Goal: Task Accomplishment & Management: Use online tool/utility

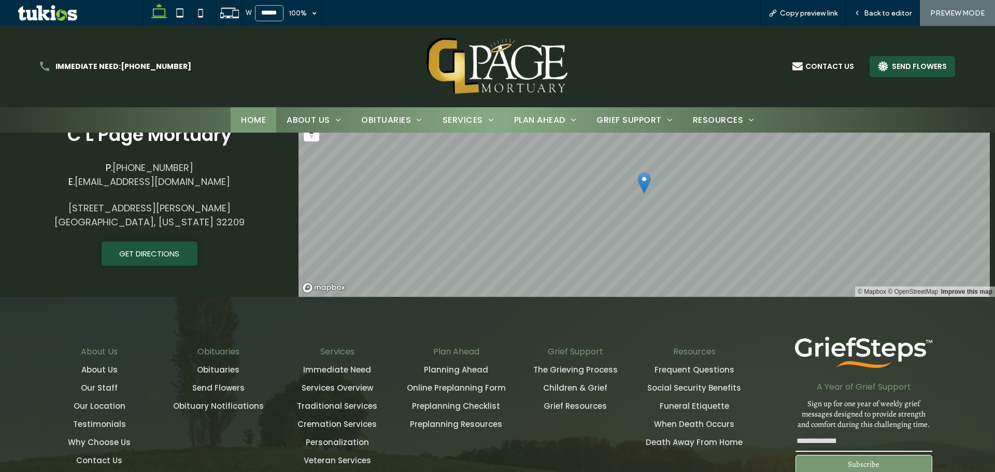
scroll to position [1694, 0]
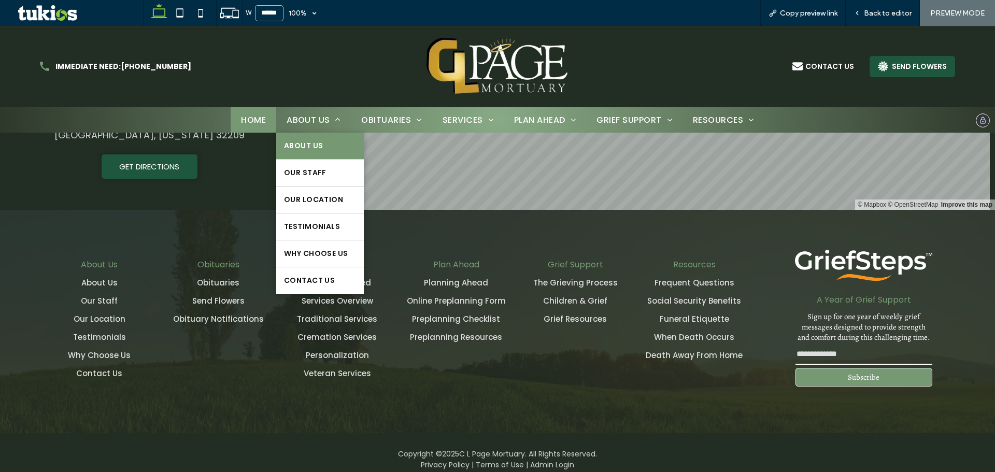
click at [336, 153] on link "About Us" at bounding box center [319, 146] width 87 height 26
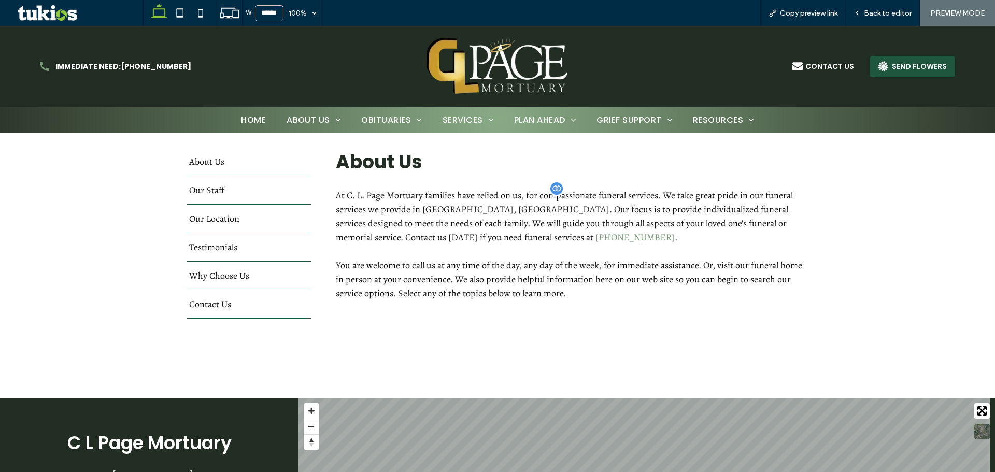
scroll to position [311, 0]
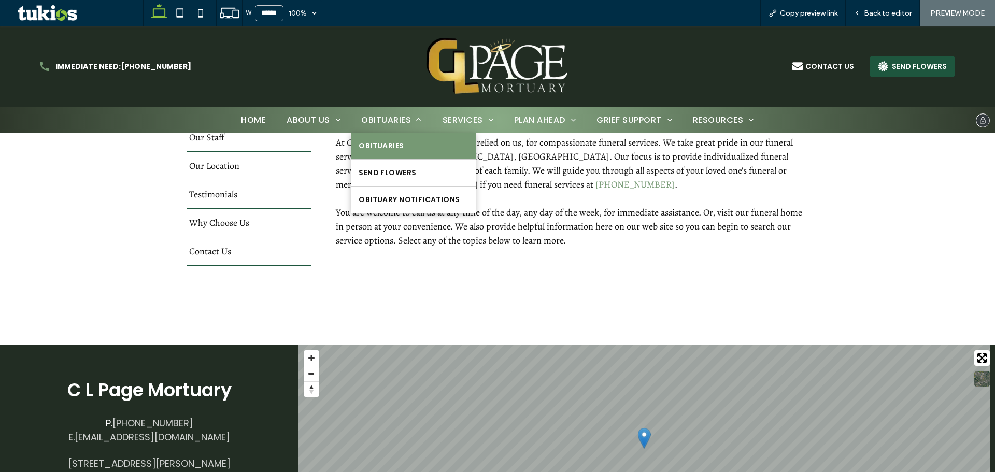
click at [383, 152] on link "Obituaries" at bounding box center [413, 146] width 124 height 26
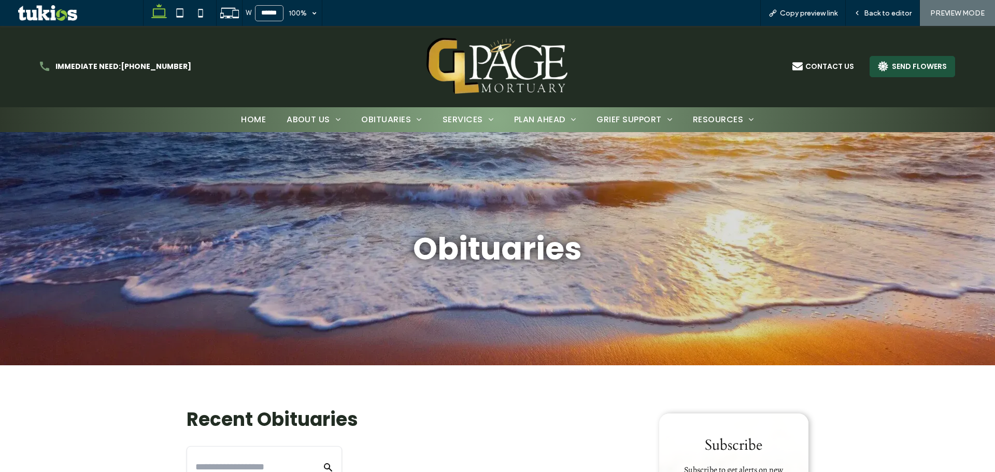
click at [490, 153] on link "Immediate Need" at bounding box center [488, 140] width 112 height 26
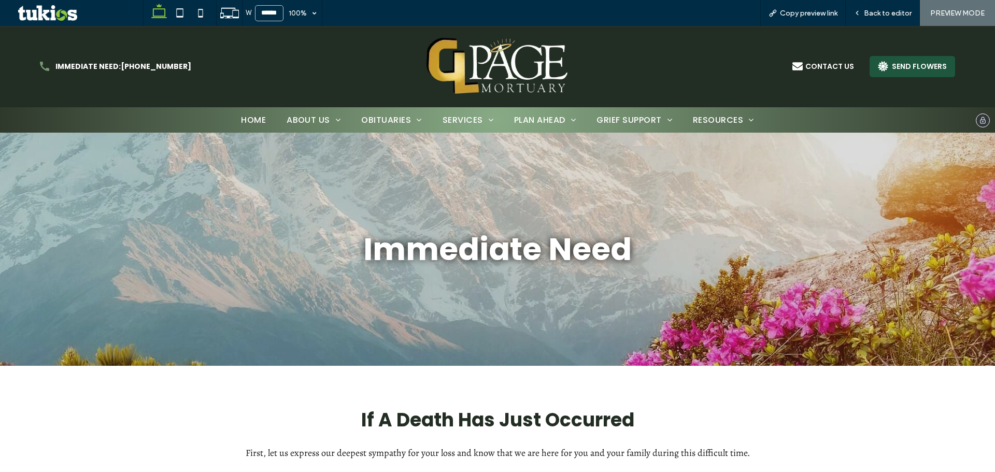
click at [525, 63] on img at bounding box center [498, 66] width 146 height 63
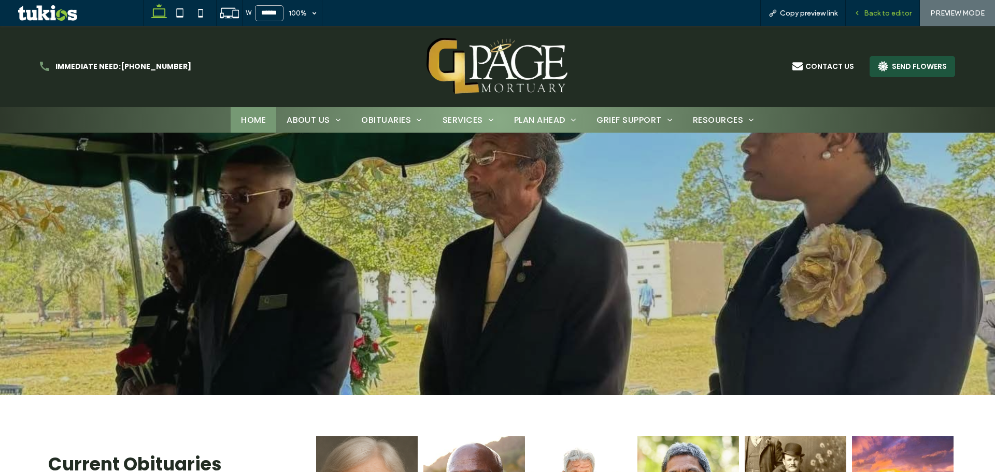
click at [869, 17] on span "Back to editor" at bounding box center [888, 13] width 48 height 9
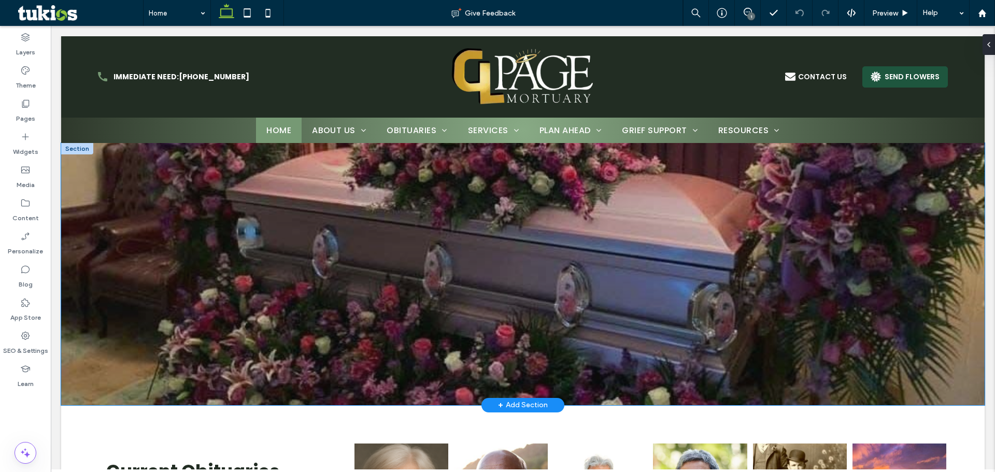
click at [120, 288] on div at bounding box center [523, 274] width 924 height 262
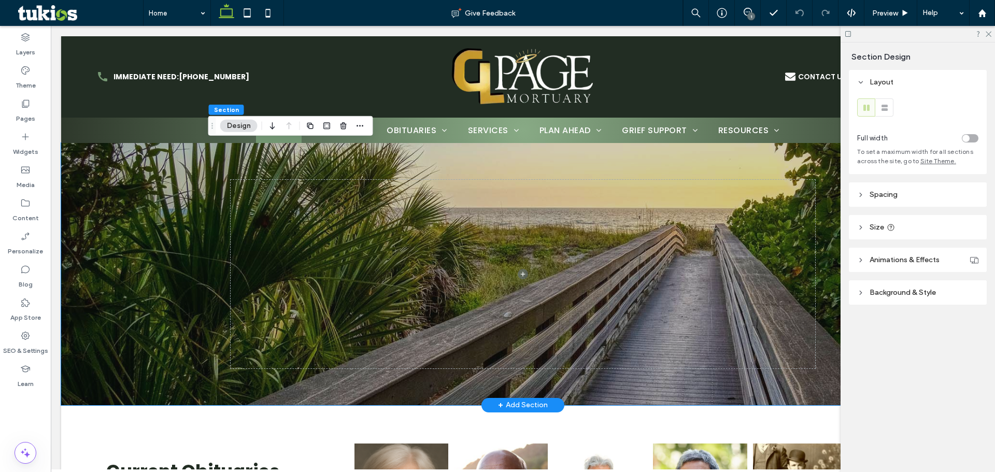
click at [870, 292] on span "Background & Style" at bounding box center [903, 292] width 66 height 9
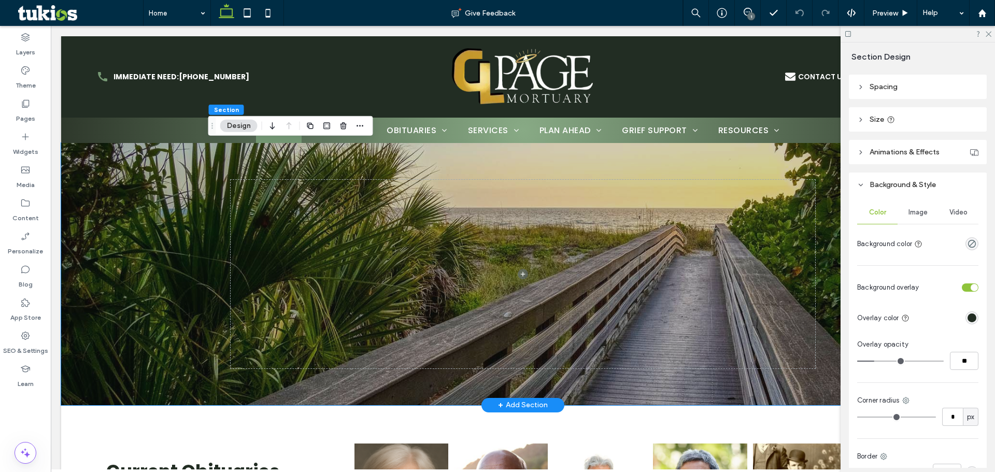
scroll to position [156, 0]
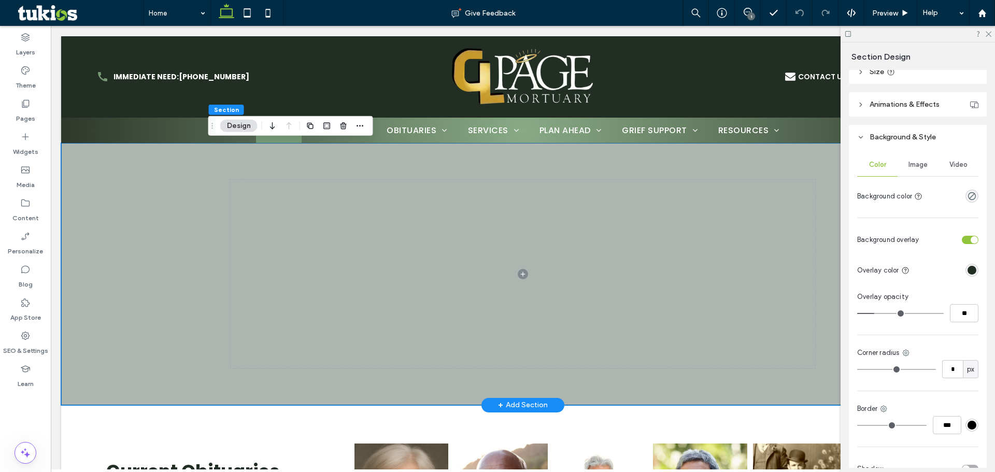
click at [911, 168] on span "Image" at bounding box center [918, 165] width 19 height 8
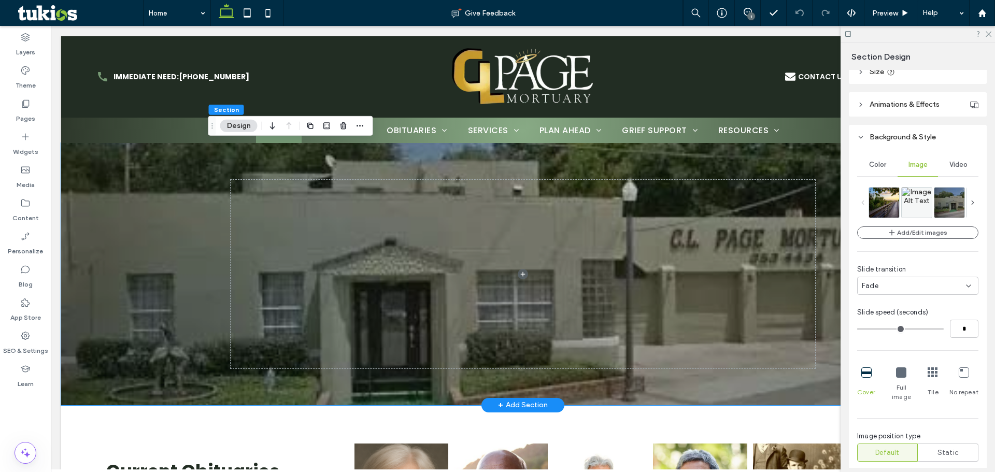
click at [969, 205] on icon at bounding box center [972, 202] width 7 height 7
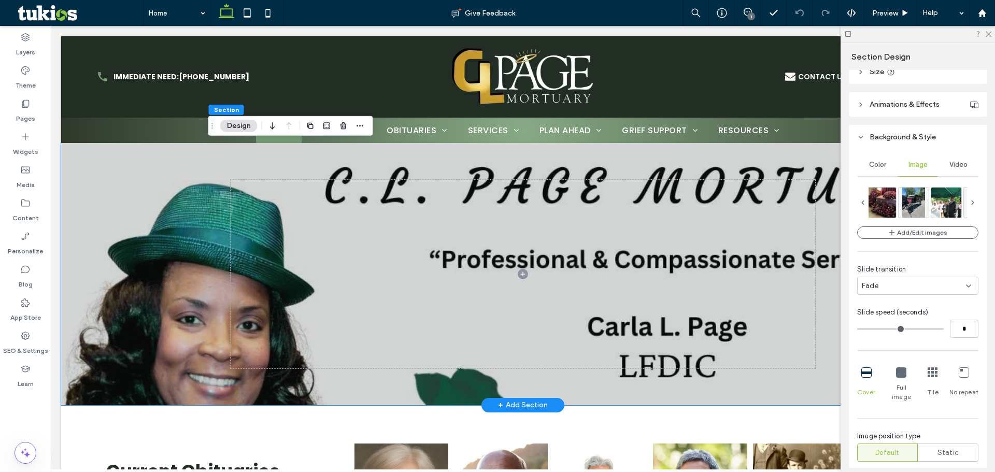
scroll to position [311, 0]
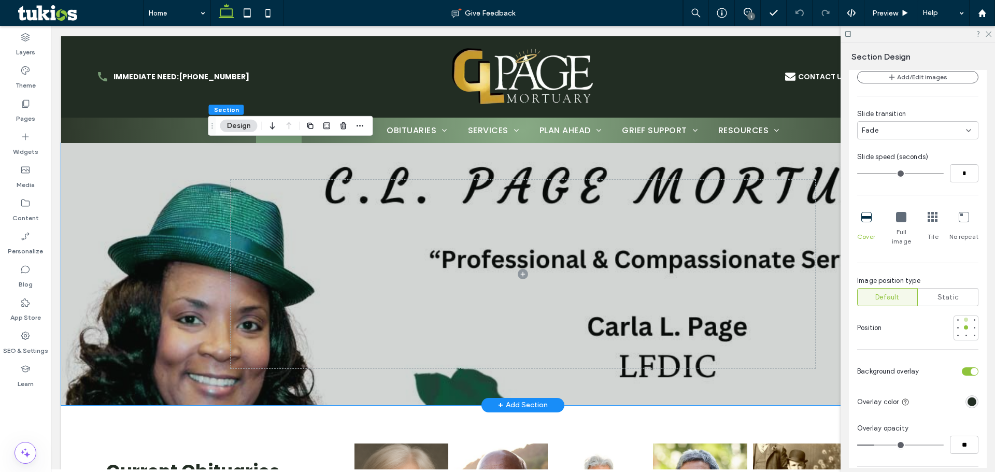
click at [964, 318] on div at bounding box center [966, 320] width 4 height 4
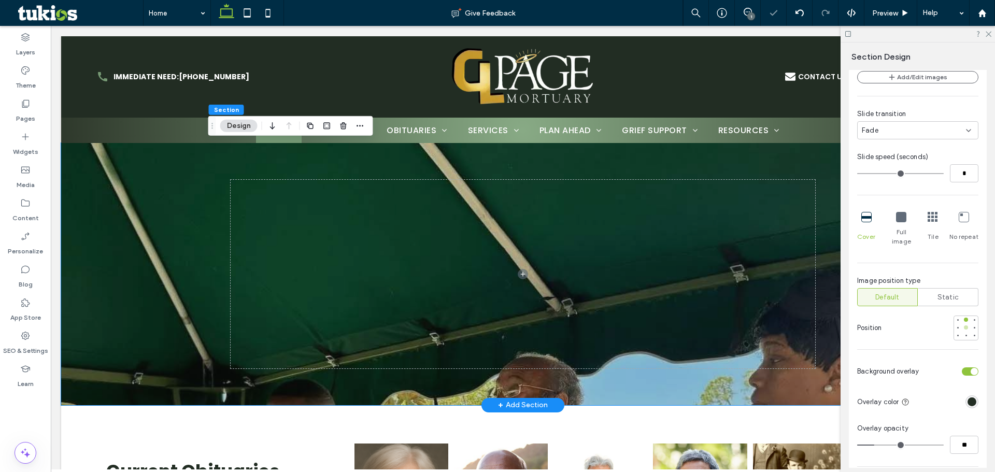
click at [964, 326] on div at bounding box center [966, 328] width 4 height 4
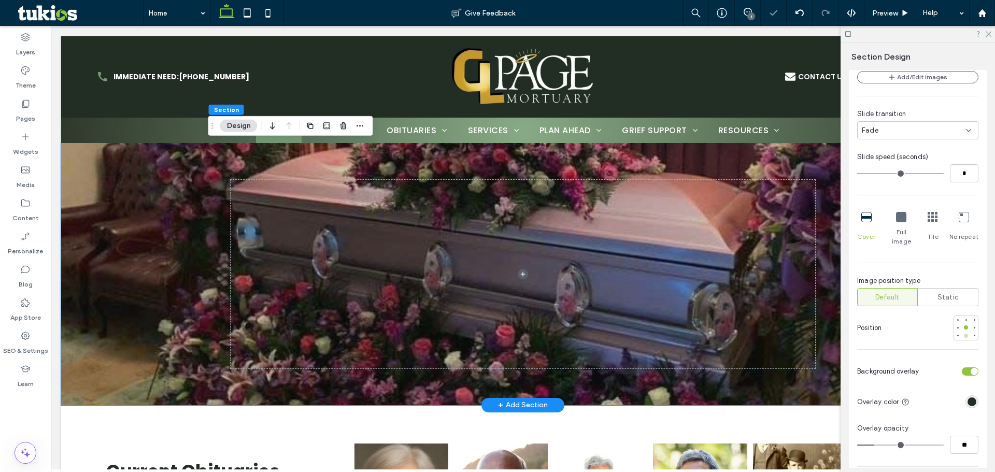
click at [963, 332] on div at bounding box center [966, 335] width 7 height 7
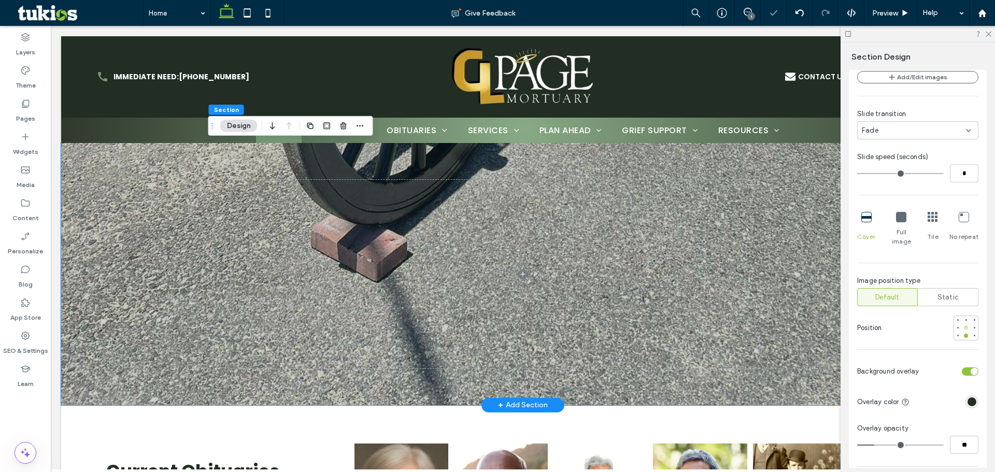
click at [963, 324] on div at bounding box center [966, 327] width 7 height 7
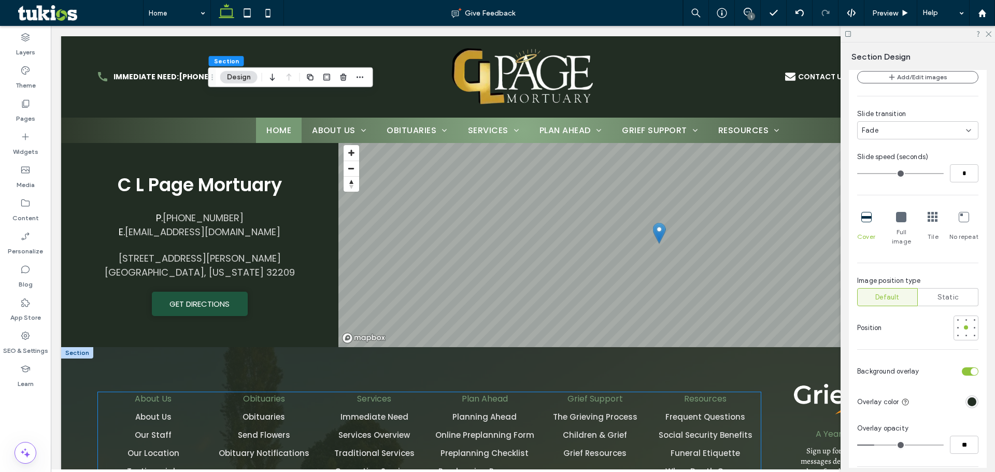
scroll to position [1536, 0]
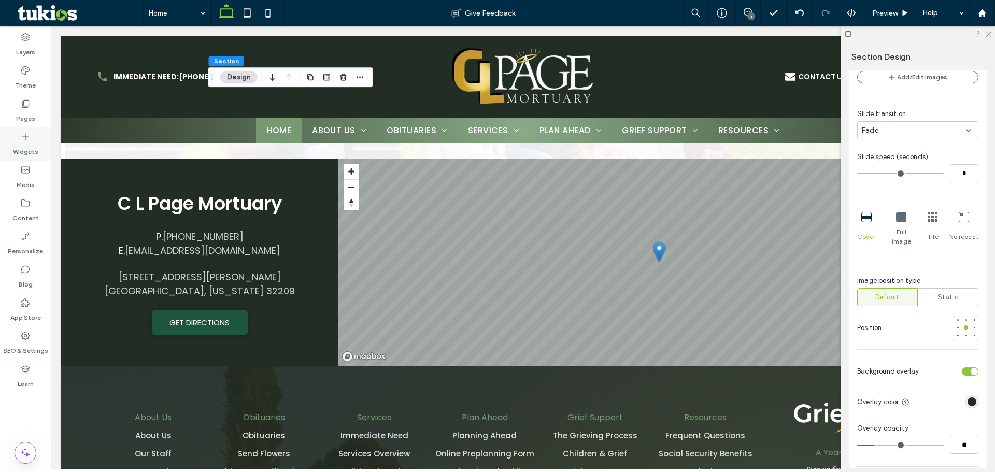
click at [26, 151] on label "Widgets" at bounding box center [25, 149] width 25 height 15
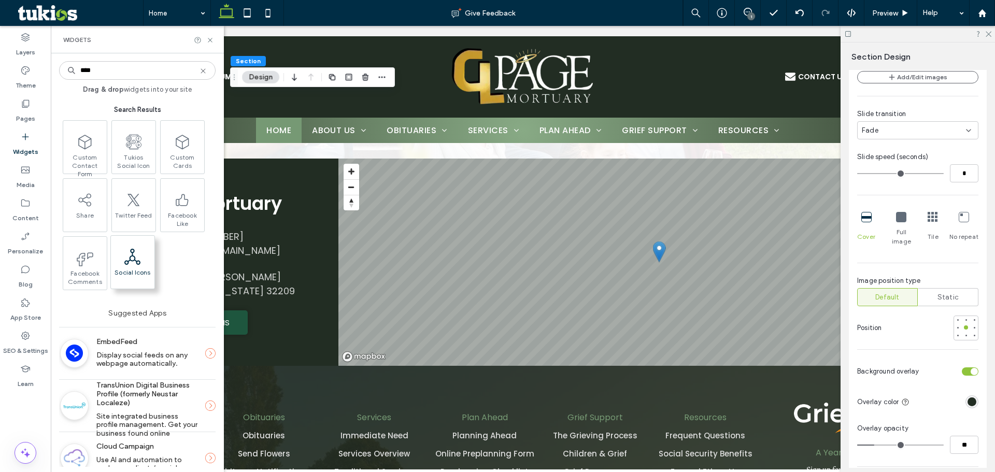
type input "****"
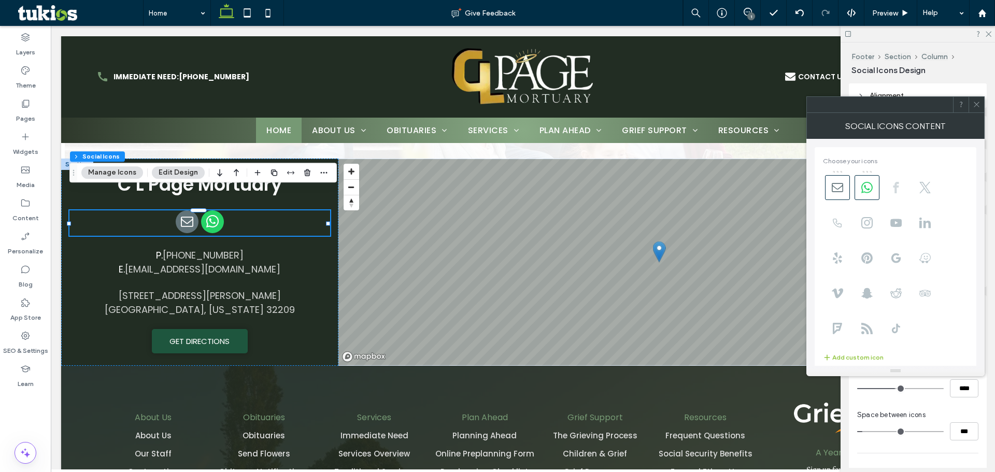
click at [899, 193] on span at bounding box center [896, 187] width 25 height 25
click at [862, 188] on icon at bounding box center [867, 187] width 11 height 11
click at [833, 186] on use at bounding box center [837, 187] width 11 height 9
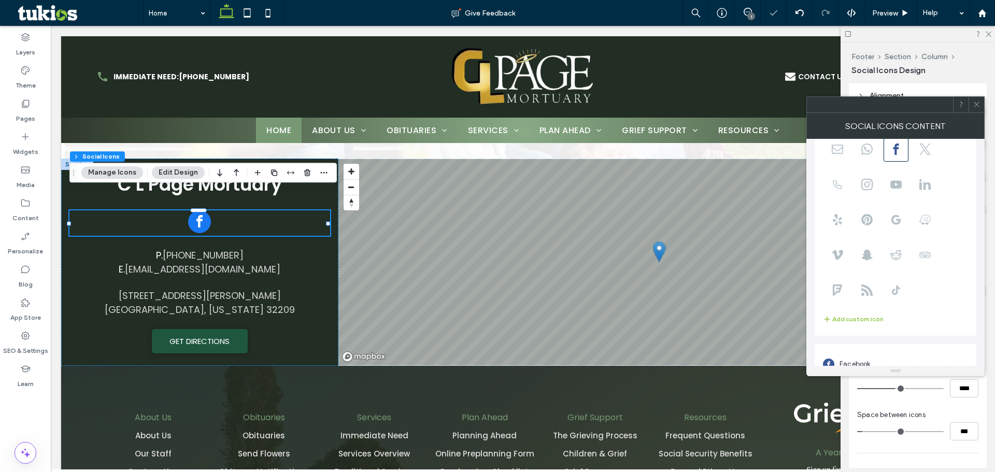
scroll to position [71, 0]
click at [899, 345] on input "**********" at bounding box center [897, 348] width 148 height 13
paste input "**********"
type input "**********"
click at [944, 330] on div "Facebook" at bounding box center [895, 332] width 145 height 20
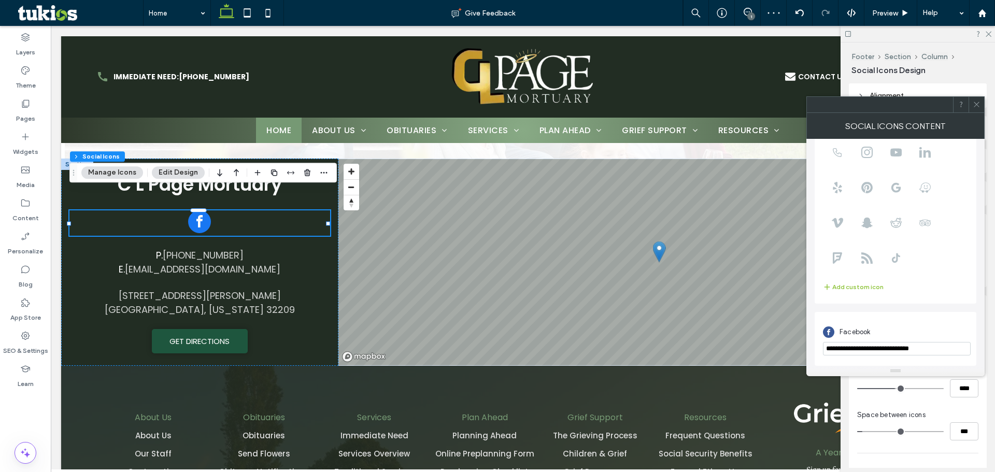
click at [973, 103] on icon at bounding box center [977, 105] width 8 height 8
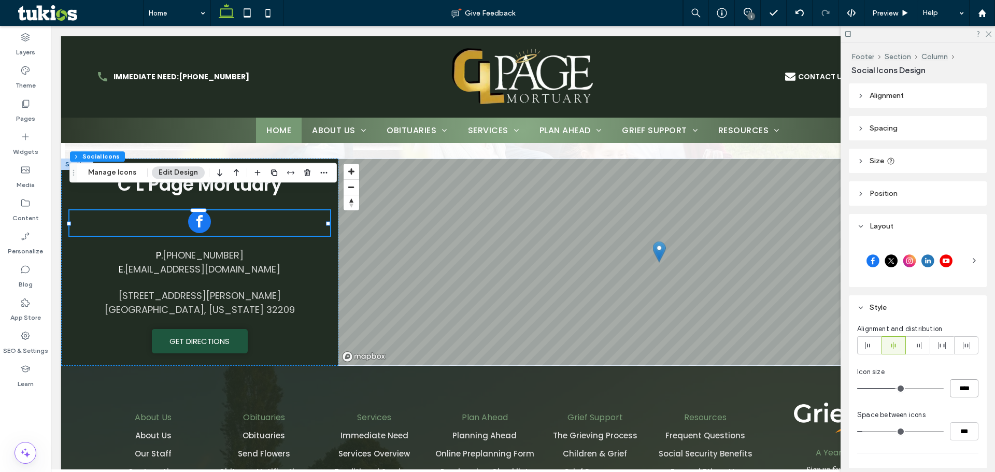
drag, startPoint x: 960, startPoint y: 389, endPoint x: 919, endPoint y: 390, distance: 41.0
click at [919, 390] on div "****" at bounding box center [917, 388] width 121 height 18
type input "**"
type input "****"
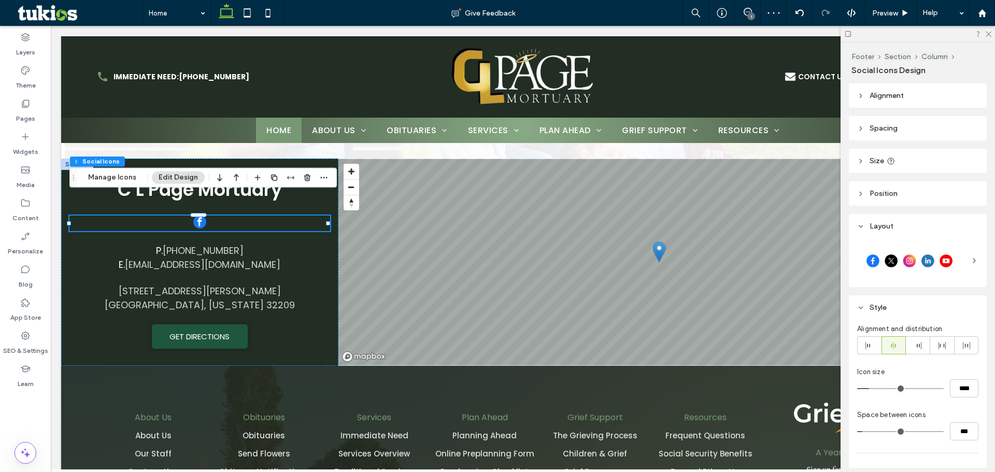
click at [944, 260] on div at bounding box center [909, 261] width 105 height 26
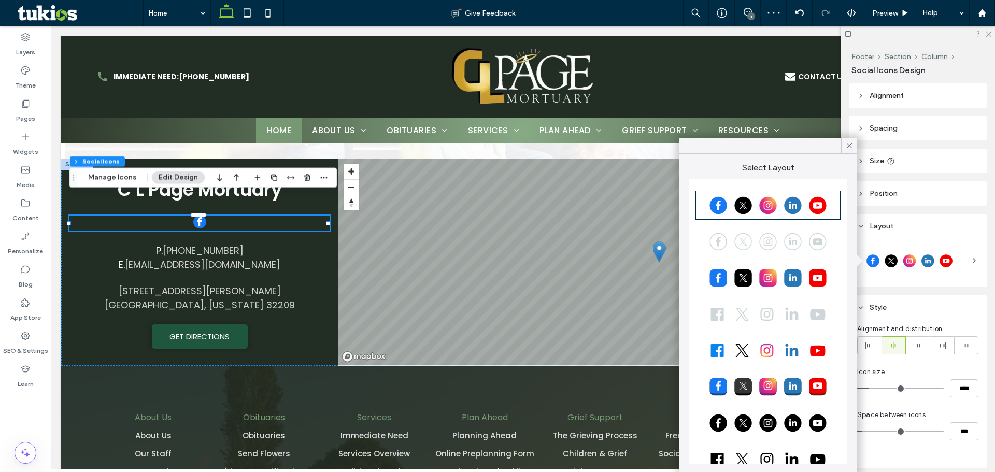
click at [788, 230] on div at bounding box center [768, 242] width 142 height 26
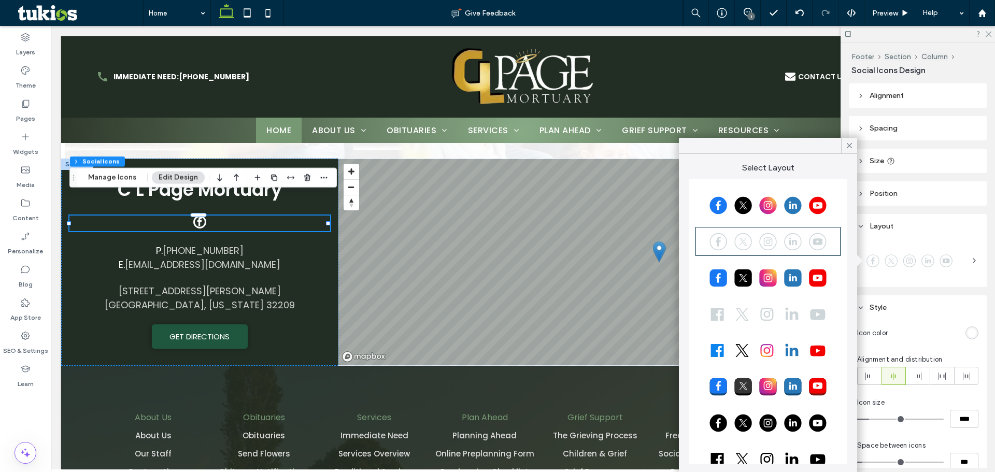
click at [779, 315] on div at bounding box center [768, 314] width 142 height 26
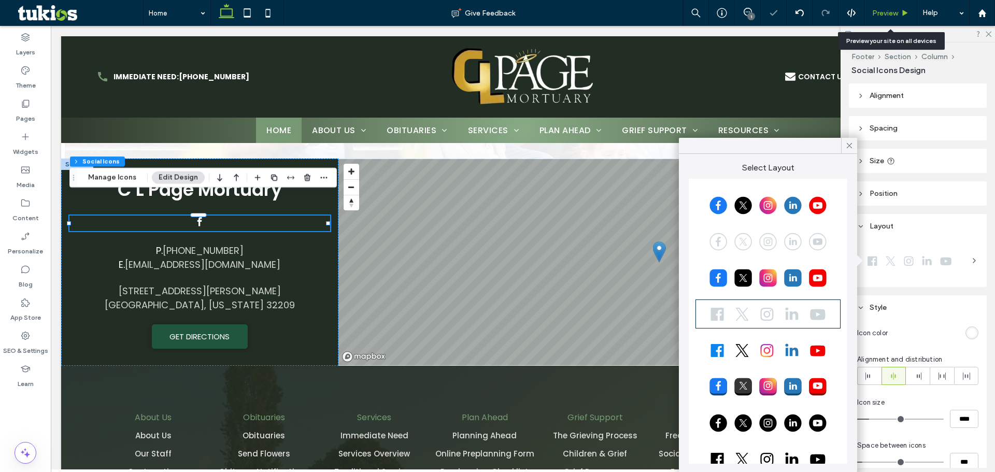
click at [883, 12] on span "Preview" at bounding box center [885, 13] width 26 height 9
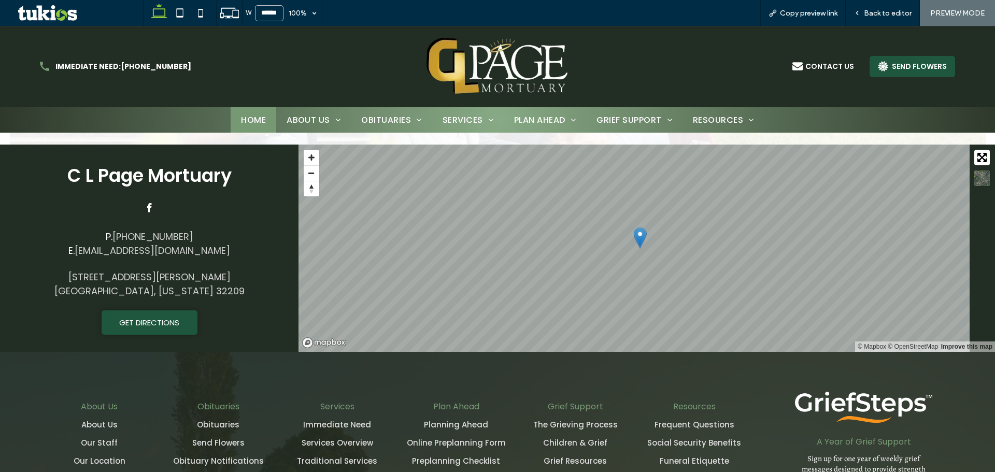
scroll to position [1555, 0]
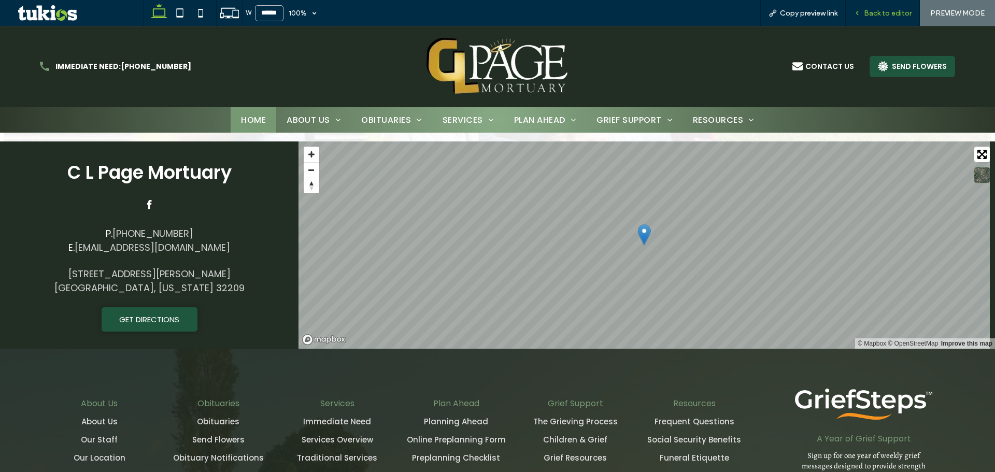
drag, startPoint x: 903, startPoint y: 2, endPoint x: 879, endPoint y: 23, distance: 31.9
click at [890, 20] on div "Back to editor" at bounding box center [883, 13] width 74 height 26
click at [878, 9] on span "Back to editor" at bounding box center [888, 13] width 48 height 9
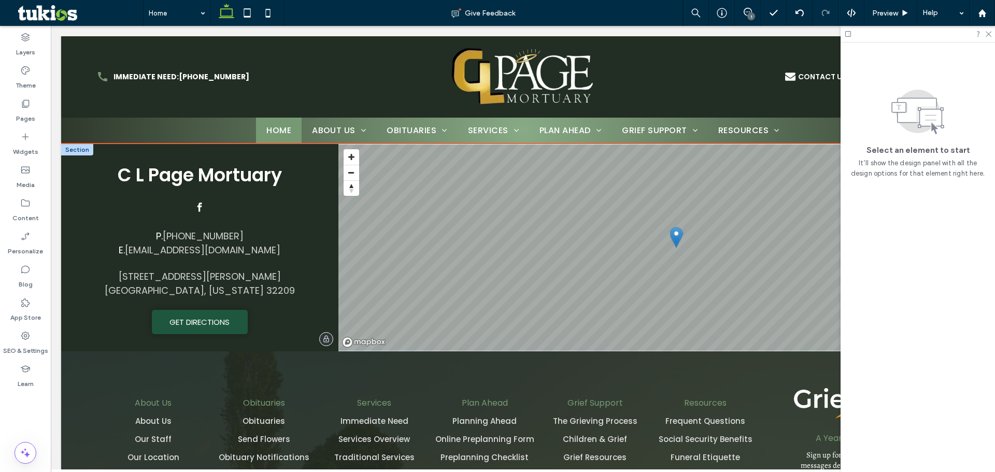
scroll to position [1549, 0]
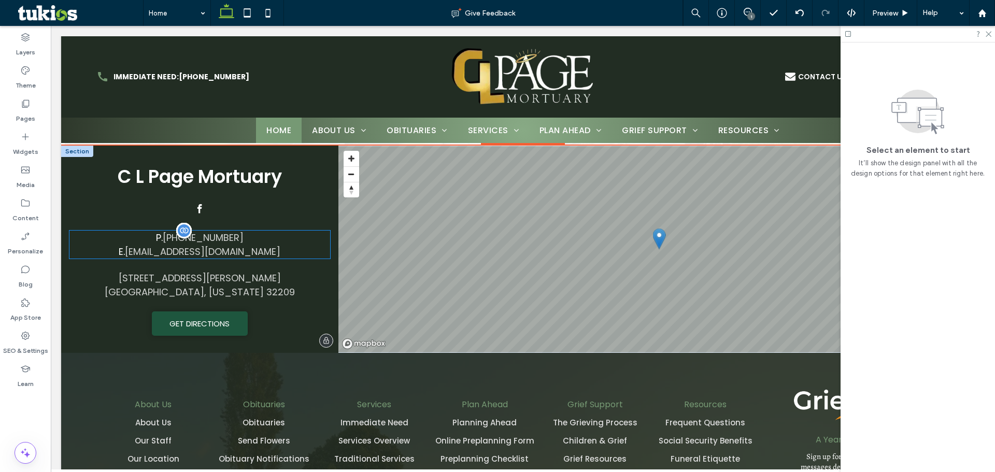
click at [317, 231] on div "P. (904) 353-4434 E. clpmortuary@yahoo.com" at bounding box center [199, 245] width 261 height 28
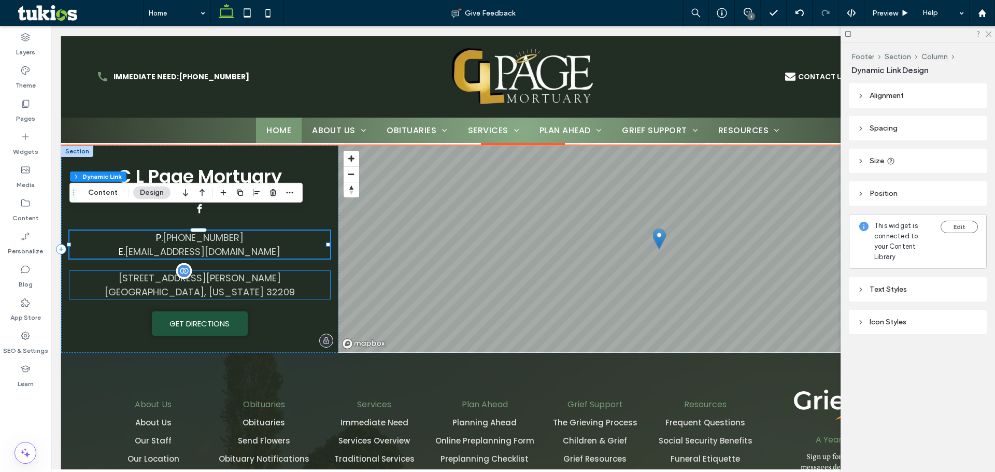
click at [313, 271] on div "3031 Moncrief Road Jacksonville, Florida 32209" at bounding box center [199, 285] width 261 height 28
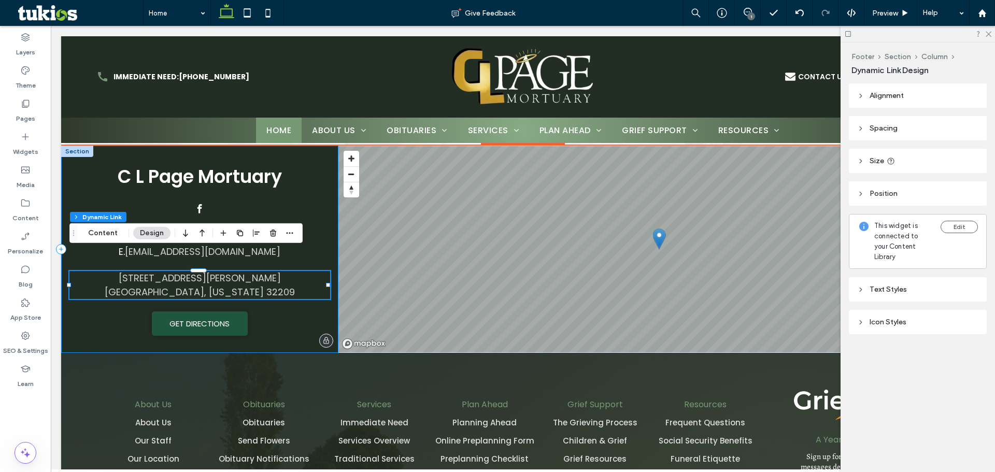
click at [304, 296] on div "C L Page Mortuary P. (904) 353-4434 E. clpmortuary@yahoo.com 3031 Moncrief Road…" at bounding box center [199, 249] width 277 height 207
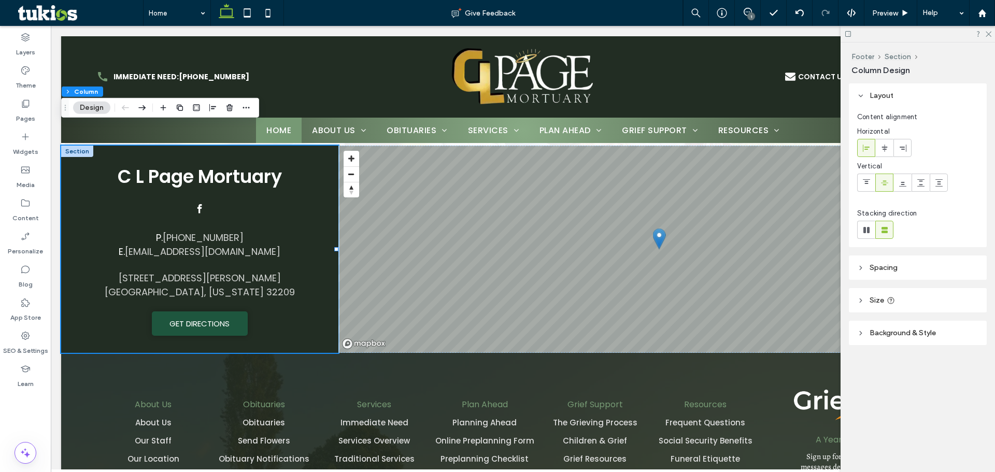
click at [894, 272] on header "Spacing" at bounding box center [918, 268] width 138 height 24
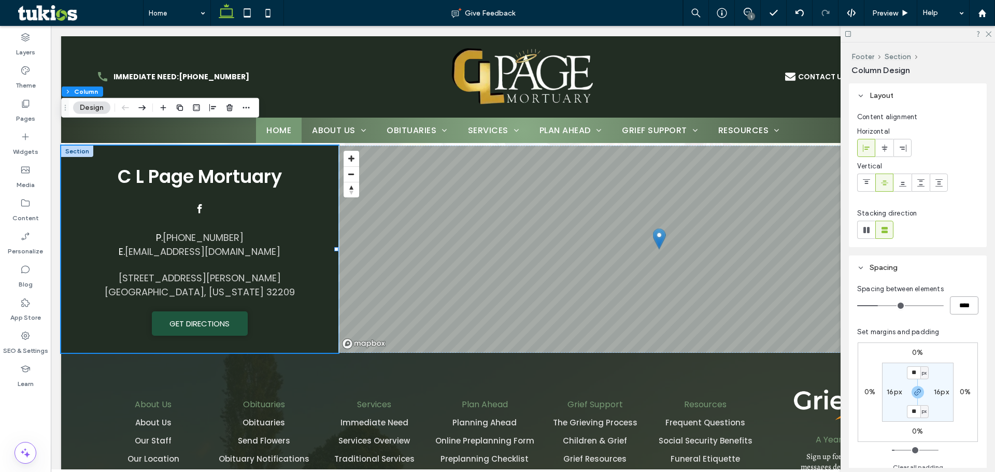
click at [958, 304] on input "****" at bounding box center [964, 306] width 29 height 18
type input "**"
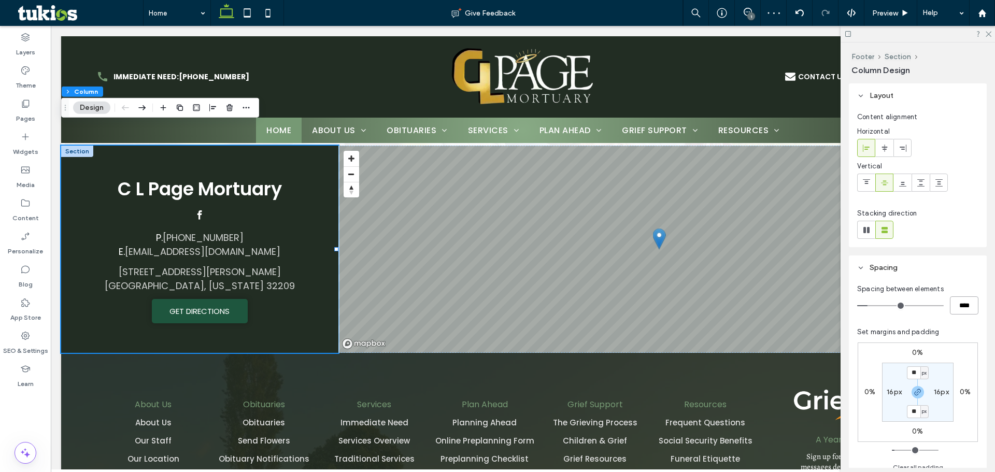
drag, startPoint x: 963, startPoint y: 304, endPoint x: 895, endPoint y: 317, distance: 69.0
click at [897, 316] on div "Spacing between elements **** Set margins and padding 0% 0% 0% 0% ** px 16px **…" at bounding box center [917, 379] width 121 height 190
type input "***"
type input "**"
type input "****"
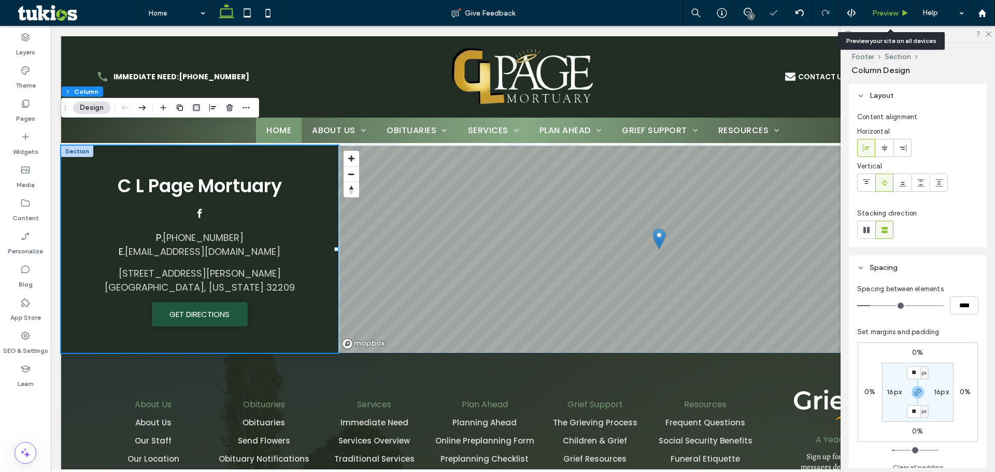
click at [882, 13] on span "Preview" at bounding box center [885, 13] width 26 height 9
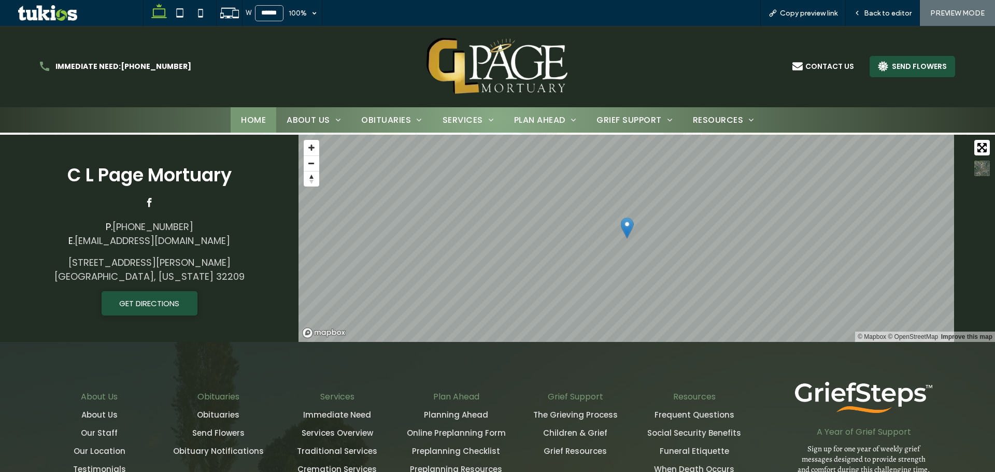
scroll to position [1568, 0]
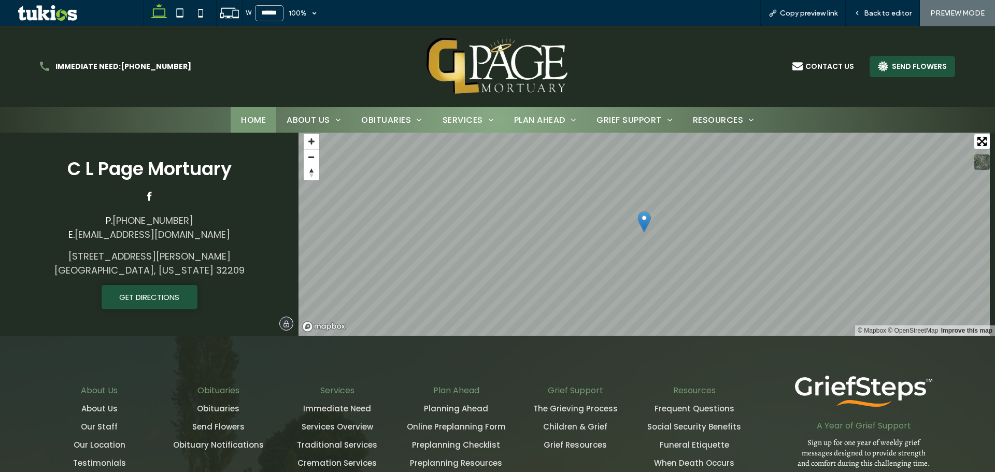
click at [146, 190] on span "facebook" at bounding box center [149, 196] width 13 height 13
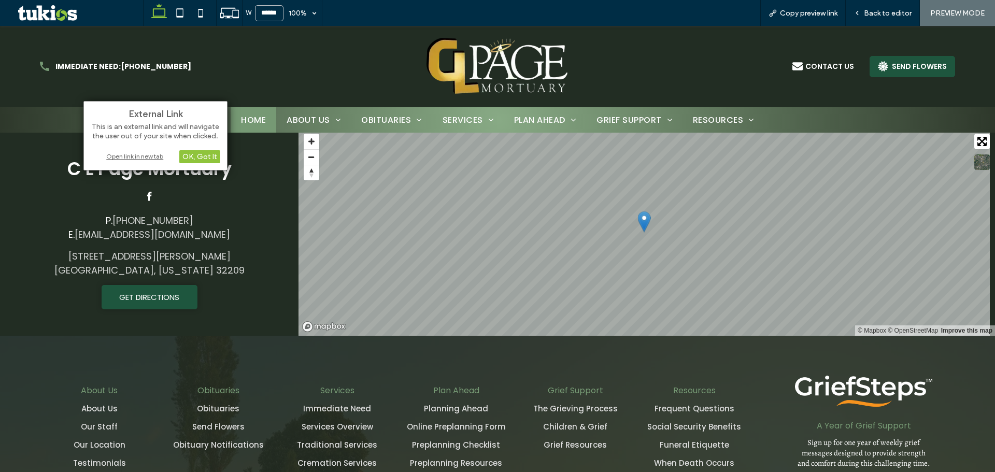
click at [154, 157] on div "Open link in new tab" at bounding box center [156, 156] width 130 height 11
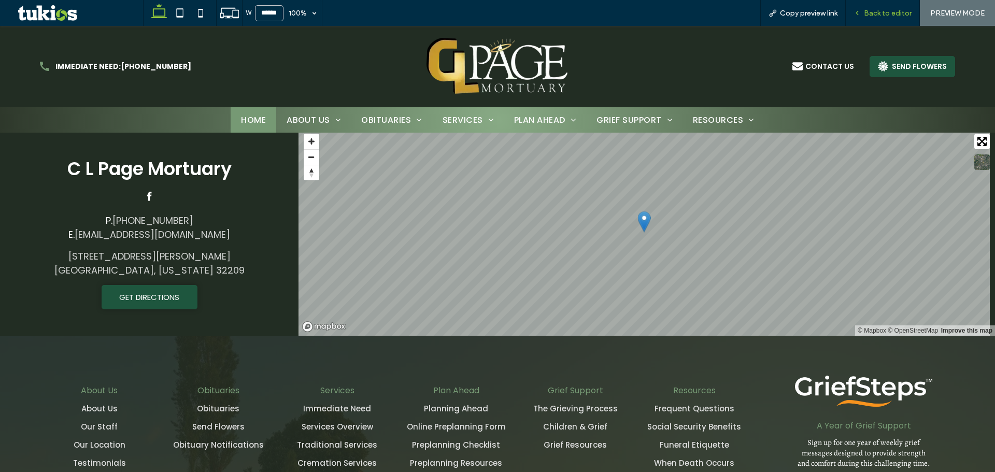
click at [891, 10] on span "Back to editor" at bounding box center [888, 13] width 48 height 9
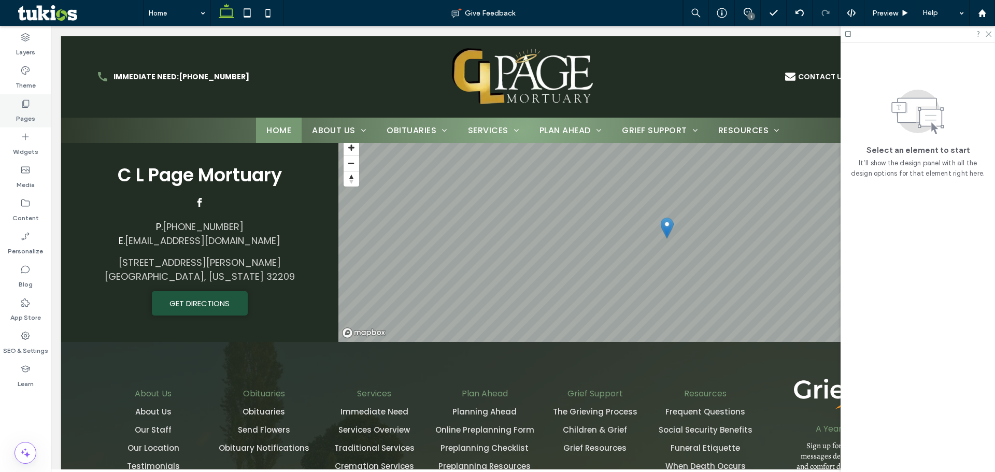
scroll to position [1562, 0]
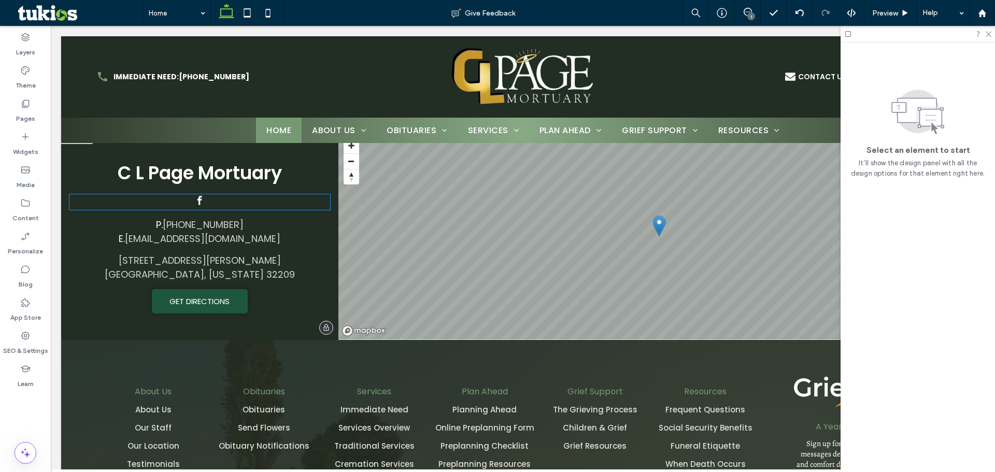
click at [199, 194] on link "facebook" at bounding box center [199, 202] width 13 height 16
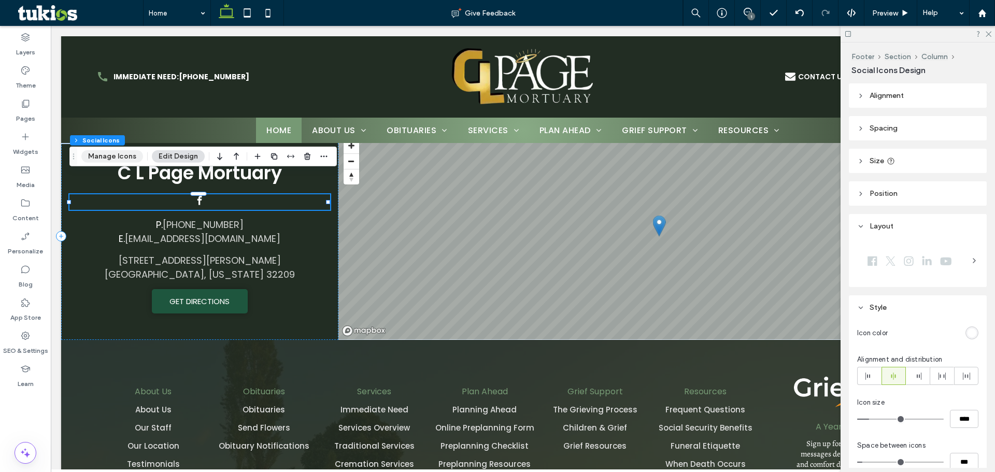
click at [120, 155] on button "Manage Icons" at bounding box center [112, 156] width 62 height 12
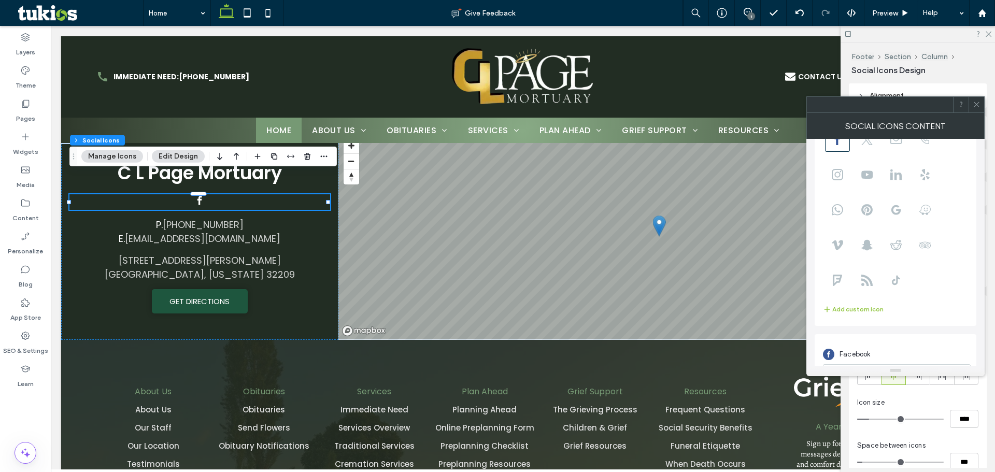
scroll to position [71, 0]
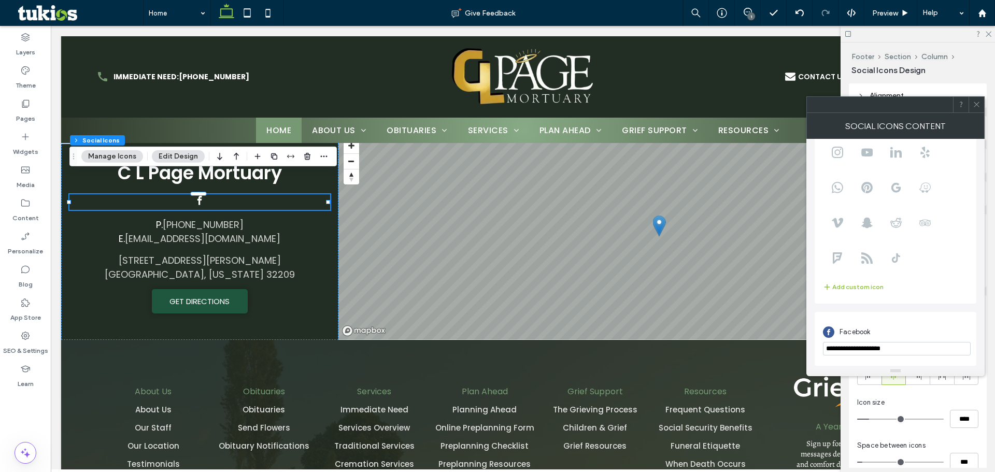
click at [916, 345] on input "**********" at bounding box center [897, 348] width 148 height 13
paste input "**********"
type input "**********"
click at [925, 306] on span "**********" at bounding box center [896, 217] width 162 height 298
click at [973, 104] on div at bounding box center [977, 105] width 16 height 16
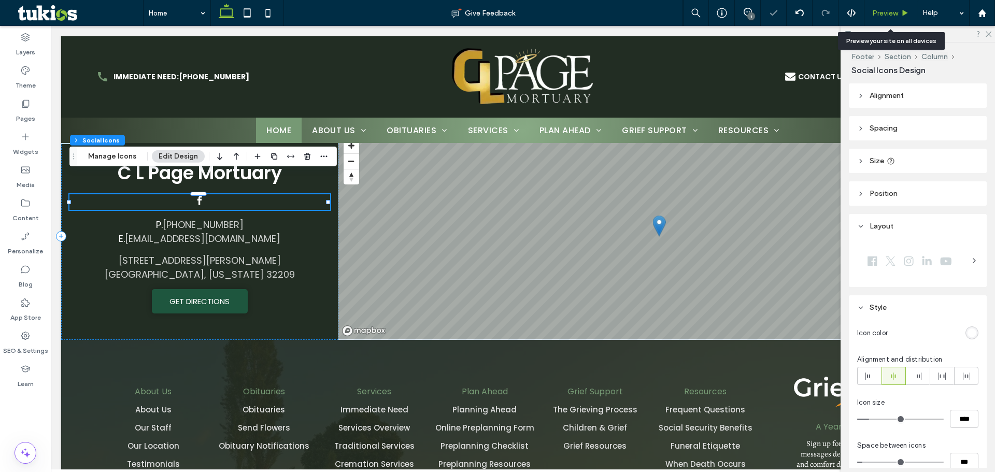
click at [891, 5] on div "Preview" at bounding box center [891, 13] width 53 height 26
click at [891, 11] on span "Preview" at bounding box center [885, 13] width 26 height 9
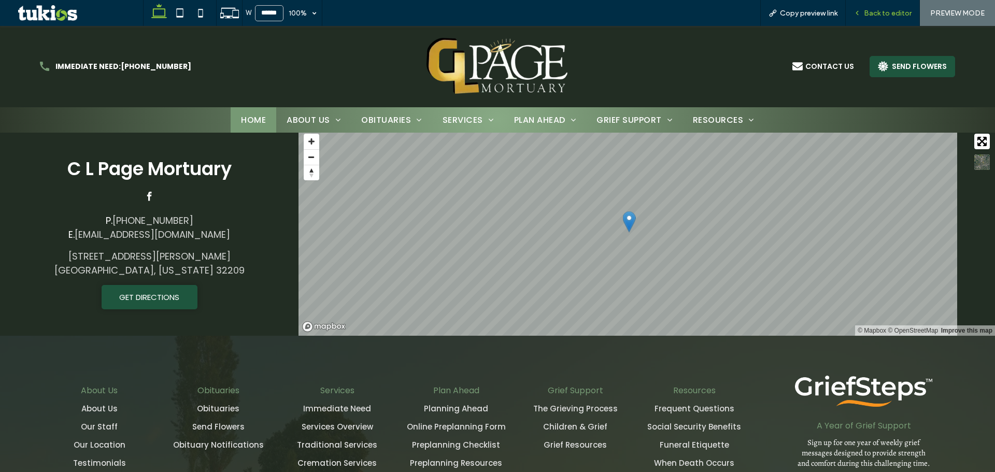
scroll to position [1581, 0]
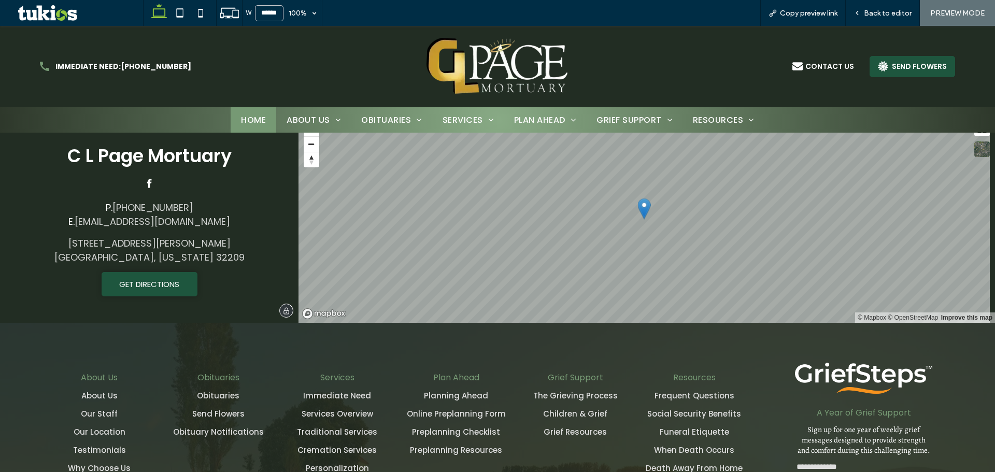
click at [149, 161] on div "C L Page Mortuary P. (904) 353-4434 E. clpmortuary@yahoo.com 3031 Moncrief Road…" at bounding box center [149, 219] width 299 height 207
click at [148, 162] on div "C L Page Mortuary P. (904) 353-4434 E. clpmortuary@yahoo.com 3031 Moncrief Road…" at bounding box center [149, 219] width 299 height 207
click at [148, 177] on span "facebook" at bounding box center [149, 183] width 13 height 13
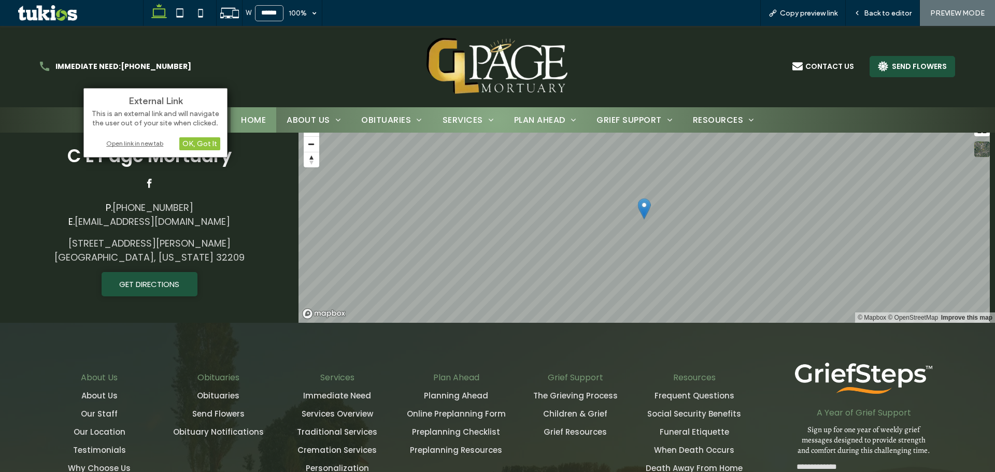
click at [151, 146] on div "Open link in new tab" at bounding box center [156, 143] width 130 height 11
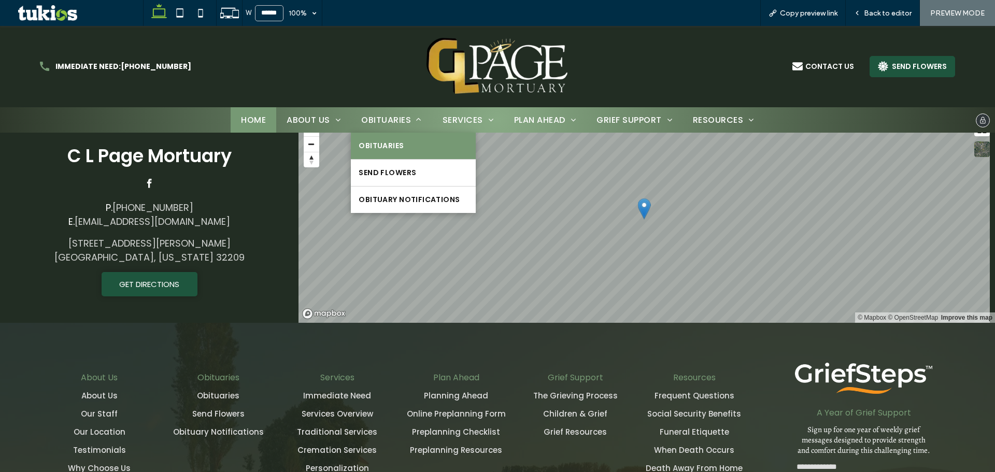
click at [387, 154] on link "Obituaries" at bounding box center [413, 146] width 124 height 26
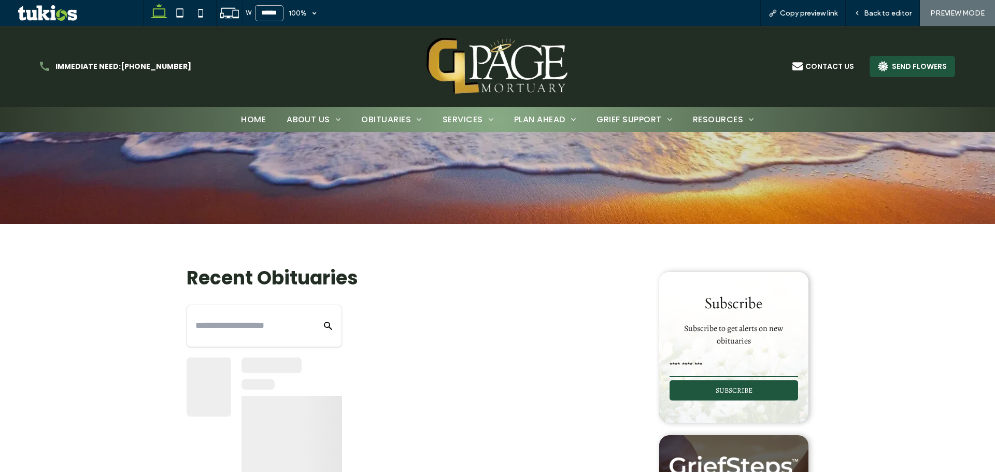
scroll to position [156, 0]
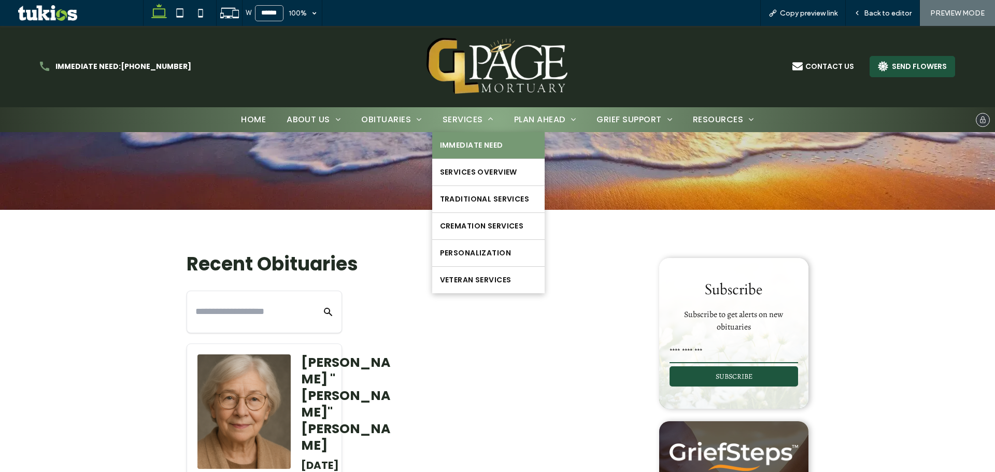
click at [467, 145] on span "Immediate Need" at bounding box center [471, 145] width 63 height 11
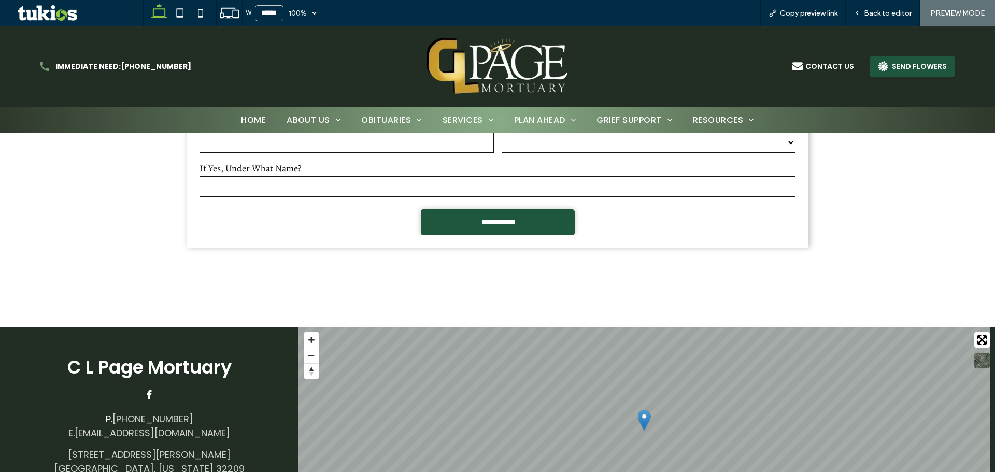
scroll to position [1296, 0]
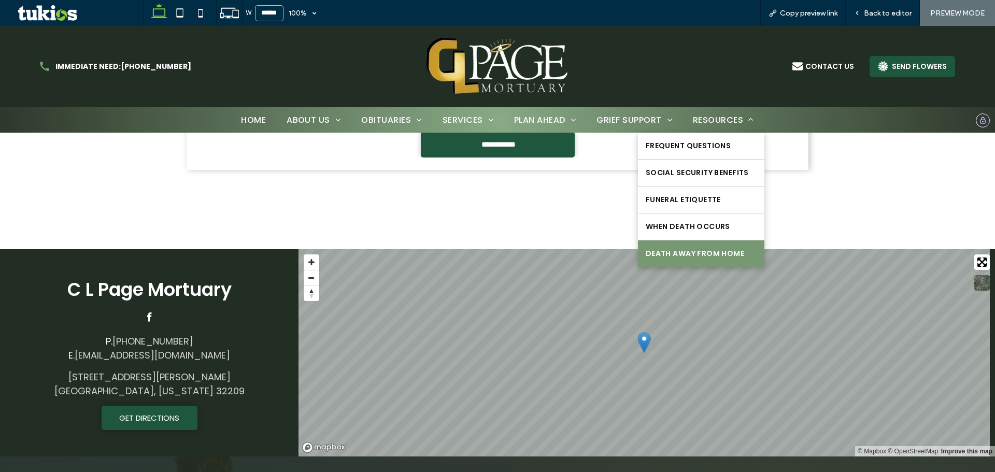
click at [715, 254] on span "Death Away From Home" at bounding box center [695, 253] width 98 height 11
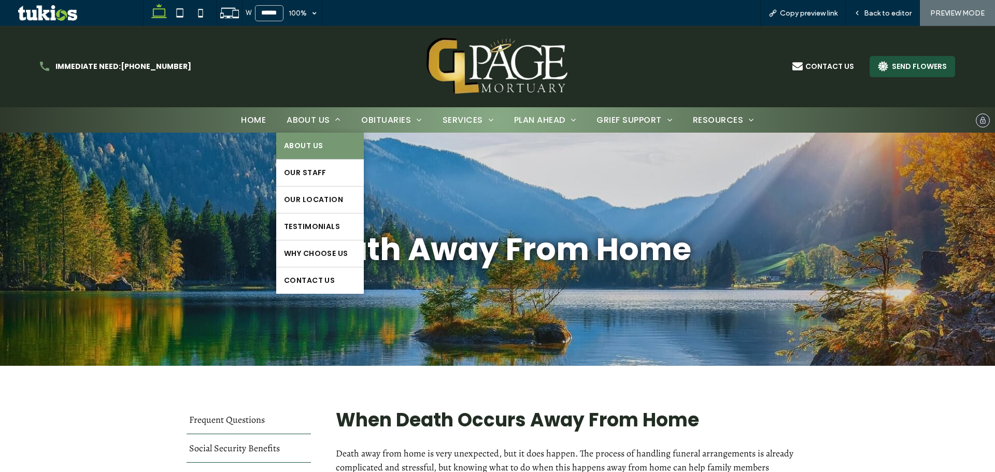
click at [310, 156] on link "About Us" at bounding box center [319, 146] width 87 height 26
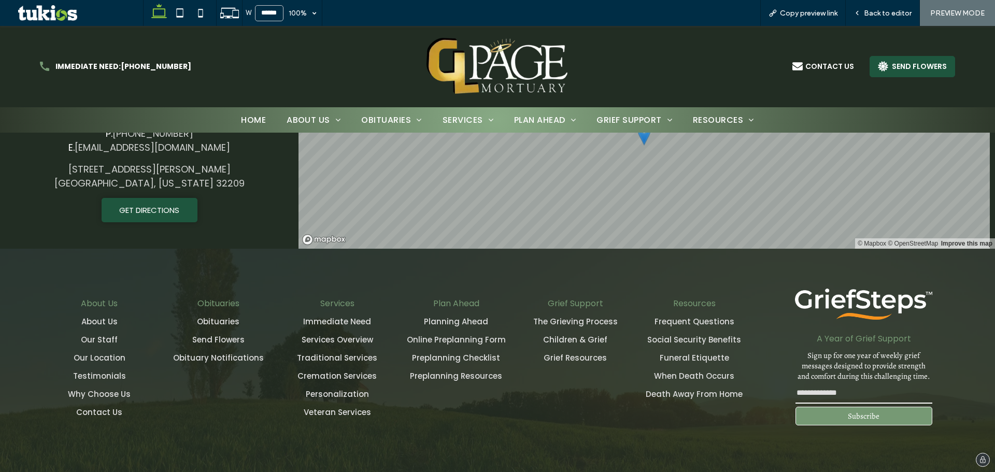
scroll to position [614, 0]
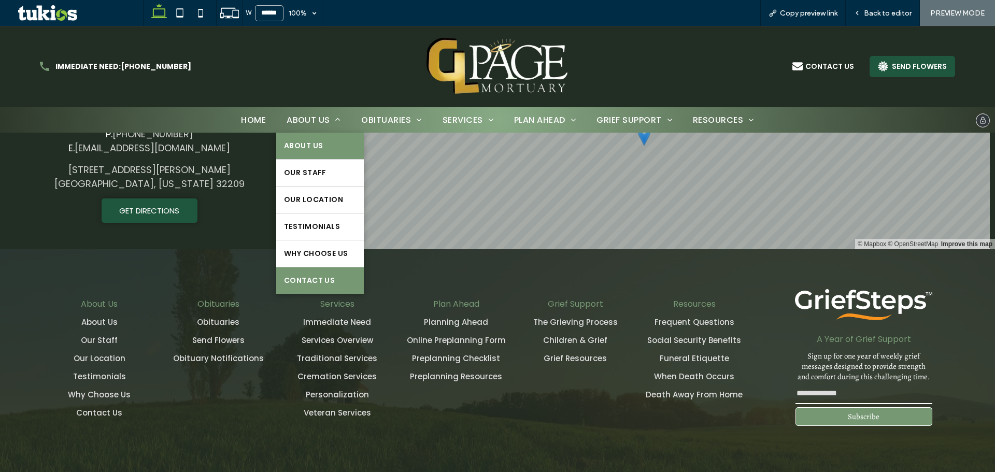
click at [288, 278] on span "Contact Us" at bounding box center [309, 280] width 51 height 11
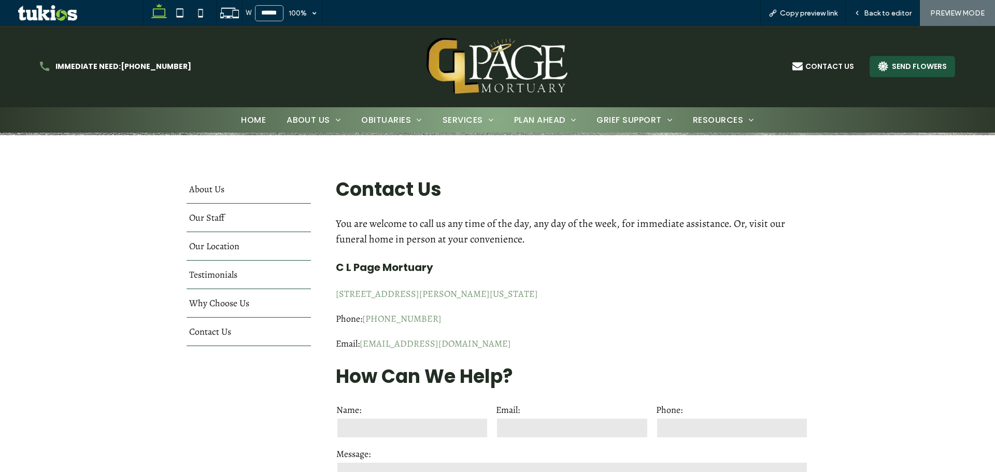
scroll to position [311, 0]
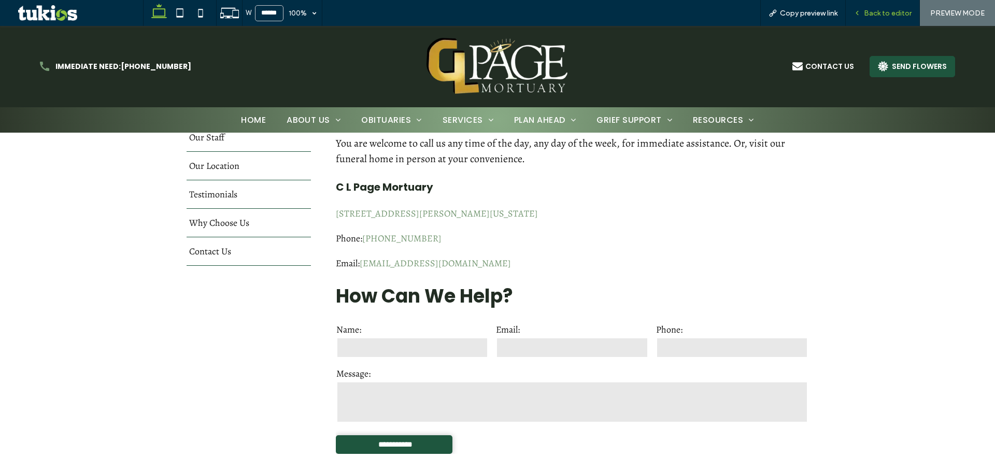
click at [867, 18] on div "Back to editor" at bounding box center [883, 13] width 74 height 26
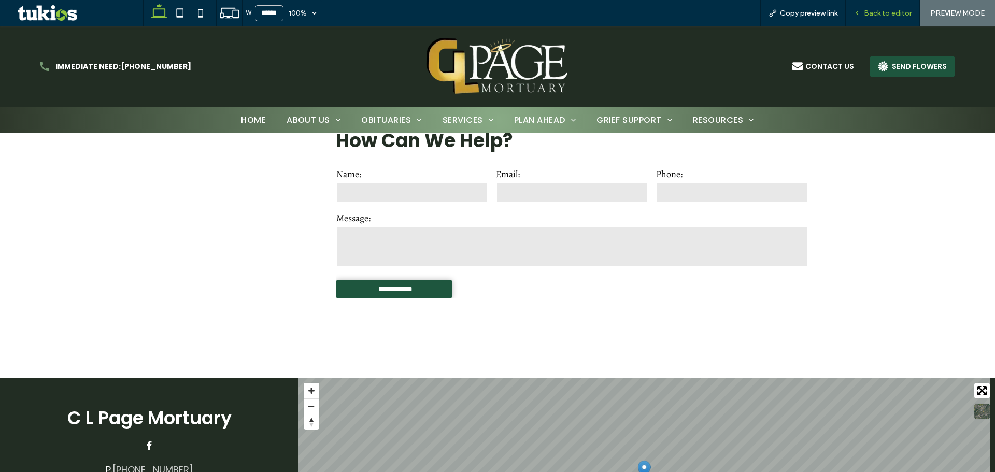
click at [900, 11] on span "Back to editor" at bounding box center [888, 13] width 48 height 9
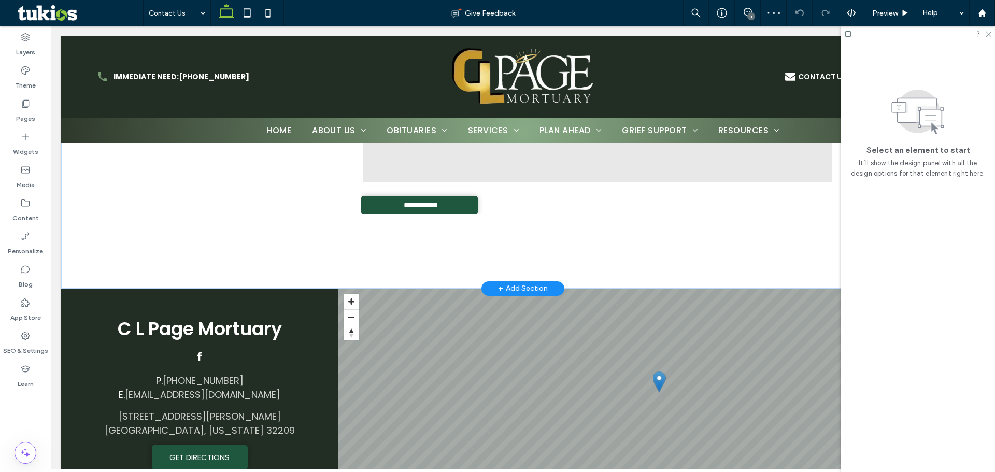
scroll to position [569, 0]
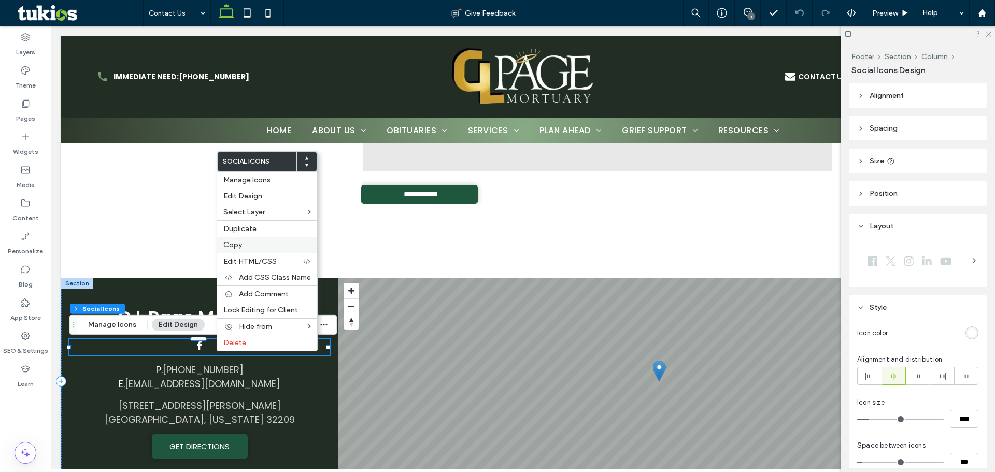
click at [249, 242] on label "Copy" at bounding box center [267, 245] width 88 height 9
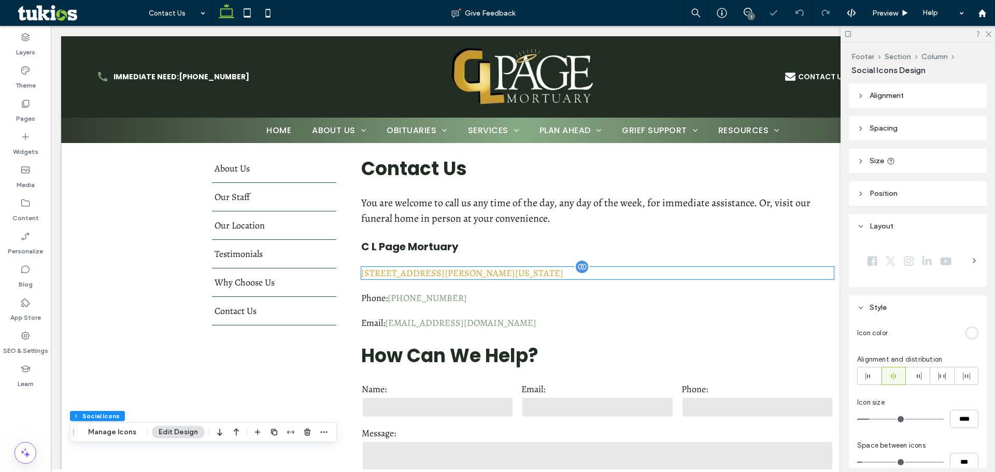
scroll to position [258, 0]
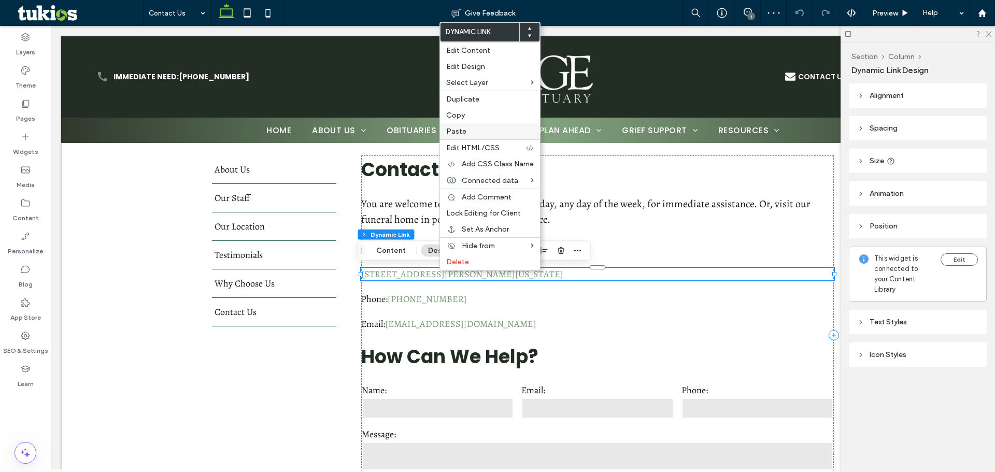
click at [456, 132] on span "Paste" at bounding box center [456, 131] width 20 height 9
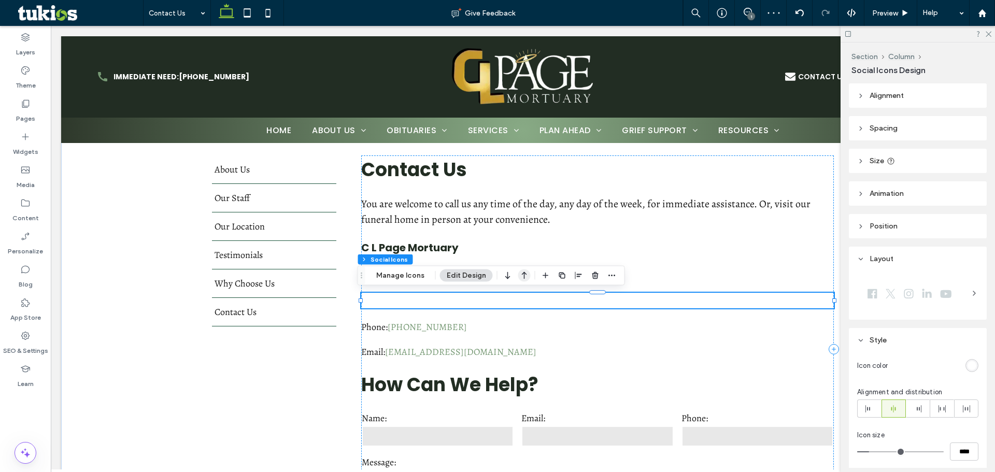
drag, startPoint x: 523, startPoint y: 278, endPoint x: 667, endPoint y: 317, distance: 148.8
click at [523, 278] on icon "button" at bounding box center [524, 275] width 12 height 19
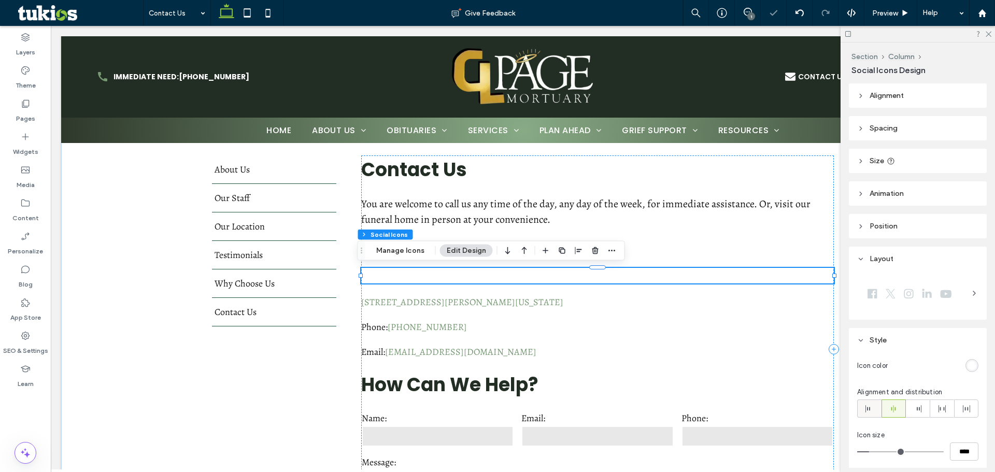
click at [866, 406] on use at bounding box center [868, 408] width 5 height 7
click at [968, 368] on div "rgb(255, 255, 255)" at bounding box center [972, 365] width 9 height 9
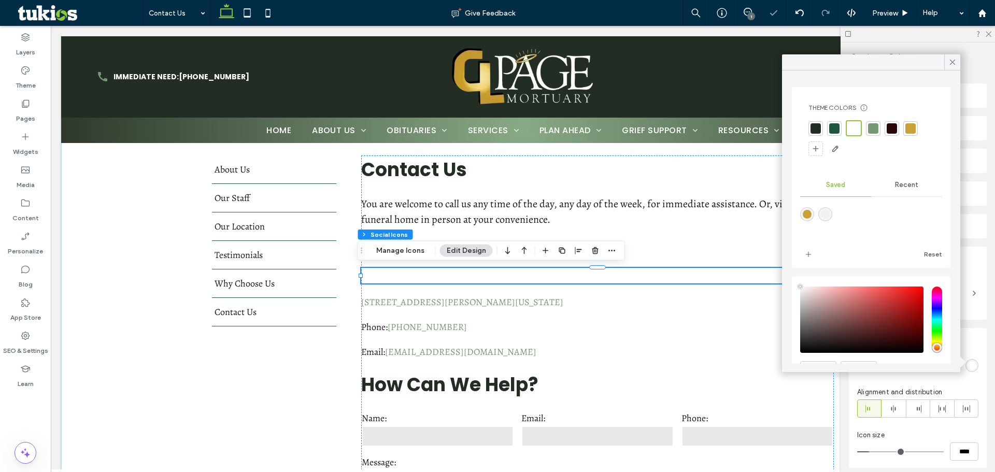
click at [913, 126] on div at bounding box center [911, 128] width 10 height 10
click at [953, 61] on icon at bounding box center [952, 62] width 9 height 9
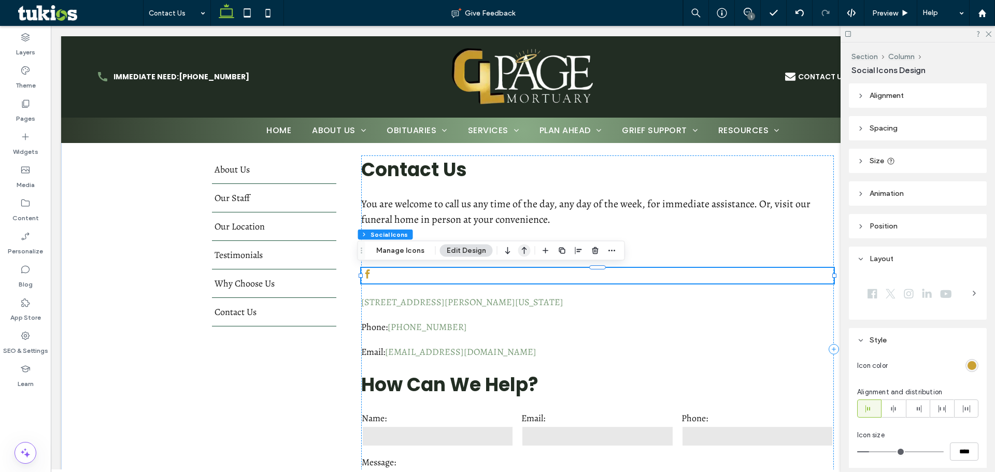
click at [525, 251] on icon "button" at bounding box center [524, 251] width 12 height 19
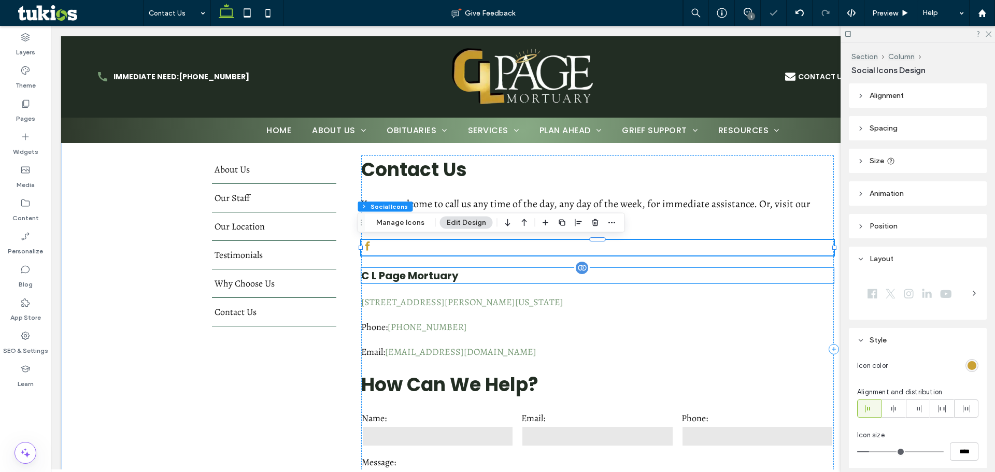
click at [692, 279] on h4 "C L Page Mortuary" at bounding box center [597, 276] width 473 height 16
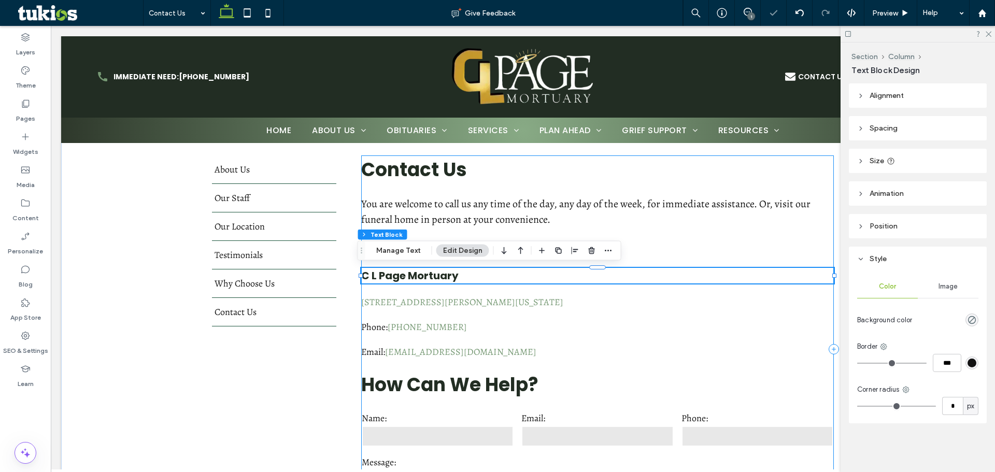
drag, startPoint x: 728, startPoint y: 258, endPoint x: 717, endPoint y: 248, distance: 15.0
click at [729, 257] on div "**********" at bounding box center [597, 349] width 473 height 387
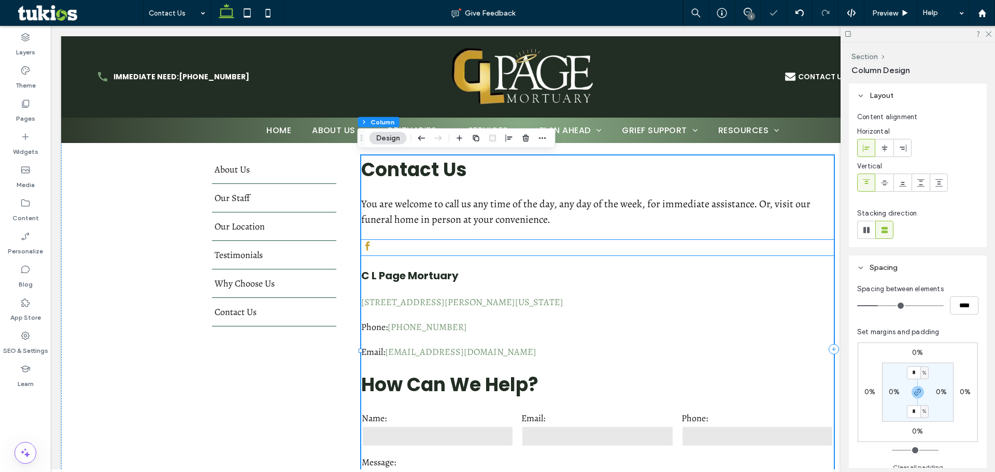
click at [713, 247] on div at bounding box center [597, 248] width 473 height 16
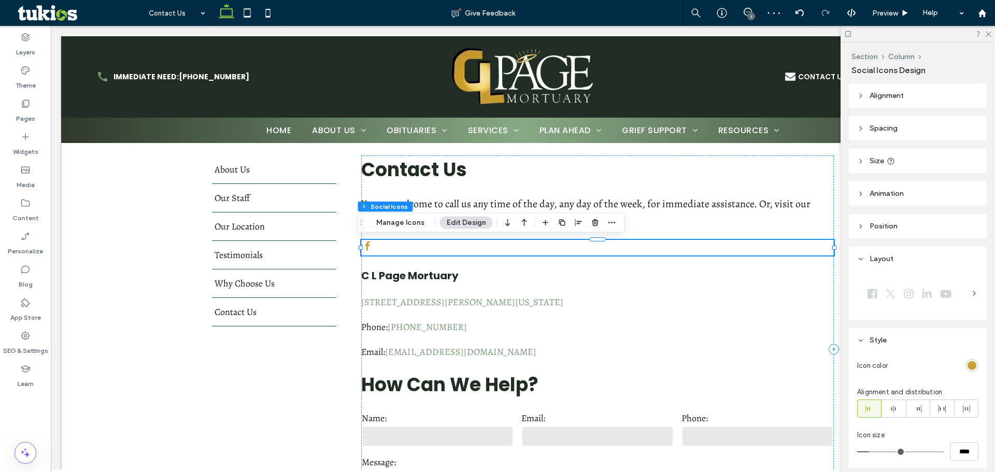
click at [498, 223] on div "Section Column Social Icons Manage Icons Edit Design" at bounding box center [491, 223] width 267 height 20
click at [507, 220] on icon "button" at bounding box center [508, 223] width 12 height 19
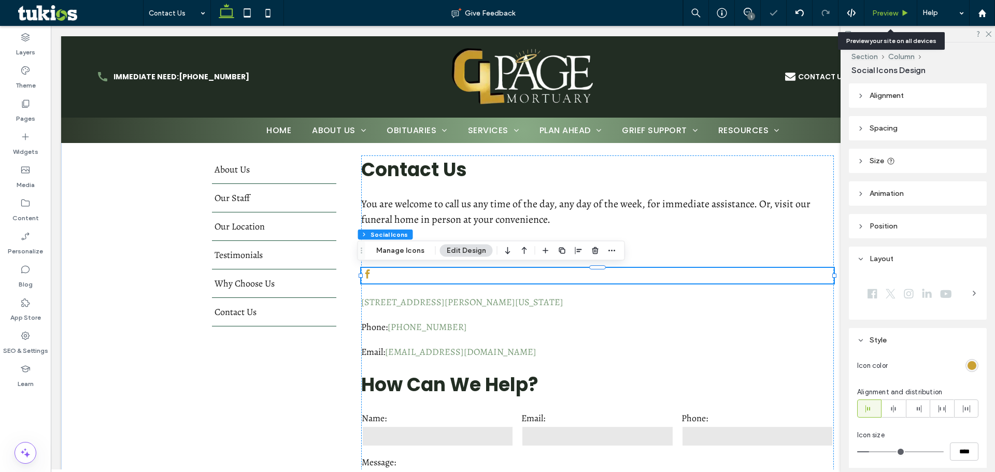
click at [890, 14] on span "Preview" at bounding box center [885, 13] width 26 height 9
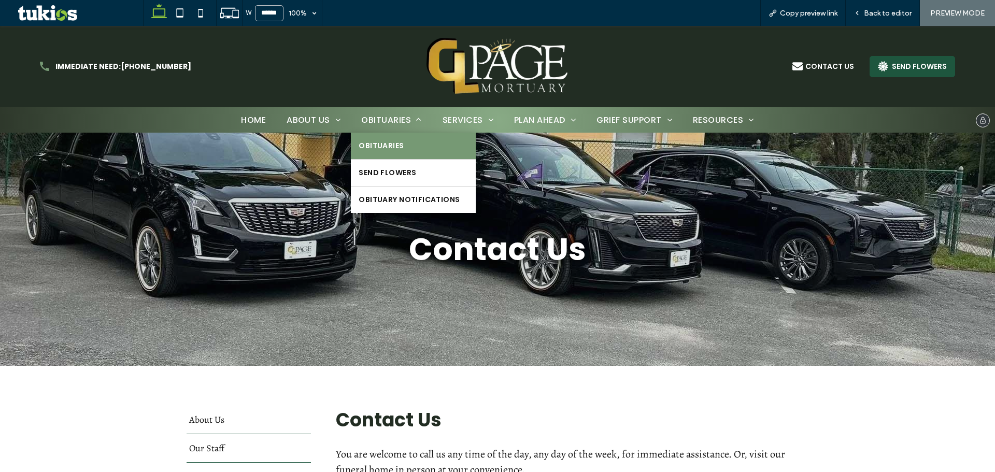
click at [380, 134] on link "Obituaries" at bounding box center [413, 146] width 124 height 26
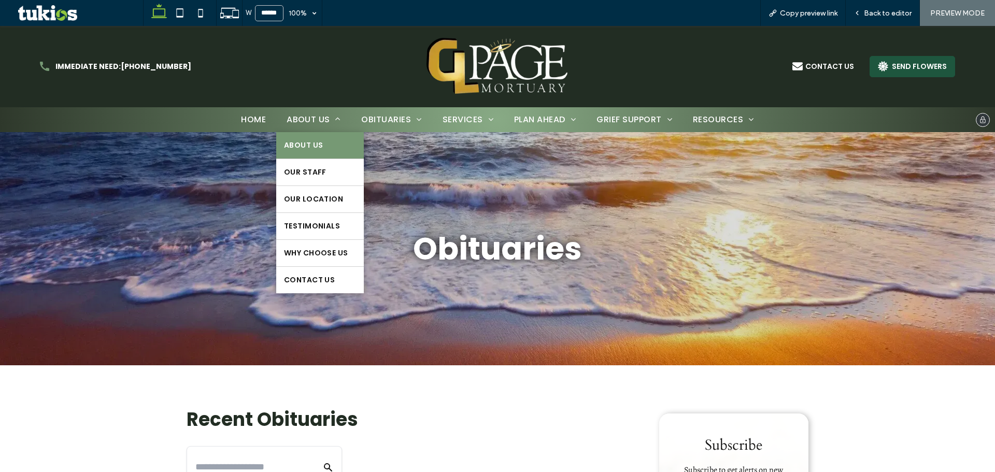
click at [307, 147] on span "About Us" at bounding box center [303, 145] width 39 height 11
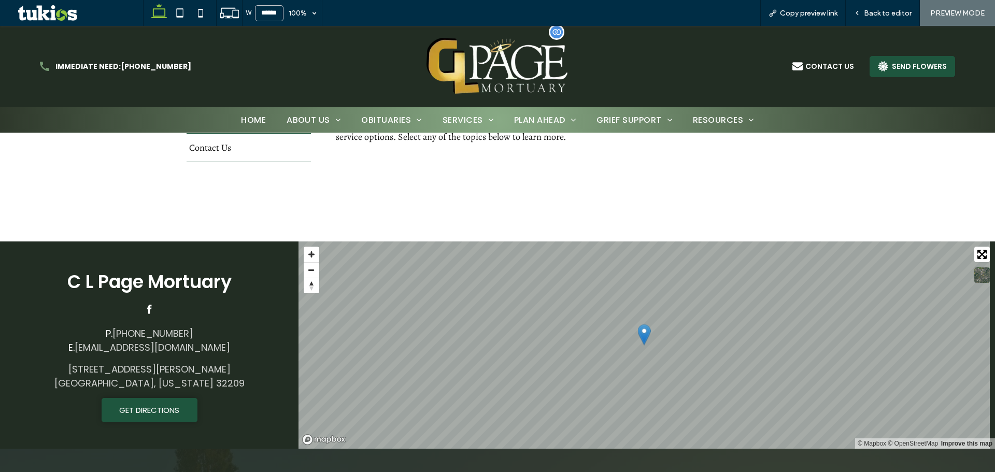
scroll to position [156, 0]
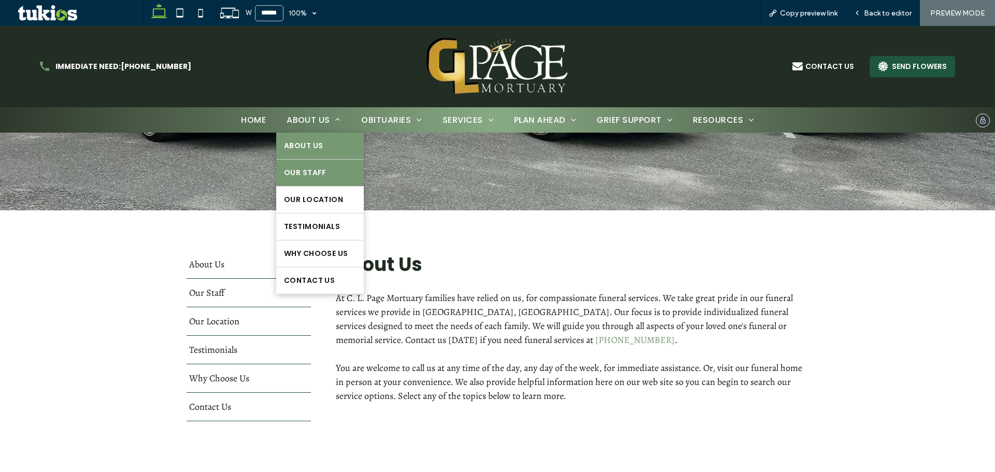
click at [322, 180] on link "Our Staff" at bounding box center [319, 173] width 87 height 26
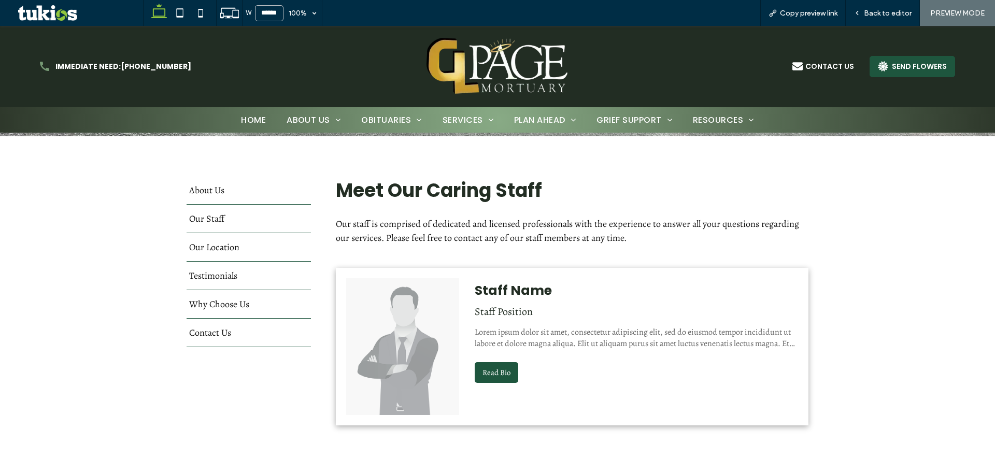
scroll to position [311, 0]
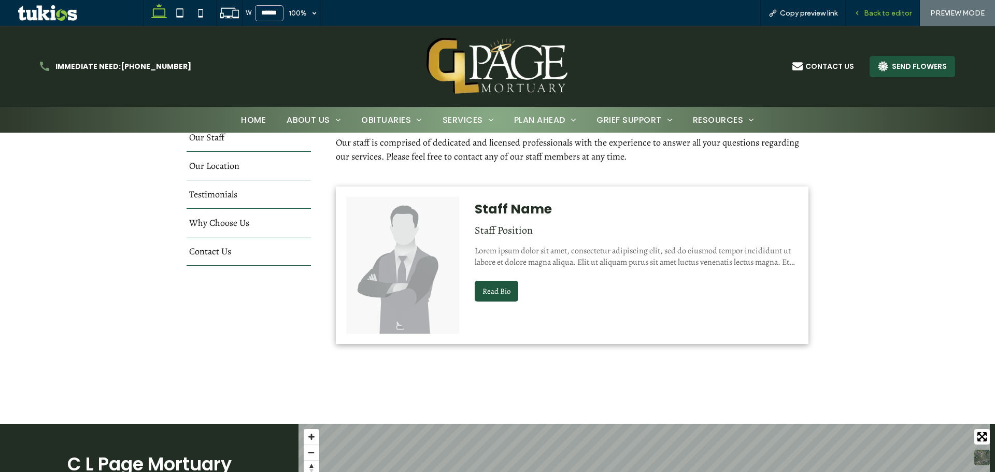
click at [900, 10] on span "Back to editor" at bounding box center [888, 13] width 48 height 9
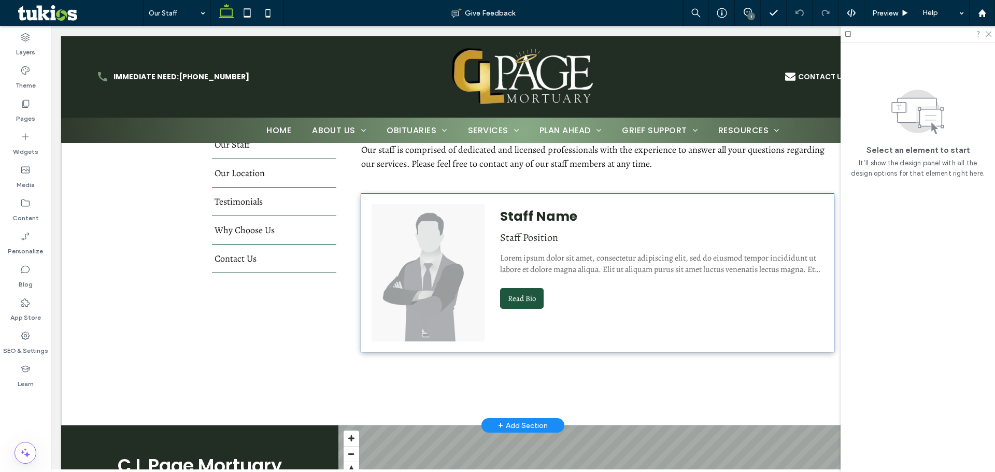
click at [477, 293] on img at bounding box center [428, 272] width 113 height 137
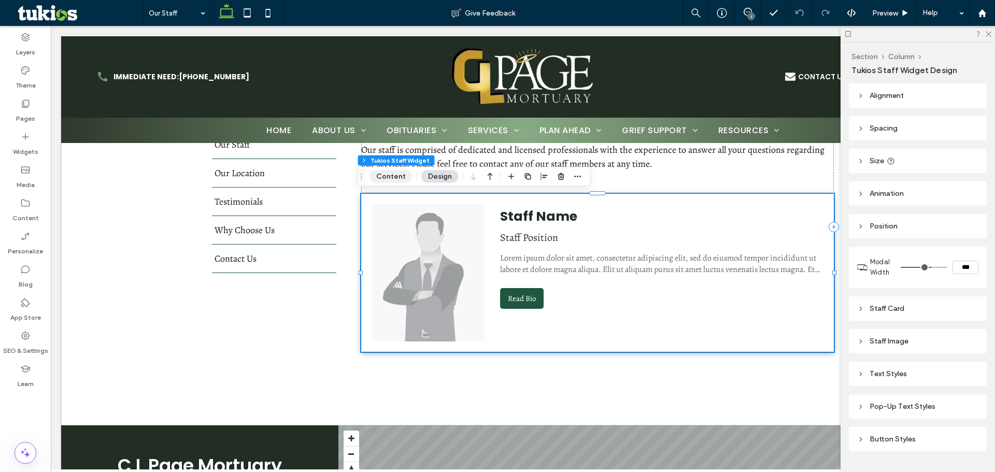
click at [393, 180] on button "Content" at bounding box center [391, 177] width 43 height 12
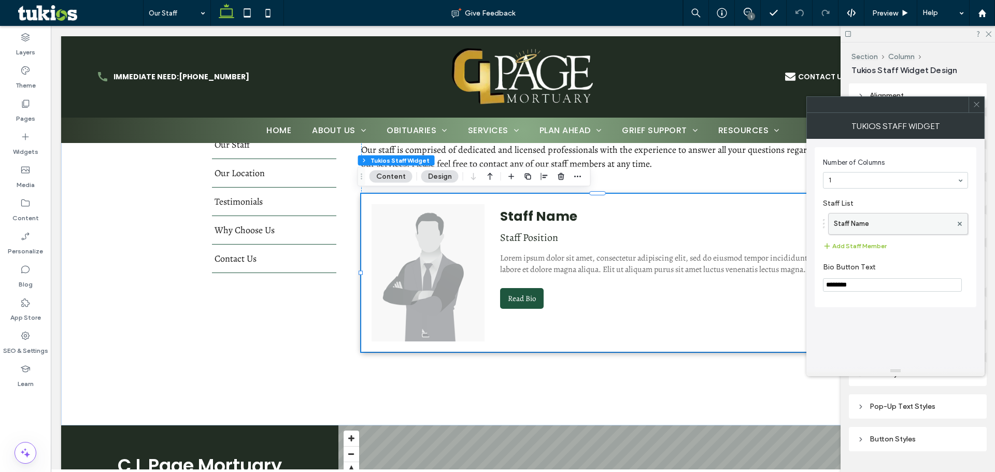
click at [864, 220] on label "Staff Name" at bounding box center [893, 224] width 118 height 21
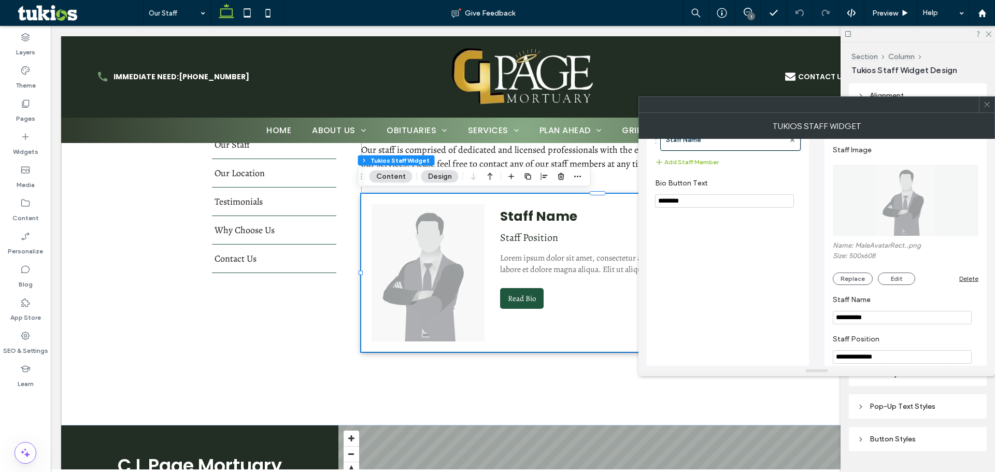
scroll to position [156, 0]
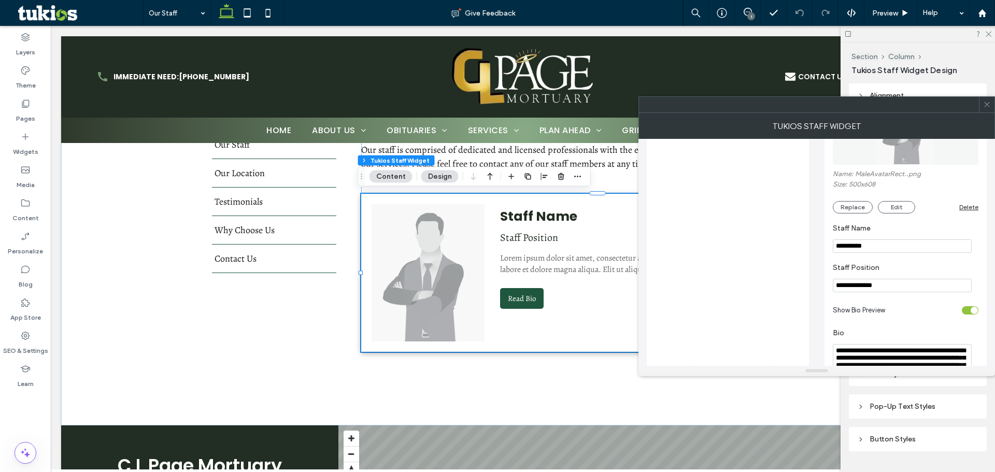
click at [855, 216] on div "Staff Image Name: MaleAvatarRect..png Size: 500x608 Replace Edit Delete" at bounding box center [906, 141] width 146 height 155
click at [852, 208] on button "Replace" at bounding box center [853, 207] width 40 height 12
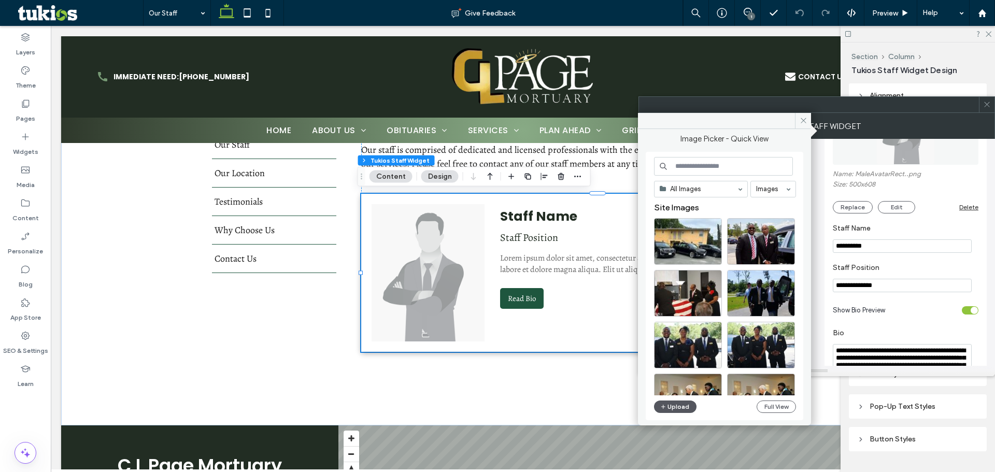
click at [682, 401] on div "All Images Images Site Images Upload Full View" at bounding box center [725, 286] width 142 height 259
click at [682, 402] on button "Upload" at bounding box center [675, 407] width 43 height 12
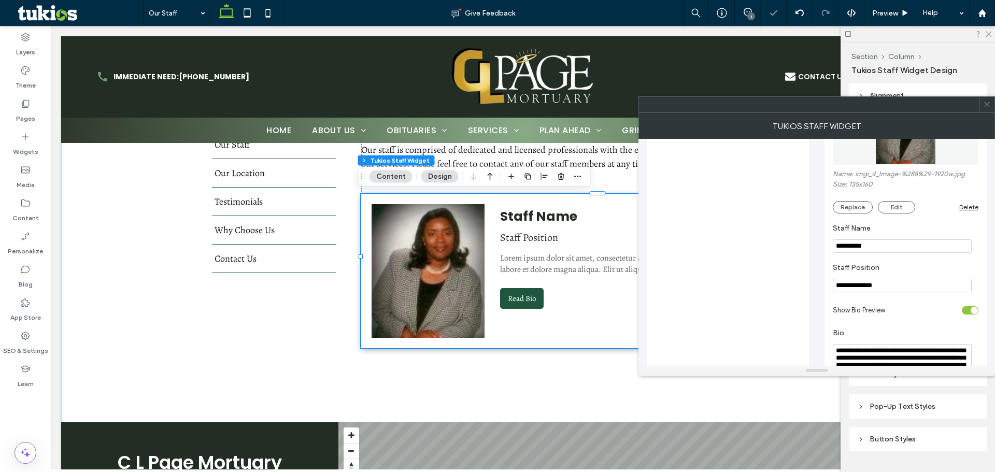
click at [894, 251] on input "**********" at bounding box center [902, 246] width 139 height 13
paste input "***"
type input "**********"
click at [903, 285] on input "**********" at bounding box center [902, 285] width 139 height 13
paste input "**********"
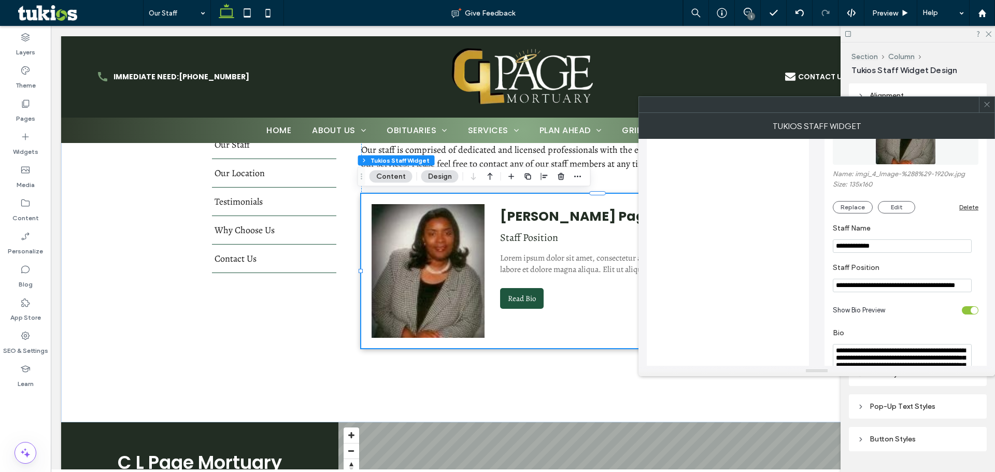
scroll to position [0, 19]
type input "**********"
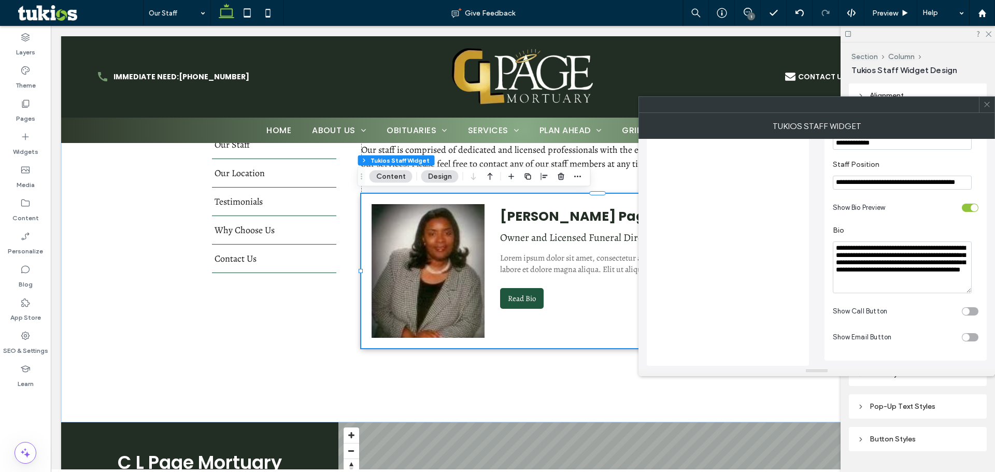
click at [908, 278] on textarea "**********" at bounding box center [902, 268] width 139 height 52
paste textarea "**********"
paste textarea "Bio"
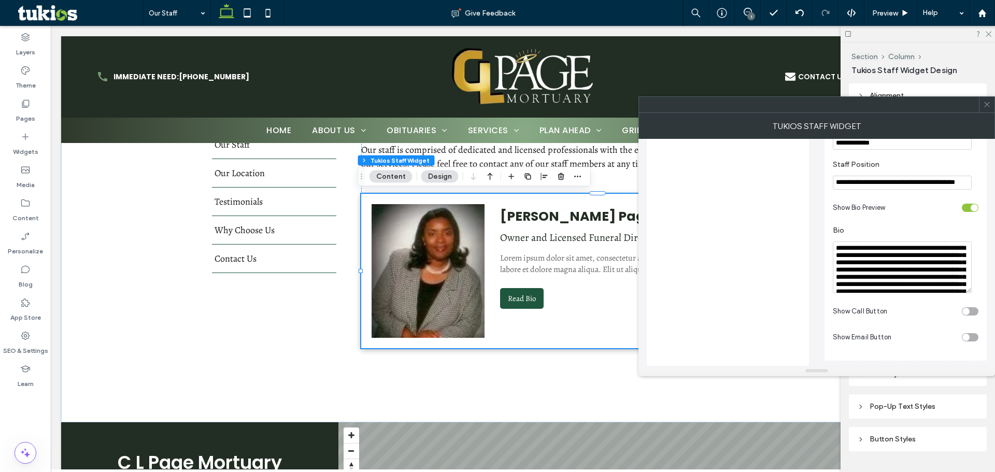
type textarea "**********"
drag, startPoint x: 985, startPoint y: 104, endPoint x: 903, endPoint y: 9, distance: 125.6
click at [985, 103] on icon at bounding box center [987, 105] width 8 height 8
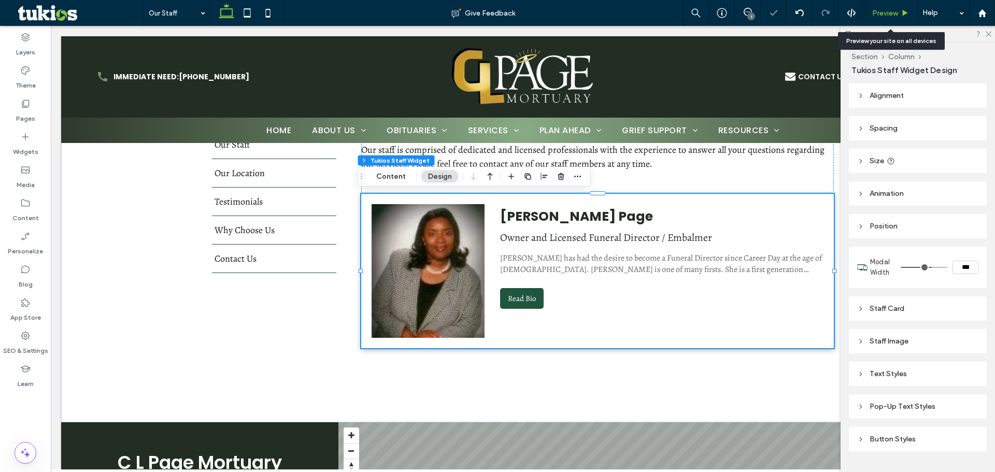
click at [887, 7] on div "Preview" at bounding box center [891, 13] width 53 height 26
click at [891, 16] on span "Preview" at bounding box center [885, 13] width 26 height 9
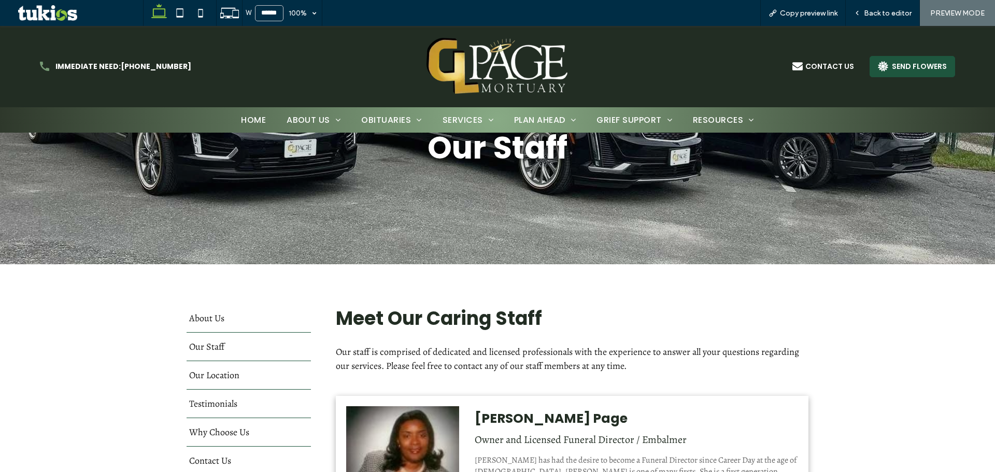
scroll to position [207, 0]
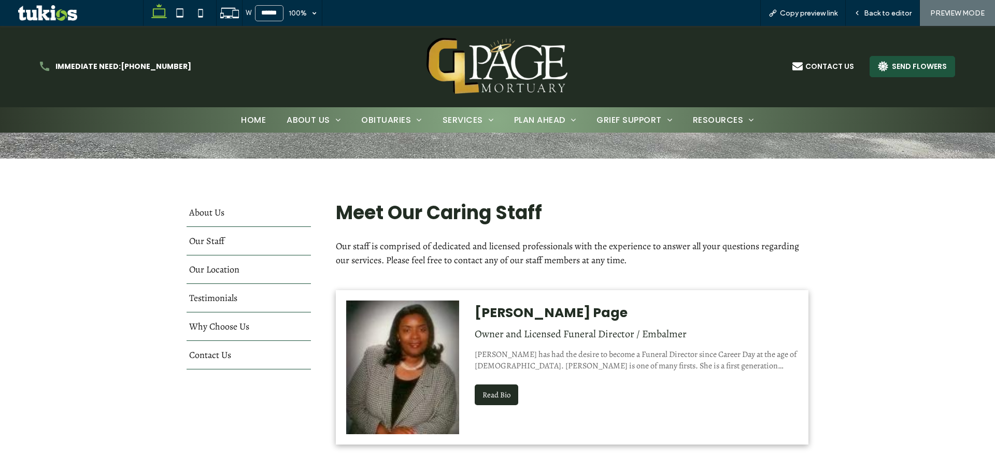
click at [501, 400] on button "Read Bio" at bounding box center [497, 395] width 44 height 21
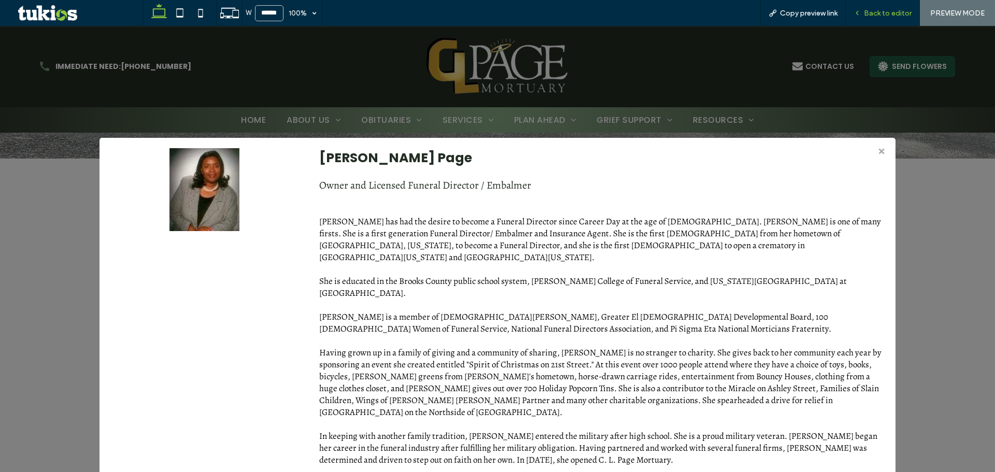
click at [877, 10] on span "Back to editor" at bounding box center [888, 13] width 48 height 9
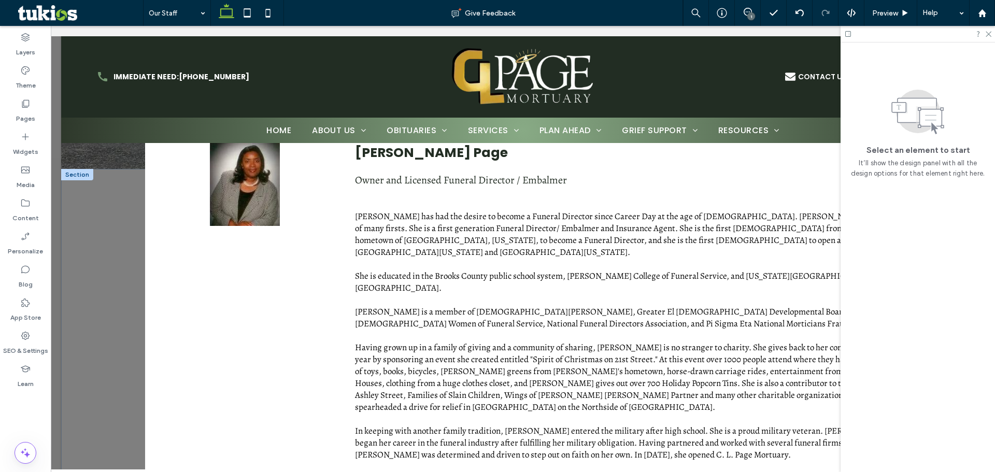
click at [626, 354] on p "Carla has had the desire to become a Funeral Director since Career Day at the a…" at bounding box center [623, 335] width 536 height 250
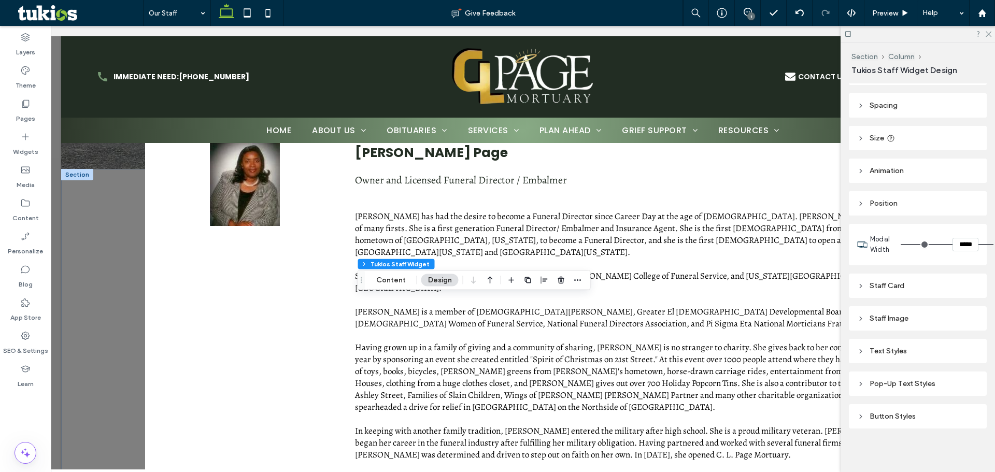
scroll to position [35, 0]
click at [918, 372] on div "Pop-Up Text Styles" at bounding box center [917, 376] width 121 height 9
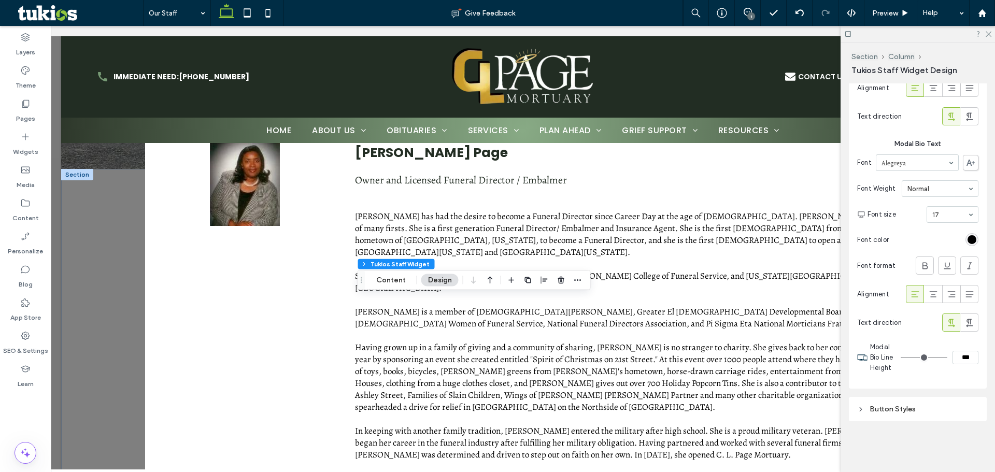
scroll to position [711, 0]
click at [926, 407] on div "Button Styles" at bounding box center [917, 409] width 121 height 9
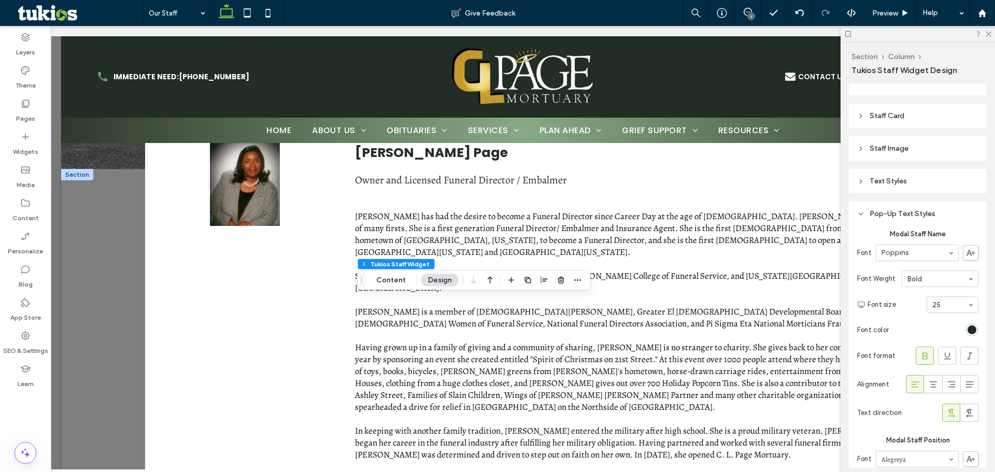
scroll to position [89, 0]
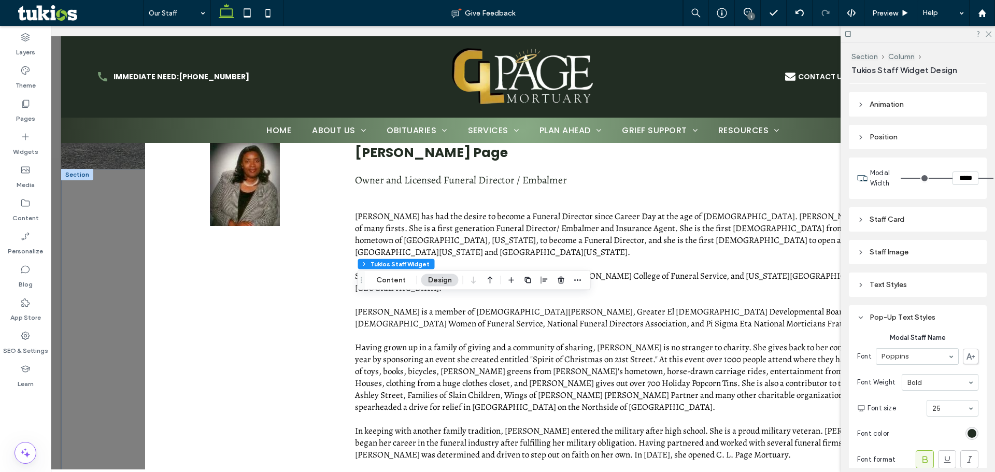
click at [886, 256] on div "Staff Image" at bounding box center [917, 252] width 121 height 9
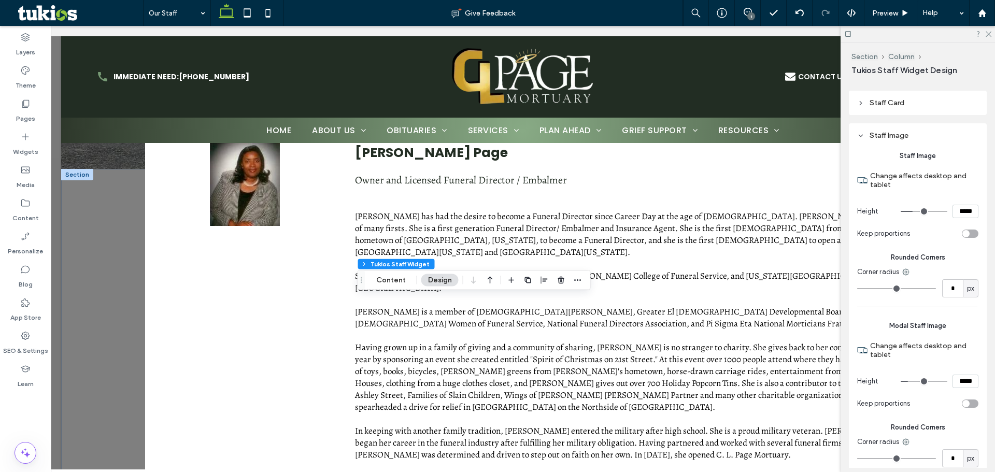
scroll to position [245, 0]
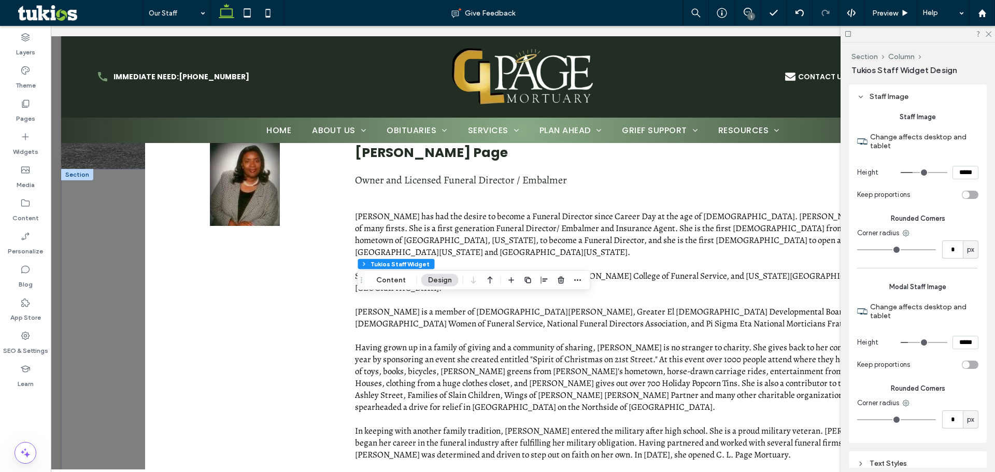
click at [910, 342] on input "range" at bounding box center [924, 342] width 47 height 1
type input "***"
type input "*****"
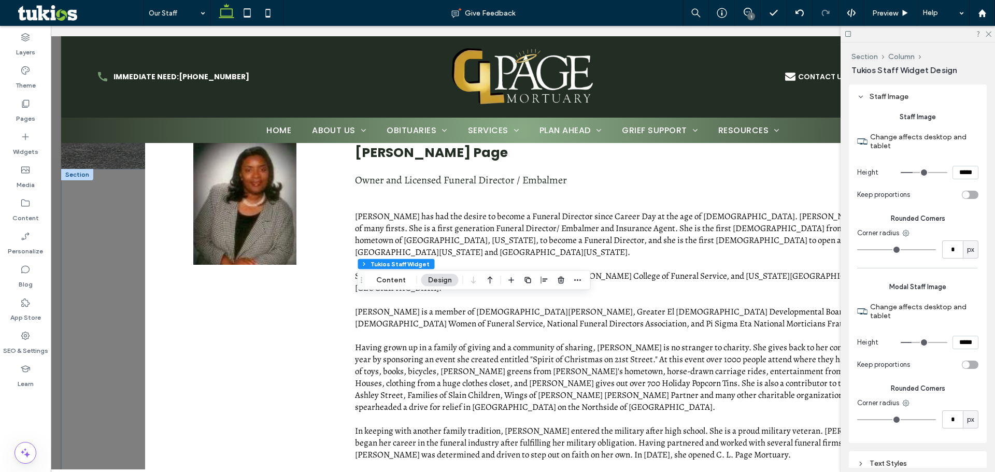
type input "***"
type input "*****"
type input "***"
type input "*****"
type input "***"
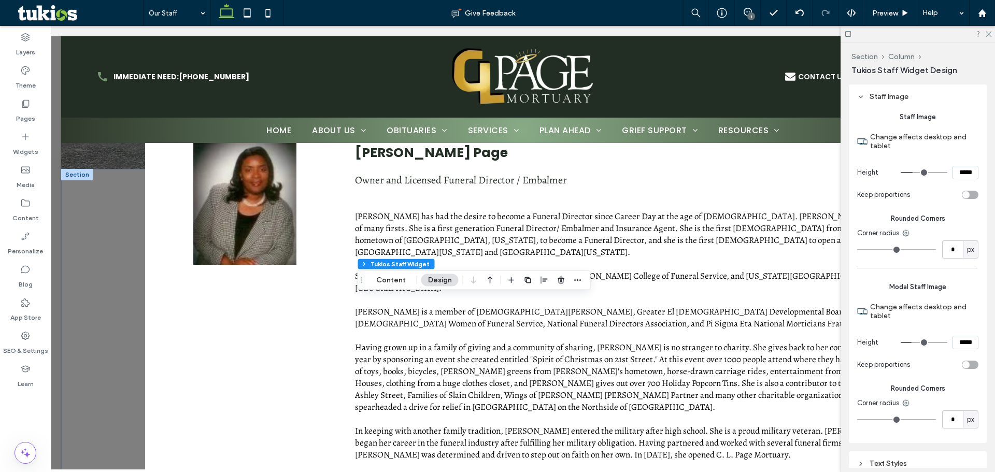
type input "*****"
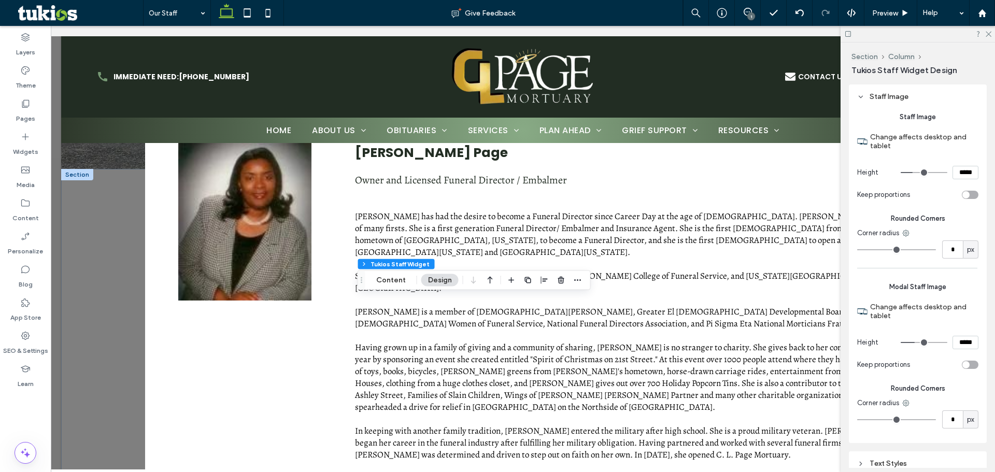
type input "***"
type input "*****"
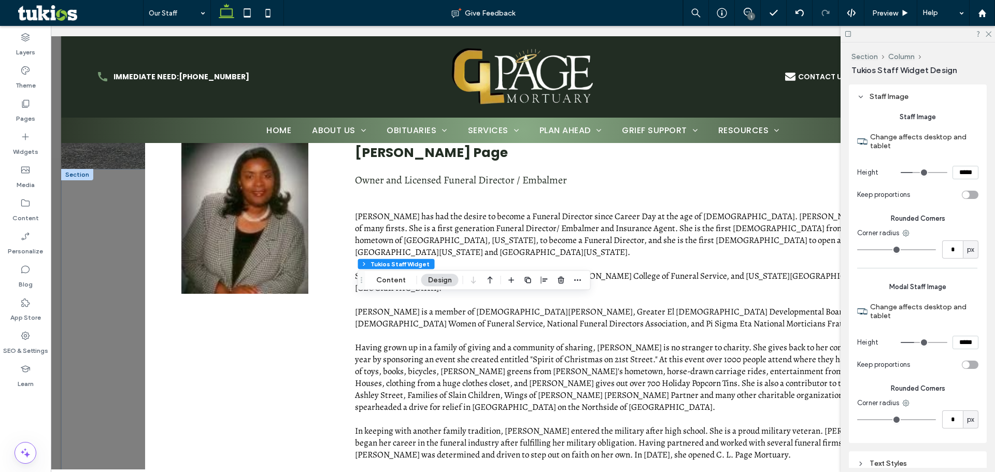
type input "***"
type input "*****"
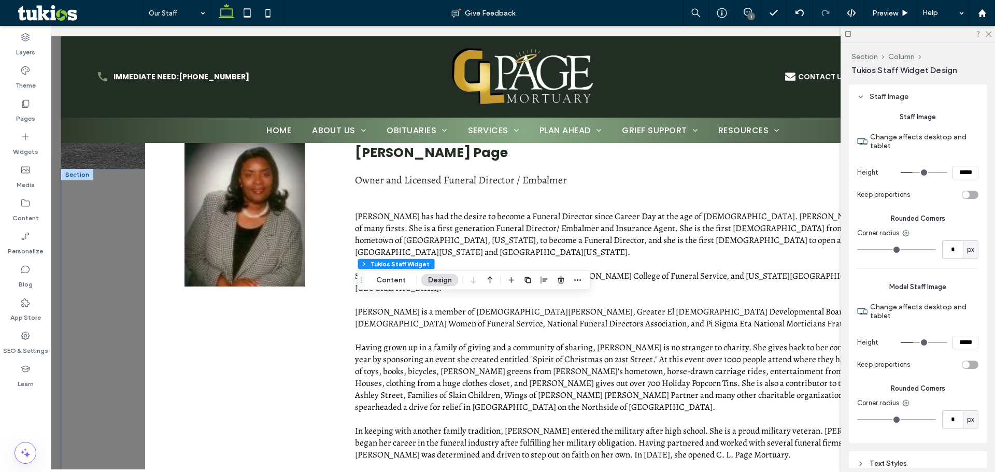
type input "***"
click at [910, 343] on input "range" at bounding box center [924, 342] width 47 height 1
click at [940, 351] on section "Height *****" at bounding box center [917, 343] width 121 height 24
type input "*****"
type input "***"
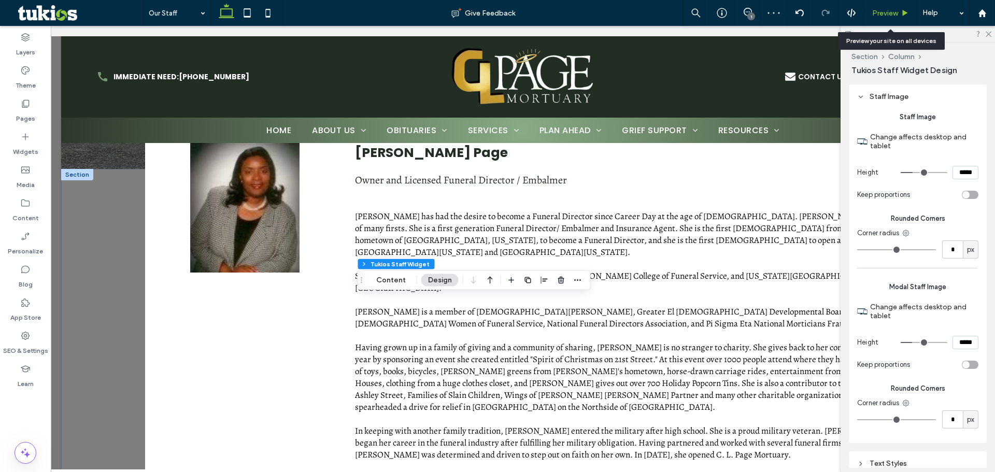
click at [903, 7] on div "Preview" at bounding box center [891, 13] width 53 height 26
click at [904, 10] on icon at bounding box center [906, 13] width 8 height 8
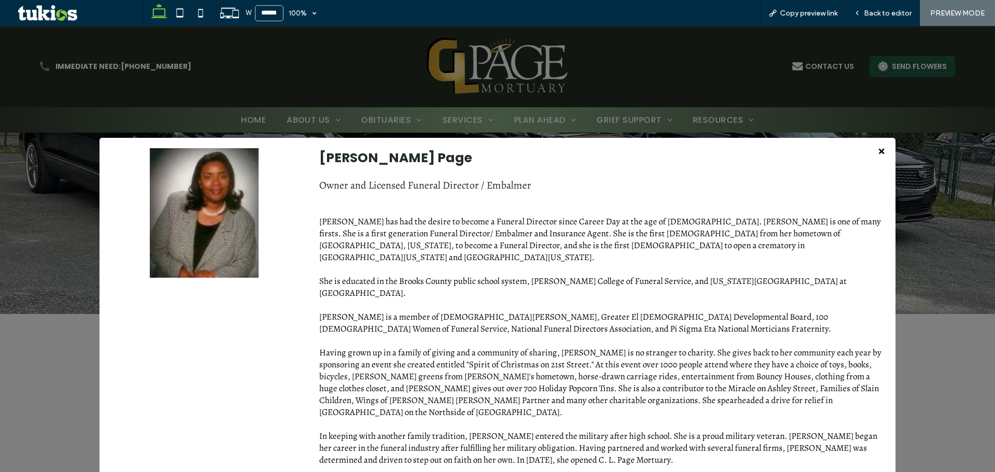
click at [878, 147] on span "×" at bounding box center [881, 150] width 7 height 20
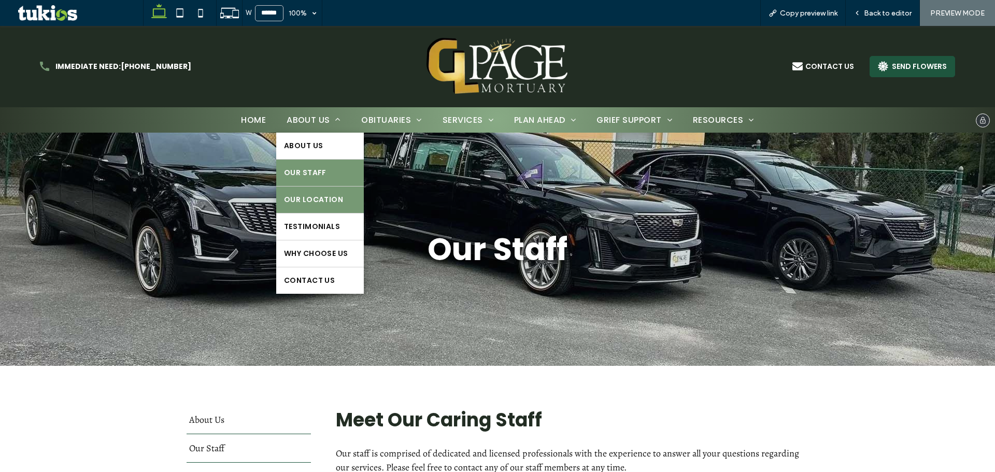
click at [335, 203] on span "Our Location" at bounding box center [313, 199] width 59 height 11
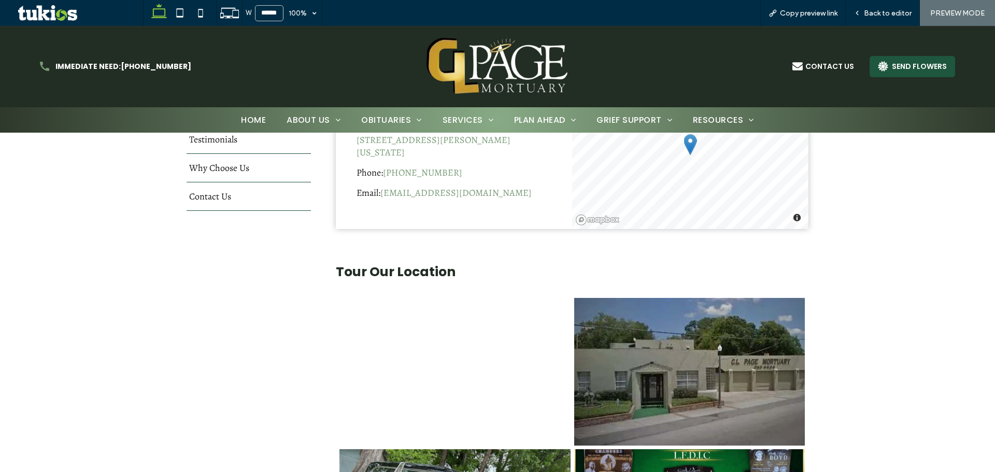
scroll to position [350, 0]
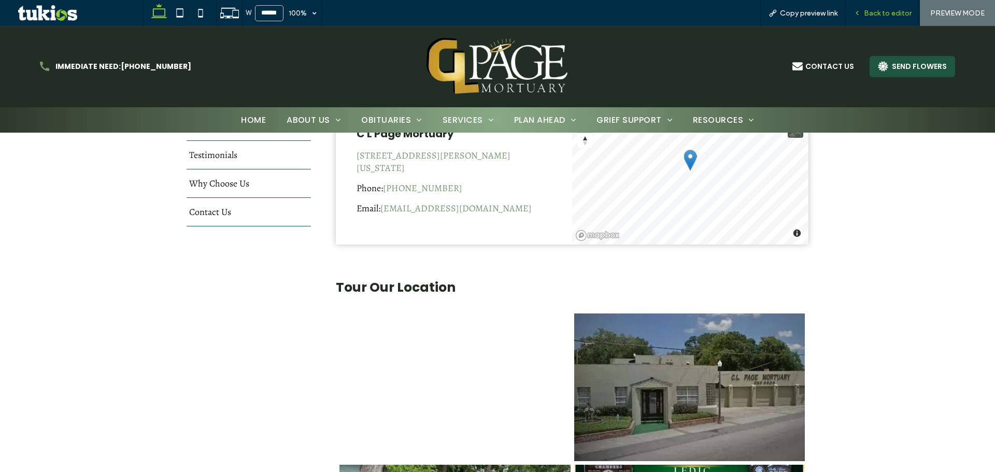
click at [876, 14] on span "Back to editor" at bounding box center [888, 13] width 48 height 9
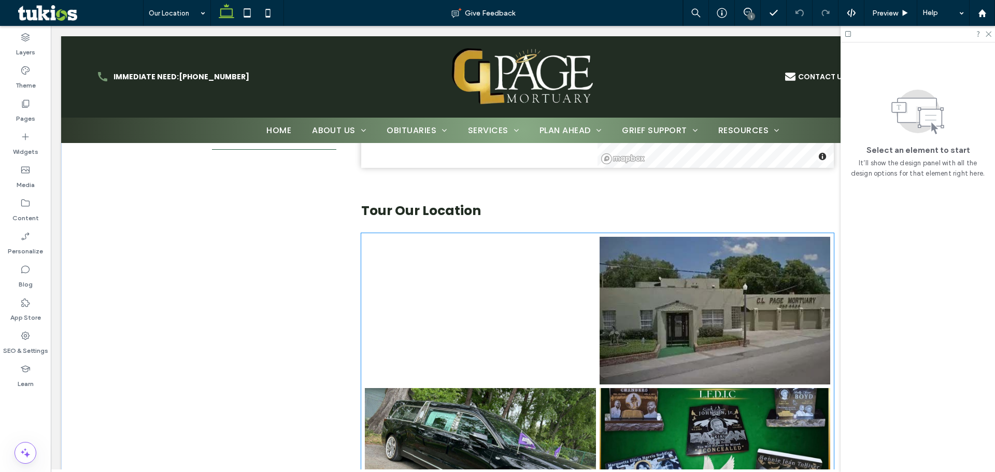
scroll to position [453, 0]
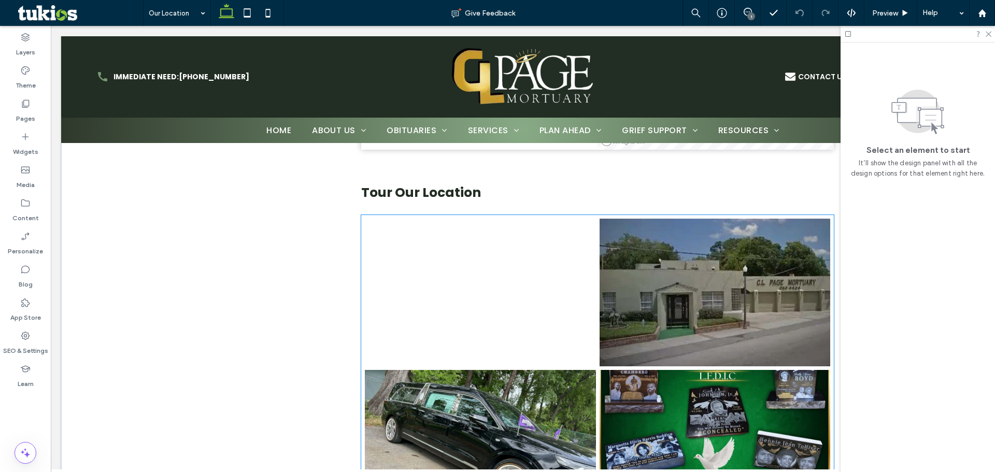
click at [543, 325] on link at bounding box center [480, 293] width 231 height 148
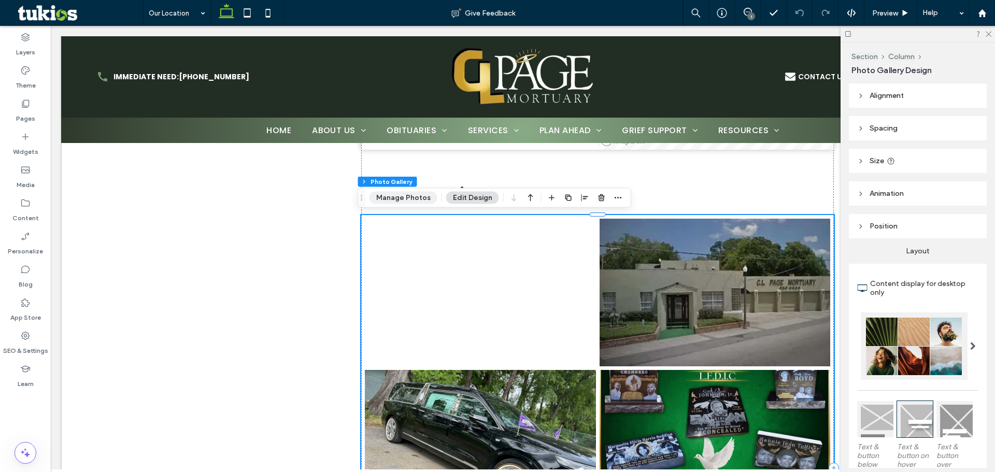
click at [389, 201] on button "Manage Photos" at bounding box center [404, 198] width 68 height 12
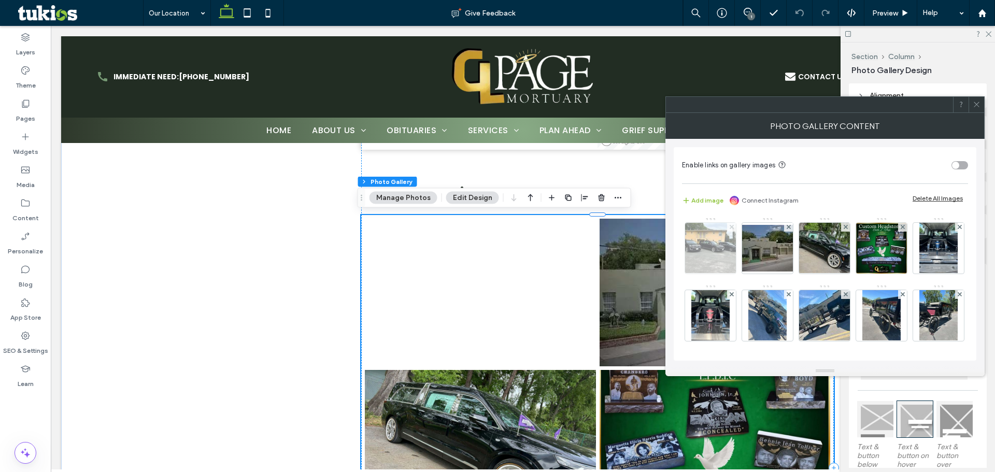
click at [732, 228] on icon at bounding box center [732, 227] width 4 height 4
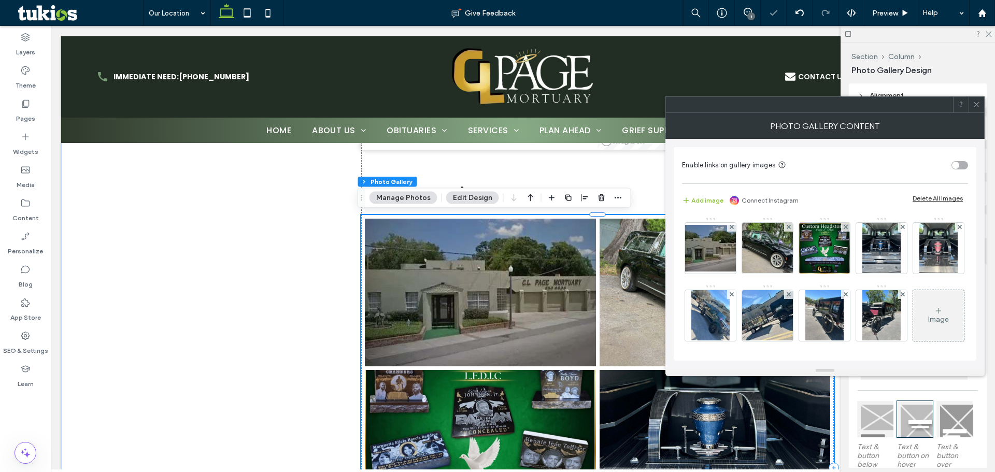
click at [732, 228] on icon at bounding box center [732, 227] width 4 height 4
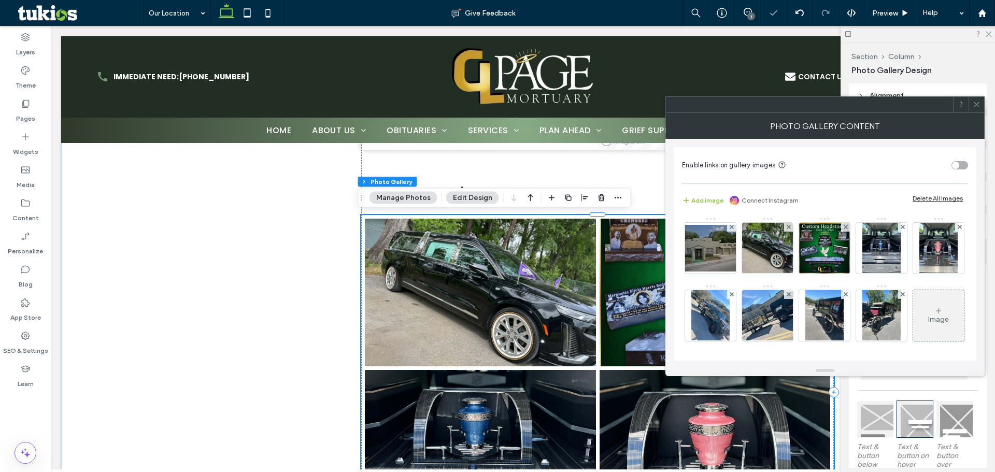
click at [787, 228] on icon at bounding box center [789, 227] width 4 height 4
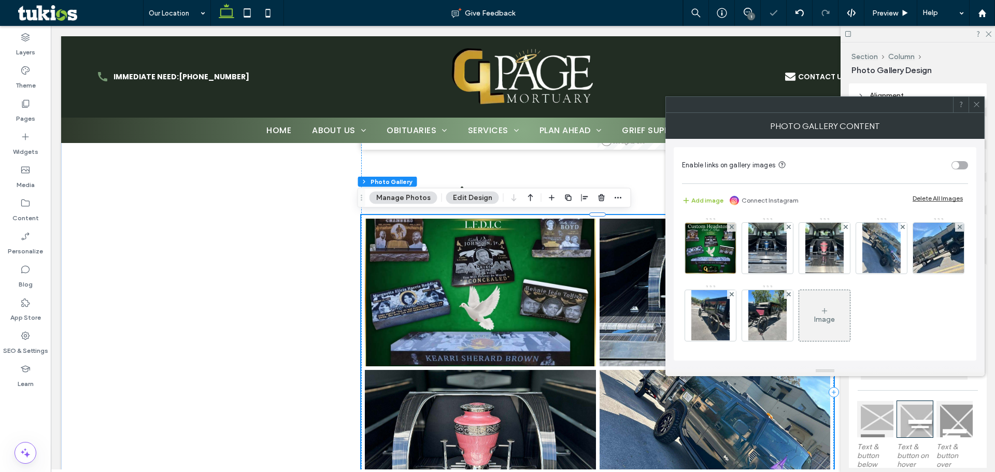
click at [732, 228] on icon at bounding box center [732, 227] width 4 height 4
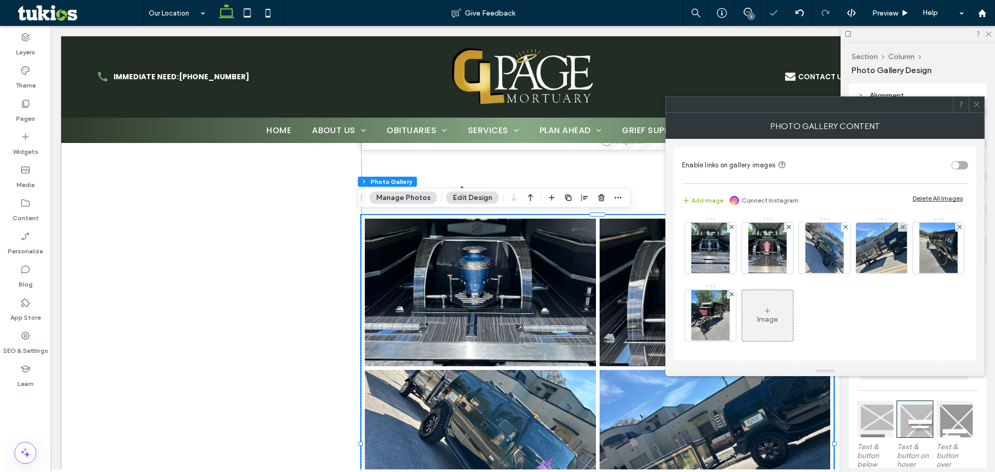
click at [732, 228] on icon at bounding box center [732, 227] width 4 height 4
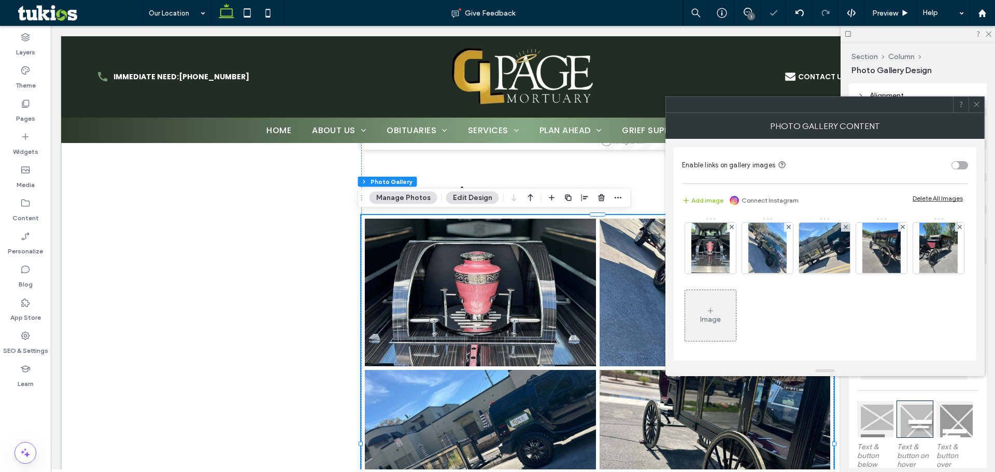
click at [732, 228] on icon at bounding box center [732, 227] width 4 height 4
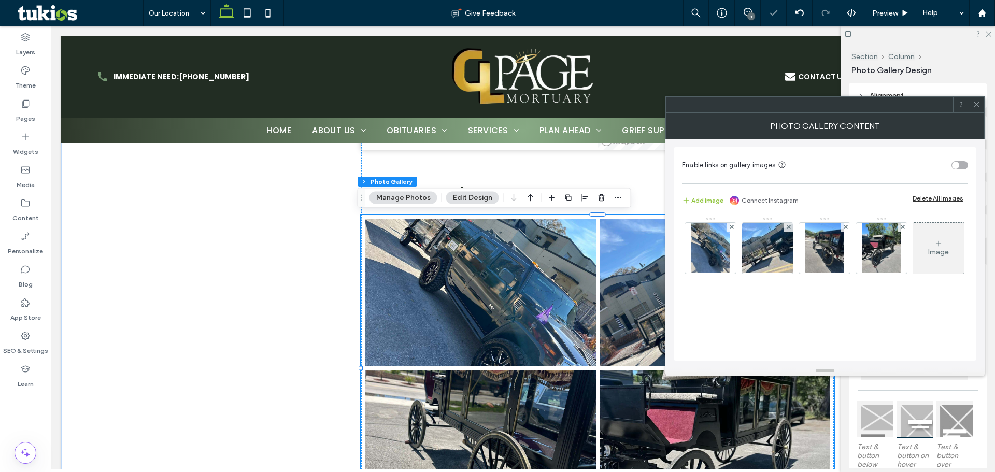
click at [732, 228] on icon at bounding box center [732, 227] width 4 height 4
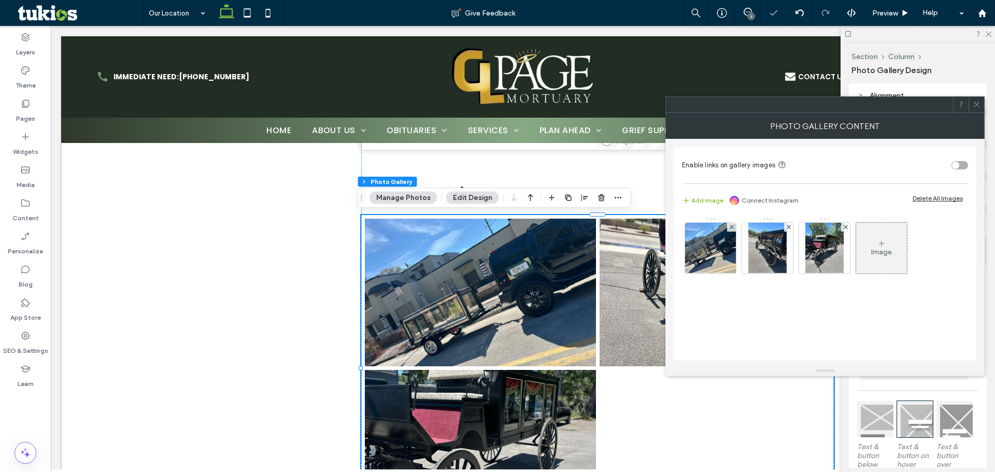
click at [732, 228] on icon at bounding box center [732, 227] width 4 height 4
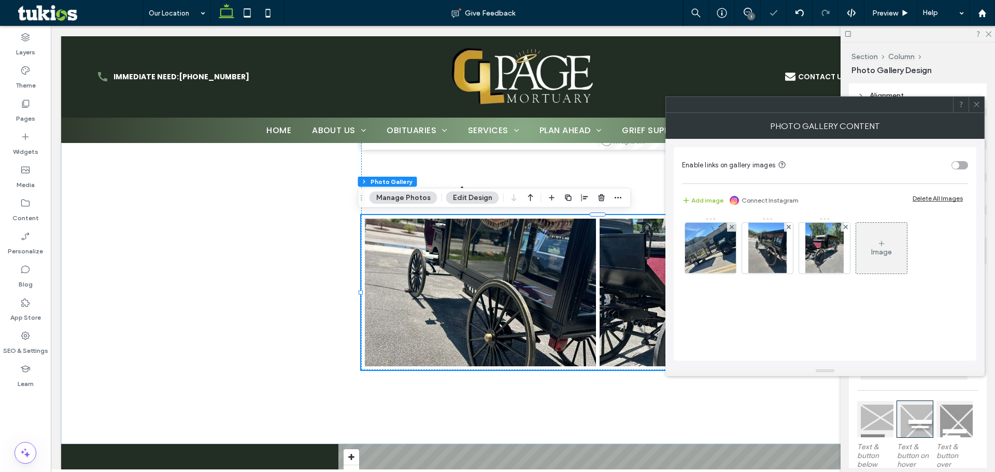
click at [787, 228] on icon at bounding box center [789, 227] width 4 height 4
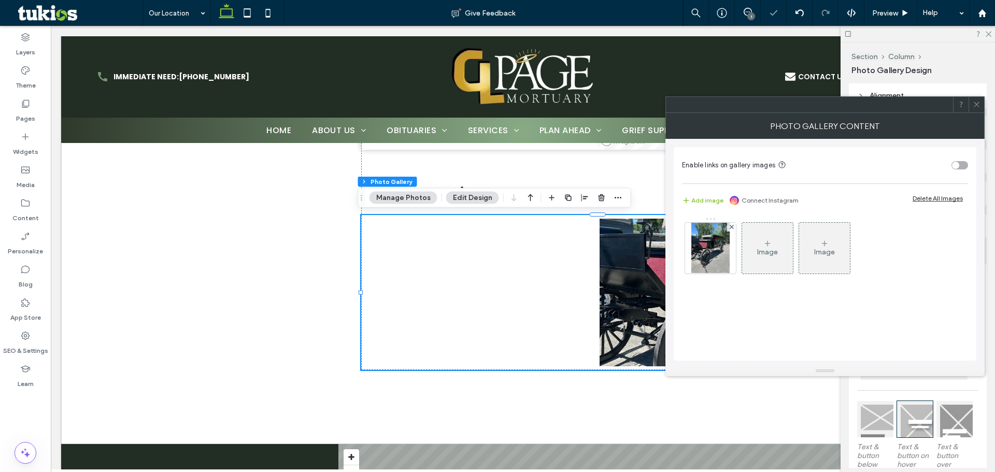
click at [732, 228] on icon at bounding box center [732, 227] width 4 height 4
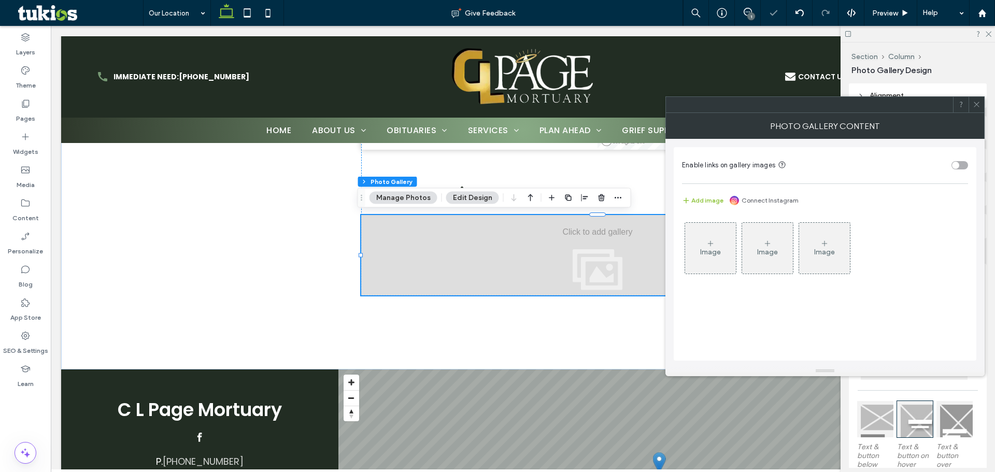
click at [729, 234] on div "Image" at bounding box center [710, 248] width 51 height 49
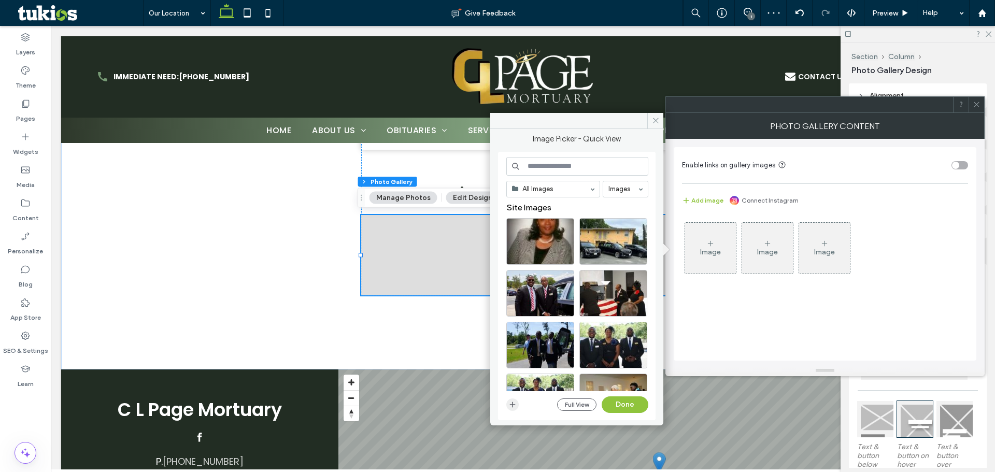
click at [513, 403] on icon "button" at bounding box center [513, 405] width 8 height 8
click at [716, 239] on div "Image" at bounding box center [710, 248] width 51 height 49
click at [727, 236] on div "Image" at bounding box center [710, 248] width 51 height 49
click at [702, 252] on div "Image" at bounding box center [710, 252] width 21 height 9
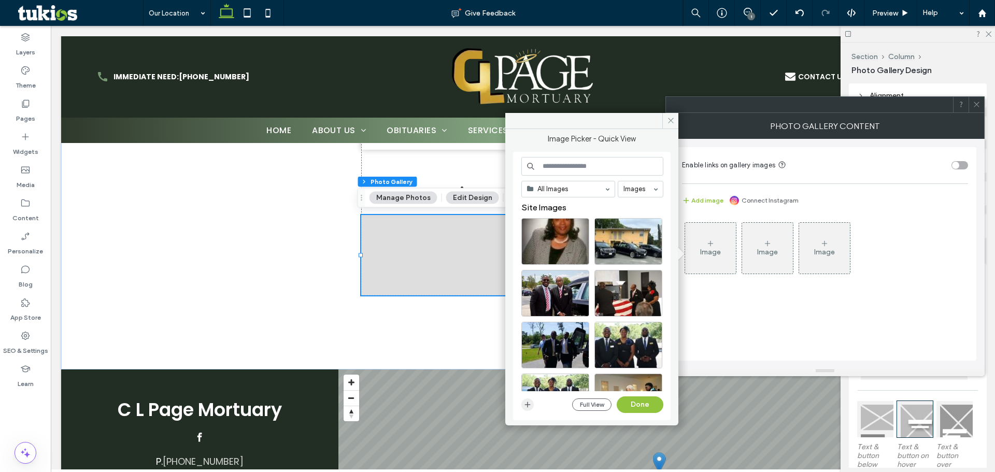
click at [526, 404] on use "button" at bounding box center [528, 405] width 6 height 6
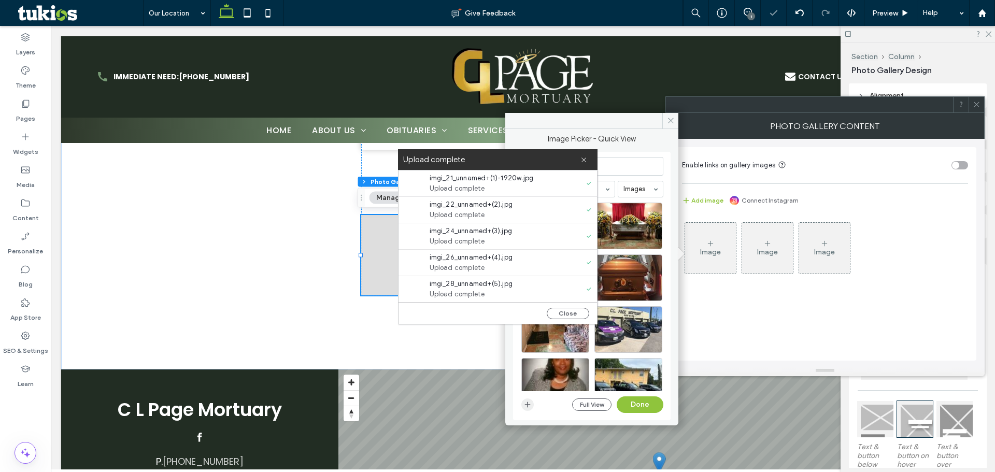
click at [528, 404] on use "button" at bounding box center [528, 405] width 6 height 6
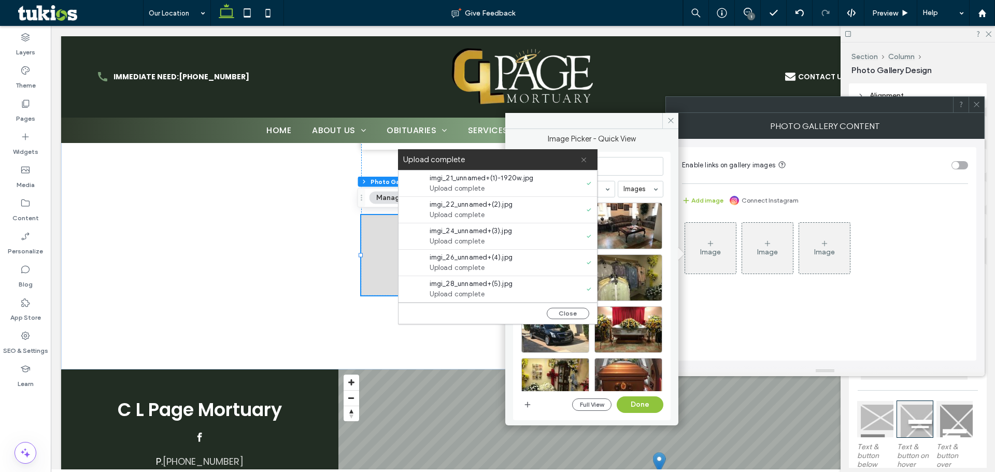
click at [583, 158] on icon at bounding box center [584, 160] width 7 height 7
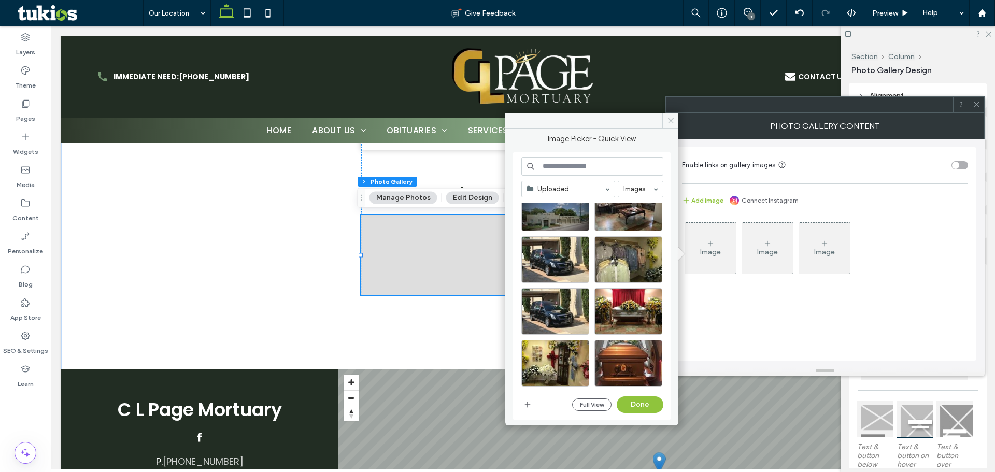
scroll to position [0, 0]
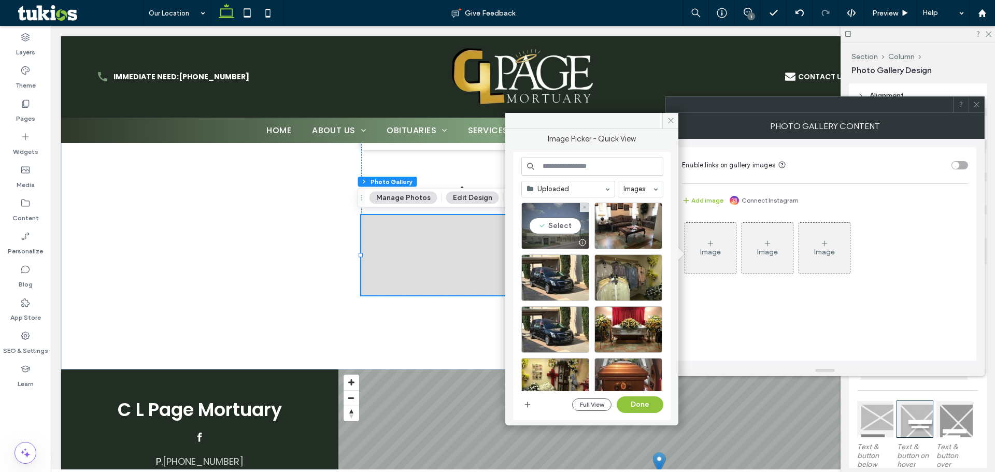
click at [567, 231] on div "Select" at bounding box center [556, 226] width 68 height 47
click at [627, 231] on div "Select" at bounding box center [629, 226] width 68 height 47
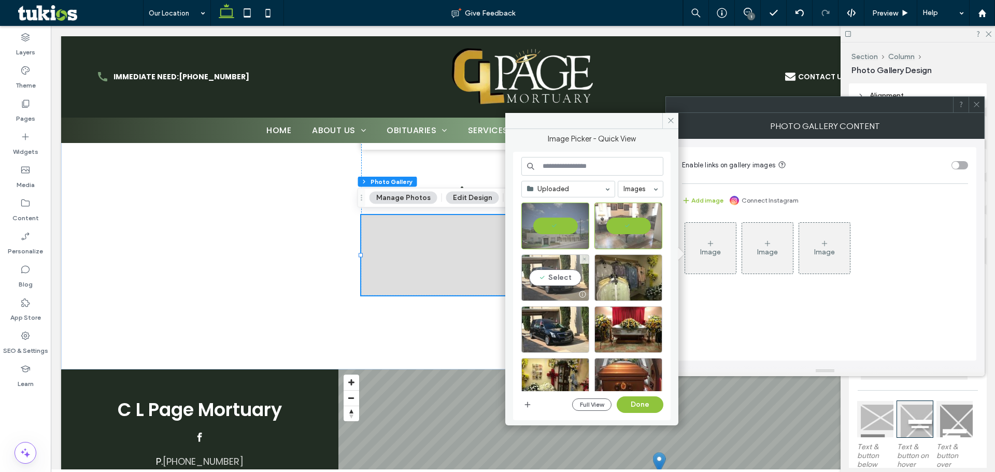
click at [568, 273] on div "Select" at bounding box center [556, 278] width 68 height 47
click at [636, 274] on div "Select" at bounding box center [629, 278] width 68 height 47
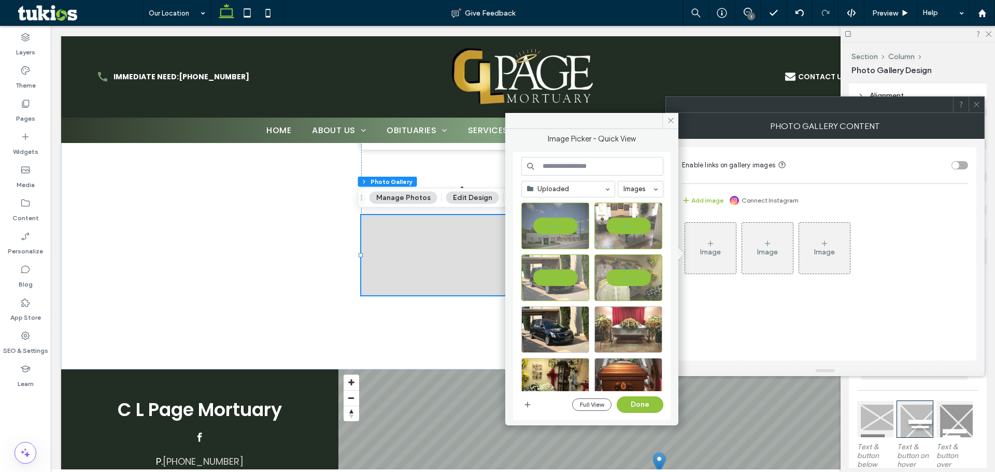
click at [623, 329] on div at bounding box center [629, 329] width 68 height 47
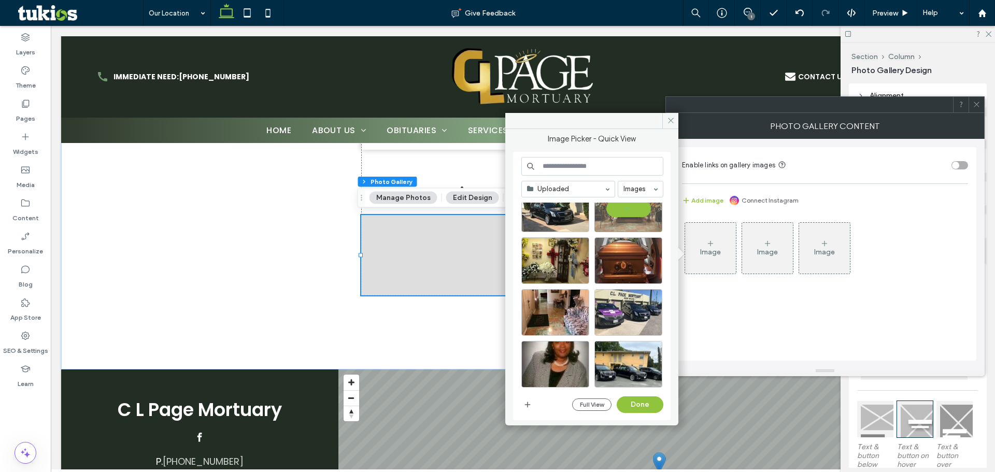
scroll to position [104, 0]
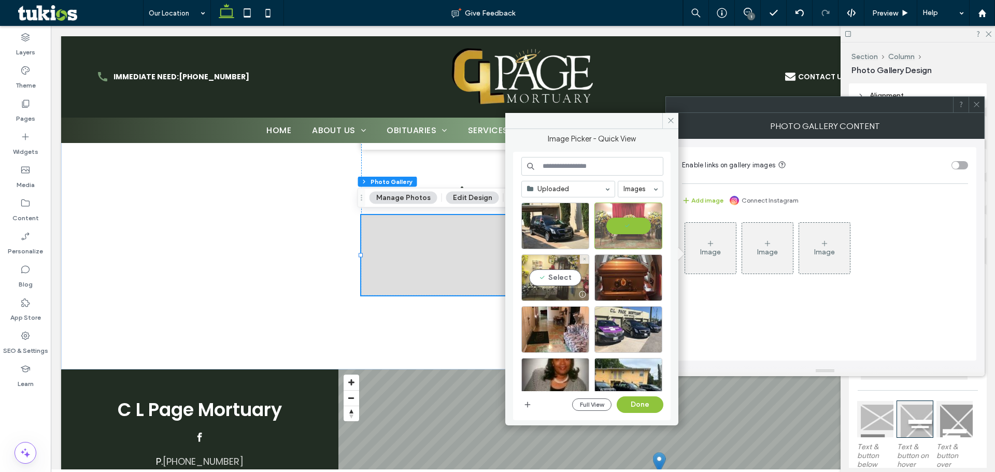
click at [582, 280] on div "Select" at bounding box center [556, 278] width 68 height 47
click at [627, 279] on div "Select" at bounding box center [629, 278] width 68 height 47
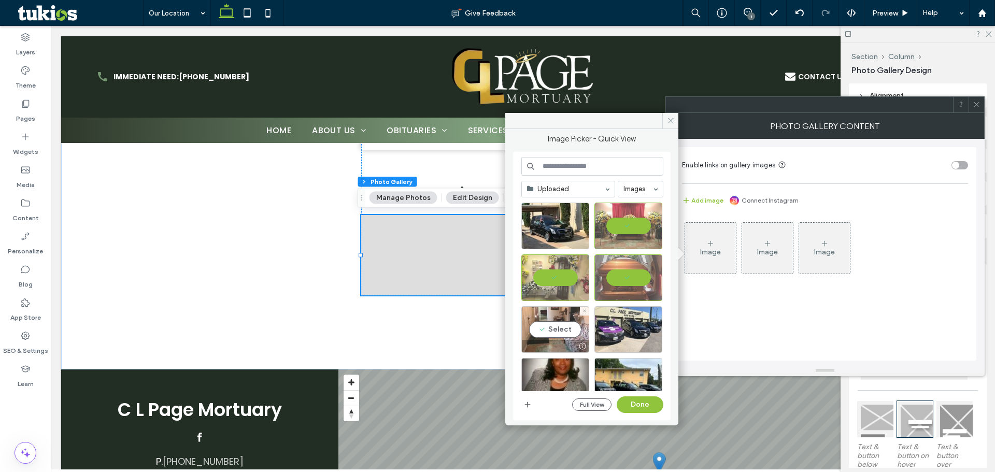
click at [559, 343] on div at bounding box center [555, 346] width 67 height 12
click at [631, 332] on div "Select" at bounding box center [629, 329] width 68 height 47
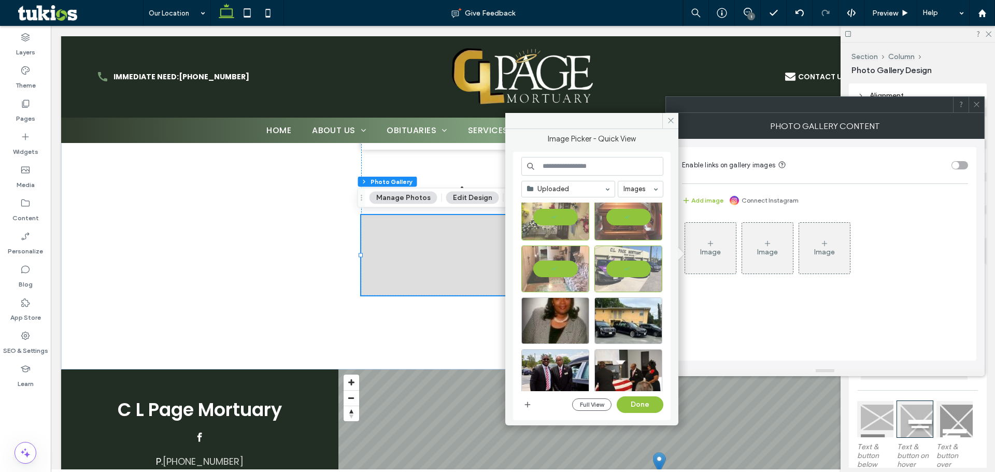
scroll to position [207, 0]
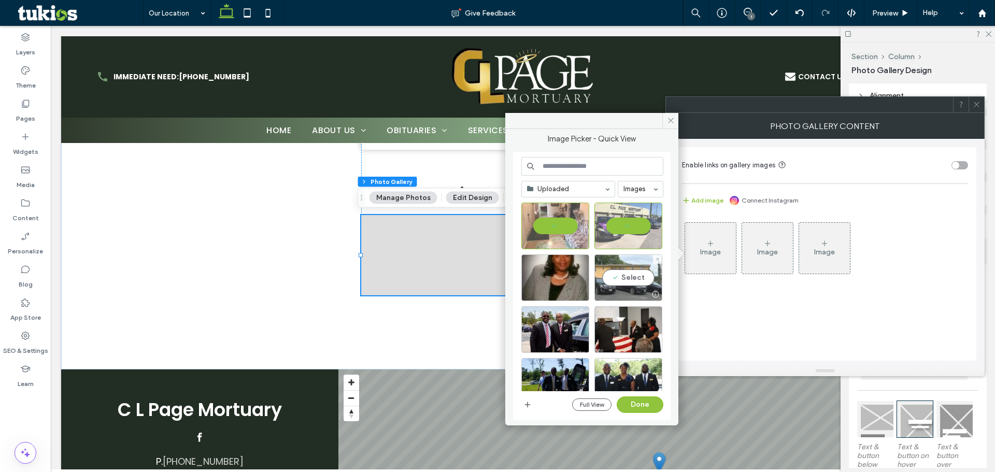
click at [616, 265] on div "Select" at bounding box center [629, 278] width 68 height 47
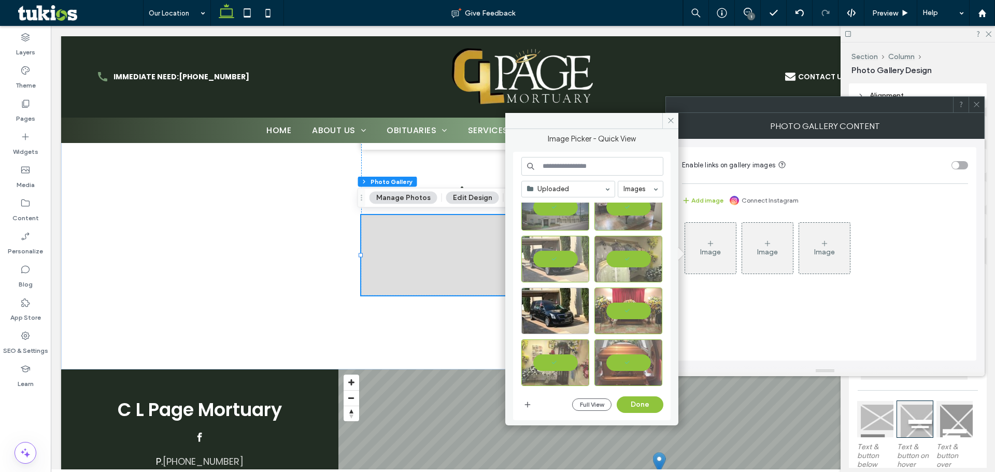
scroll to position [0, 0]
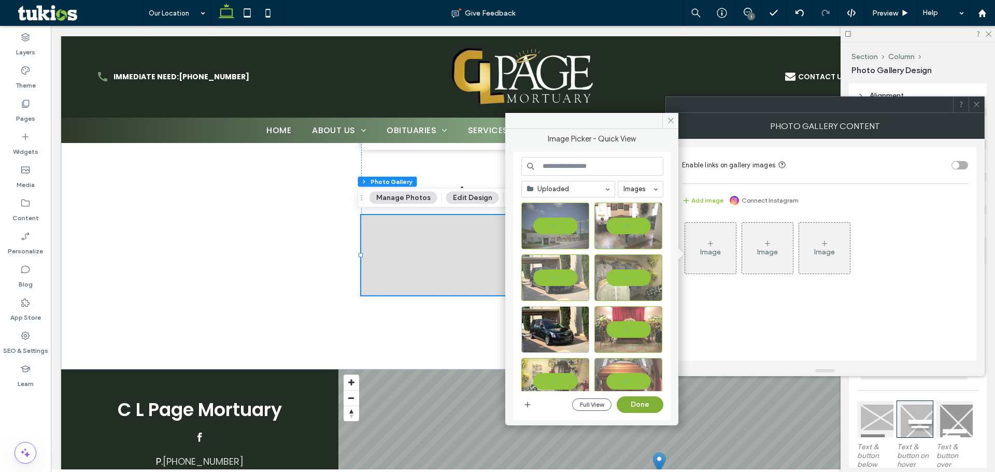
click at [650, 409] on button "Done" at bounding box center [640, 405] width 47 height 17
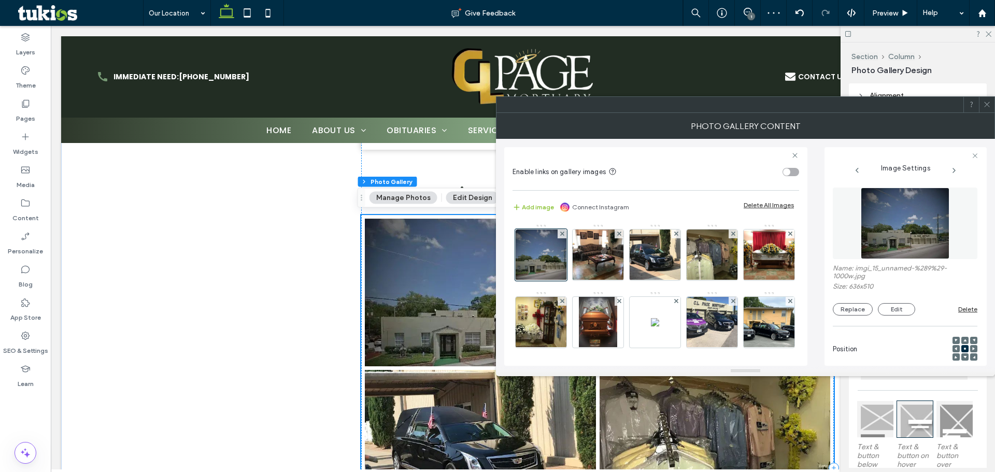
click at [990, 105] on icon at bounding box center [987, 105] width 8 height 8
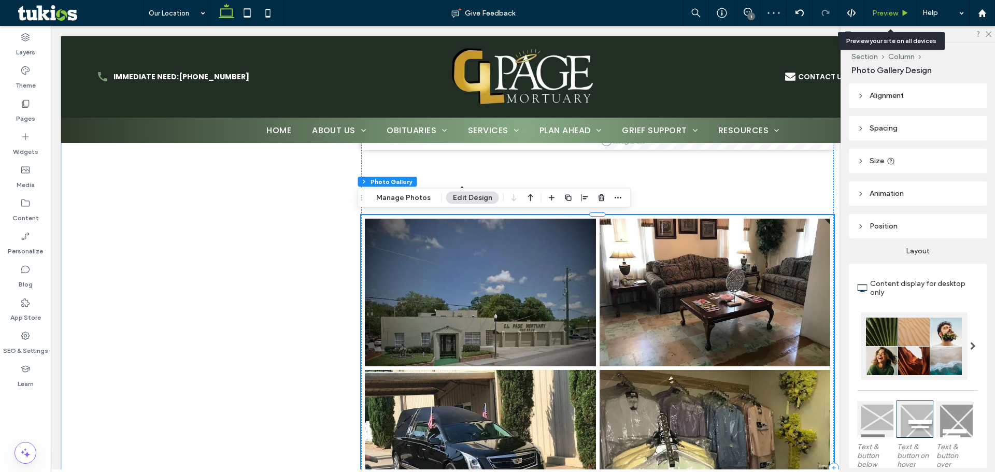
click at [894, 11] on span "Preview" at bounding box center [885, 13] width 26 height 9
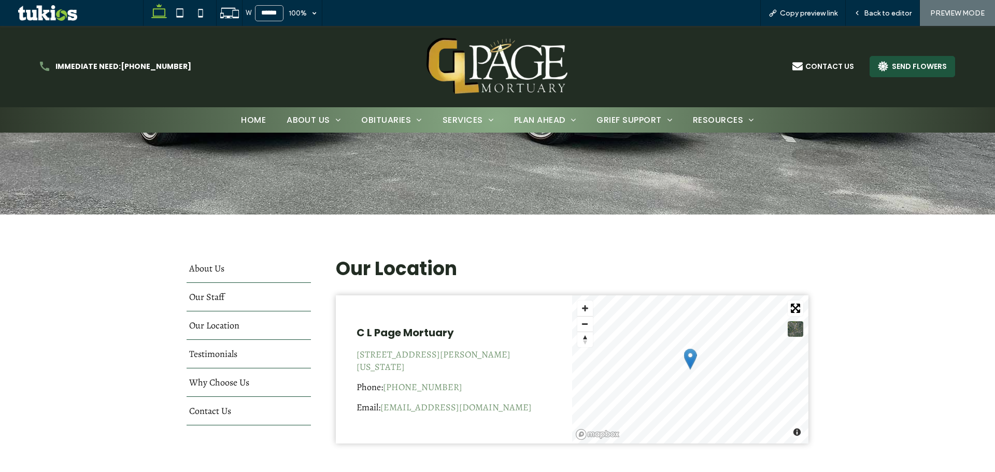
scroll to position [104, 0]
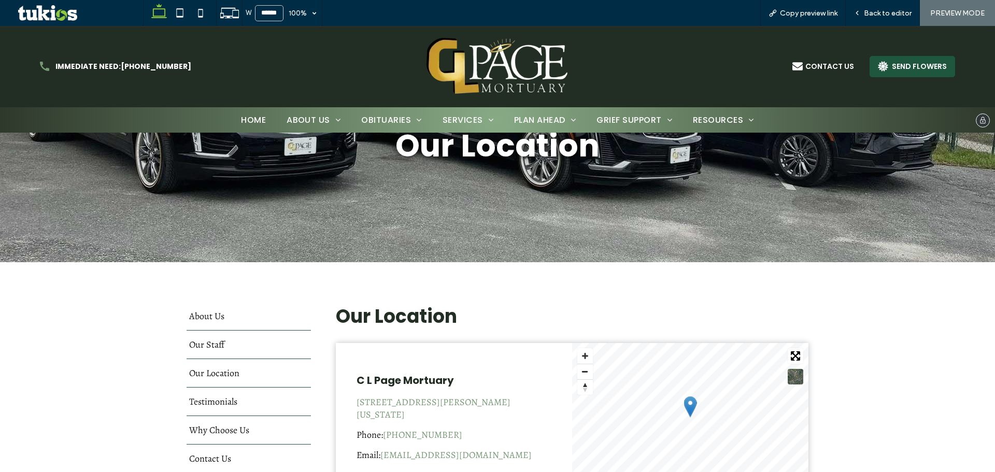
click at [441, 59] on img at bounding box center [498, 66] width 146 height 63
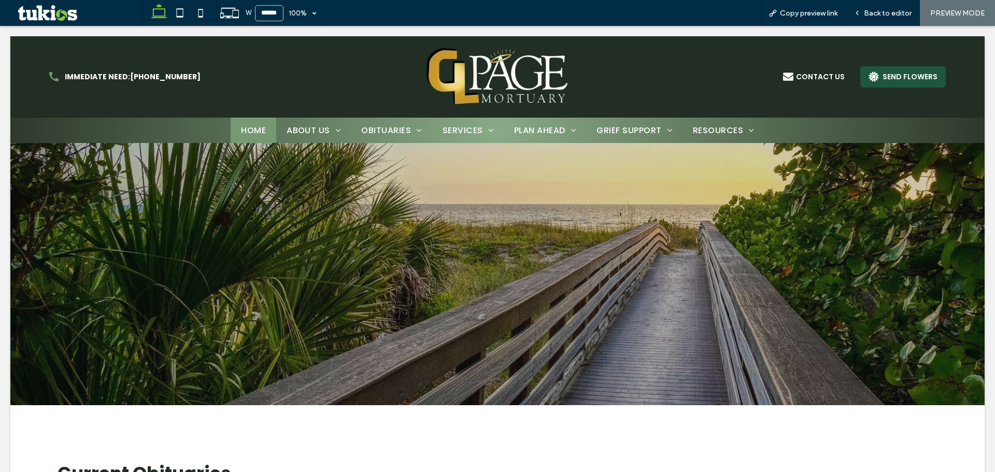
scroll to position [0, 0]
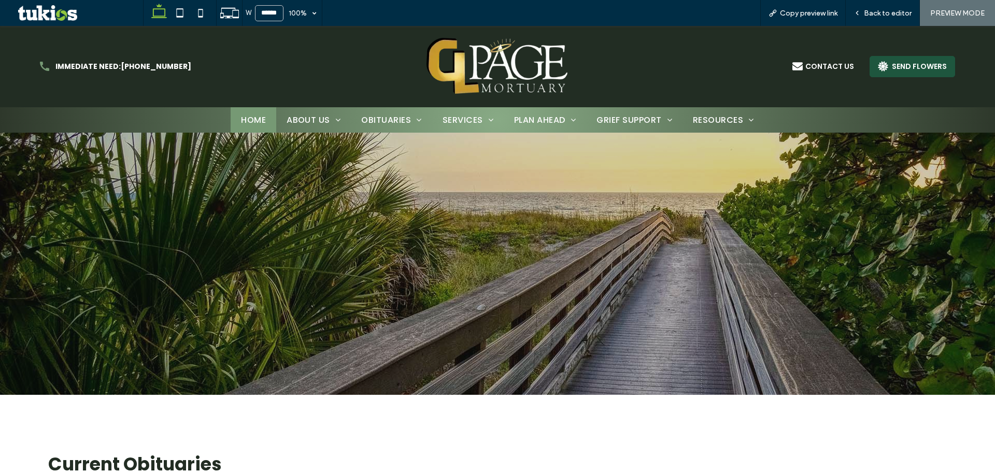
scroll to position [156, 0]
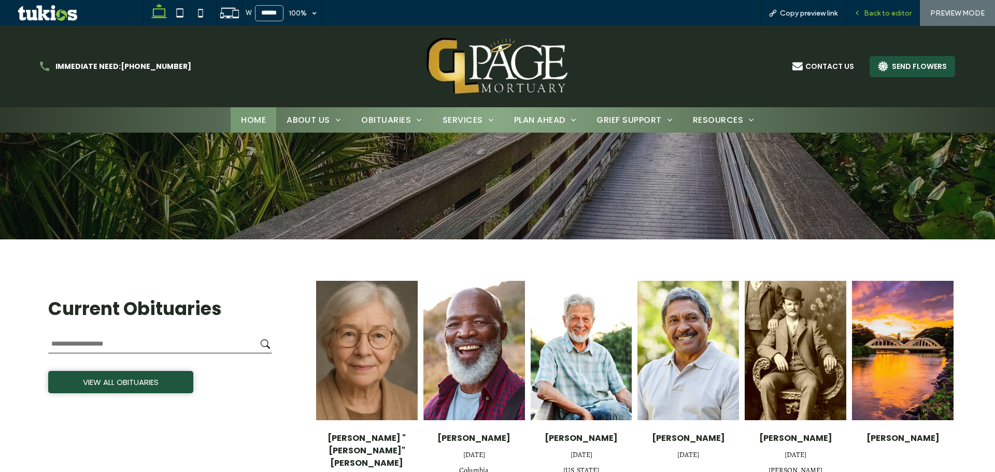
click at [876, 13] on span "Back to editor" at bounding box center [888, 13] width 48 height 9
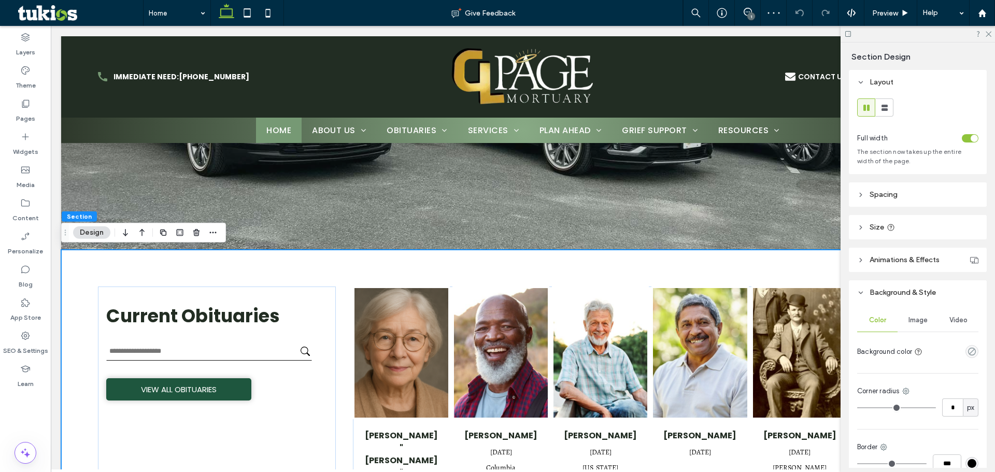
scroll to position [98, 0]
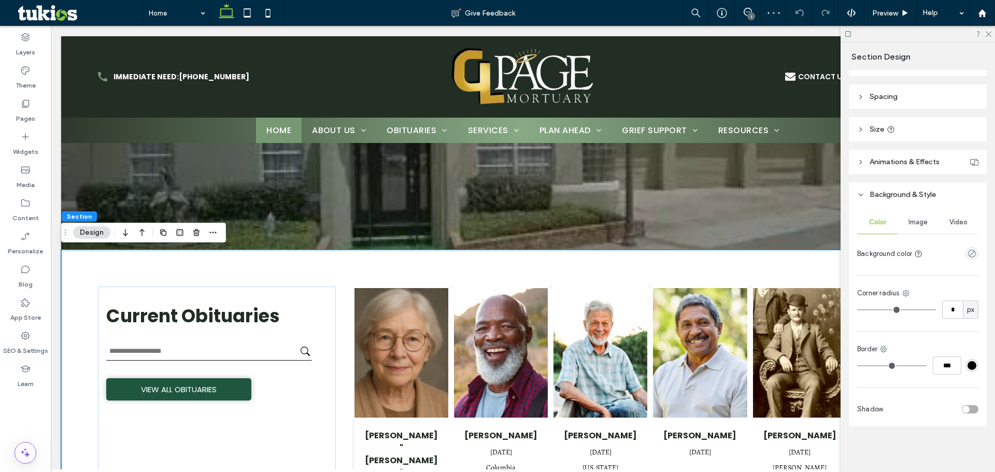
click at [968, 246] on div at bounding box center [953, 254] width 52 height 18
click at [968, 254] on icon "empty color" at bounding box center [972, 253] width 9 height 9
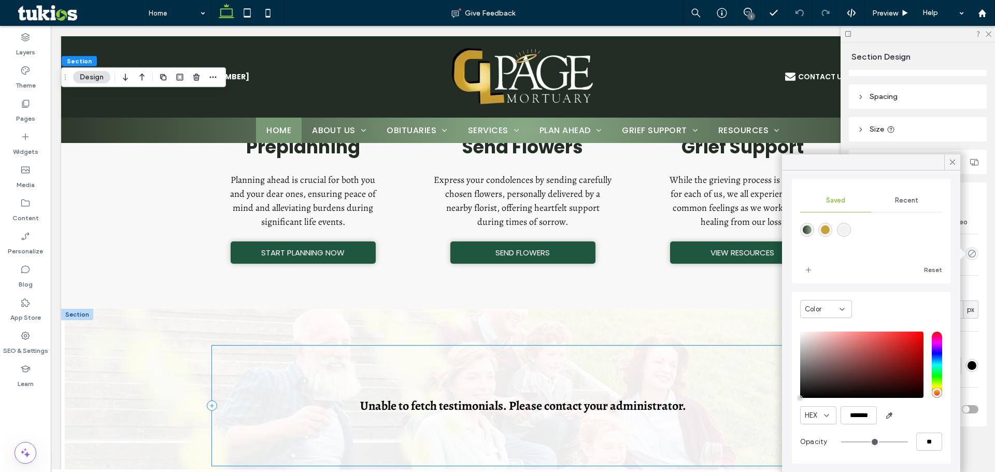
scroll to position [1277, 0]
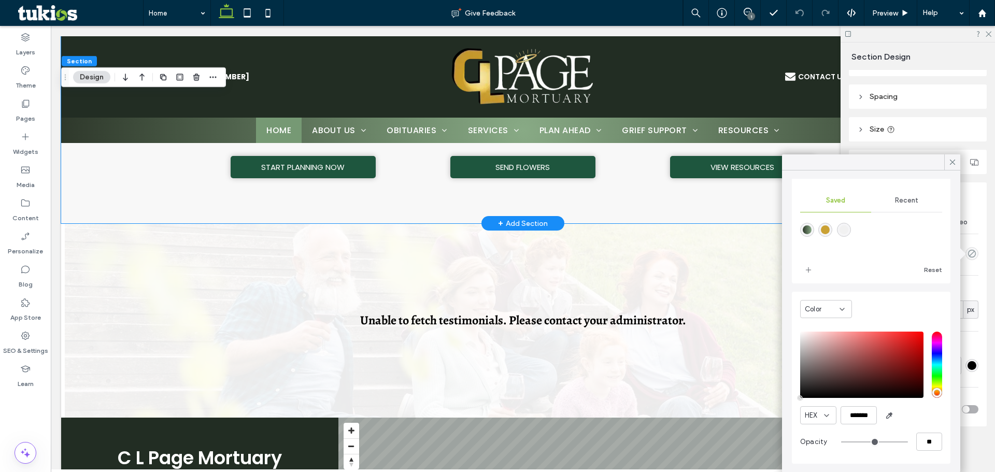
click at [184, 171] on div "Preplanning Planning ahead is crucial for both you and your dear ones, ensuring…" at bounding box center [523, 86] width 924 height 275
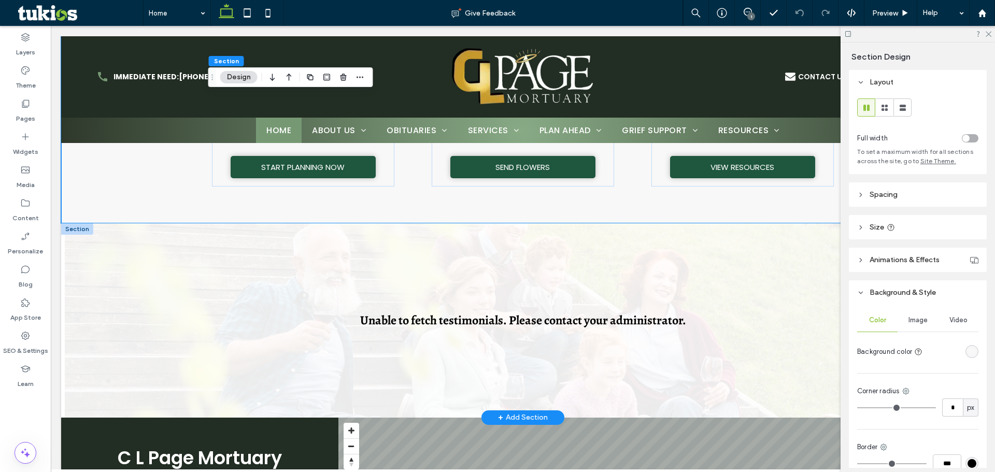
click at [135, 231] on div "Unable to fetch testimonials. Please contact your administrator." at bounding box center [523, 320] width 924 height 194
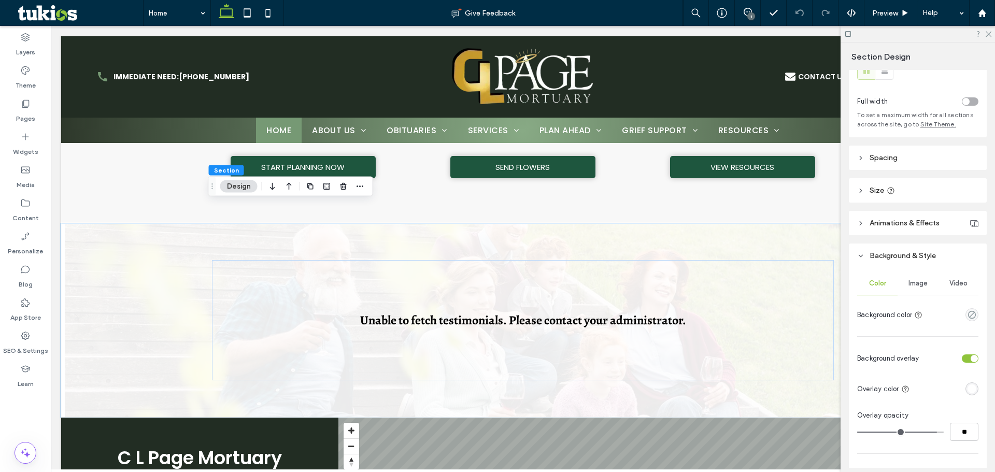
scroll to position [52, 0]
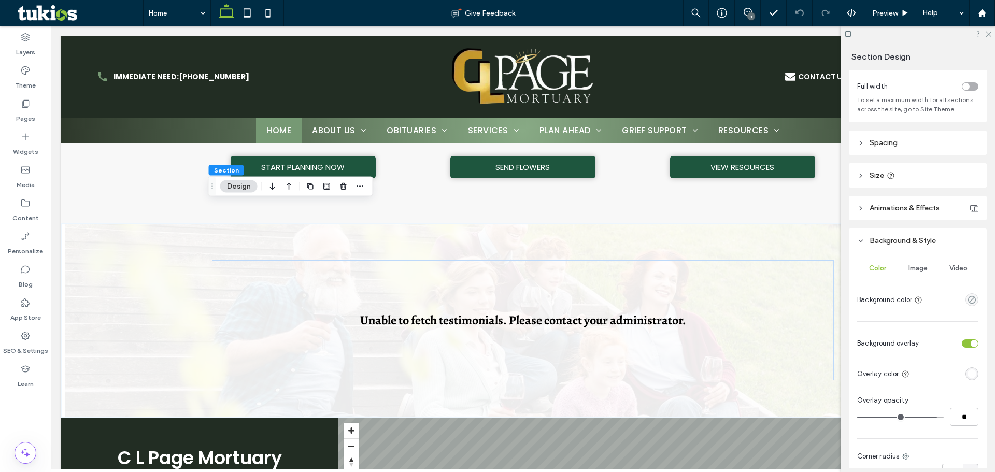
click at [906, 279] on div "Image" at bounding box center [918, 268] width 40 height 23
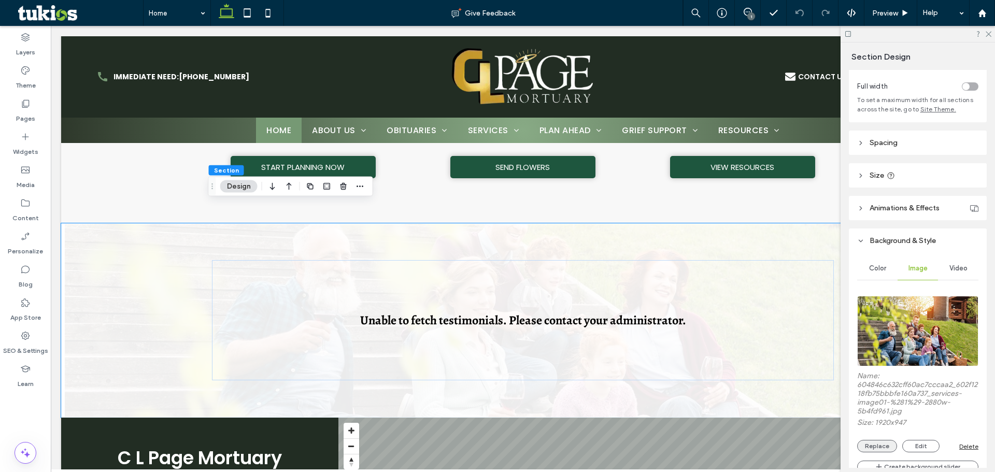
click at [886, 452] on button "Replace" at bounding box center [877, 446] width 40 height 12
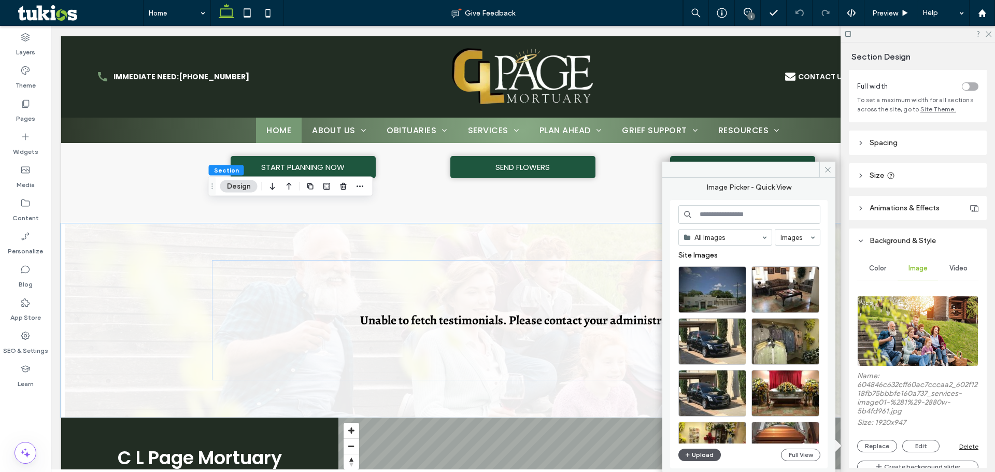
click at [680, 452] on button "Upload" at bounding box center [700, 455] width 43 height 12
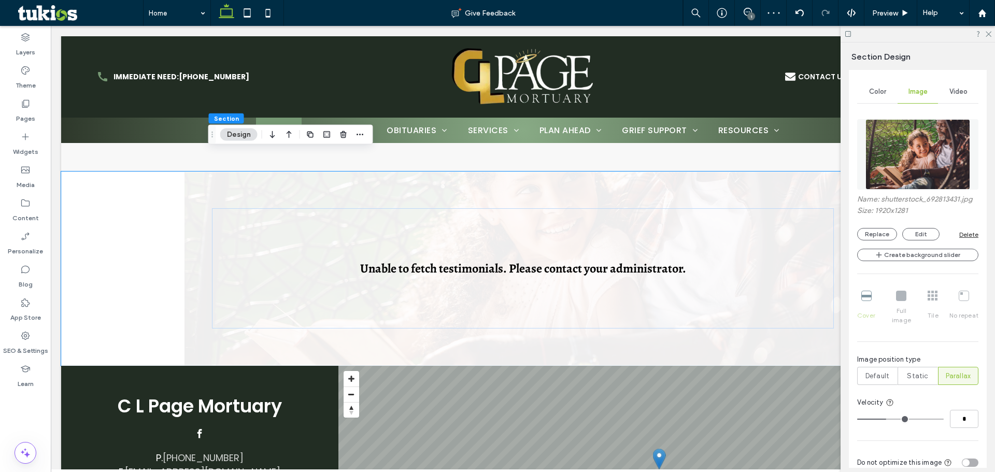
scroll to position [311, 0]
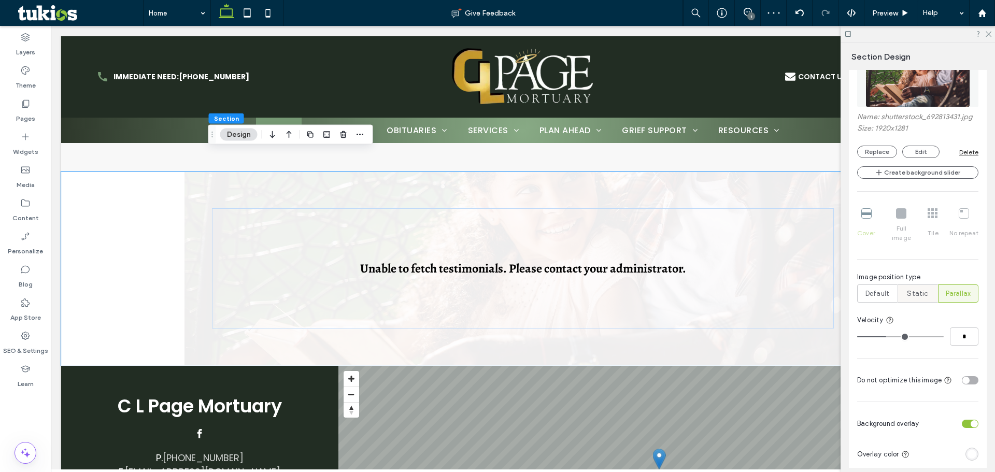
click at [916, 292] on div "Static" at bounding box center [918, 293] width 27 height 17
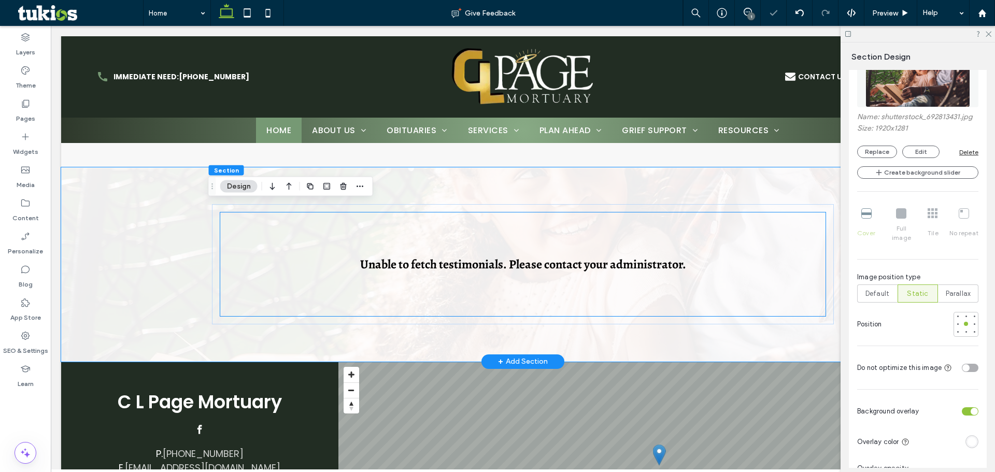
scroll to position [1381, 0]
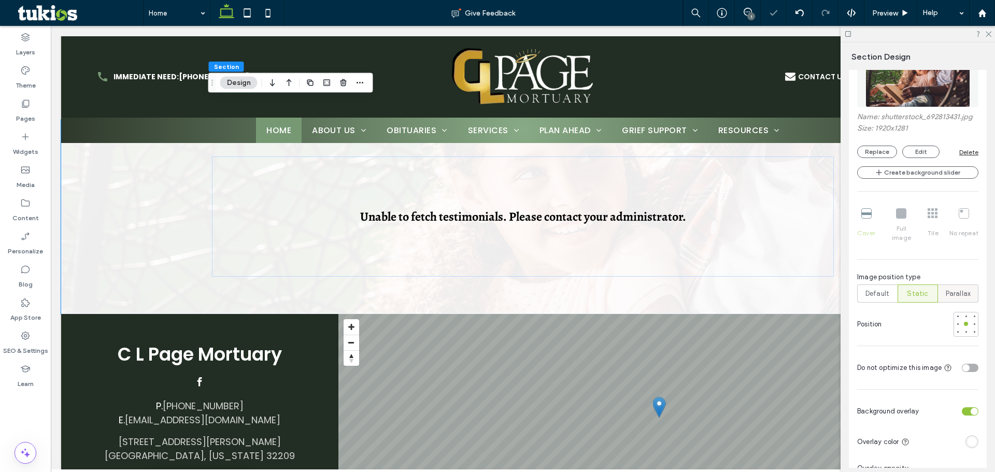
click at [949, 289] on span "Parallax" at bounding box center [958, 294] width 25 height 10
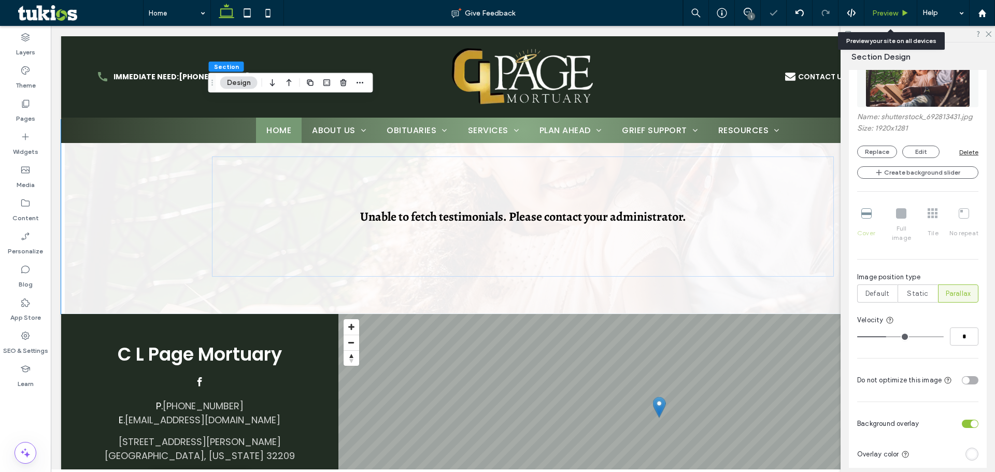
click at [902, 10] on icon at bounding box center [906, 13] width 8 height 8
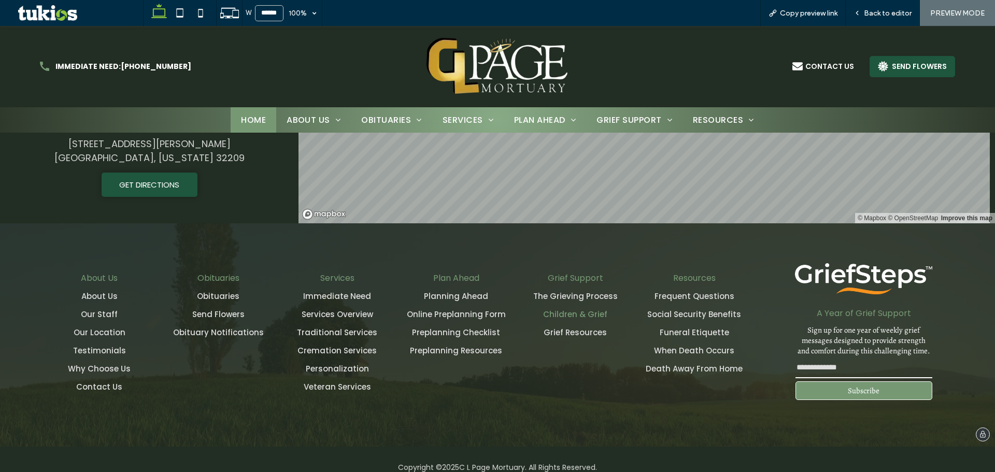
scroll to position [1694, 0]
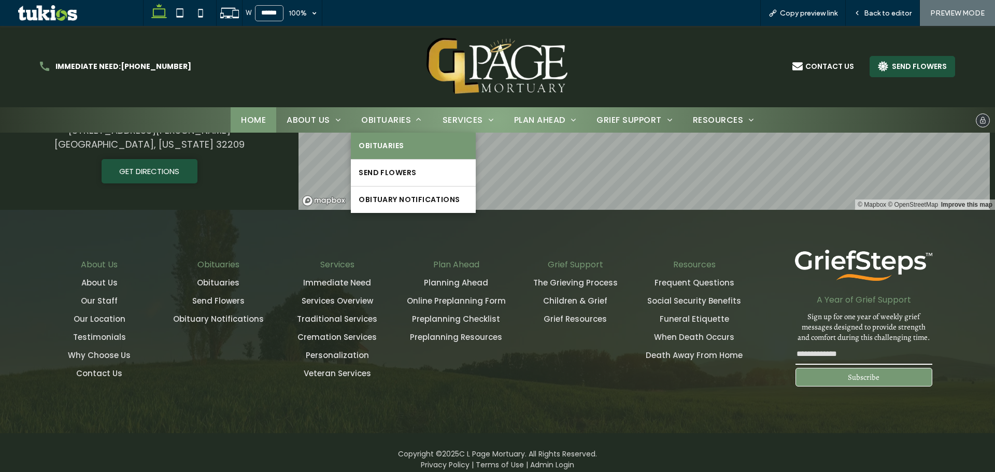
click at [416, 148] on link "Obituaries" at bounding box center [413, 146] width 124 height 26
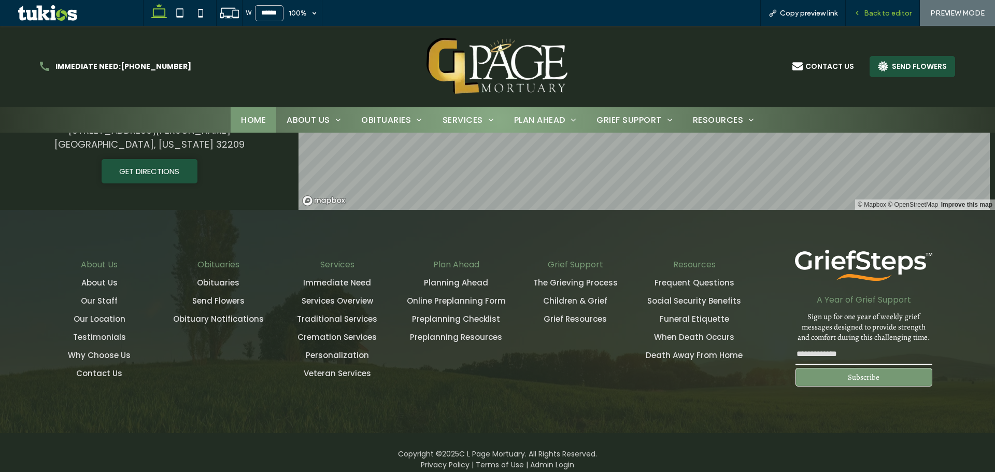
click at [888, 16] on span "Back to editor" at bounding box center [888, 13] width 48 height 9
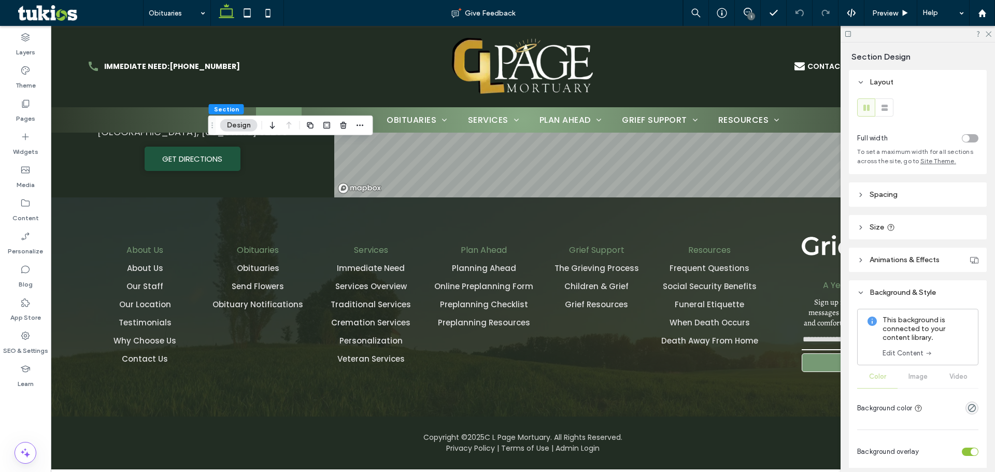
click at [895, 355] on link "Edit Content" at bounding box center [908, 353] width 50 height 10
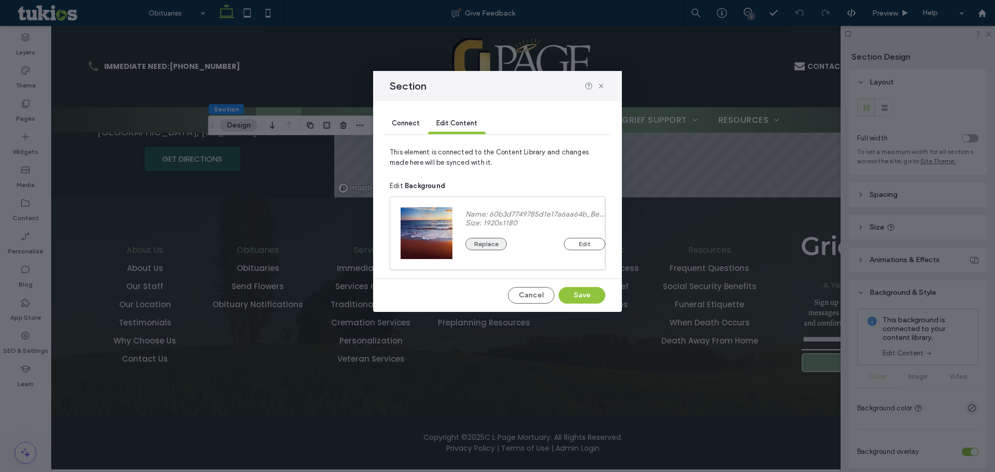
click at [476, 244] on button "Replace" at bounding box center [486, 244] width 41 height 12
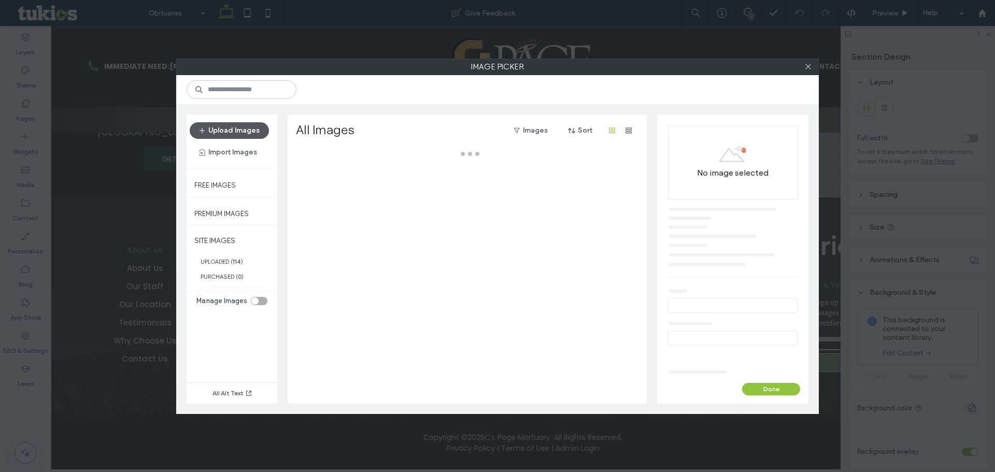
click at [240, 129] on button "Upload Images" at bounding box center [229, 130] width 79 height 17
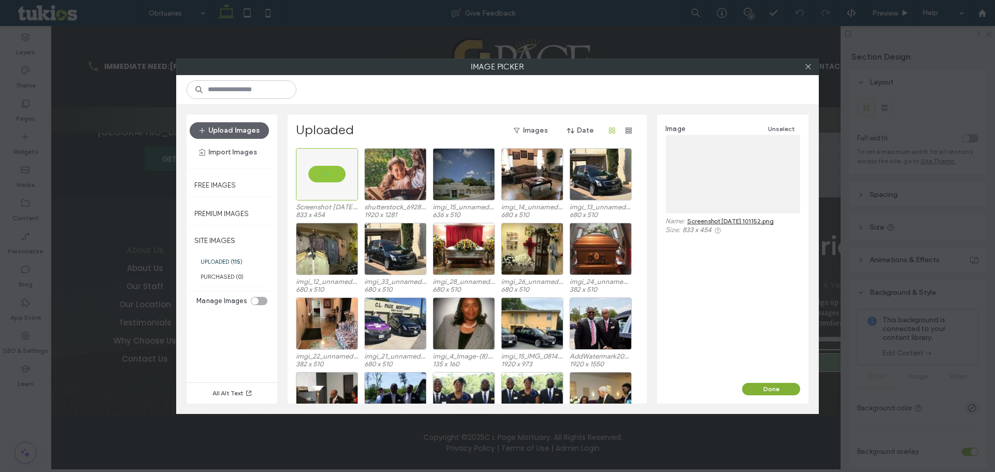
click at [780, 388] on button "Done" at bounding box center [771, 389] width 58 height 12
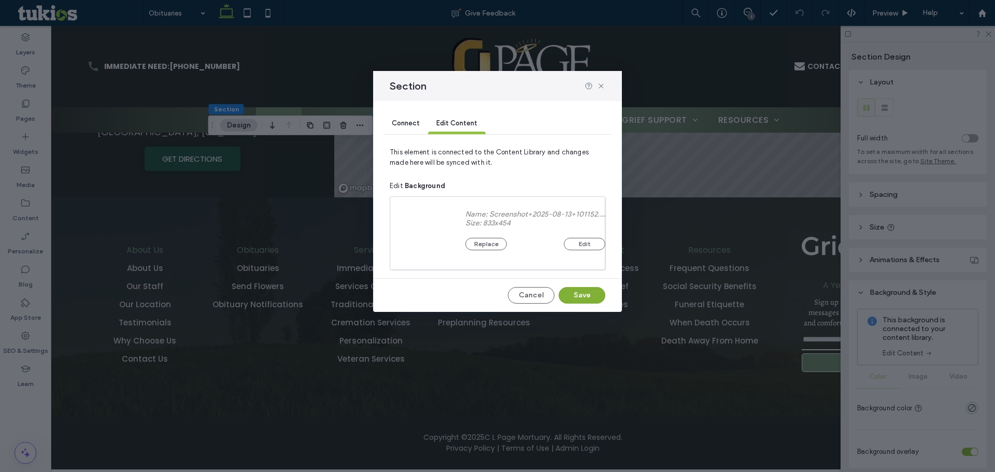
click at [572, 300] on button "Save" at bounding box center [582, 295] width 47 height 17
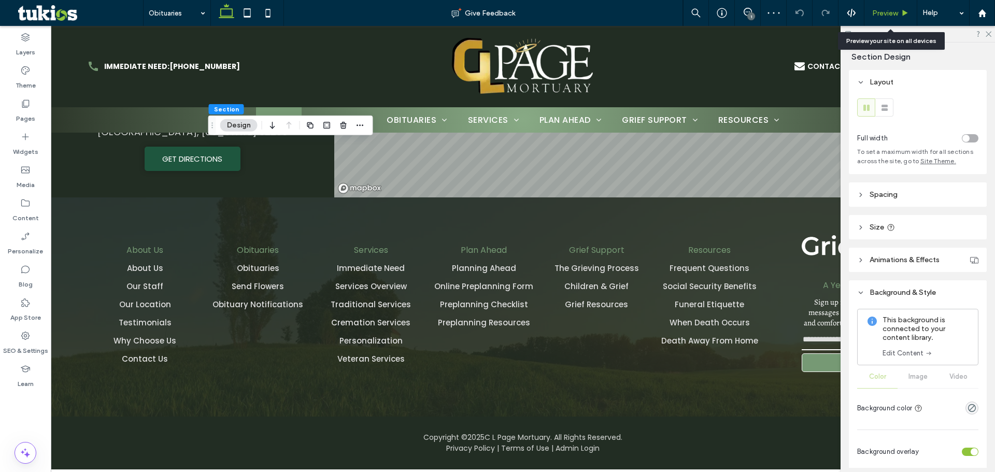
click at [893, 8] on div "Preview" at bounding box center [891, 13] width 53 height 26
click at [891, 11] on span "Preview" at bounding box center [885, 13] width 26 height 9
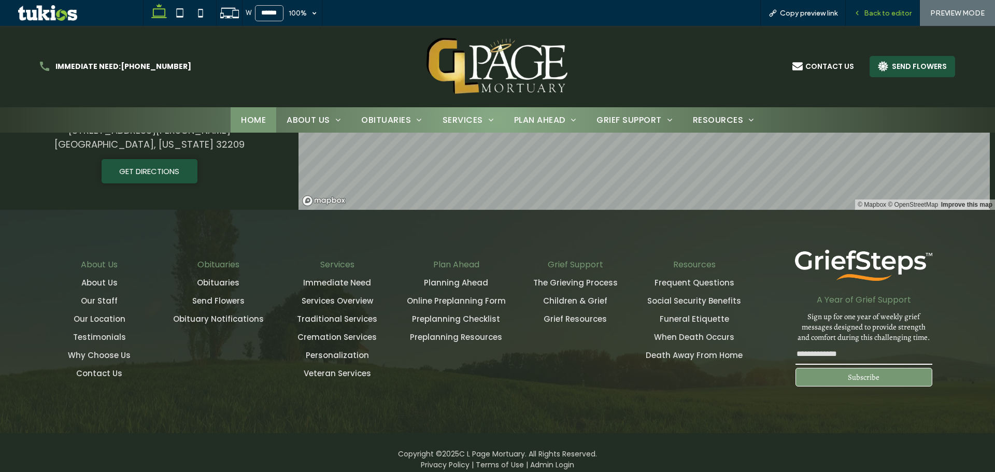
click at [889, 18] on div "Back to editor" at bounding box center [883, 13] width 74 height 26
click at [866, 10] on span "Back to editor" at bounding box center [888, 13] width 48 height 9
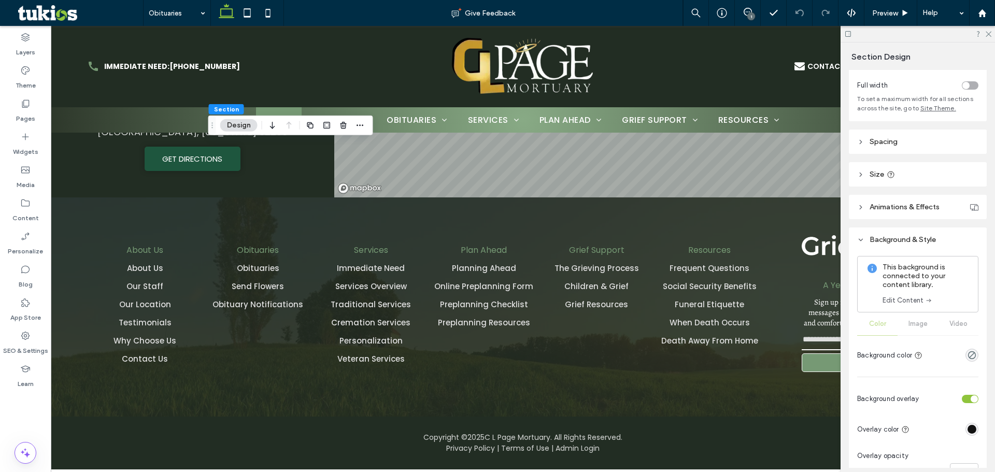
scroll to position [104, 0]
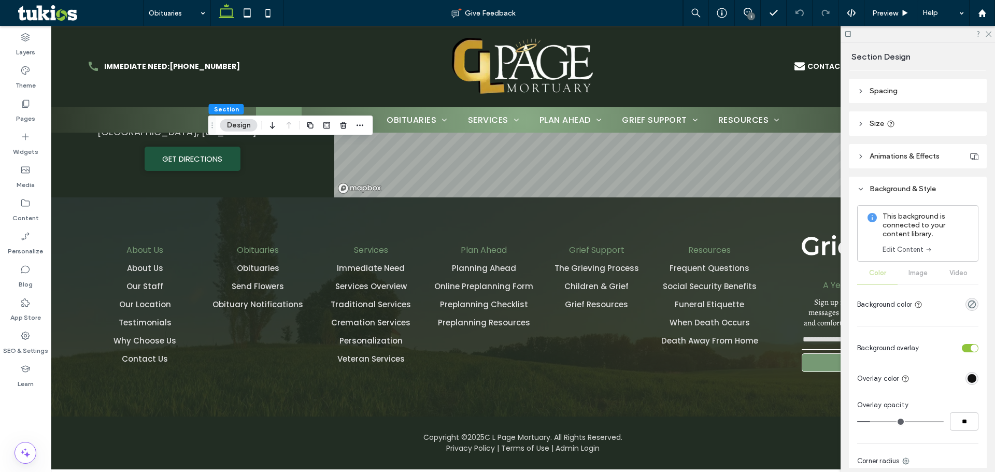
click at [914, 249] on link "Edit Content" at bounding box center [908, 250] width 50 height 10
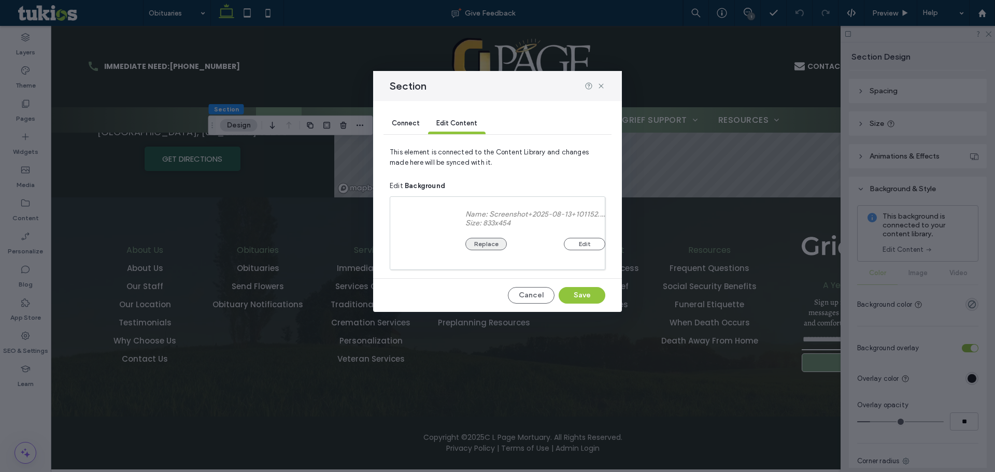
click at [474, 240] on button "Replace" at bounding box center [486, 244] width 41 height 12
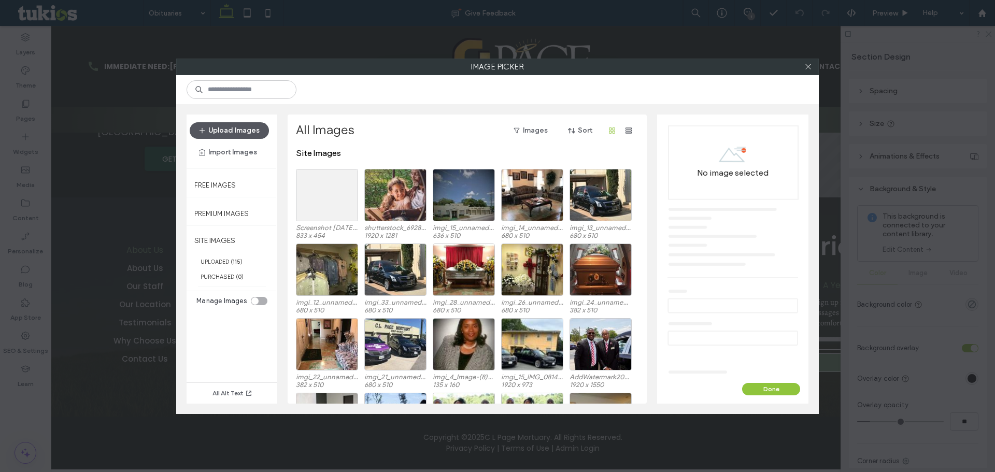
click at [247, 132] on button "Upload Images" at bounding box center [229, 130] width 79 height 17
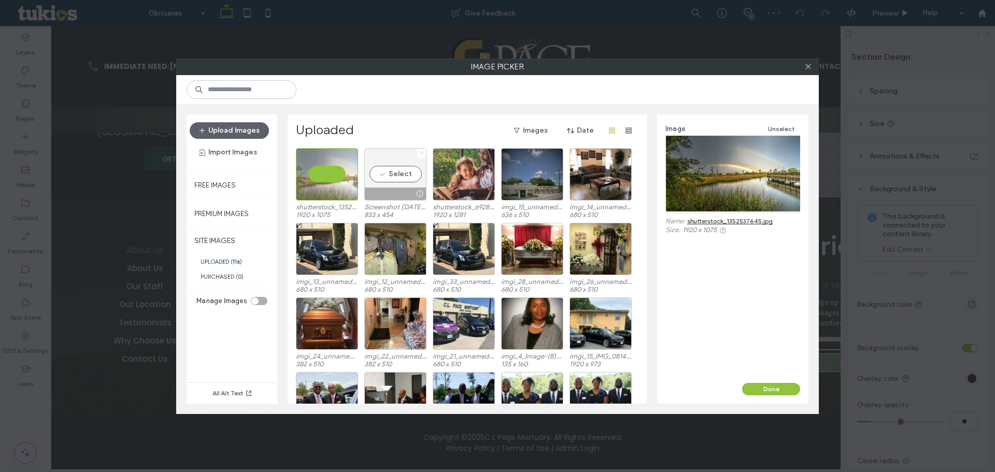
click at [420, 152] on icon at bounding box center [422, 153] width 4 height 4
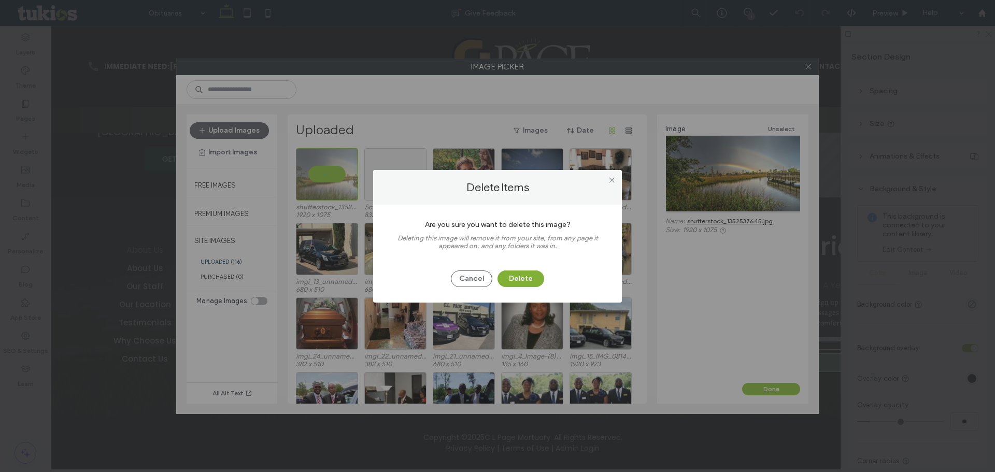
click at [511, 278] on button "Delete" at bounding box center [521, 279] width 47 height 17
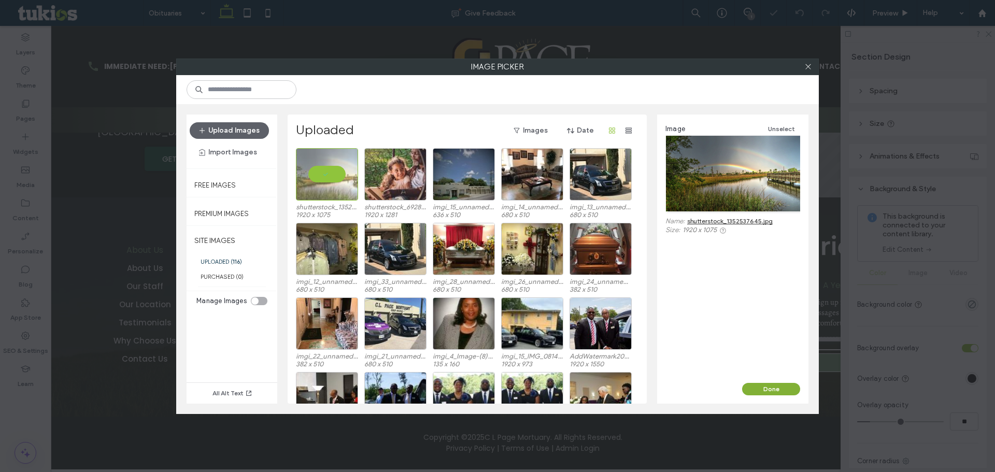
click at [783, 393] on button "Done" at bounding box center [771, 389] width 58 height 12
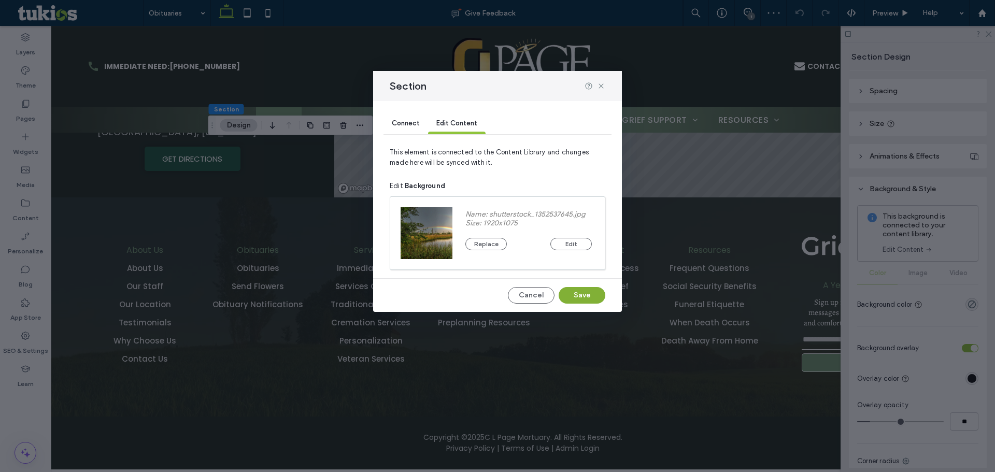
click at [584, 299] on button "Save" at bounding box center [582, 295] width 47 height 17
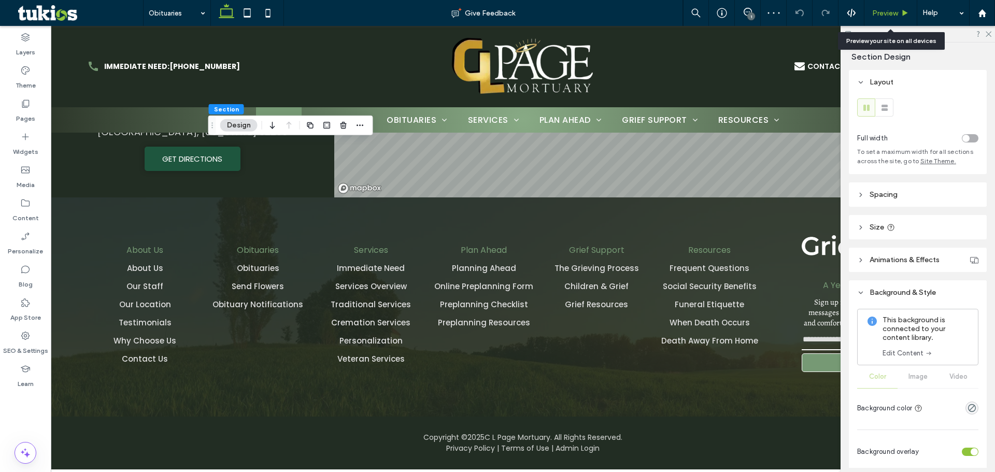
click at [892, 18] on div "Preview" at bounding box center [891, 13] width 53 height 26
click at [875, 17] on span "Preview" at bounding box center [885, 13] width 26 height 9
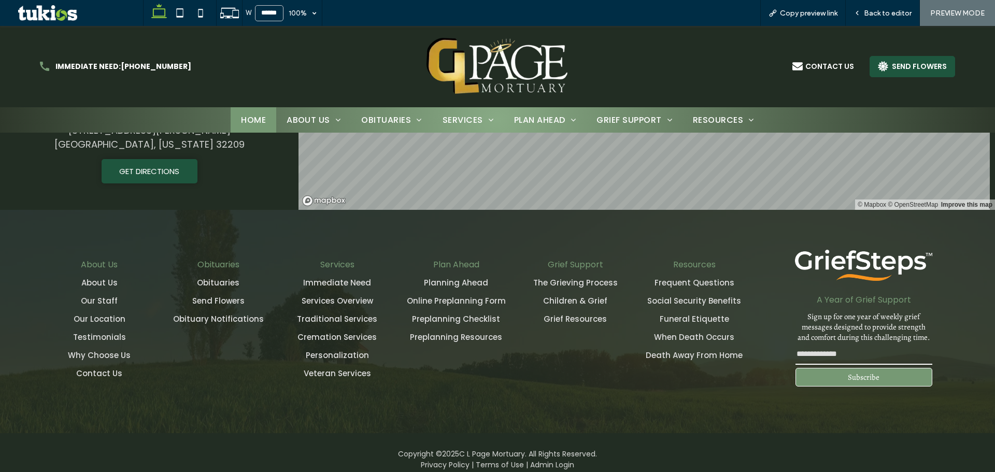
click at [881, 12] on span "Back to editor" at bounding box center [888, 13] width 48 height 9
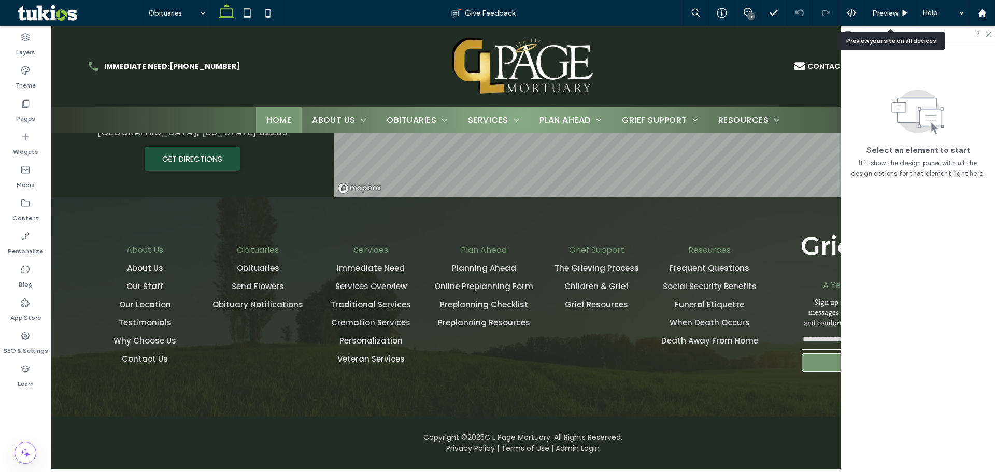
click at [881, 12] on span "Preview" at bounding box center [885, 13] width 26 height 9
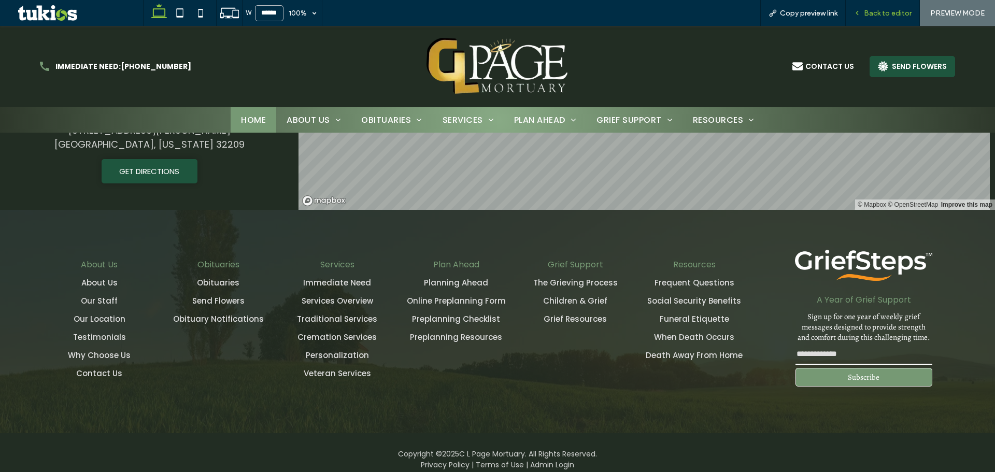
click at [892, 10] on span "Back to editor" at bounding box center [888, 13] width 48 height 9
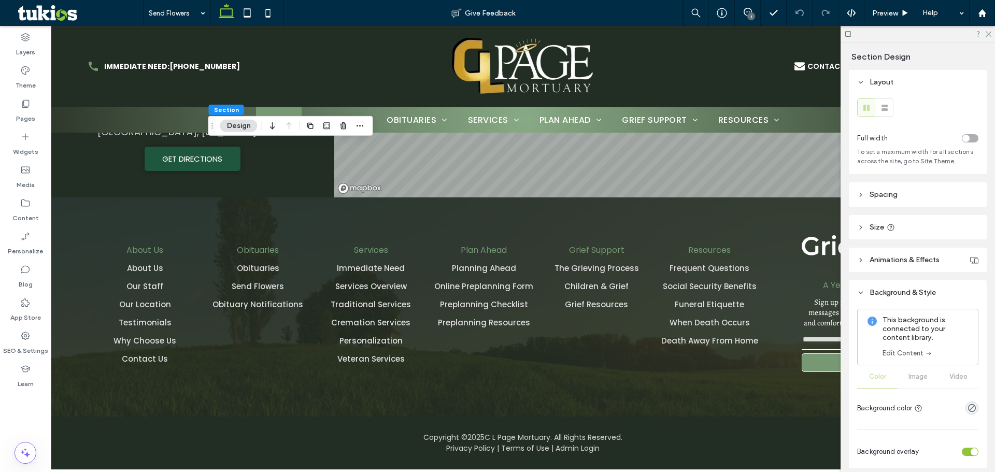
click at [922, 355] on link "Edit Content" at bounding box center [908, 353] width 50 height 10
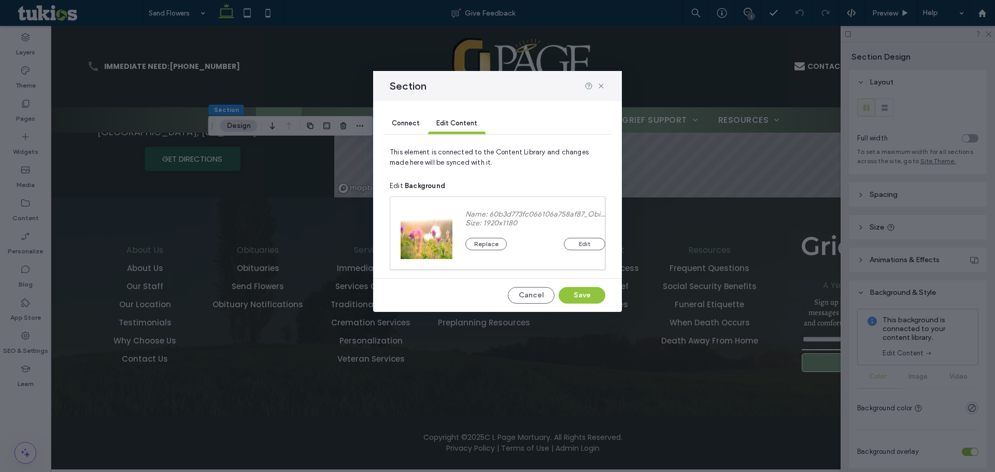
drag, startPoint x: 470, startPoint y: 232, endPoint x: 478, endPoint y: 237, distance: 9.3
click at [470, 234] on div "Replace Edit" at bounding box center [536, 239] width 140 height 23
click at [485, 240] on button "Replace" at bounding box center [486, 244] width 41 height 12
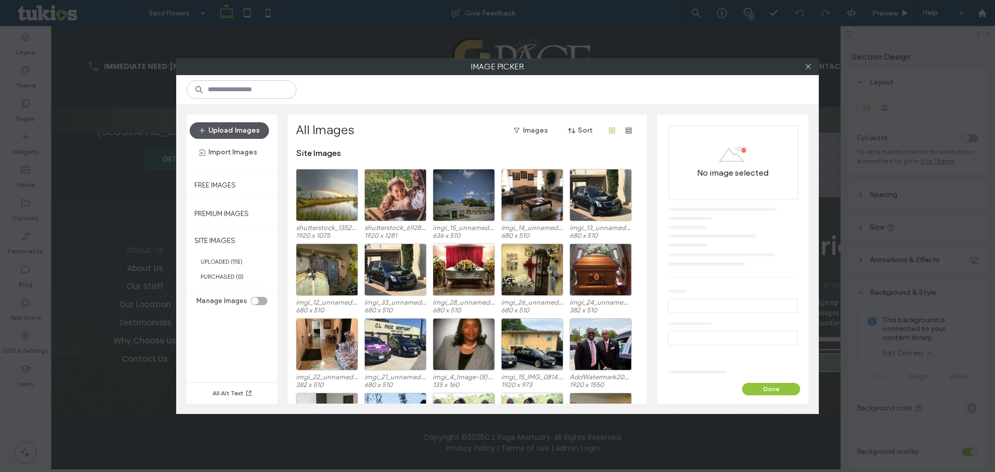
click at [251, 125] on button "Upload Images" at bounding box center [229, 130] width 79 height 17
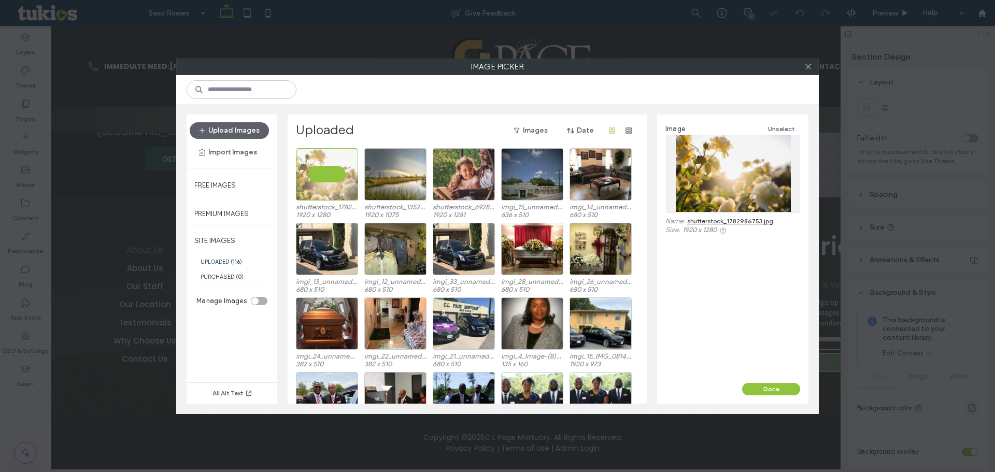
click at [781, 396] on div "Done" at bounding box center [732, 393] width 151 height 21
click at [778, 390] on button "Done" at bounding box center [771, 389] width 58 height 12
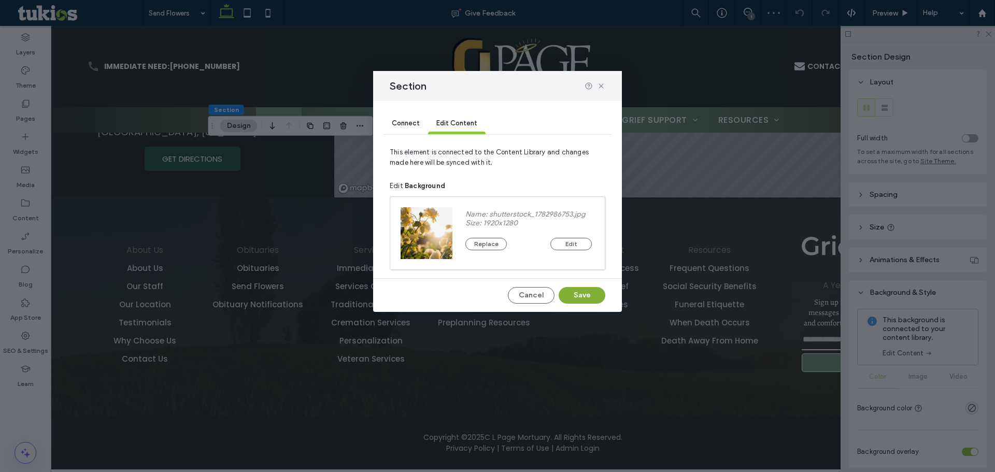
click at [581, 300] on button "Save" at bounding box center [582, 295] width 47 height 17
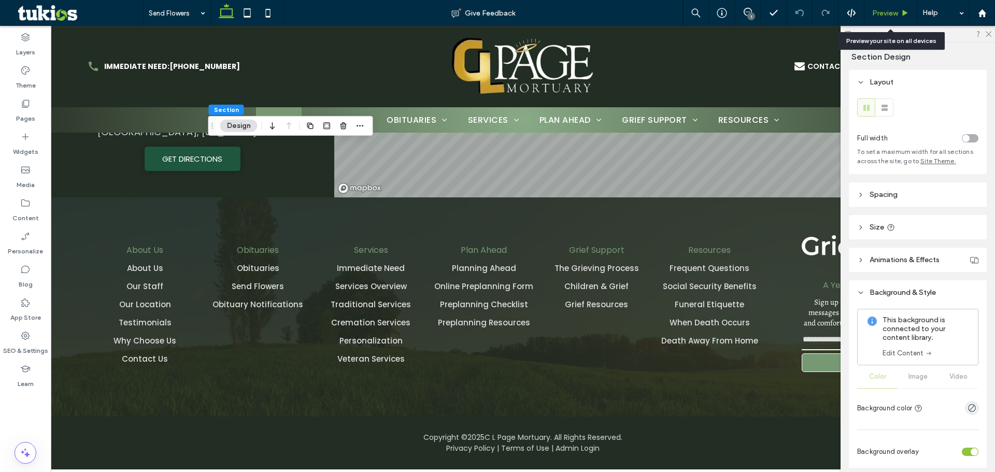
click at [896, 10] on span "Preview" at bounding box center [885, 13] width 26 height 9
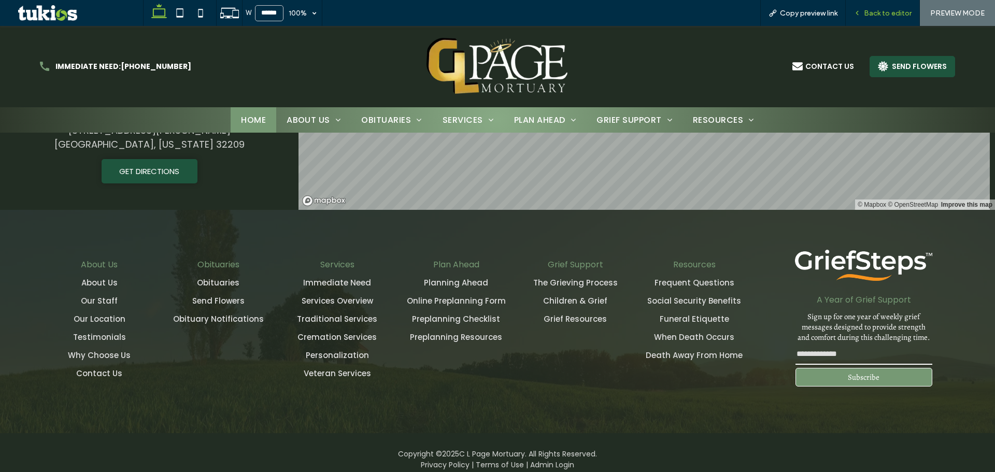
click at [884, 16] on span "Back to editor" at bounding box center [888, 13] width 48 height 9
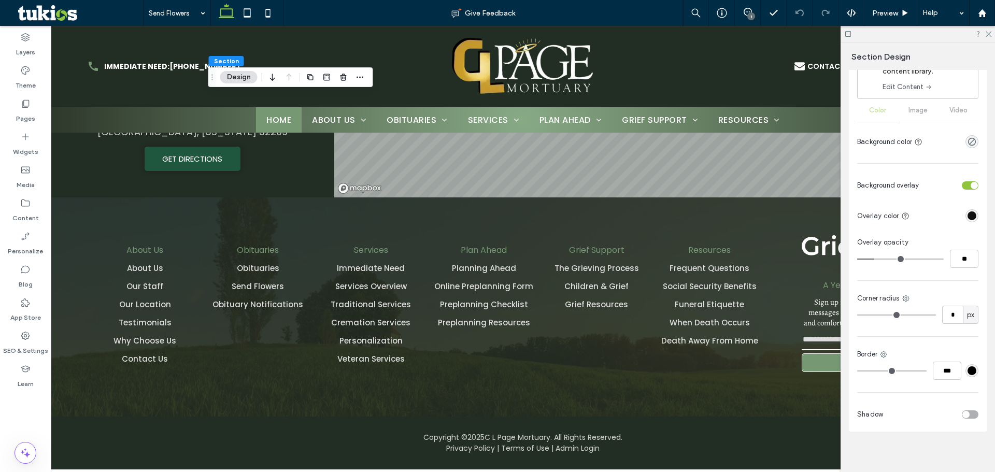
scroll to position [272, 0]
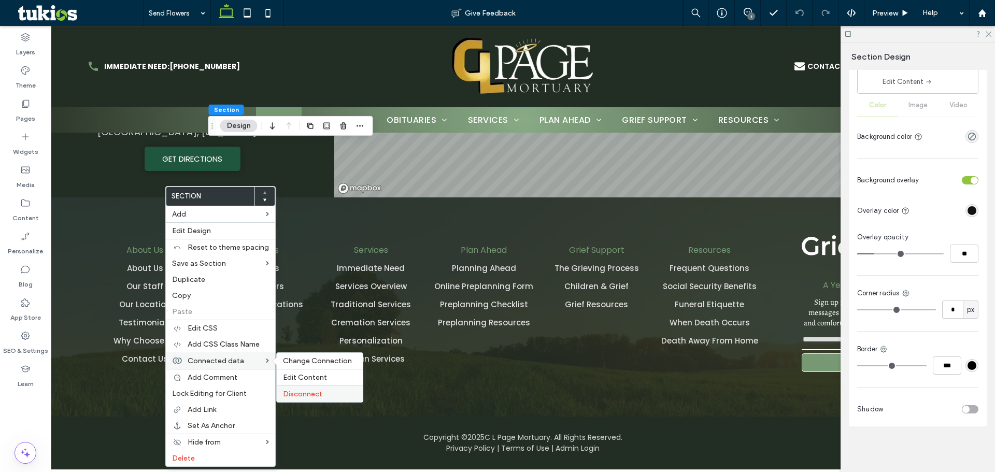
click at [322, 388] on div "Disconnect" at bounding box center [320, 394] width 86 height 17
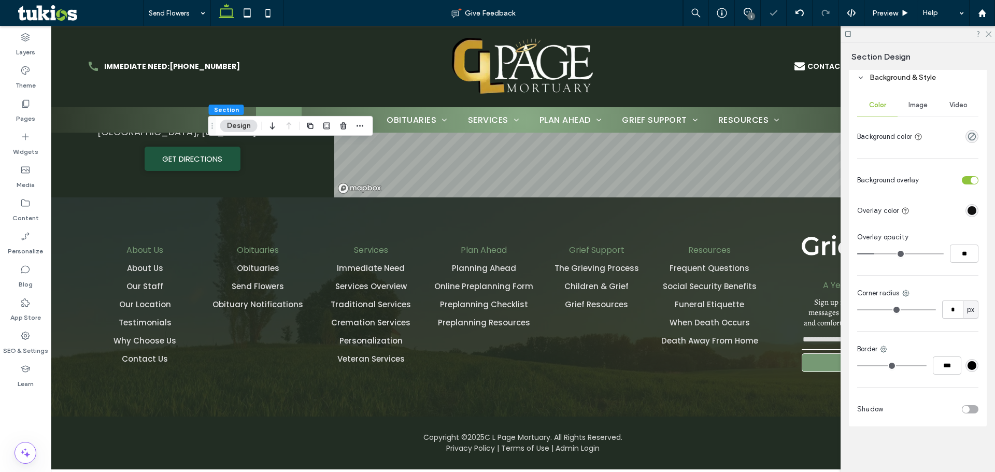
scroll to position [98, 0]
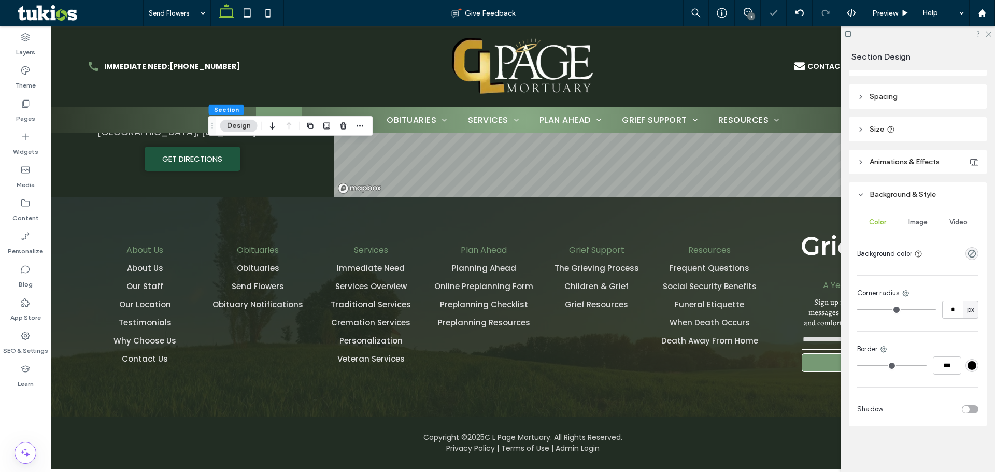
click at [912, 221] on span "Image" at bounding box center [918, 222] width 19 height 8
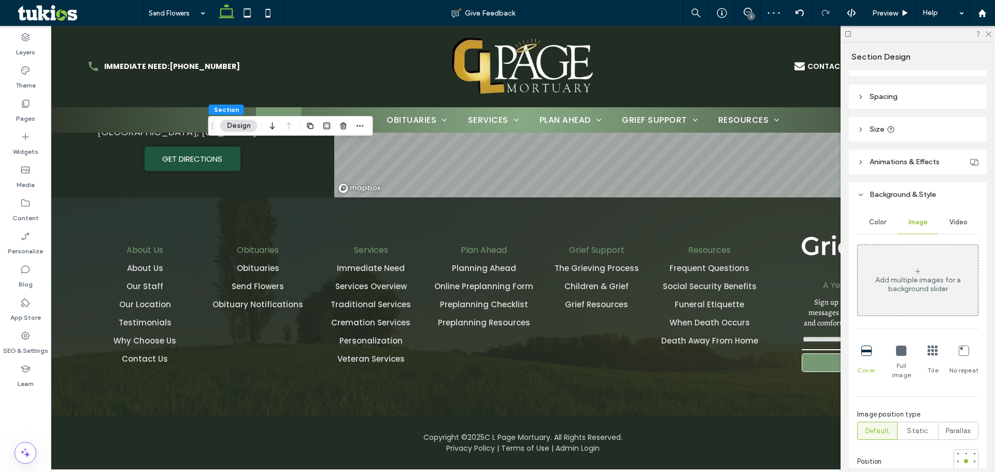
scroll to position [215, 0]
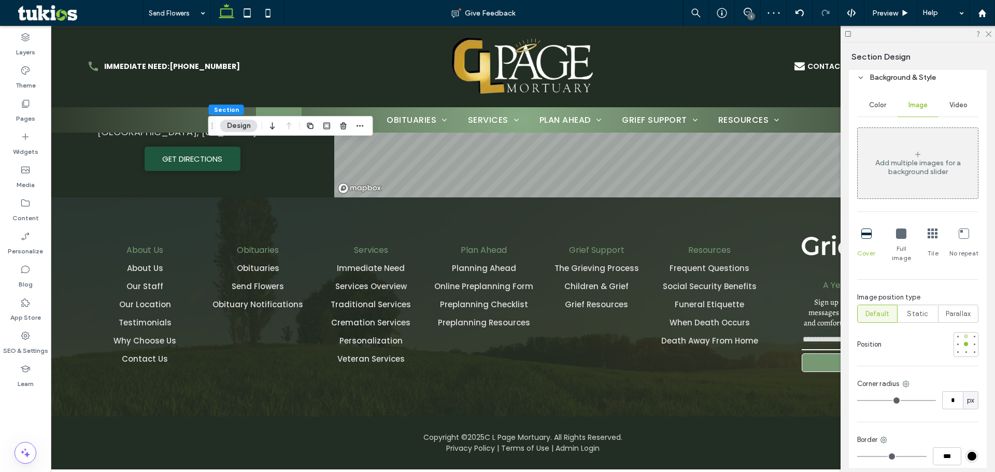
click at [963, 333] on div at bounding box center [966, 336] width 7 height 7
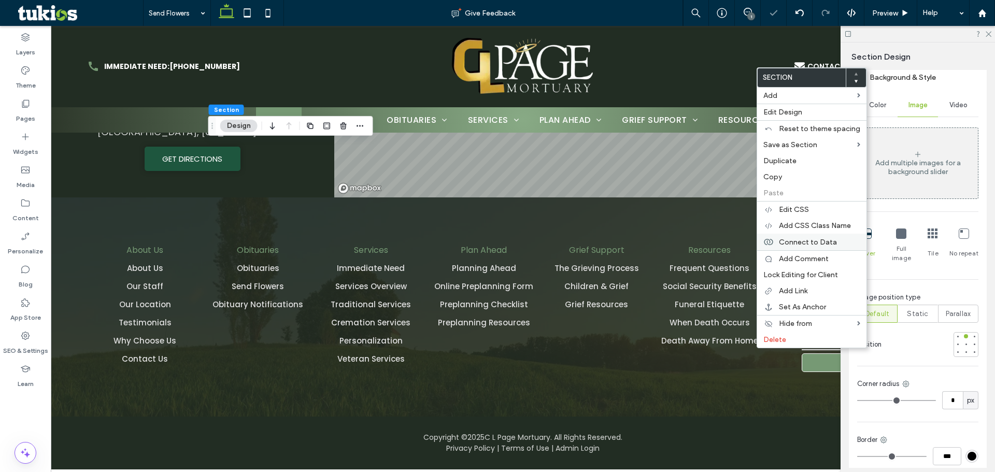
click at [811, 240] on span "Connect to Data" at bounding box center [808, 242] width 58 height 9
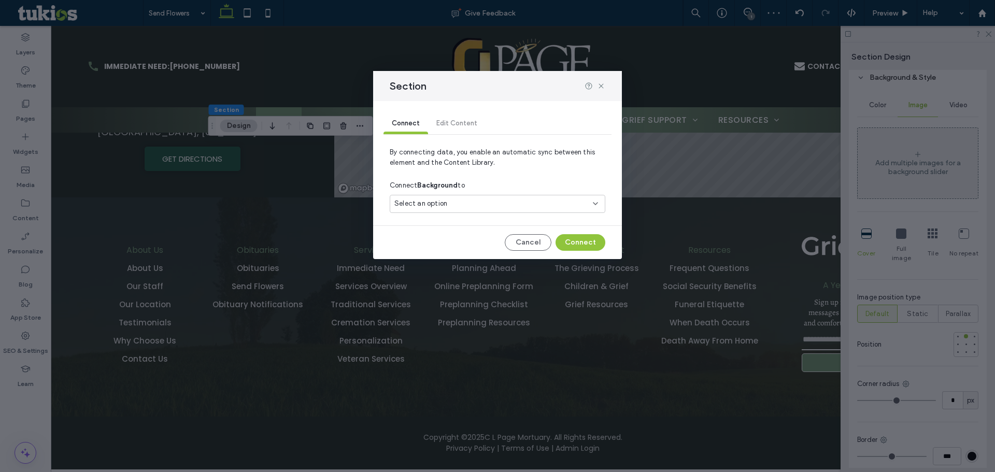
click at [503, 198] on div "Select an option" at bounding box center [498, 204] width 216 height 18
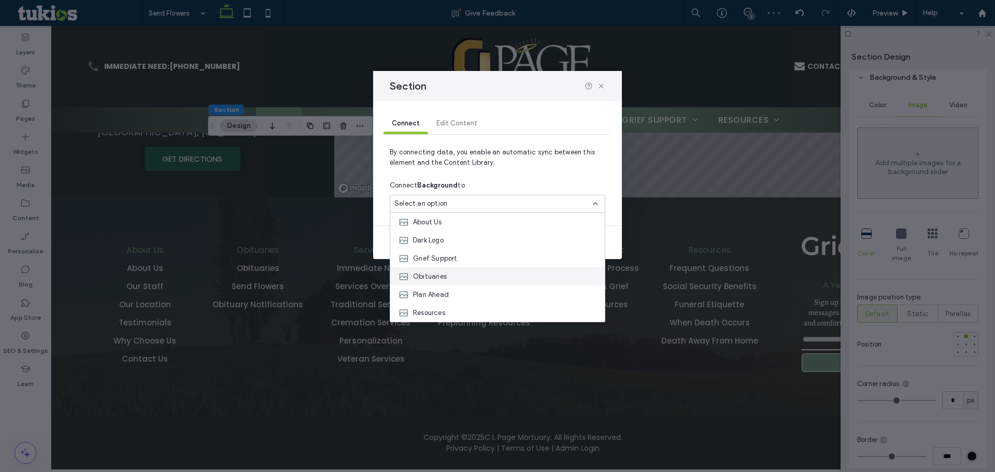
scroll to position [73, 0]
click at [484, 289] on div "Send Flowers" at bounding box center [497, 295] width 215 height 18
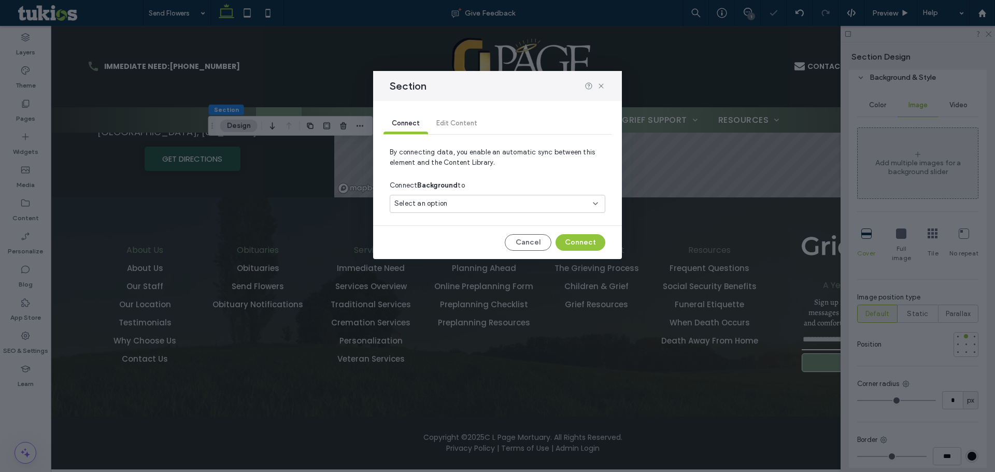
scroll to position [272, 0]
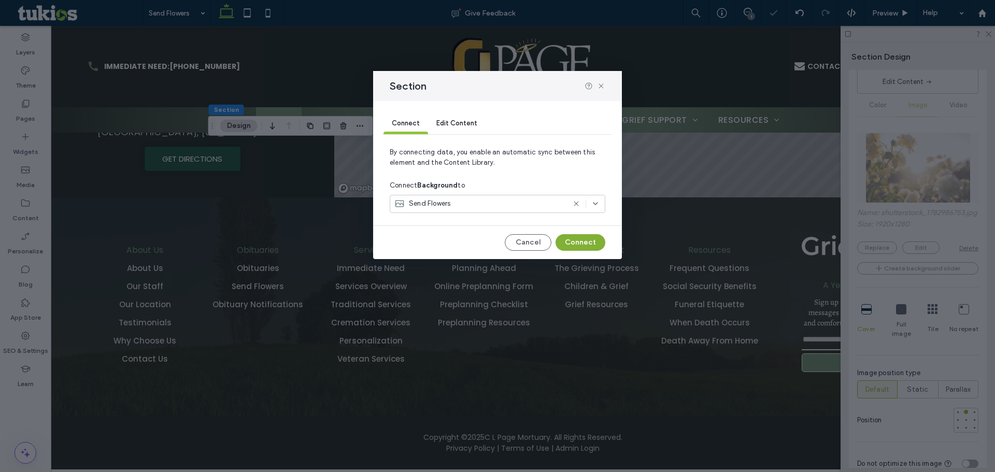
click at [577, 240] on button "Connect" at bounding box center [581, 242] width 50 height 17
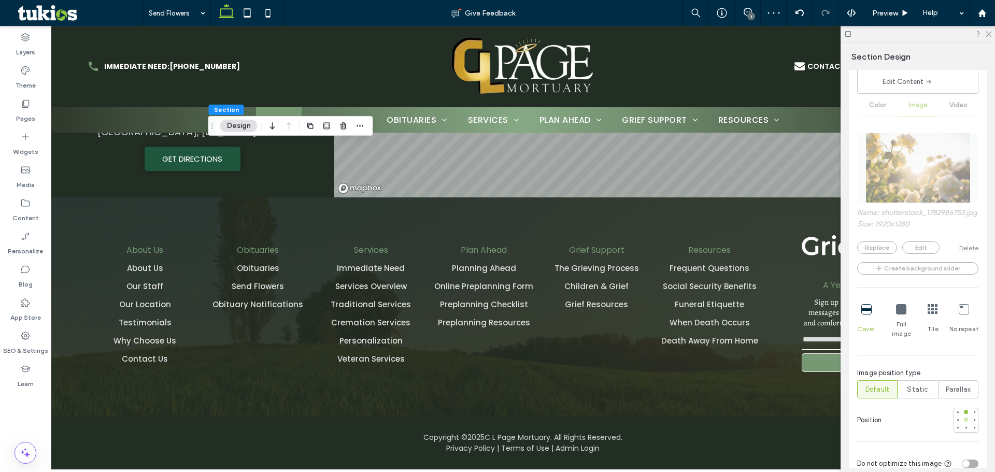
click at [964, 418] on div at bounding box center [966, 420] width 4 height 4
click at [963, 425] on div at bounding box center [966, 428] width 7 height 7
click at [963, 422] on div at bounding box center [966, 419] width 7 height 7
click at [956, 410] on div at bounding box center [957, 412] width 7 height 7
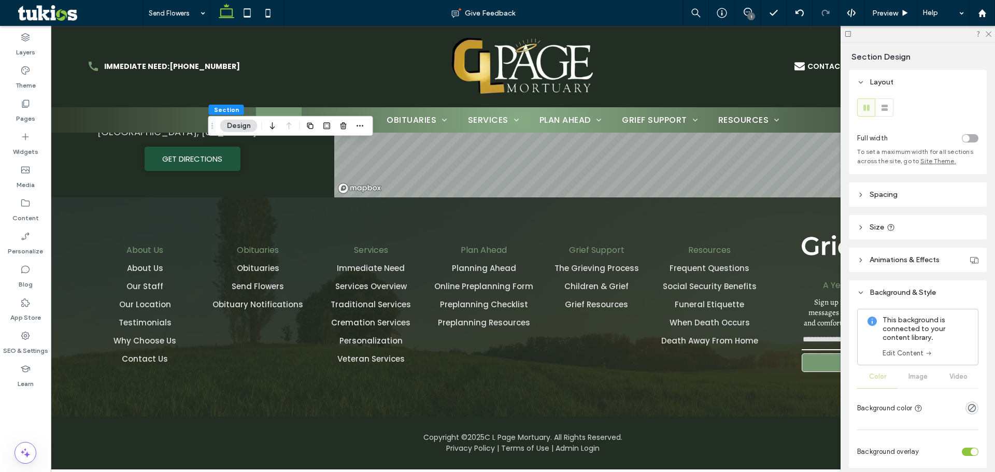
click at [929, 356] on icon at bounding box center [929, 353] width 8 height 8
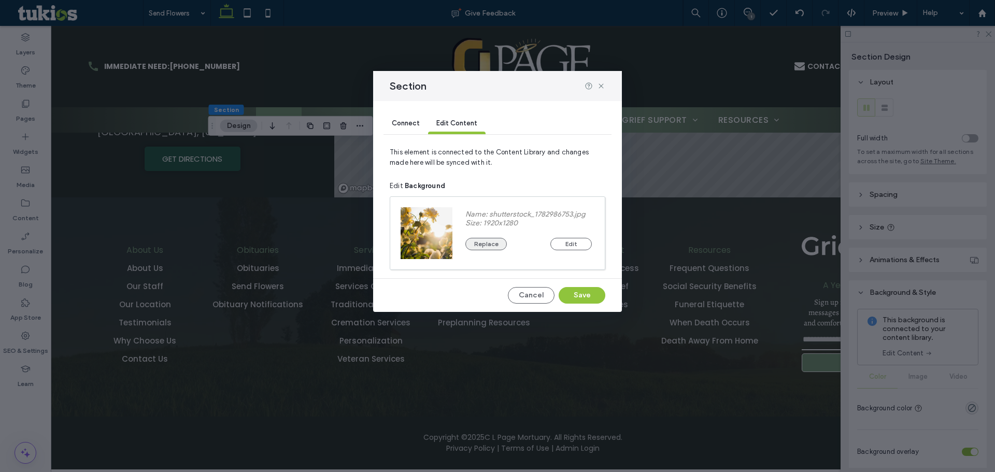
click at [481, 243] on button "Replace" at bounding box center [486, 244] width 41 height 12
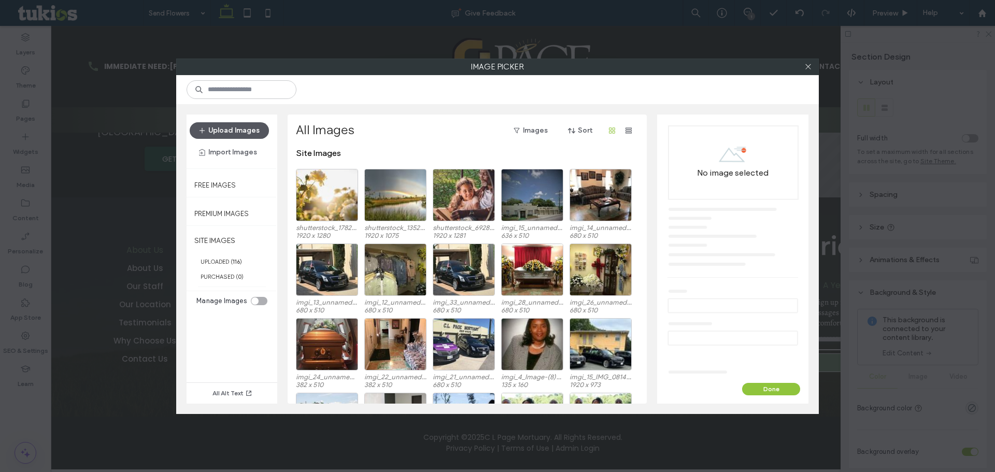
click at [224, 135] on button "Upload Images" at bounding box center [229, 130] width 79 height 17
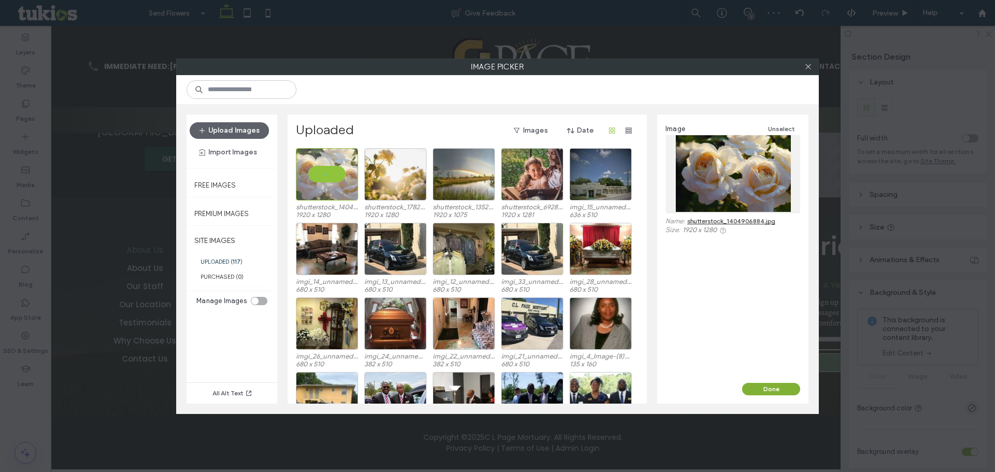
click at [788, 385] on button "Done" at bounding box center [771, 389] width 58 height 12
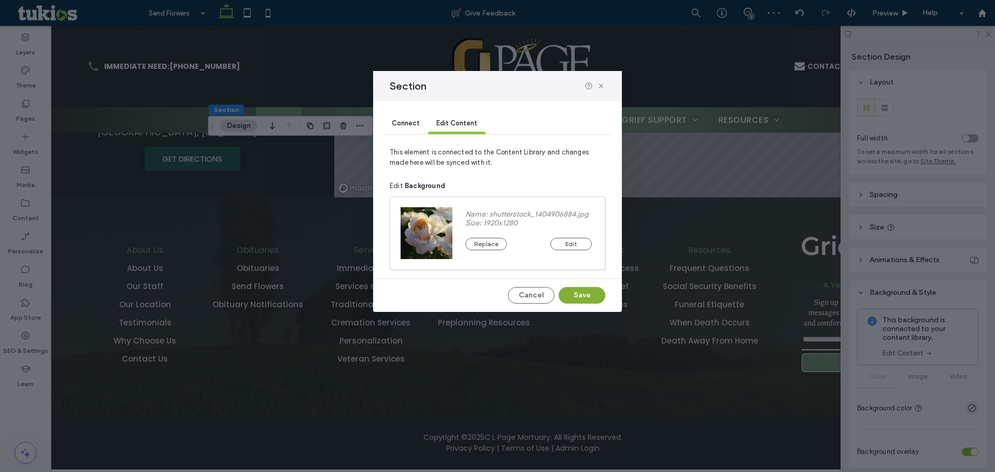
click at [576, 299] on button "Save" at bounding box center [582, 295] width 47 height 17
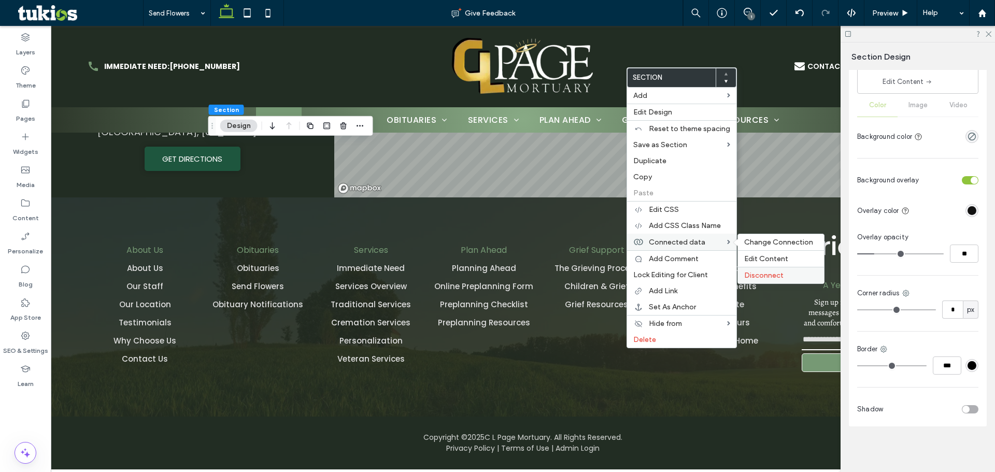
click at [784, 281] on div "Disconnect" at bounding box center [781, 275] width 86 height 17
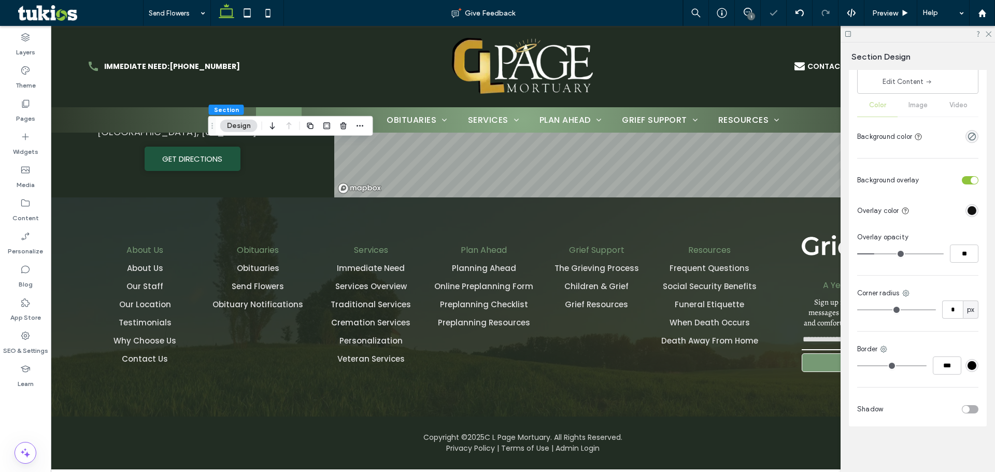
scroll to position [98, 0]
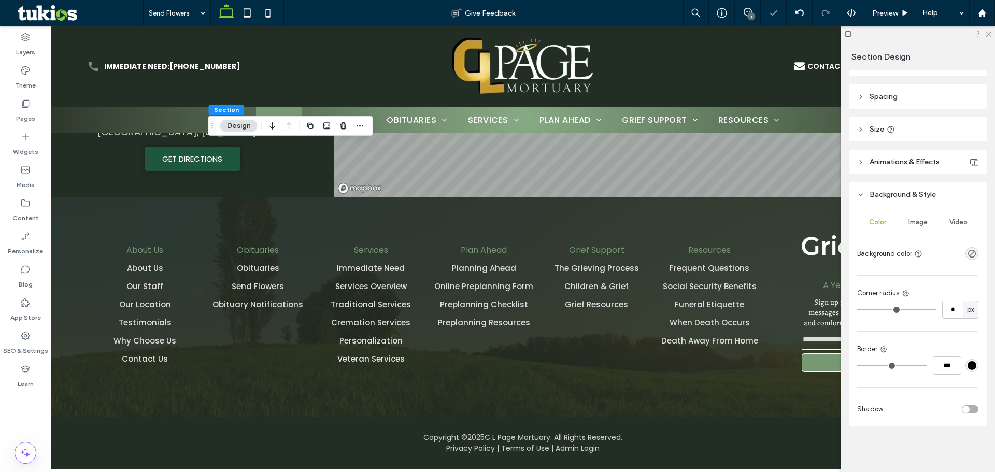
click at [930, 233] on div "Image" at bounding box center [918, 222] width 40 height 23
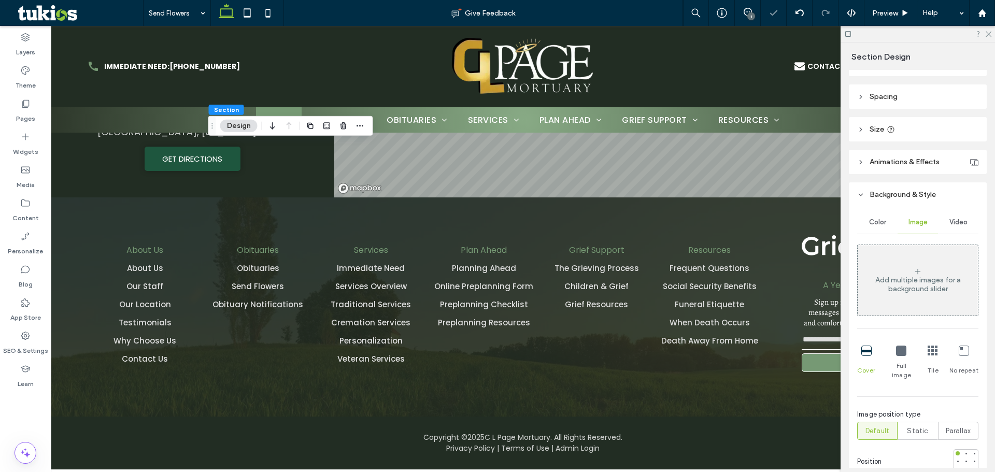
scroll to position [215, 0]
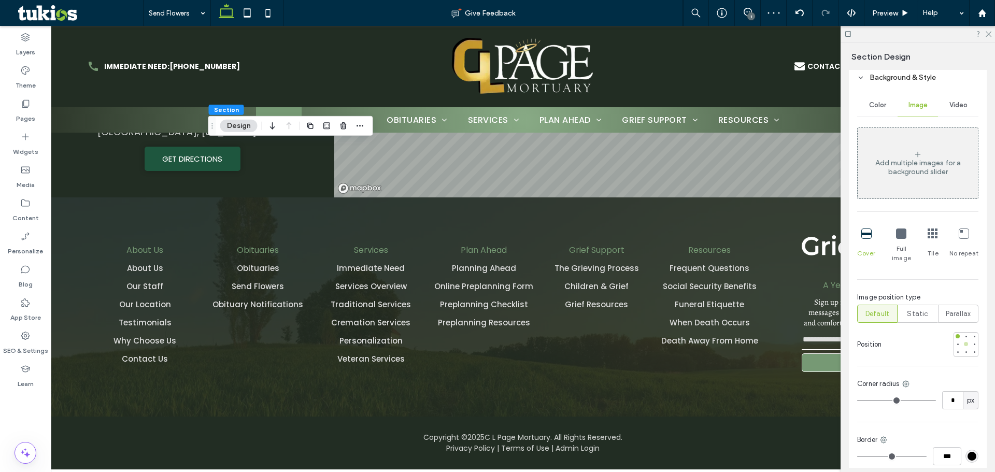
click at [963, 341] on div at bounding box center [966, 344] width 7 height 7
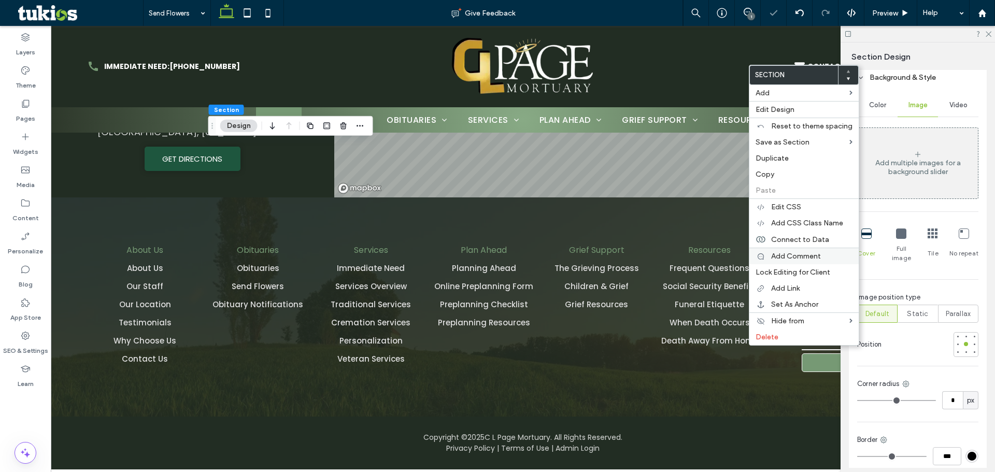
click at [799, 249] on div "Add Comment" at bounding box center [804, 256] width 109 height 17
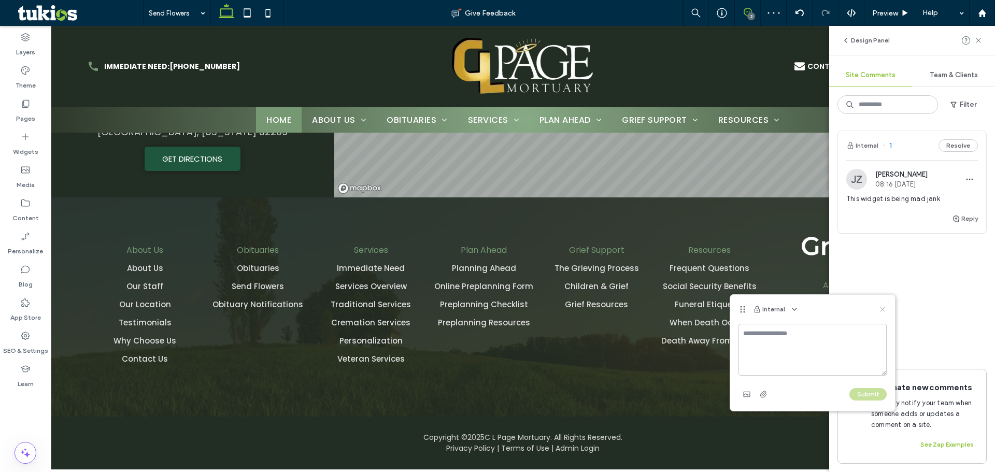
click at [884, 310] on use at bounding box center [882, 309] width 5 height 5
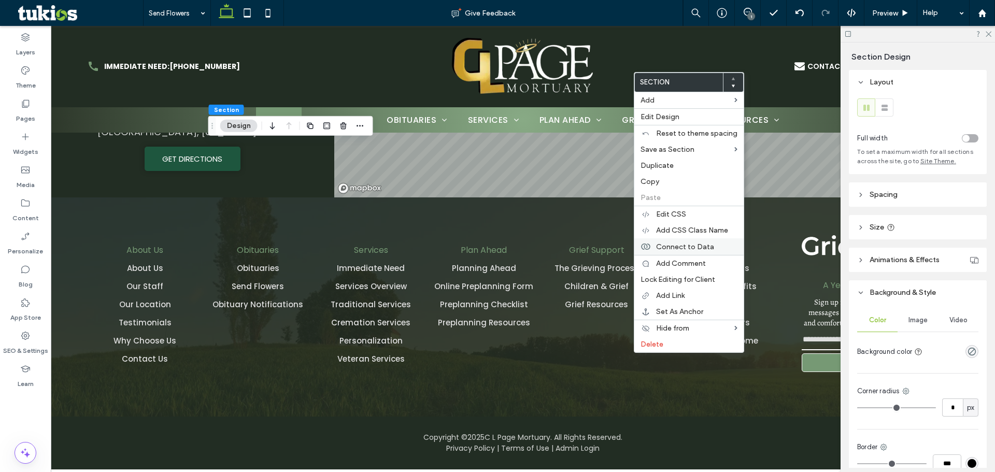
click at [686, 246] on span "Connect to Data" at bounding box center [685, 247] width 58 height 9
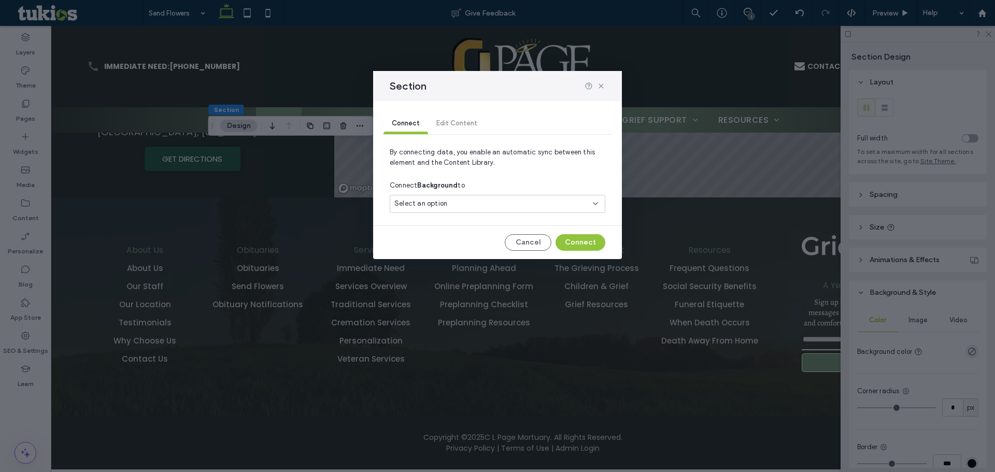
click at [542, 196] on div "Select an option" at bounding box center [498, 204] width 216 height 18
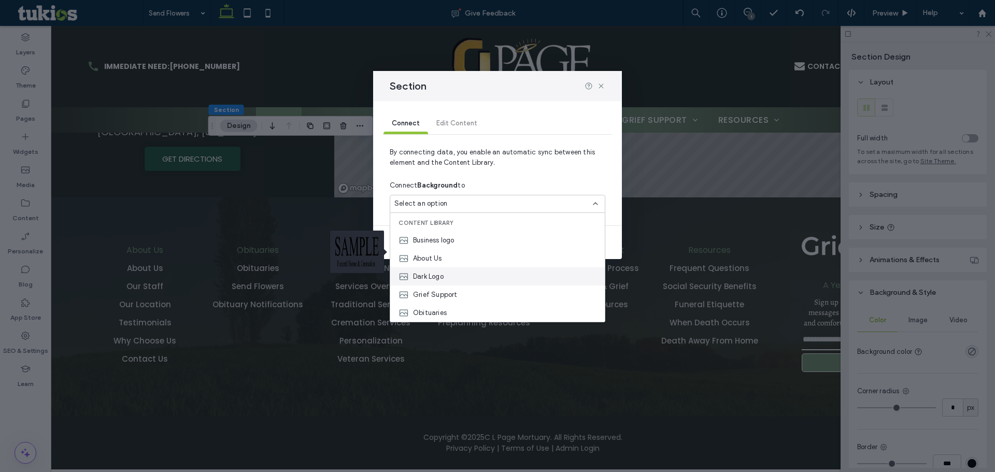
scroll to position [73, 0]
click at [437, 293] on span "Send Flowers" at bounding box center [433, 295] width 41 height 10
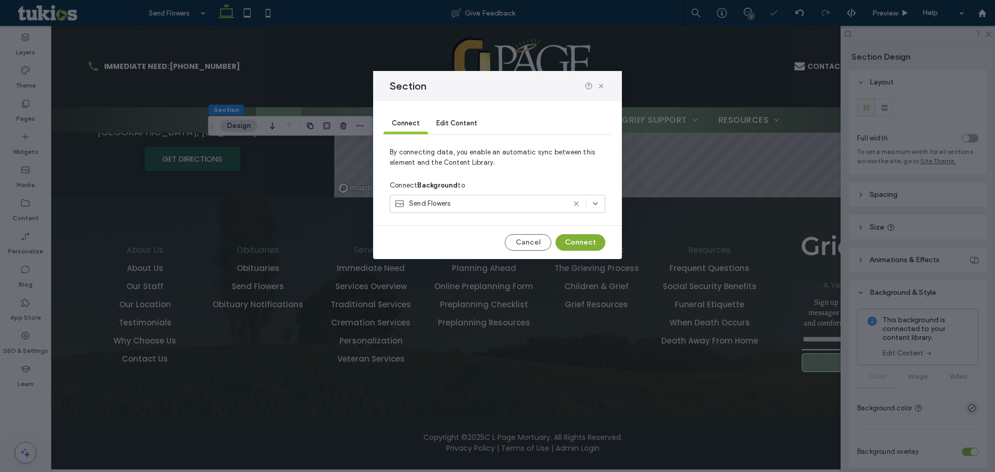
click at [584, 243] on button "Connect" at bounding box center [581, 242] width 50 height 17
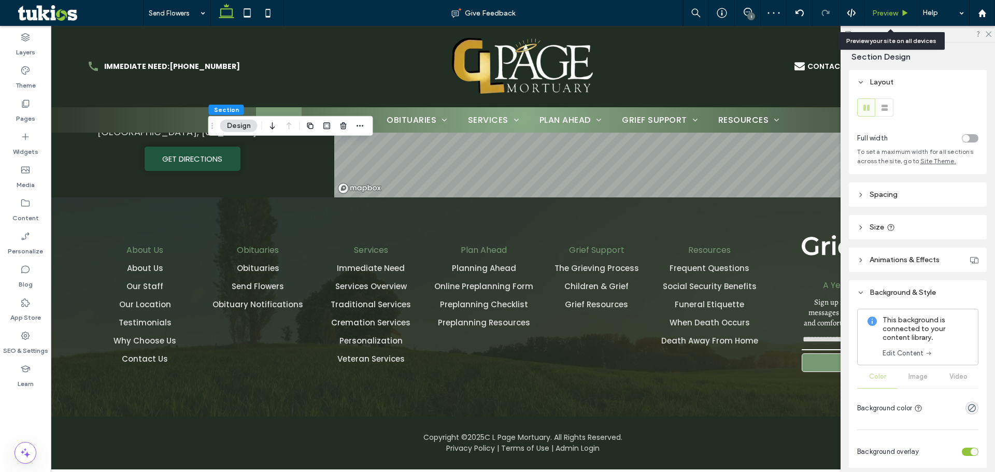
click at [897, 11] on span "Preview" at bounding box center [885, 13] width 26 height 9
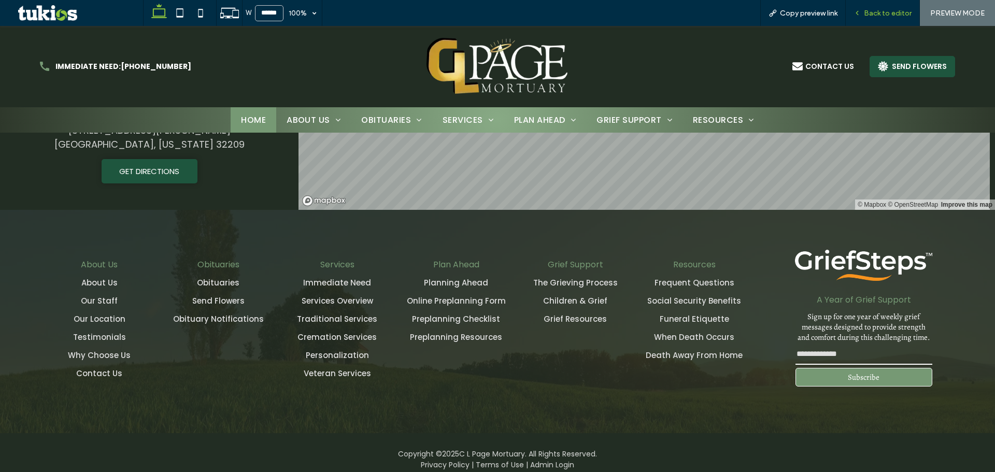
click at [910, 9] on span "Back to editor" at bounding box center [888, 13] width 48 height 9
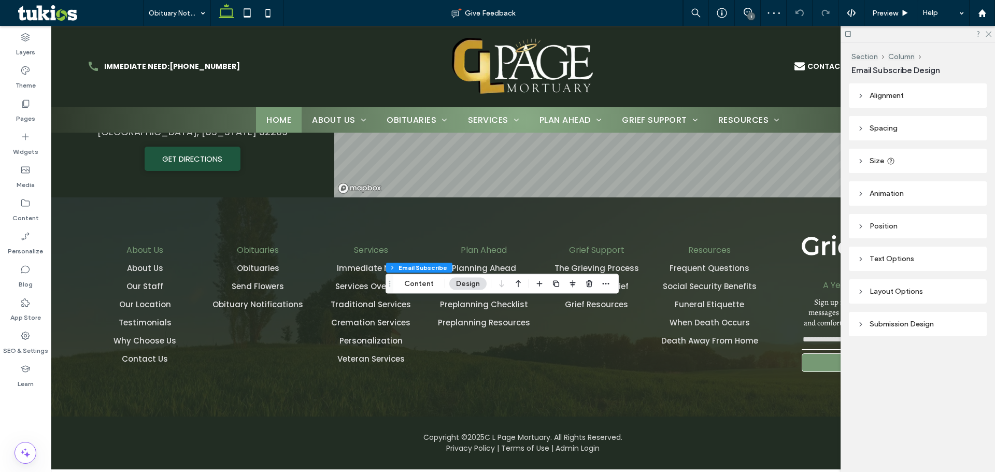
click at [904, 289] on div "Layout Options" at bounding box center [917, 291] width 121 height 9
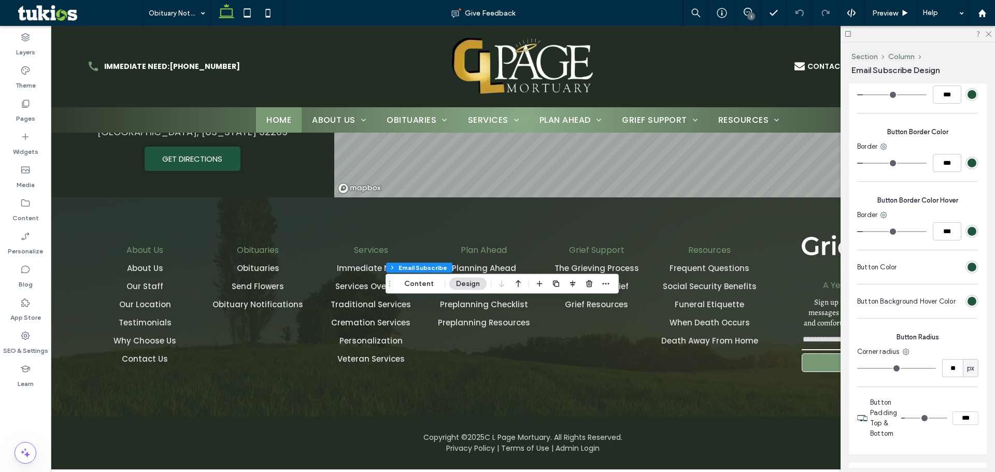
scroll to position [518, 0]
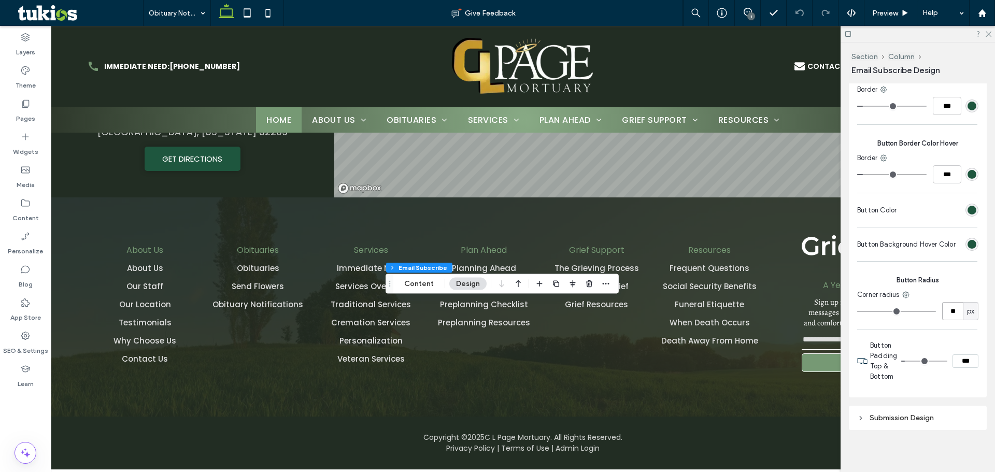
click at [945, 320] on input "**" at bounding box center [952, 311] width 21 height 18
type input "*"
click at [896, 14] on span "Preview" at bounding box center [885, 13] width 26 height 9
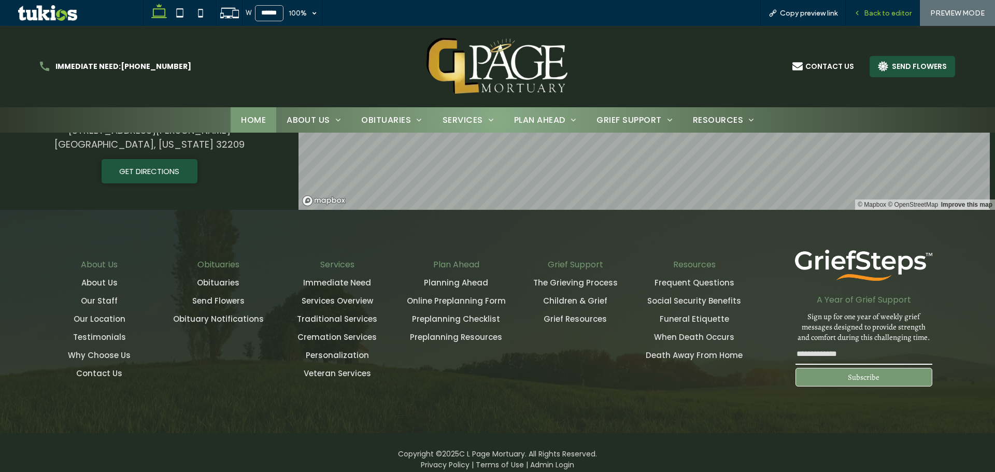
click at [902, 13] on span "Back to editor" at bounding box center [888, 13] width 48 height 9
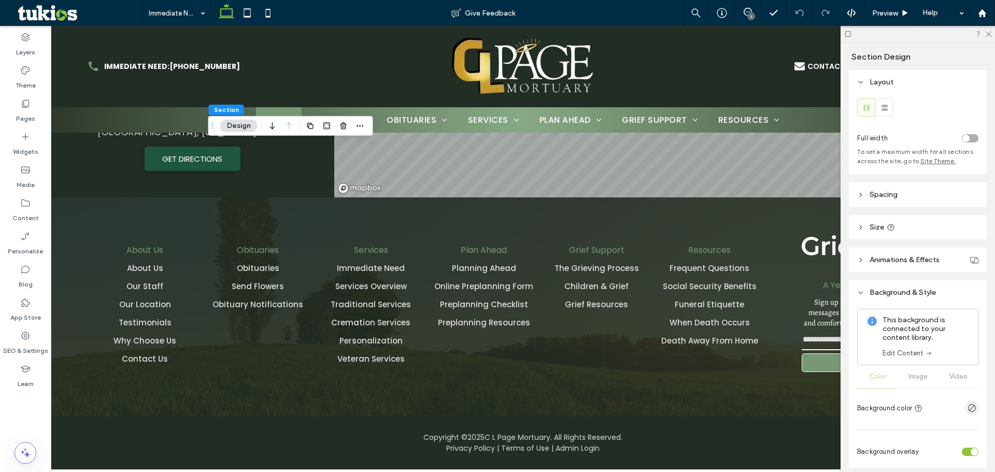
click at [913, 360] on div "This background is connected to your content library. Edit Content" at bounding box center [917, 337] width 121 height 57
click at [916, 355] on link "Edit Content" at bounding box center [908, 353] width 50 height 10
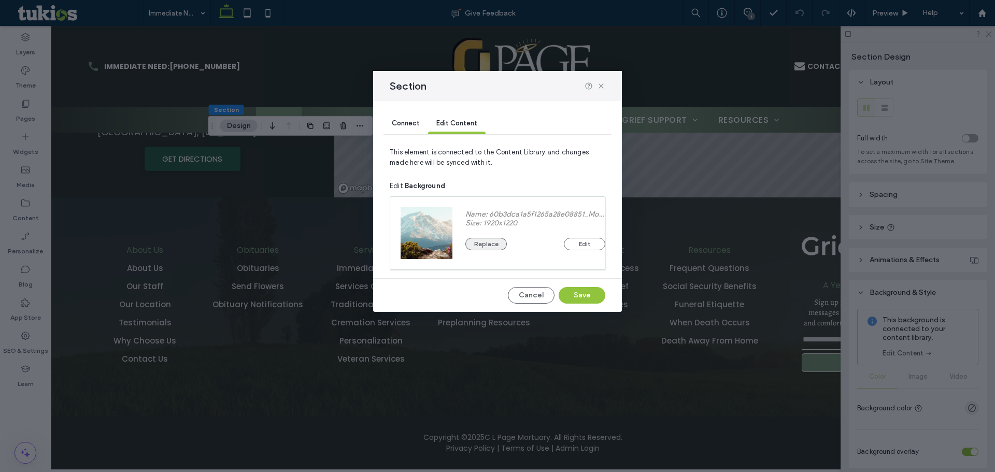
click at [486, 242] on button "Replace" at bounding box center [486, 244] width 41 height 12
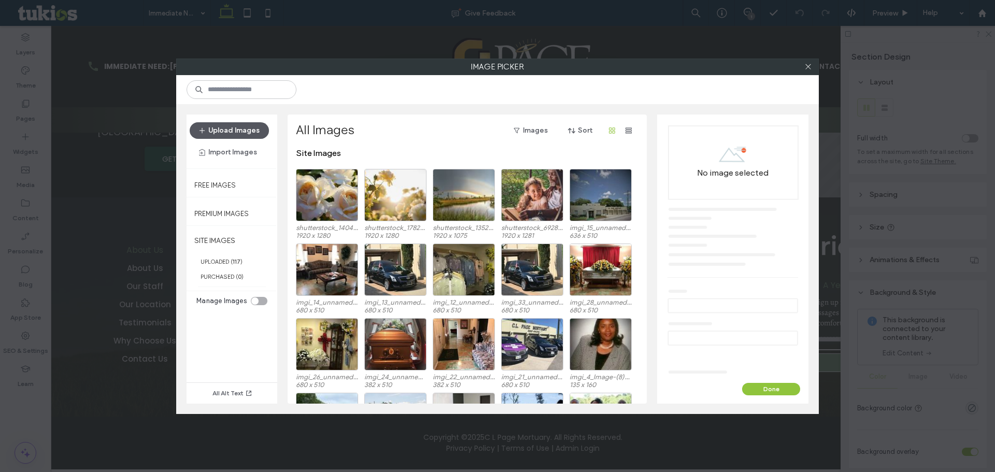
click at [247, 134] on button "Upload Images" at bounding box center [229, 130] width 79 height 17
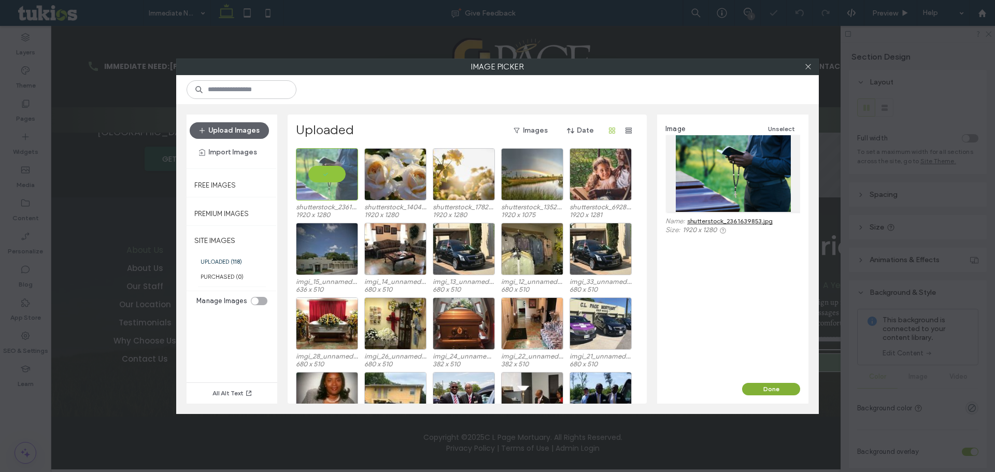
click at [769, 387] on button "Done" at bounding box center [771, 389] width 58 height 12
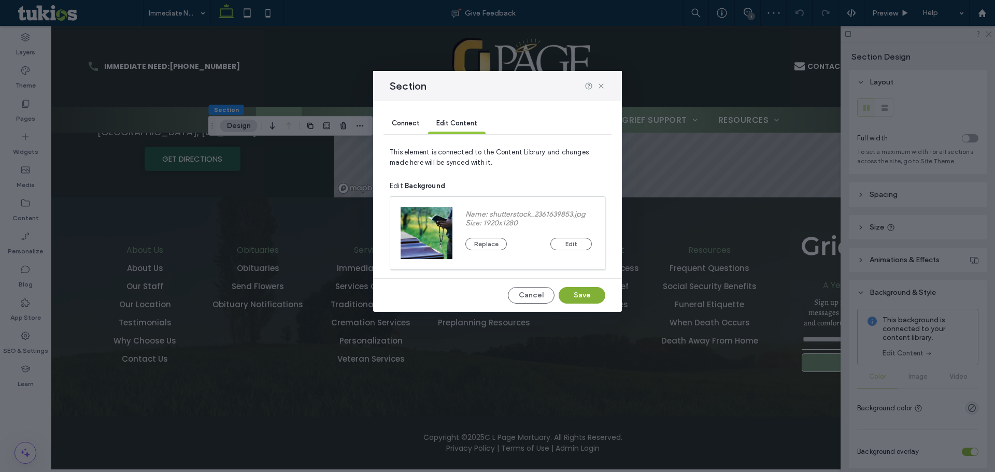
click at [579, 288] on button "Save" at bounding box center [582, 295] width 47 height 17
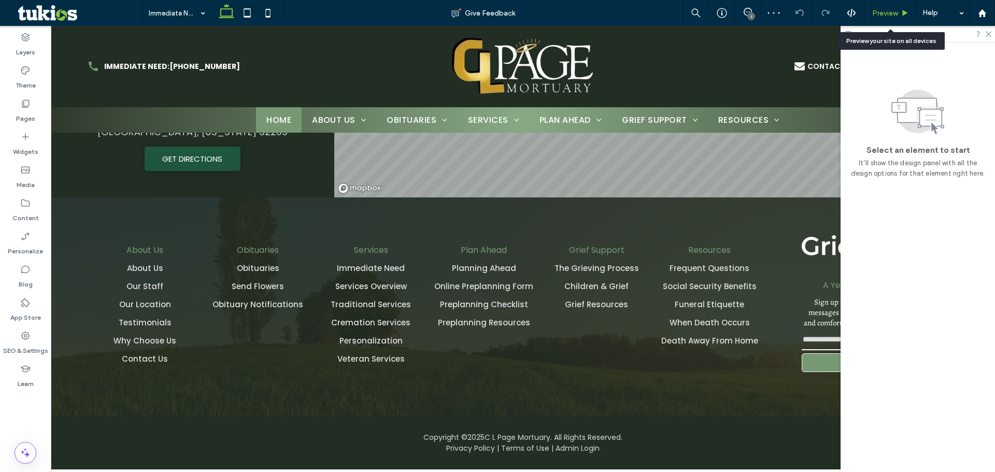
click at [881, 17] on span "Preview" at bounding box center [885, 13] width 26 height 9
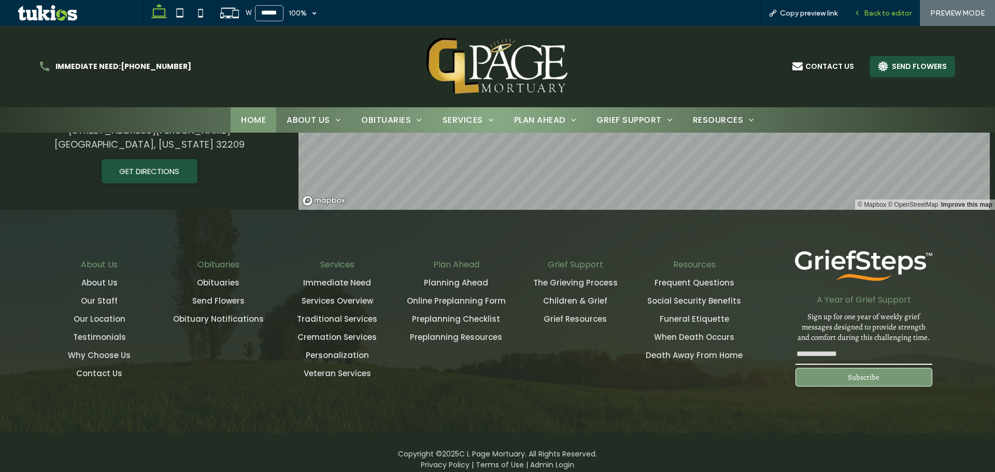
click at [902, 6] on div "Back to editor" at bounding box center [883, 13] width 74 height 26
click at [892, 12] on span "Back to editor" at bounding box center [888, 13] width 48 height 9
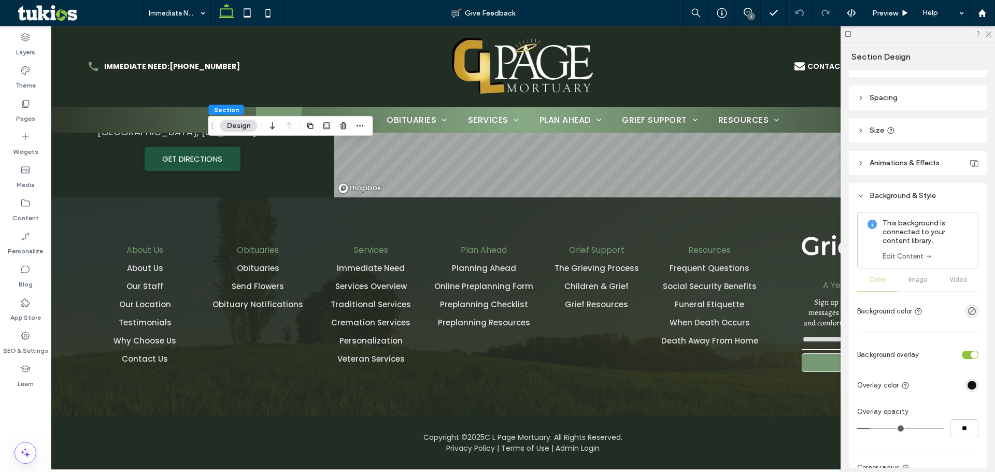
scroll to position [156, 0]
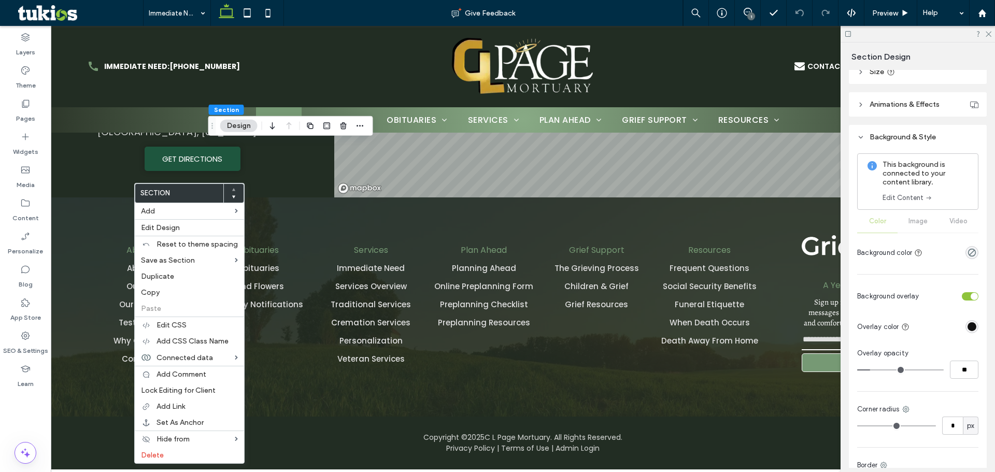
click at [925, 193] on link "Edit Content" at bounding box center [908, 198] width 50 height 10
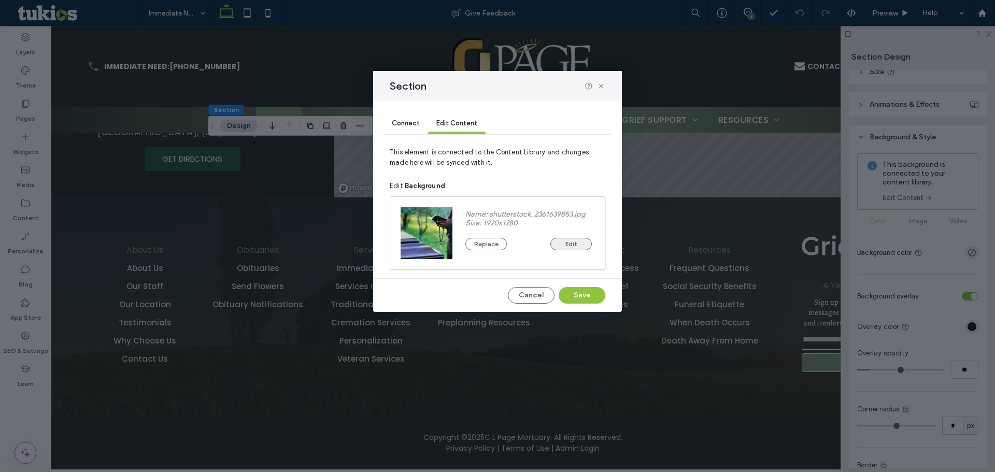
click at [571, 241] on button "Edit" at bounding box center [571, 244] width 41 height 12
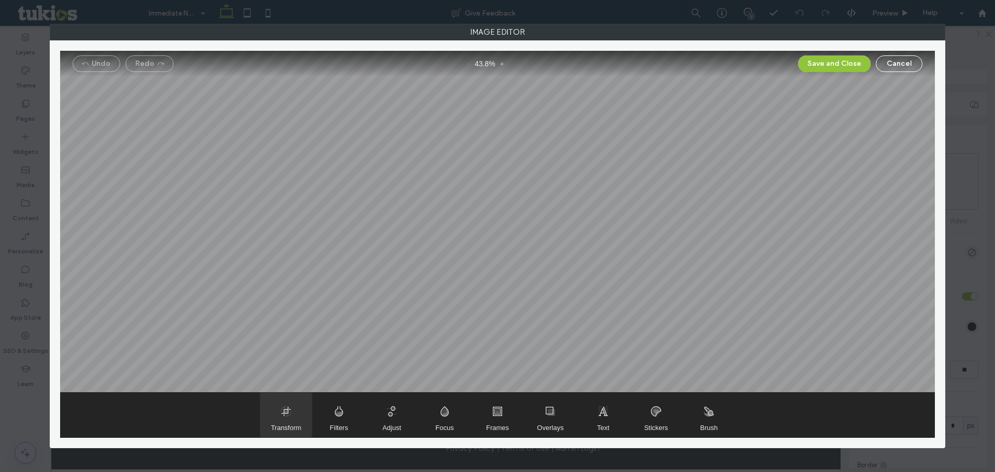
click at [278, 410] on span "Transform" at bounding box center [286, 415] width 52 height 45
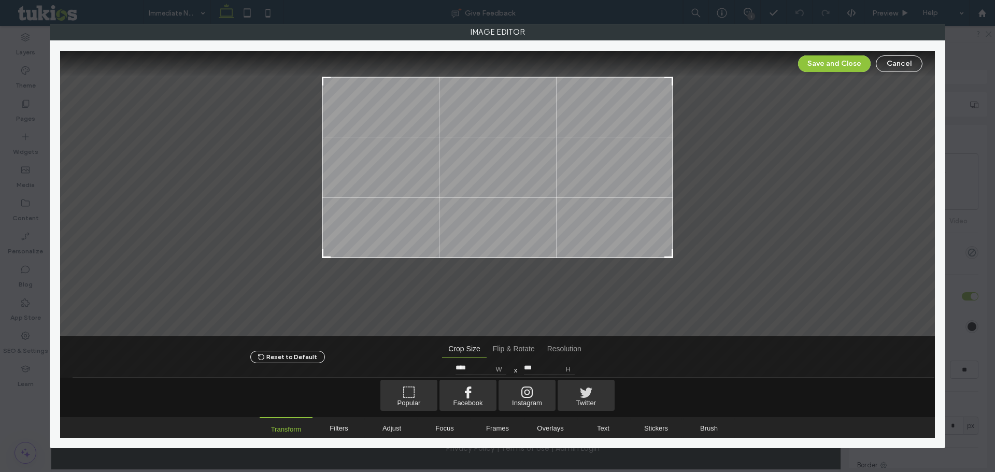
type input "***"
drag, startPoint x: 668, startPoint y: 308, endPoint x: 685, endPoint y: 253, distance: 57.9
click at [685, 253] on div at bounding box center [497, 194] width 875 height 286
click at [828, 53] on div "Save and Close Cancel" at bounding box center [497, 64] width 875 height 26
click at [835, 64] on button "Save and Close" at bounding box center [834, 63] width 73 height 17
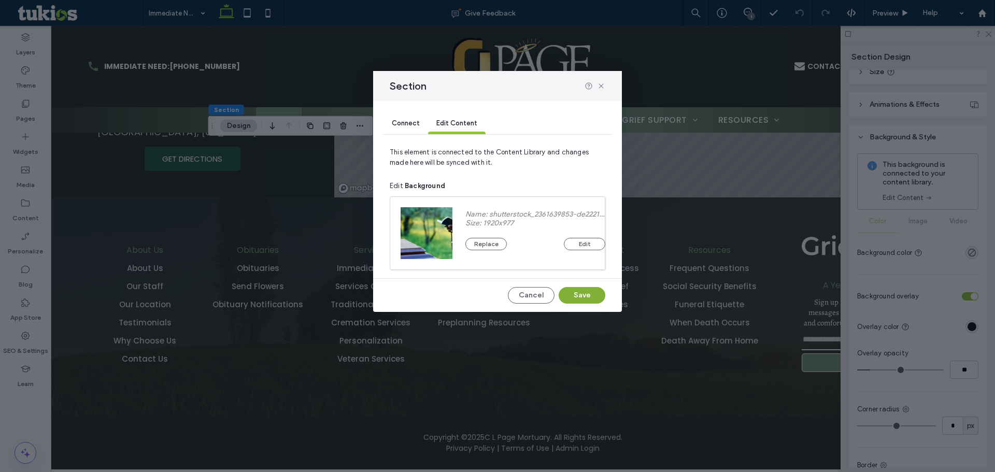
click at [589, 297] on button "Save" at bounding box center [582, 295] width 47 height 17
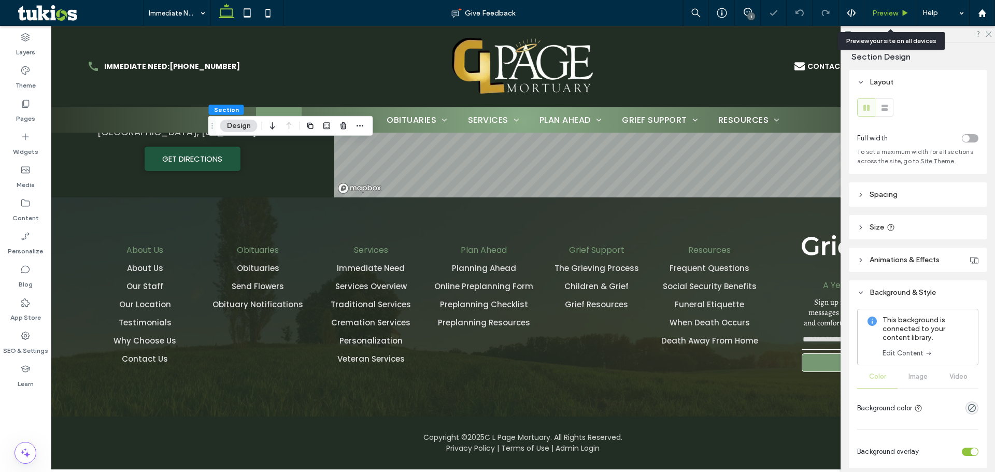
click at [881, 8] on div "Preview" at bounding box center [891, 13] width 53 height 26
click at [887, 13] on span "Preview" at bounding box center [885, 13] width 26 height 9
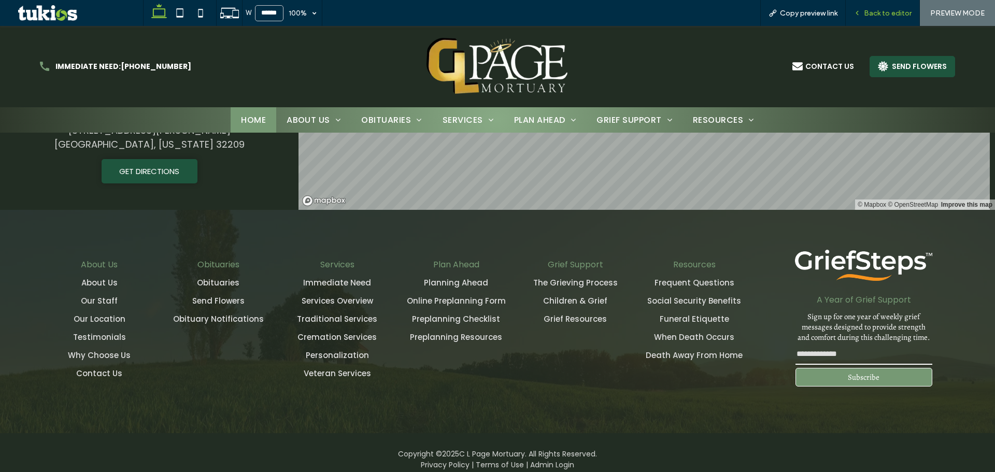
click at [872, 6] on div "Back to editor" at bounding box center [883, 13] width 74 height 26
click at [881, 11] on span "Back to editor" at bounding box center [888, 13] width 48 height 9
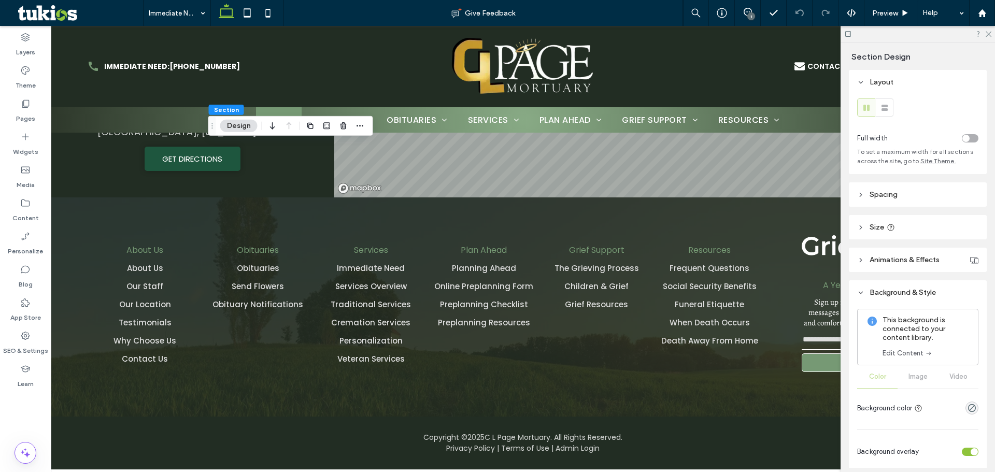
click at [919, 362] on div "This background is connected to your content library. Edit Content" at bounding box center [917, 337] width 121 height 57
click at [916, 356] on link "Edit Content" at bounding box center [908, 353] width 50 height 10
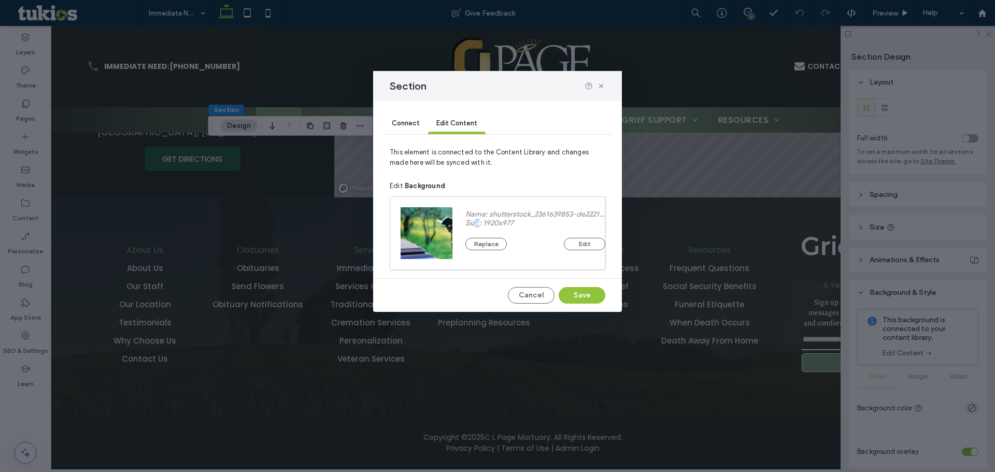
drag, startPoint x: 478, startPoint y: 225, endPoint x: 476, endPoint y: 235, distance: 10.5
click at [476, 225] on div "Size: 1920x977" at bounding box center [536, 223] width 140 height 9
click at [476, 236] on div "Replace Edit" at bounding box center [536, 239] width 140 height 23
click at [479, 240] on button "Replace" at bounding box center [486, 244] width 41 height 12
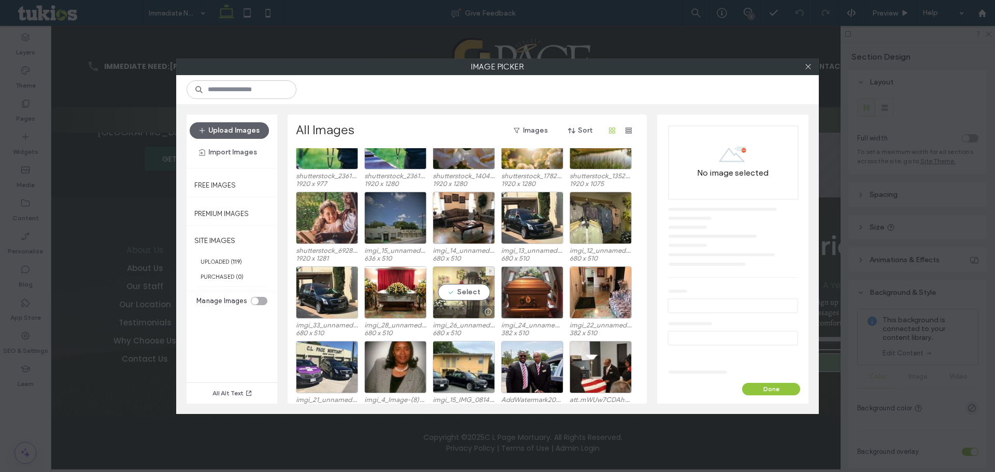
scroll to position [64, 0]
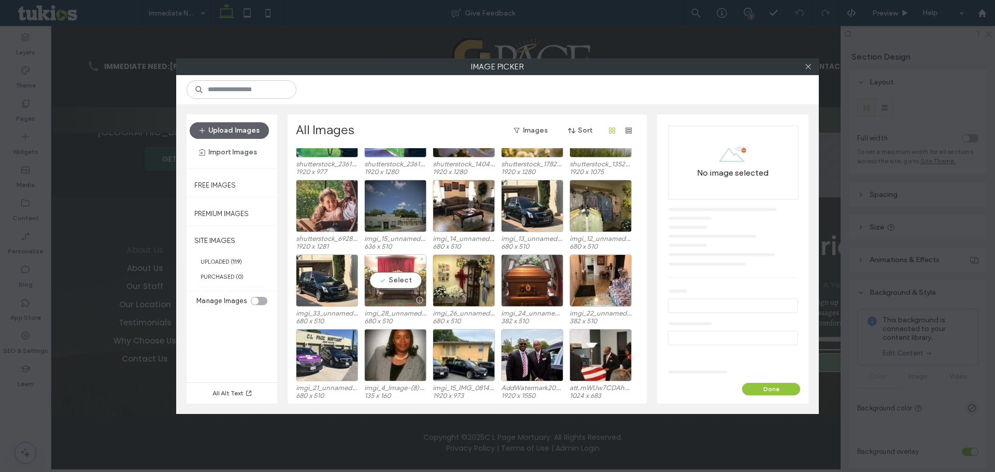
click at [414, 277] on div "Select" at bounding box center [395, 281] width 62 height 52
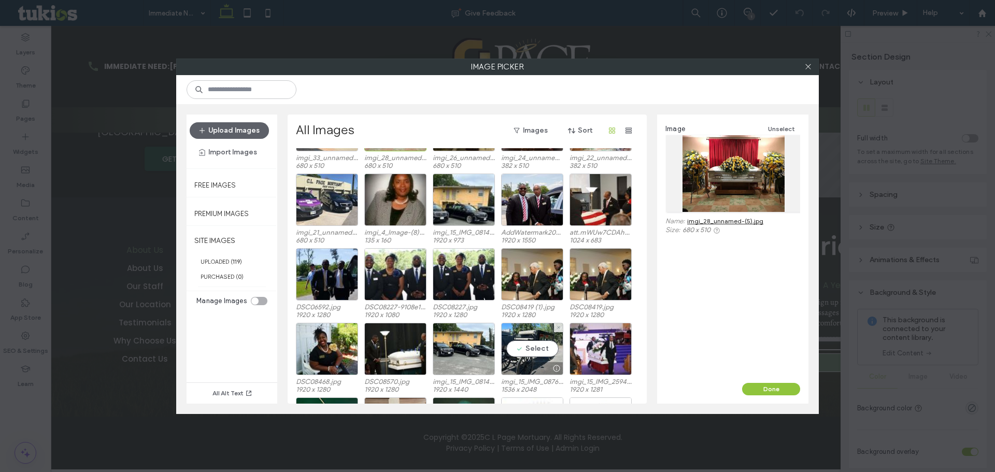
scroll to position [323, 0]
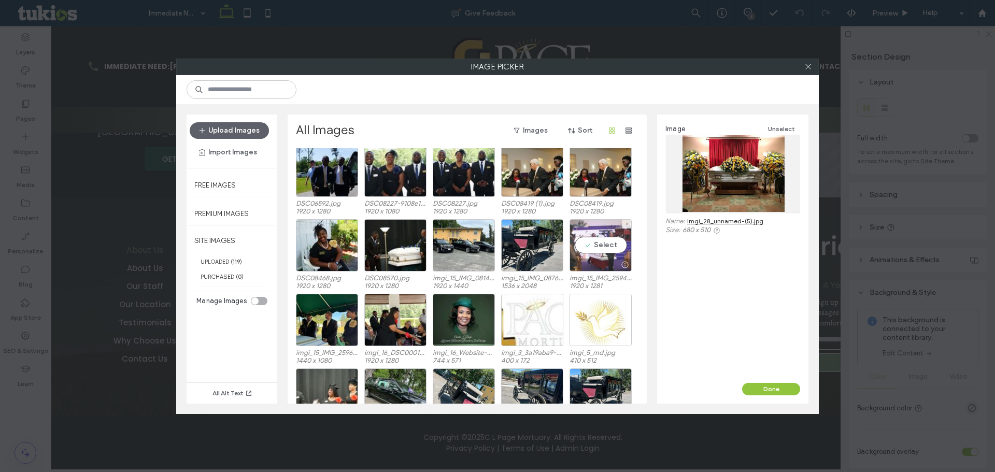
click at [596, 254] on div "Select" at bounding box center [601, 245] width 62 height 52
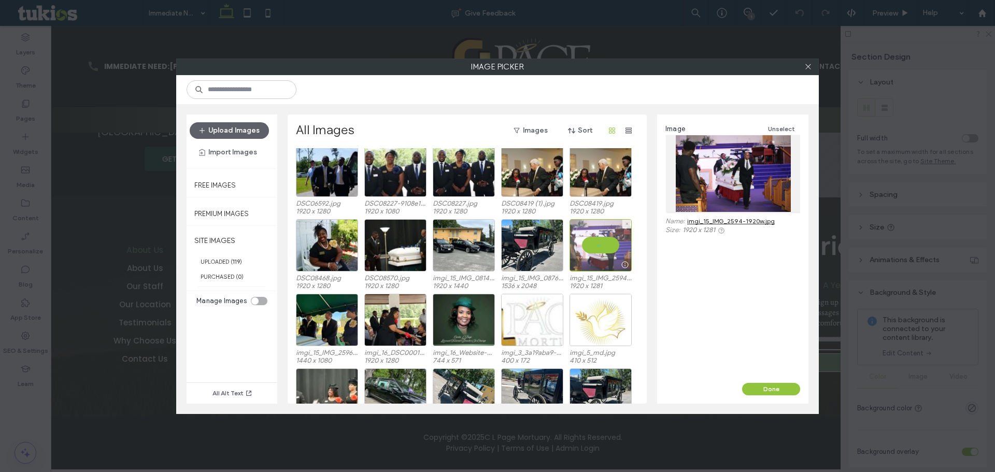
click at [604, 246] on div at bounding box center [601, 245] width 62 height 52
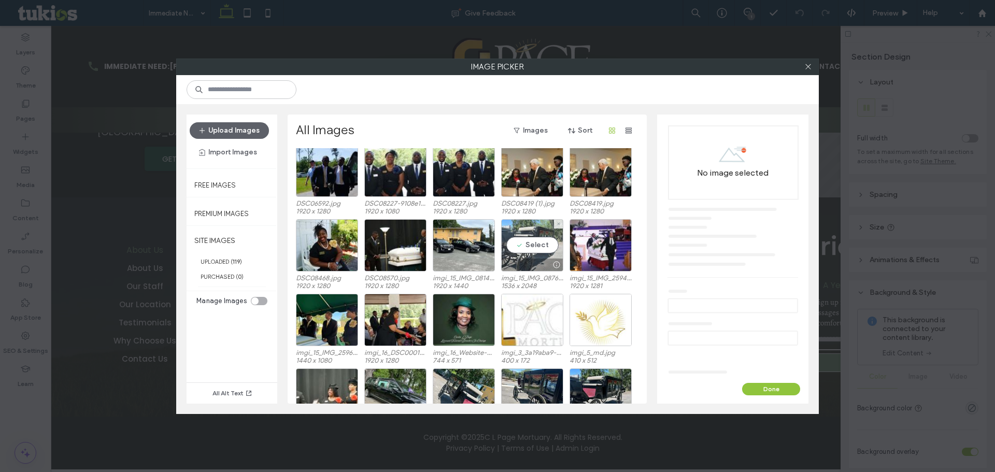
click at [559, 233] on div "Select" at bounding box center [532, 245] width 62 height 52
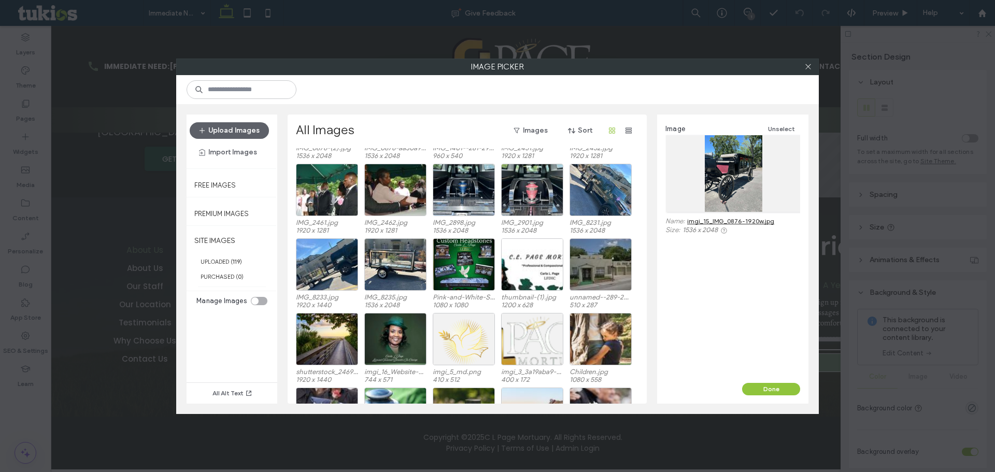
scroll to position [686, 0]
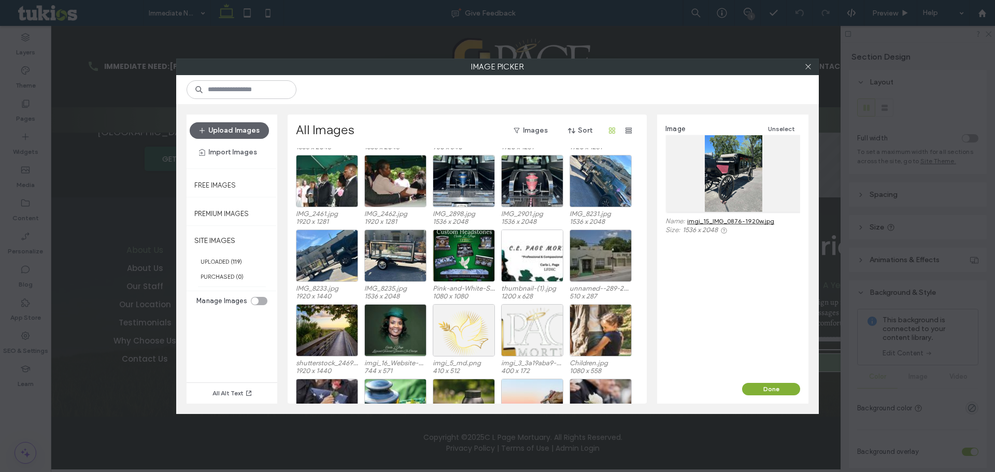
click at [787, 393] on button "Done" at bounding box center [771, 389] width 58 height 12
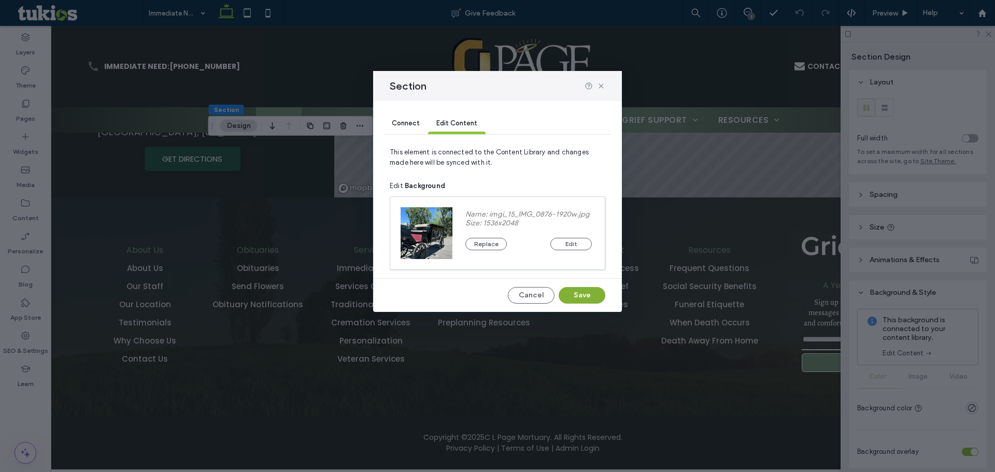
click at [581, 292] on button "Save" at bounding box center [582, 295] width 47 height 17
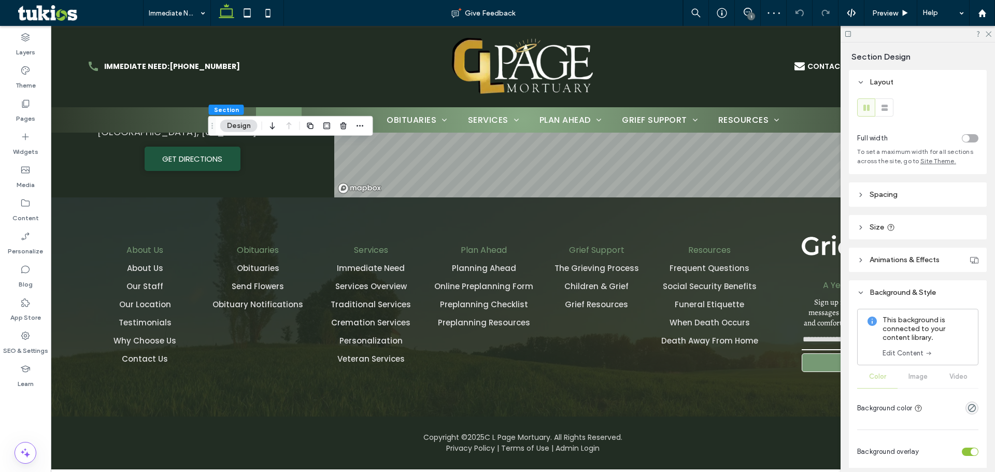
click at [915, 359] on div "This background is connected to your content library. Edit Content" at bounding box center [917, 337] width 121 height 57
click at [914, 354] on link "Edit Content" at bounding box center [908, 353] width 50 height 10
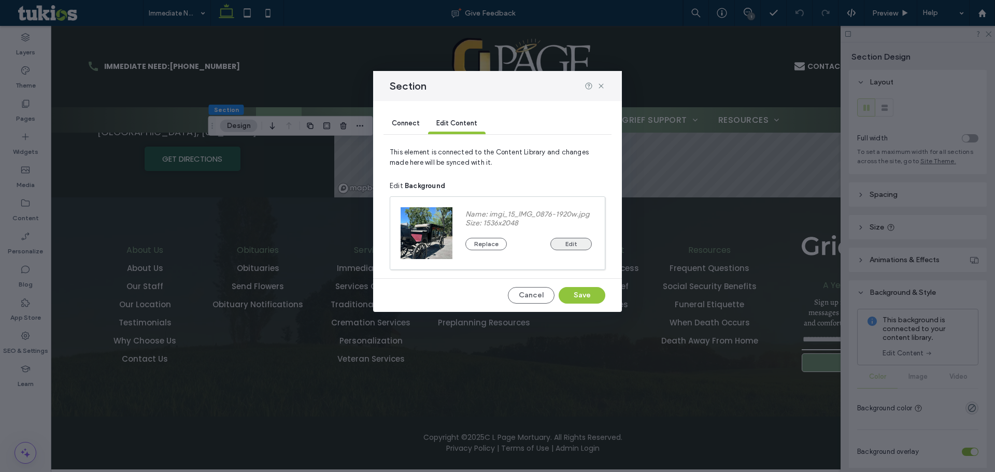
click at [564, 244] on button "Edit" at bounding box center [571, 244] width 41 height 12
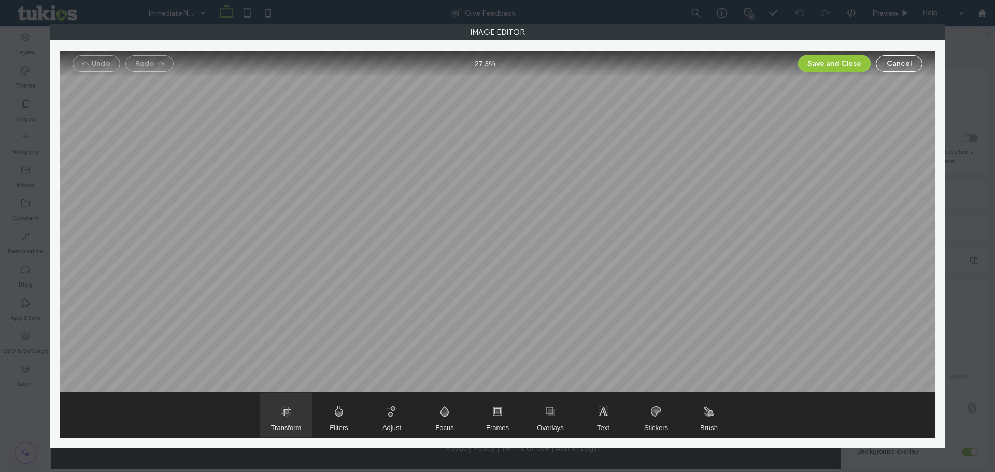
click at [272, 407] on span "Transform" at bounding box center [286, 415] width 52 height 45
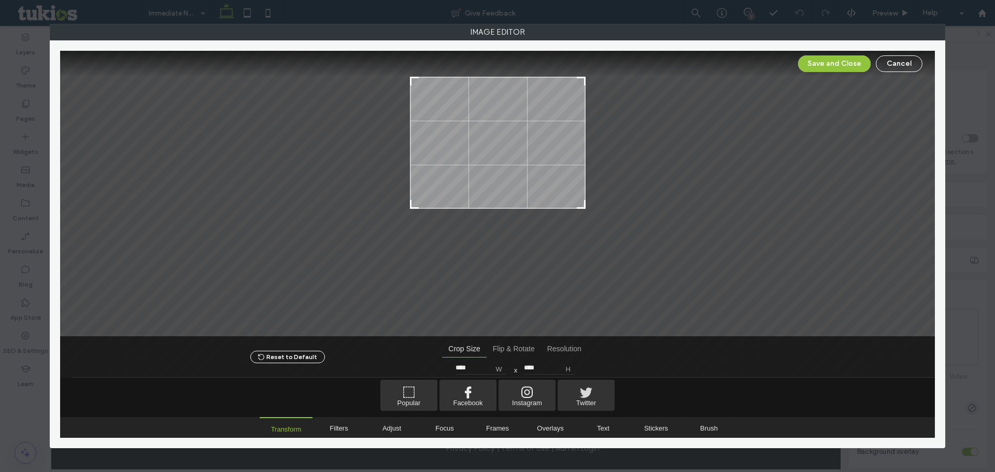
type input "****"
drag, startPoint x: 584, startPoint y: 309, endPoint x: 640, endPoint y: 205, distance: 118.7
click at [640, 205] on div at bounding box center [497, 194] width 875 height 286
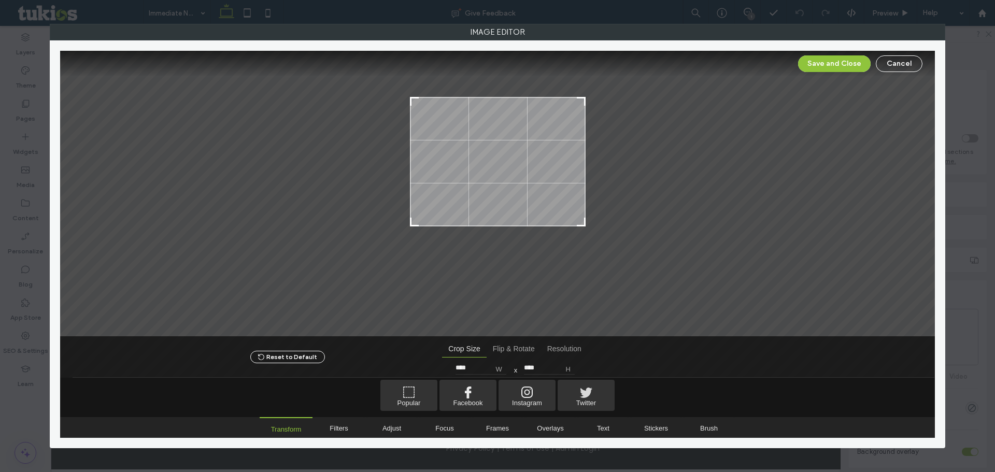
drag, startPoint x: 568, startPoint y: 172, endPoint x: 572, endPoint y: 192, distance: 20.5
click at [572, 192] on div at bounding box center [498, 162] width 176 height 130
click at [815, 71] on button "Save and Close" at bounding box center [834, 63] width 73 height 17
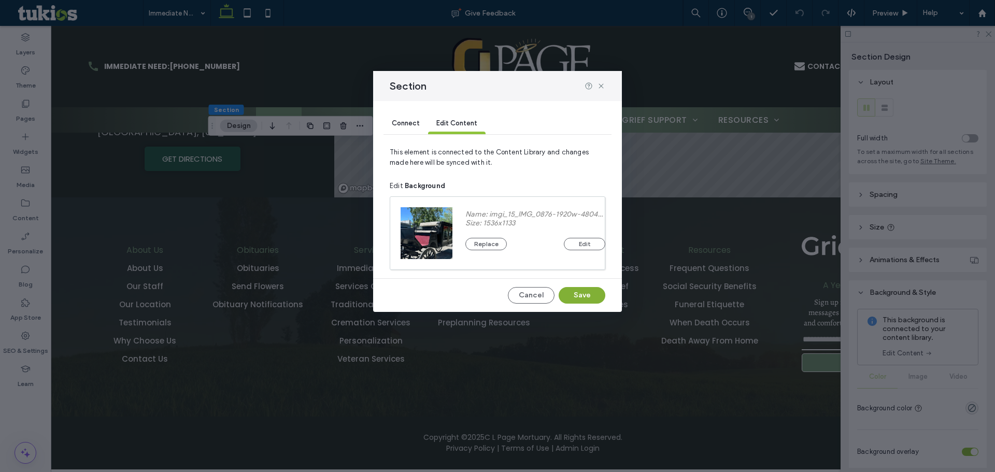
click at [570, 293] on button "Save" at bounding box center [582, 295] width 47 height 17
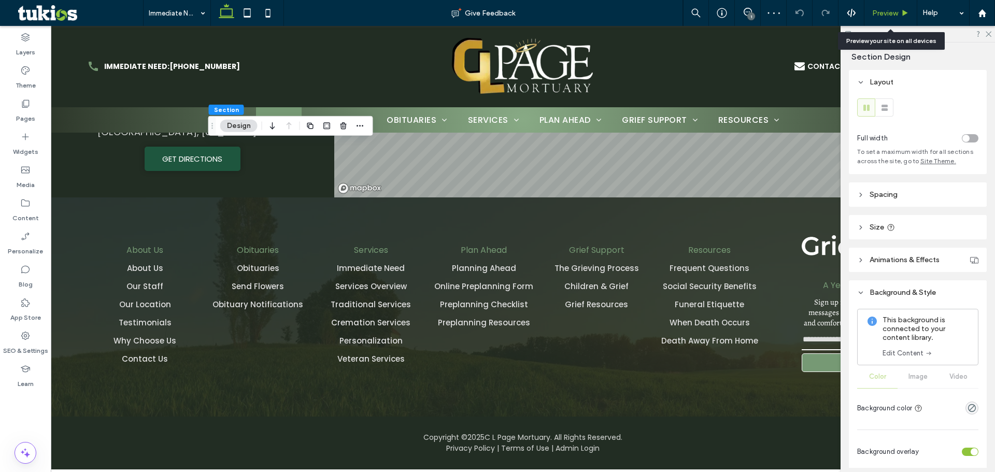
click at [893, 11] on span "Preview" at bounding box center [885, 13] width 26 height 9
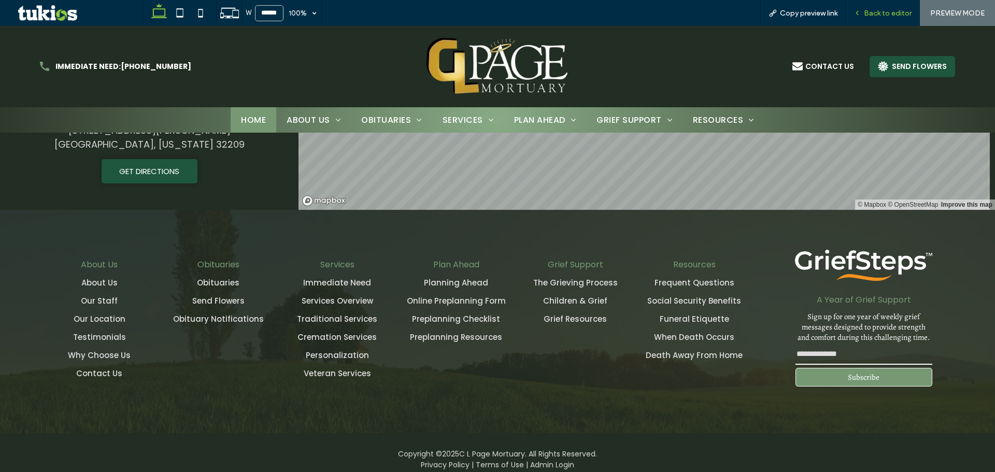
click at [876, 10] on span "Back to editor" at bounding box center [888, 13] width 48 height 9
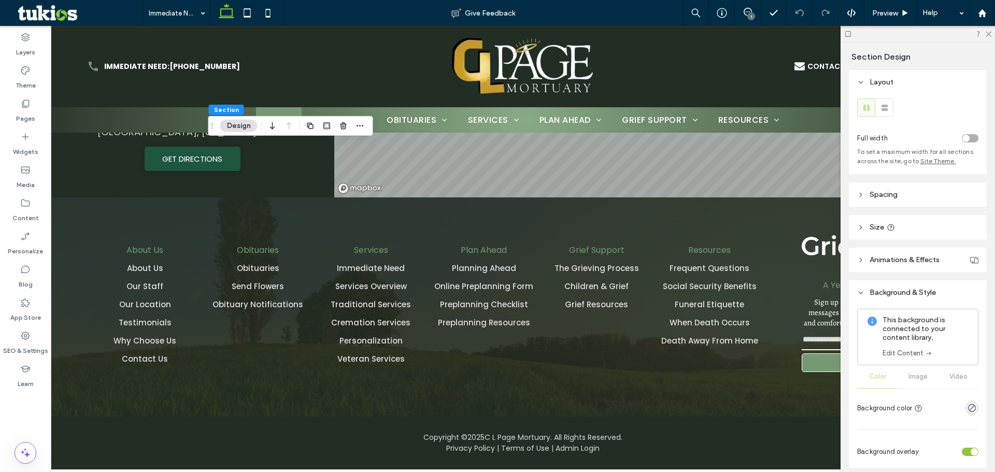
click at [921, 345] on div "This background is connected to your content library. Edit Content" at bounding box center [926, 337] width 87 height 43
click at [920, 351] on link "Edit Content" at bounding box center [908, 353] width 50 height 10
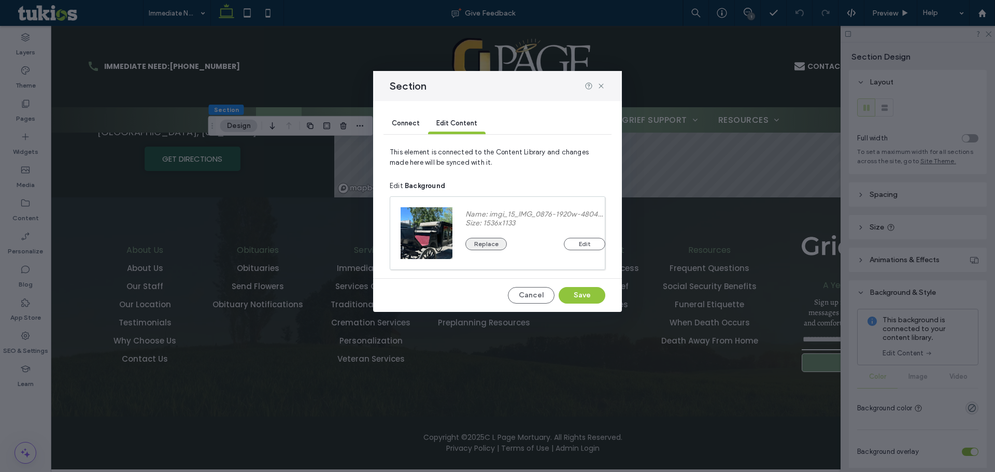
click at [481, 244] on button "Replace" at bounding box center [486, 244] width 41 height 12
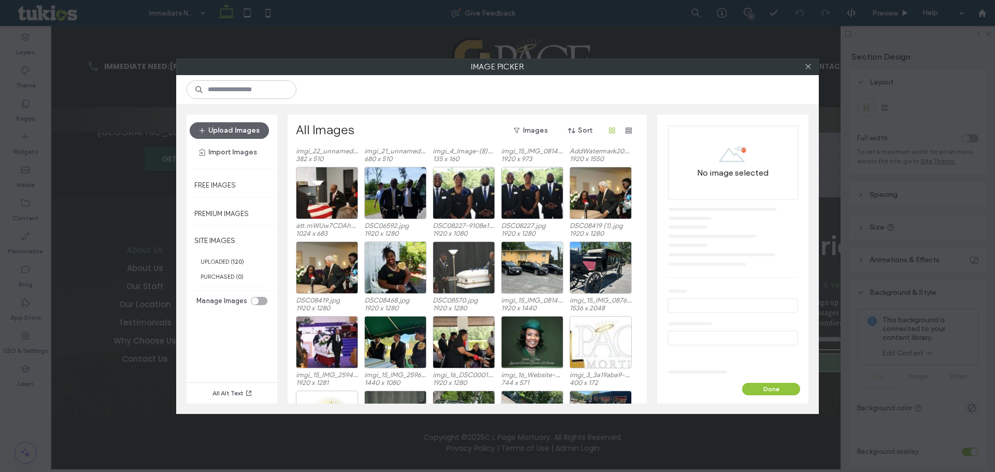
scroll to position [311, 0]
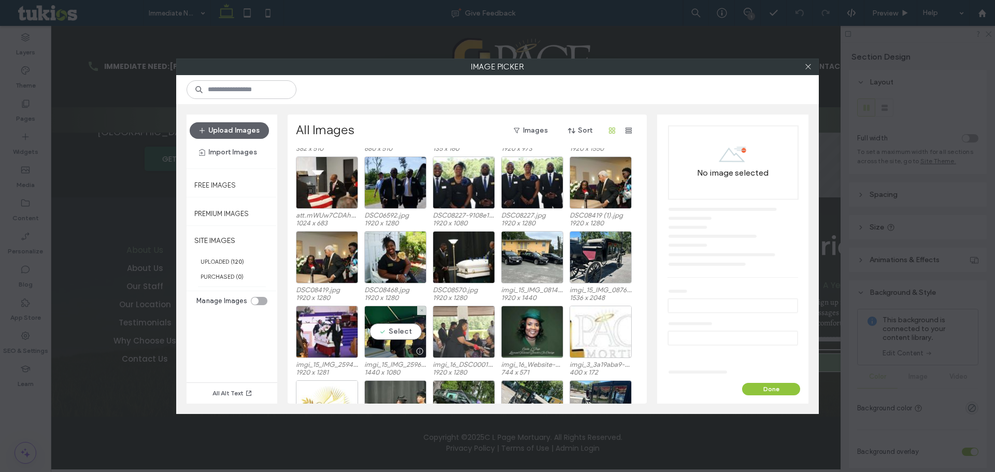
drag, startPoint x: 384, startPoint y: 338, endPoint x: 486, endPoint y: 339, distance: 102.1
click at [384, 337] on div "Select" at bounding box center [395, 332] width 62 height 52
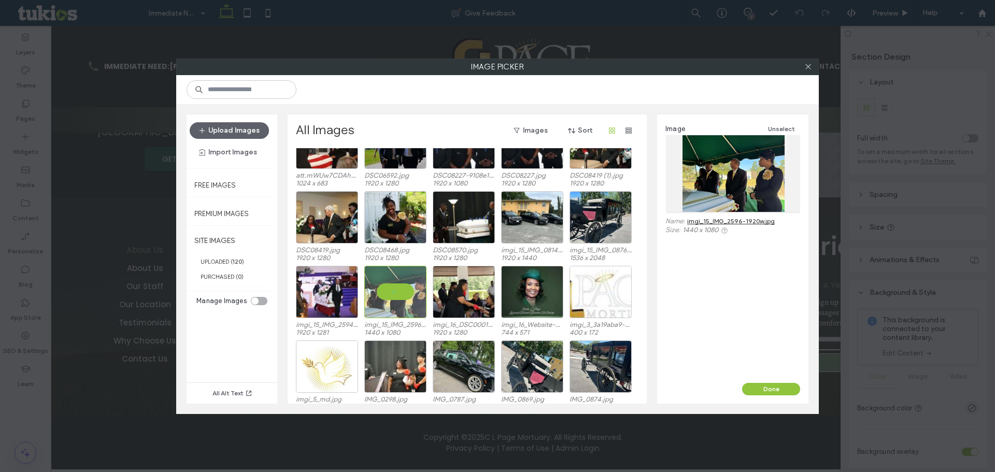
scroll to position [363, 0]
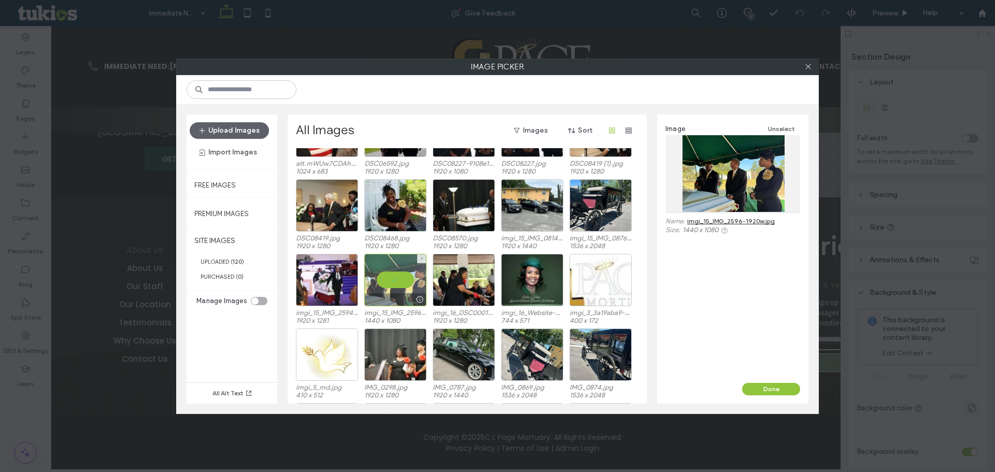
click at [406, 289] on div at bounding box center [395, 280] width 62 height 52
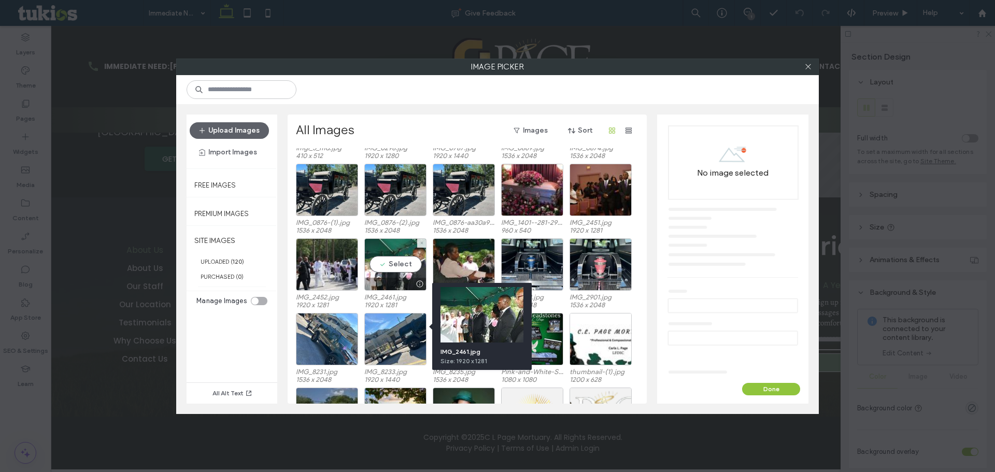
scroll to position [447, 0]
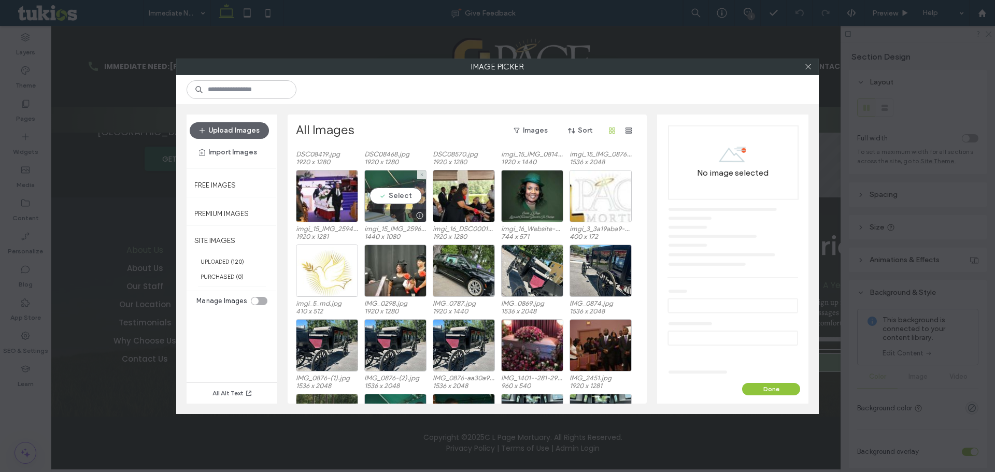
click at [396, 194] on div "Select" at bounding box center [395, 196] width 62 height 52
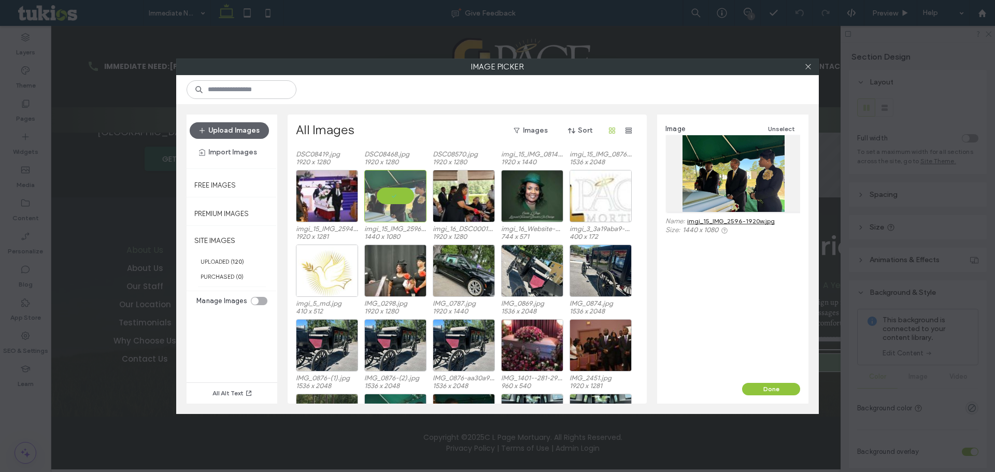
click at [800, 392] on div "Done" at bounding box center [732, 389] width 151 height 12
click at [765, 385] on button "Done" at bounding box center [771, 389] width 58 height 12
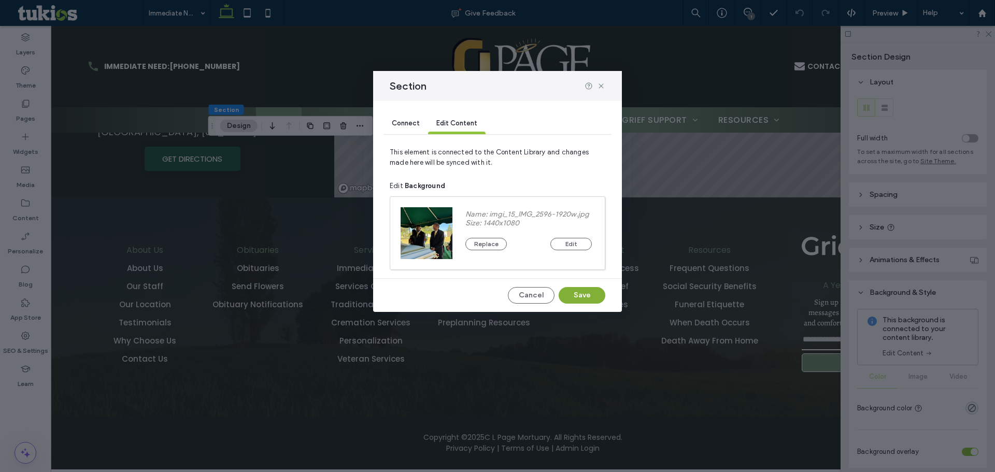
click at [570, 288] on button "Save" at bounding box center [582, 295] width 47 height 17
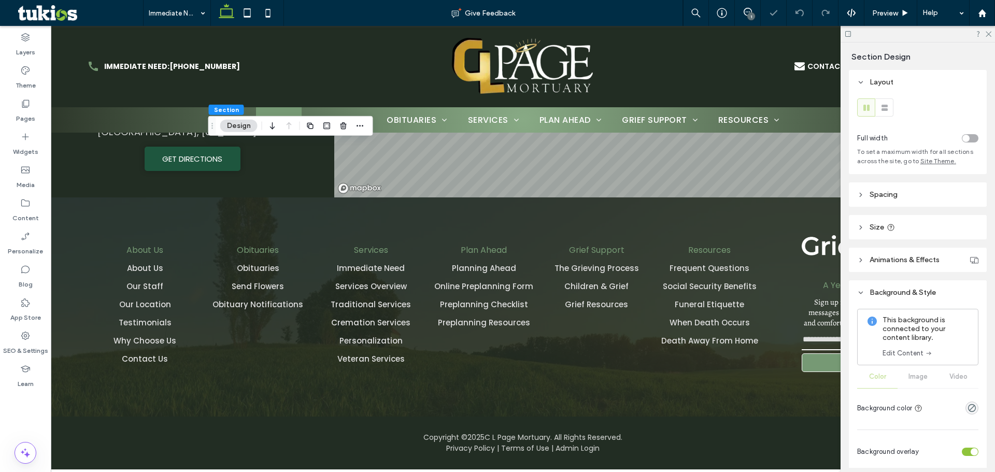
click at [904, 355] on link "Edit Content" at bounding box center [908, 353] width 50 height 10
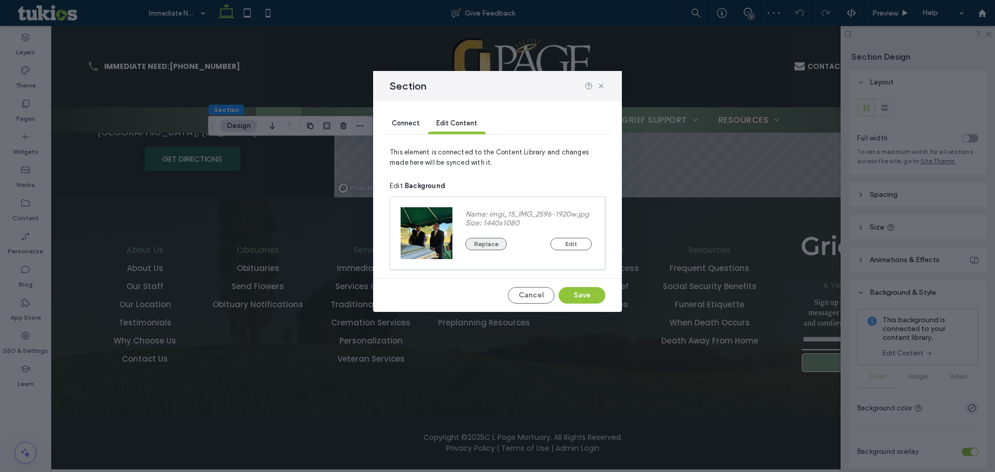
click at [499, 242] on button "Replace" at bounding box center [486, 244] width 41 height 12
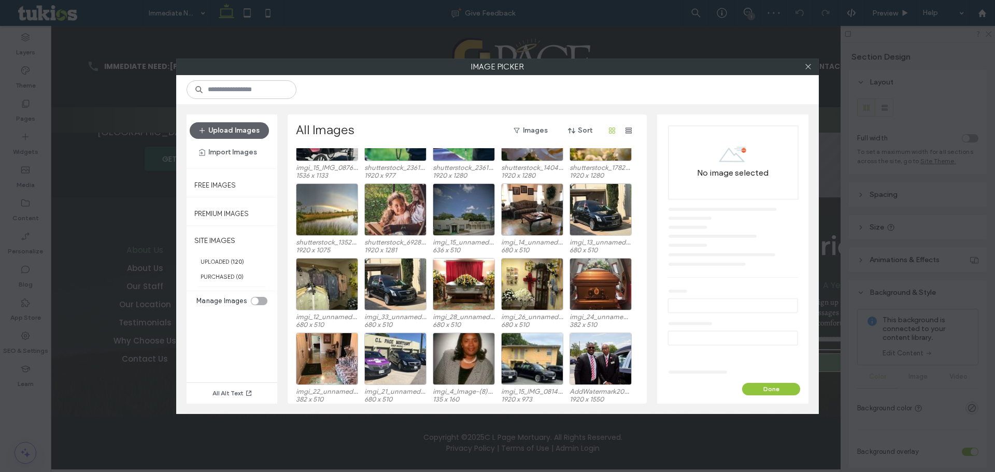
scroll to position [64, 0]
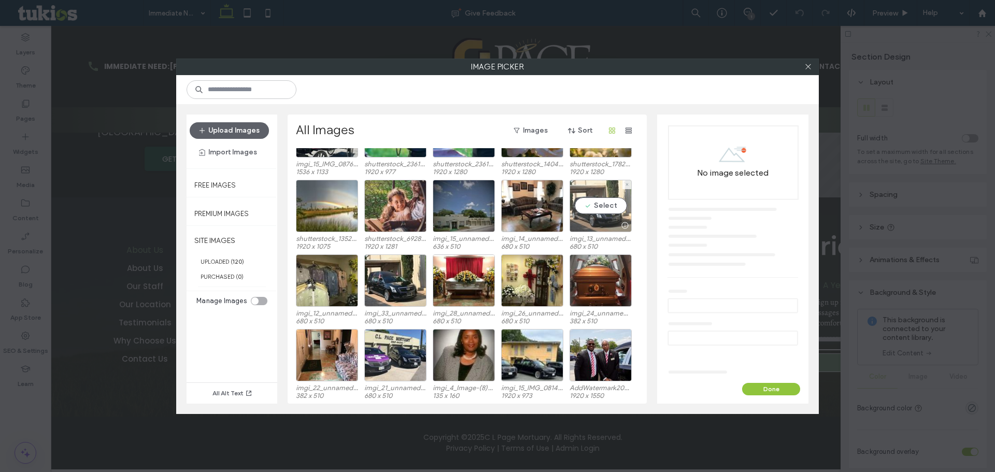
click at [598, 206] on div "Select" at bounding box center [601, 206] width 62 height 52
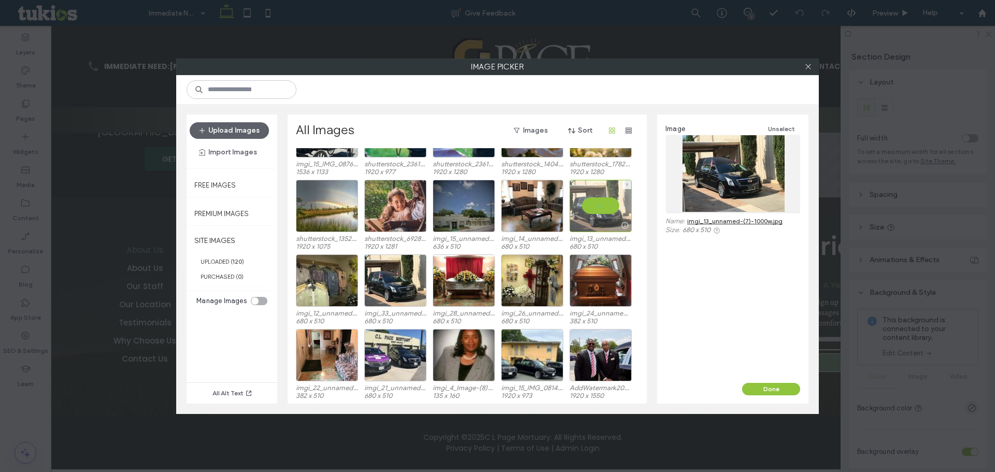
click at [598, 206] on div at bounding box center [601, 206] width 62 height 52
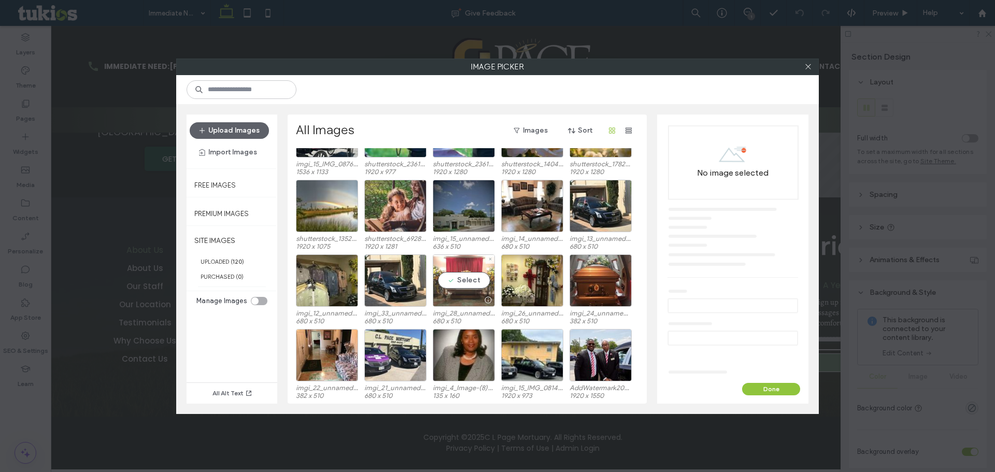
click at [477, 278] on div "Select" at bounding box center [464, 281] width 62 height 52
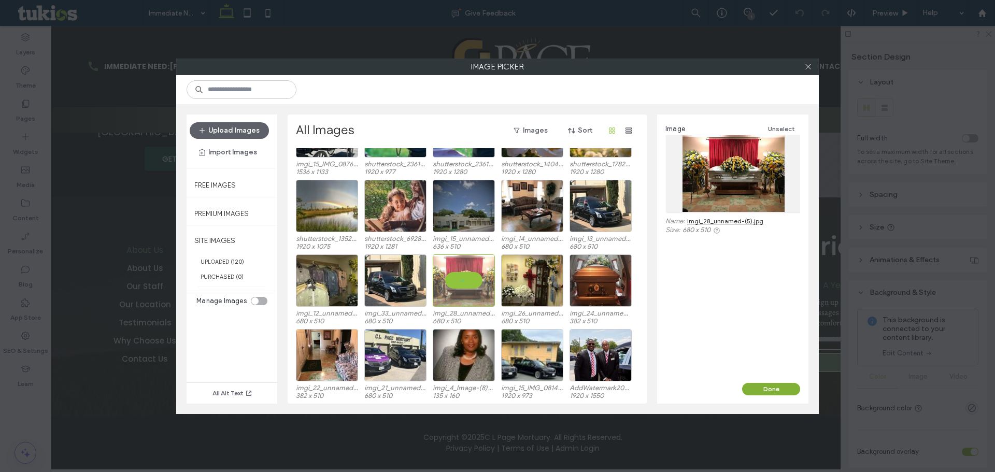
click at [747, 385] on button "Done" at bounding box center [771, 389] width 58 height 12
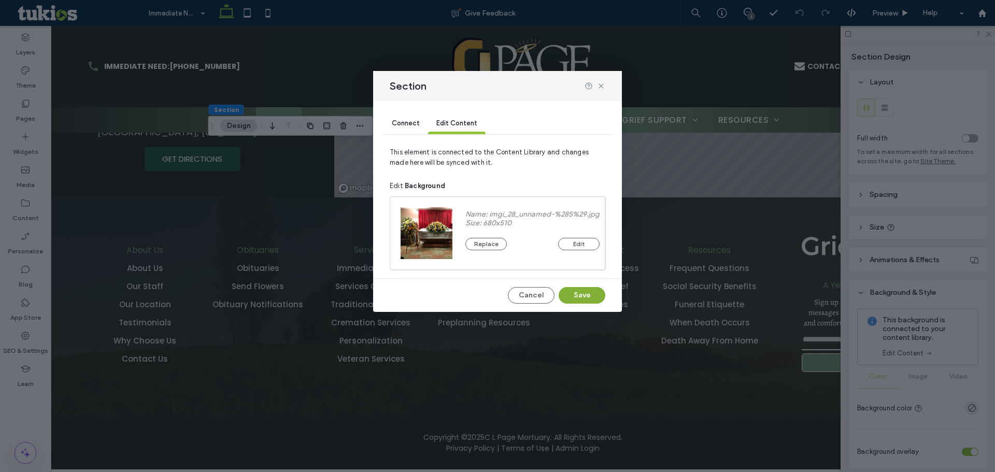
click at [591, 299] on button "Save" at bounding box center [582, 295] width 47 height 17
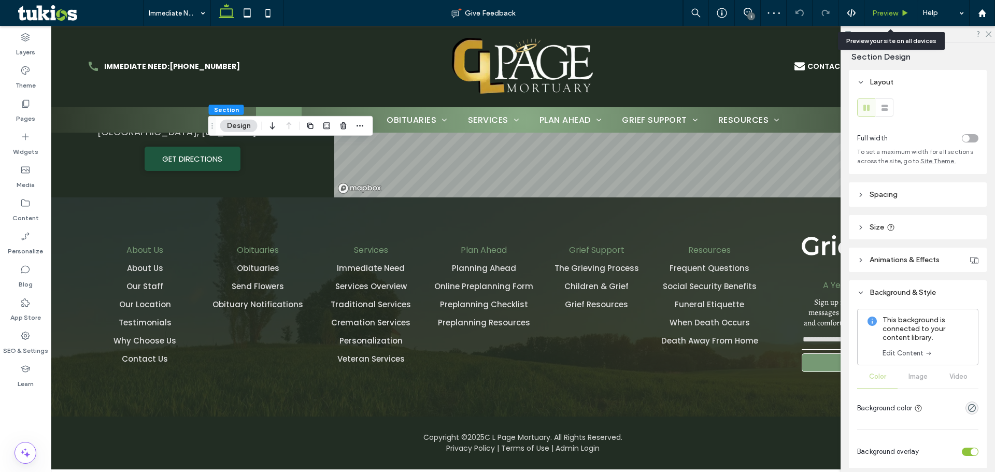
click at [893, 13] on span "Preview" at bounding box center [885, 13] width 26 height 9
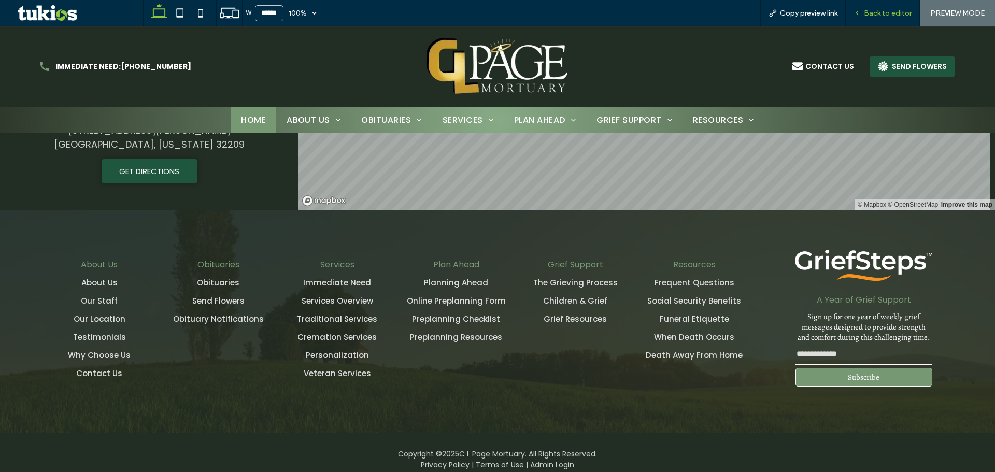
click at [883, 12] on span "Back to editor" at bounding box center [888, 13] width 48 height 9
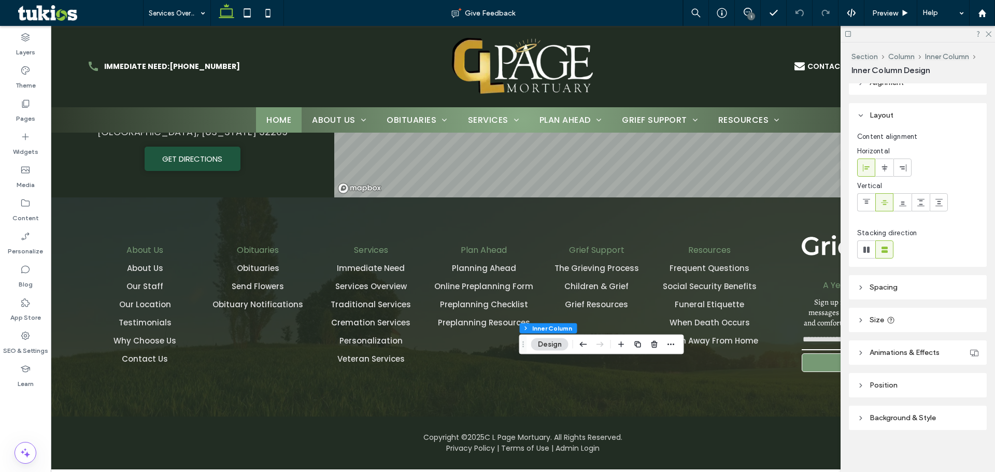
scroll to position [17, 0]
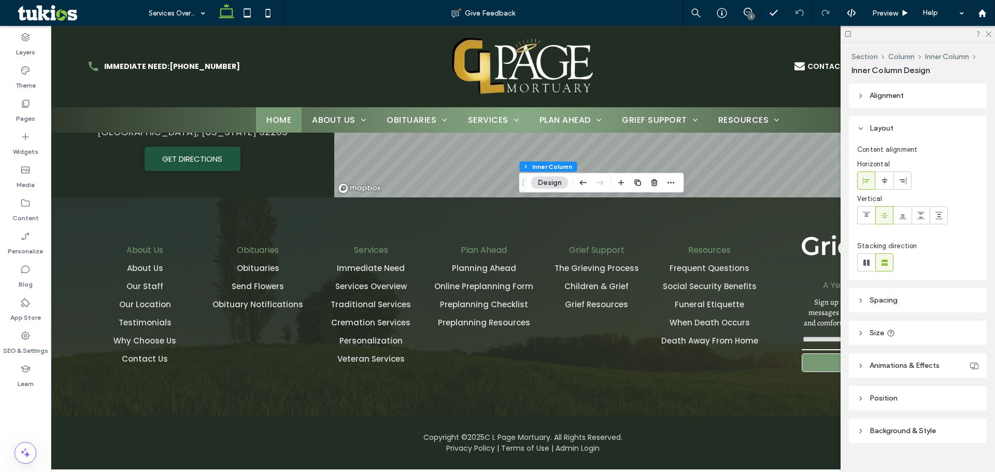
click at [964, 428] on header "Background & Style" at bounding box center [918, 431] width 138 height 24
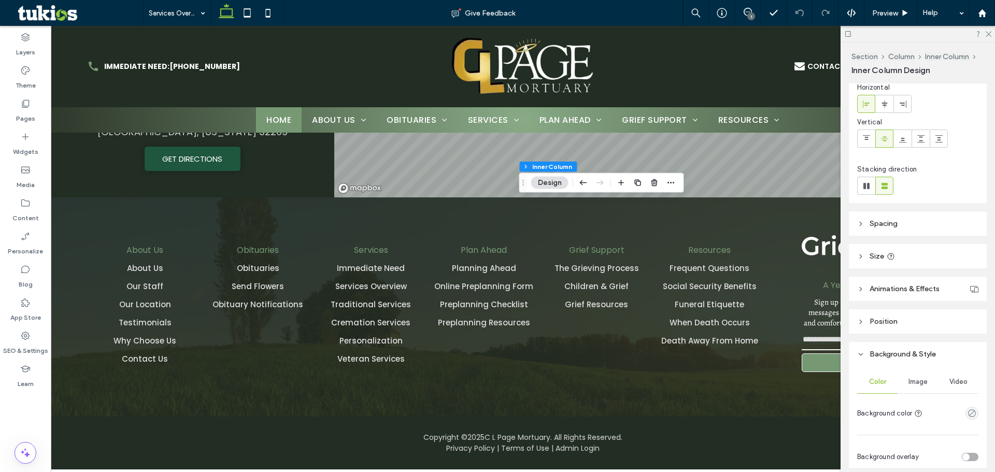
scroll to position [156, 0]
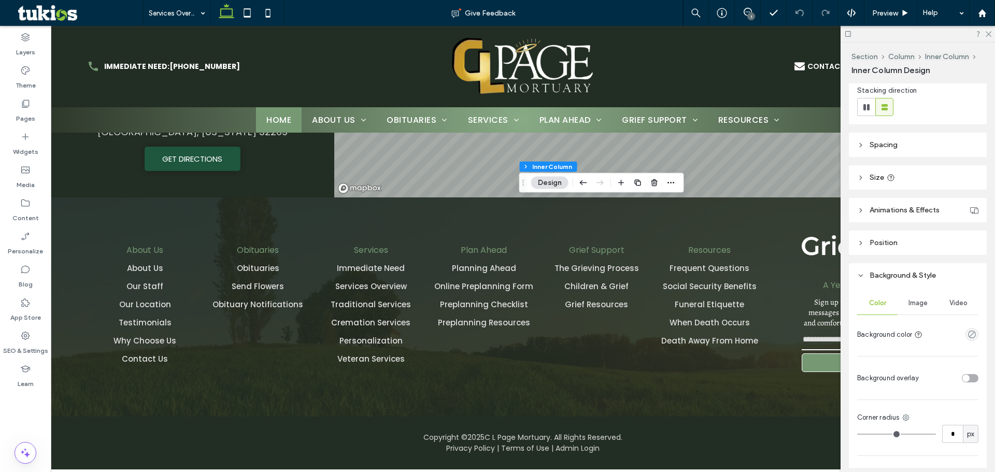
click at [920, 308] on div "Image" at bounding box center [918, 303] width 40 height 23
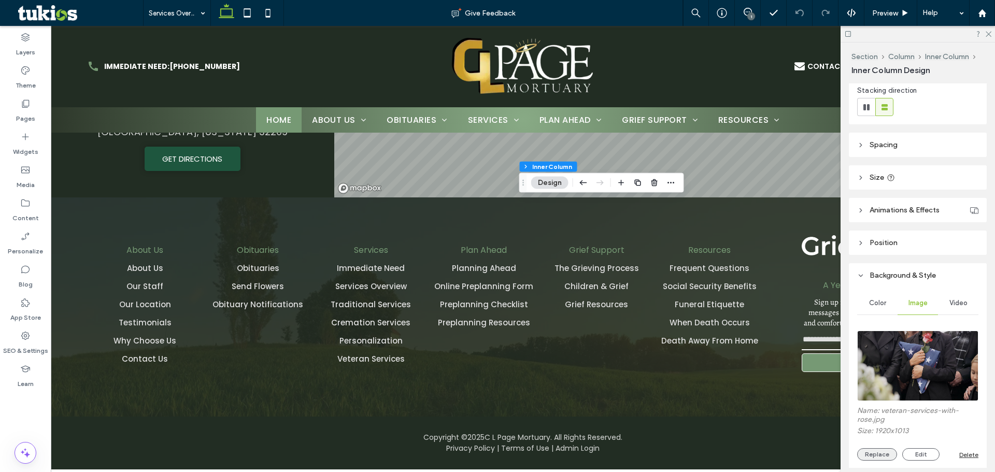
click at [883, 457] on button "Replace" at bounding box center [877, 454] width 40 height 12
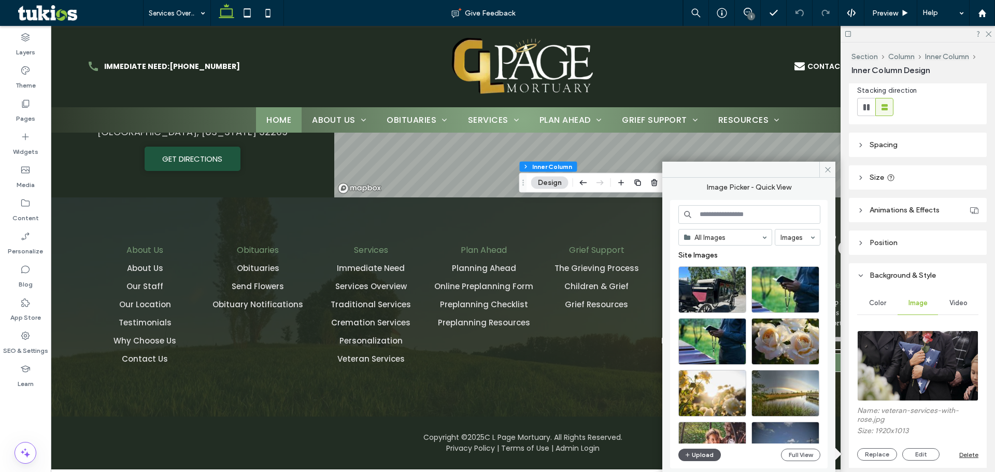
click at [691, 452] on span "button" at bounding box center [688, 454] width 7 height 11
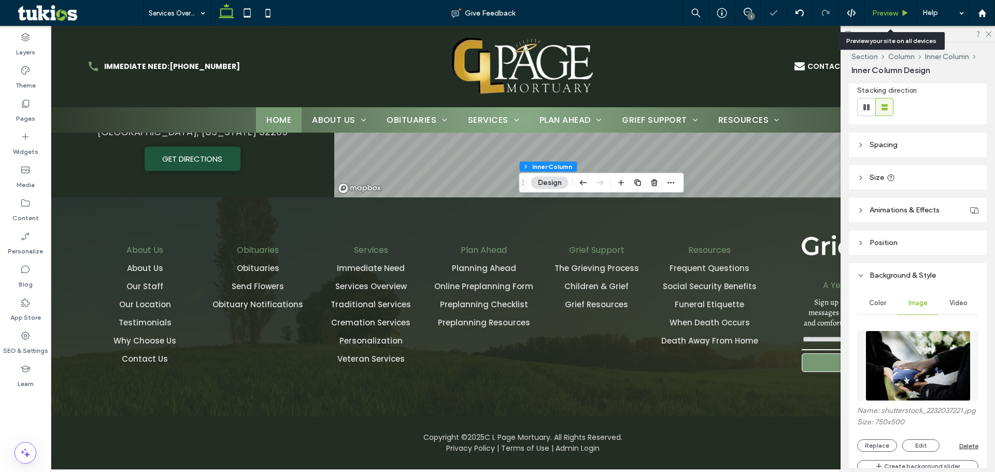
click at [889, 16] on span "Preview" at bounding box center [885, 13] width 26 height 9
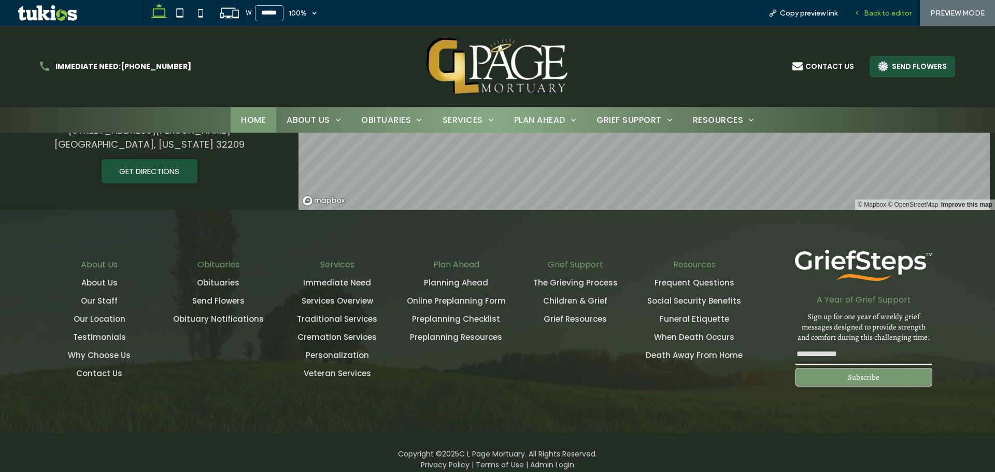
click at [875, 17] on span "Back to editor" at bounding box center [888, 13] width 48 height 9
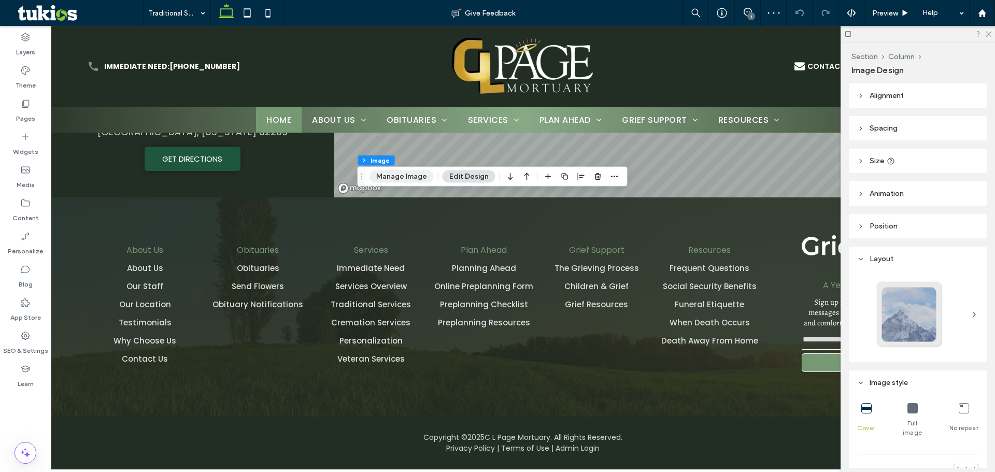
click at [374, 174] on button "Manage Image" at bounding box center [402, 177] width 64 height 12
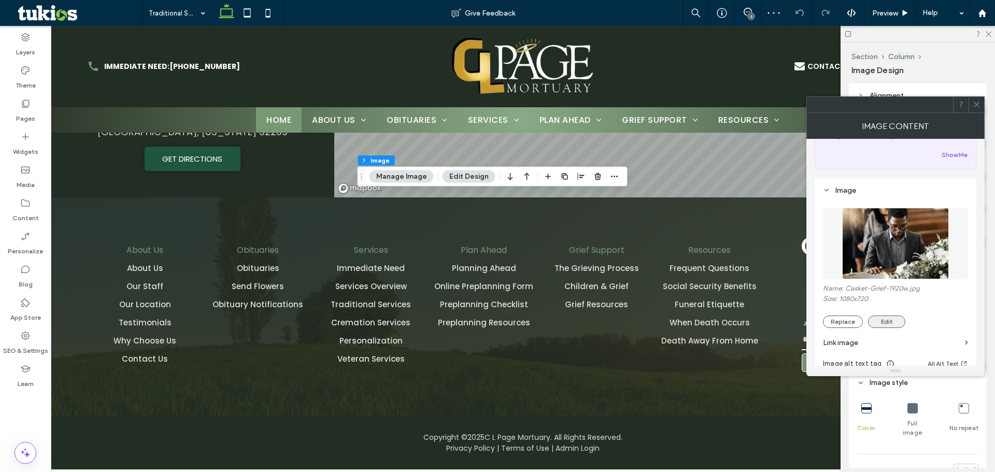
scroll to position [104, 0]
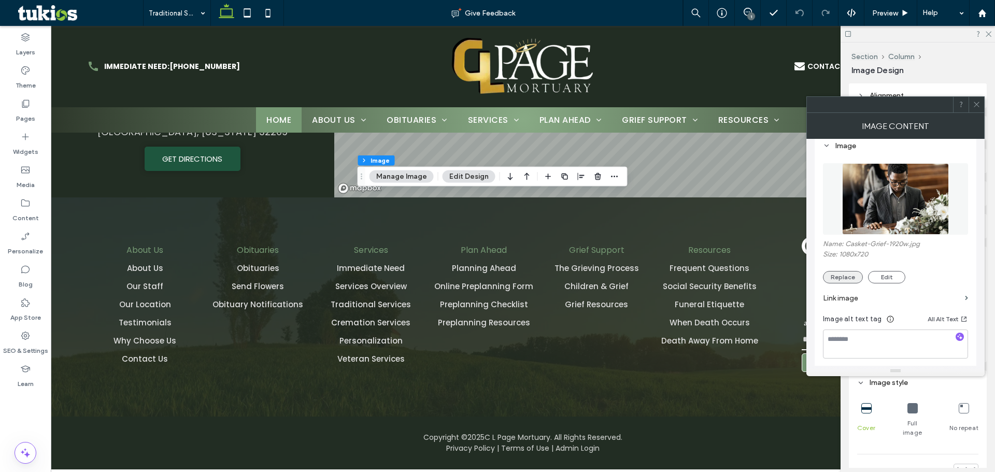
click at [847, 281] on button "Replace" at bounding box center [843, 277] width 40 height 12
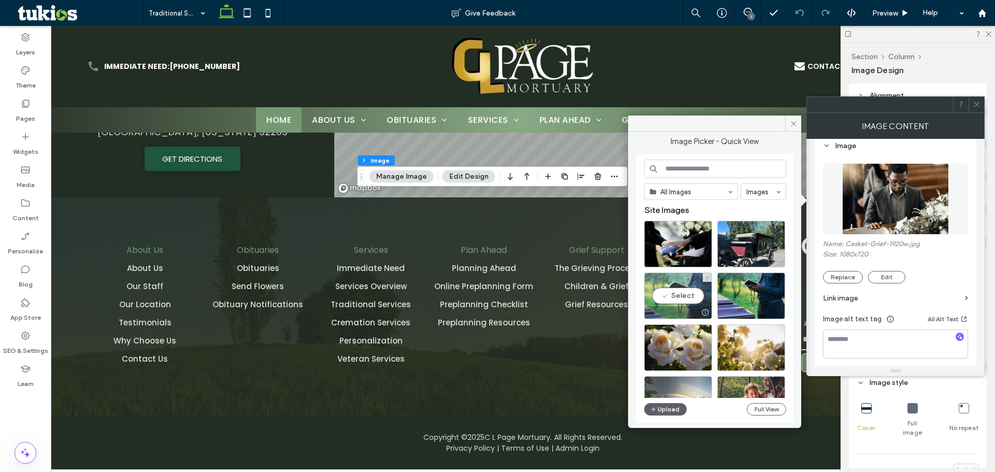
click at [695, 289] on div "Select" at bounding box center [678, 296] width 68 height 47
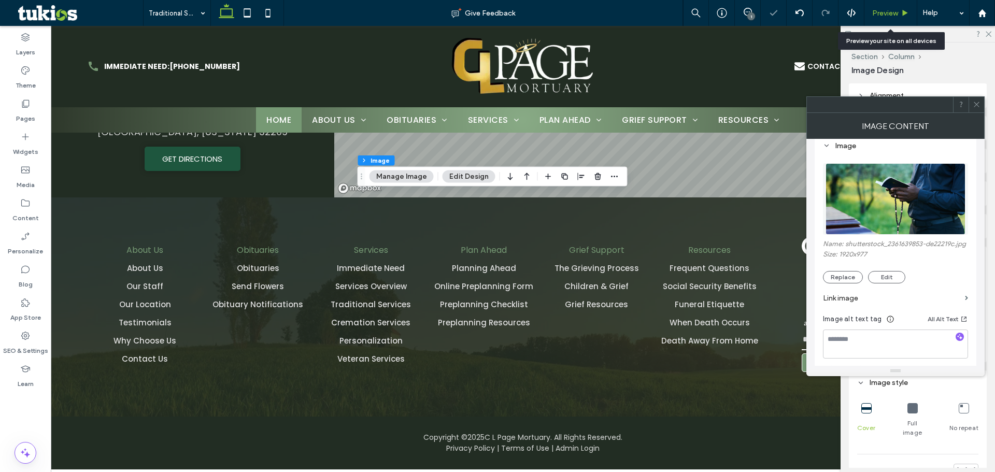
click at [900, 11] on div "Preview" at bounding box center [891, 13] width 52 height 9
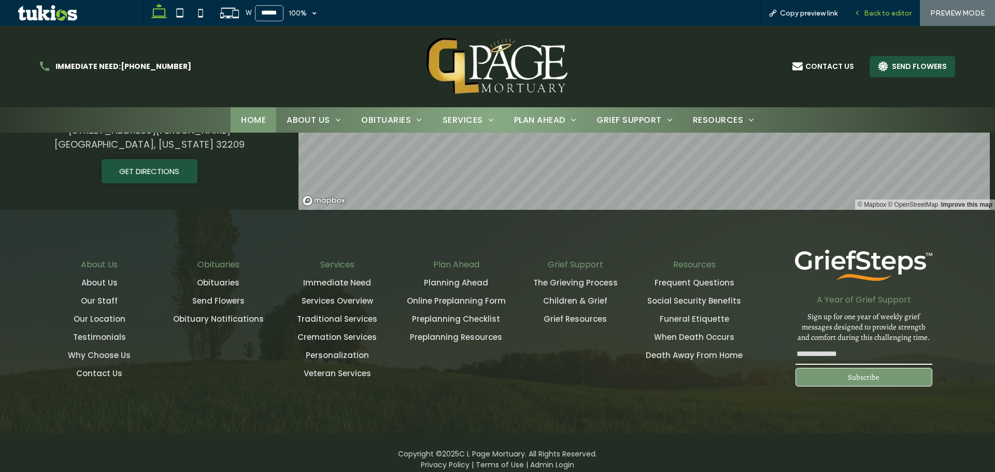
click at [882, 16] on span "Back to editor" at bounding box center [888, 13] width 48 height 9
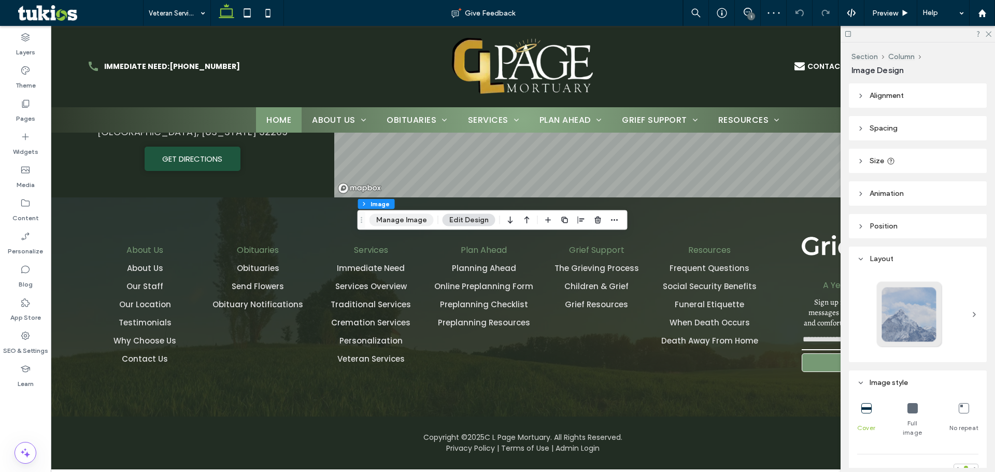
click at [387, 218] on button "Manage Image" at bounding box center [402, 220] width 64 height 12
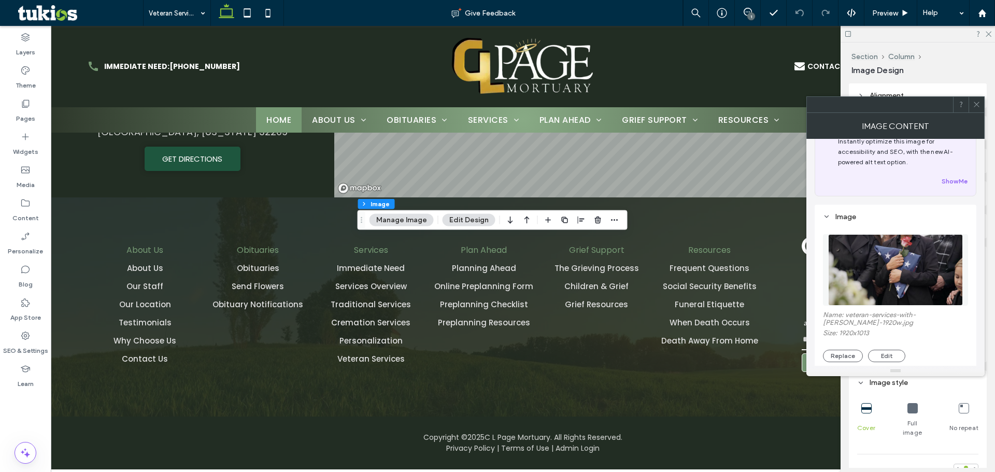
scroll to position [156, 0]
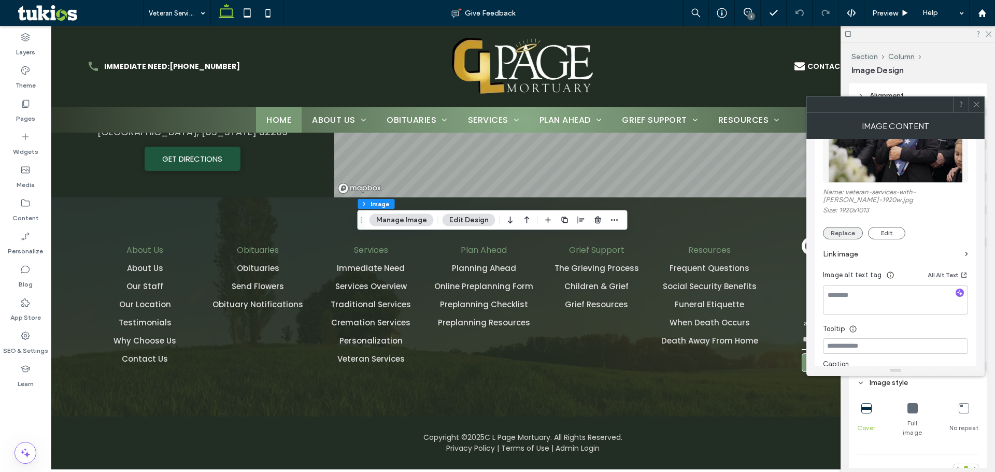
click at [840, 228] on button "Replace" at bounding box center [843, 233] width 40 height 12
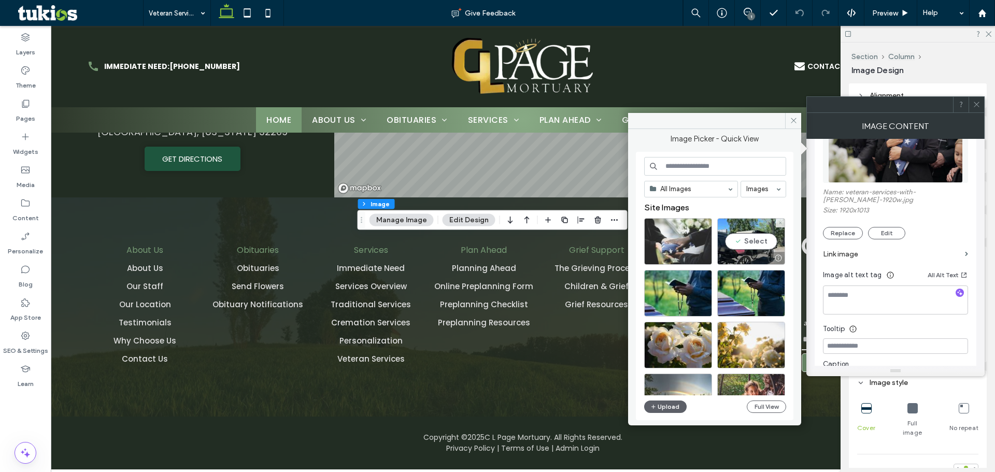
click at [707, 247] on div at bounding box center [678, 241] width 68 height 47
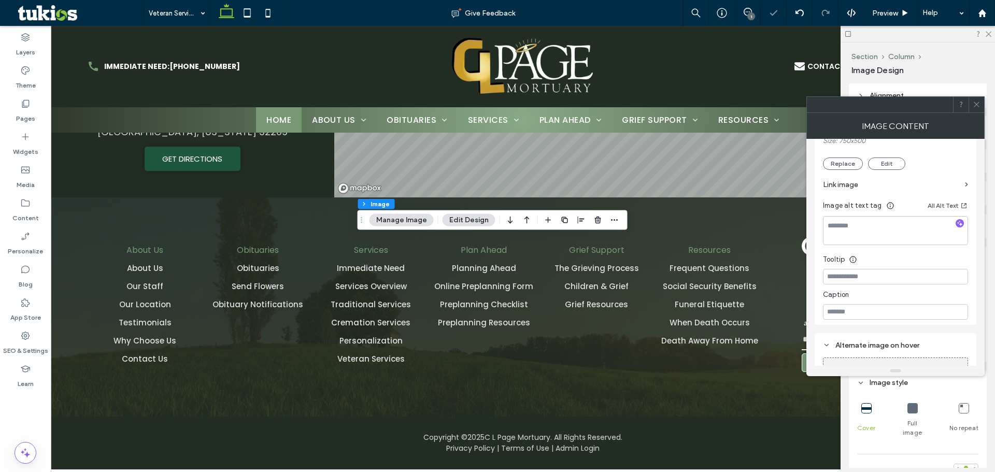
scroll to position [259, 0]
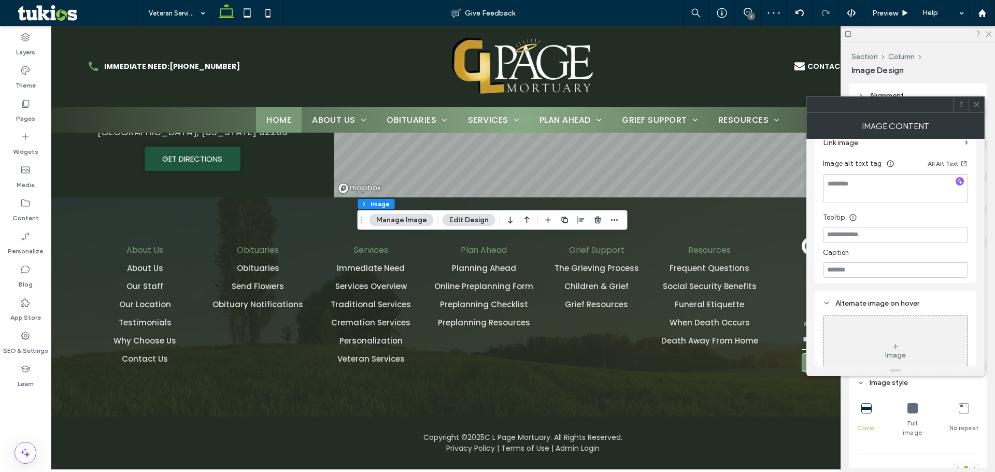
click at [964, 472] on div at bounding box center [966, 476] width 4 height 4
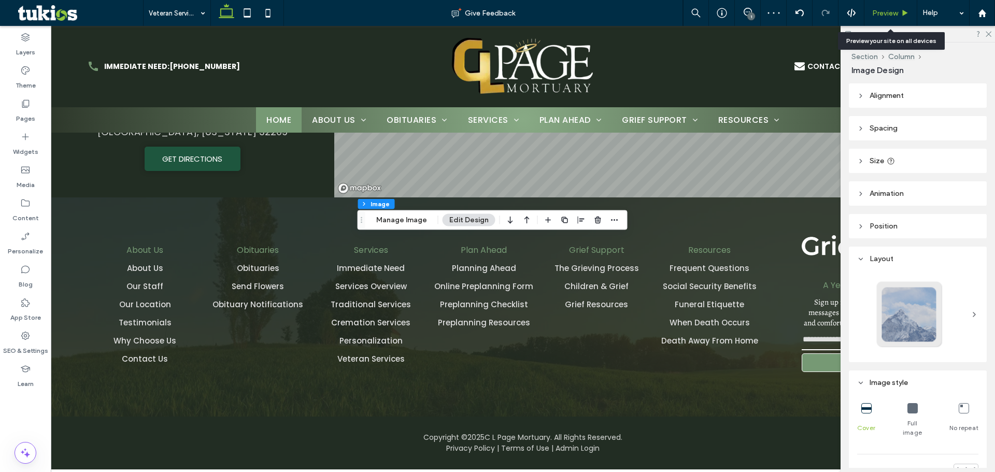
click at [899, 13] on div "Preview" at bounding box center [891, 13] width 52 height 9
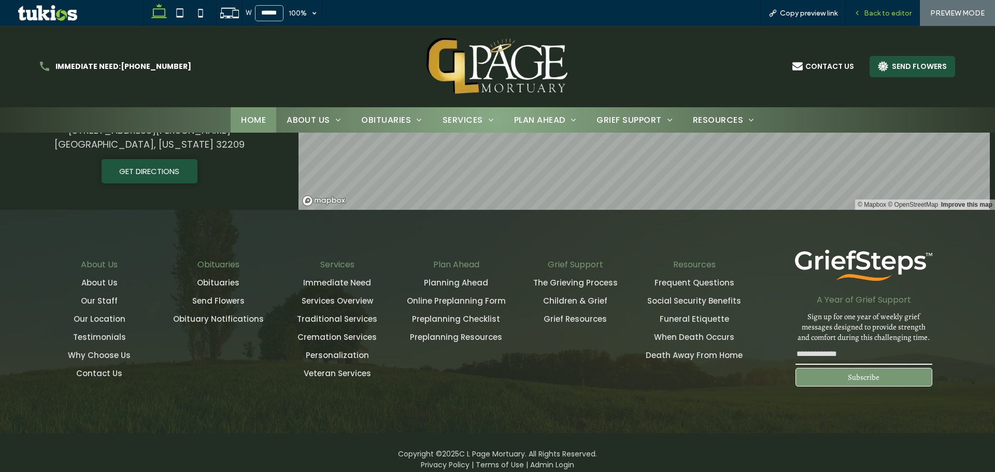
click at [907, 14] on span "Back to editor" at bounding box center [888, 13] width 48 height 9
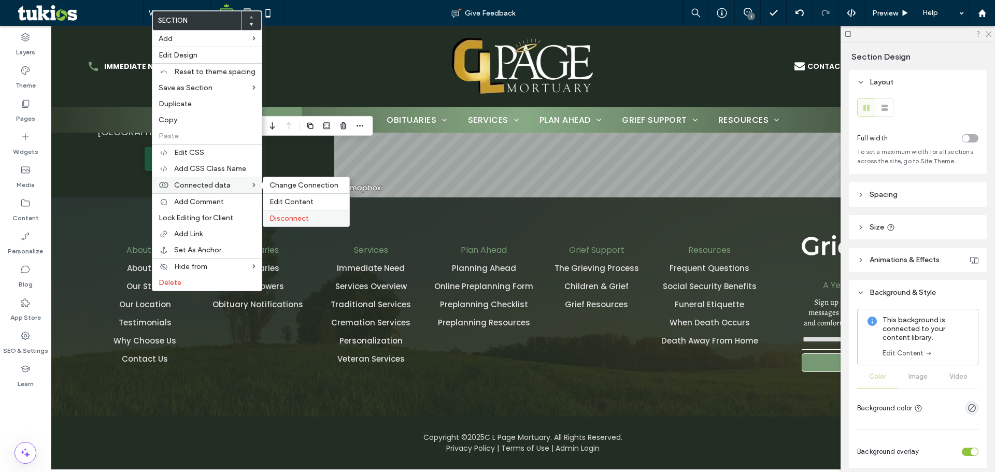
click at [338, 223] on div "Disconnect" at bounding box center [306, 218] width 86 height 17
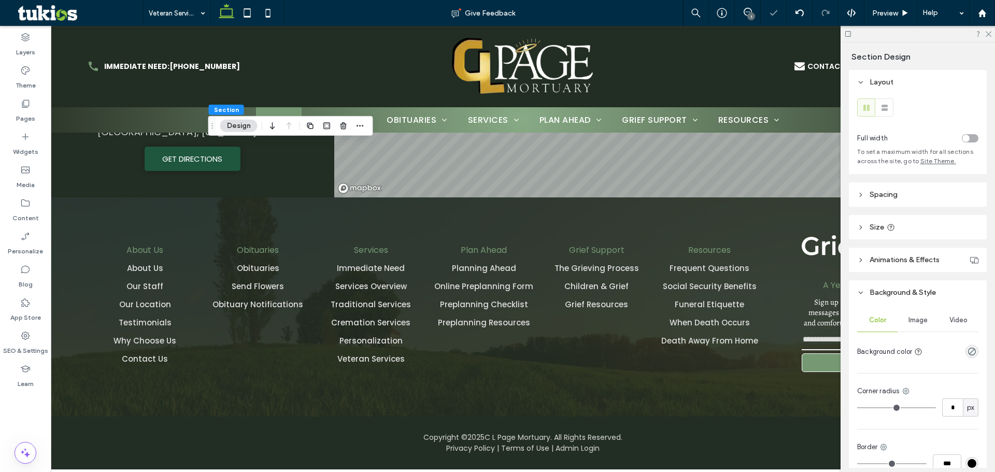
click at [918, 321] on span "Image" at bounding box center [918, 320] width 19 height 8
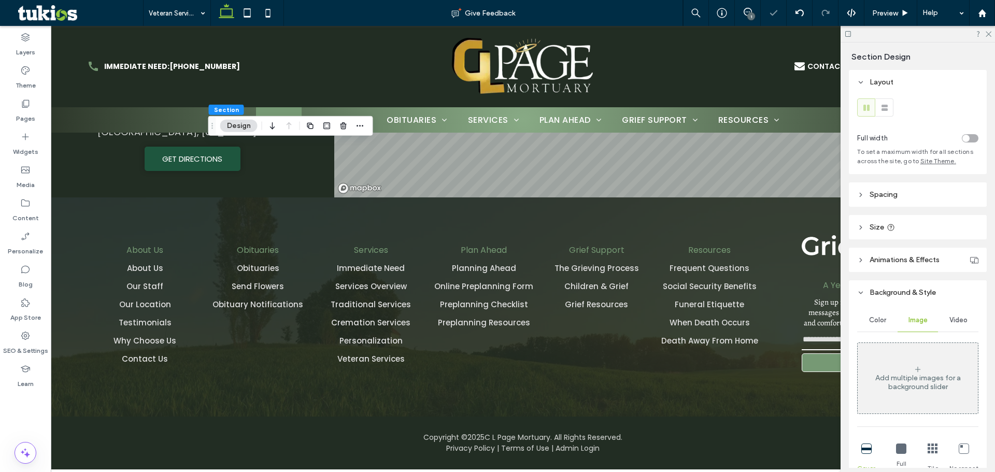
click at [893, 386] on div "Add multiple images for a background slider" at bounding box center [918, 383] width 120 height 18
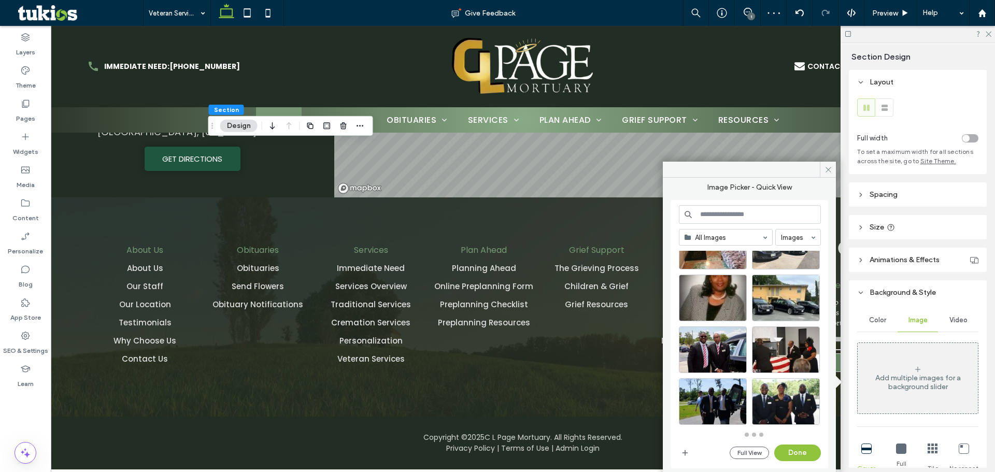
scroll to position [458, 0]
click at [790, 345] on div at bounding box center [786, 350] width 68 height 47
click at [801, 452] on button "Done" at bounding box center [798, 453] width 47 height 17
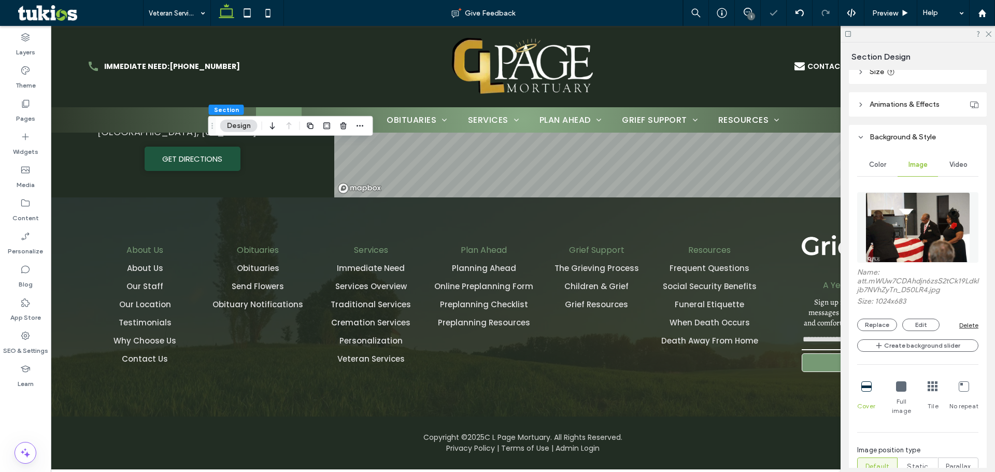
scroll to position [207, 0]
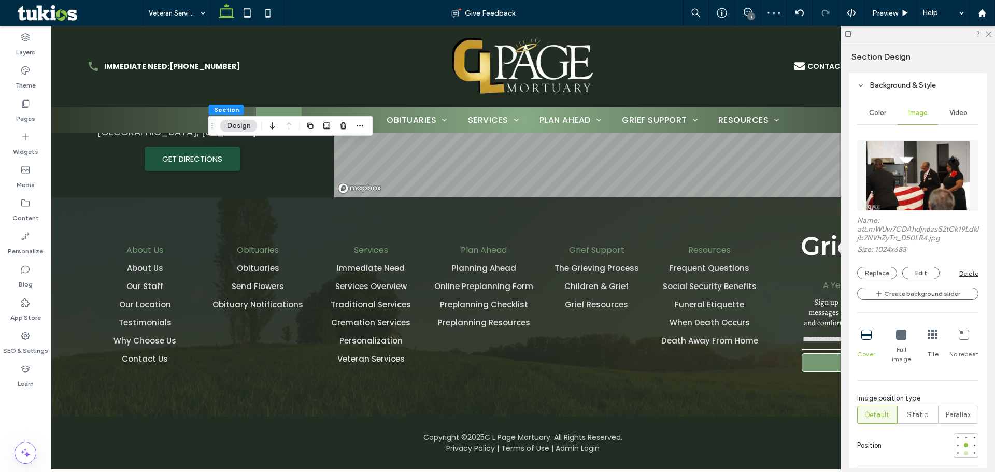
click at [964, 452] on div at bounding box center [966, 454] width 4 height 4
click at [964, 443] on div at bounding box center [966, 445] width 4 height 4
click at [922, 272] on button "Edit" at bounding box center [921, 273] width 37 height 12
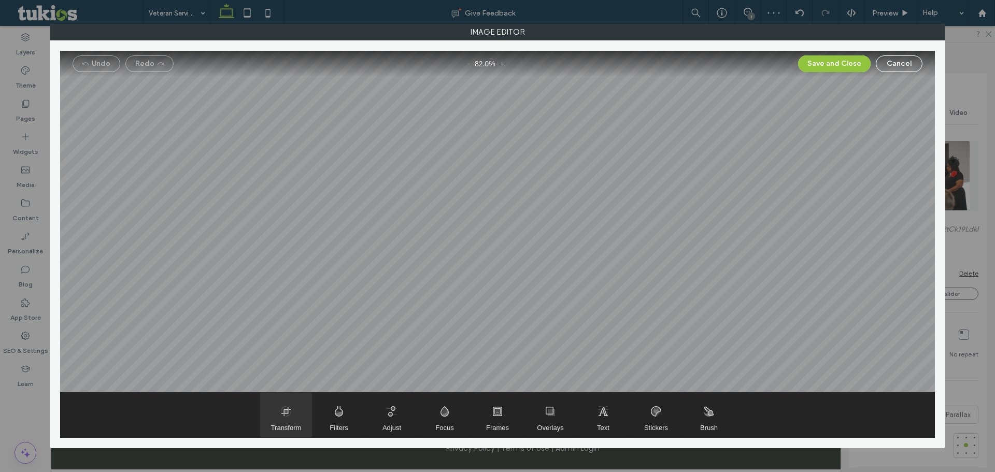
drag, startPoint x: 279, startPoint y: 425, endPoint x: 283, endPoint y: 389, distance: 35.5
click at [279, 425] on span "Transform" at bounding box center [286, 428] width 31 height 8
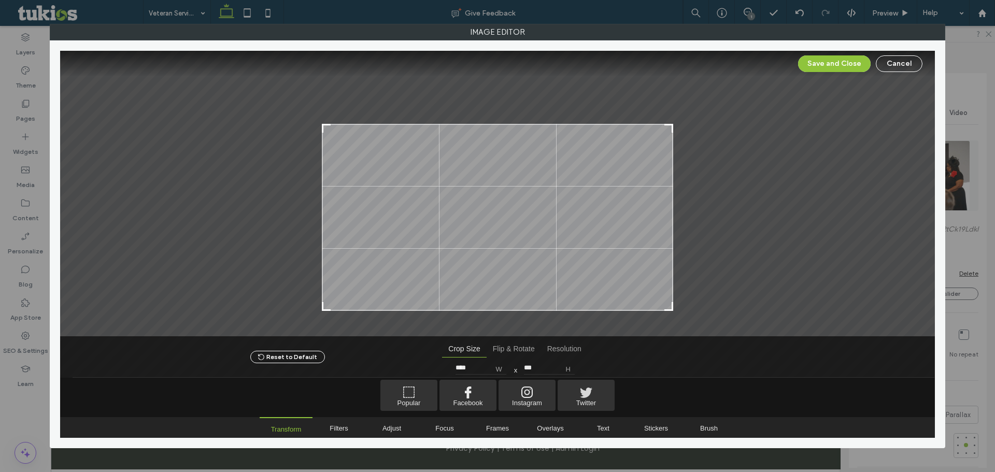
type input "***"
drag, startPoint x: 325, startPoint y: 81, endPoint x: 309, endPoint y: 131, distance: 52.1
click at [309, 131] on div at bounding box center [497, 194] width 875 height 286
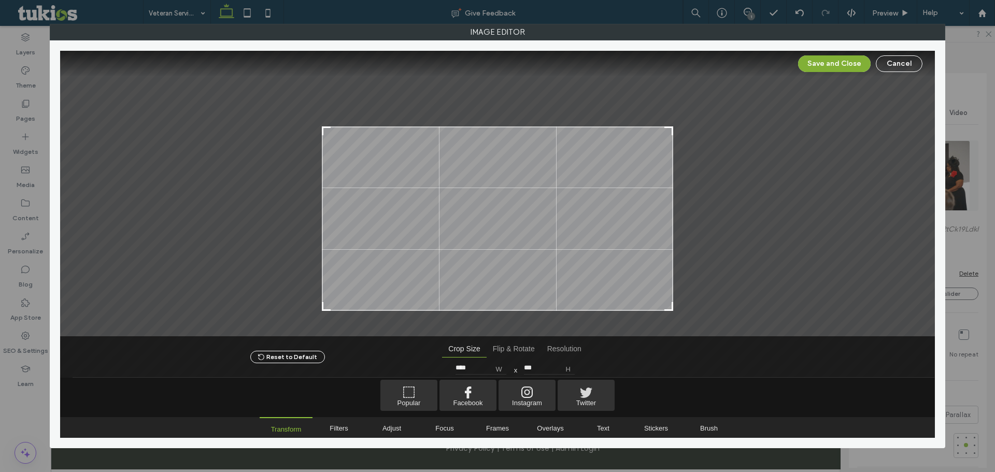
click at [825, 67] on button "Save and Close" at bounding box center [834, 63] width 73 height 17
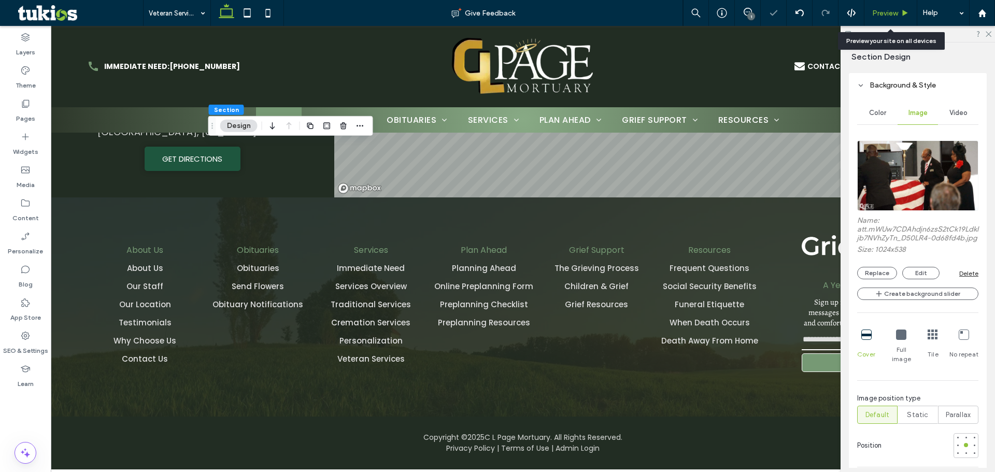
click at [886, 13] on span "Preview" at bounding box center [885, 13] width 26 height 9
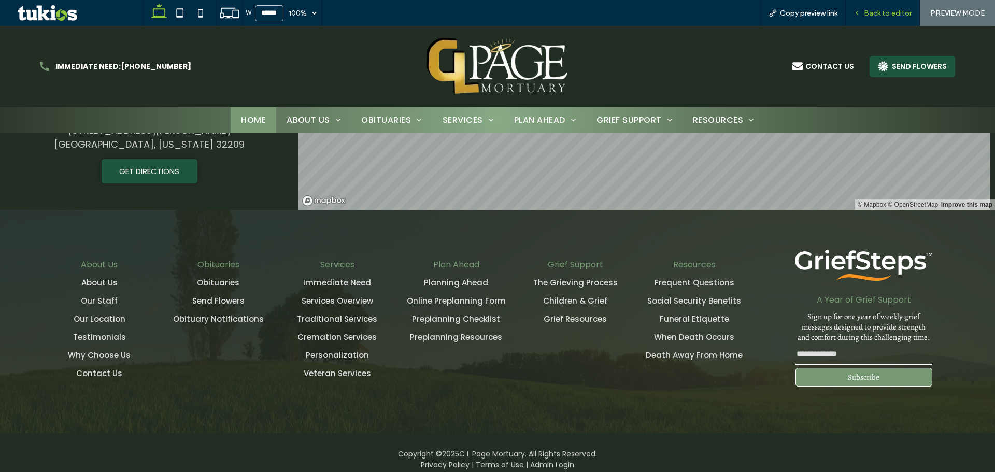
click at [883, 15] on span "Back to editor" at bounding box center [888, 13] width 48 height 9
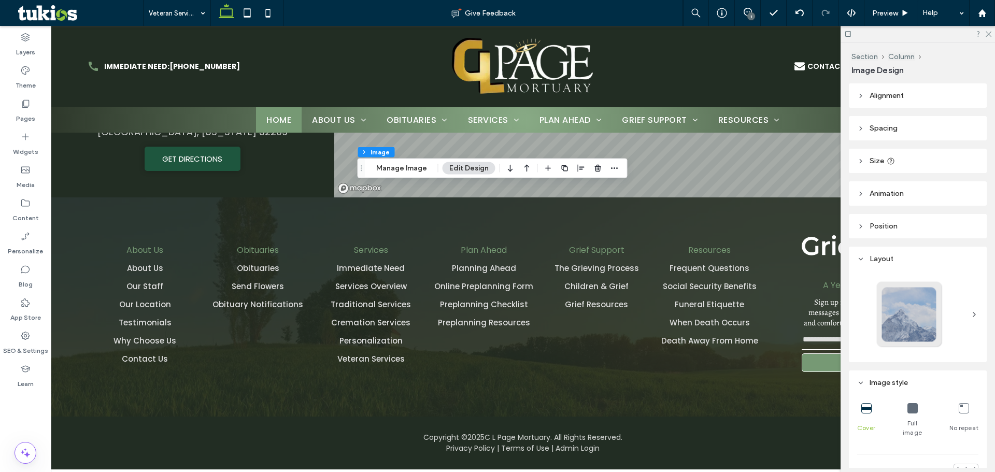
scroll to position [207, 0]
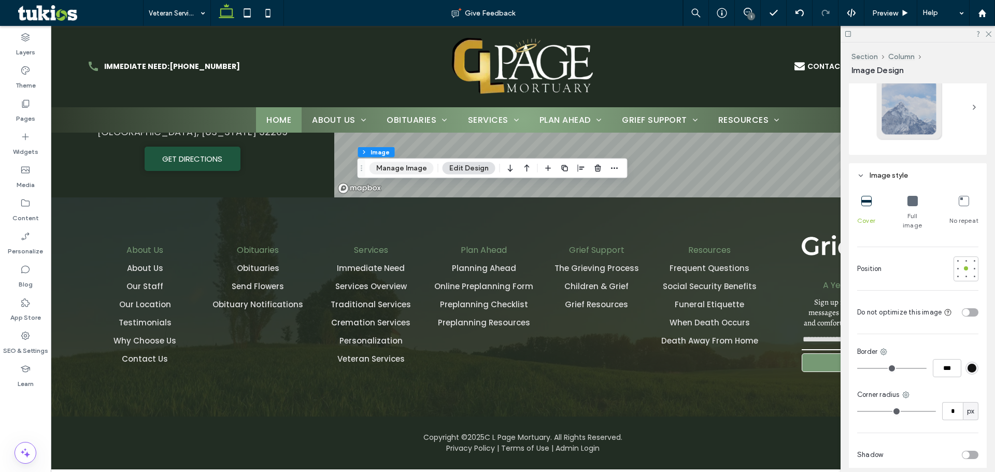
click at [404, 170] on button "Manage Image" at bounding box center [402, 168] width 64 height 12
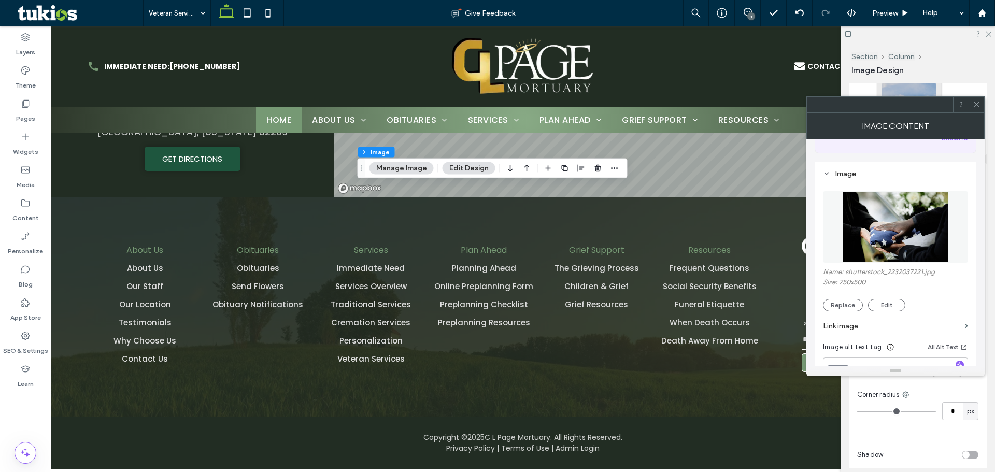
scroll to position [156, 0]
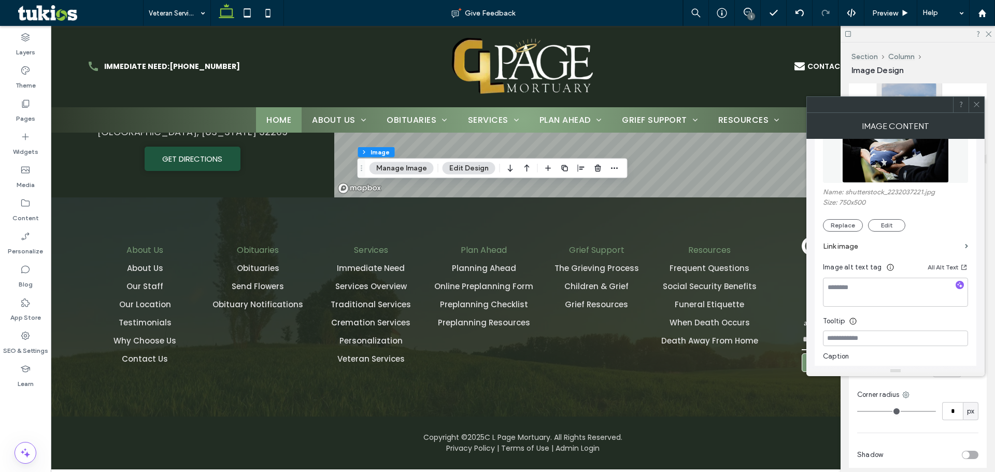
click at [847, 233] on section "Link image" at bounding box center [895, 247] width 145 height 30
click at [844, 226] on button "Replace" at bounding box center [843, 225] width 40 height 12
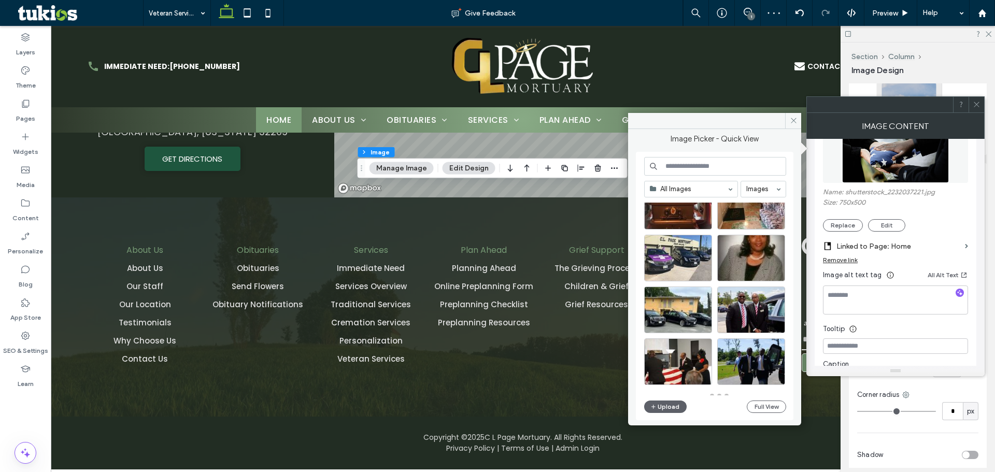
scroll to position [455, 0]
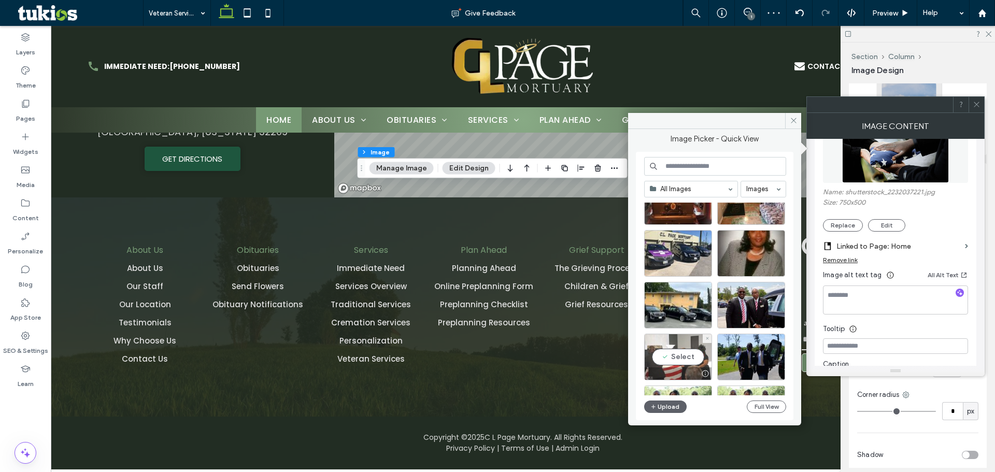
click at [692, 368] on div at bounding box center [678, 374] width 67 height 12
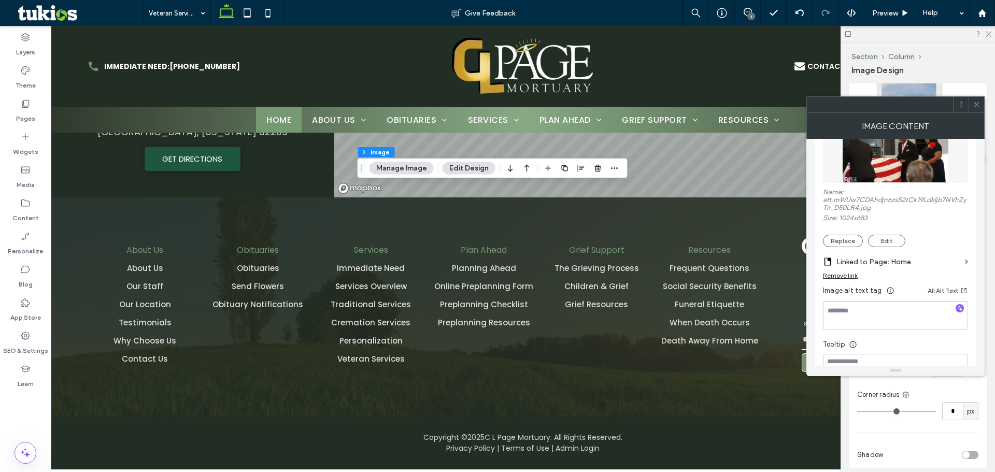
click at [970, 102] on div at bounding box center [977, 105] width 16 height 16
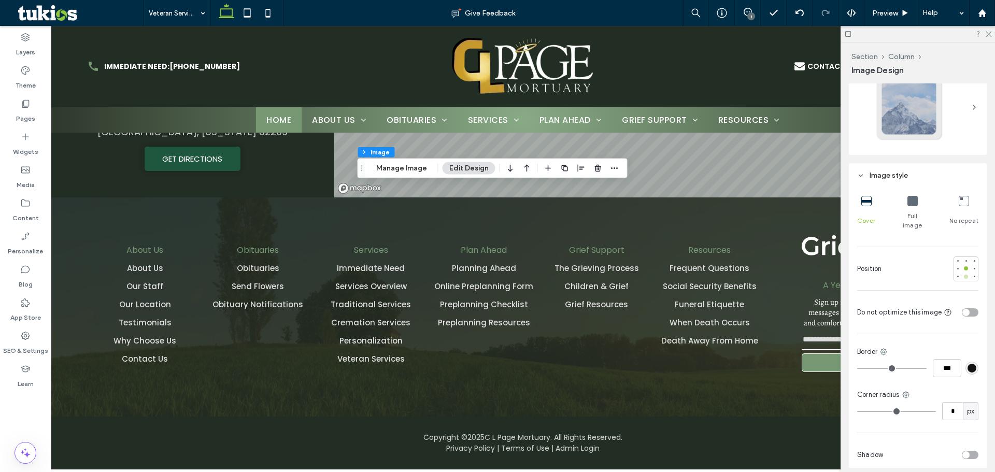
click at [963, 273] on div at bounding box center [966, 276] width 7 height 7
click at [884, 14] on span "Preview" at bounding box center [885, 13] width 26 height 9
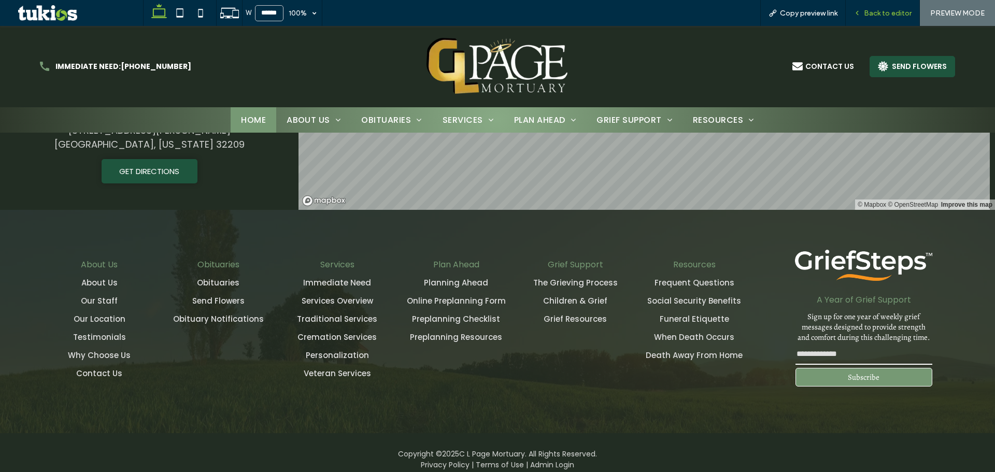
click at [908, 16] on span "Back to editor" at bounding box center [888, 13] width 48 height 9
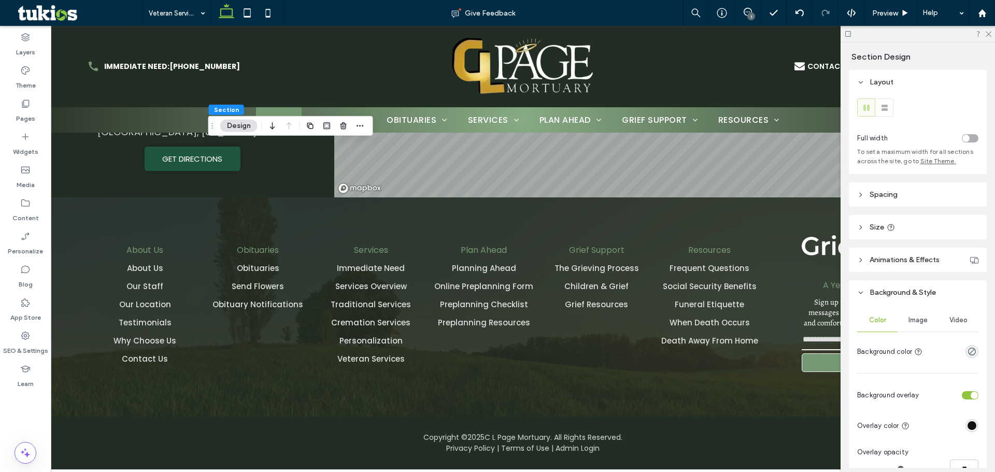
click at [917, 313] on div "Image" at bounding box center [918, 320] width 40 height 23
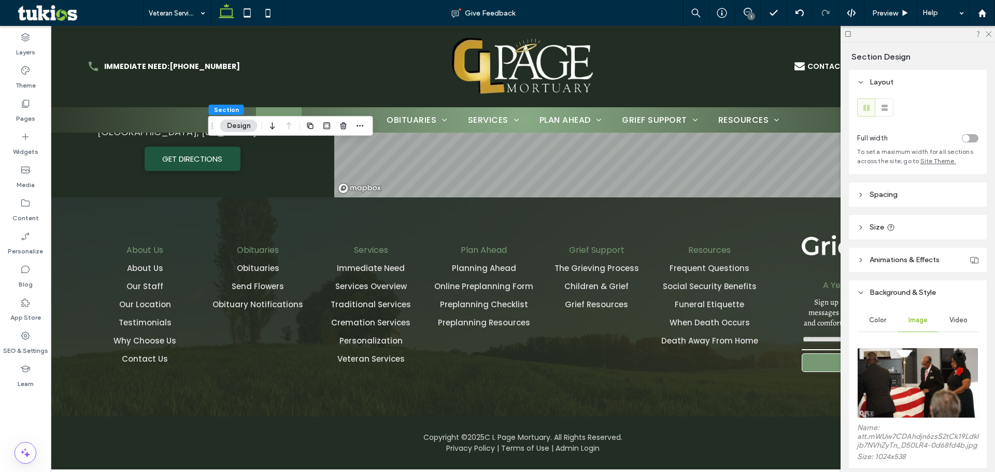
click at [899, 384] on img at bounding box center [917, 383] width 121 height 71
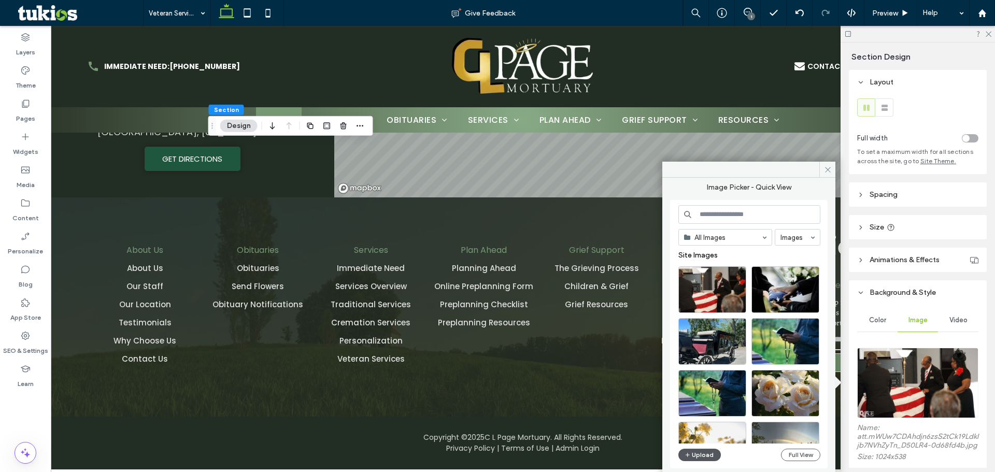
click at [705, 457] on button "Upload" at bounding box center [700, 455] width 43 height 12
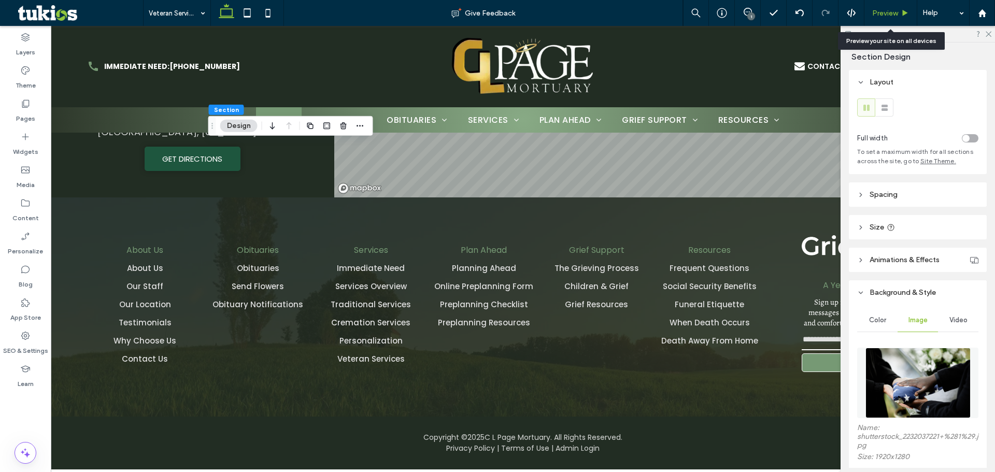
click at [888, 14] on span "Preview" at bounding box center [885, 13] width 26 height 9
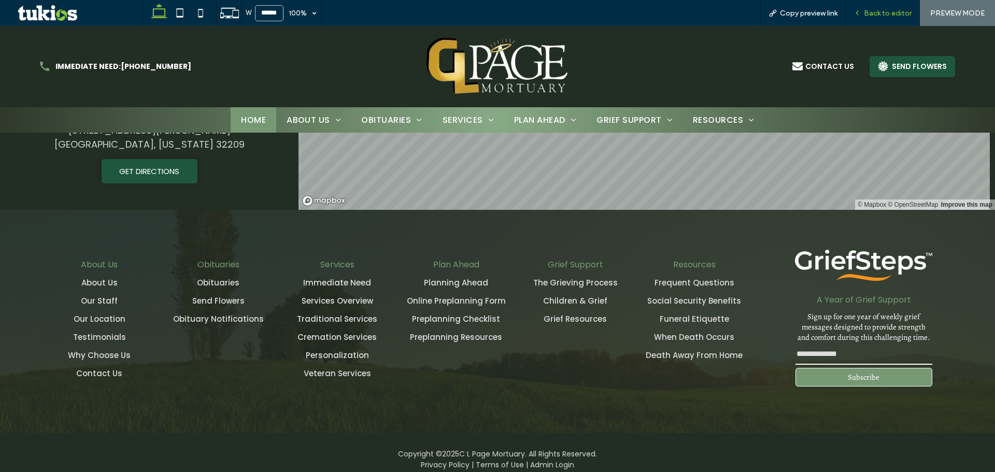
click at [886, 13] on span "Back to editor" at bounding box center [888, 13] width 48 height 9
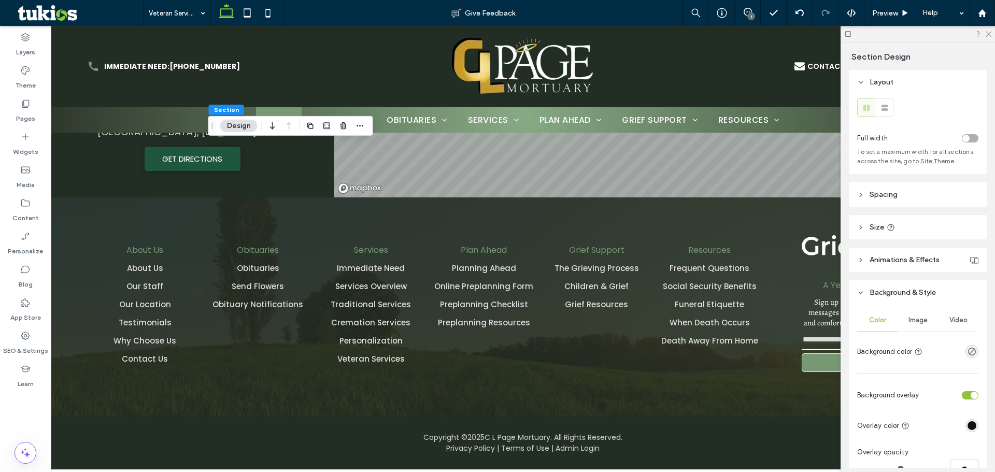
click at [898, 329] on div "Image" at bounding box center [918, 320] width 40 height 23
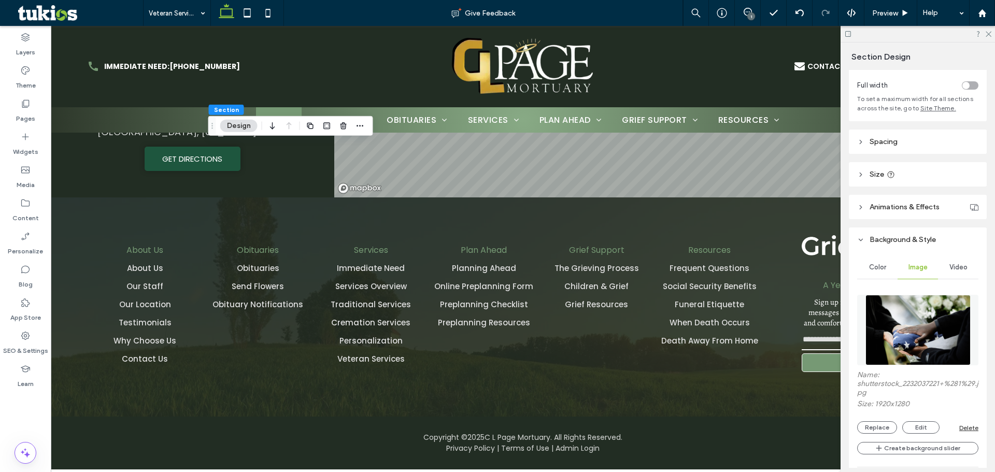
scroll to position [104, 0]
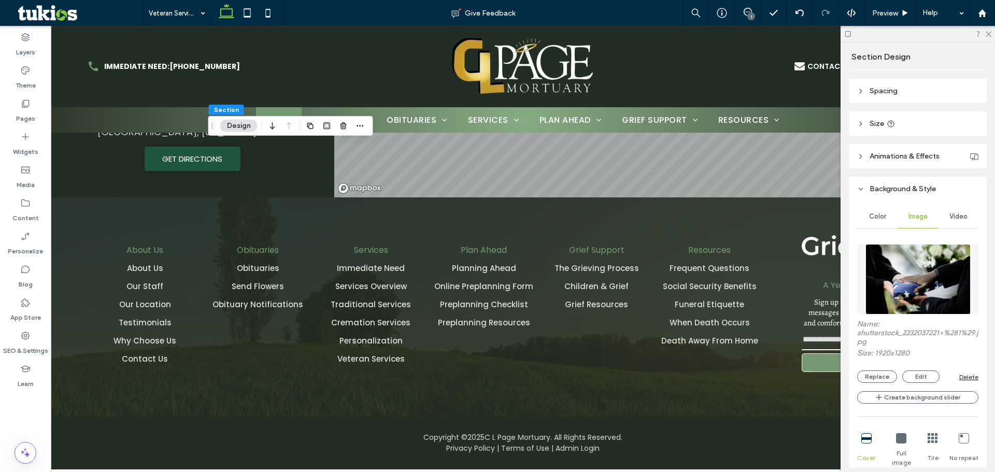
click at [872, 384] on div "Name: shutterstock_2232037221+%281%29.jpg Size: 1920x1280 Replace Edit Delete C…" at bounding box center [917, 420] width 121 height 363
click at [869, 378] on button "Replace" at bounding box center [877, 377] width 40 height 12
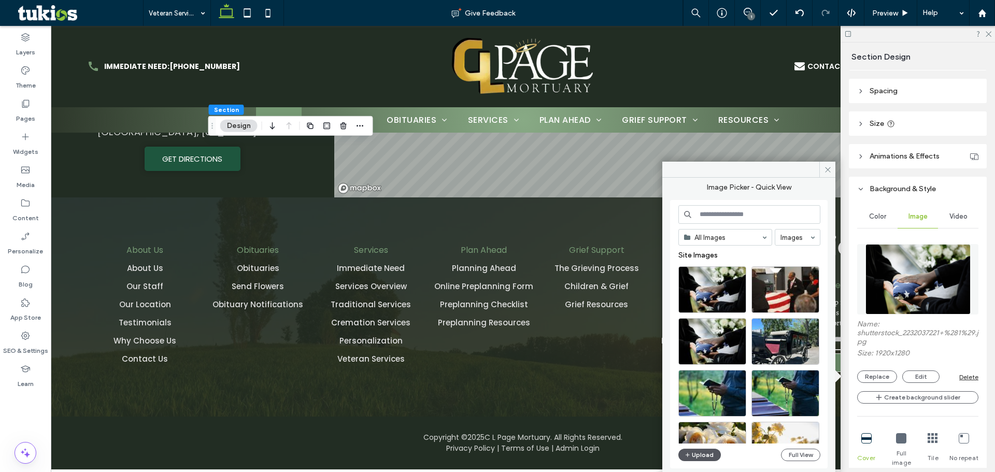
click at [701, 459] on button "Upload" at bounding box center [700, 455] width 43 height 12
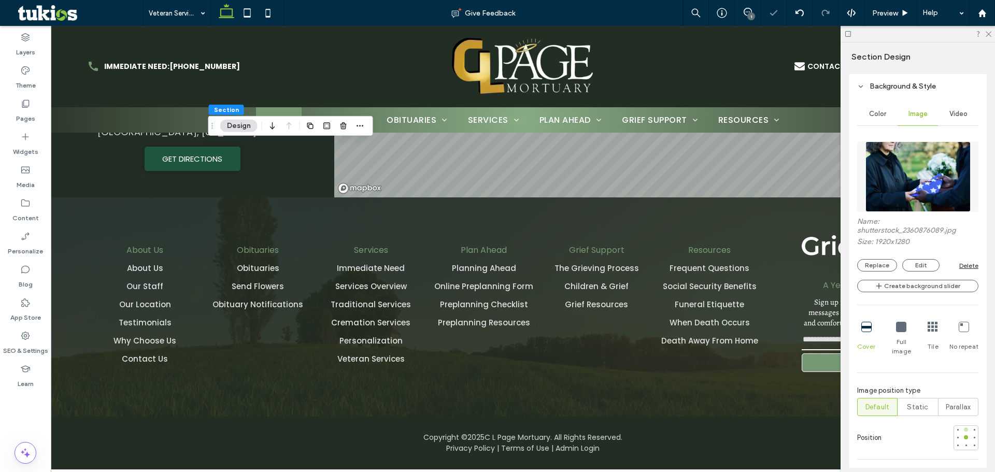
scroll to position [207, 0]
click at [963, 441] on div at bounding box center [966, 444] width 7 height 7
click at [926, 268] on button "Edit" at bounding box center [921, 264] width 37 height 12
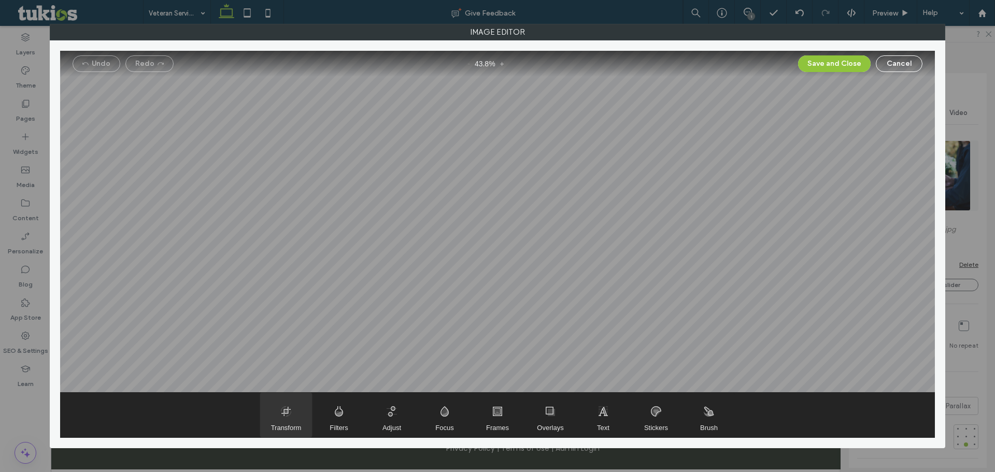
click at [279, 419] on span "Transform" at bounding box center [286, 415] width 52 height 45
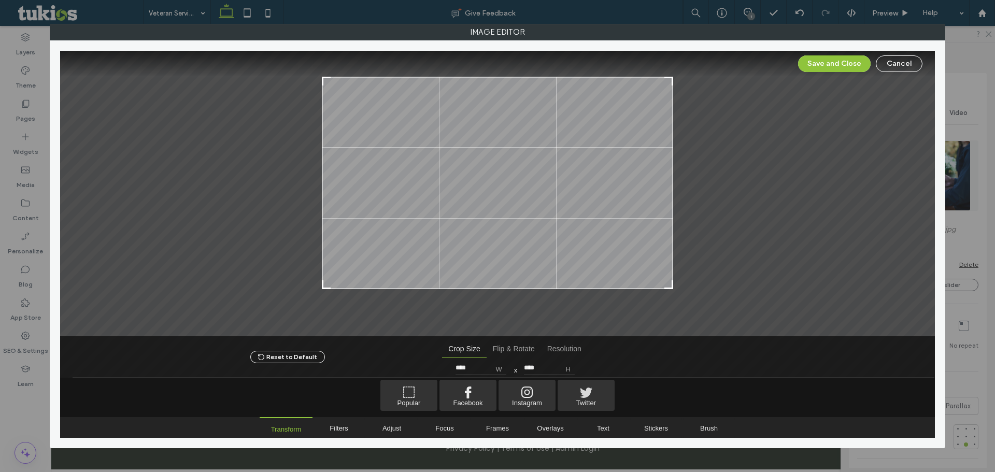
type input "****"
drag, startPoint x: 669, startPoint y: 307, endPoint x: 679, endPoint y: 284, distance: 25.1
click at [679, 284] on div at bounding box center [497, 194] width 875 height 286
click at [844, 57] on button "Save and Close" at bounding box center [834, 63] width 73 height 17
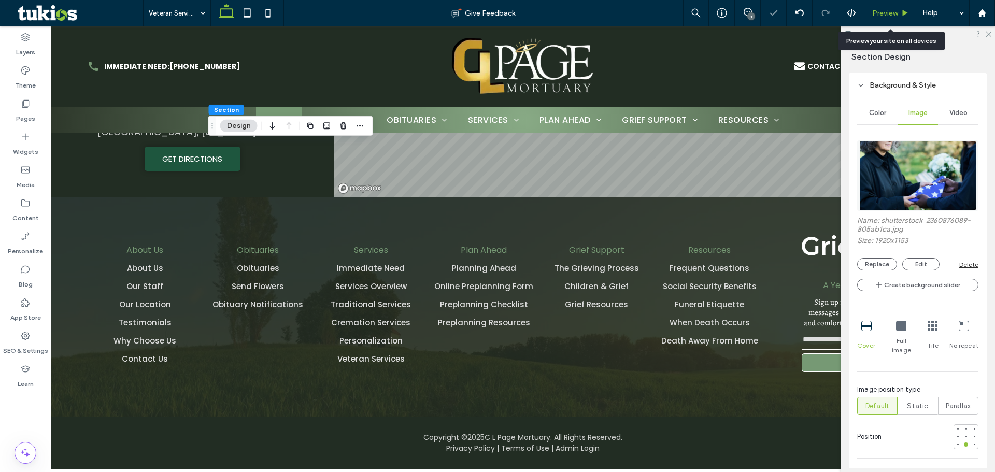
click at [884, 17] on span "Preview" at bounding box center [885, 13] width 26 height 9
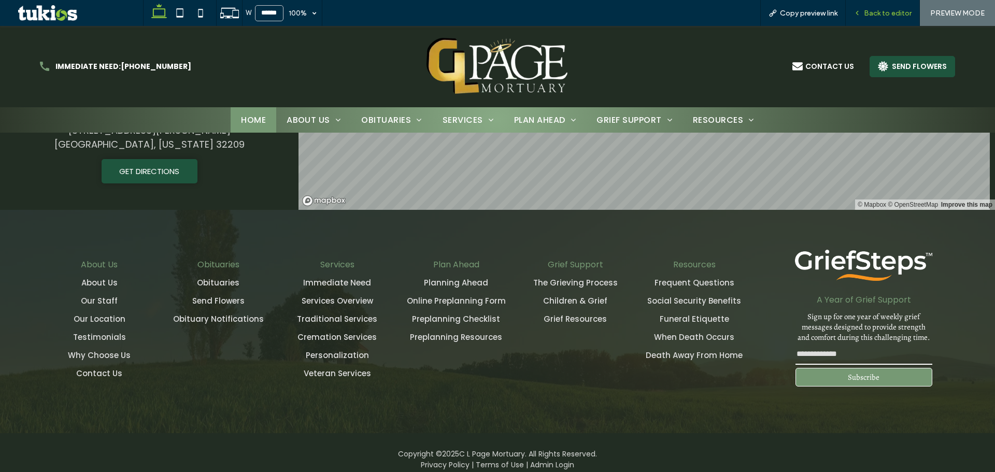
click at [884, 13] on span "Back to editor" at bounding box center [888, 13] width 48 height 9
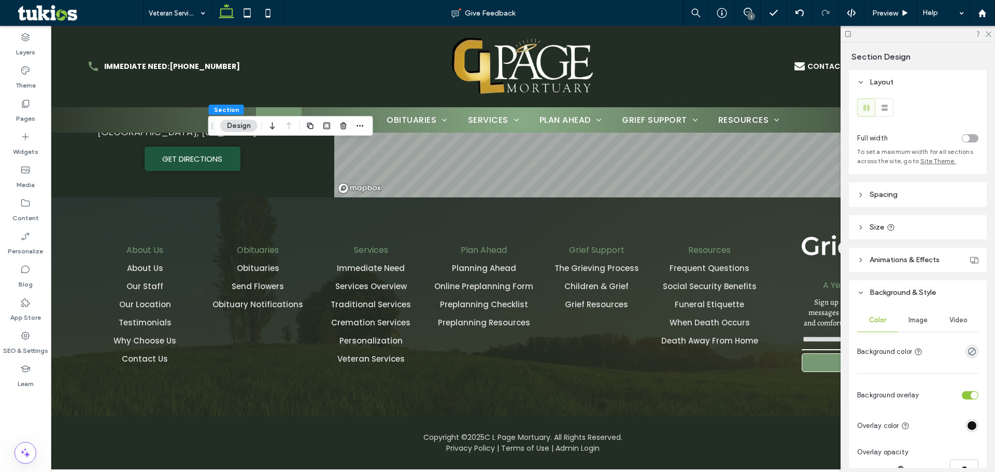
click at [922, 319] on span "Image" at bounding box center [918, 320] width 19 height 8
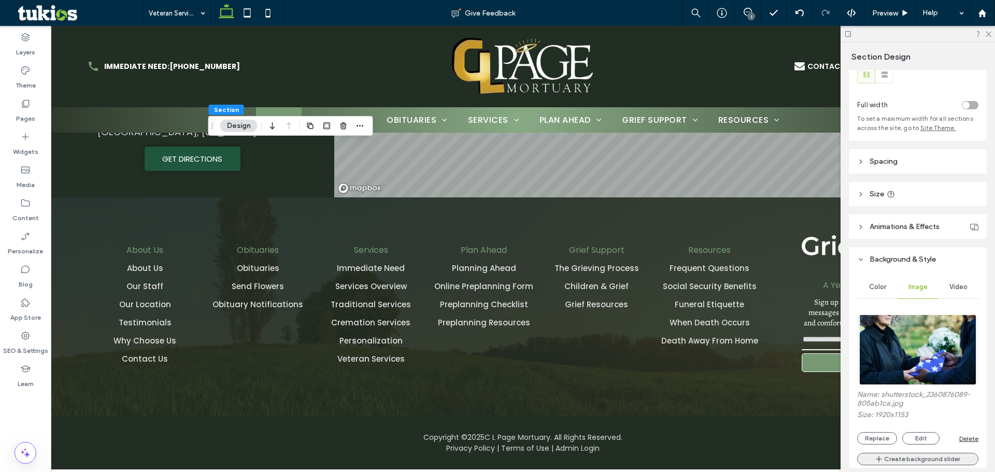
scroll to position [52, 0]
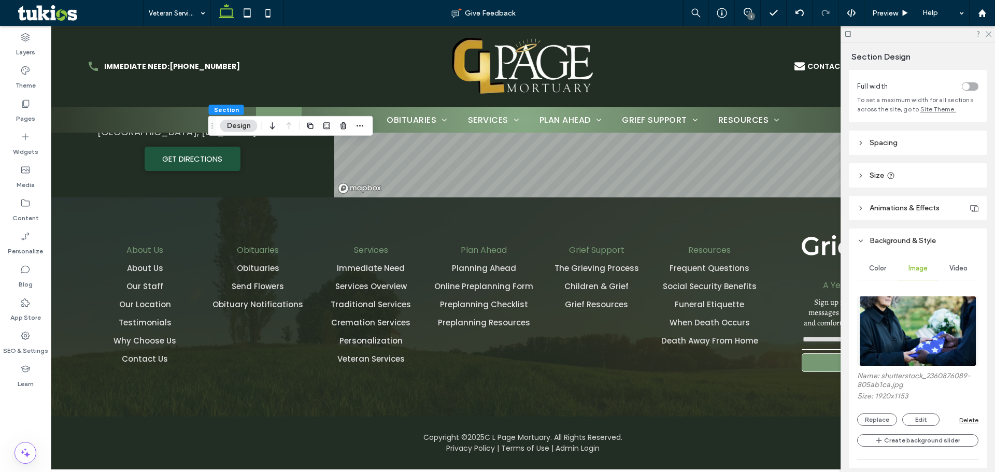
click at [885, 413] on div "Name: shutterstock_2360876089-805ab1ca.jpg Size: 1920x1153 Replace Edit Delete" at bounding box center [917, 399] width 121 height 54
click at [865, 414] on button "Replace" at bounding box center [877, 420] width 40 height 12
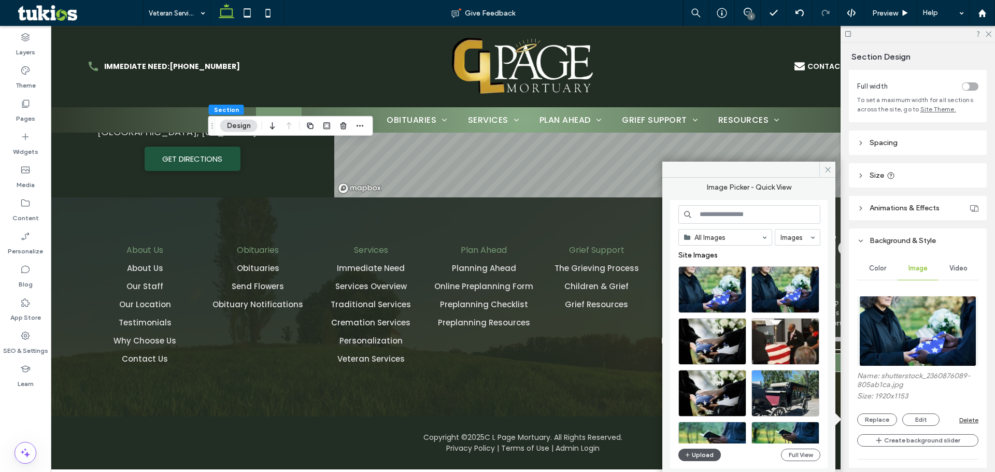
click at [712, 452] on button "Upload" at bounding box center [700, 455] width 43 height 12
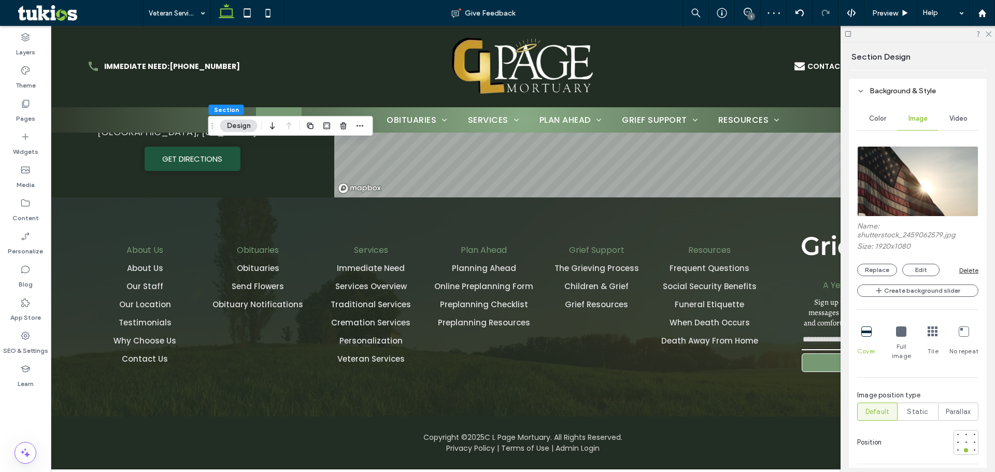
scroll to position [207, 0]
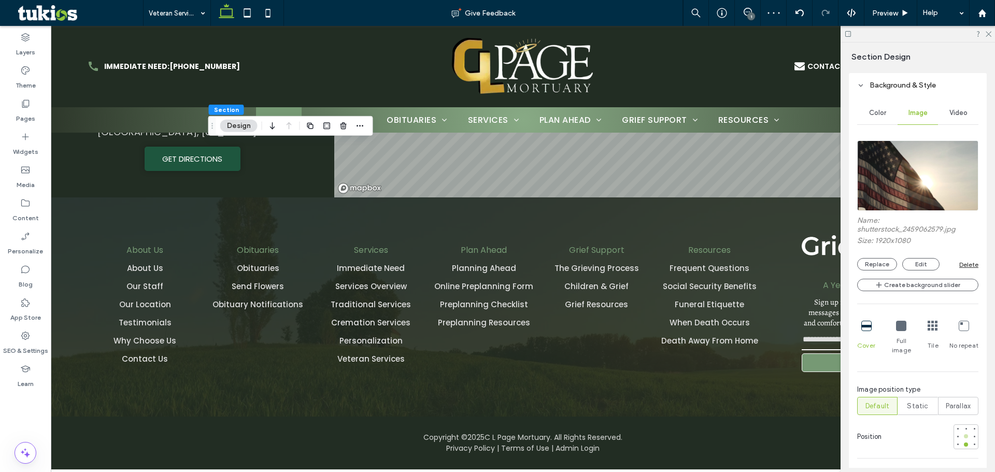
click at [963, 441] on div at bounding box center [966, 444] width 7 height 7
click at [964, 434] on div at bounding box center [966, 436] width 4 height 4
click at [891, 10] on span "Preview" at bounding box center [885, 13] width 26 height 9
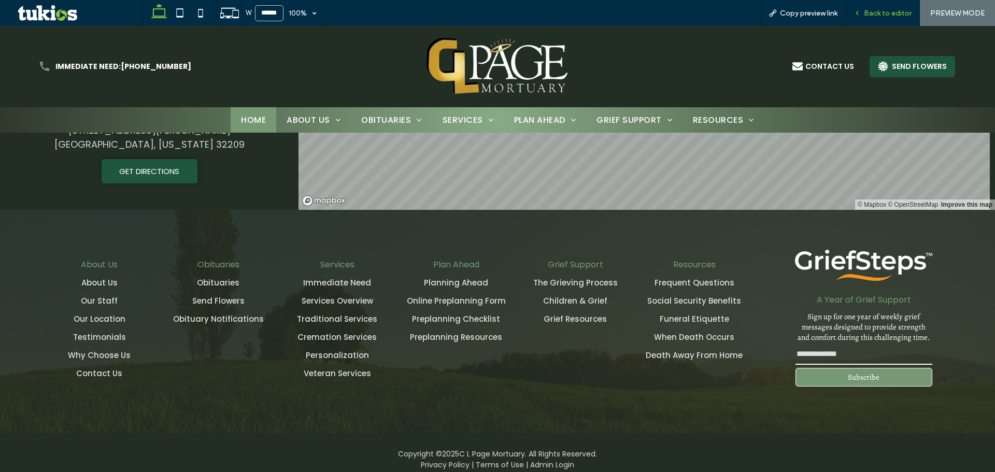
click at [888, 17] on span "Back to editor" at bounding box center [888, 13] width 48 height 9
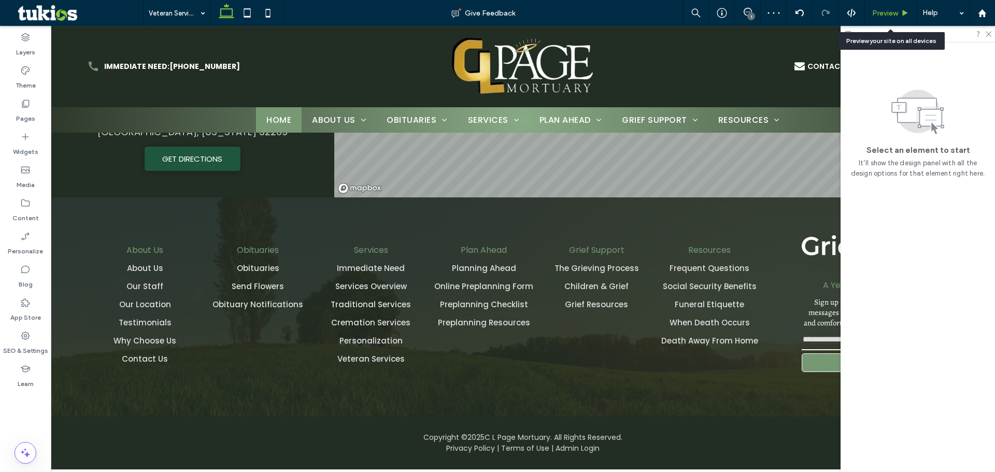
click at [881, 11] on span "Preview" at bounding box center [885, 13] width 26 height 9
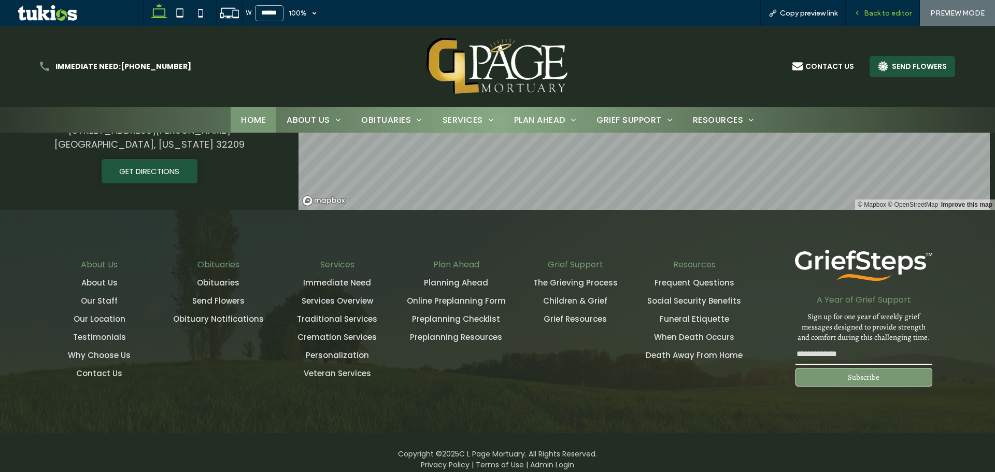
click at [890, 17] on span "Back to editor" at bounding box center [888, 13] width 48 height 9
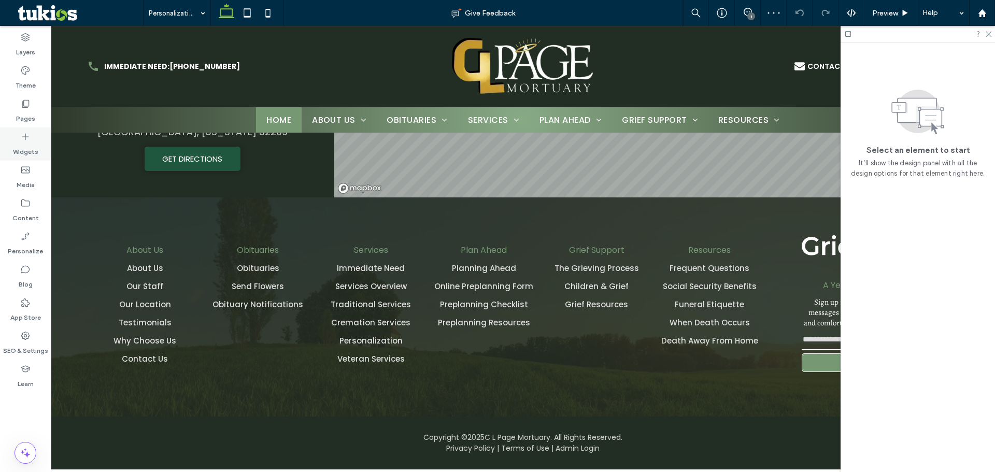
click at [34, 153] on label "Widgets" at bounding box center [25, 149] width 25 height 15
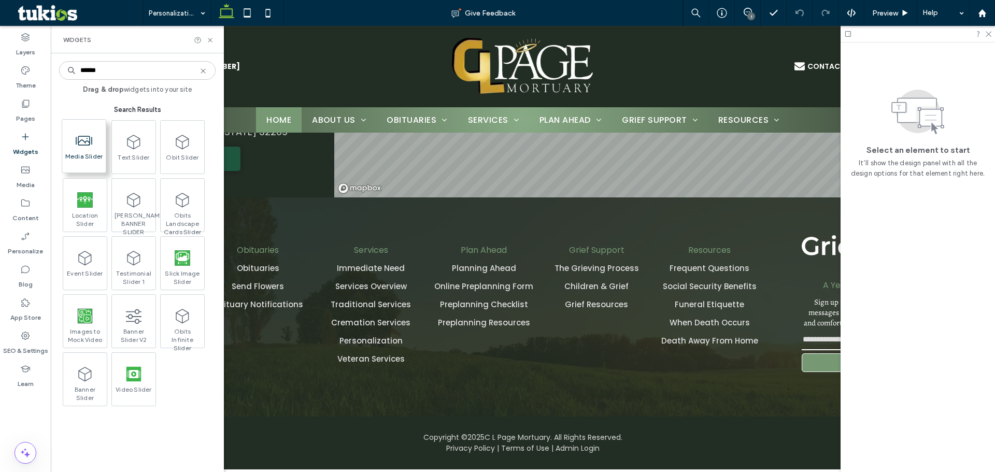
type input "******"
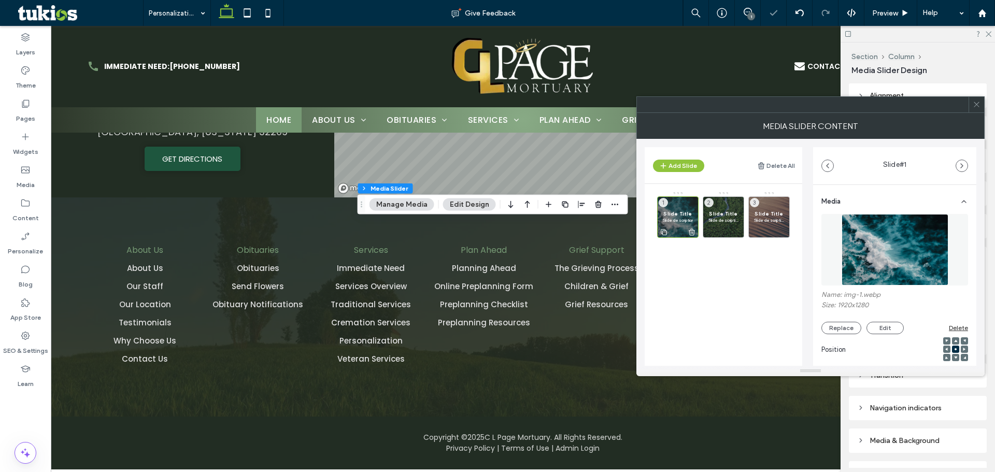
click at [691, 235] on use at bounding box center [692, 232] width 6 height 7
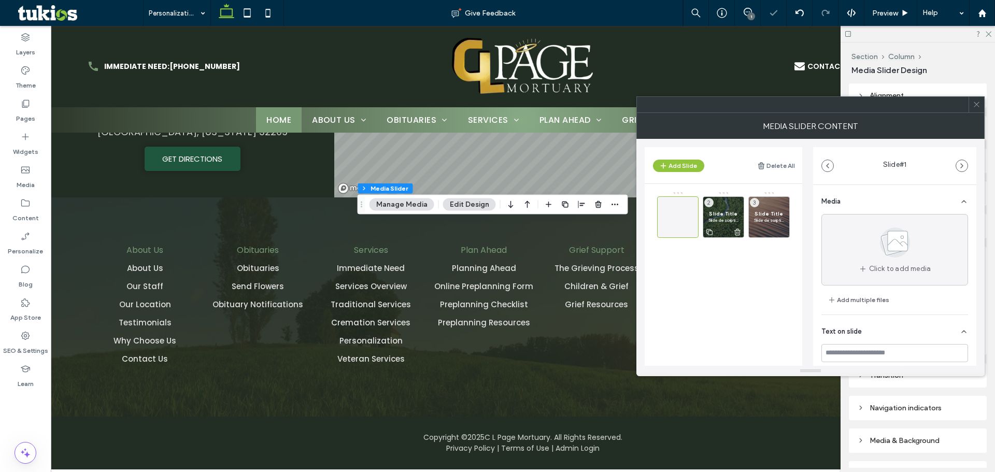
click at [737, 233] on icon at bounding box center [738, 232] width 8 height 9
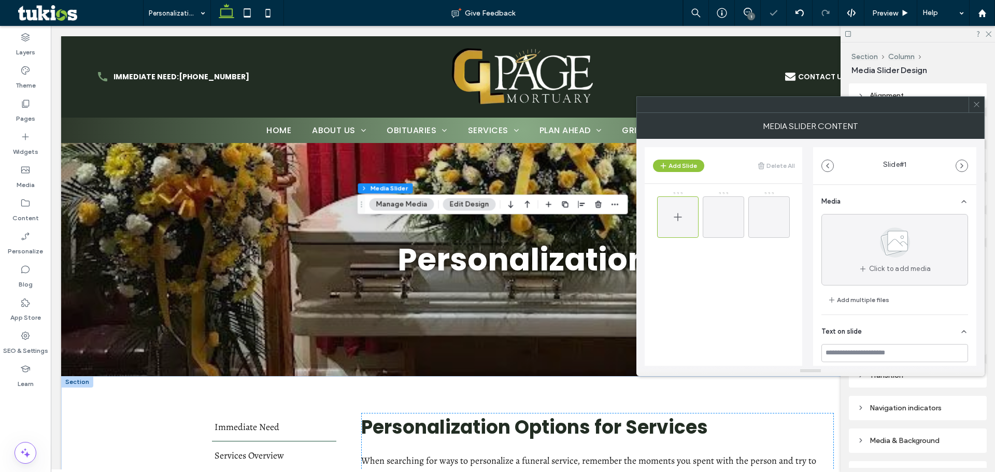
scroll to position [301, 0]
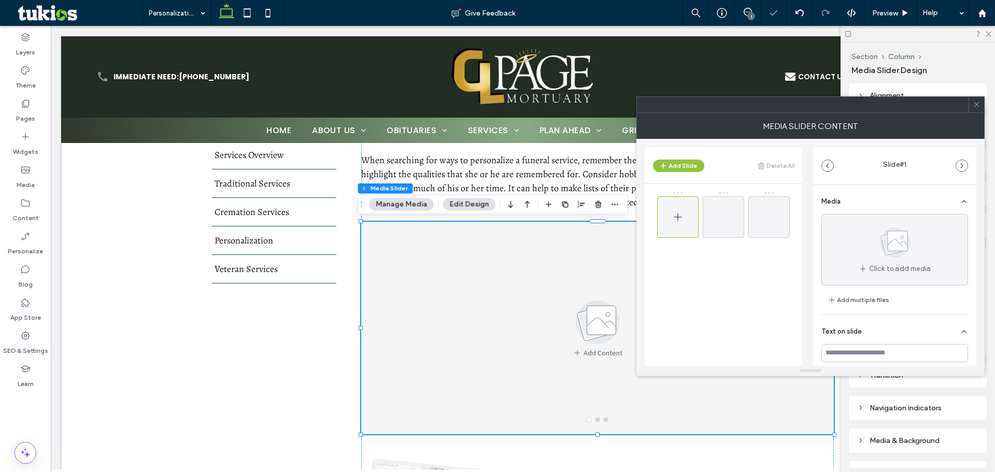
click at [680, 218] on icon at bounding box center [678, 217] width 12 height 12
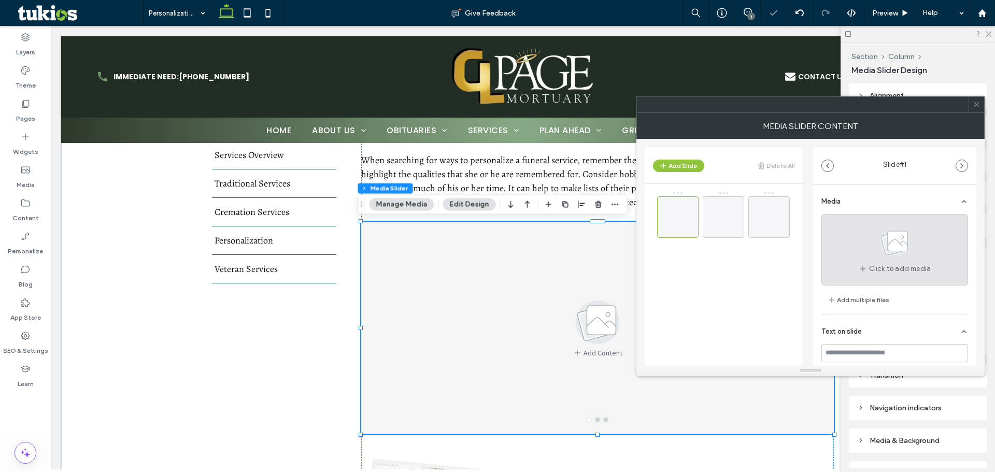
click at [869, 260] on span at bounding box center [895, 245] width 52 height 38
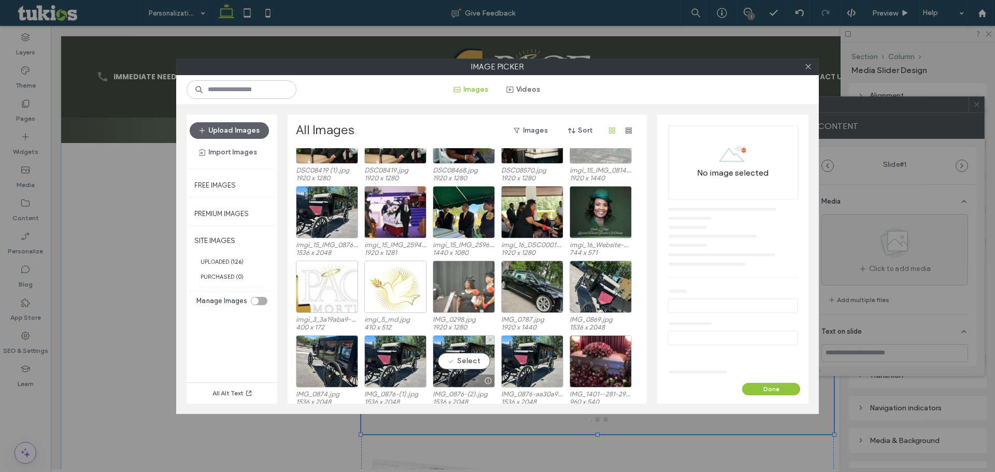
scroll to position [499, 0]
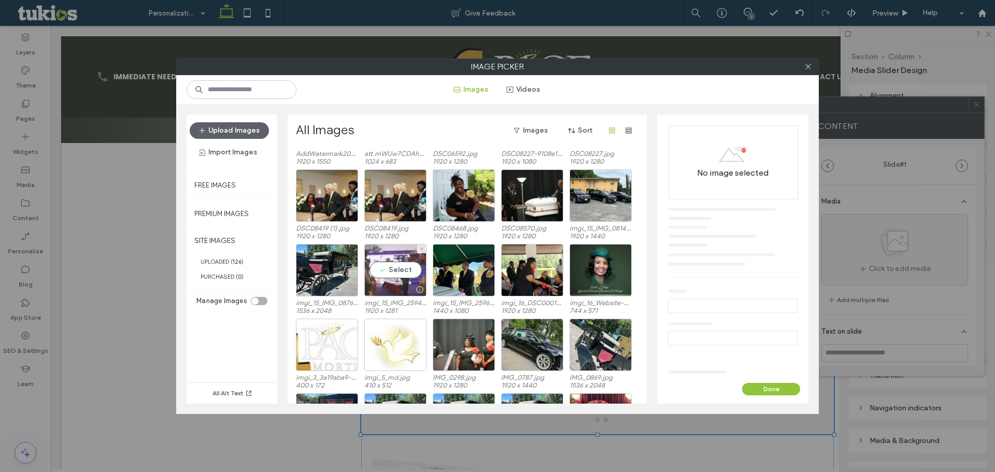
click at [401, 260] on div "Select" at bounding box center [395, 270] width 62 height 52
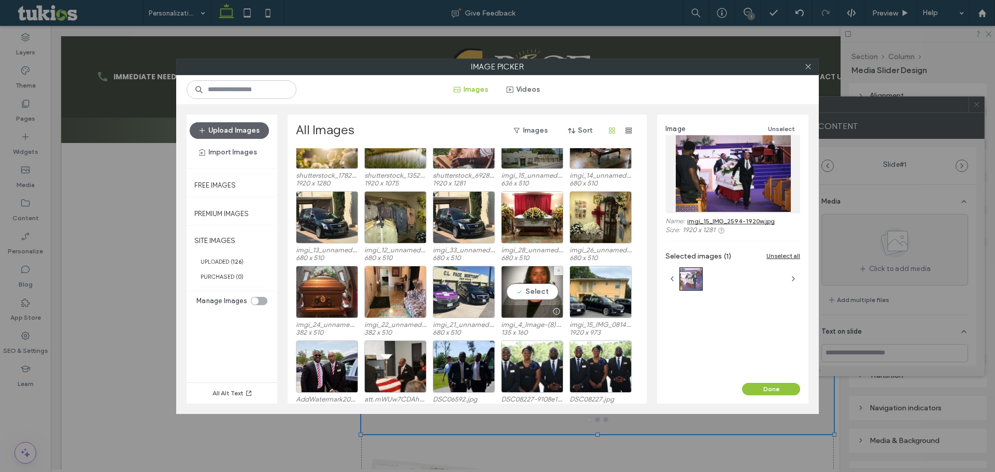
scroll to position [136, 0]
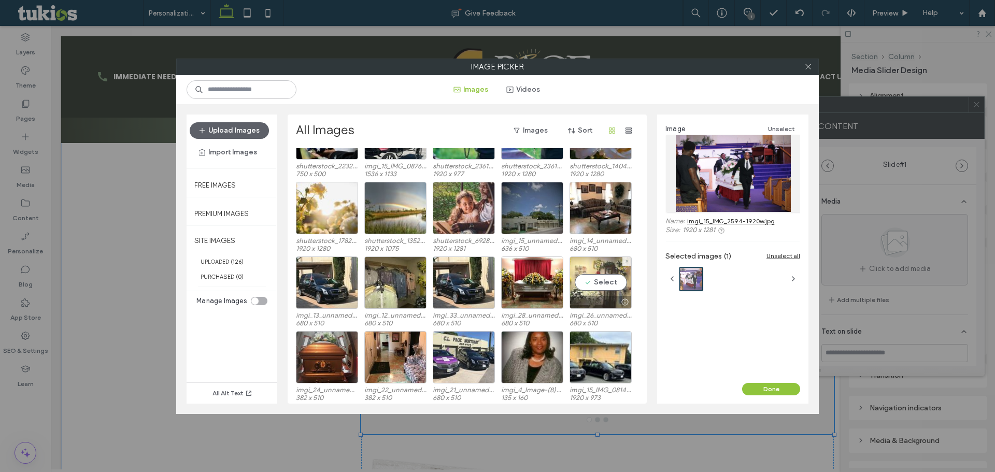
click at [595, 284] on div "Select" at bounding box center [601, 283] width 62 height 52
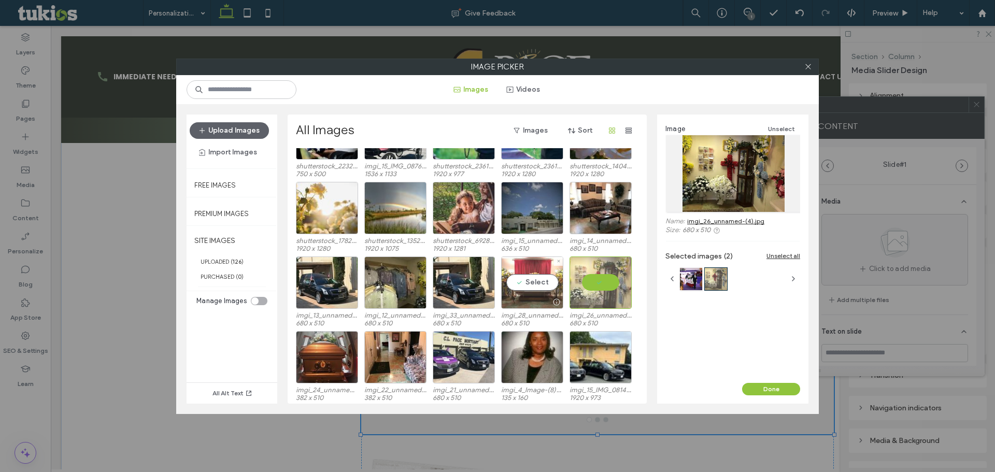
click at [544, 291] on div "Select" at bounding box center [532, 283] width 62 height 52
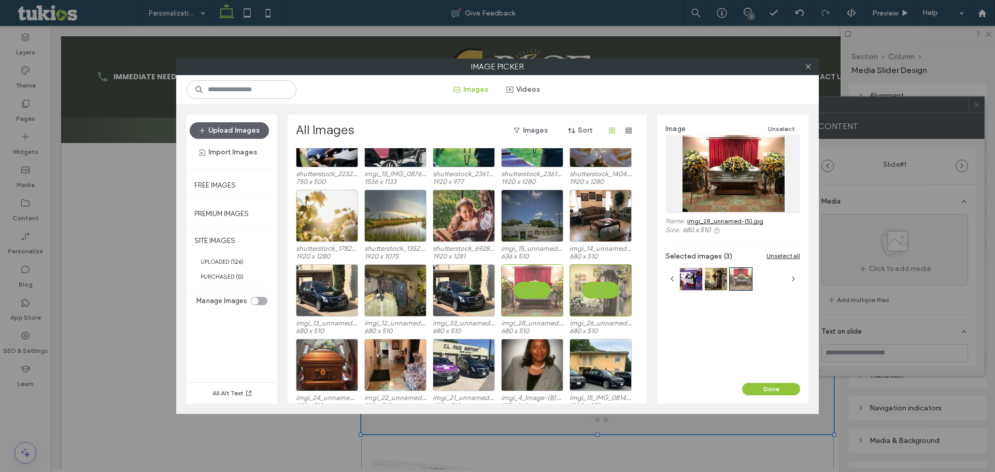
scroll to position [52, 0]
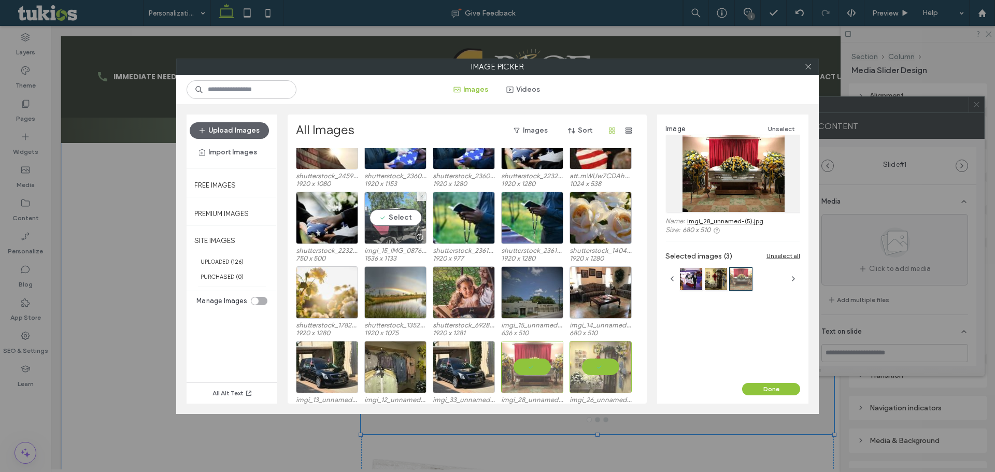
click at [384, 216] on div "Select" at bounding box center [395, 218] width 62 height 52
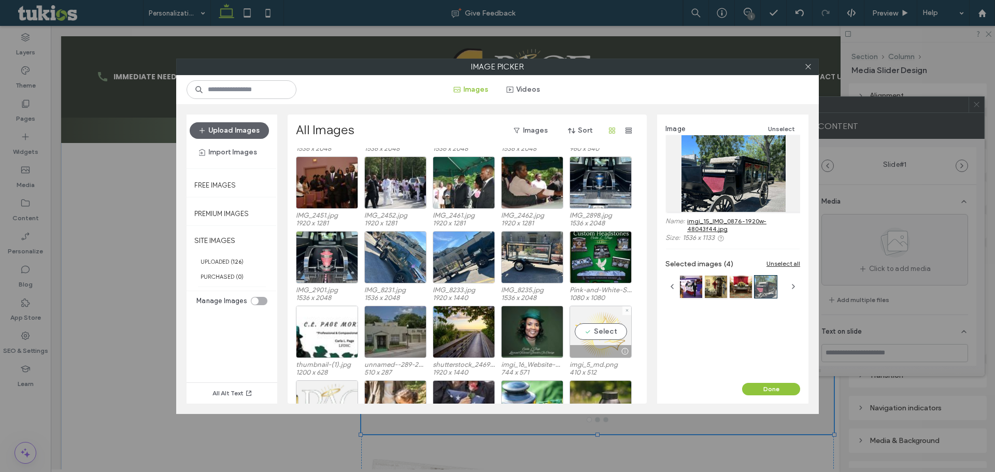
scroll to position [778, 0]
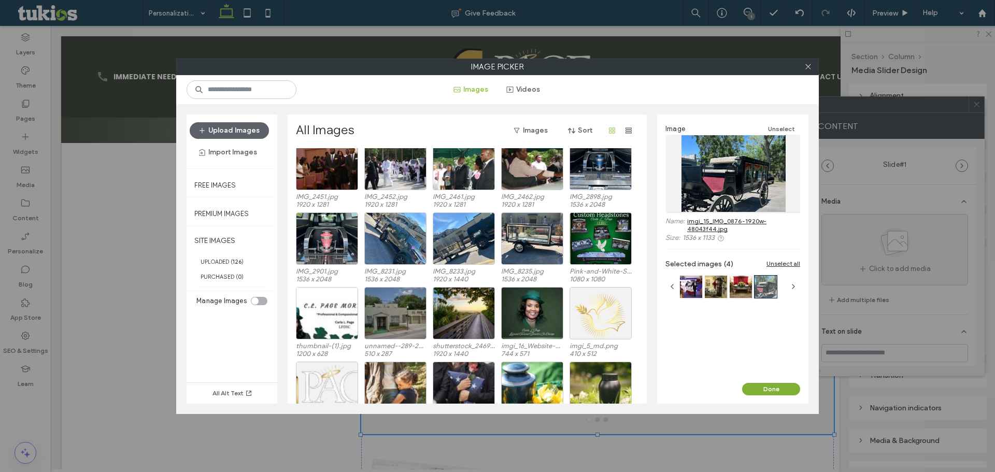
click at [793, 387] on button "Done" at bounding box center [771, 389] width 58 height 12
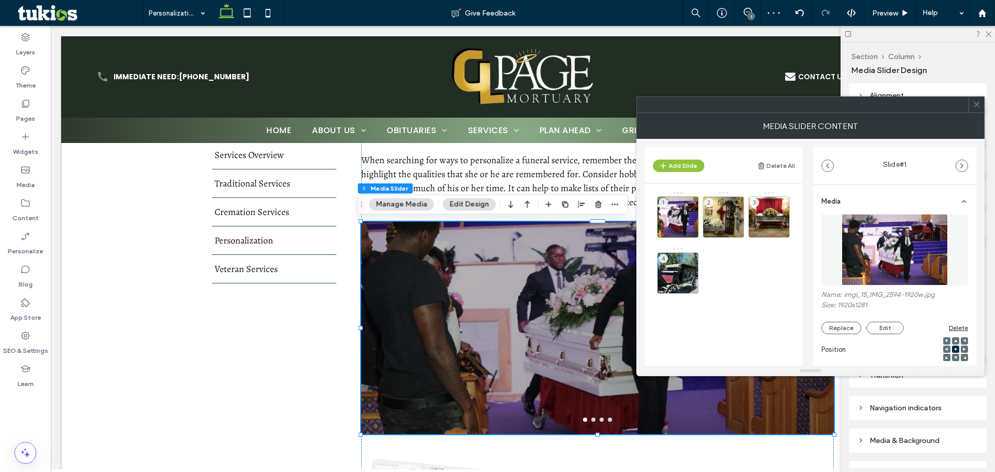
click at [978, 105] on icon at bounding box center [977, 105] width 8 height 8
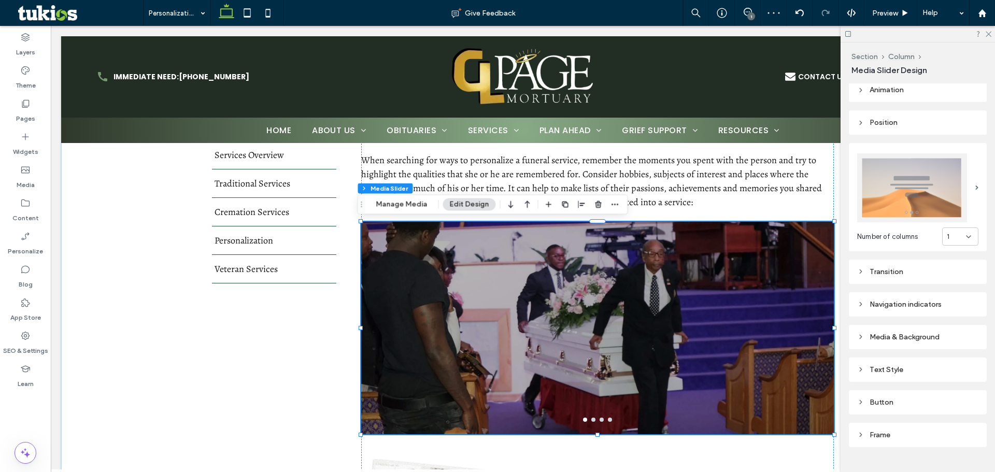
scroll to position [121, 0]
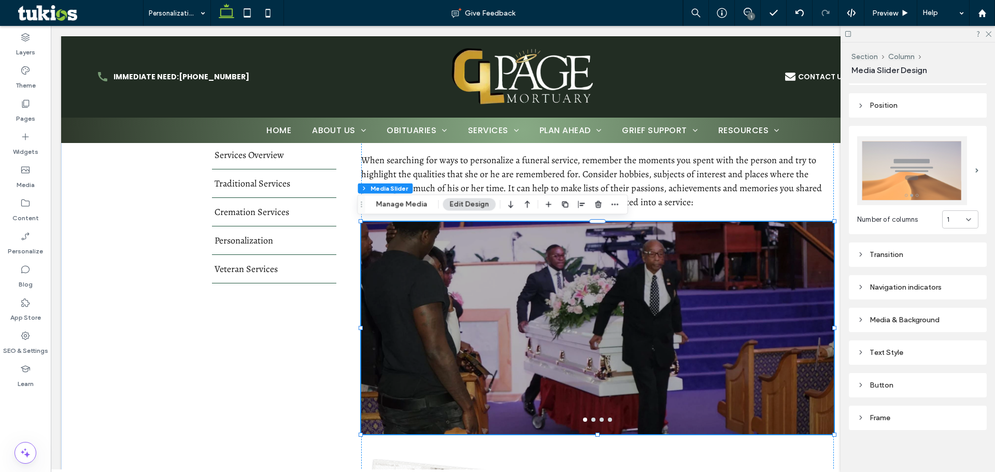
click at [895, 313] on div "Media & Background" at bounding box center [917, 320] width 121 height 14
drag, startPoint x: 957, startPoint y: 449, endPoint x: 774, endPoint y: 399, distance: 189.6
type input "**"
type input "***"
type input "**"
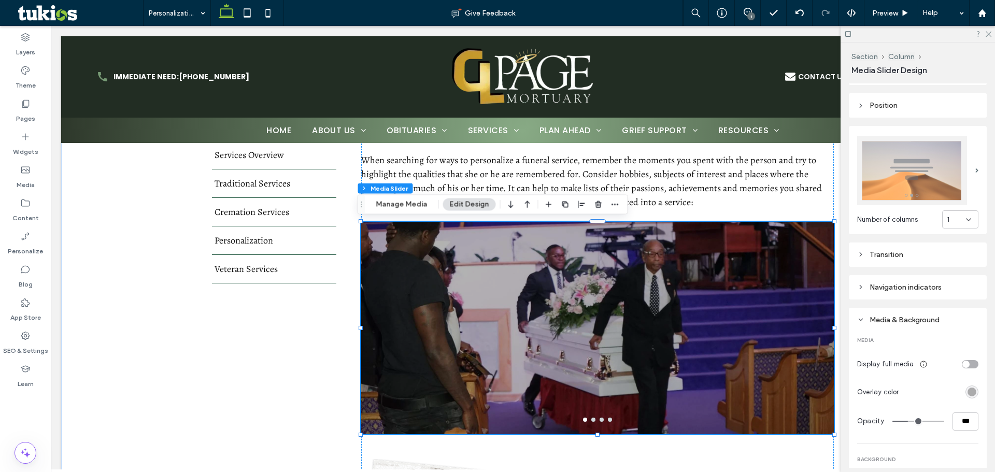
type input "***"
type input "*"
type input "**"
type input "*"
type input "**"
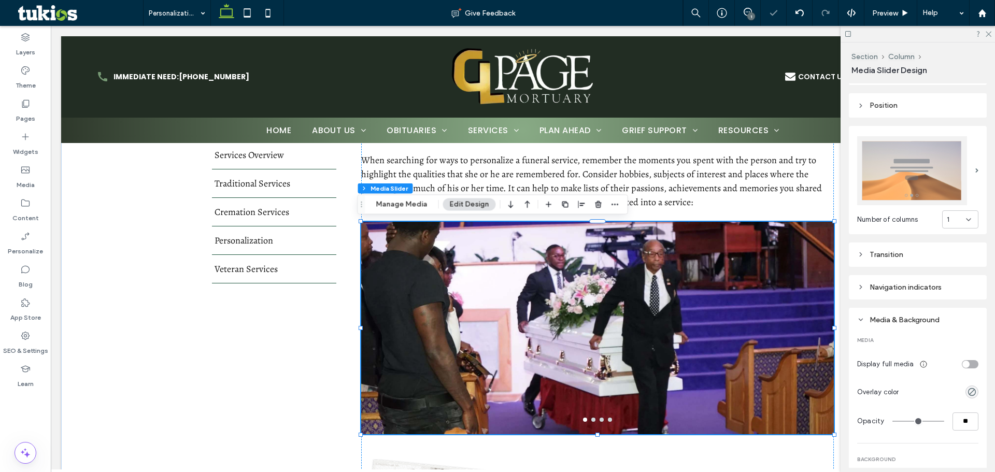
drag, startPoint x: 903, startPoint y: 416, endPoint x: 844, endPoint y: 416, distance: 58.1
type input "*"
click at [893, 421] on input "range" at bounding box center [919, 421] width 52 height 1
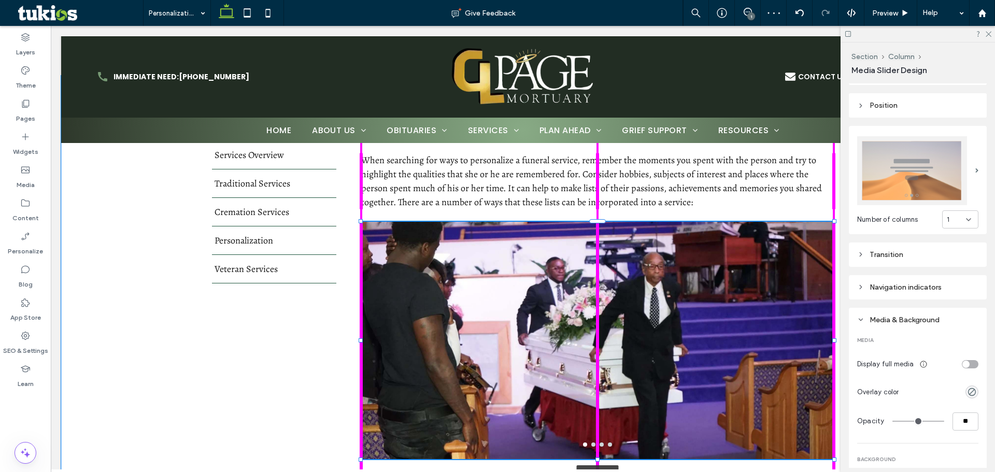
drag, startPoint x: 595, startPoint y: 433, endPoint x: 595, endPoint y: 446, distance: 12.5
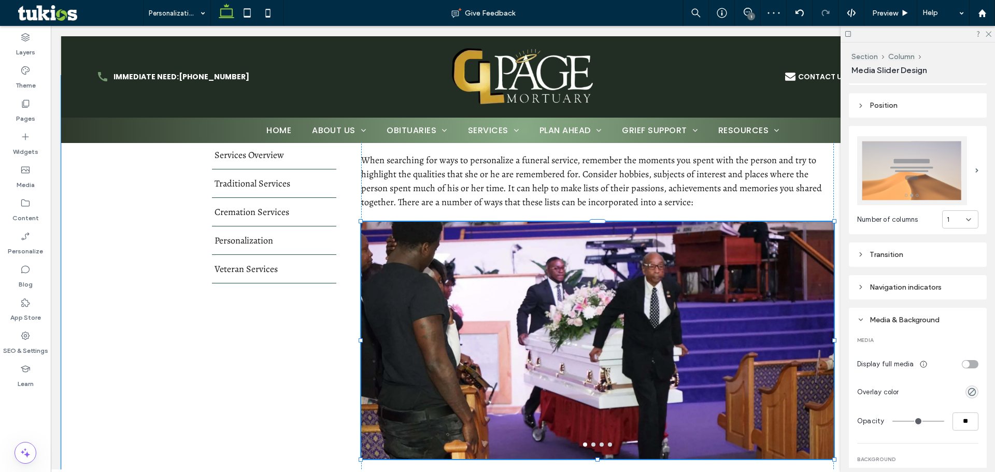
type input "***"
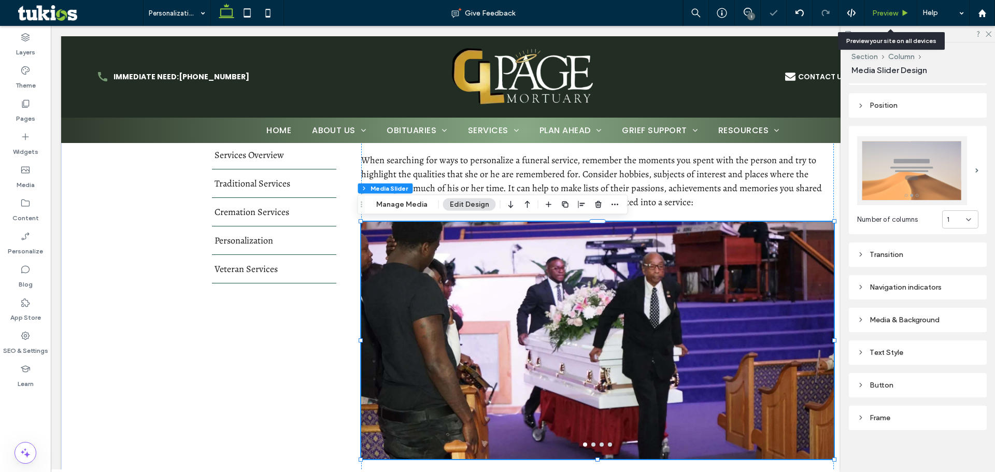
click at [884, 15] on span "Preview" at bounding box center [885, 13] width 26 height 9
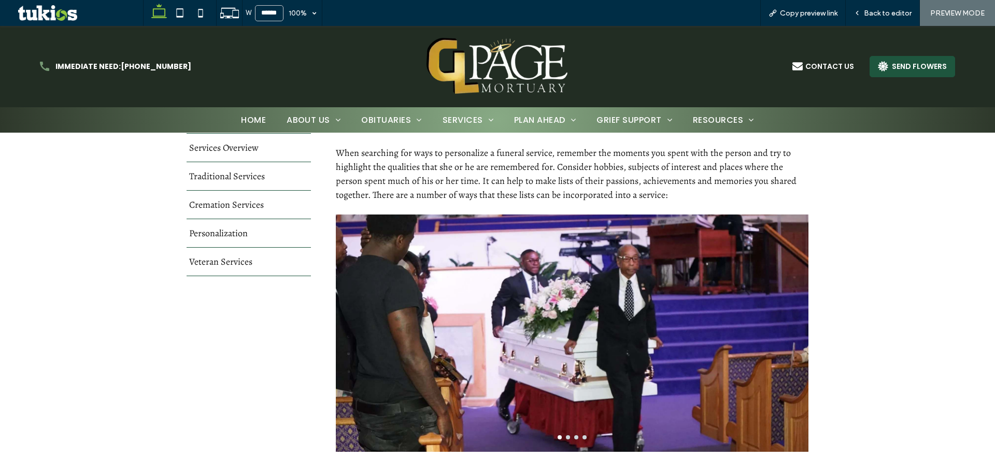
click at [566, 436] on button "go to slide 2" at bounding box center [568, 437] width 4 height 4
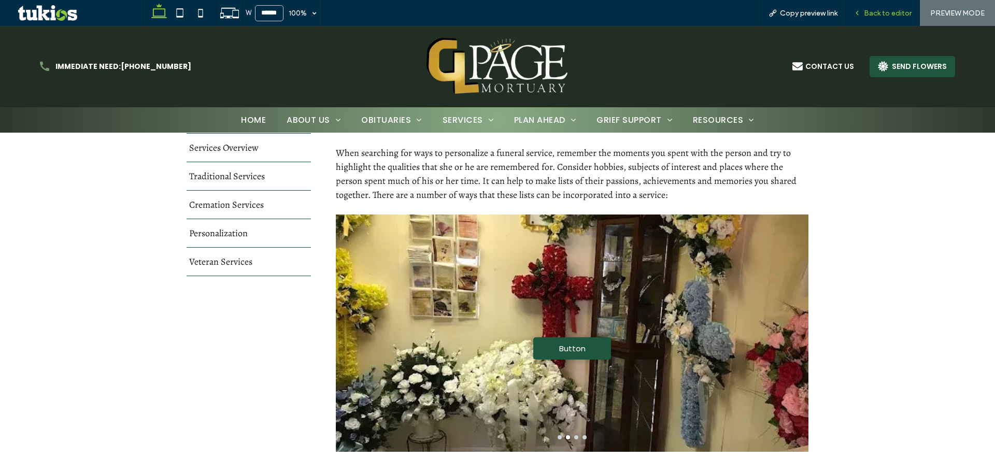
click at [880, 12] on span "Back to editor" at bounding box center [888, 13] width 48 height 9
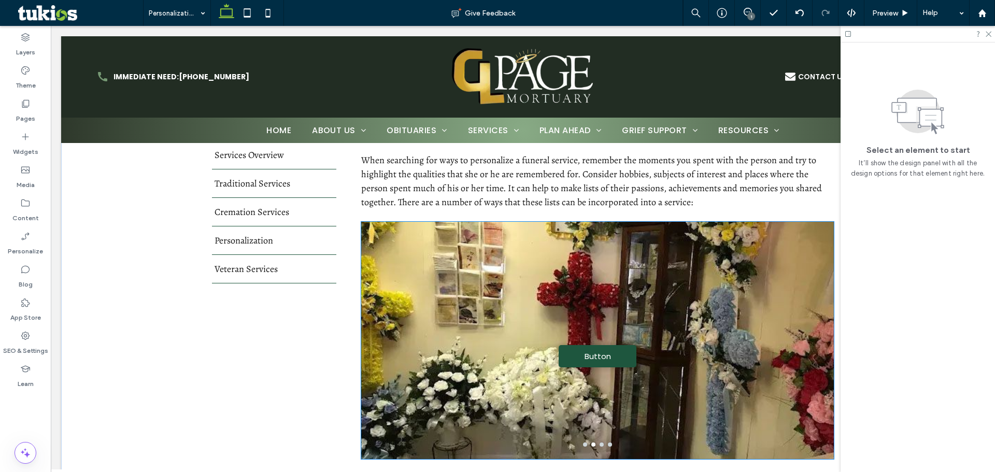
click at [694, 269] on div "Button Button" at bounding box center [597, 347] width 473 height 188
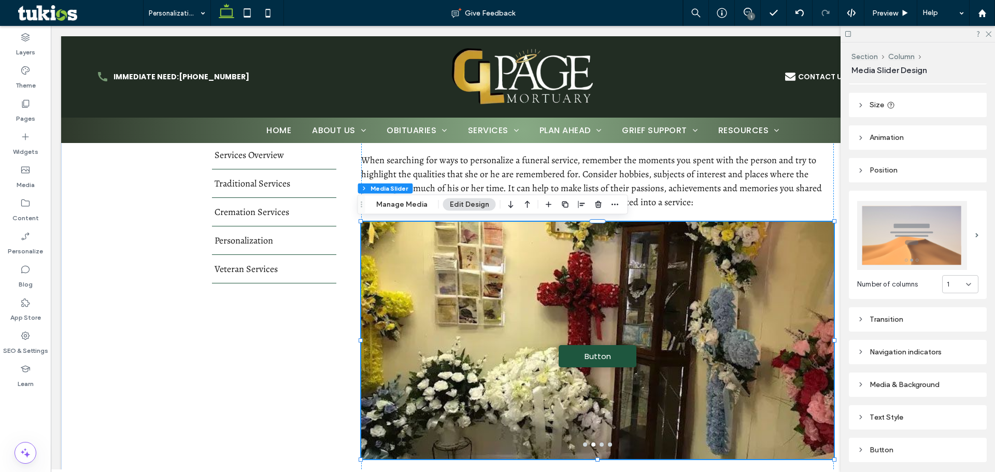
scroll to position [121, 0]
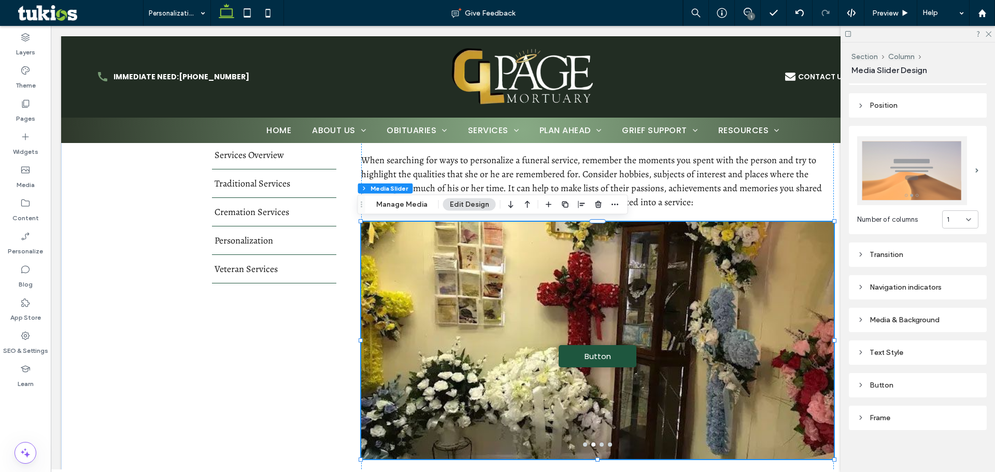
click at [868, 250] on div "Transition" at bounding box center [917, 254] width 121 height 9
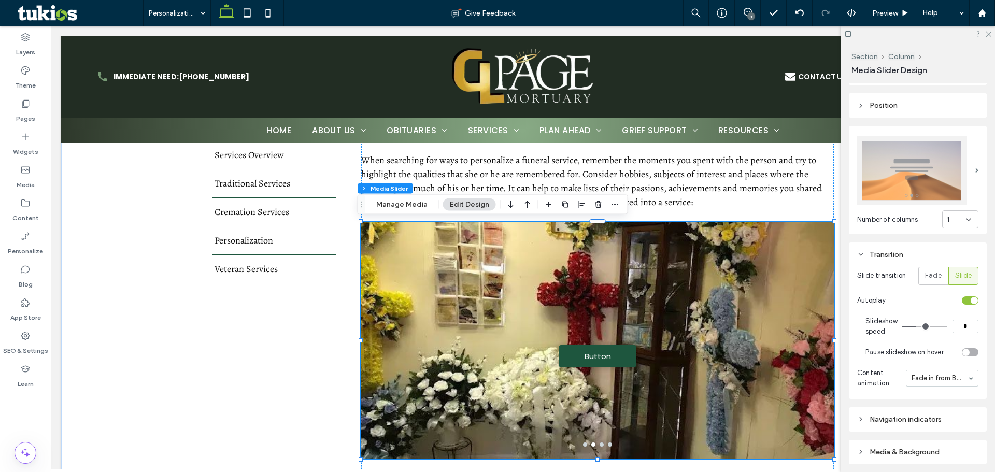
type input "*"
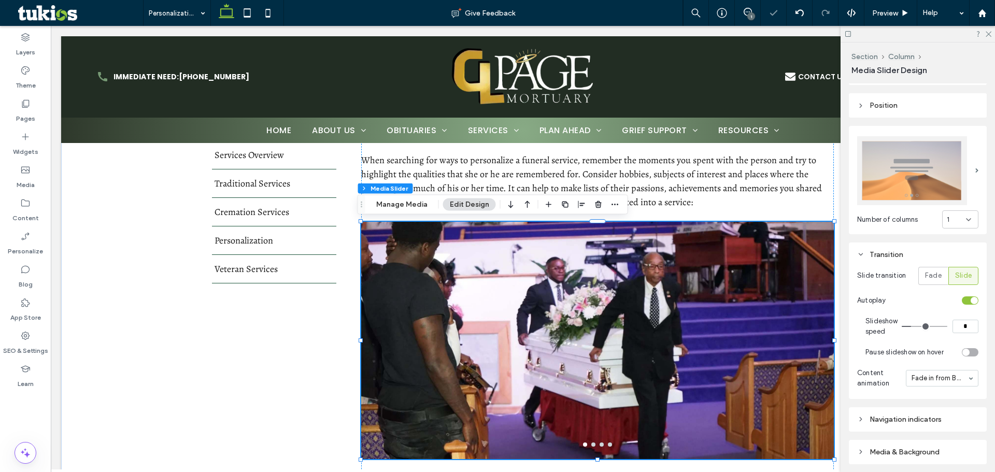
type input "*"
click at [911, 326] on input "range" at bounding box center [925, 326] width 46 height 1
click at [671, 385] on div at bounding box center [597, 347] width 473 height 188
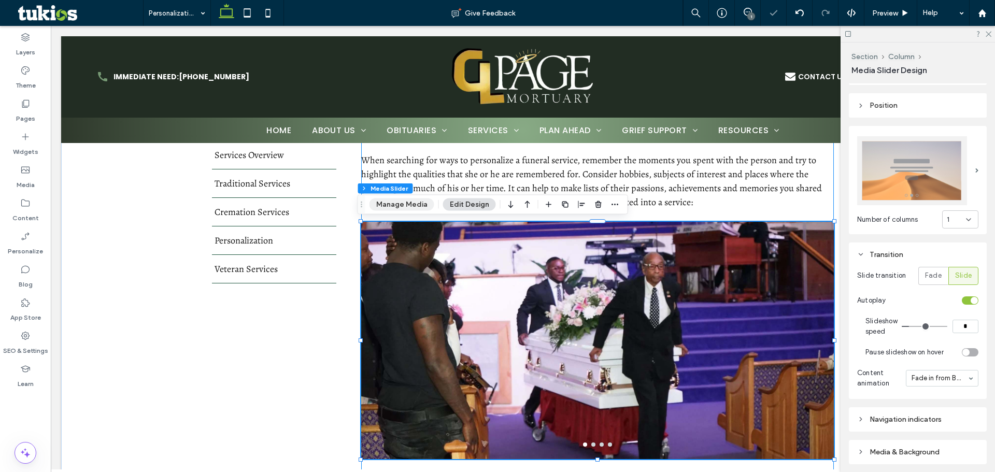
click at [388, 203] on button "Manage Media" at bounding box center [402, 205] width 65 height 12
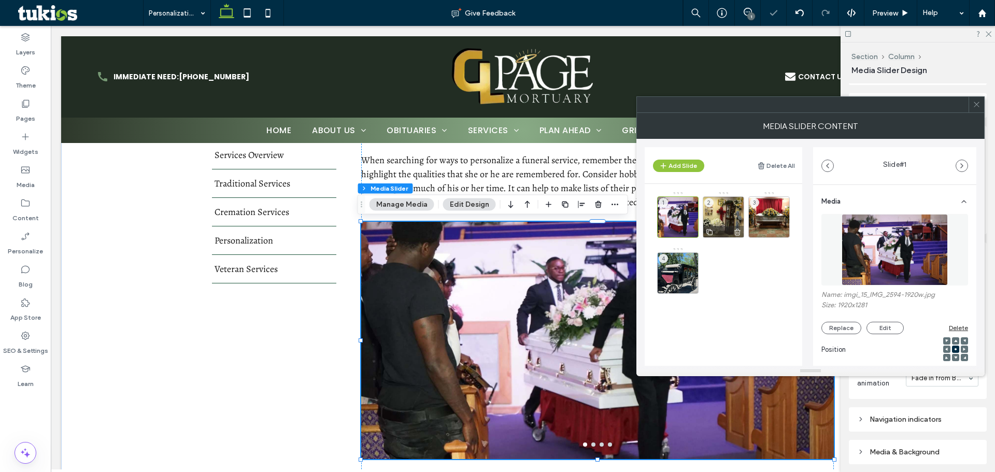
click at [713, 210] on div "2" at bounding box center [723, 216] width 41 height 41
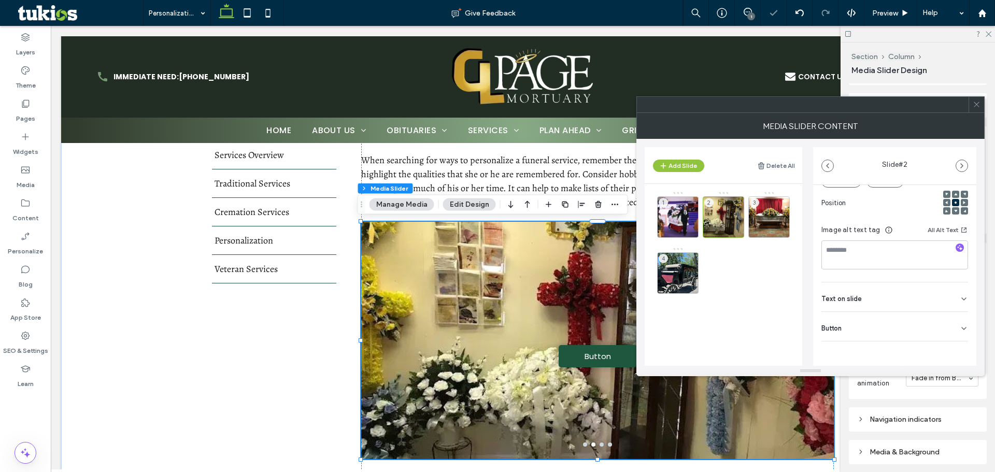
click at [945, 318] on div "Button" at bounding box center [895, 326] width 147 height 29
click at [958, 345] on button at bounding box center [959, 350] width 19 height 18
click at [784, 214] on div "3" at bounding box center [769, 216] width 41 height 41
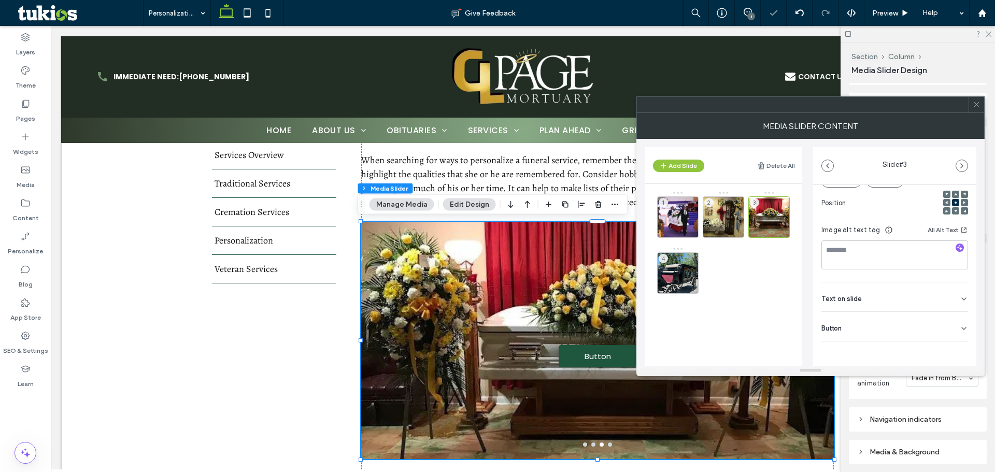
click at [964, 326] on div "Media Name: imgi_28_unnamed-%285%29.jpg Size: 680x510 Replace Edit Delete Posit…" at bounding box center [894, 220] width 163 height 365
click at [960, 331] on icon at bounding box center [964, 329] width 8 height 8
drag, startPoint x: 954, startPoint y: 343, endPoint x: 939, endPoint y: 326, distance: 22.4
click at [954, 343] on button at bounding box center [959, 350] width 19 height 18
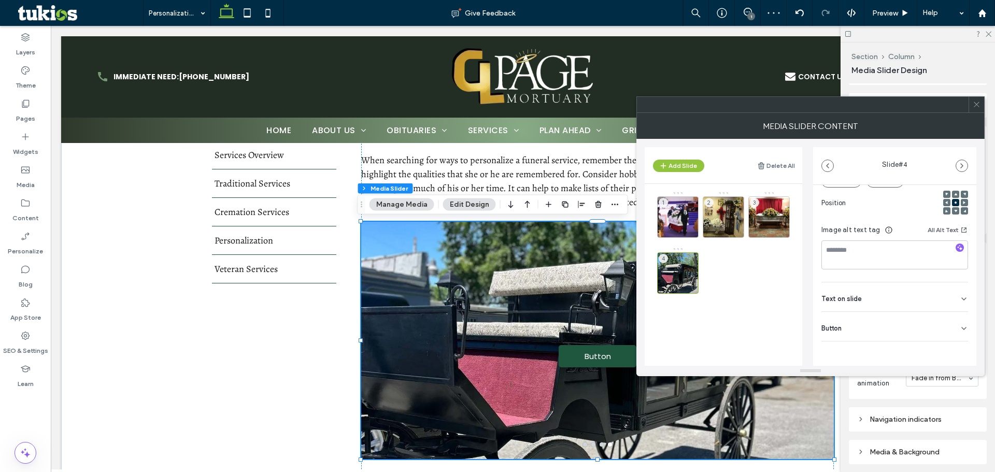
click at [952, 322] on div "Button" at bounding box center [895, 326] width 147 height 29
click at [956, 344] on button at bounding box center [959, 350] width 19 height 18
click at [974, 100] on span at bounding box center [977, 105] width 8 height 16
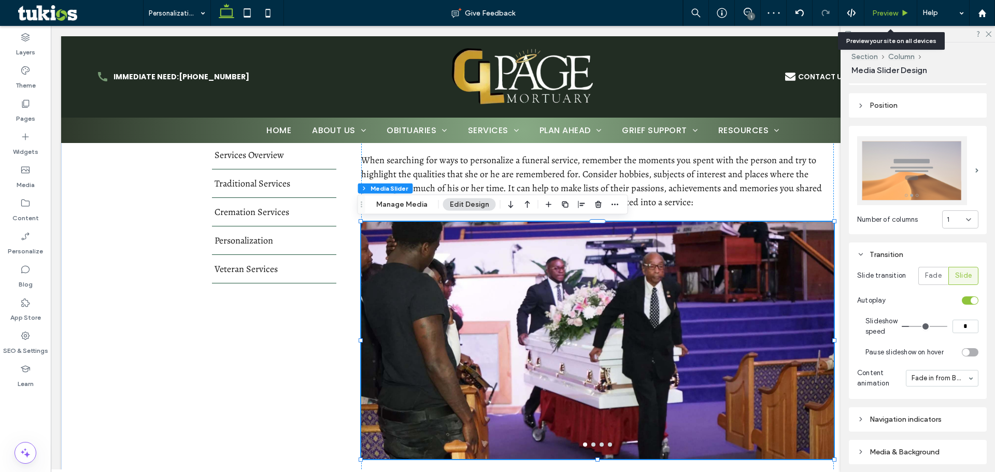
click at [898, 14] on span "Preview" at bounding box center [885, 13] width 26 height 9
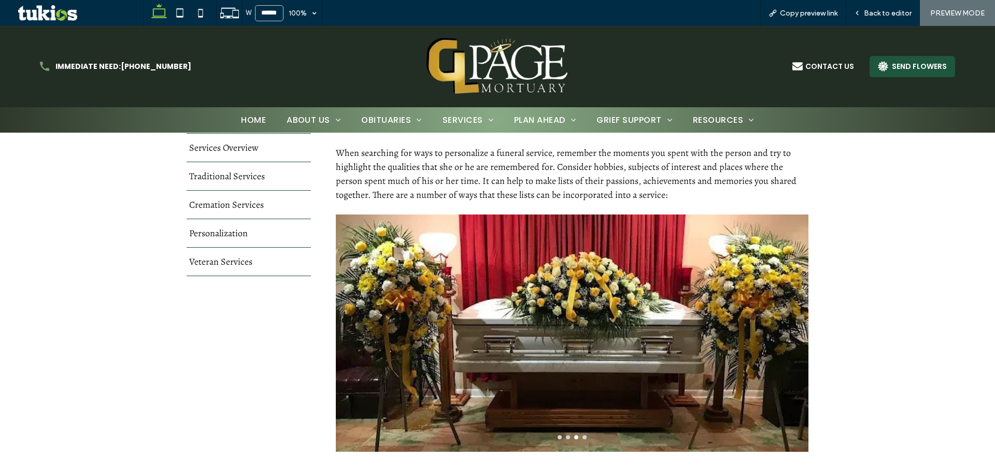
click at [583, 438] on button "go to slide 4" at bounding box center [585, 437] width 4 height 4
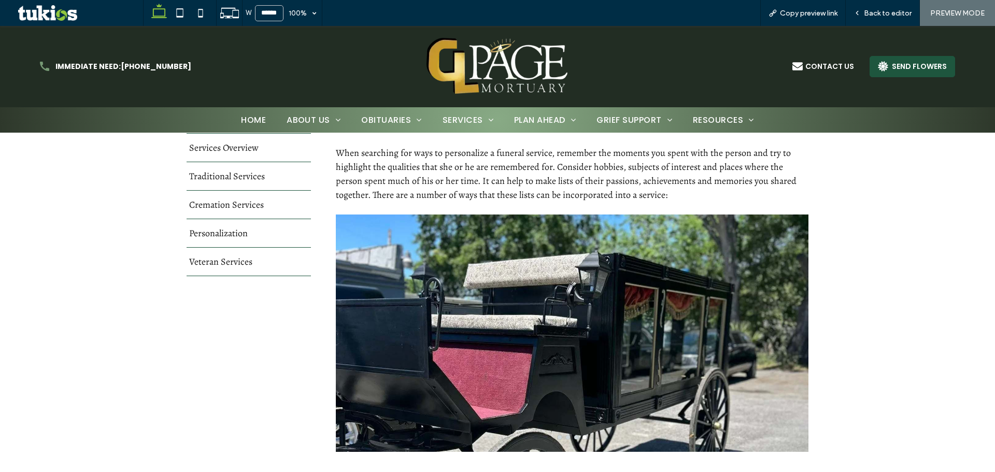
click at [552, 437] on div at bounding box center [572, 437] width 473 height 4
click at [548, 437] on div at bounding box center [572, 437] width 473 height 4
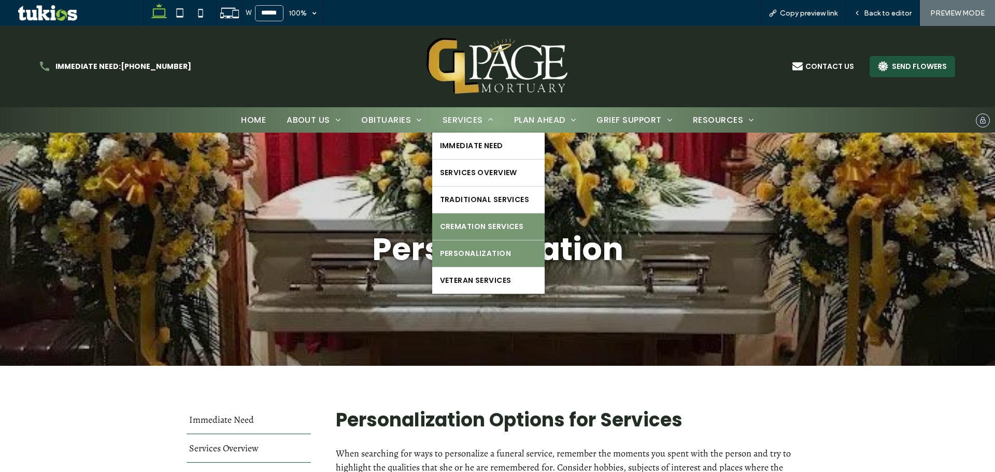
click at [461, 224] on span "Cremation Services" at bounding box center [482, 226] width 84 height 11
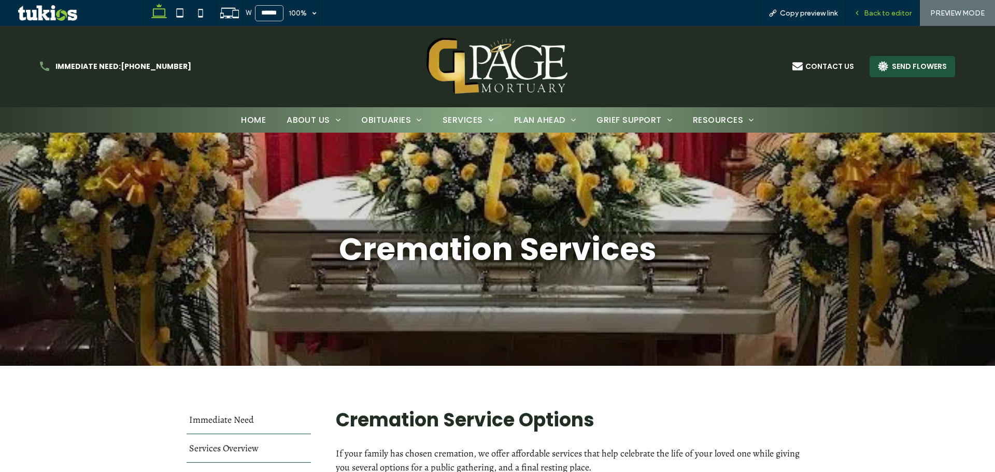
click at [870, 13] on span "Back to editor" at bounding box center [888, 13] width 48 height 9
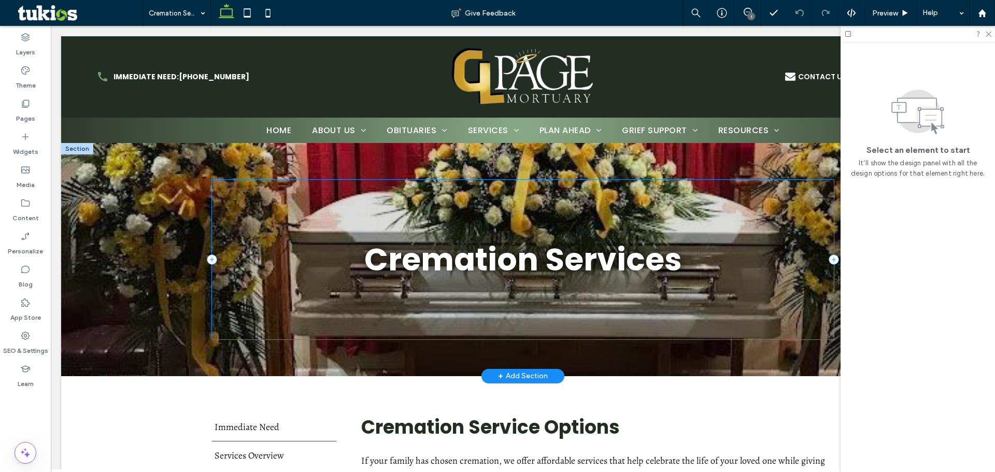
click at [443, 202] on div "Cremation Services" at bounding box center [523, 259] width 622 height 159
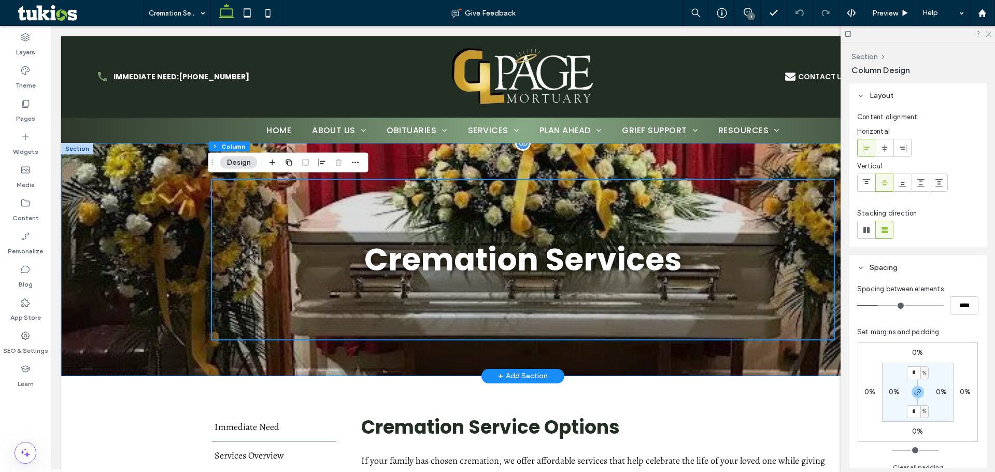
drag, startPoint x: 383, startPoint y: 162, endPoint x: 396, endPoint y: 164, distance: 12.7
click at [383, 161] on div "Cremation Services" at bounding box center [523, 259] width 622 height 233
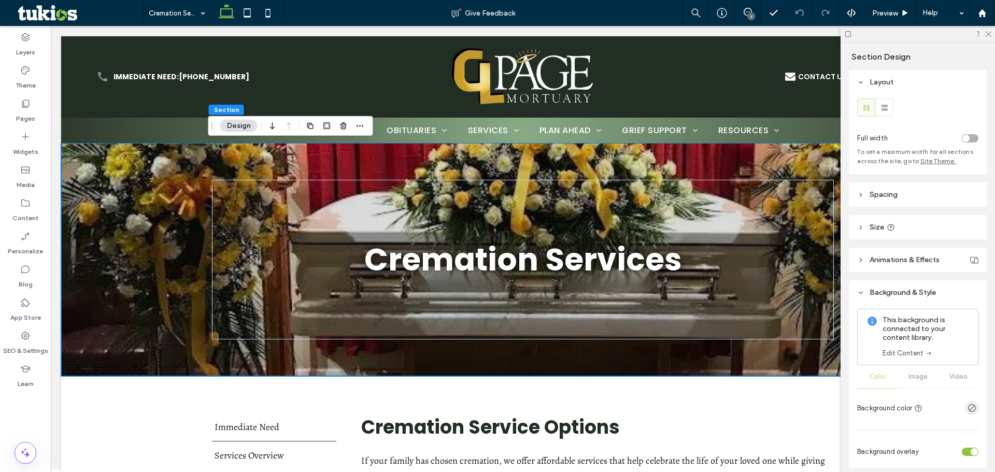
click at [923, 352] on link "Edit Content" at bounding box center [908, 353] width 50 height 10
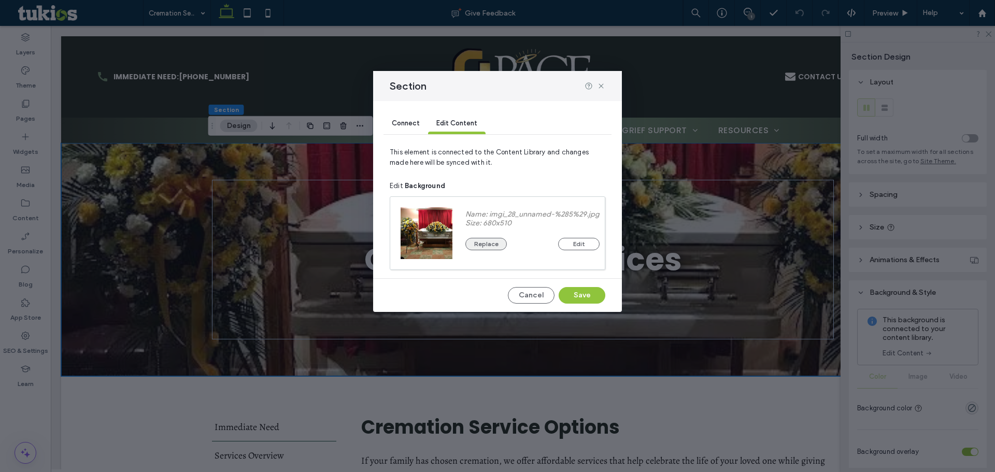
click at [487, 238] on button "Replace" at bounding box center [486, 244] width 41 height 12
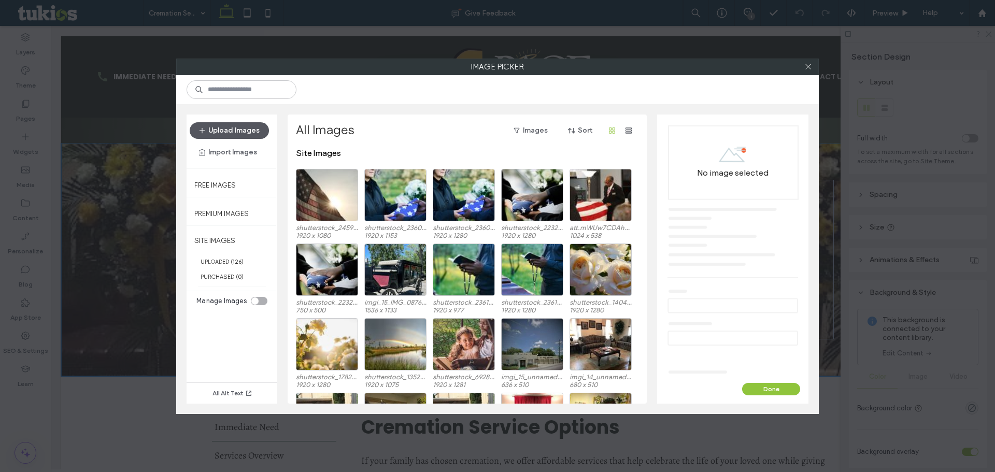
click at [234, 127] on button "Upload Images" at bounding box center [229, 130] width 79 height 17
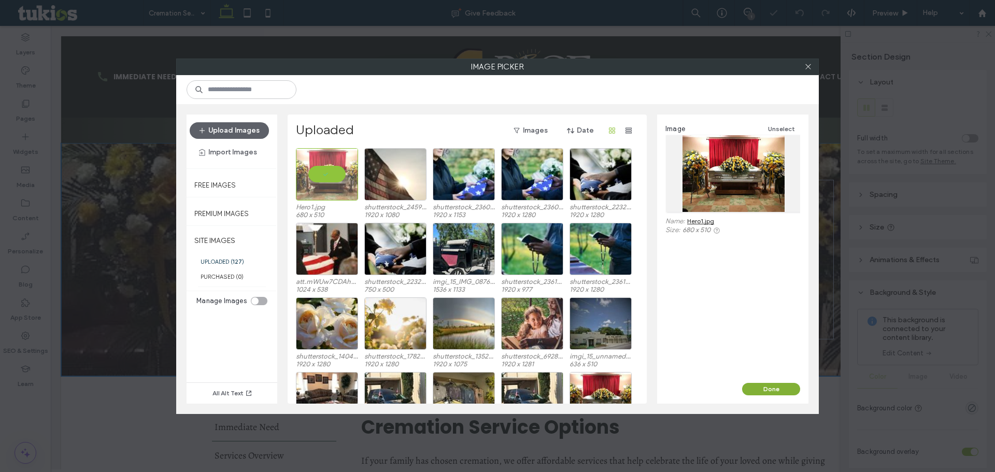
click at [765, 384] on button "Done" at bounding box center [771, 389] width 58 height 12
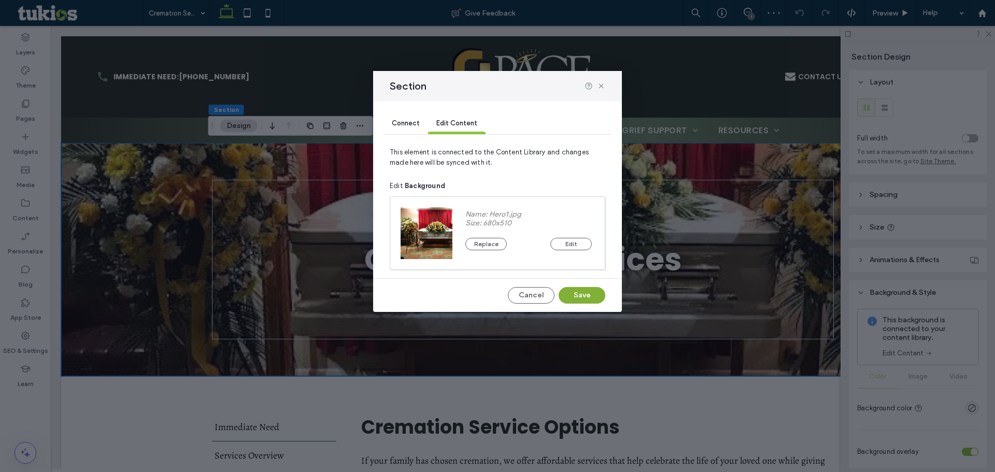
drag, startPoint x: 584, startPoint y: 289, endPoint x: 532, endPoint y: 263, distance: 58.0
click at [584, 289] on button "Save" at bounding box center [582, 295] width 47 height 17
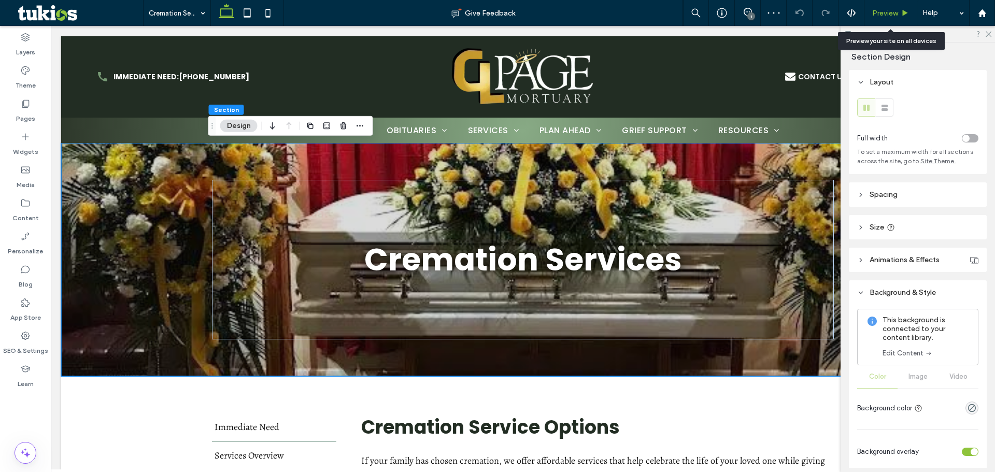
click at [893, 9] on span "Preview" at bounding box center [885, 13] width 26 height 9
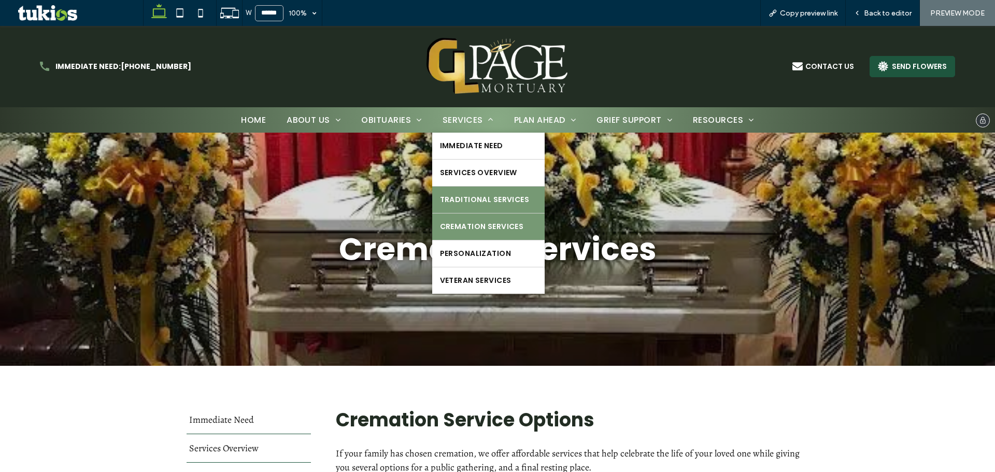
click at [492, 207] on link "Traditional Services" at bounding box center [488, 200] width 112 height 26
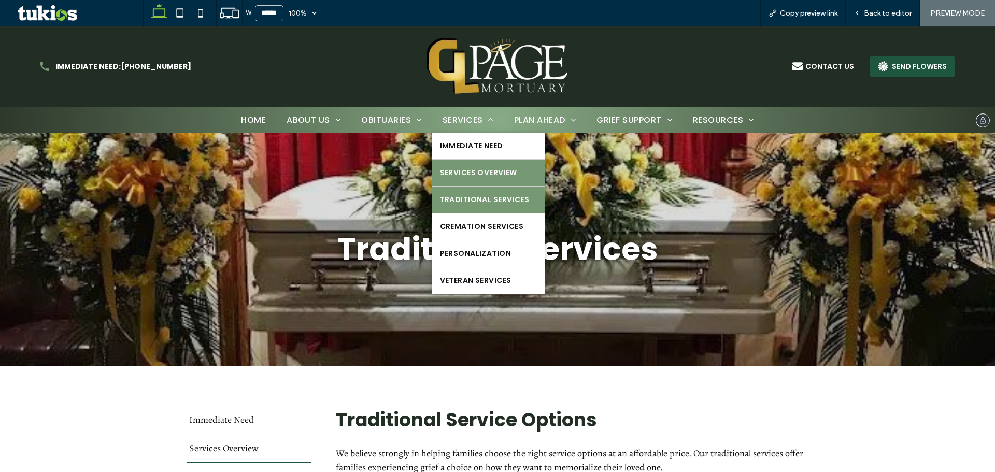
click at [473, 171] on span "Services Overview" at bounding box center [478, 172] width 77 height 11
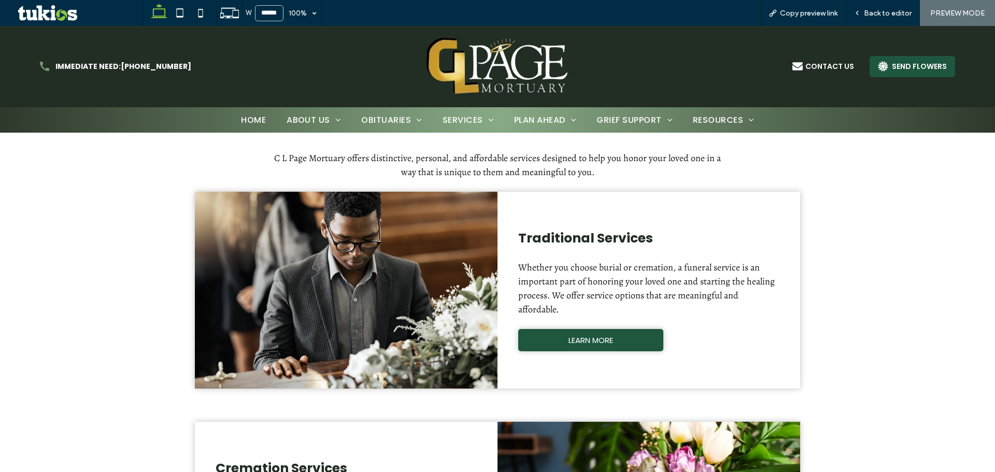
scroll to position [259, 0]
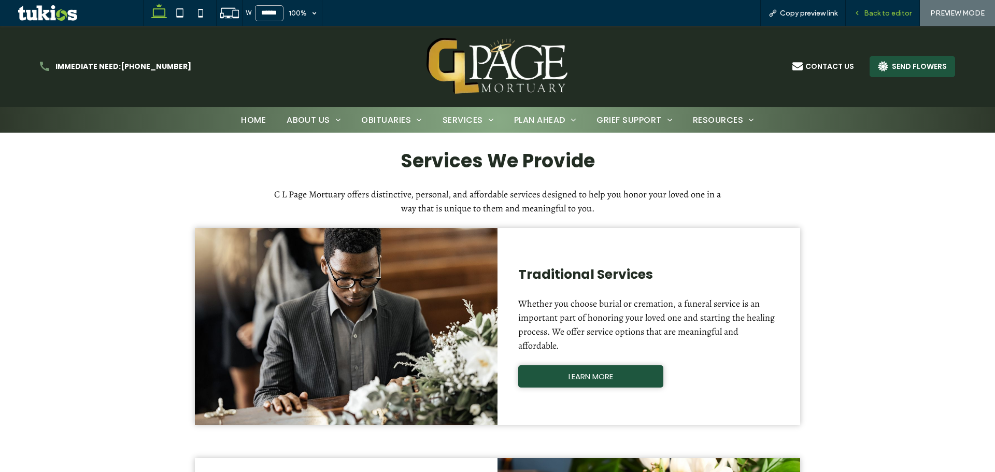
click at [869, 12] on span "Back to editor" at bounding box center [888, 13] width 48 height 9
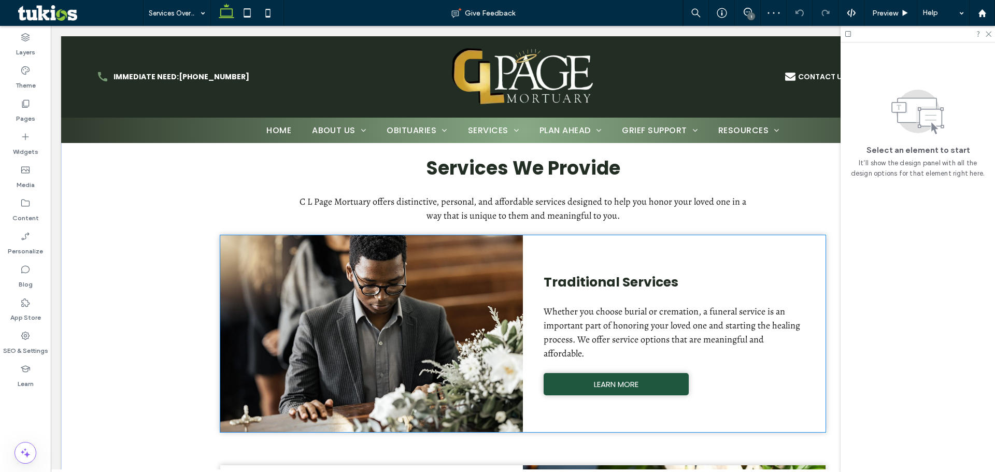
click at [466, 269] on div at bounding box center [371, 333] width 303 height 197
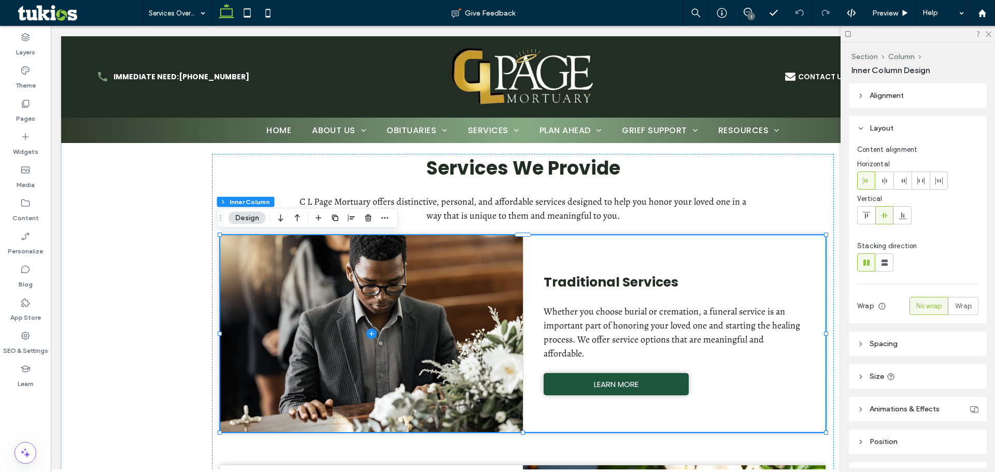
click at [441, 296] on span at bounding box center [371, 333] width 303 height 197
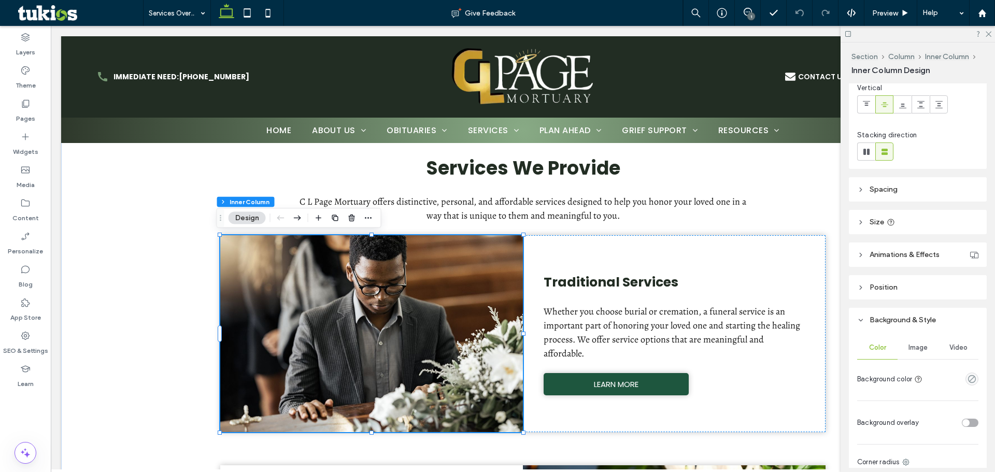
scroll to position [156, 0]
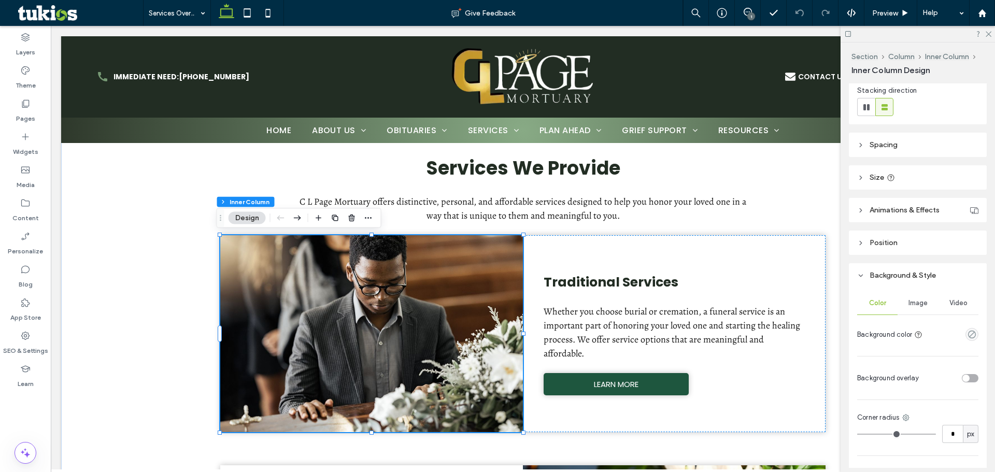
click at [919, 307] on span "Image" at bounding box center [918, 303] width 19 height 8
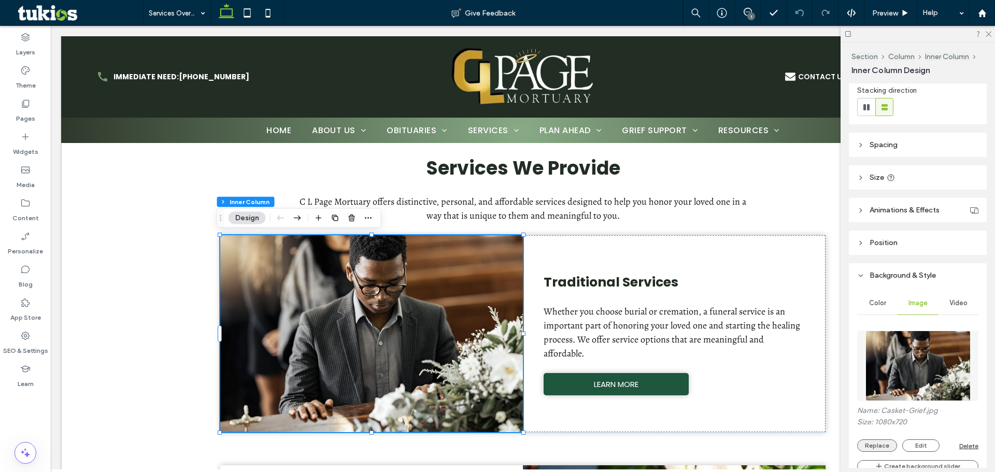
click at [859, 447] on button "Replace" at bounding box center [877, 446] width 40 height 12
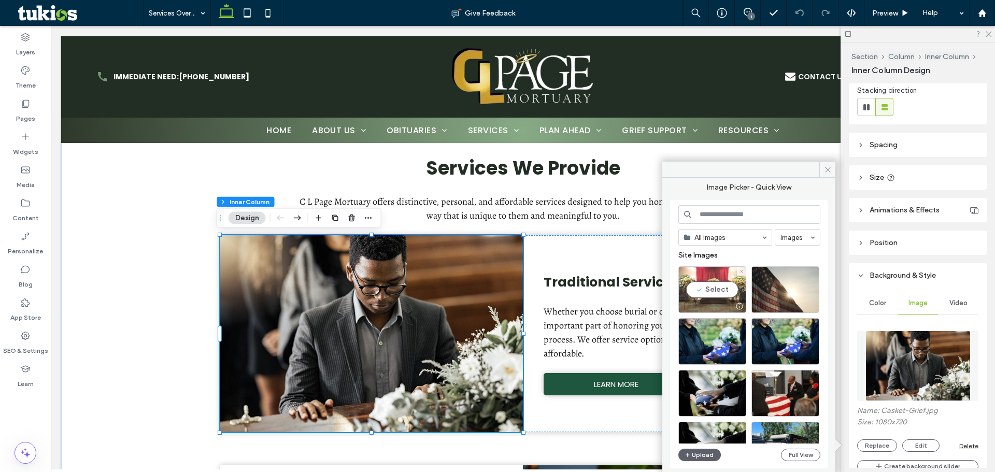
click at [694, 288] on div "Select" at bounding box center [713, 289] width 68 height 47
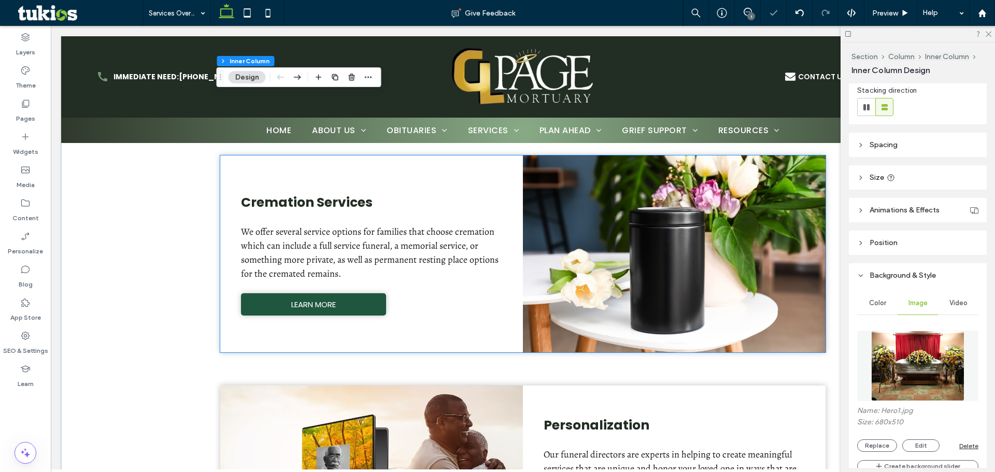
scroll to position [570, 0]
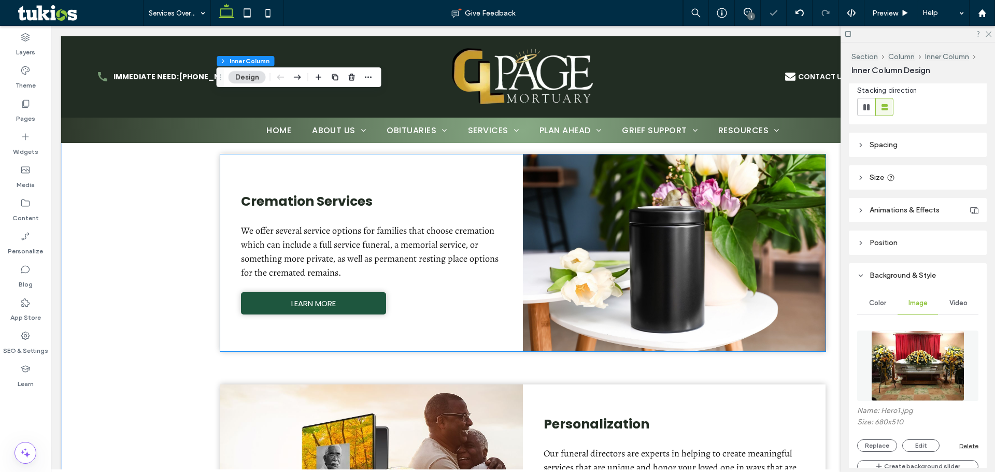
click at [690, 281] on div at bounding box center [674, 252] width 303 height 197
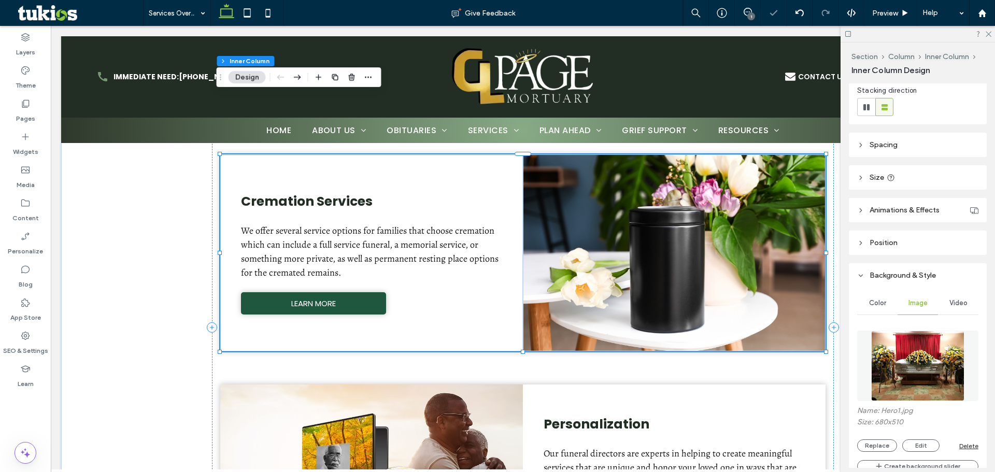
click at [690, 281] on div at bounding box center [674, 252] width 303 height 197
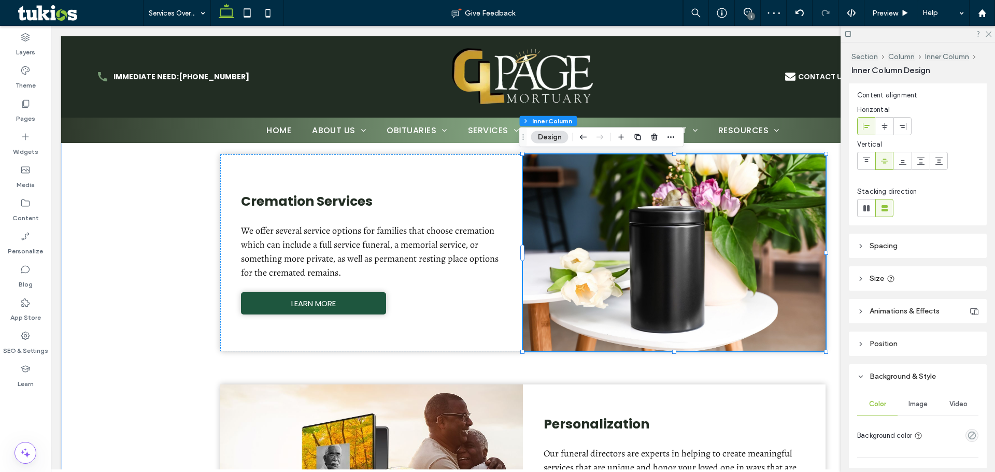
scroll to position [104, 0]
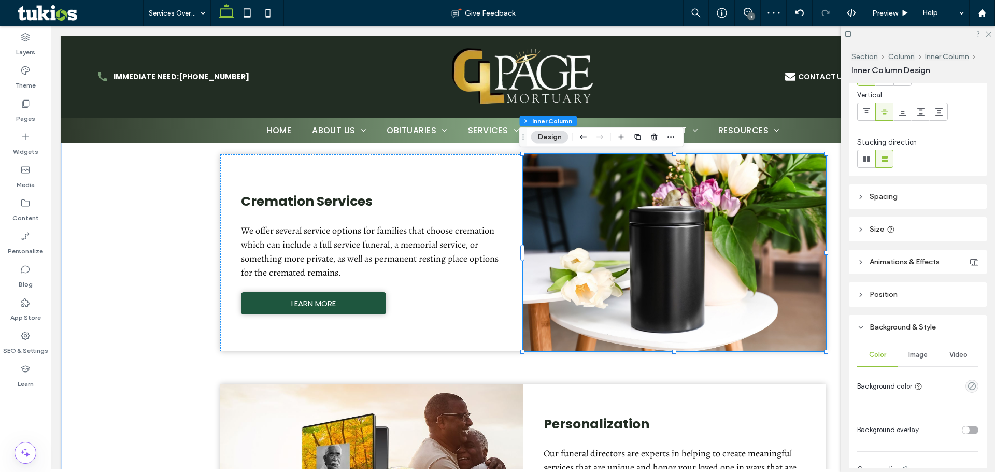
click at [919, 348] on div "Image" at bounding box center [918, 355] width 40 height 23
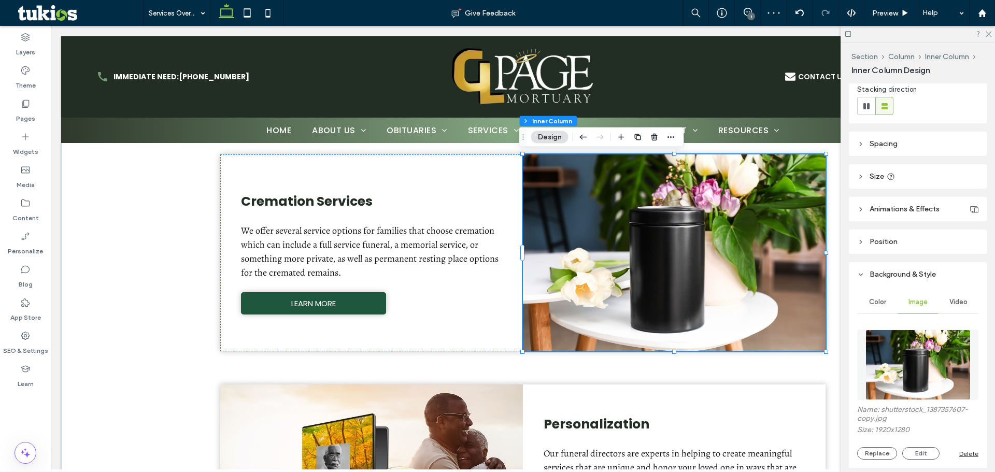
scroll to position [207, 0]
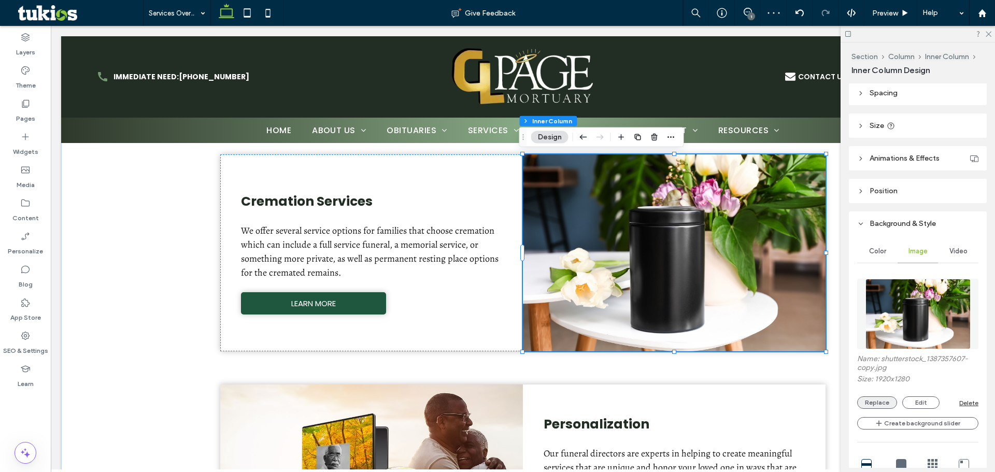
click at [880, 402] on button "Replace" at bounding box center [877, 403] width 40 height 12
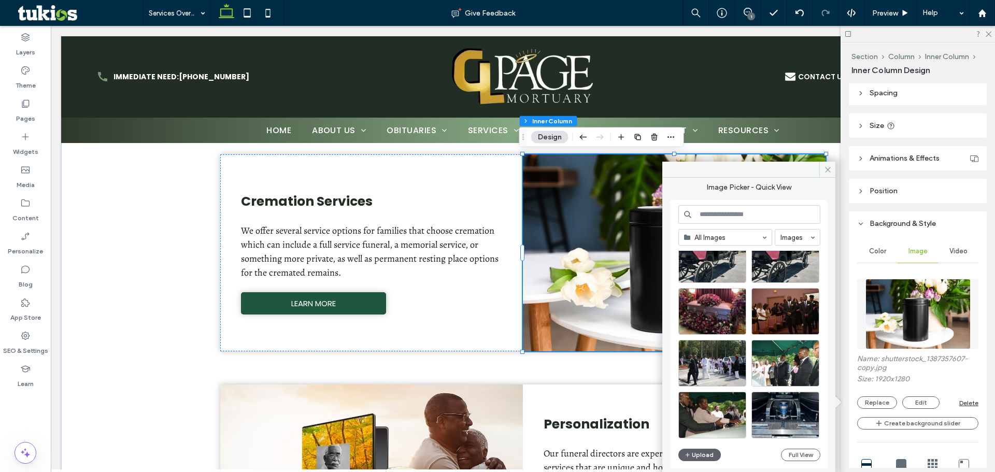
scroll to position [1378, 0]
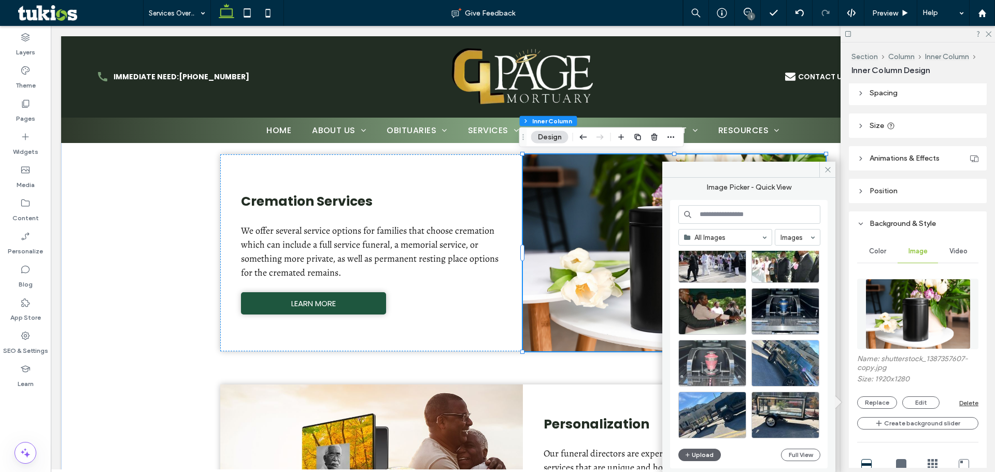
click at [728, 358] on div at bounding box center [713, 363] width 68 height 47
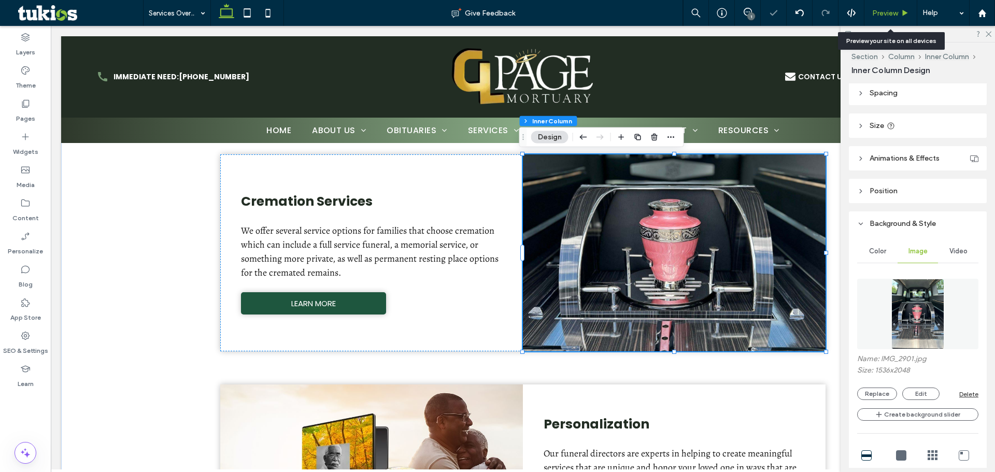
click at [879, 15] on span "Preview" at bounding box center [885, 13] width 26 height 9
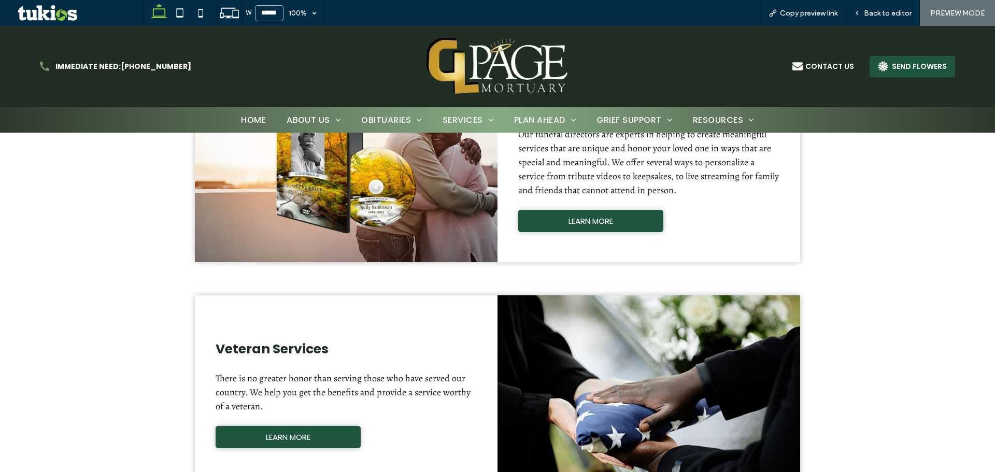
scroll to position [883, 0]
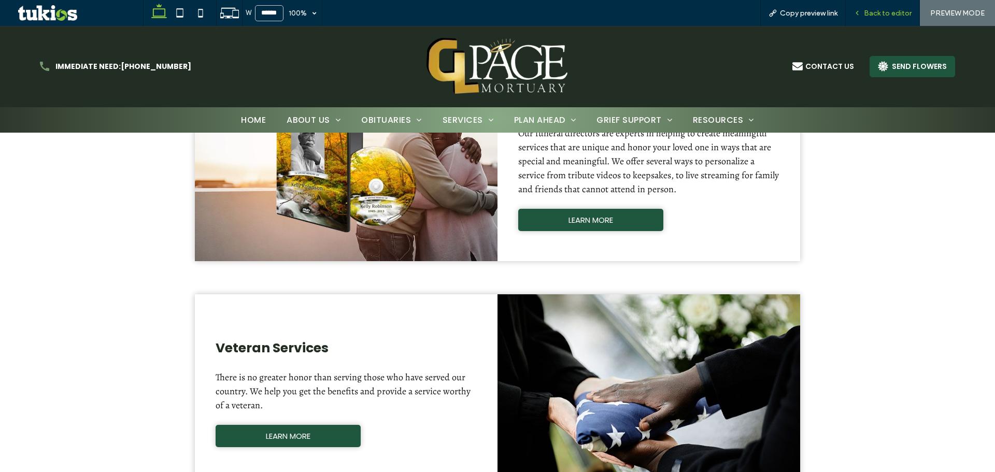
click at [880, 15] on span "Back to editor" at bounding box center [888, 13] width 48 height 9
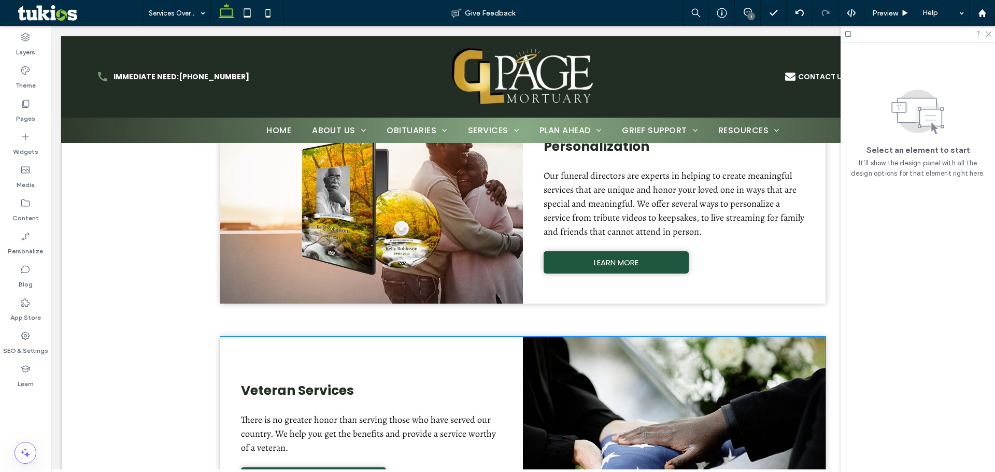
scroll to position [829, 0]
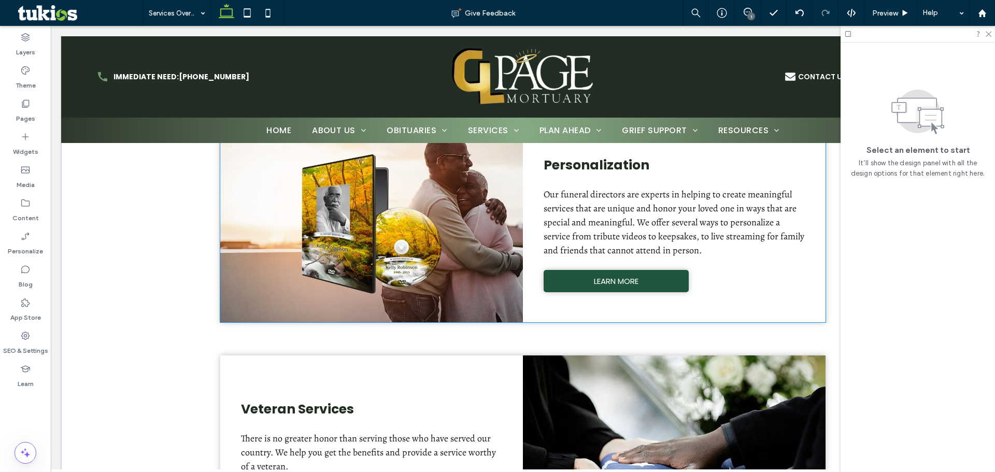
click at [470, 310] on div at bounding box center [371, 223] width 303 height 197
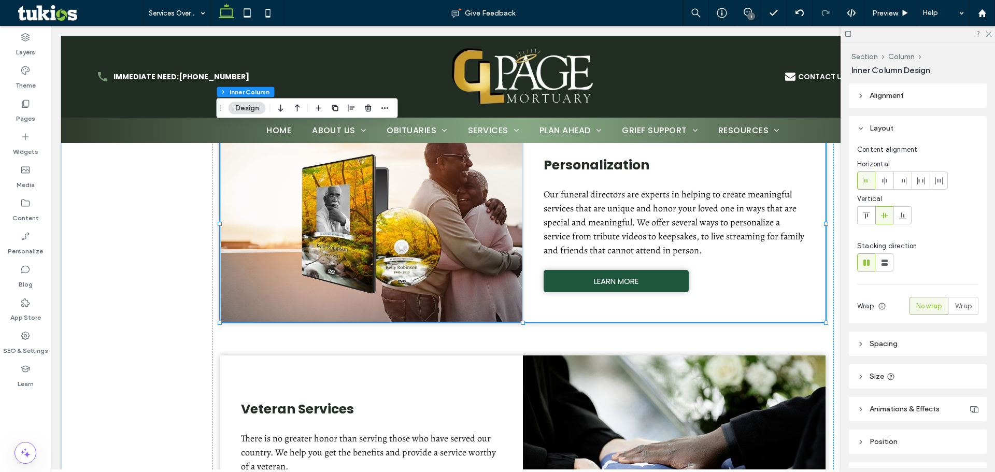
click at [470, 310] on div at bounding box center [371, 223] width 303 height 197
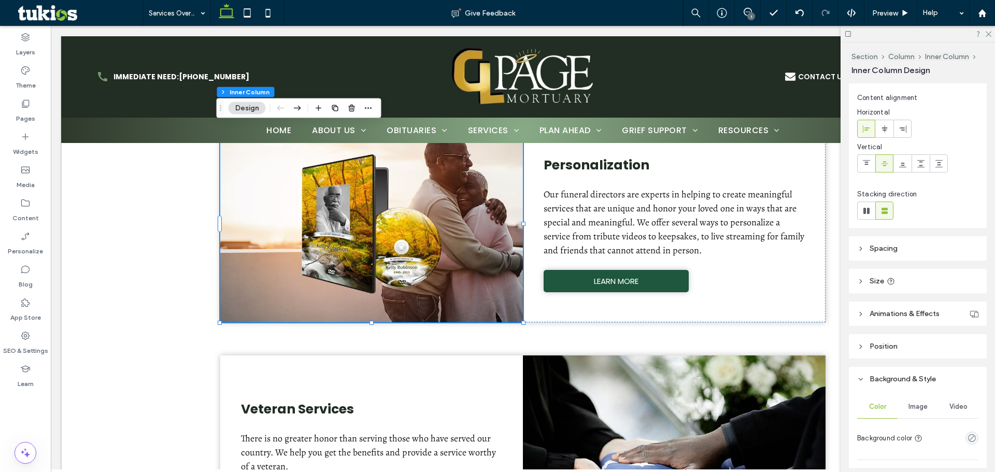
click at [910, 402] on div "Image" at bounding box center [918, 407] width 40 height 23
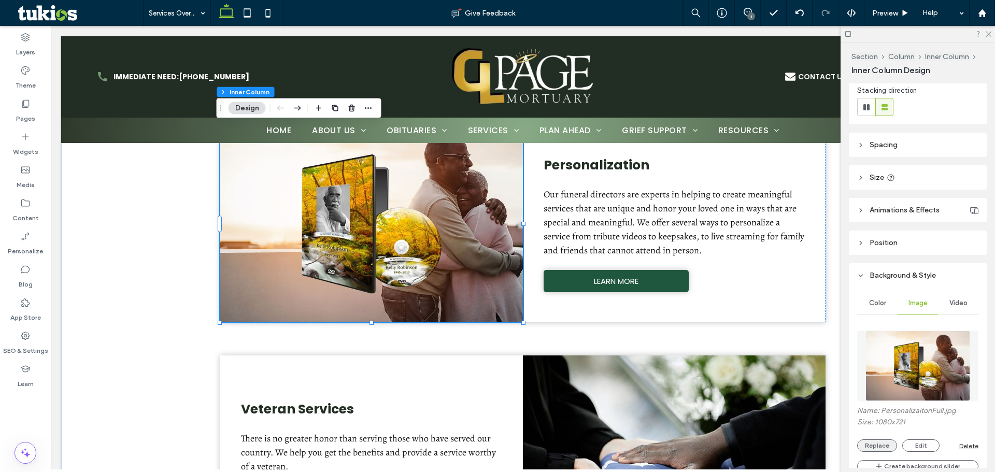
click at [882, 447] on button "Replace" at bounding box center [877, 446] width 40 height 12
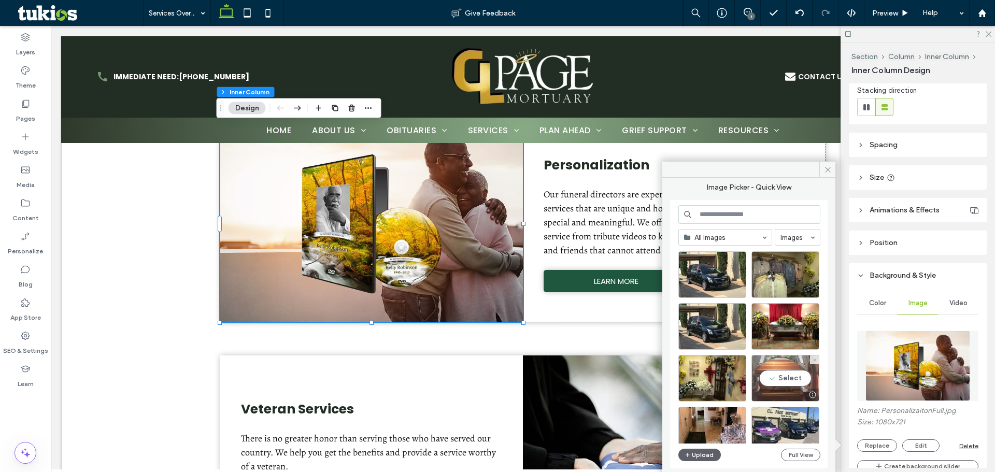
scroll to position [445, 0]
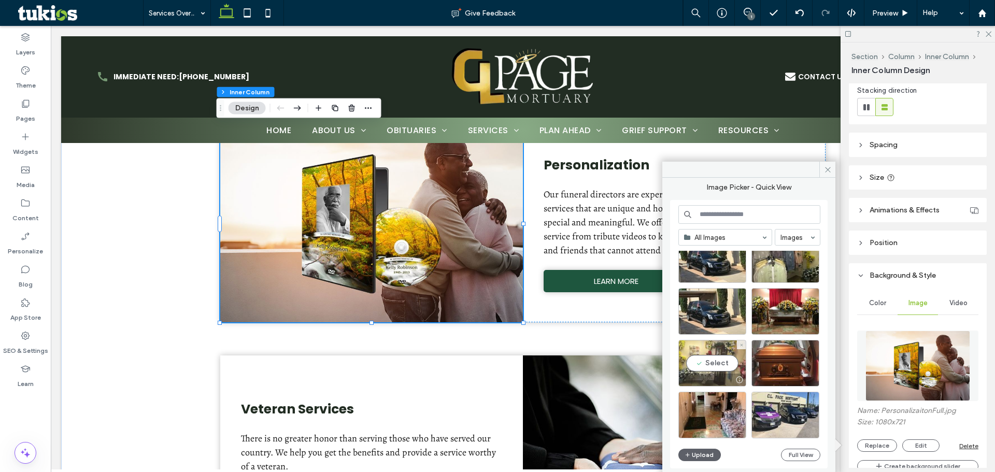
click at [695, 371] on div "Select" at bounding box center [713, 363] width 68 height 47
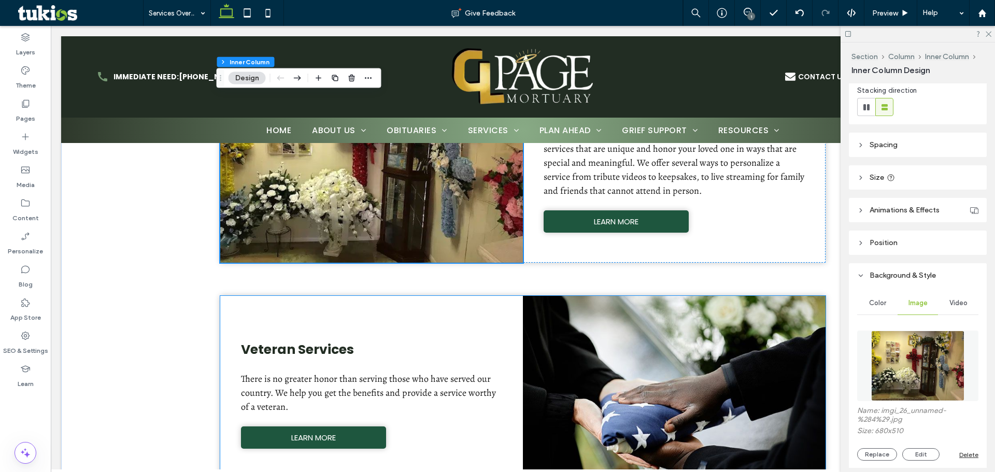
scroll to position [933, 0]
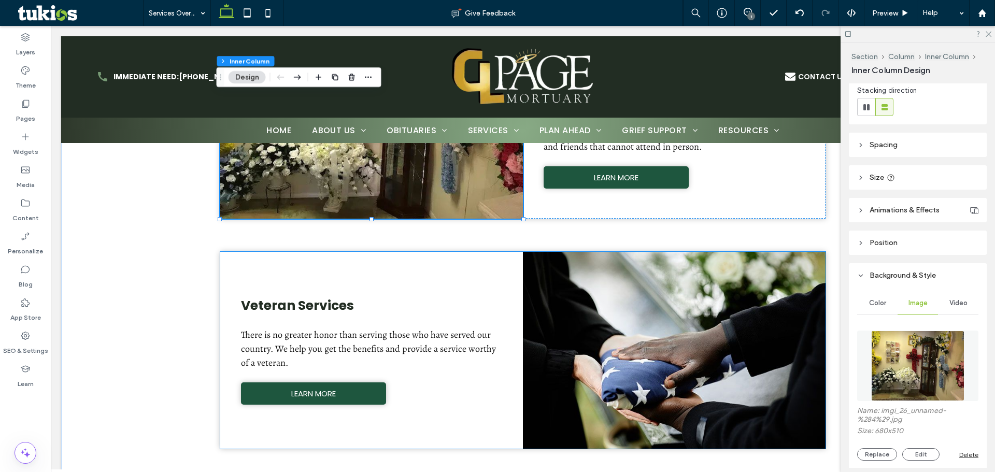
click at [667, 327] on div at bounding box center [674, 350] width 303 height 197
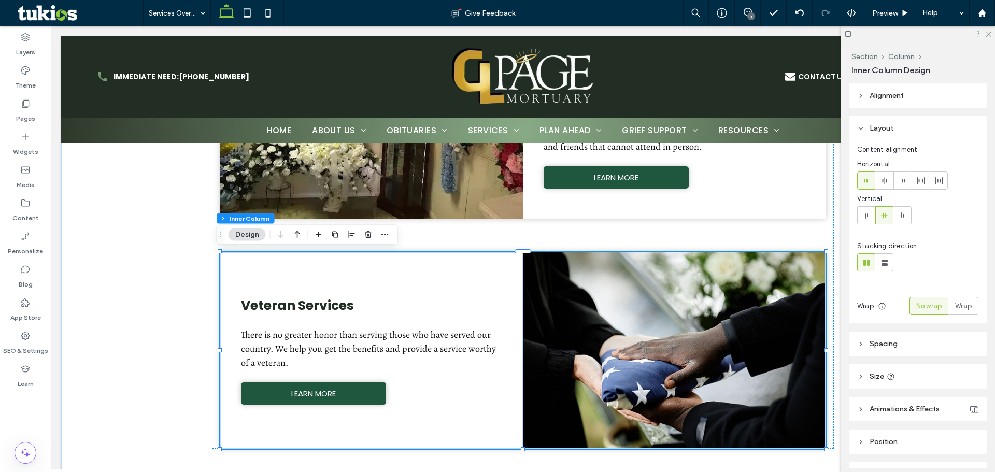
click at [667, 327] on div at bounding box center [674, 350] width 303 height 197
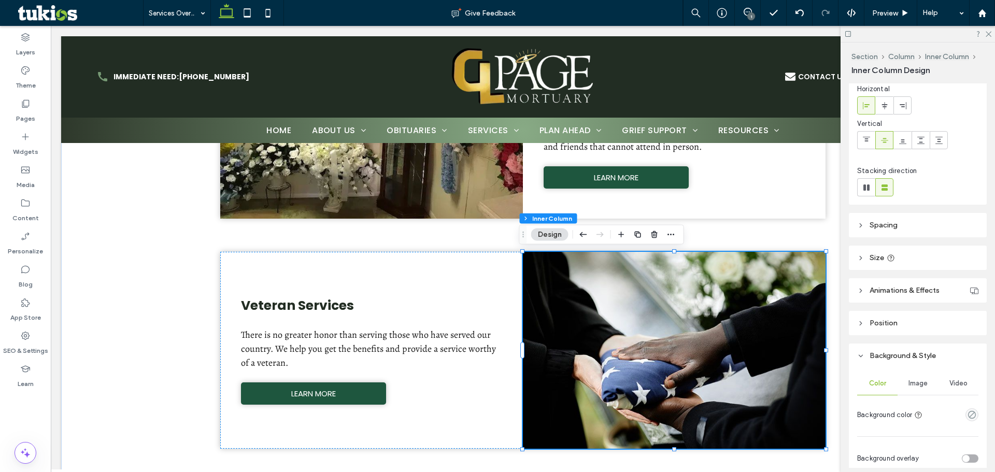
scroll to position [156, 0]
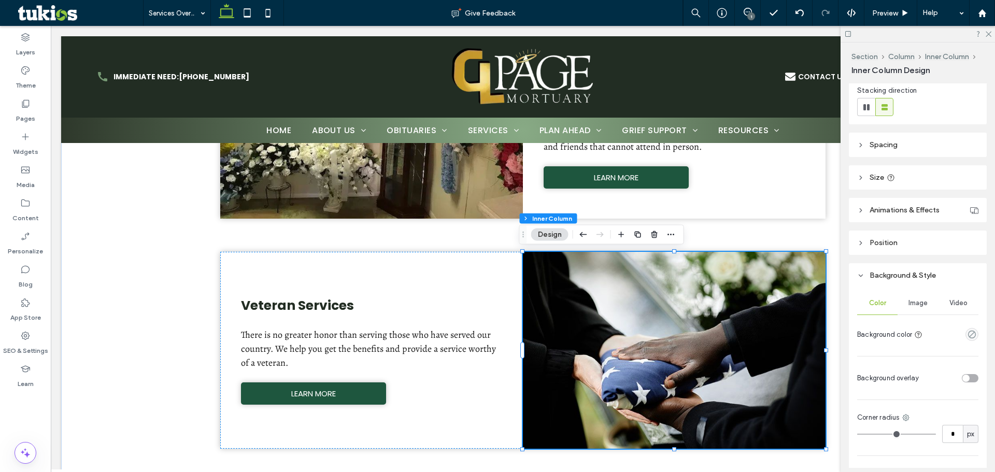
click at [913, 302] on span "Image" at bounding box center [918, 303] width 19 height 8
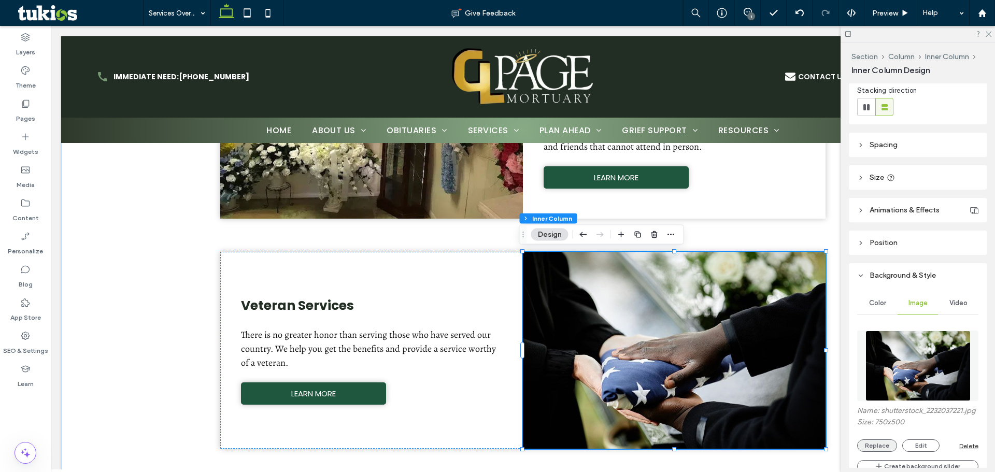
click at [876, 452] on button "Replace" at bounding box center [877, 446] width 40 height 12
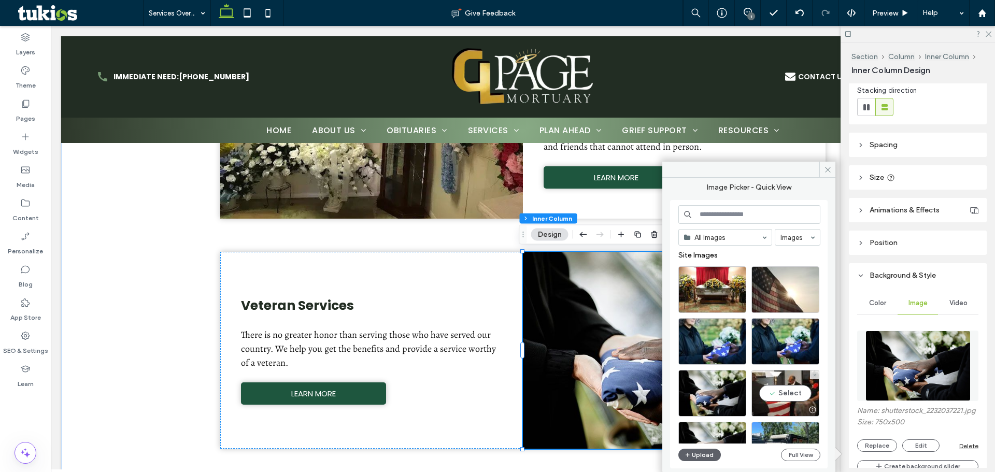
click at [843, 398] on div "Section Column Inner Column Inner Column Design Alignment Layout Content alignm…" at bounding box center [918, 258] width 154 height 430
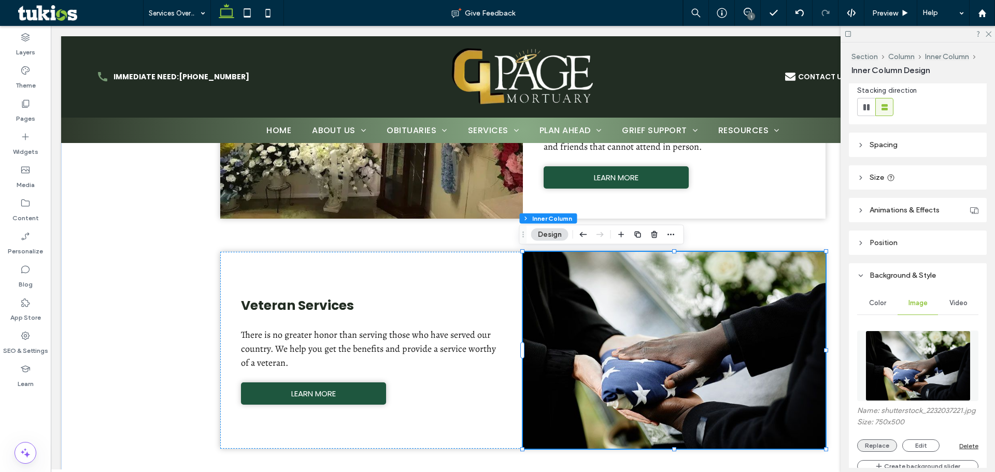
click at [879, 452] on button "Replace" at bounding box center [877, 446] width 40 height 12
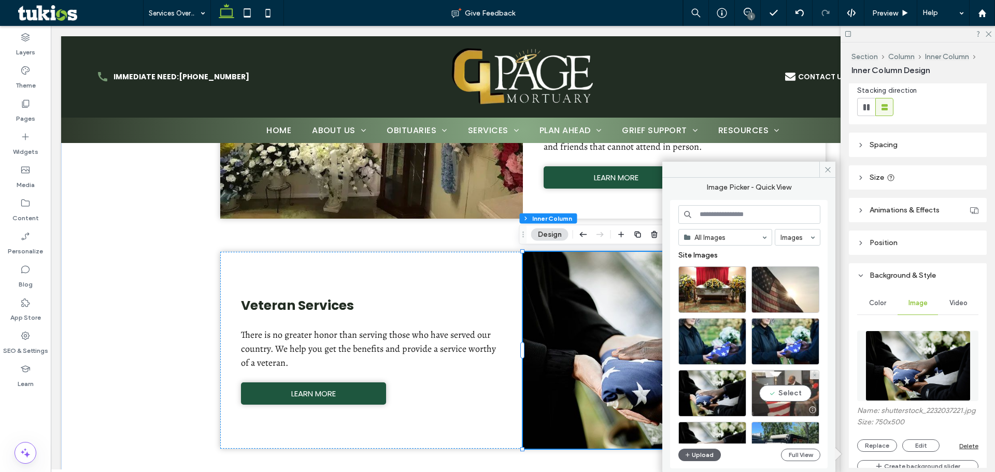
click at [794, 387] on div "Select" at bounding box center [786, 393] width 68 height 47
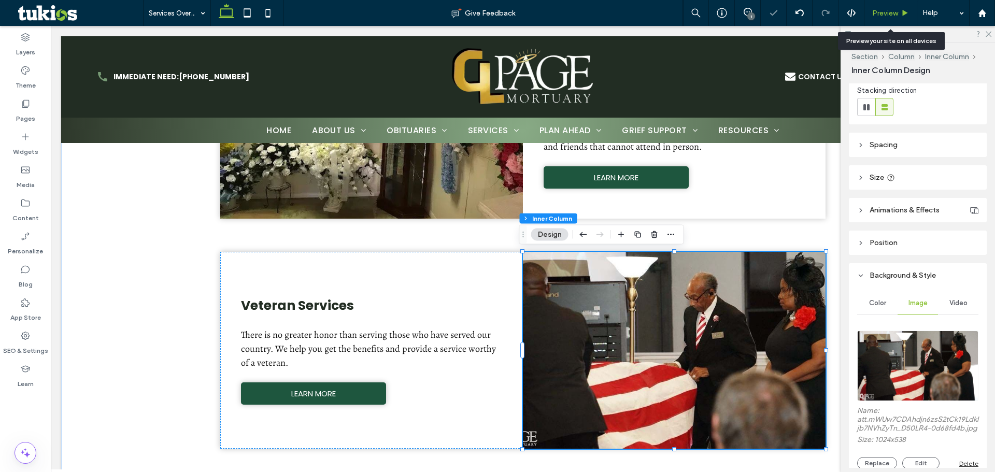
click at [888, 13] on span "Preview" at bounding box center [885, 13] width 26 height 9
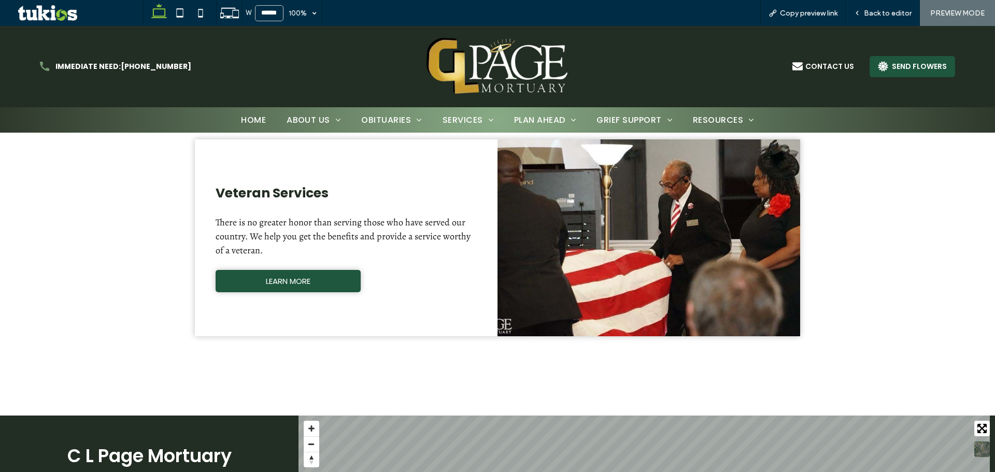
scroll to position [1039, 0]
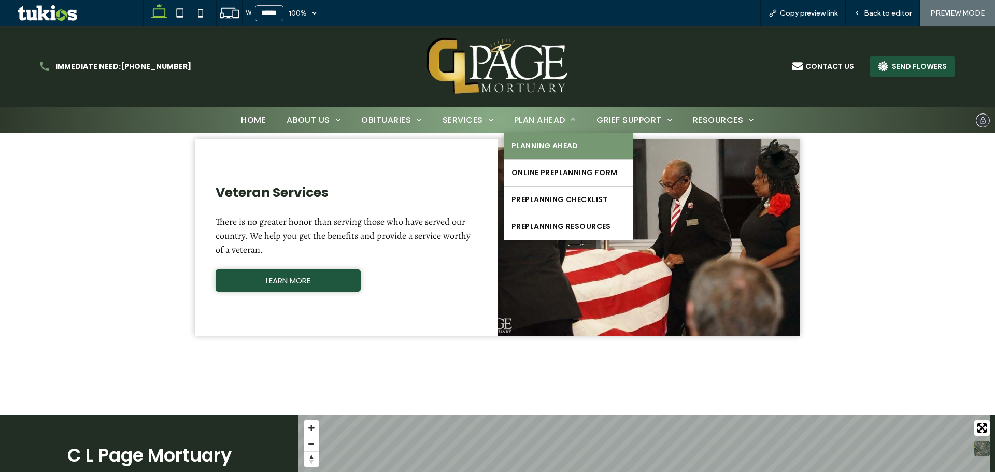
click at [530, 140] on span "Planning Ahead" at bounding box center [545, 145] width 67 height 11
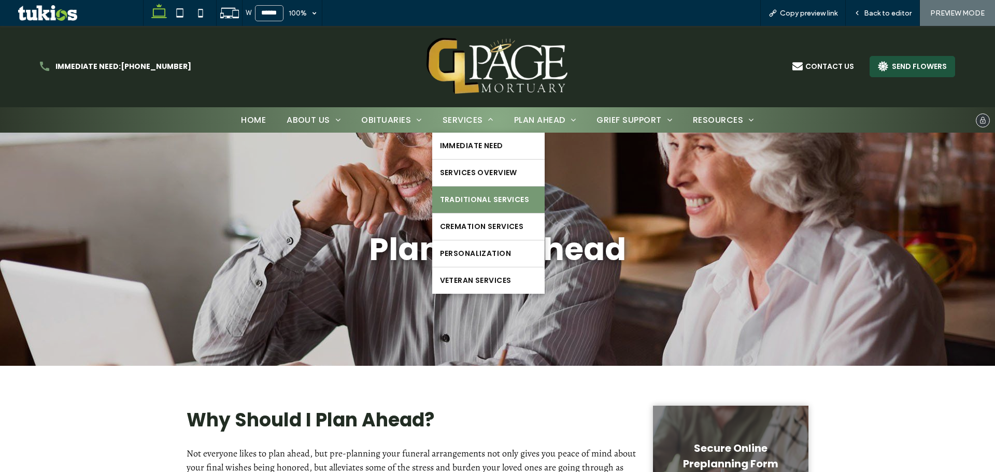
click at [456, 195] on span "Traditional Services" at bounding box center [484, 199] width 89 height 11
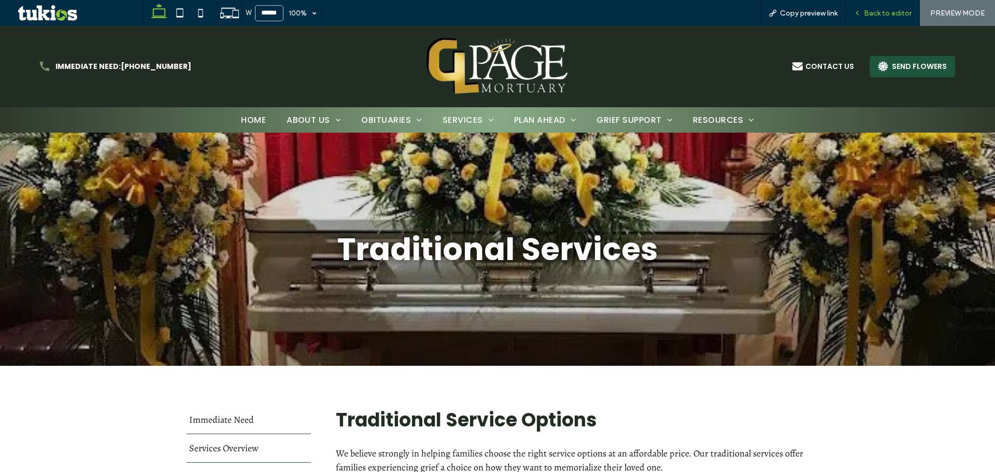
click at [916, 15] on div "Back to editor" at bounding box center [883, 13] width 74 height 9
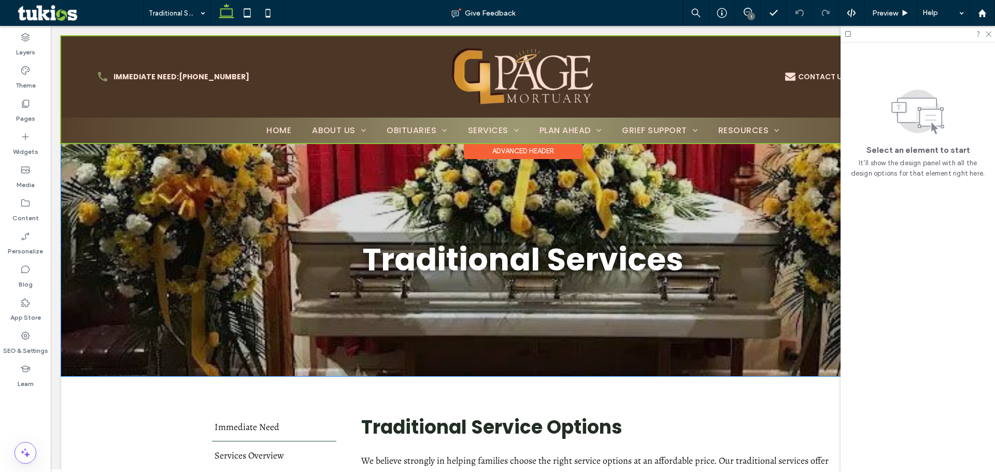
click at [546, 156] on div "Advanced Header" at bounding box center [523, 151] width 119 height 16
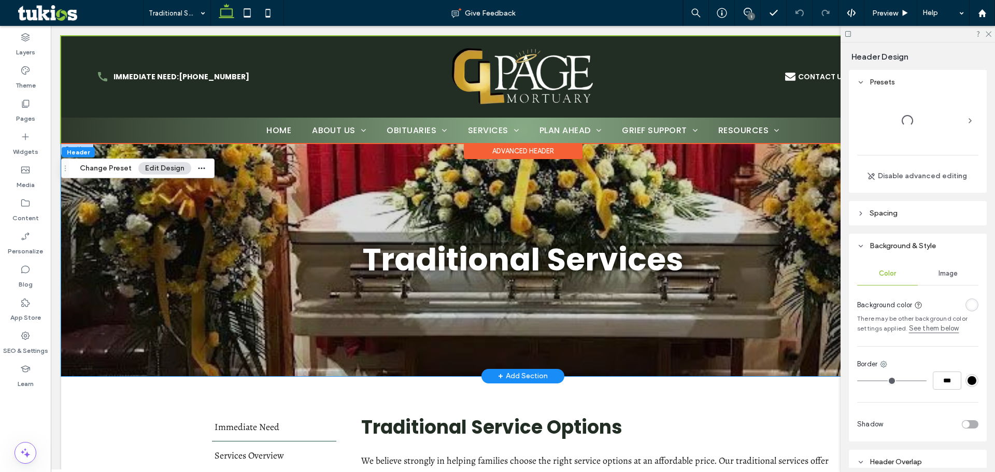
click at [648, 172] on div "Traditional Services" at bounding box center [523, 259] width 622 height 233
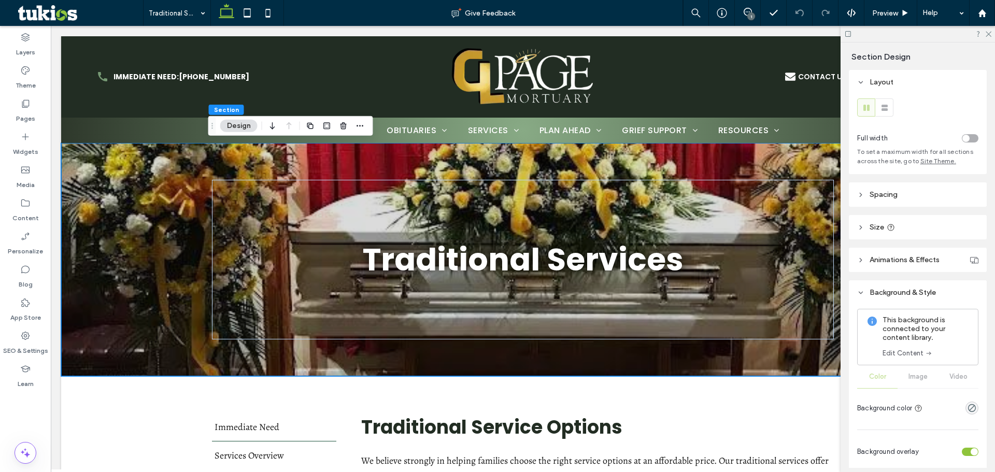
click at [912, 356] on link "Edit Content" at bounding box center [908, 353] width 50 height 10
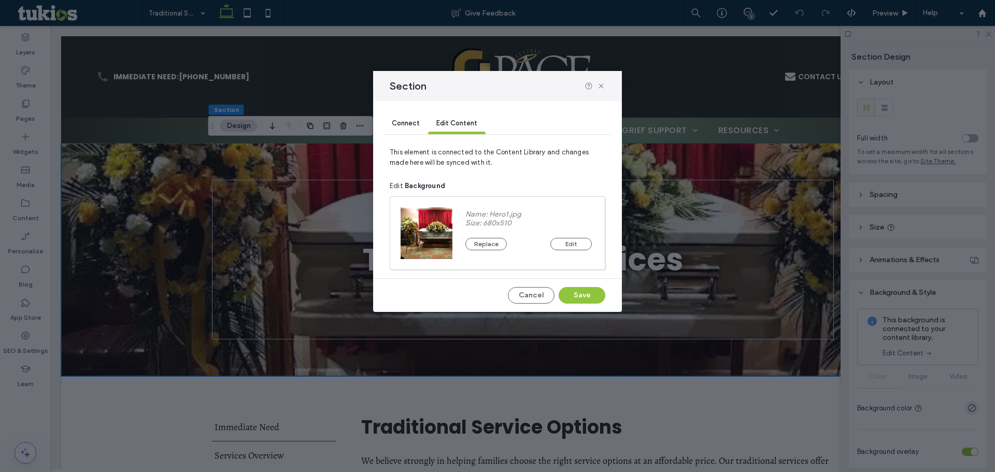
click at [485, 235] on div "Replace Edit" at bounding box center [529, 239] width 126 height 23
click at [486, 236] on div "Replace Edit" at bounding box center [529, 239] width 126 height 23
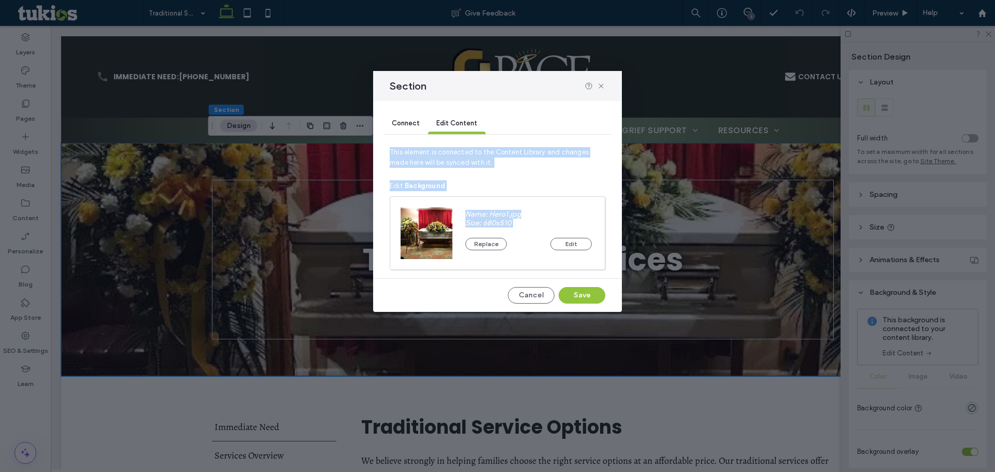
click at [486, 236] on div "Replace Edit" at bounding box center [529, 239] width 126 height 23
click at [486, 244] on button "Replace" at bounding box center [486, 244] width 41 height 12
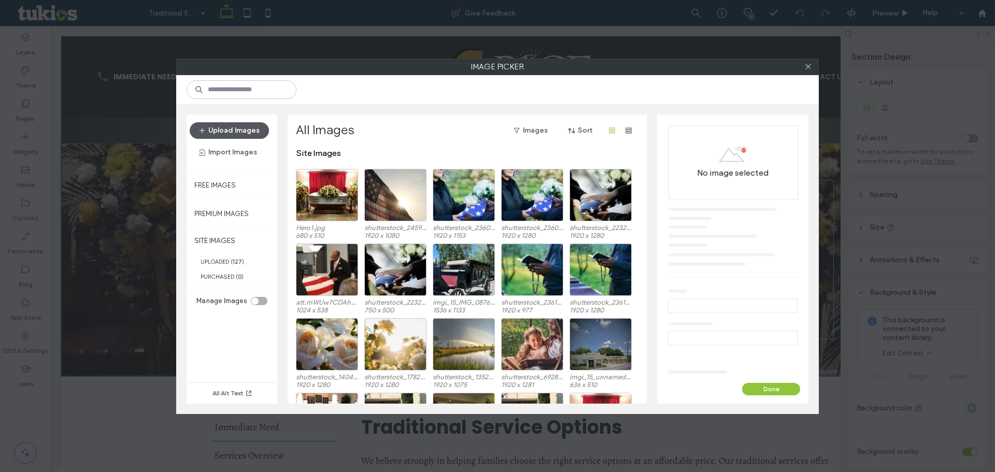
click at [236, 128] on button "Upload Images" at bounding box center [229, 130] width 79 height 17
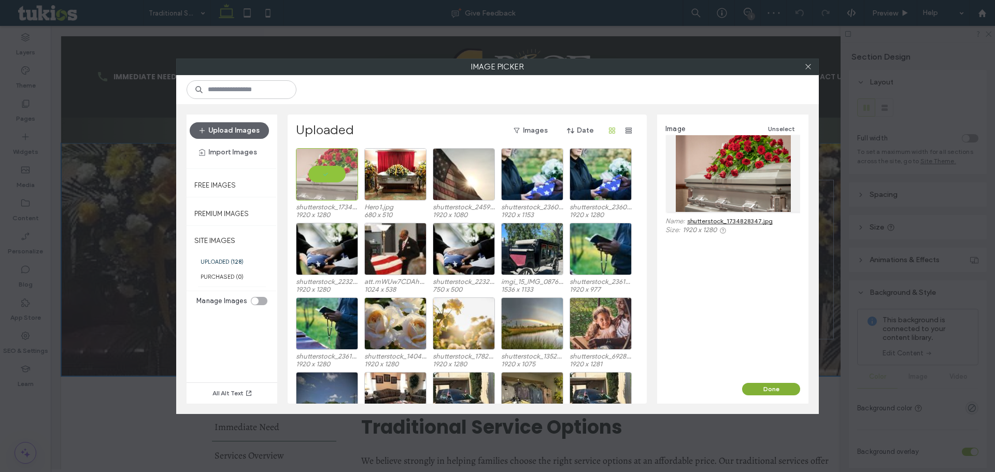
click at [746, 384] on button "Done" at bounding box center [771, 389] width 58 height 12
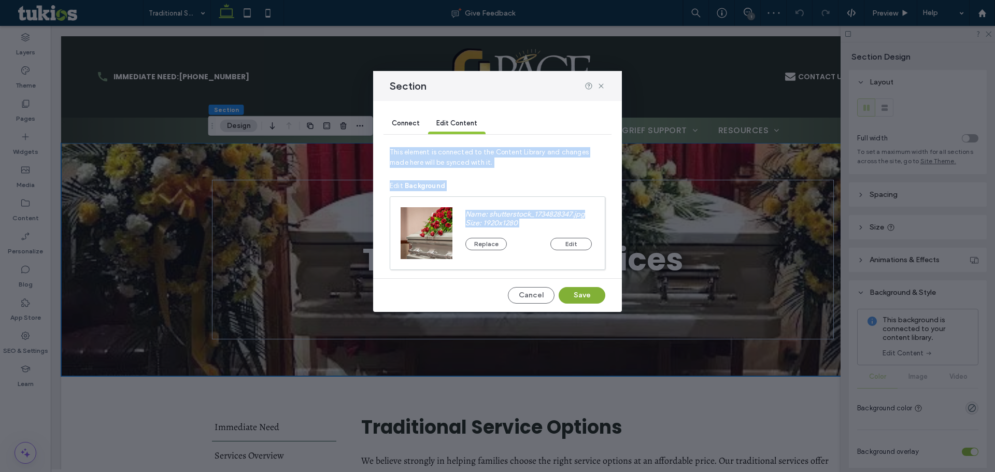
drag, startPoint x: 570, startPoint y: 296, endPoint x: 520, endPoint y: 270, distance: 56.1
click at [570, 296] on button "Save" at bounding box center [582, 295] width 47 height 17
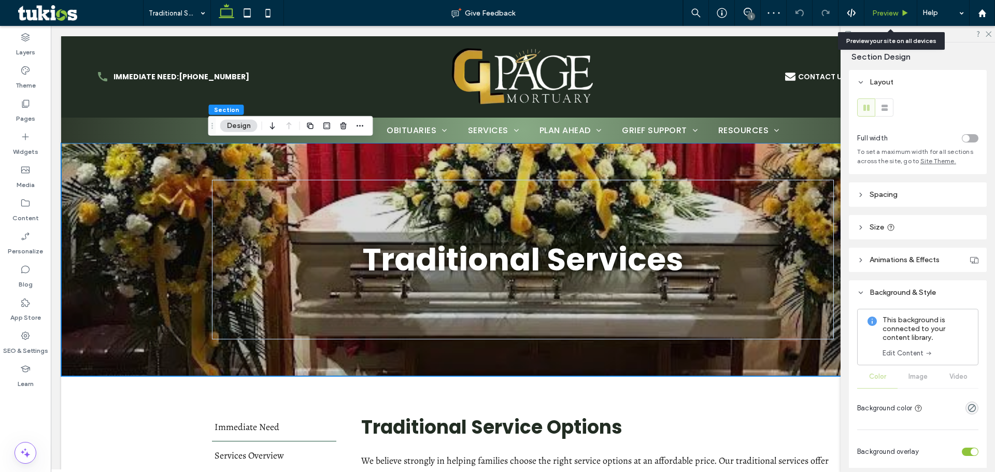
click at [894, 15] on span "Preview" at bounding box center [885, 13] width 26 height 9
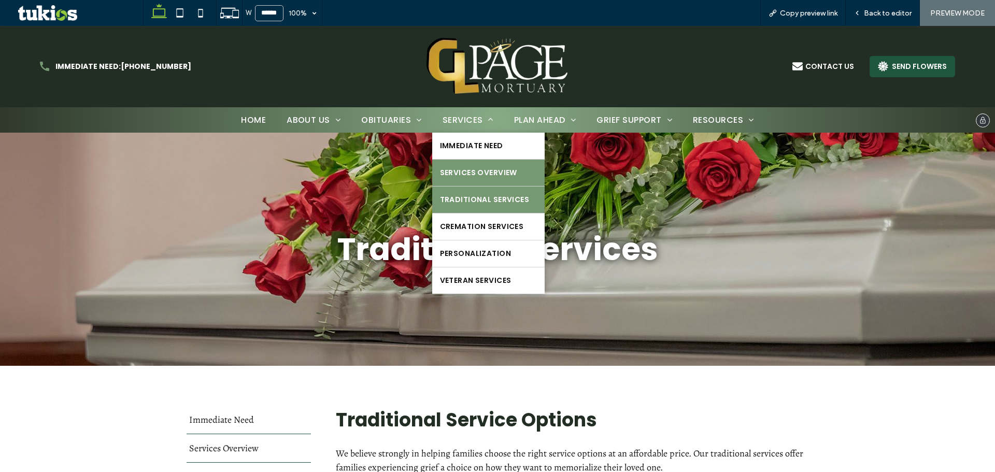
click at [472, 167] on span "Services Overview" at bounding box center [478, 172] width 77 height 11
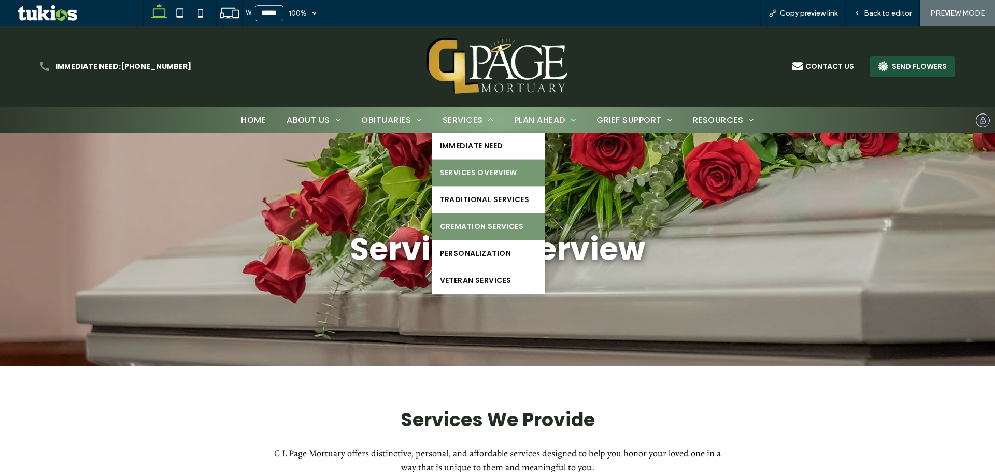
click at [478, 237] on link "Cremation Services" at bounding box center [488, 227] width 112 height 26
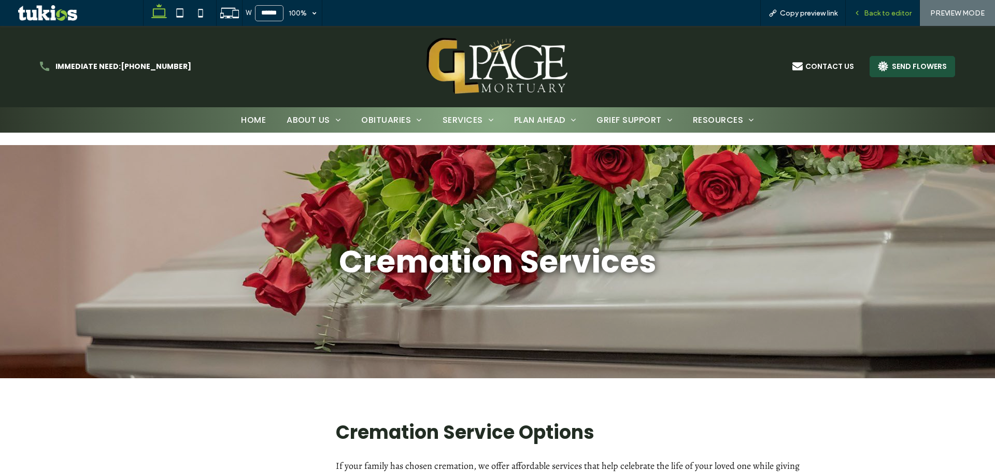
drag, startPoint x: 886, startPoint y: 14, endPoint x: 809, endPoint y: 66, distance: 93.3
click at [886, 14] on span "Back to editor" at bounding box center [888, 13] width 48 height 9
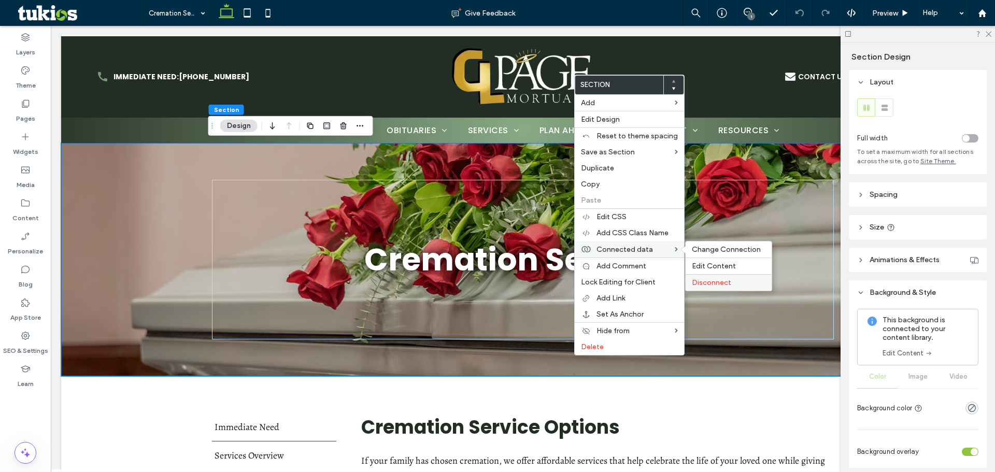
click at [719, 285] on span "Disconnect" at bounding box center [711, 282] width 39 height 9
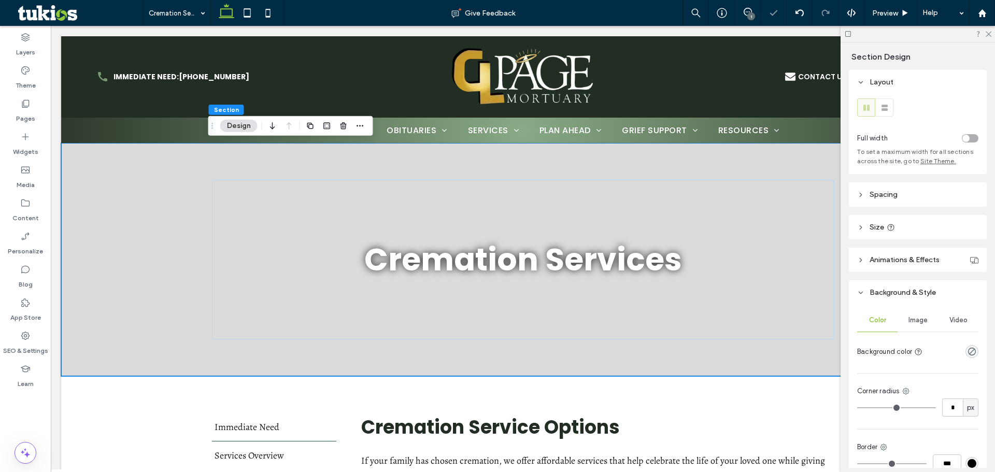
click at [906, 323] on div "Image" at bounding box center [918, 320] width 40 height 23
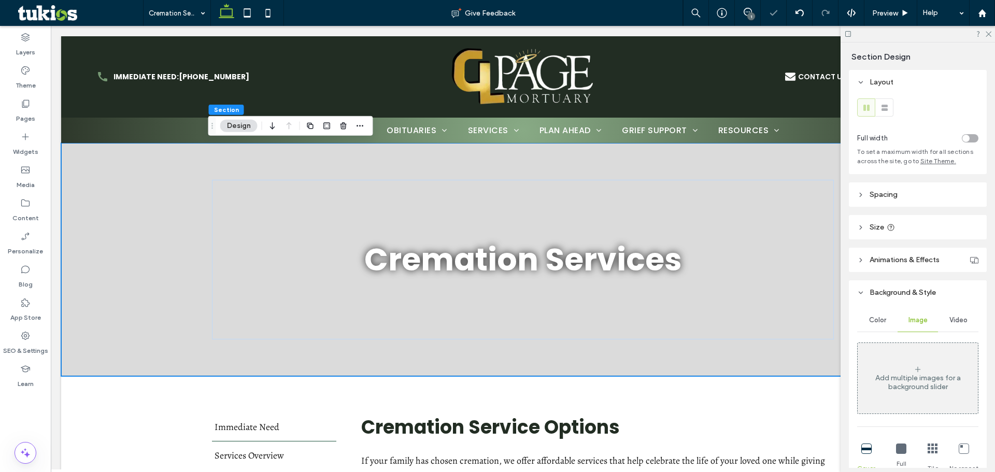
click at [893, 389] on div "Add multiple images for a background slider" at bounding box center [918, 383] width 120 height 18
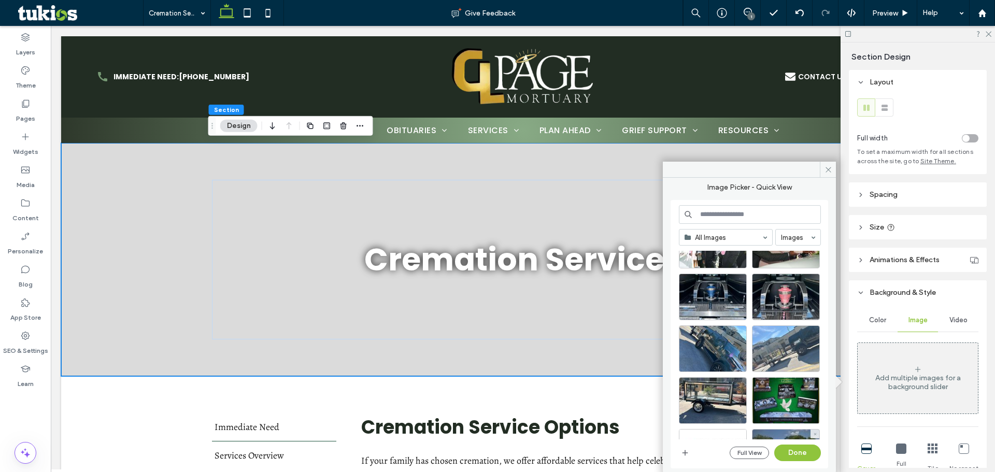
scroll to position [1443, 0]
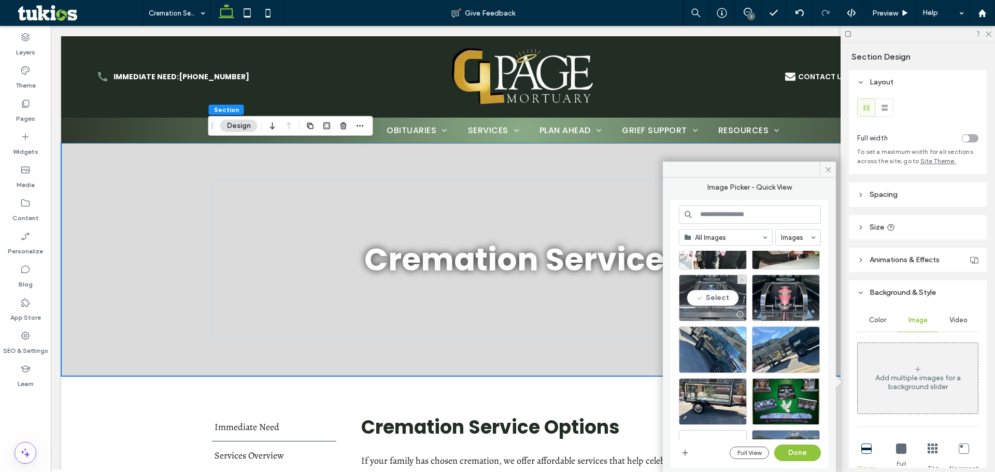
click at [709, 297] on div "Select" at bounding box center [713, 298] width 68 height 47
click at [802, 455] on button "Done" at bounding box center [798, 453] width 47 height 17
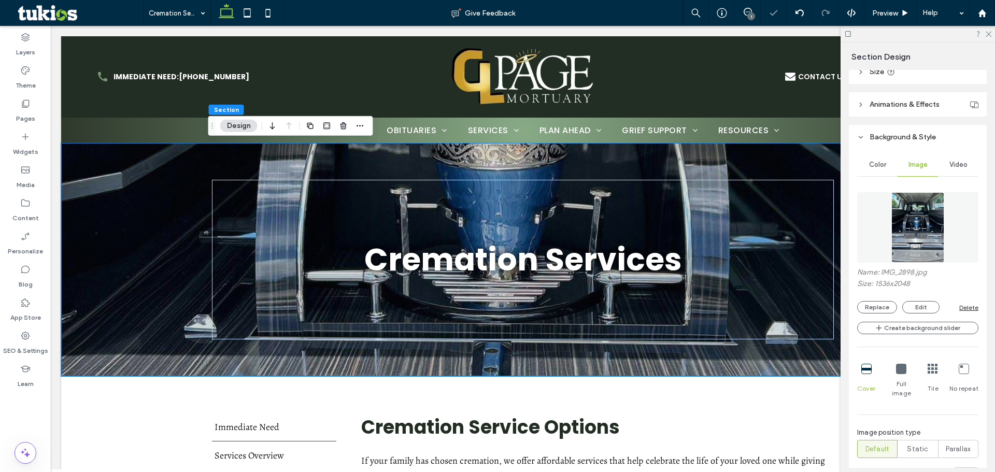
scroll to position [259, 0]
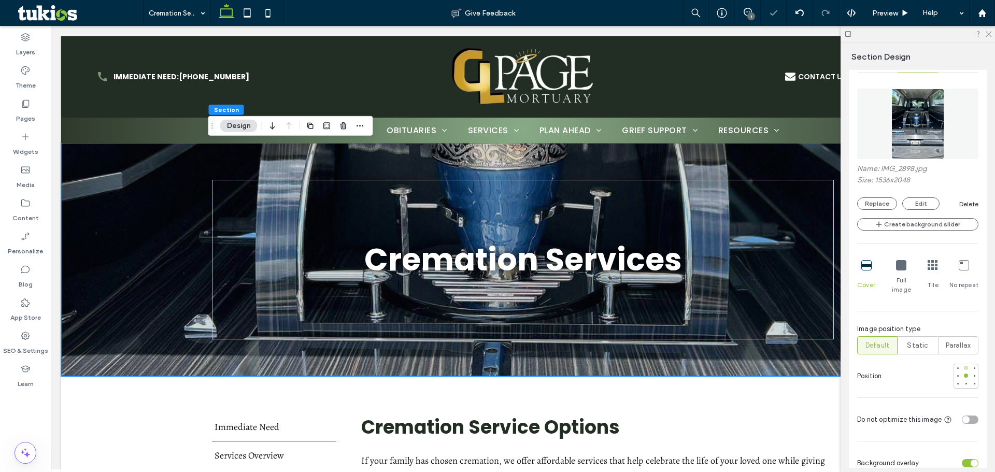
click at [964, 366] on div at bounding box center [966, 368] width 4 height 4
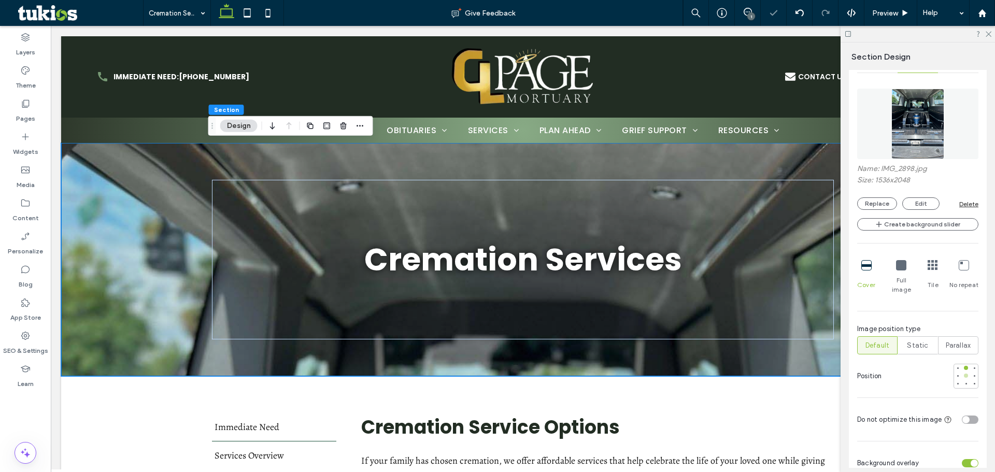
click at [963, 372] on div at bounding box center [966, 375] width 7 height 7
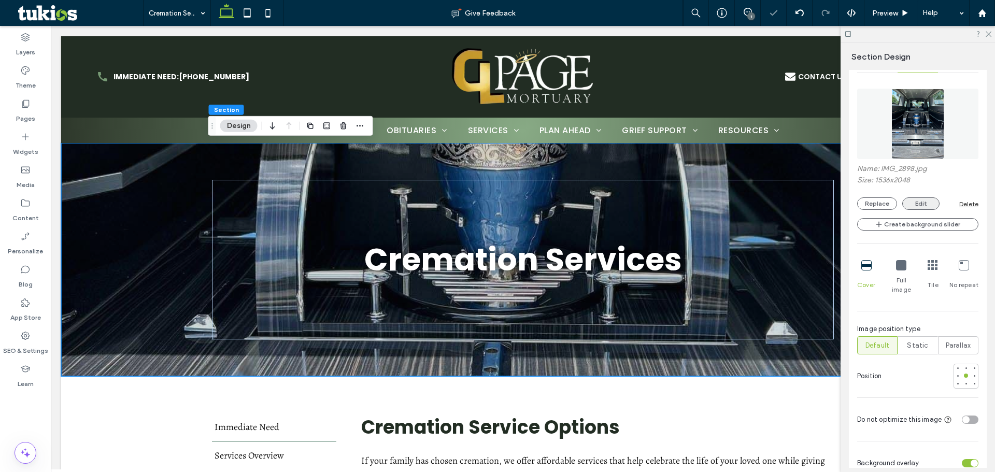
click at [918, 204] on button "Edit" at bounding box center [921, 204] width 37 height 12
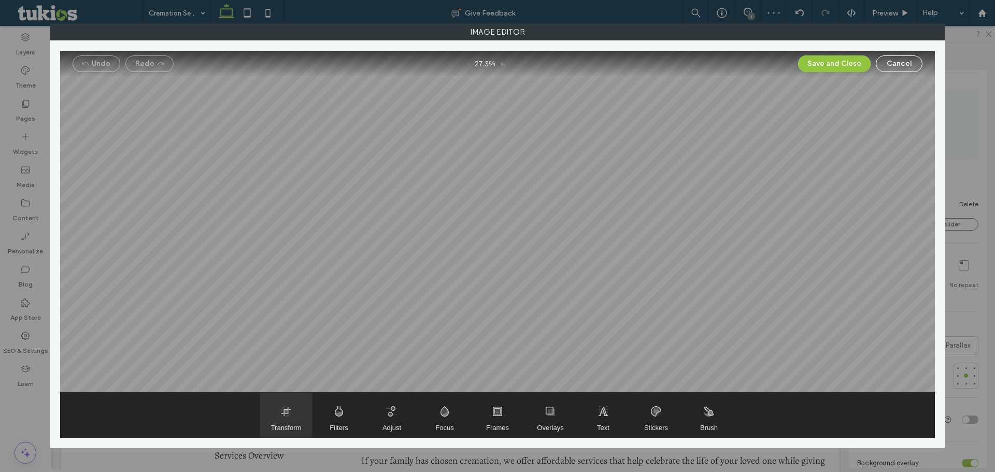
click at [281, 420] on span "Transform" at bounding box center [286, 415] width 52 height 45
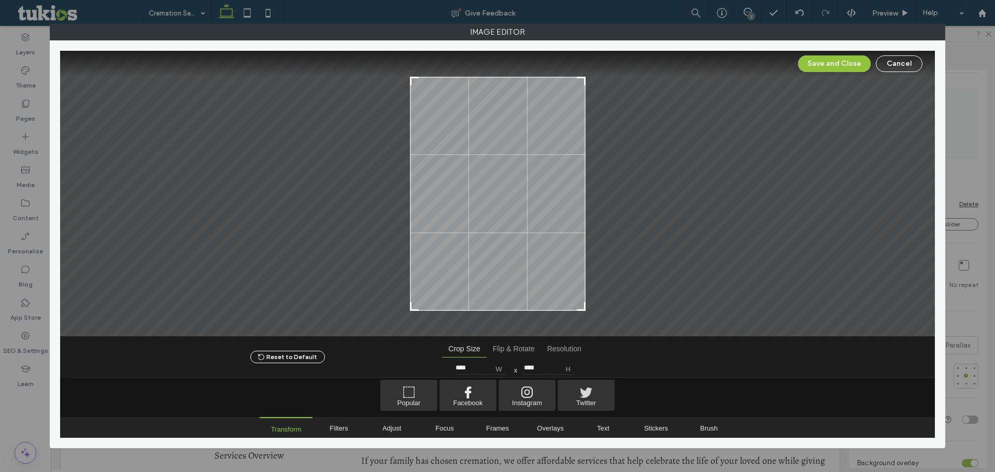
click at [586, 311] on div at bounding box center [497, 344] width 875 height 67
click at [581, 305] on div at bounding box center [497, 194] width 875 height 286
type input "****"
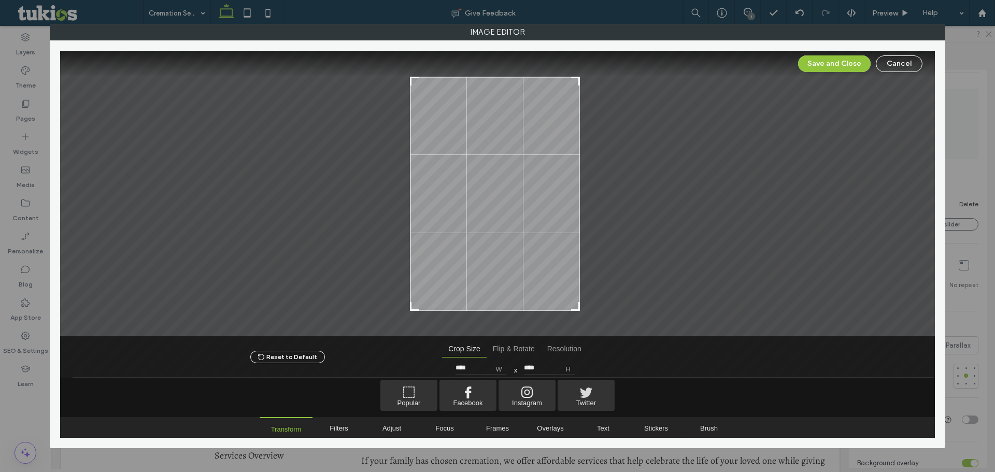
type input "****"
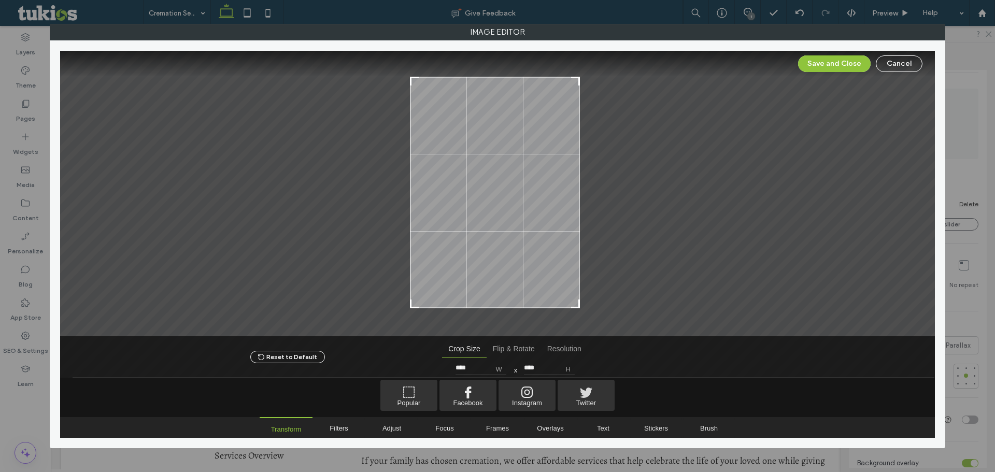
type input "****"
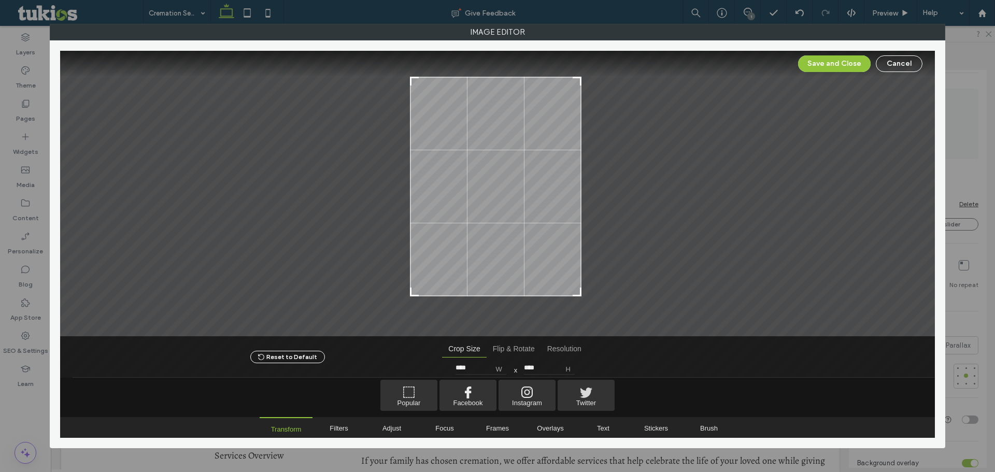
type input "****"
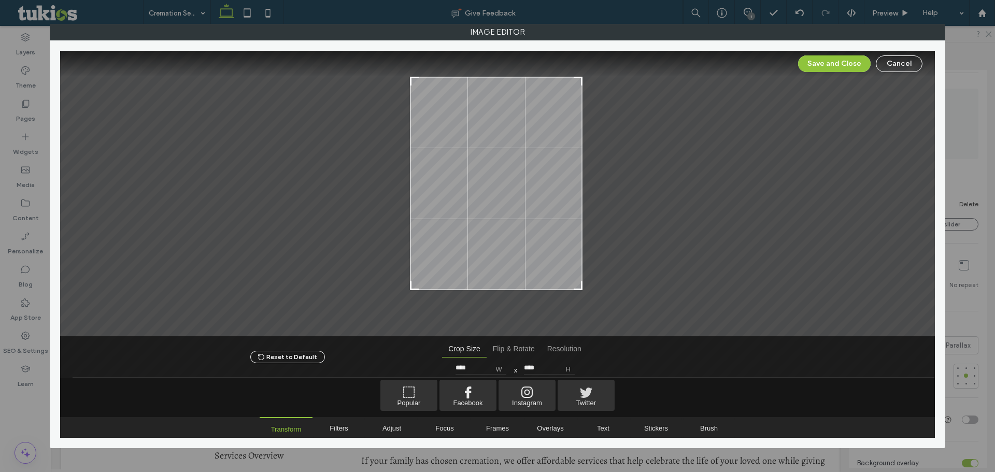
type input "****"
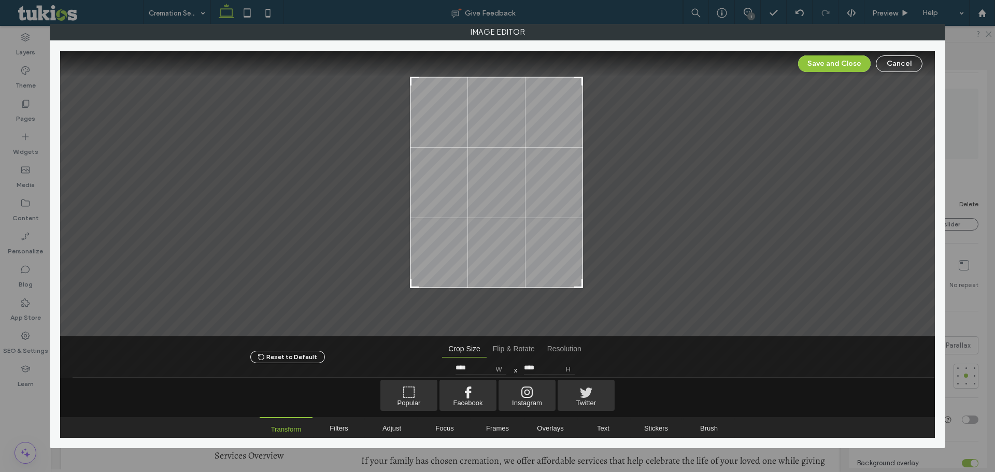
type input "****"
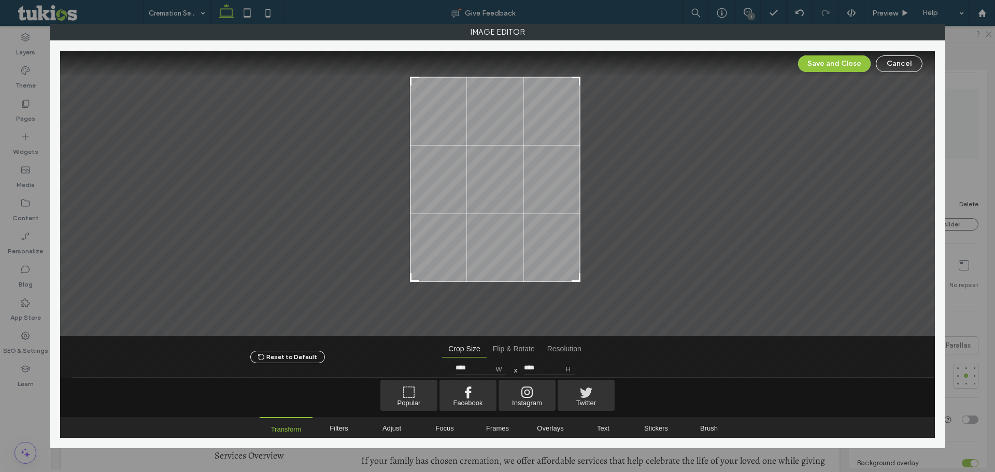
type input "****"
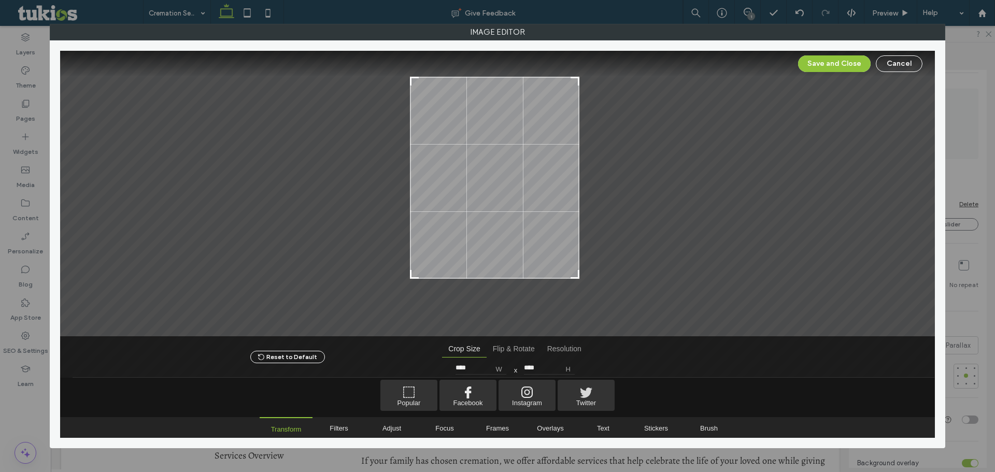
type input "****"
drag, startPoint x: 582, startPoint y: 306, endPoint x: 574, endPoint y: 273, distance: 33.6
click at [574, 273] on div at bounding box center [573, 273] width 12 height 12
click at [825, 58] on button "Save and Close" at bounding box center [834, 63] width 73 height 17
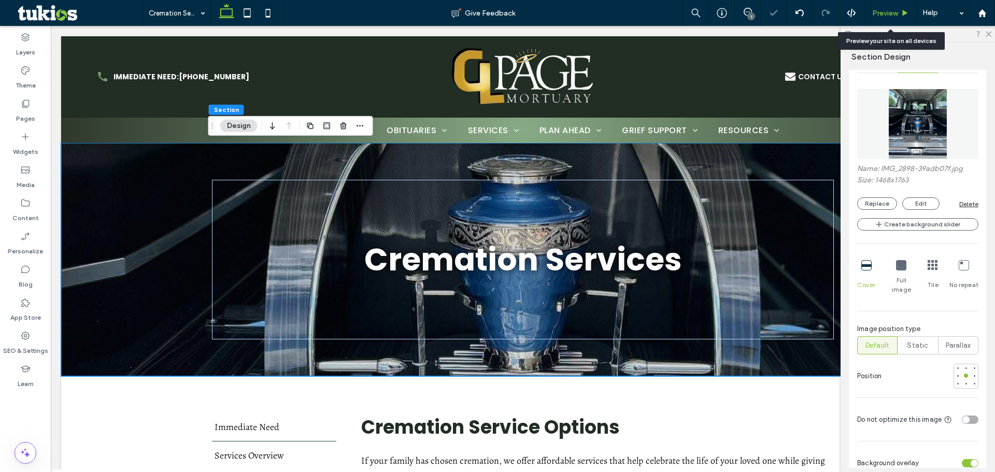
click at [881, 12] on span "Preview" at bounding box center [885, 13] width 26 height 9
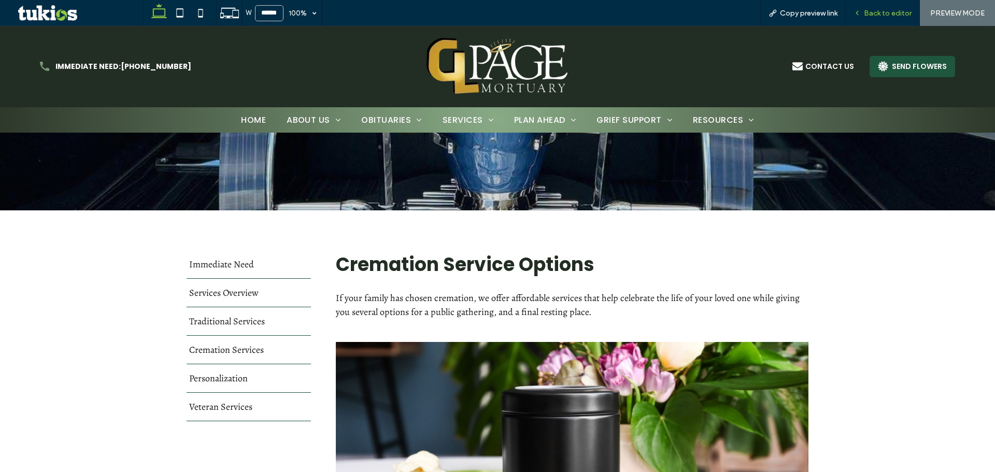
click at [885, 16] on span "Back to editor" at bounding box center [888, 13] width 48 height 9
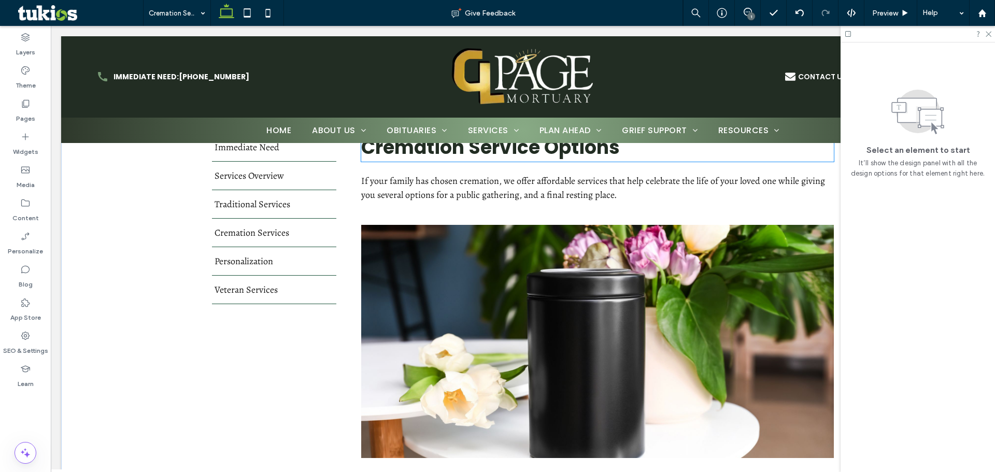
scroll to position [311, 0]
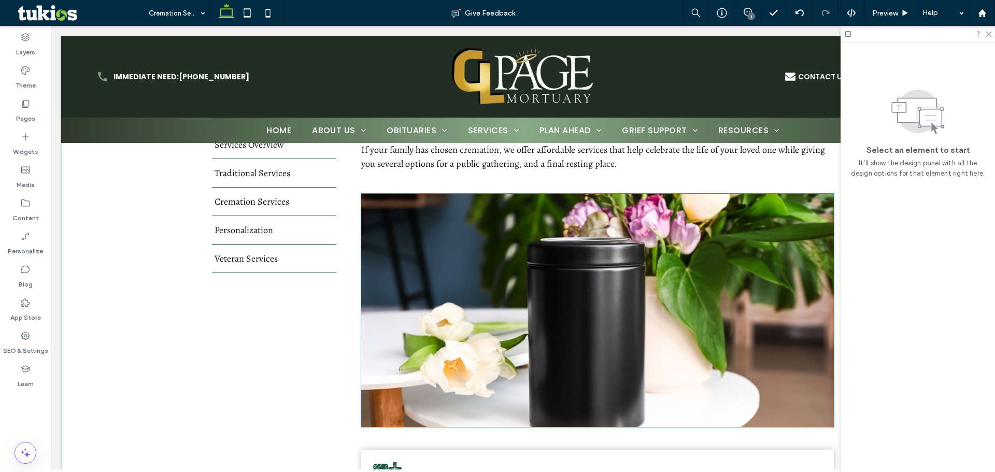
click at [555, 290] on img at bounding box center [597, 310] width 473 height 233
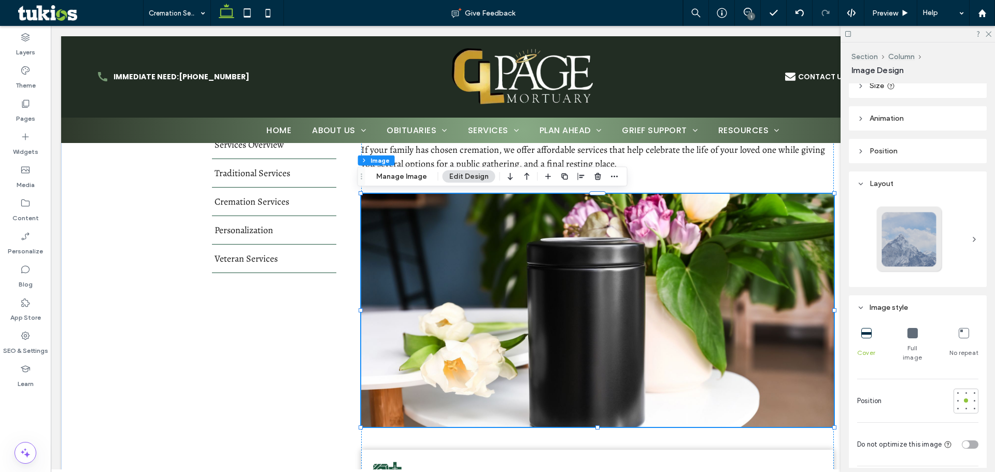
scroll to position [156, 0]
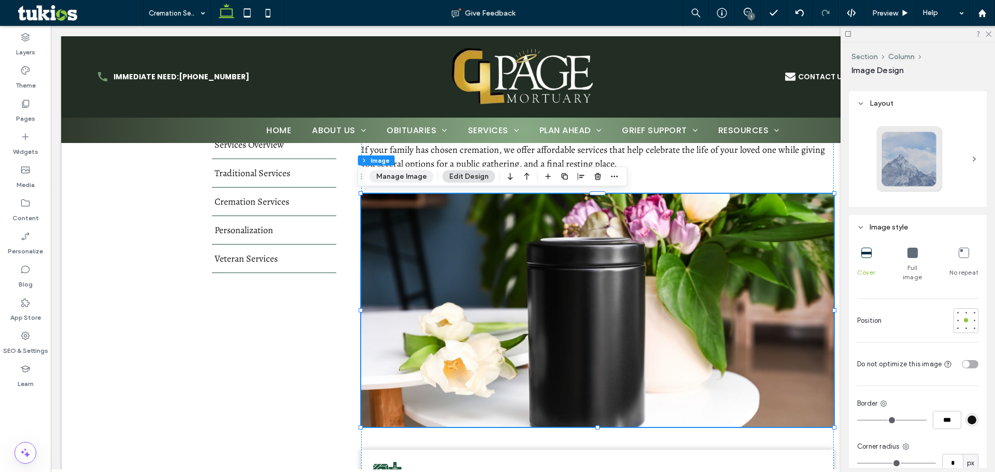
click at [418, 179] on button "Manage Image" at bounding box center [402, 177] width 64 height 12
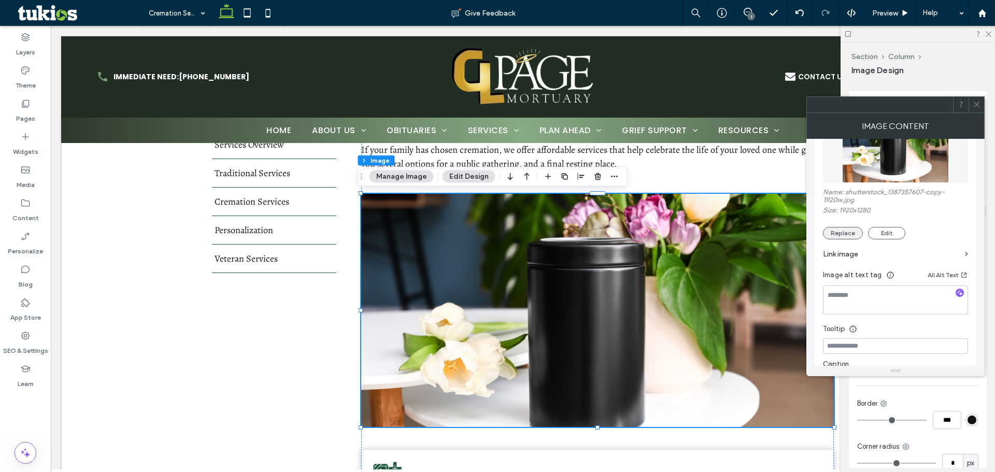
click at [855, 229] on button "Replace" at bounding box center [843, 233] width 40 height 12
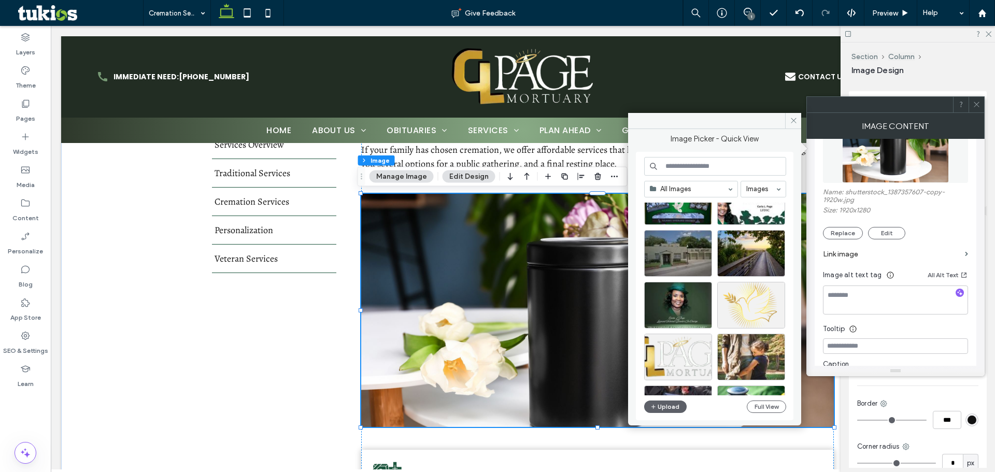
scroll to position [1491, 0]
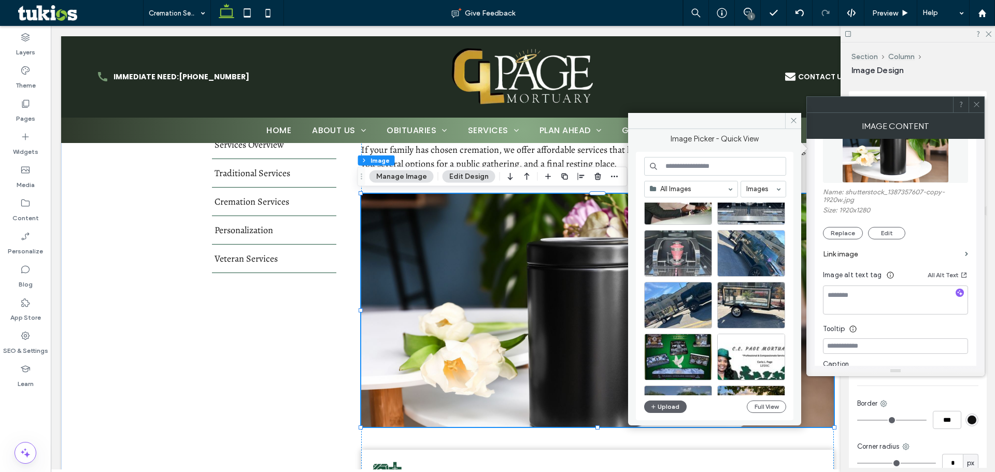
click at [686, 258] on div at bounding box center [678, 253] width 68 height 47
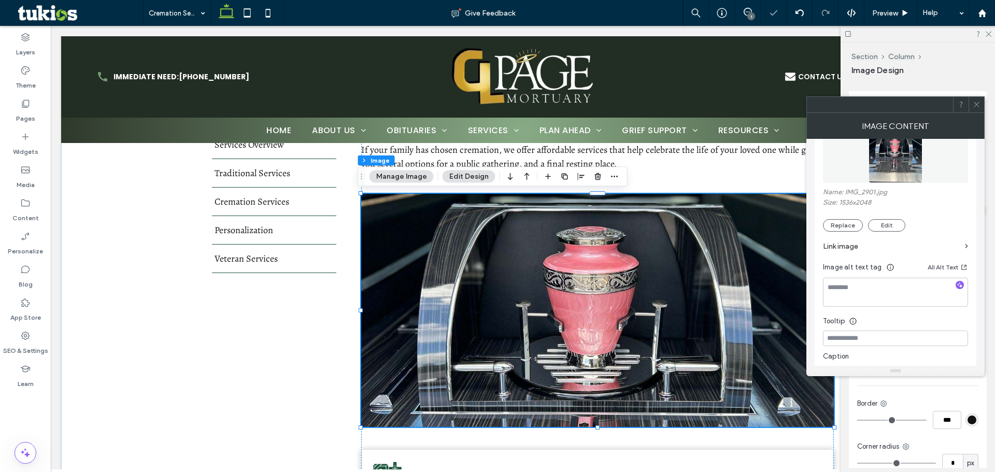
click at [958, 283] on icon "button" at bounding box center [959, 284] width 7 height 7
type textarea "**********"
click at [975, 101] on icon at bounding box center [977, 105] width 8 height 8
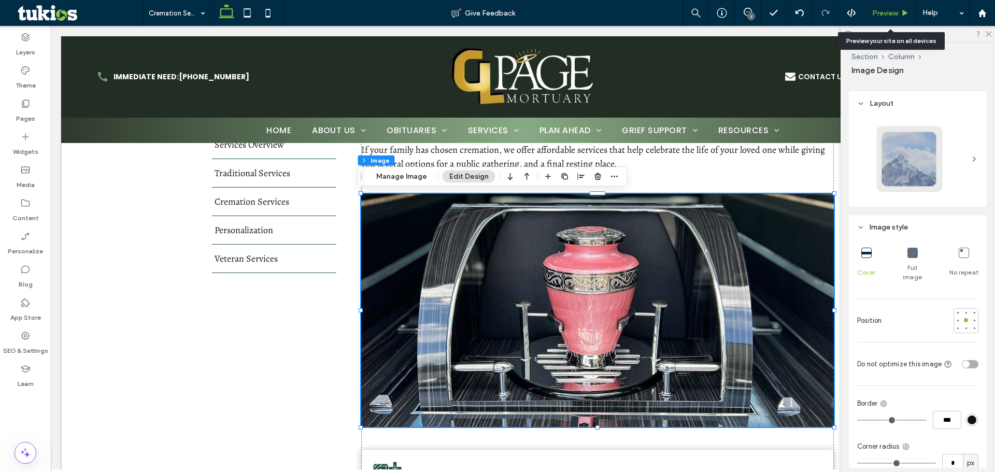
drag, startPoint x: 892, startPoint y: 9, endPoint x: 818, endPoint y: 364, distance: 362.9
click at [892, 9] on span "Preview" at bounding box center [885, 13] width 26 height 9
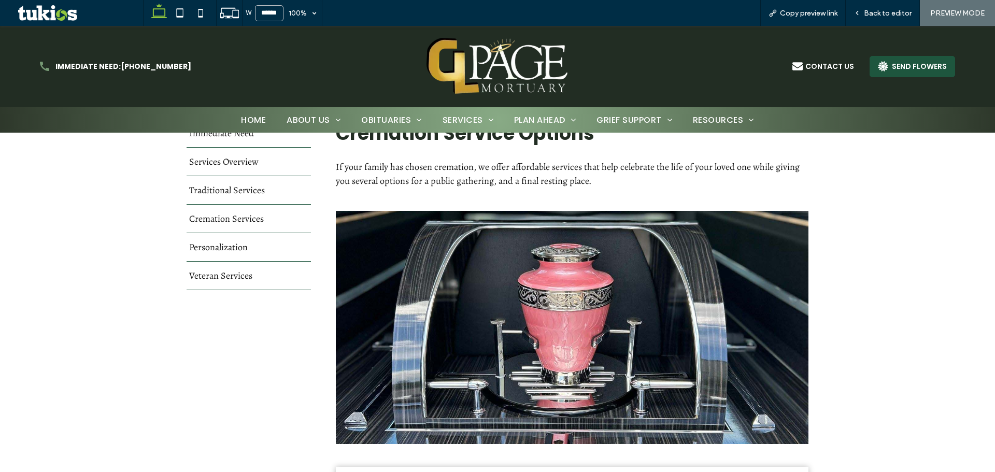
scroll to position [363, 0]
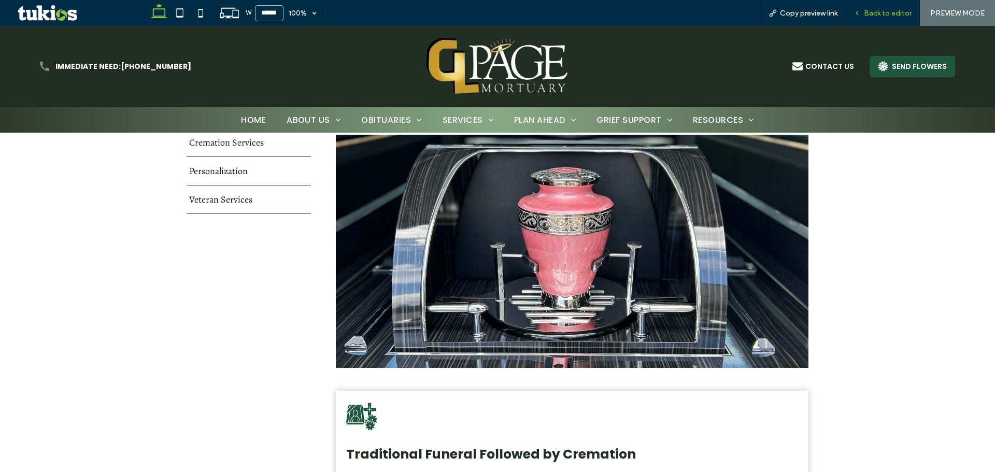
click at [888, 17] on span "Back to editor" at bounding box center [888, 13] width 48 height 9
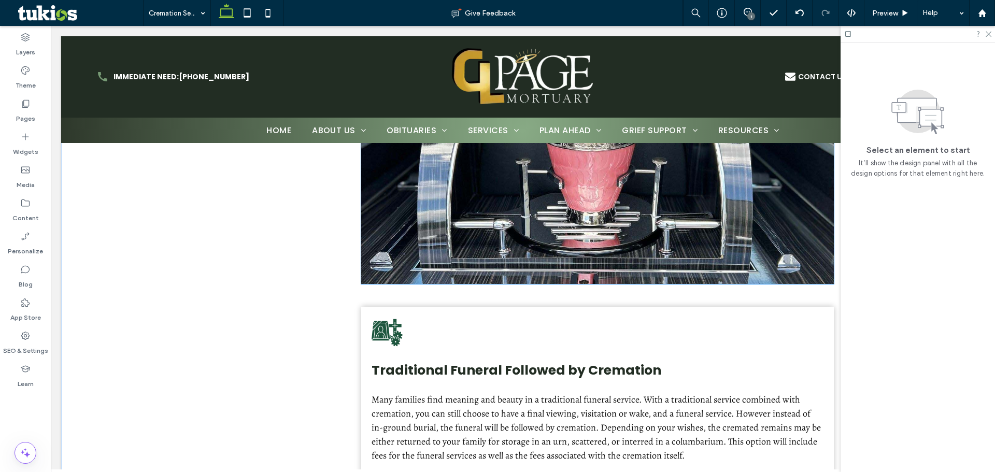
scroll to position [465, 0]
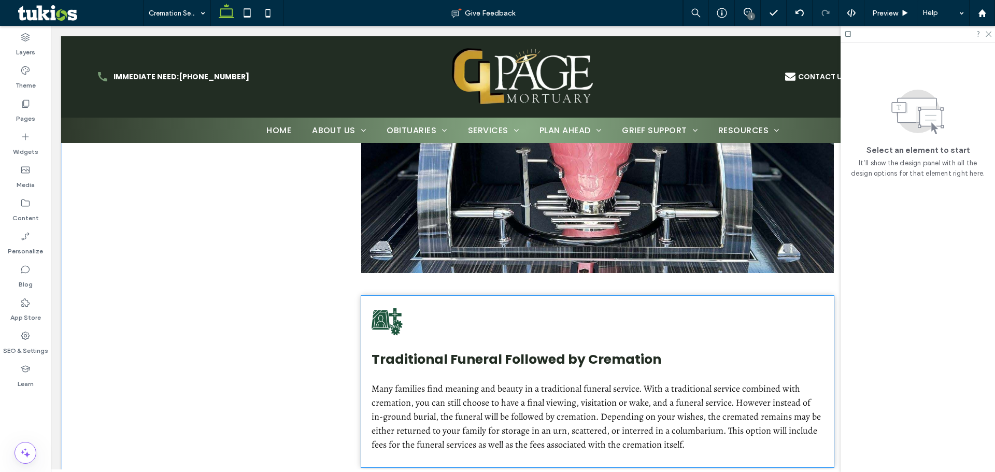
click at [403, 319] on div "Traditional Funeral Followed by Cremation Many families find meaning and beauty…" at bounding box center [597, 382] width 473 height 172
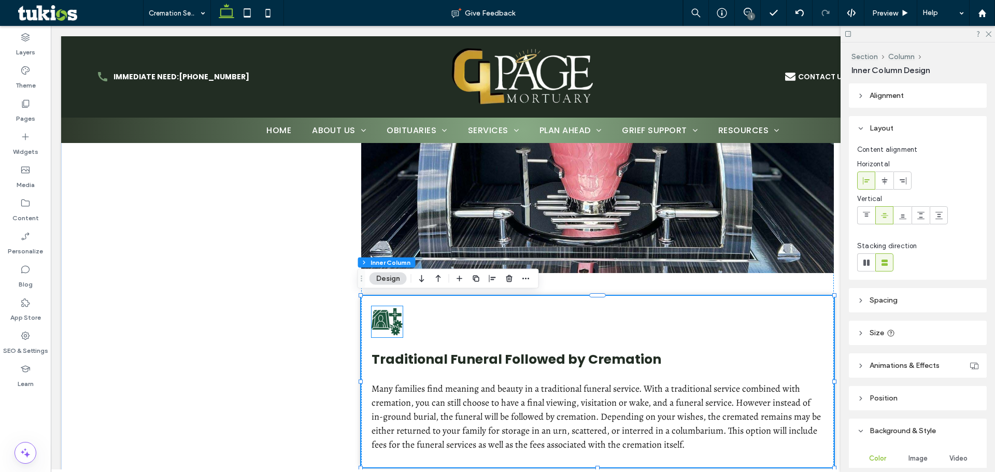
click at [394, 319] on icon at bounding box center [387, 321] width 31 height 31
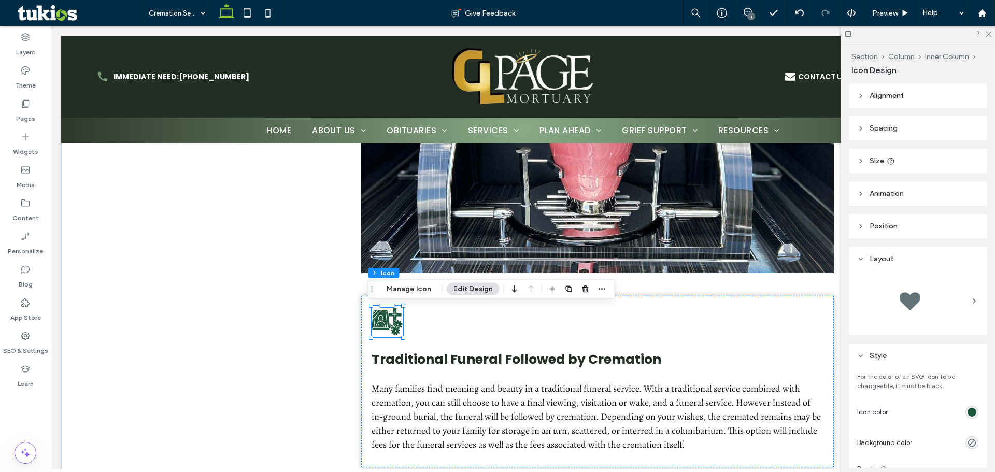
click at [968, 409] on div "rgb(30, 86, 62)" at bounding box center [972, 412] width 9 height 9
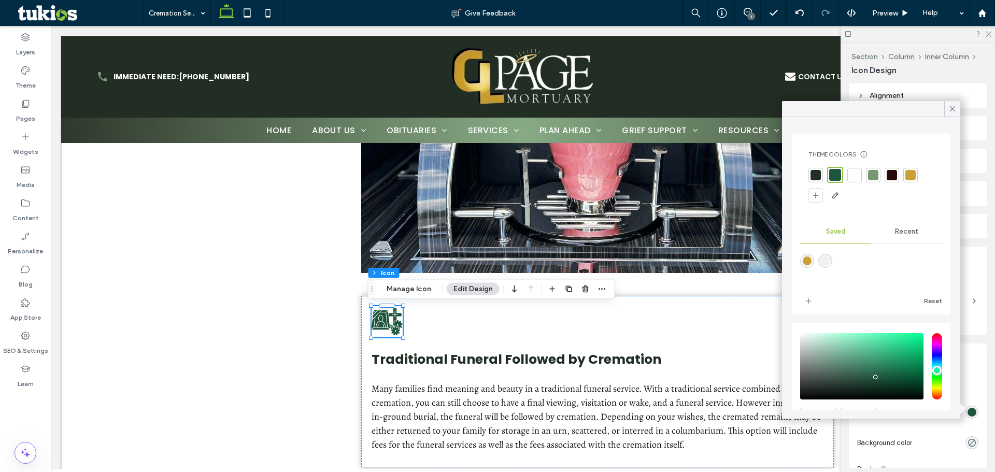
click at [911, 171] on div at bounding box center [911, 175] width 10 height 10
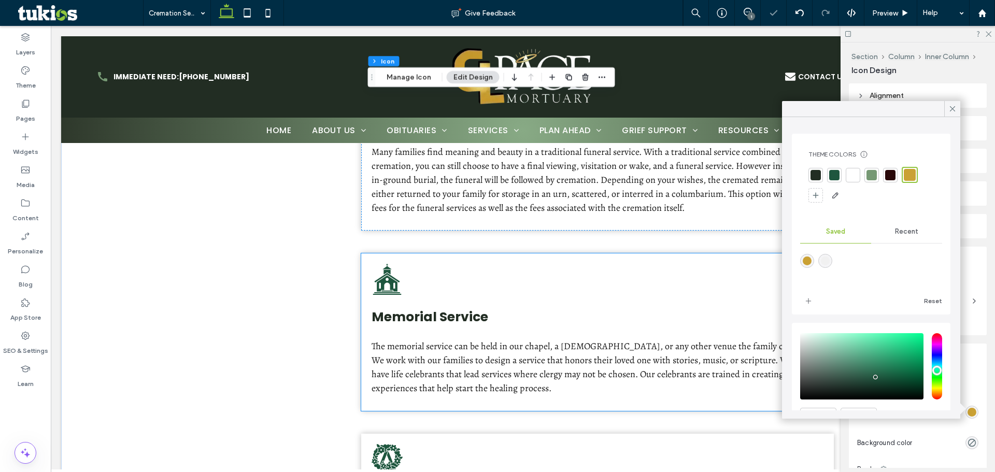
scroll to position [776, 0]
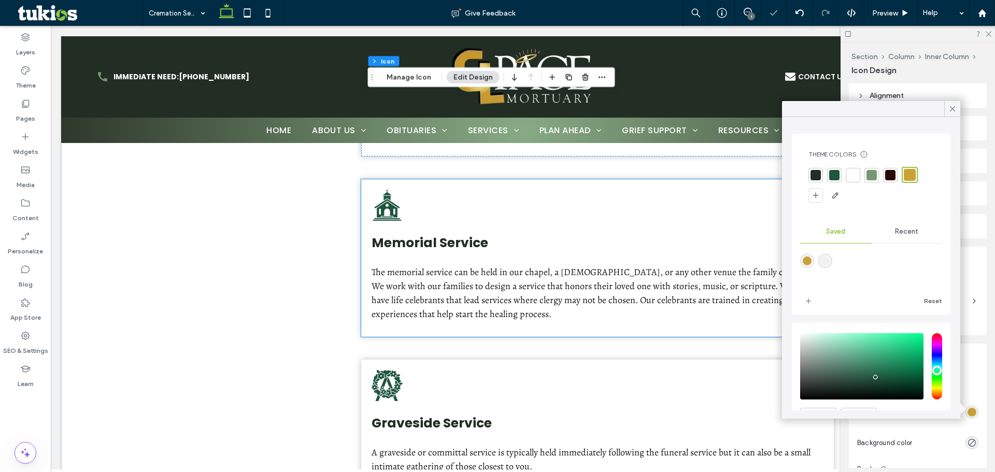
click at [383, 207] on icon at bounding box center [387, 210] width 21 height 16
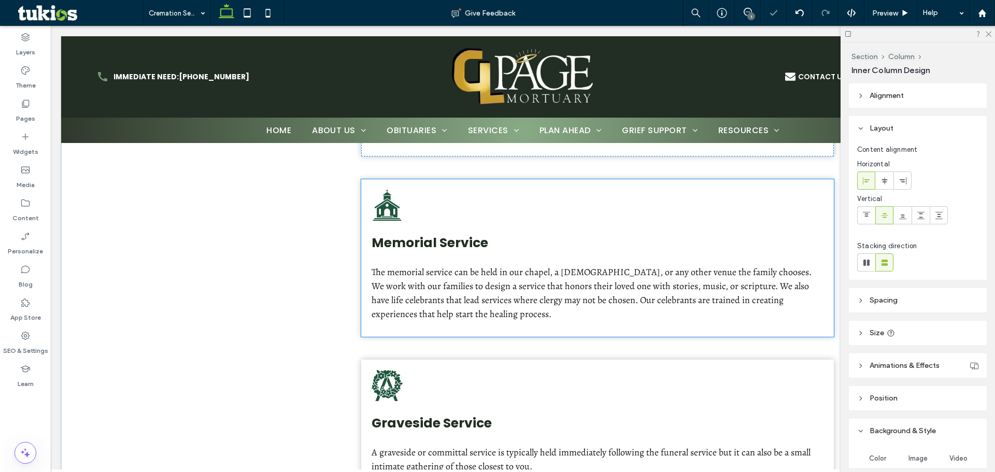
click at [383, 207] on icon at bounding box center [387, 210] width 21 height 16
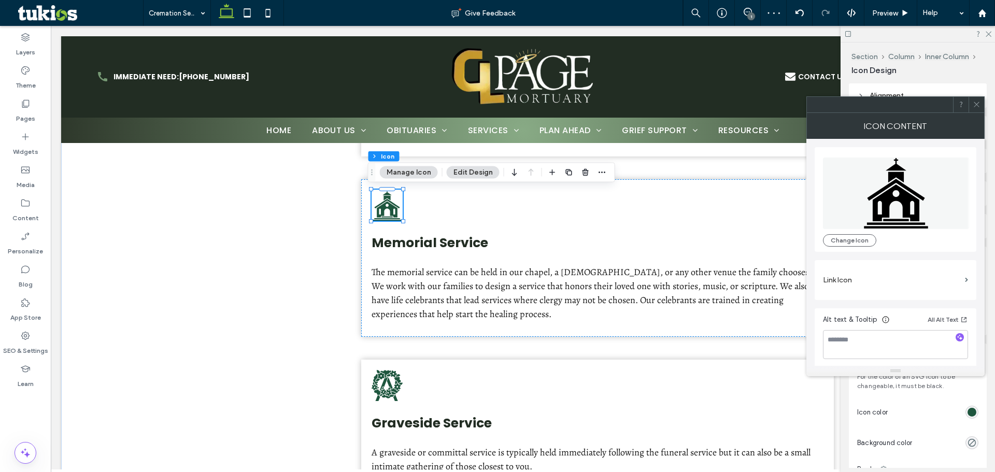
drag, startPoint x: 963, startPoint y: 413, endPoint x: 962, endPoint y: 381, distance: 32.2
click at [968, 413] on div "rgb(30, 86, 62)" at bounding box center [972, 412] width 9 height 9
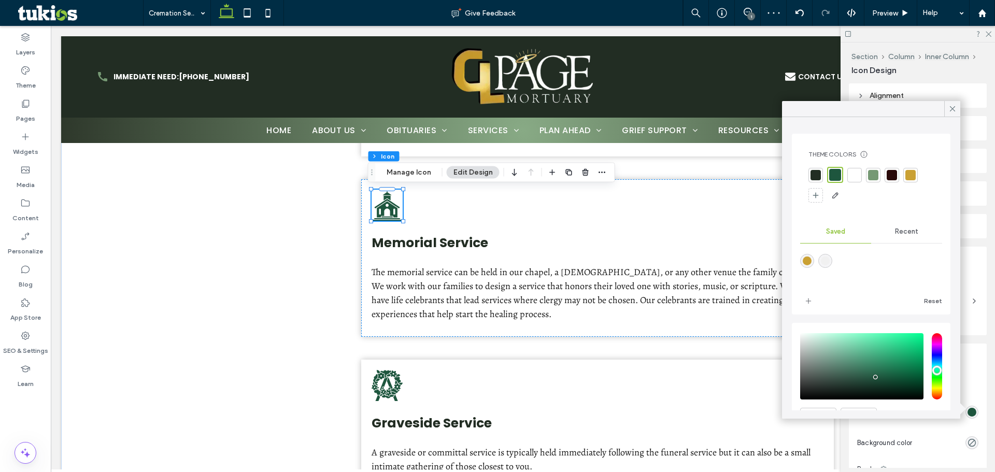
click at [913, 177] on div at bounding box center [911, 175] width 10 height 10
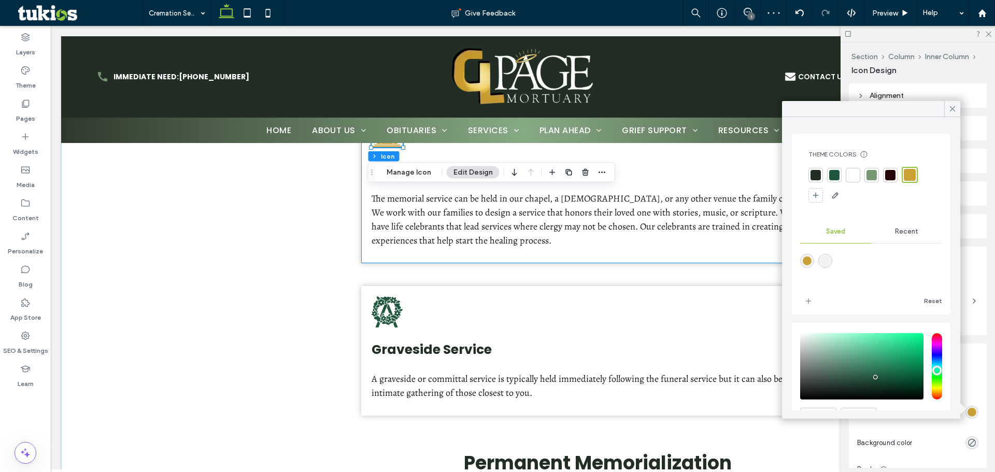
scroll to position [932, 0]
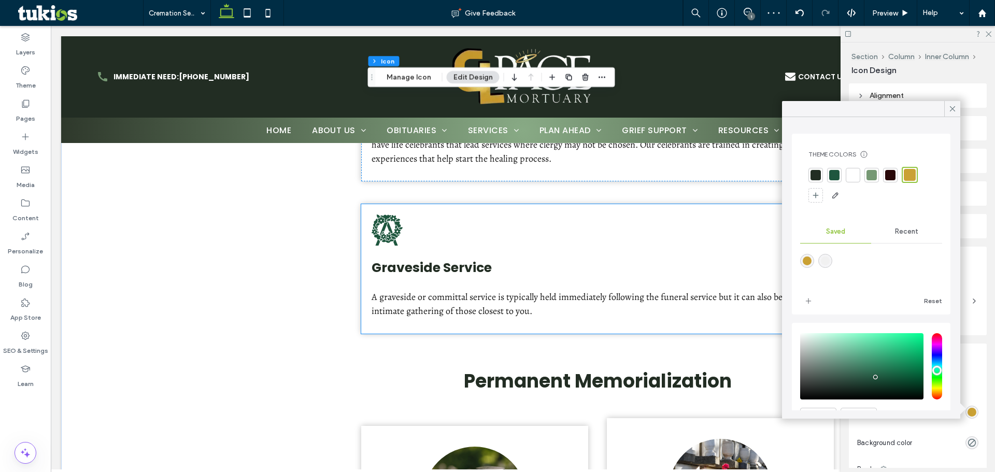
click at [383, 244] on icon at bounding box center [387, 230] width 31 height 31
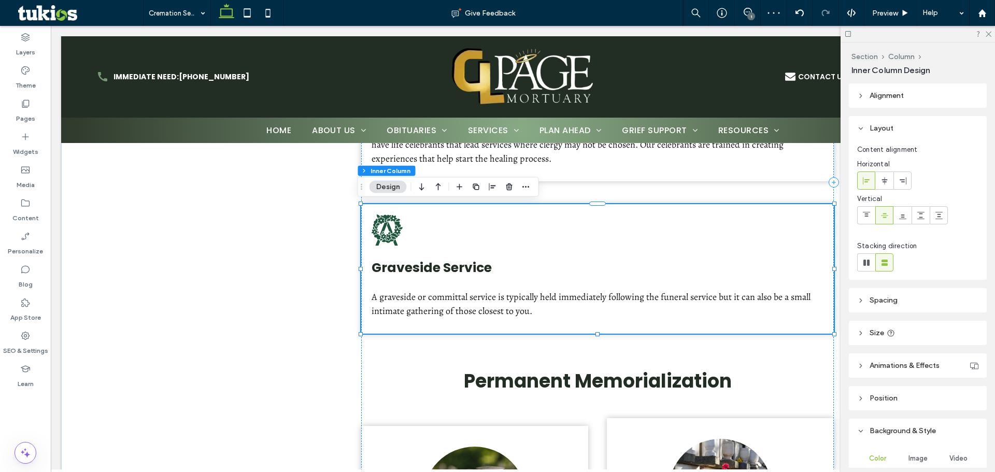
click at [382, 232] on icon at bounding box center [387, 230] width 31 height 31
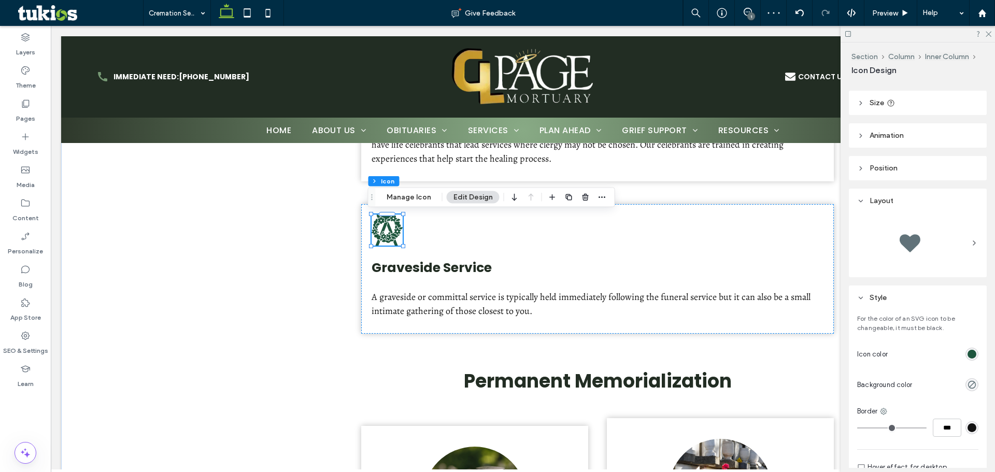
scroll to position [104, 0]
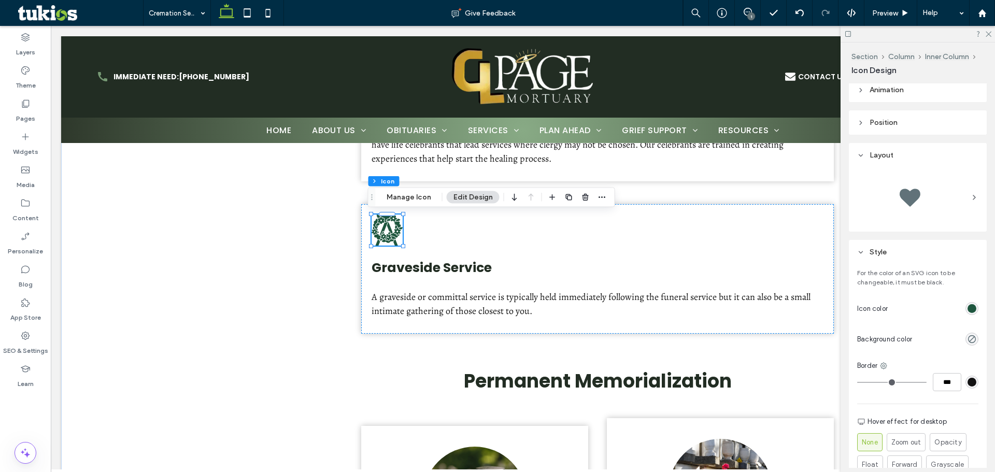
click at [970, 307] on div "rgb(30, 86, 62)" at bounding box center [972, 308] width 9 height 9
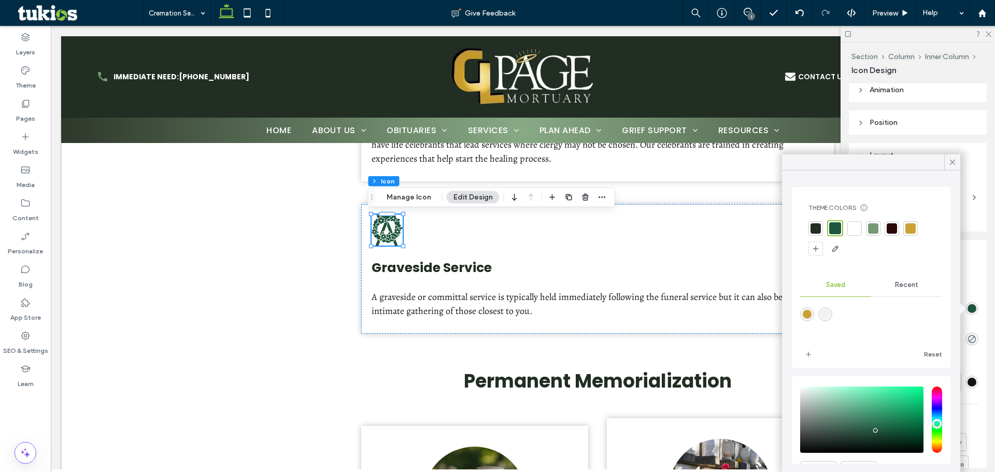
click at [904, 223] on div at bounding box center [911, 228] width 15 height 15
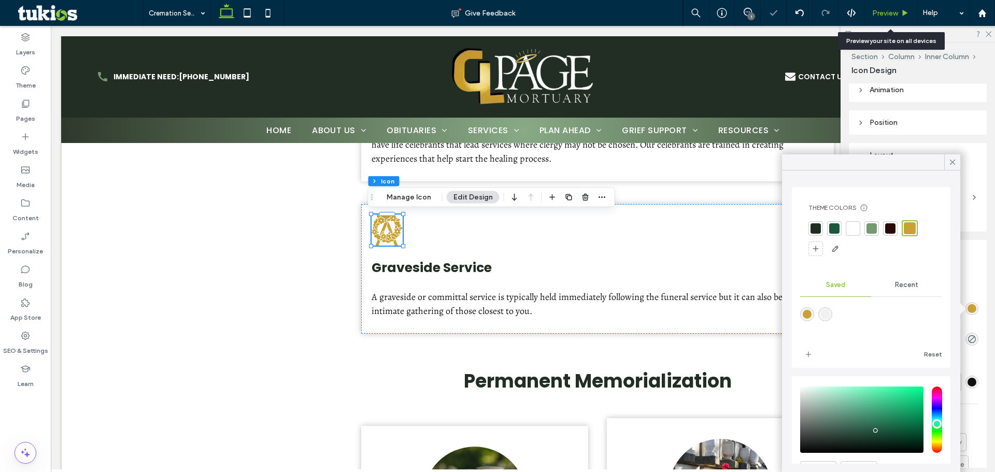
click at [894, 6] on div "Preview" at bounding box center [891, 13] width 53 height 26
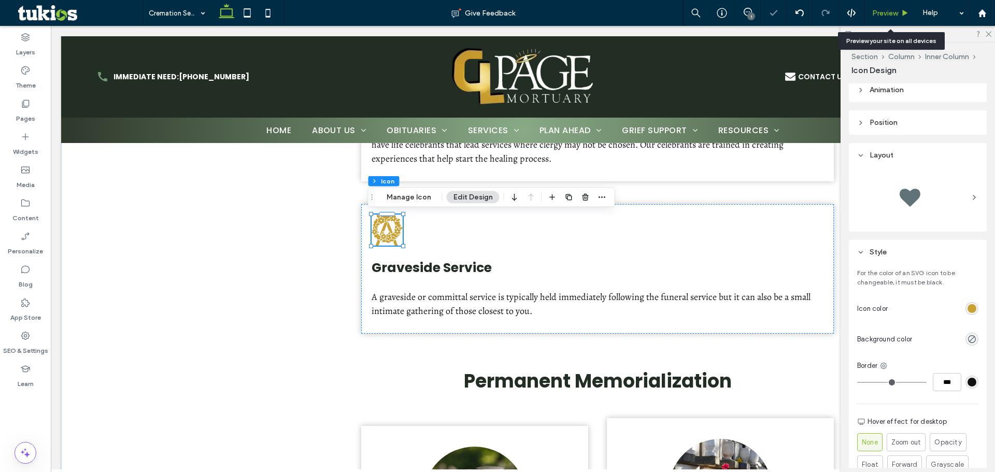
click at [891, 11] on span "Preview" at bounding box center [885, 13] width 26 height 9
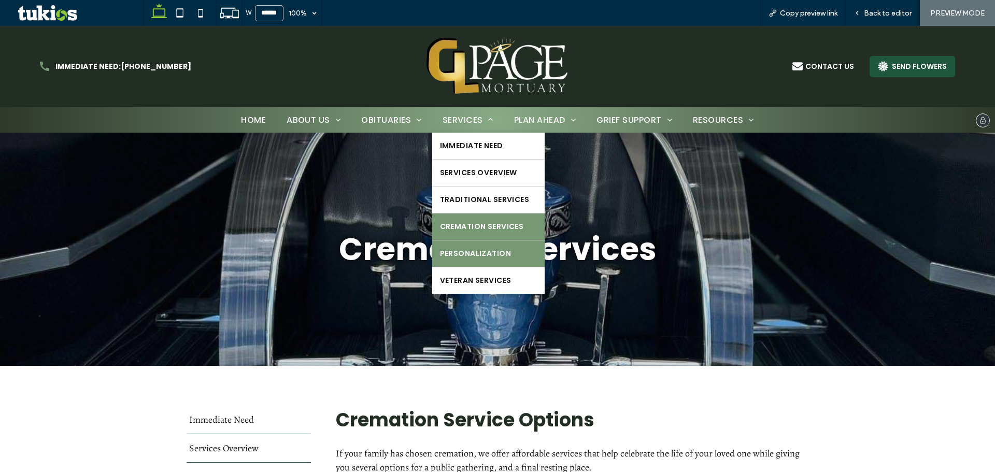
click at [484, 254] on span "Personalization" at bounding box center [475, 253] width 71 height 11
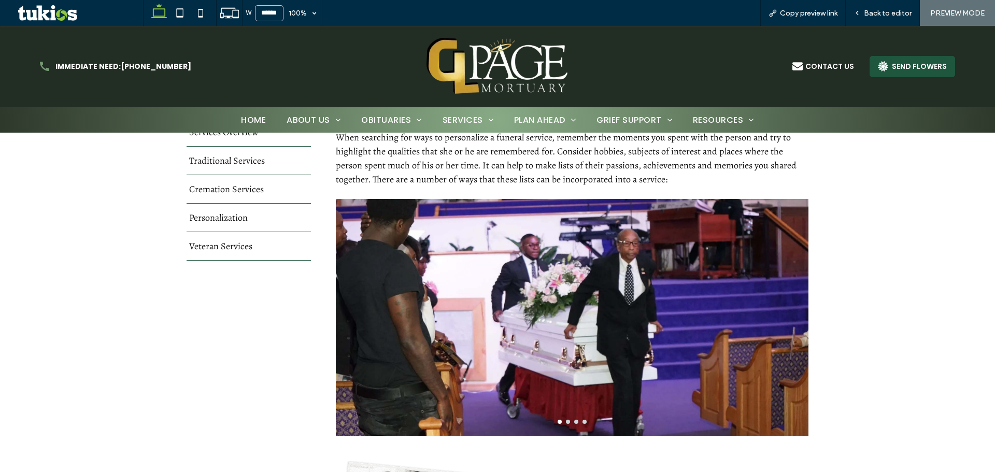
scroll to position [259, 0]
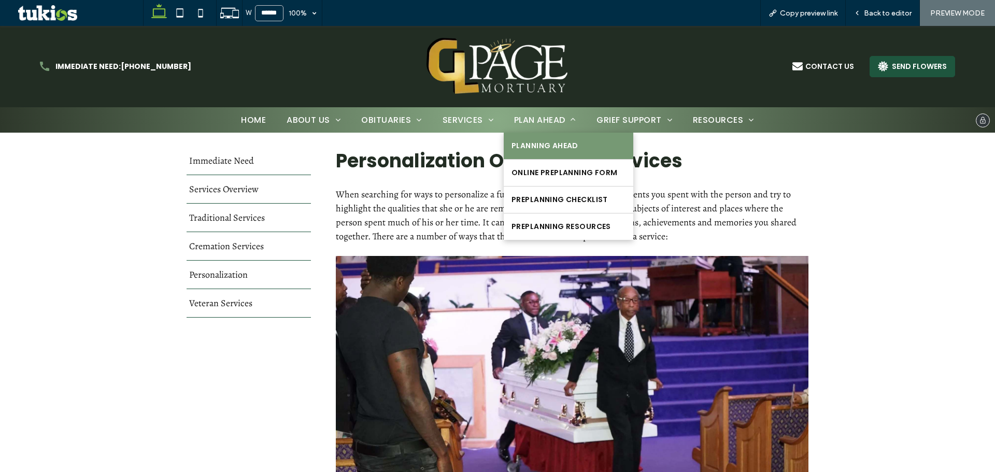
click at [542, 138] on link "Planning Ahead" at bounding box center [569, 146] width 130 height 26
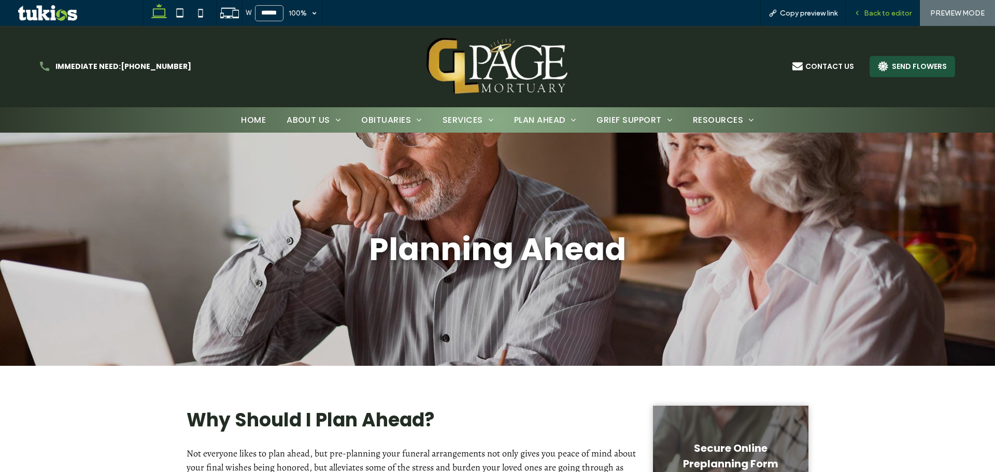
click at [876, 13] on span "Back to editor" at bounding box center [888, 13] width 48 height 9
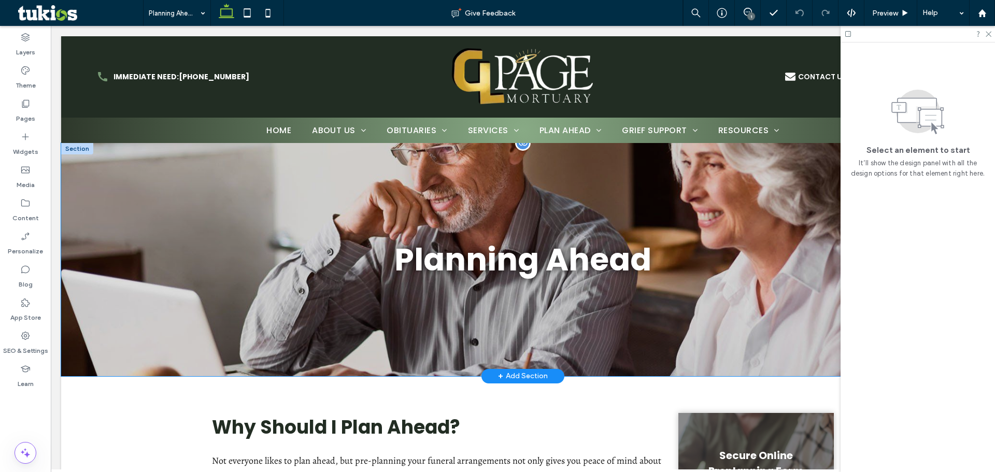
click at [687, 348] on div "Planning Ahead" at bounding box center [523, 259] width 622 height 233
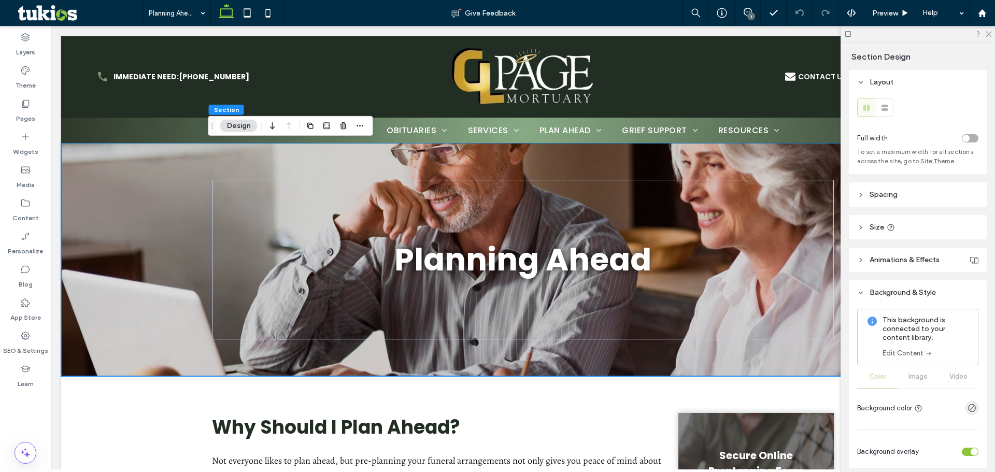
click at [912, 354] on link "Edit Content" at bounding box center [908, 353] width 50 height 10
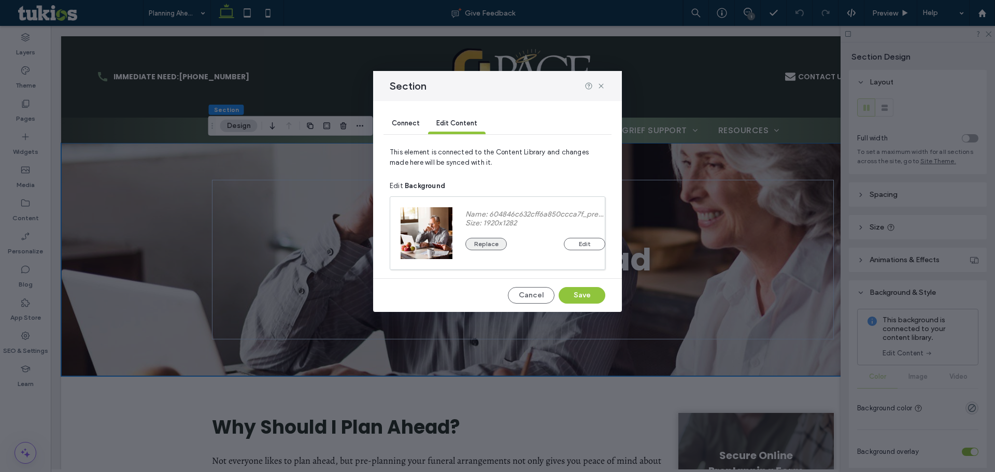
click at [497, 240] on button "Replace" at bounding box center [486, 244] width 41 height 12
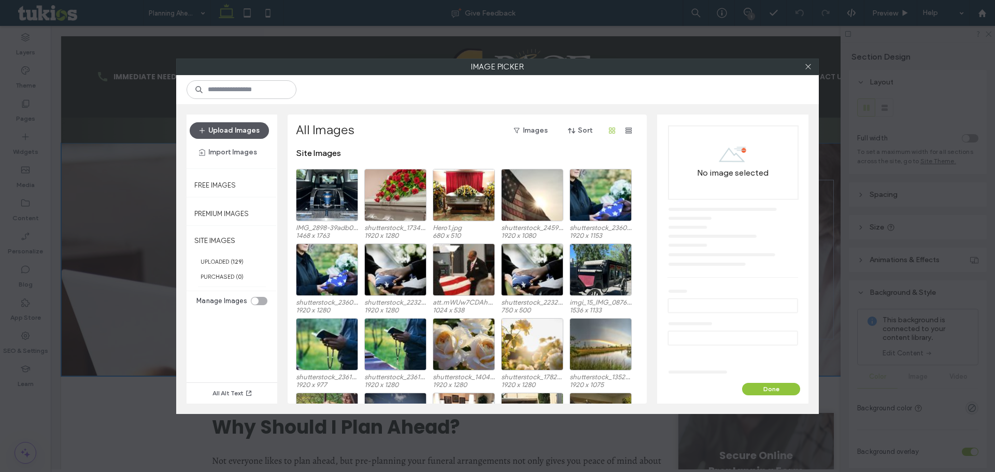
click at [205, 126] on icon "button" at bounding box center [202, 130] width 8 height 8
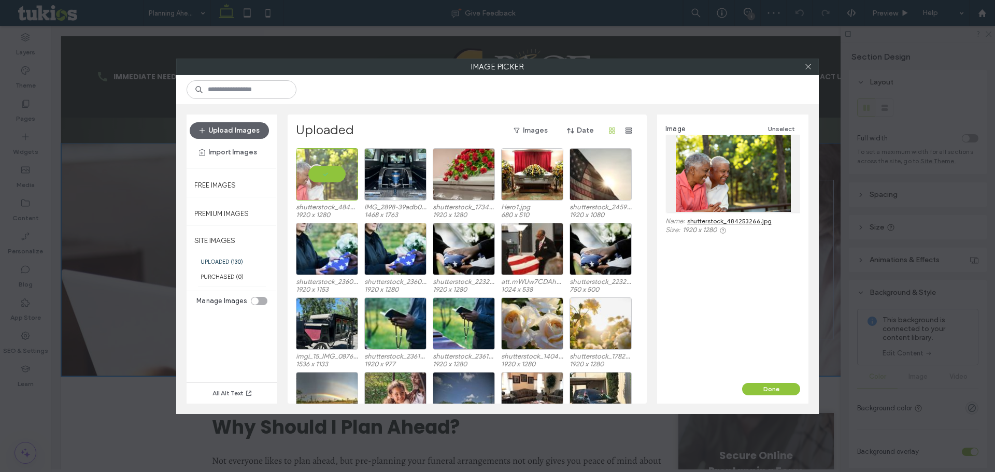
click at [772, 392] on button "Done" at bounding box center [771, 389] width 58 height 12
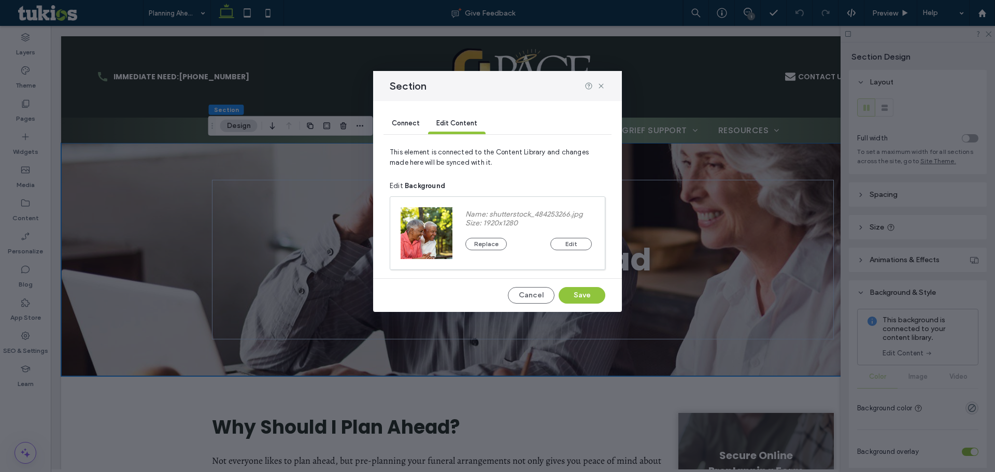
drag, startPoint x: 559, startPoint y: 287, endPoint x: 586, endPoint y: 293, distance: 27.6
click at [560, 287] on div "Cancel Save" at bounding box center [498, 295] width 216 height 17
click at [586, 293] on button "Save" at bounding box center [582, 295] width 47 height 17
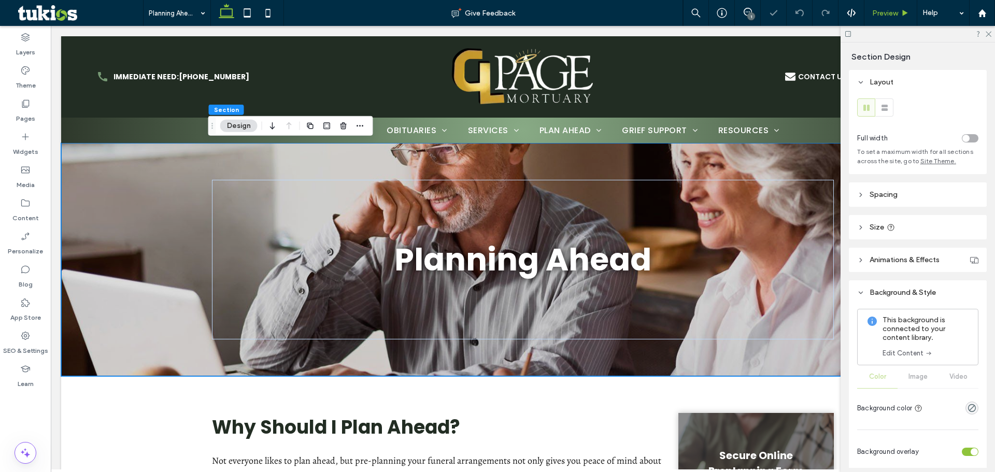
click at [890, 28] on div at bounding box center [918, 34] width 154 height 16
click at [888, 16] on span "Preview" at bounding box center [885, 13] width 26 height 9
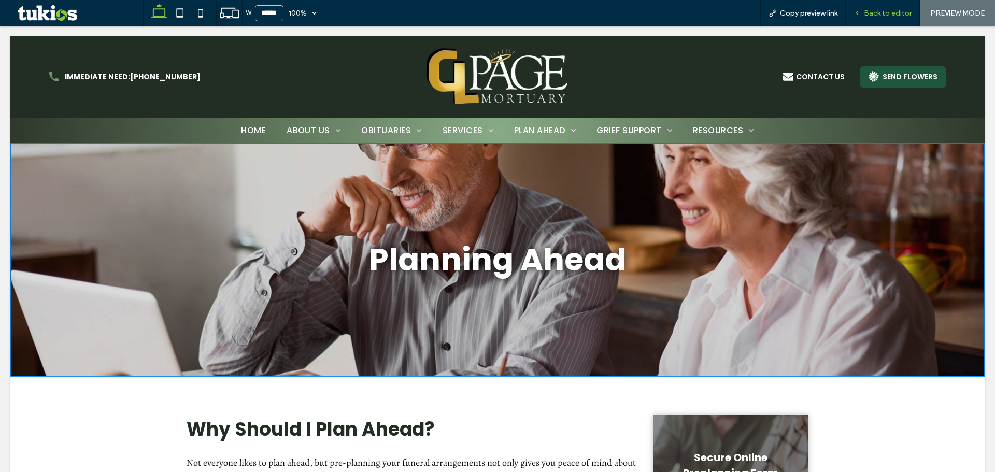
click at [890, 4] on div "Back to editor" at bounding box center [883, 13] width 74 height 26
click at [906, 5] on div "Back to editor" at bounding box center [883, 13] width 74 height 26
click at [901, 10] on span "Back to editor" at bounding box center [888, 13] width 48 height 9
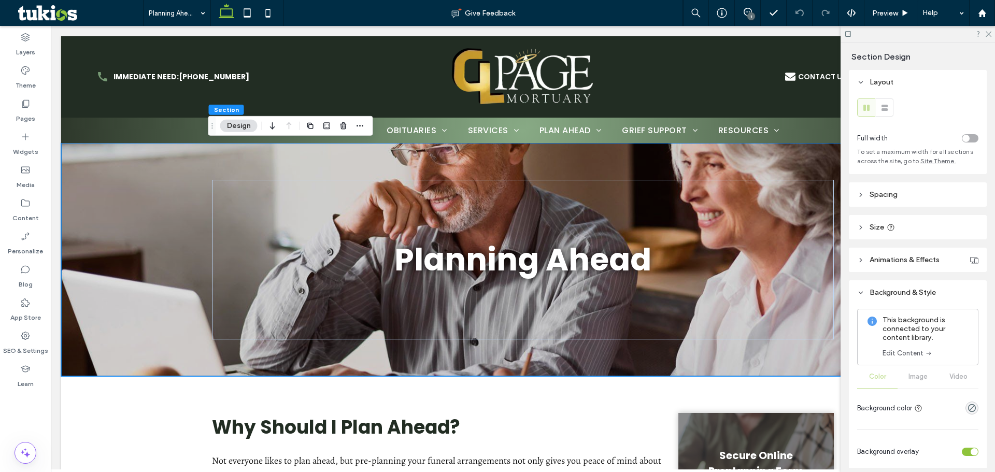
click at [912, 361] on div "This background is connected to your content library. Edit Content" at bounding box center [917, 337] width 121 height 57
click at [911, 357] on link "Edit Content" at bounding box center [908, 353] width 50 height 10
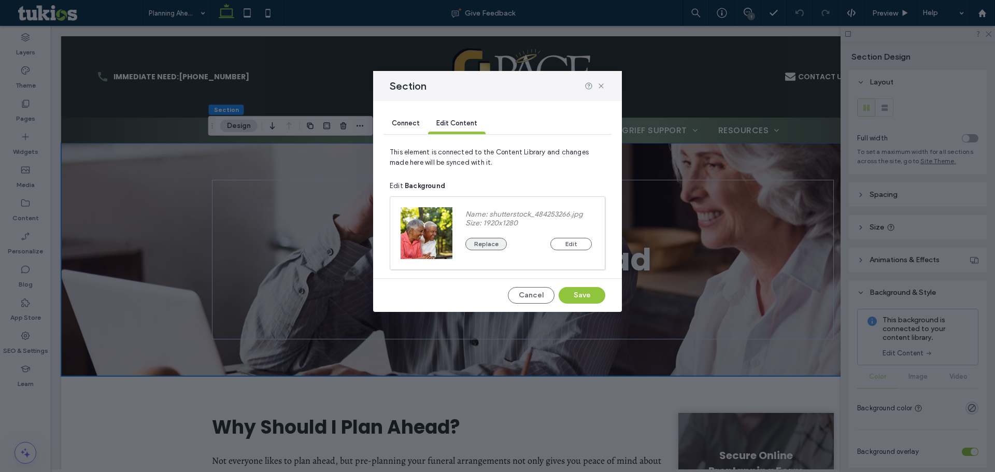
click at [499, 241] on button "Replace" at bounding box center [486, 244] width 41 height 12
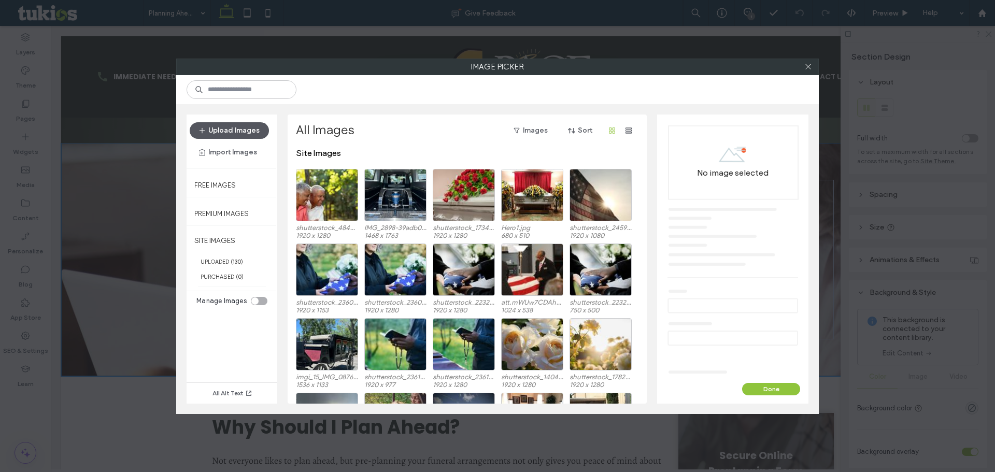
click at [247, 129] on button "Upload Images" at bounding box center [229, 130] width 79 height 17
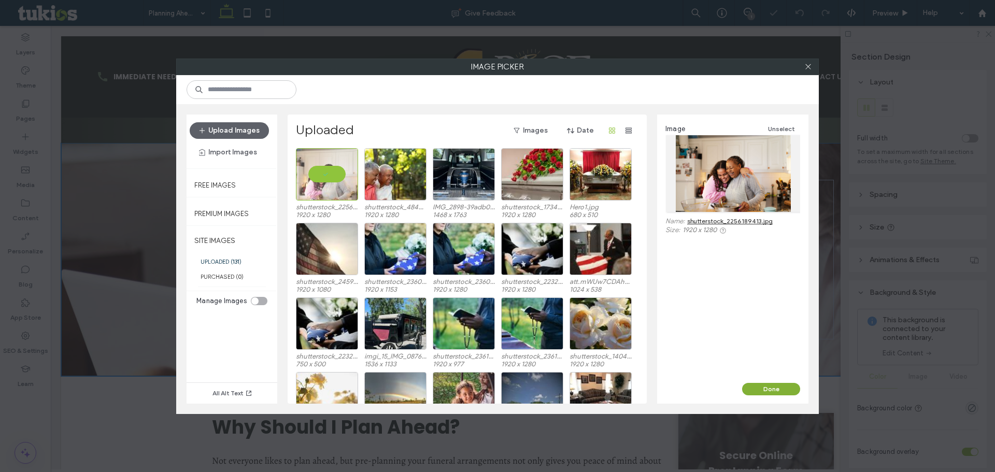
click at [765, 389] on button "Done" at bounding box center [771, 389] width 58 height 12
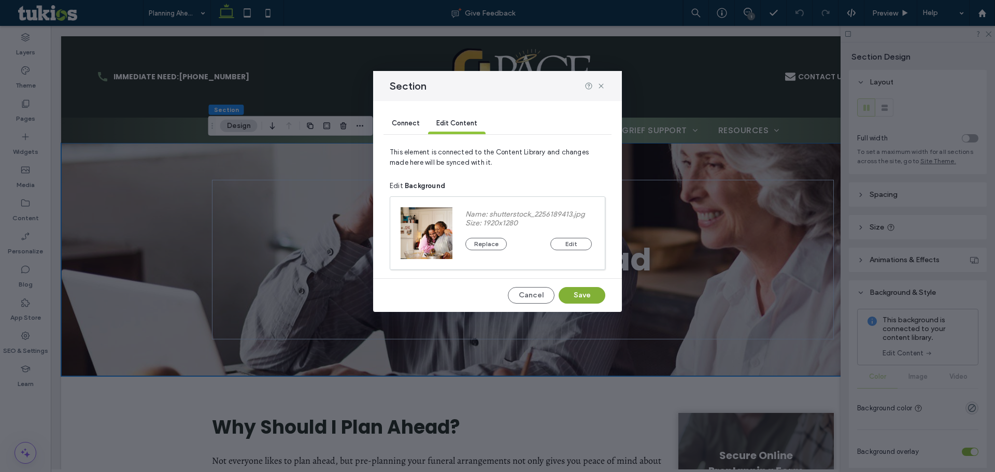
click at [578, 302] on button "Save" at bounding box center [582, 295] width 47 height 17
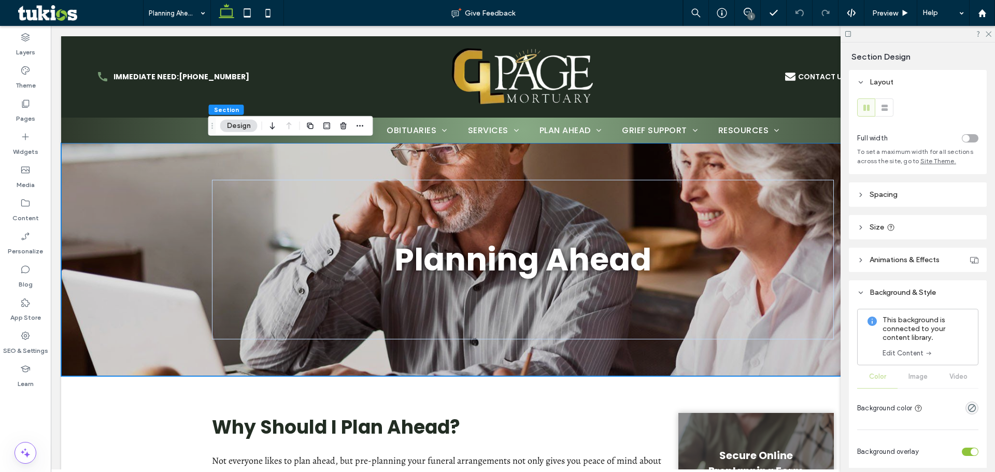
click at [912, 357] on link "Edit Content" at bounding box center [908, 353] width 50 height 10
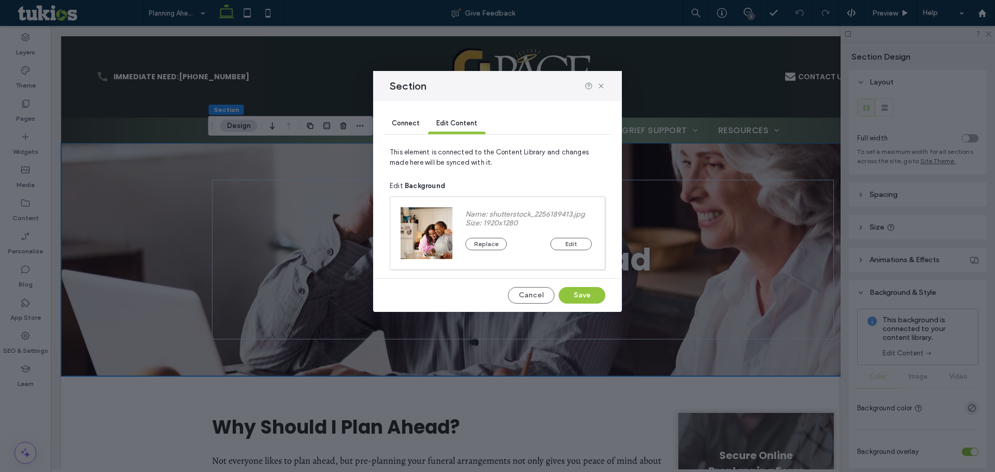
click at [487, 251] on div "Name: shutterstock_2256189413.jpg Size: 1920x1280 Replace Edit" at bounding box center [529, 233] width 152 height 73
click at [487, 240] on button "Replace" at bounding box center [486, 244] width 41 height 12
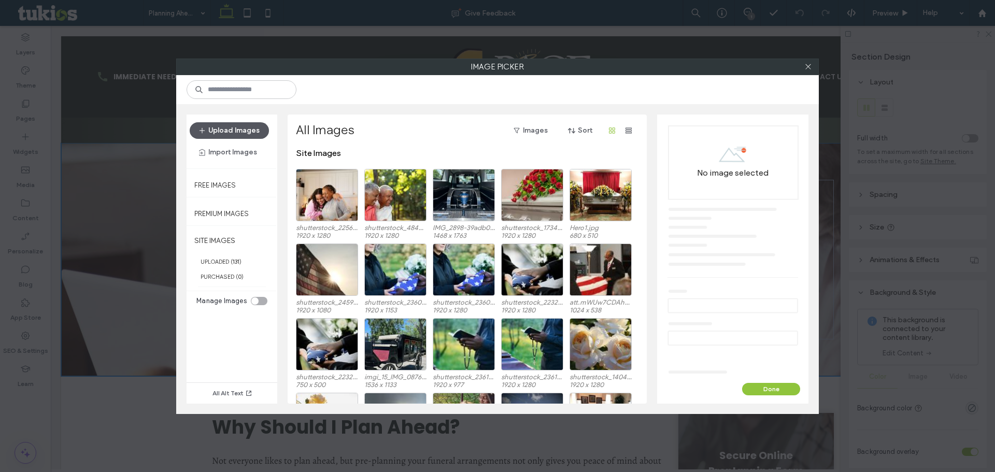
click at [230, 125] on button "Upload Images" at bounding box center [229, 130] width 79 height 17
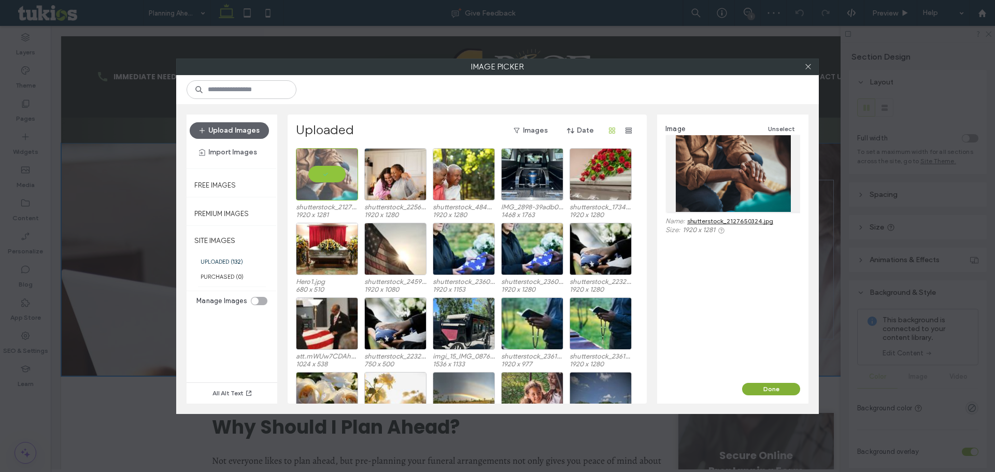
click at [770, 393] on button "Done" at bounding box center [771, 389] width 58 height 12
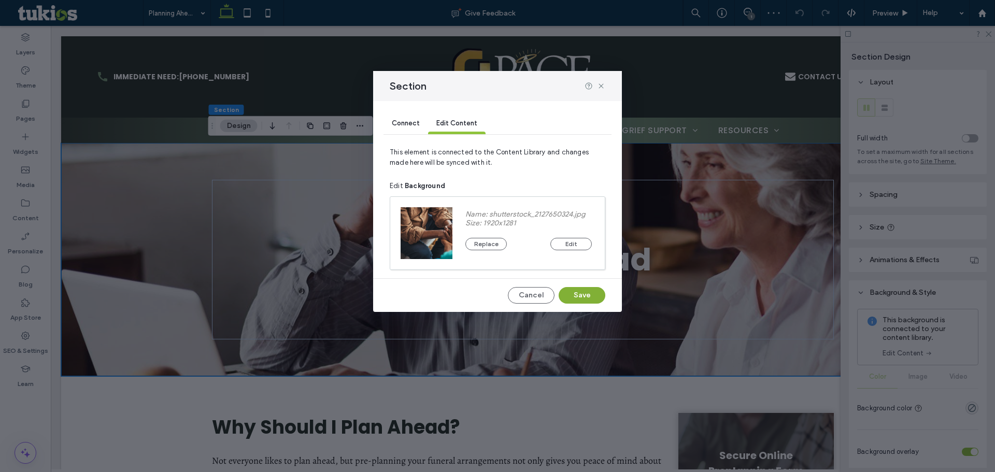
click at [594, 290] on button "Save" at bounding box center [582, 295] width 47 height 17
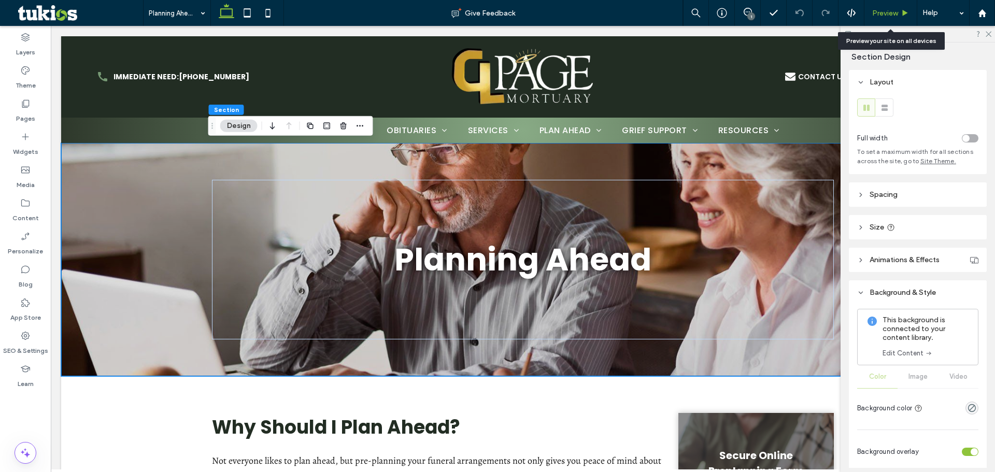
click at [881, 11] on span "Preview" at bounding box center [885, 13] width 26 height 9
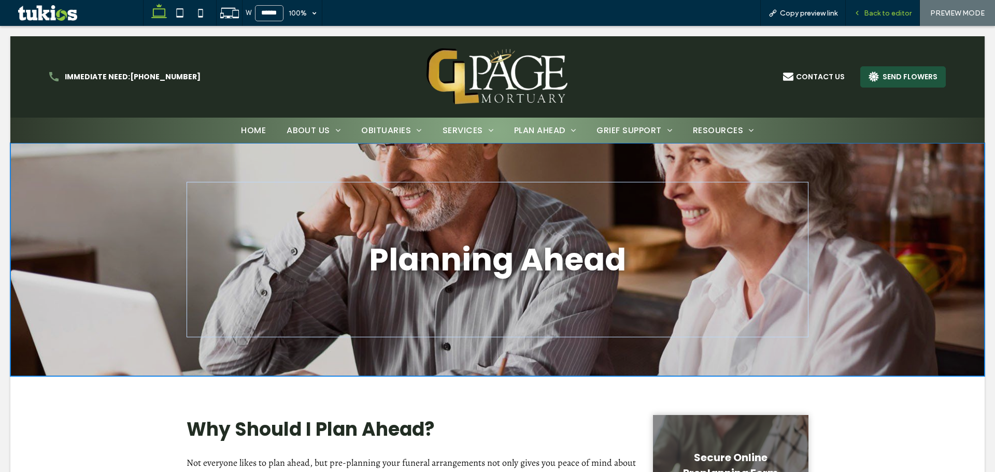
click at [889, 10] on span "Back to editor" at bounding box center [888, 13] width 48 height 9
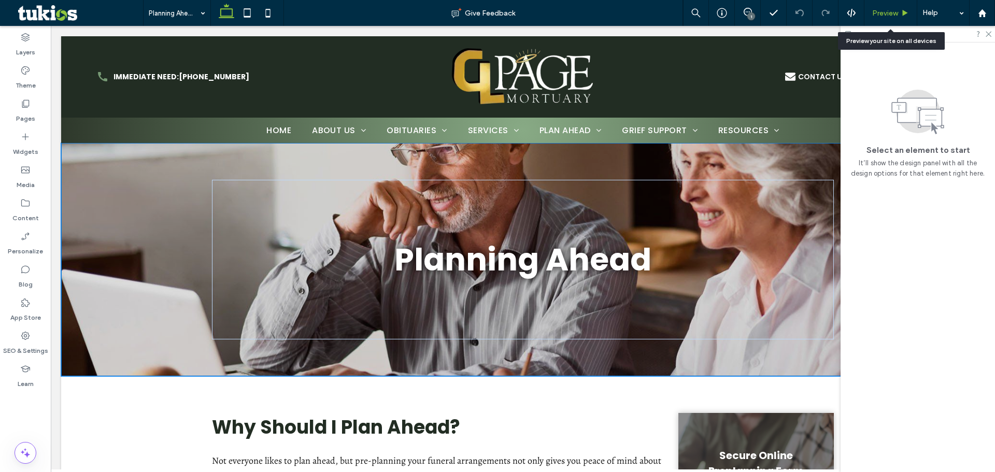
click at [875, 7] on div "Preview" at bounding box center [891, 13] width 53 height 26
click at [898, 15] on div "Preview" at bounding box center [891, 13] width 52 height 9
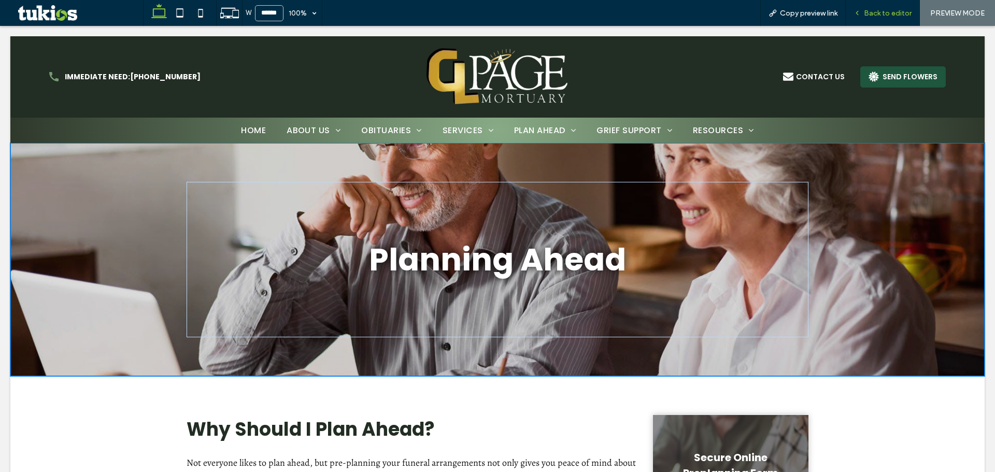
click at [890, 18] on div "Back to editor" at bounding box center [883, 13] width 74 height 26
click at [905, 10] on span "Back to editor" at bounding box center [888, 13] width 48 height 9
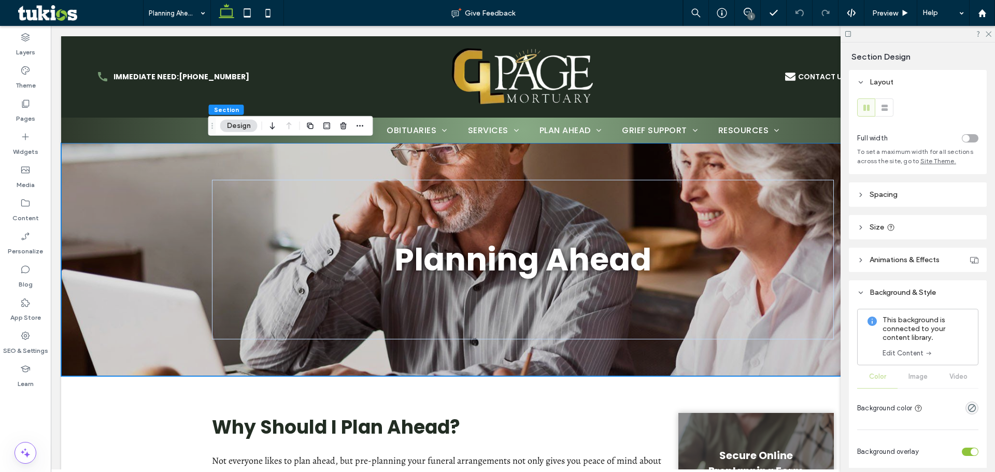
click at [928, 357] on icon at bounding box center [929, 353] width 8 height 8
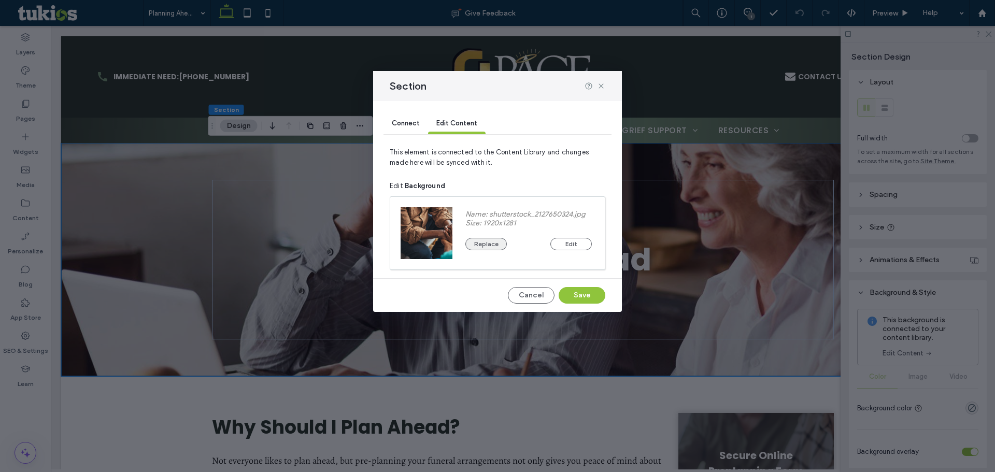
click at [505, 247] on button "Replace" at bounding box center [486, 244] width 41 height 12
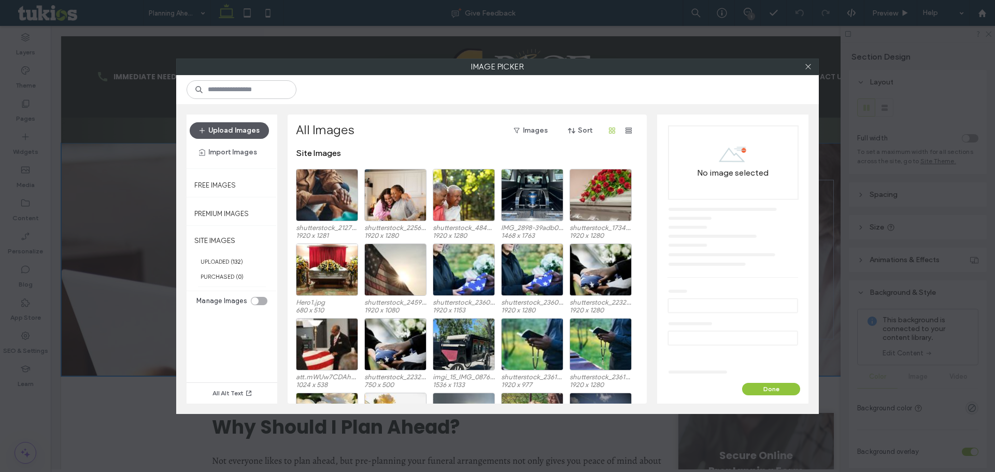
click at [240, 131] on button "Upload Images" at bounding box center [229, 130] width 79 height 17
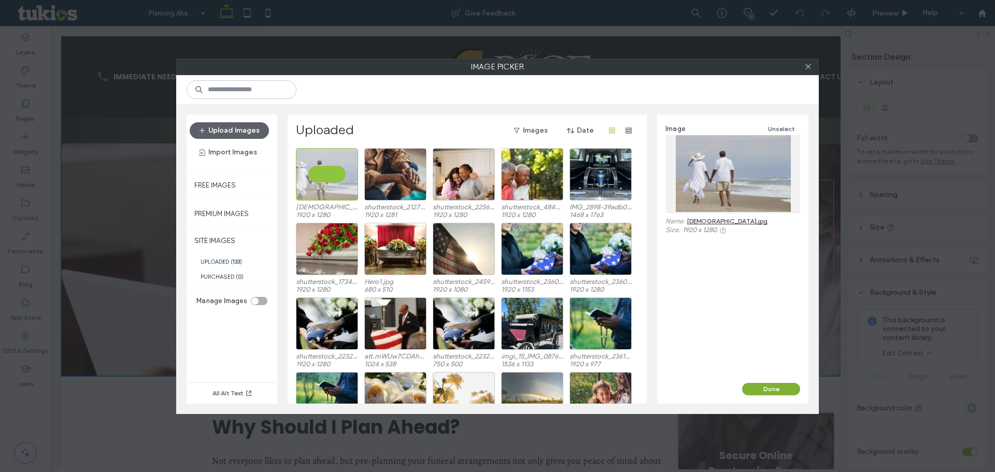
click at [792, 385] on button "Done" at bounding box center [771, 389] width 58 height 12
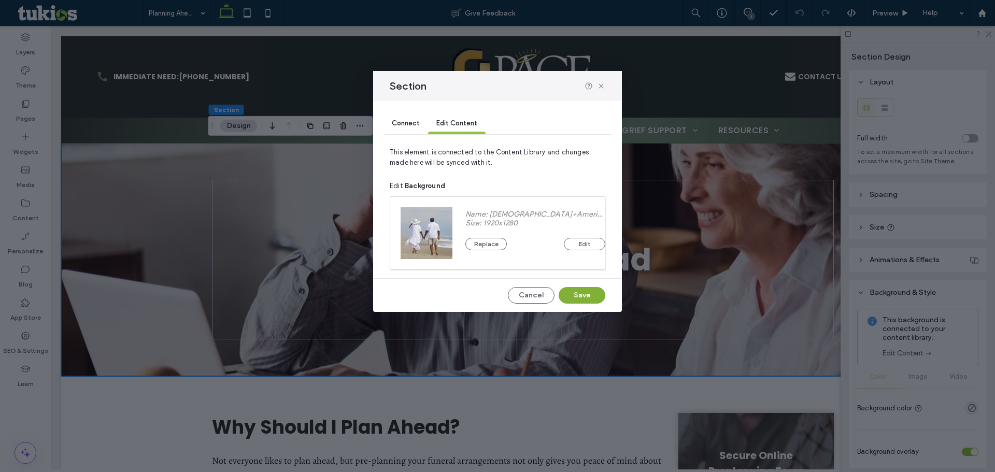
click at [576, 298] on button "Save" at bounding box center [582, 295] width 47 height 17
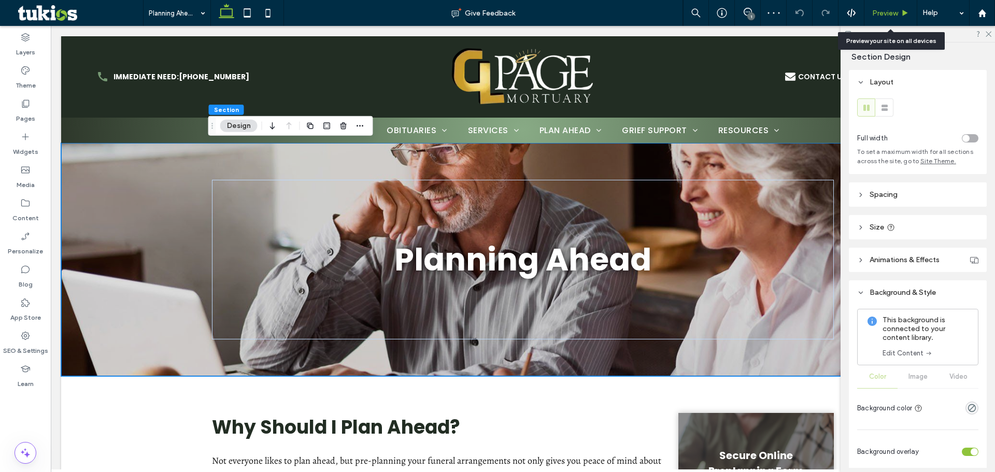
click at [887, 9] on span "Preview" at bounding box center [885, 13] width 26 height 9
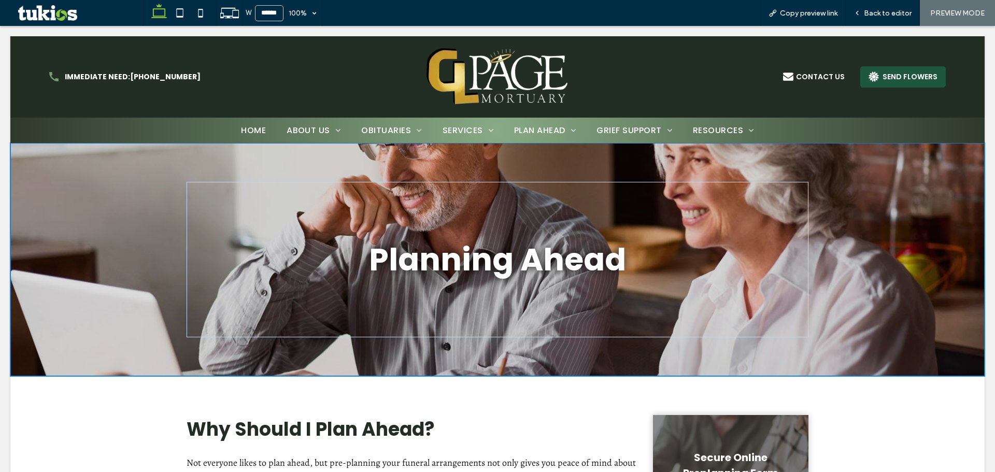
click at [890, 11] on span "Back to editor" at bounding box center [888, 13] width 48 height 9
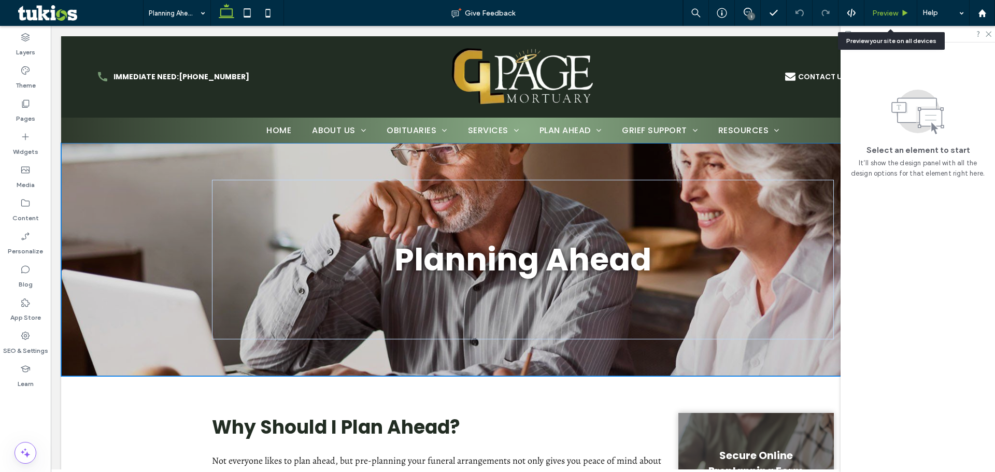
click at [890, 18] on div "Preview" at bounding box center [891, 13] width 53 height 26
click at [886, 12] on span "Preview" at bounding box center [885, 13] width 26 height 9
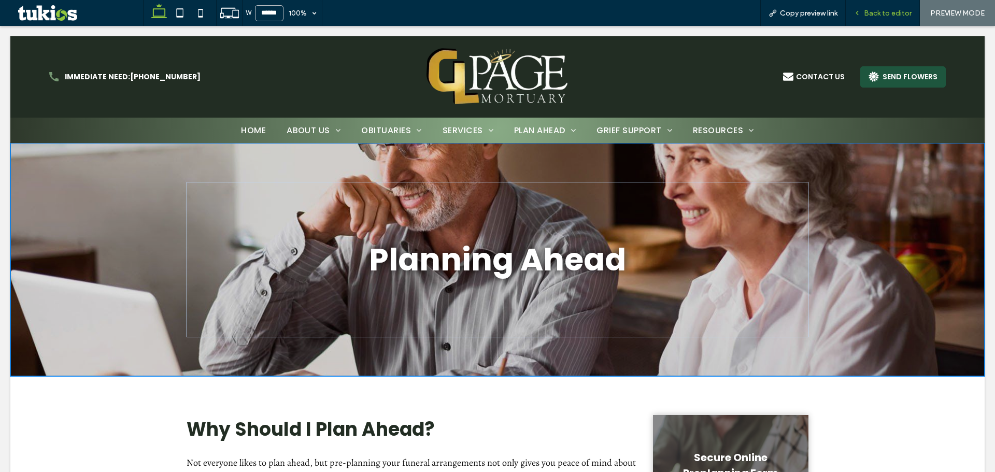
click at [898, 13] on span "Back to editor" at bounding box center [888, 13] width 48 height 9
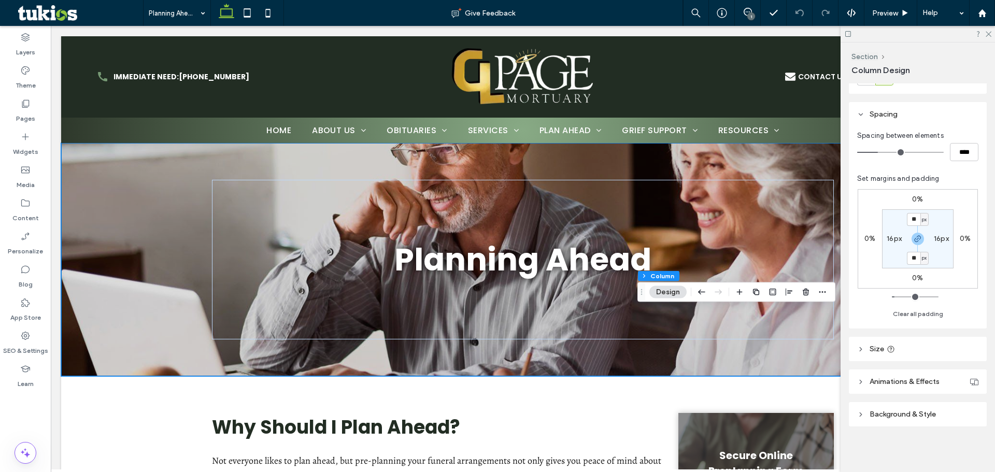
click at [944, 408] on header "Background & Style" at bounding box center [918, 414] width 138 height 24
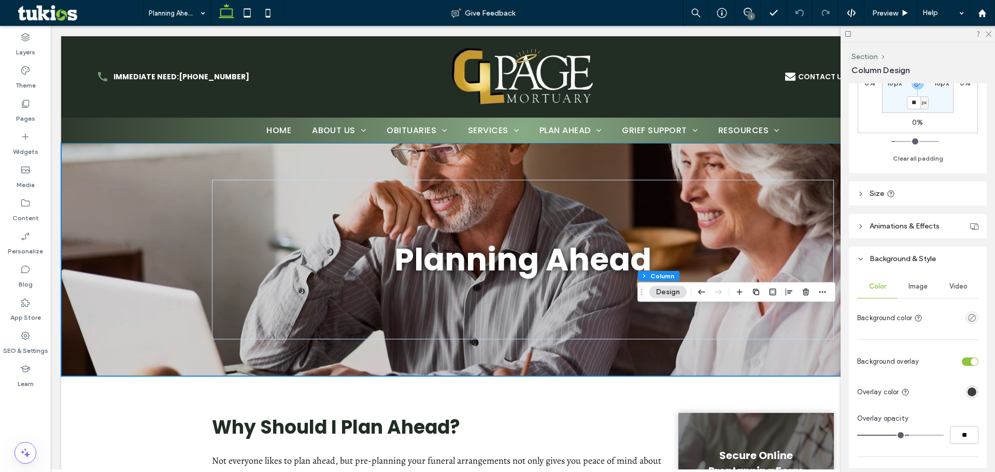
click at [912, 283] on span "Image" at bounding box center [918, 287] width 19 height 8
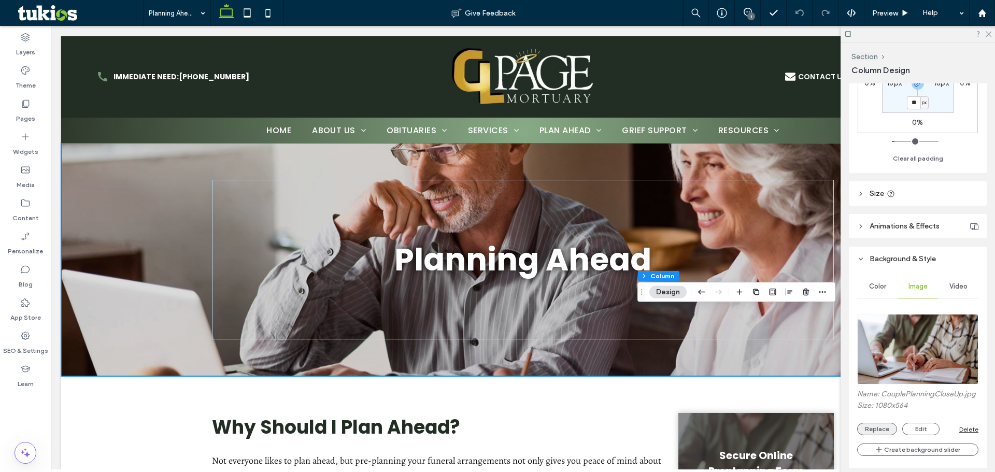
click at [880, 435] on button "Replace" at bounding box center [877, 429] width 40 height 12
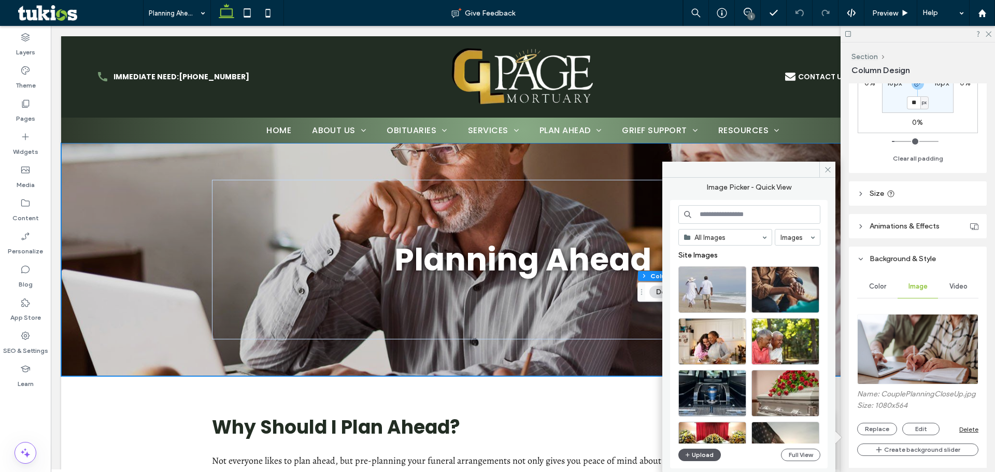
click at [705, 460] on button "Upload" at bounding box center [700, 455] width 43 height 12
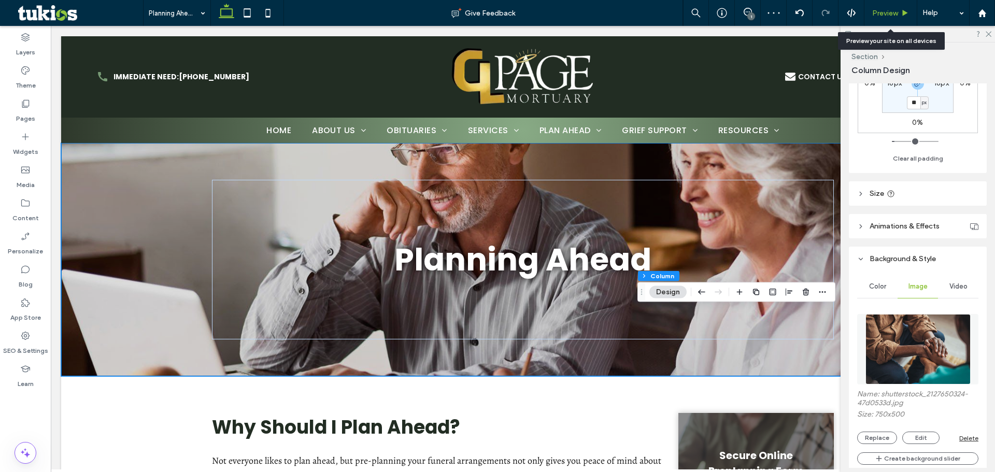
click at [897, 9] on span "Preview" at bounding box center [885, 13] width 26 height 9
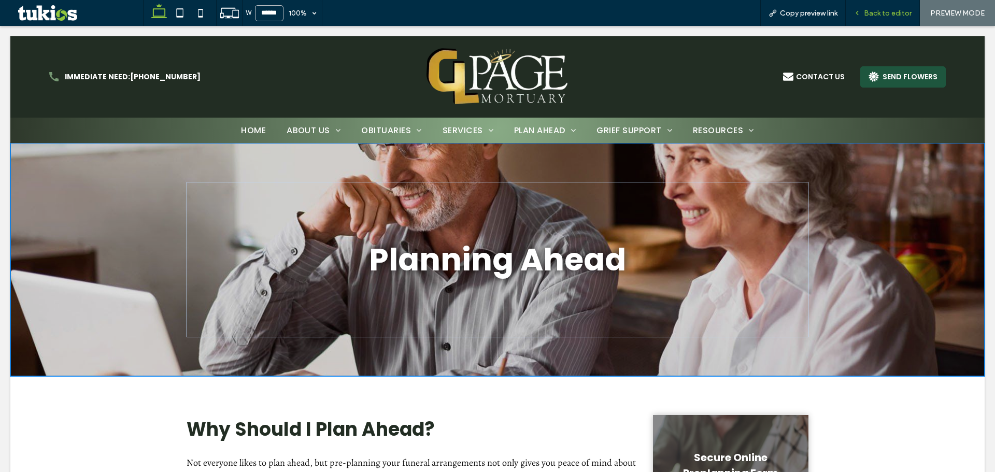
click at [880, 10] on span "Back to editor" at bounding box center [888, 13] width 48 height 9
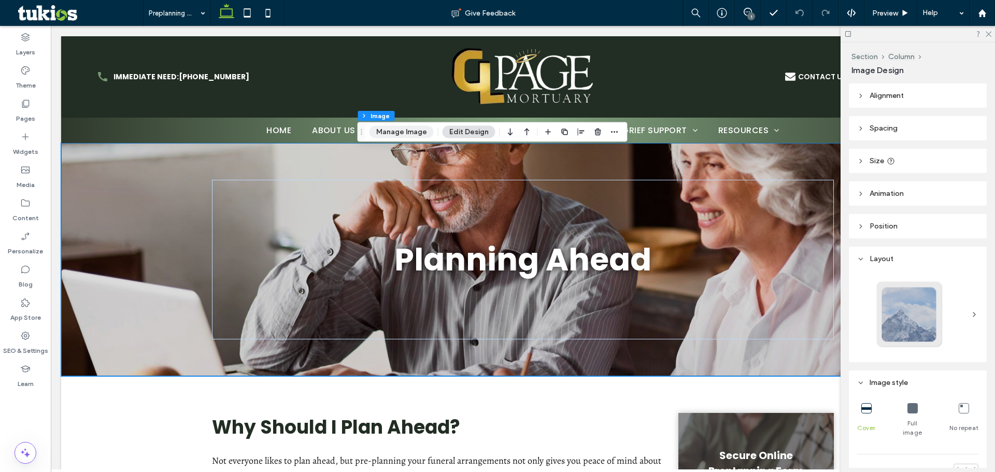
click at [392, 127] on button "Manage Image" at bounding box center [402, 132] width 64 height 12
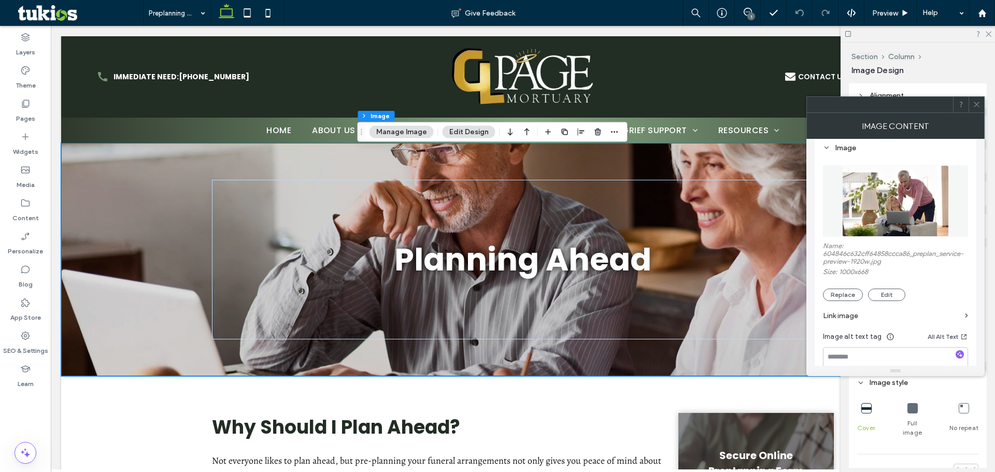
scroll to position [104, 0]
click at [857, 294] on button "Replace" at bounding box center [843, 293] width 40 height 12
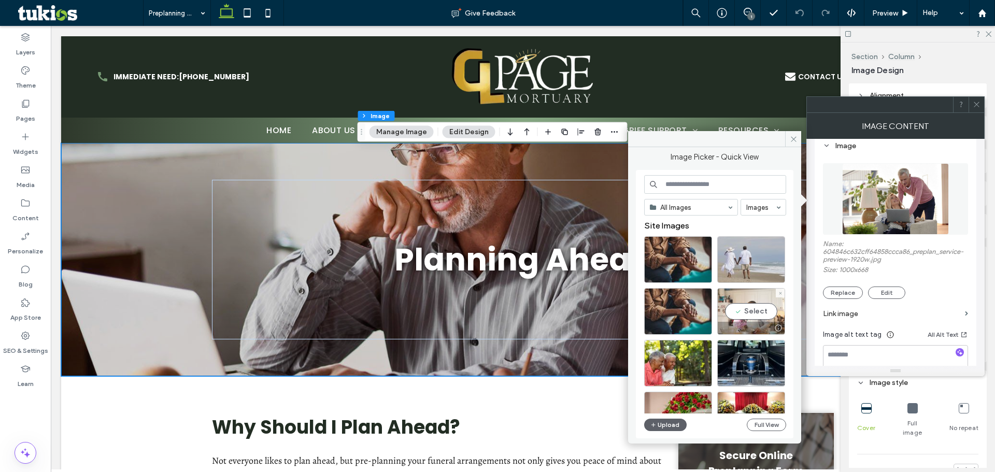
click at [765, 307] on div "Select" at bounding box center [751, 311] width 68 height 47
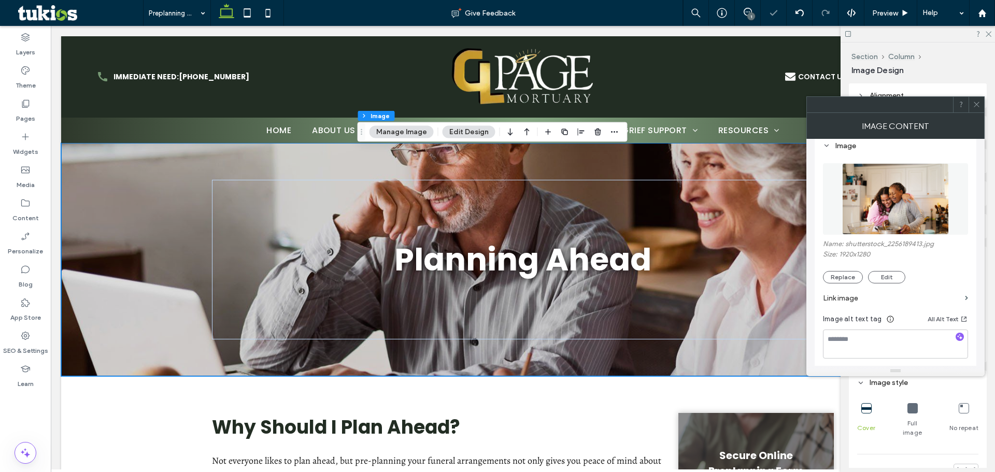
click at [973, 97] on span at bounding box center [977, 105] width 8 height 16
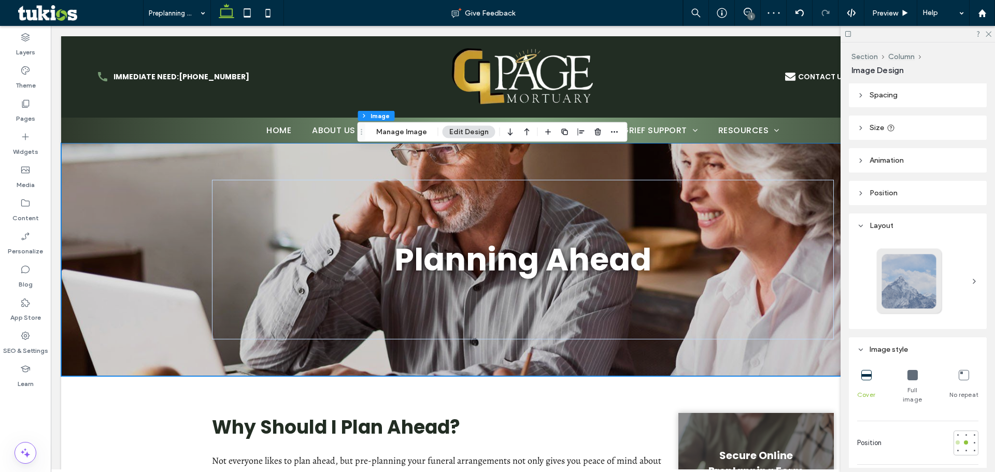
scroll to position [52, 0]
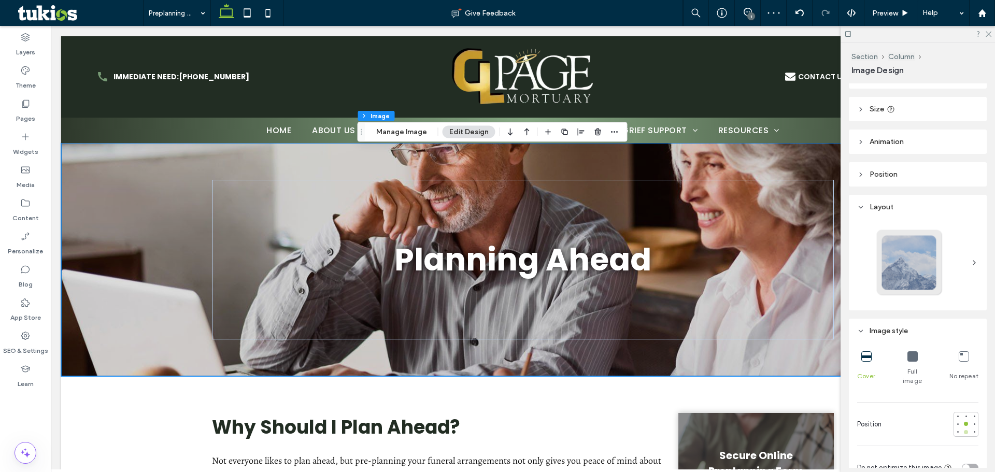
click at [964, 430] on div at bounding box center [966, 432] width 4 height 4
click at [888, 16] on span "Preview" at bounding box center [885, 13] width 26 height 9
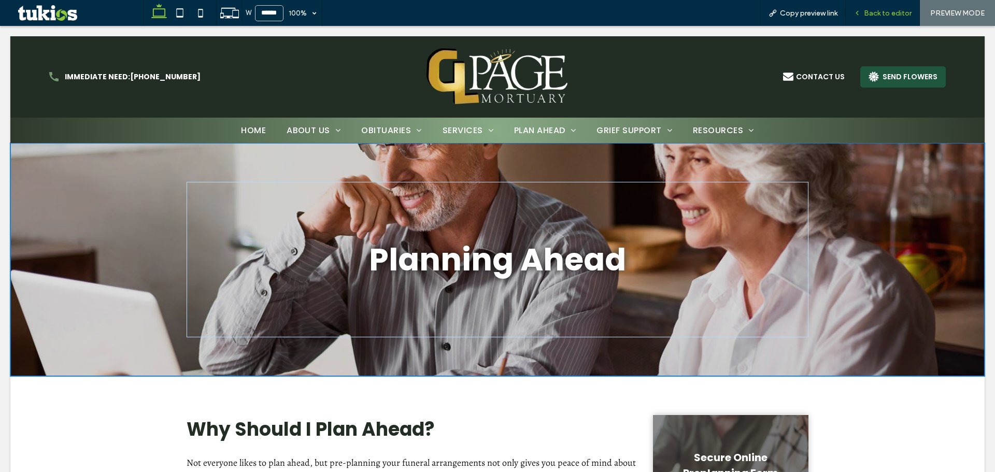
click at [876, 8] on div "Back to editor" at bounding box center [883, 13] width 74 height 26
click at [875, 11] on span "Back to editor" at bounding box center [888, 13] width 48 height 9
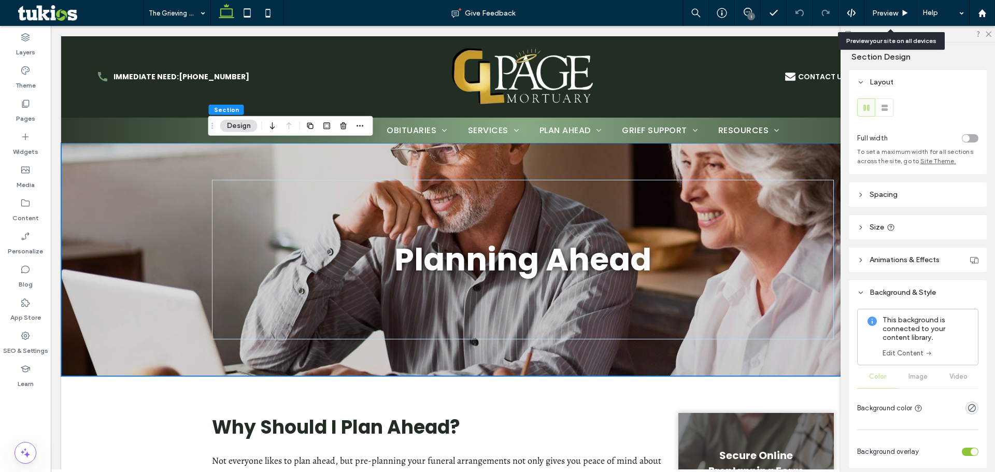
click at [896, 351] on link "Edit Content" at bounding box center [908, 353] width 50 height 10
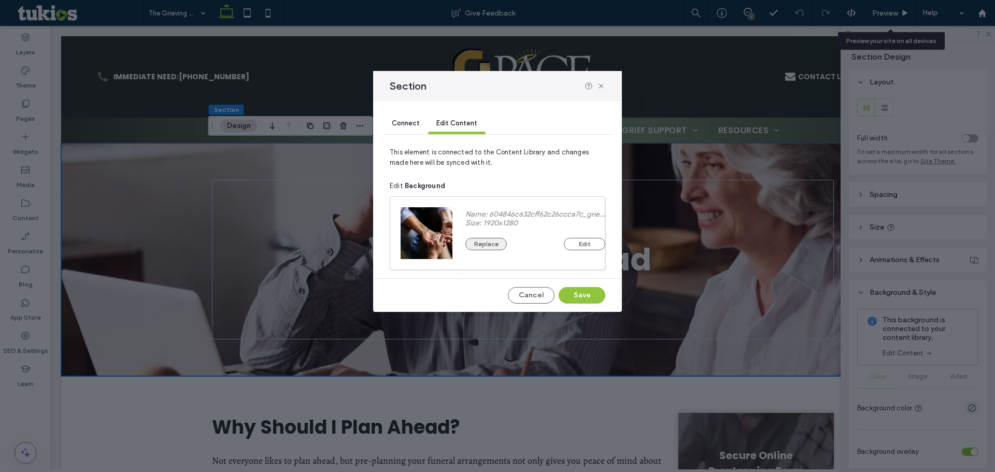
click at [485, 249] on button "Replace" at bounding box center [486, 244] width 41 height 12
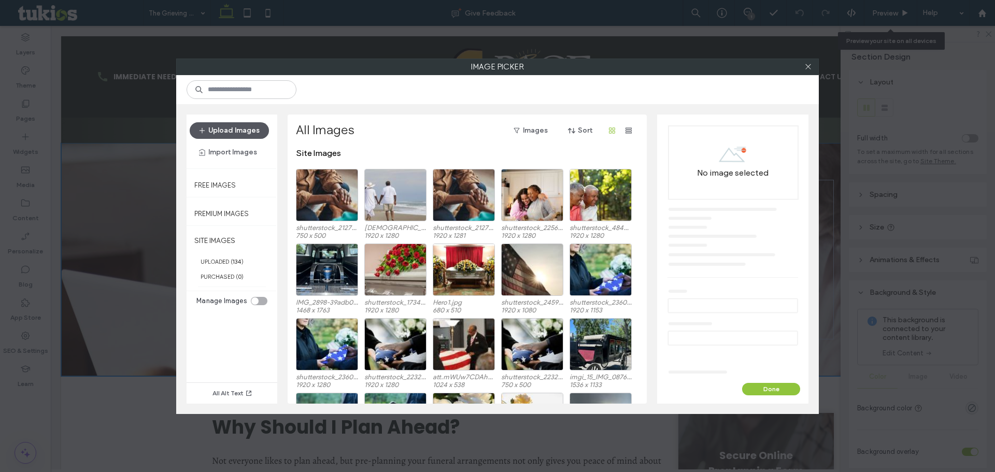
click at [228, 123] on button "Upload Images" at bounding box center [229, 130] width 79 height 17
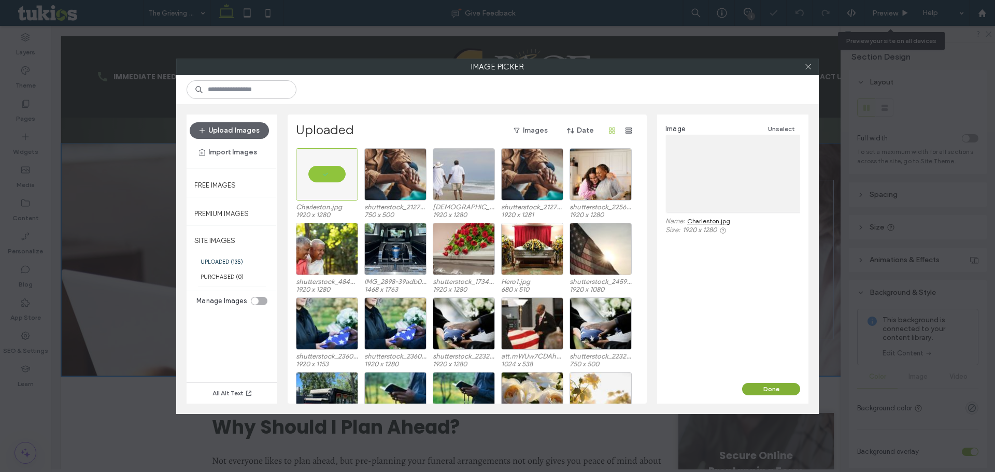
click at [771, 391] on button "Done" at bounding box center [771, 389] width 58 height 12
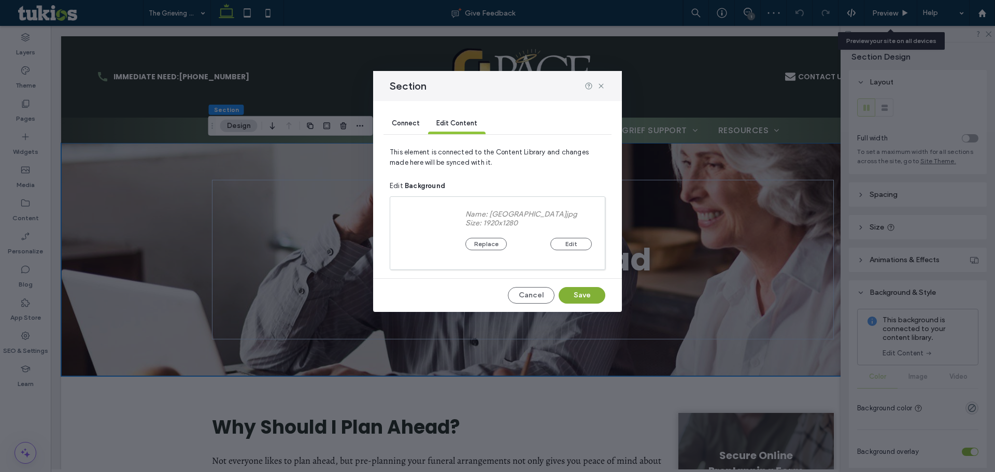
click at [572, 296] on button "Save" at bounding box center [582, 295] width 47 height 17
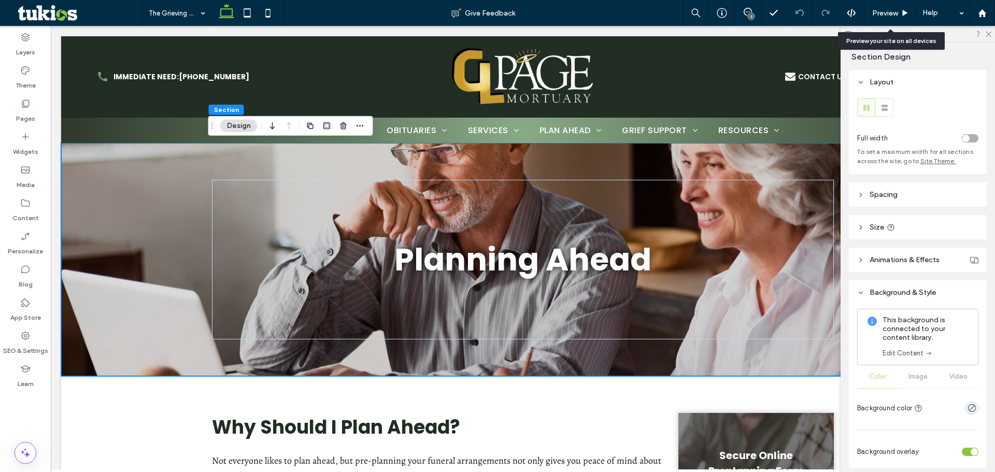
click at [884, 351] on link "Edit Content" at bounding box center [908, 353] width 50 height 10
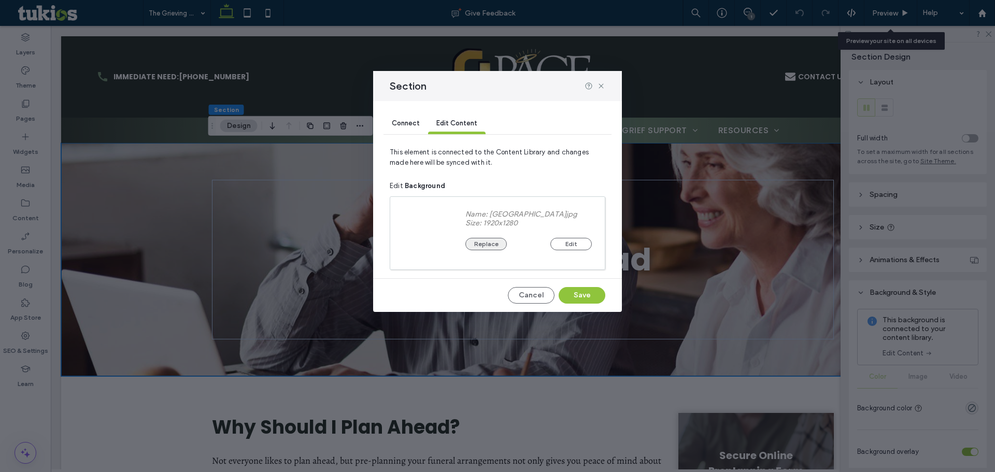
click at [501, 246] on button "Replace" at bounding box center [486, 244] width 41 height 12
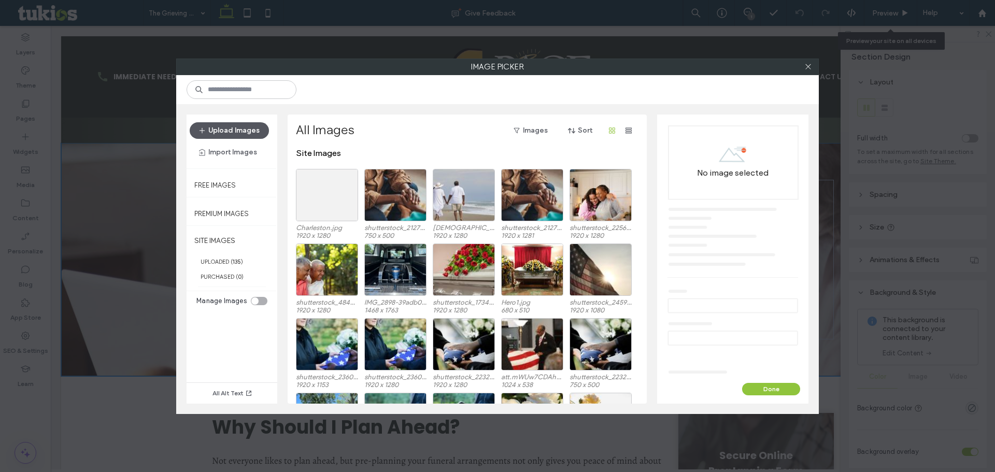
click at [259, 125] on button "Upload Images" at bounding box center [229, 130] width 79 height 17
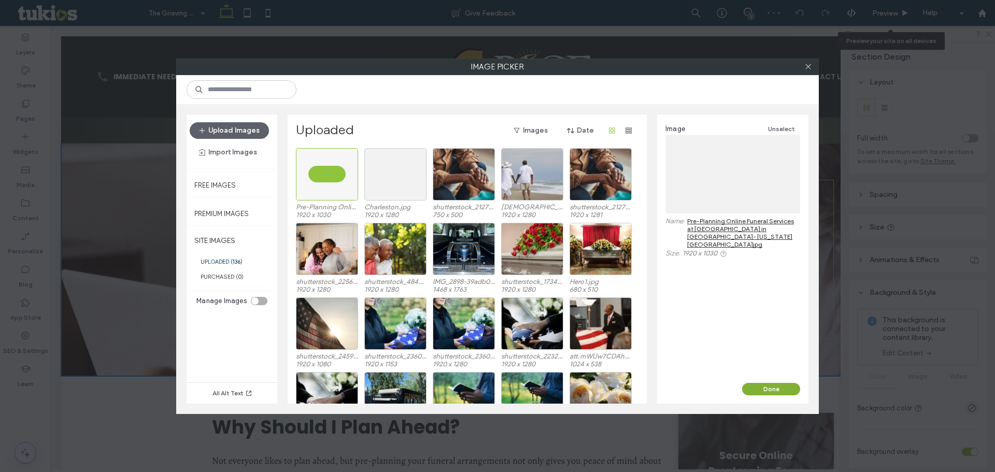
click at [753, 386] on button "Done" at bounding box center [771, 389] width 58 height 12
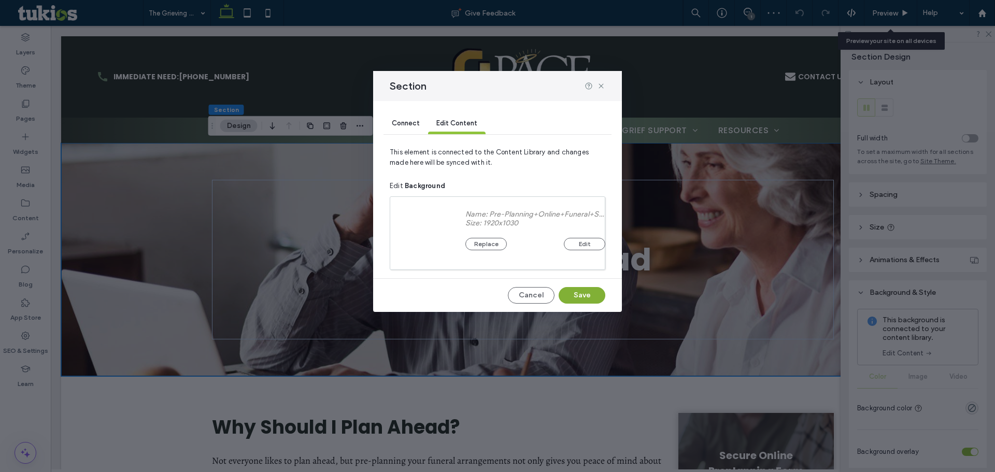
click at [588, 287] on button "Save" at bounding box center [582, 295] width 47 height 17
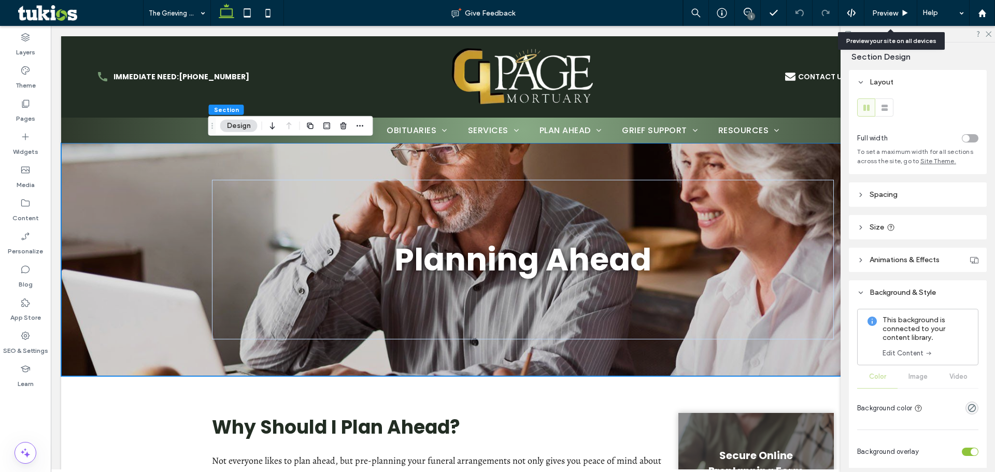
click at [898, 355] on link "Edit Content" at bounding box center [908, 353] width 50 height 10
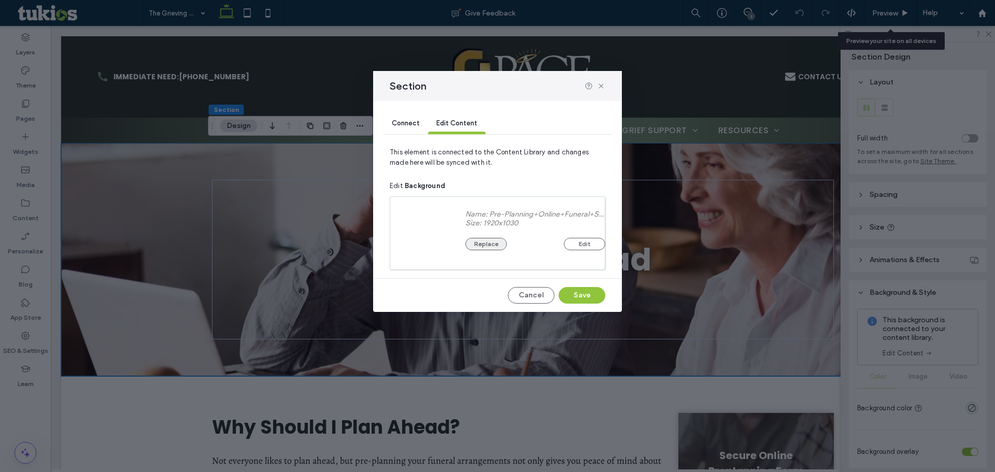
click at [481, 245] on button "Replace" at bounding box center [486, 244] width 41 height 12
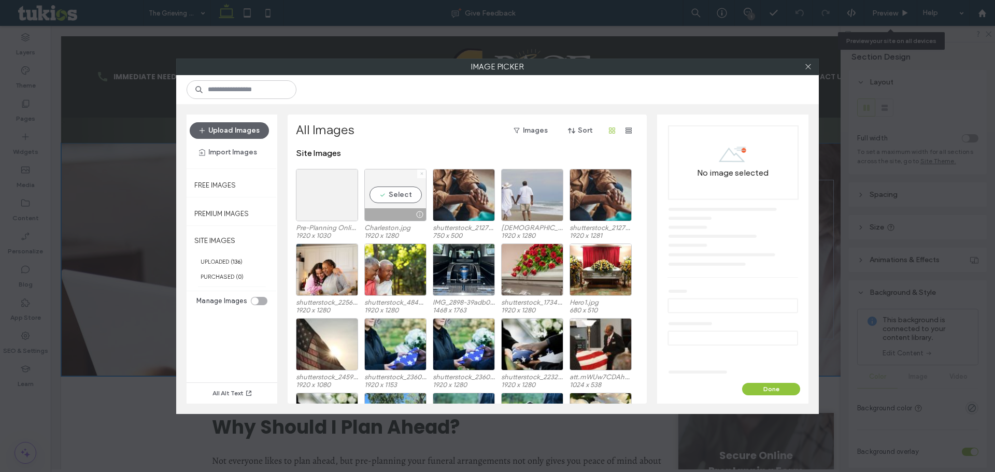
click at [420, 175] on icon at bounding box center [422, 174] width 4 height 4
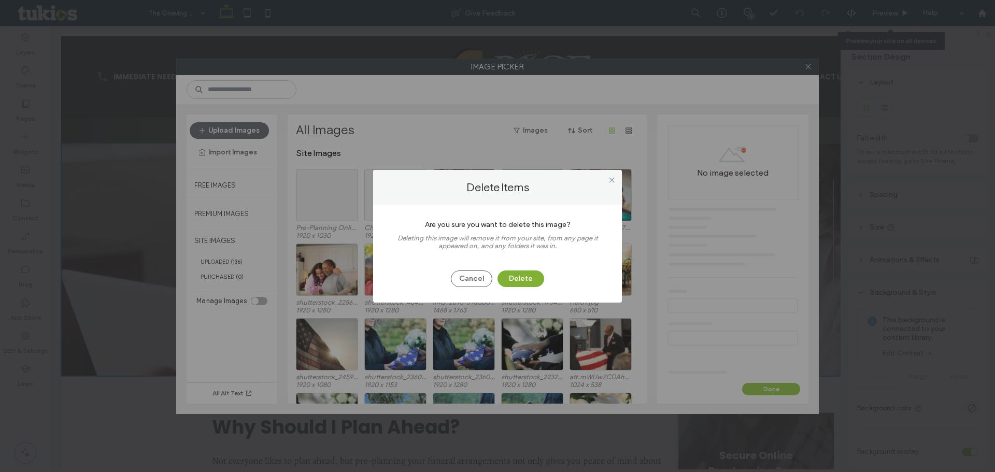
click at [524, 280] on button "Delete" at bounding box center [521, 279] width 47 height 17
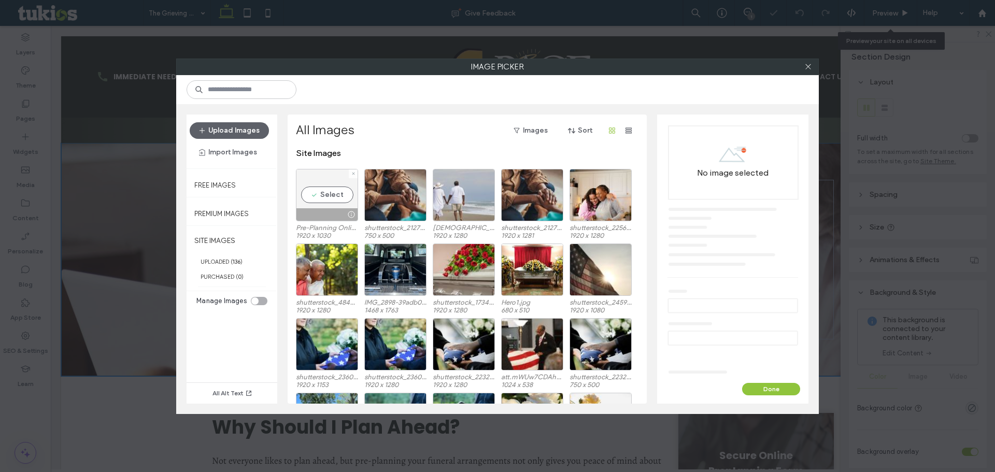
click at [350, 174] on div at bounding box center [353, 174] width 9 height 9
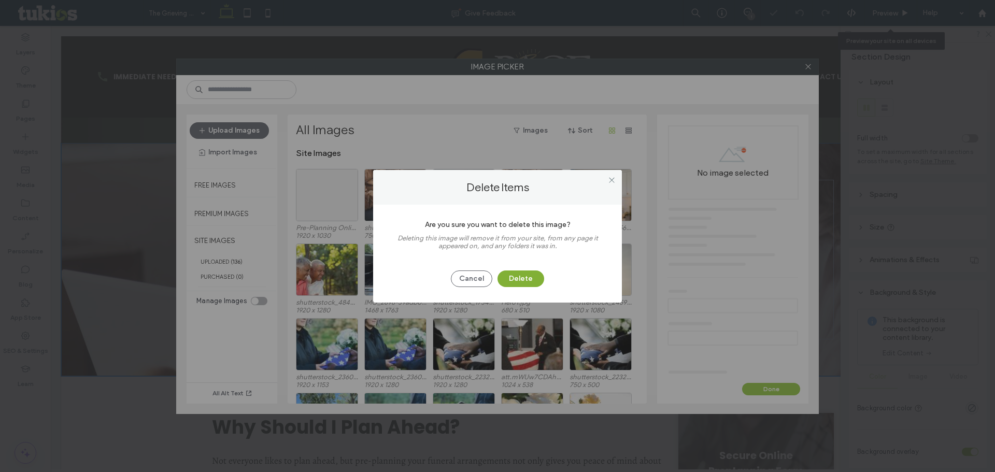
click at [504, 285] on button "Delete" at bounding box center [521, 279] width 47 height 17
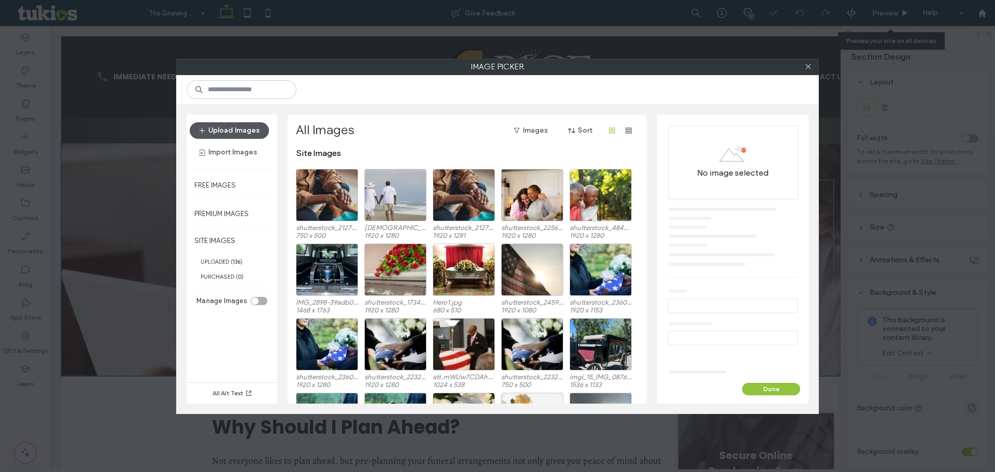
click at [240, 133] on button "Upload Images" at bounding box center [229, 130] width 79 height 17
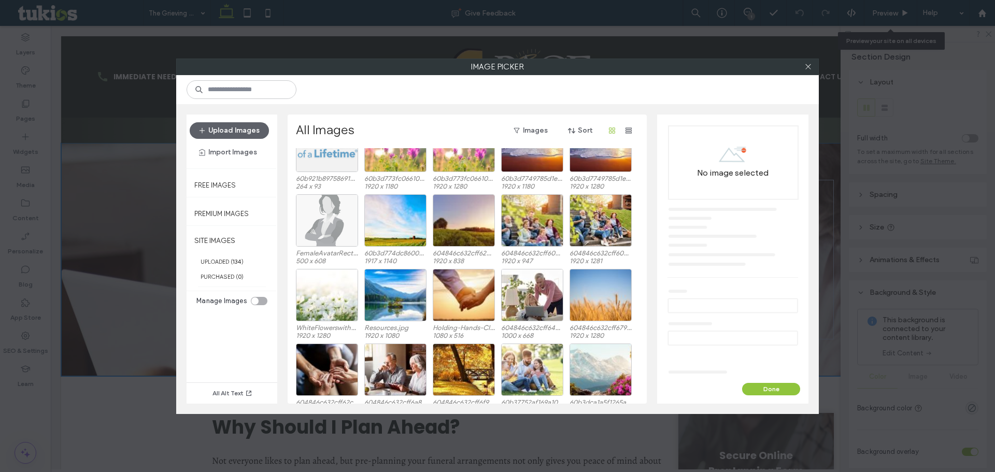
scroll to position [1484, 0]
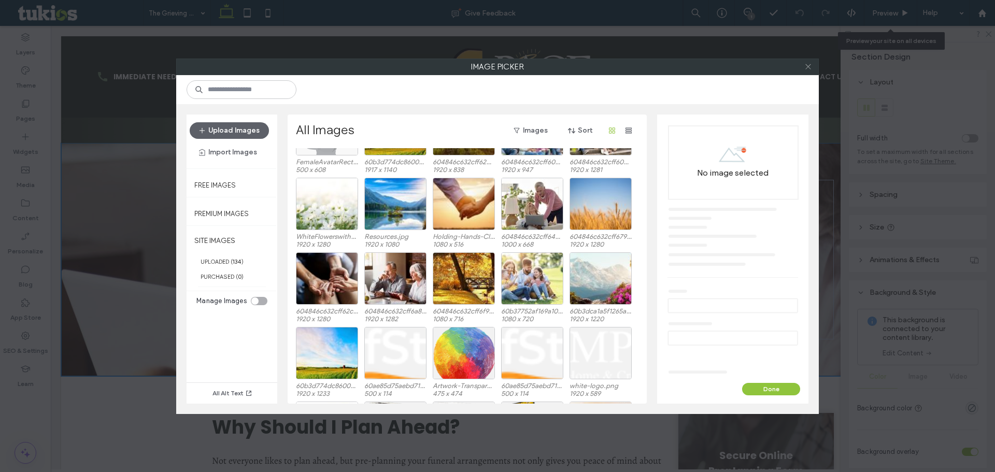
click at [811, 66] on icon at bounding box center [809, 67] width 8 height 8
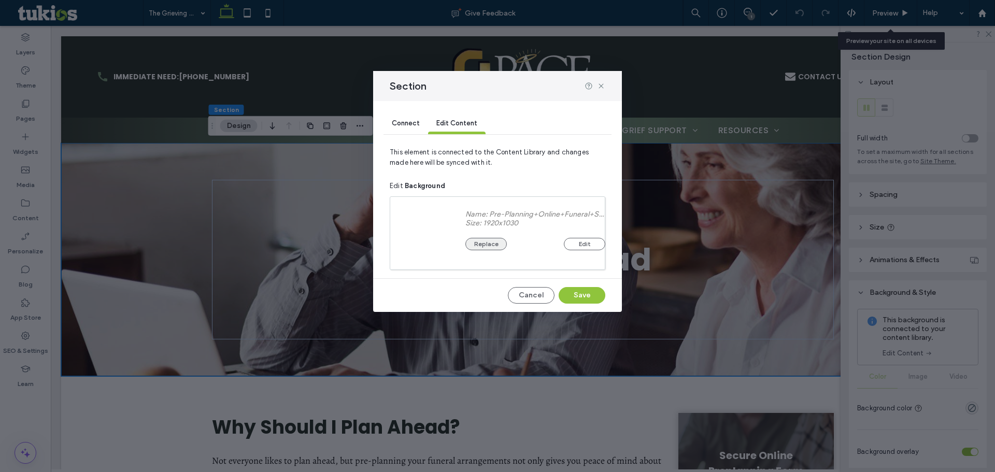
click at [493, 248] on button "Replace" at bounding box center [486, 244] width 41 height 12
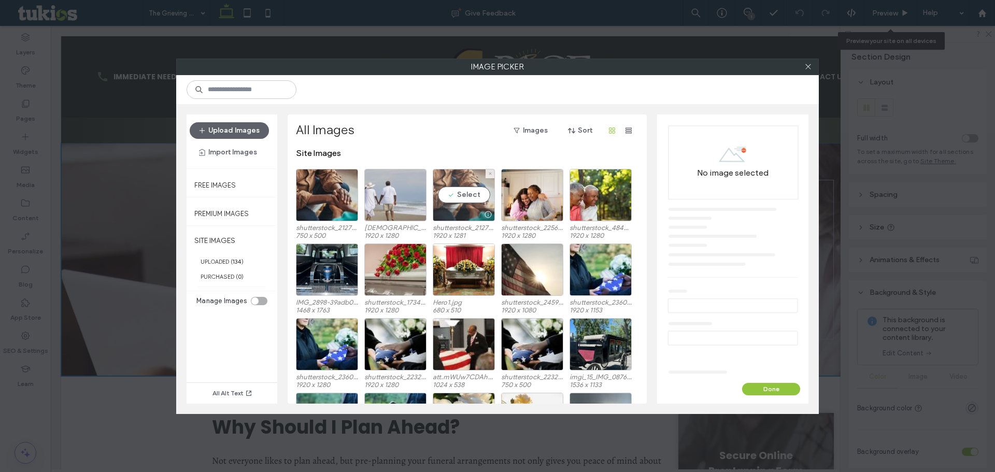
click at [475, 188] on div "Select" at bounding box center [464, 195] width 62 height 52
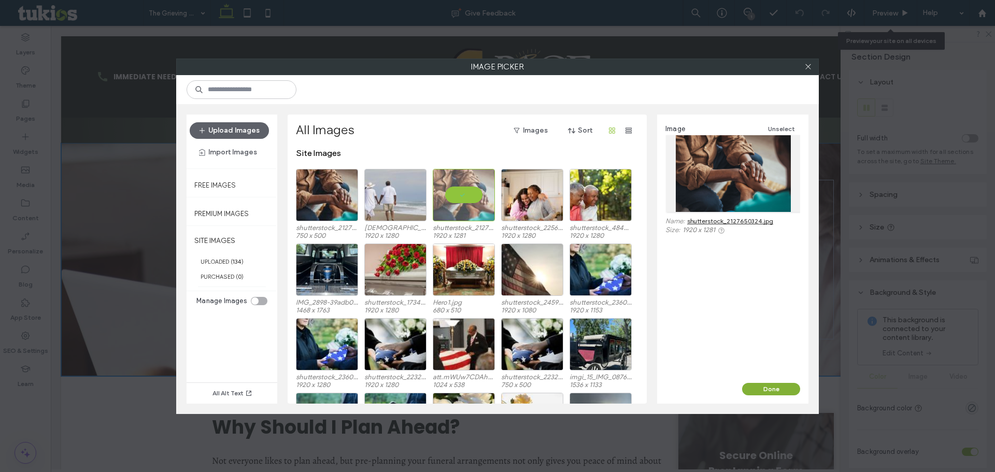
click at [763, 383] on button "Done" at bounding box center [771, 389] width 58 height 12
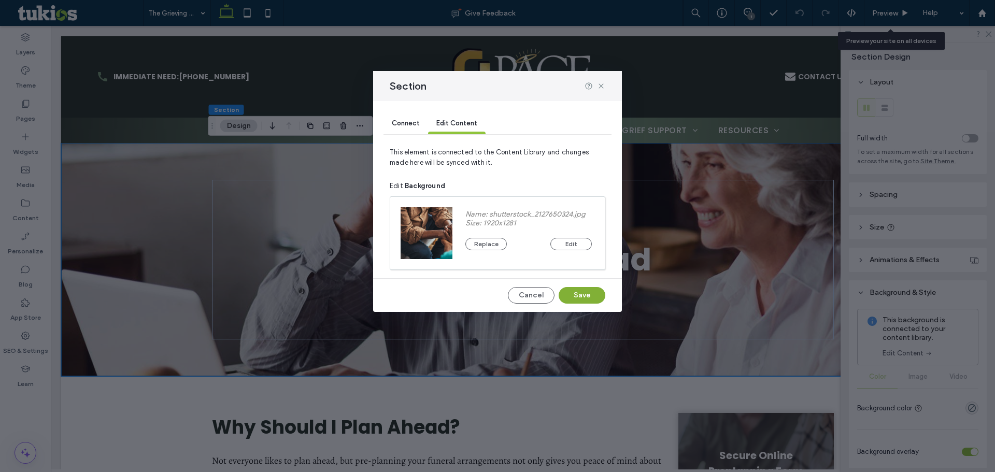
click at [589, 300] on button "Save" at bounding box center [582, 295] width 47 height 17
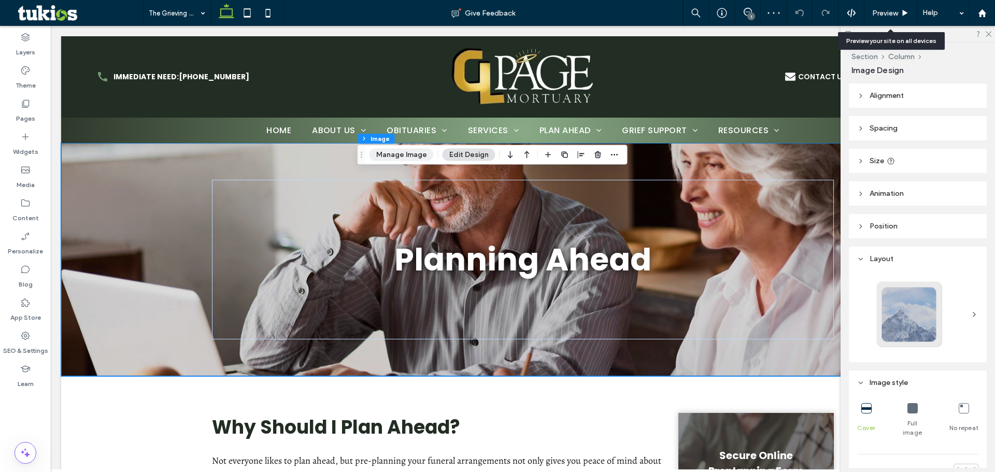
click at [421, 153] on button "Manage Image" at bounding box center [402, 155] width 64 height 12
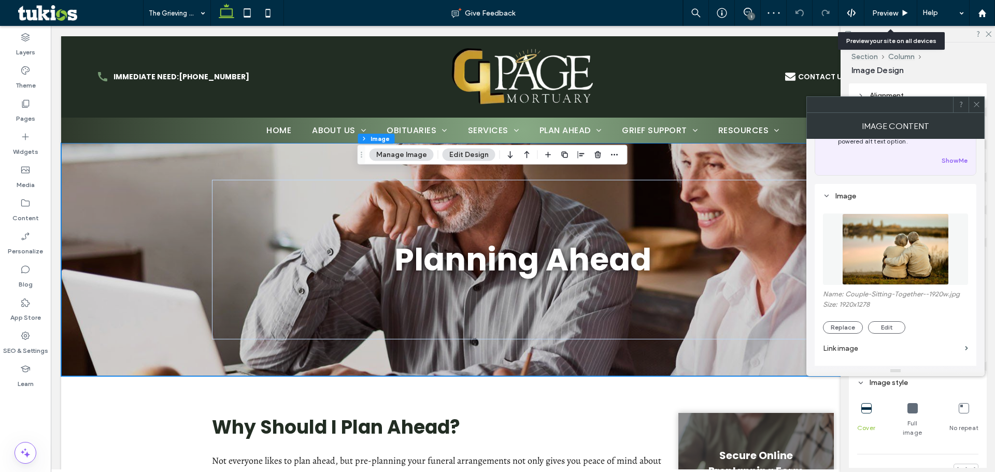
scroll to position [104, 0]
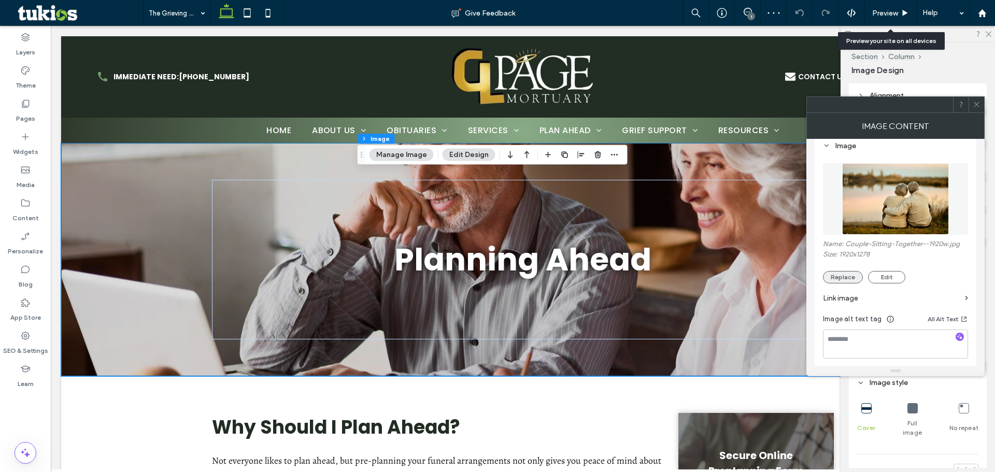
click at [844, 283] on button "Replace" at bounding box center [843, 277] width 40 height 12
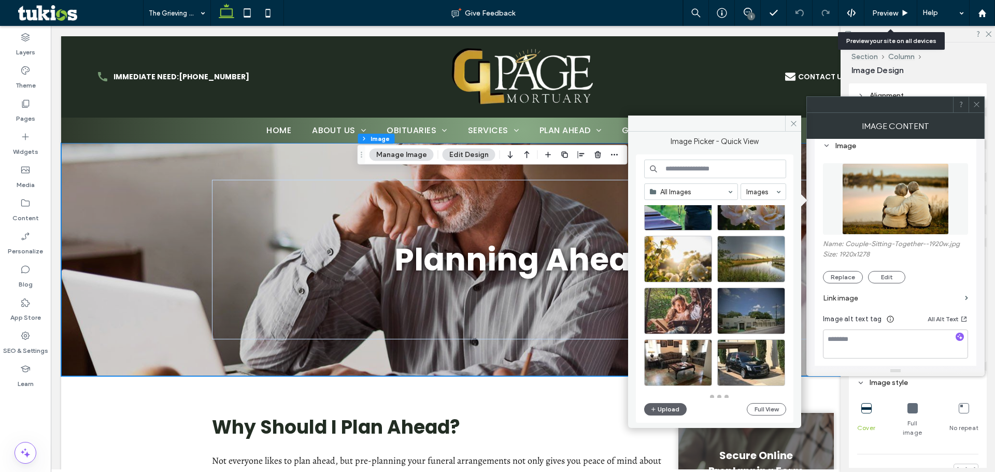
scroll to position [455, 0]
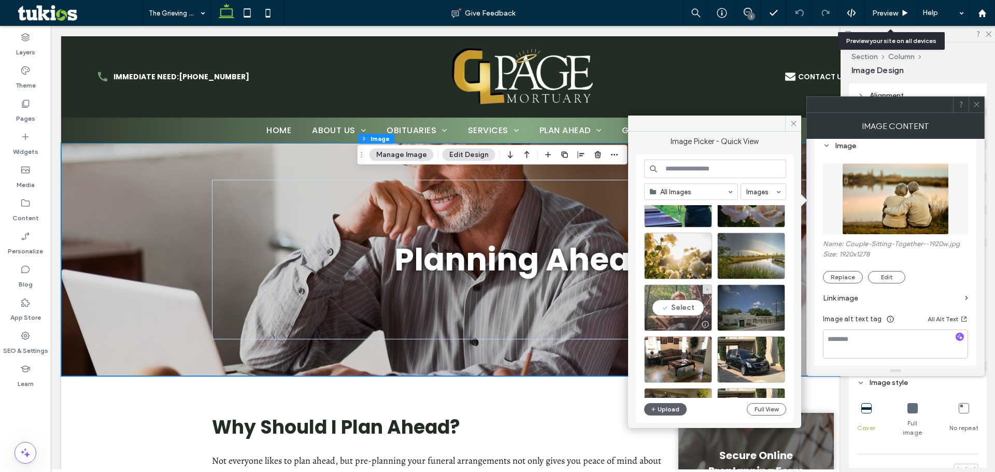
click at [699, 301] on div "Select" at bounding box center [678, 308] width 68 height 47
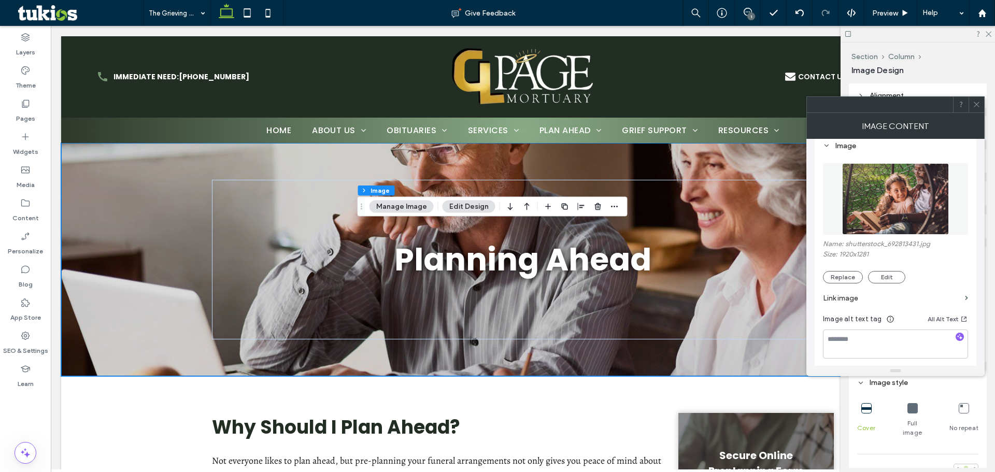
click at [964, 466] on div at bounding box center [966, 468] width 4 height 4
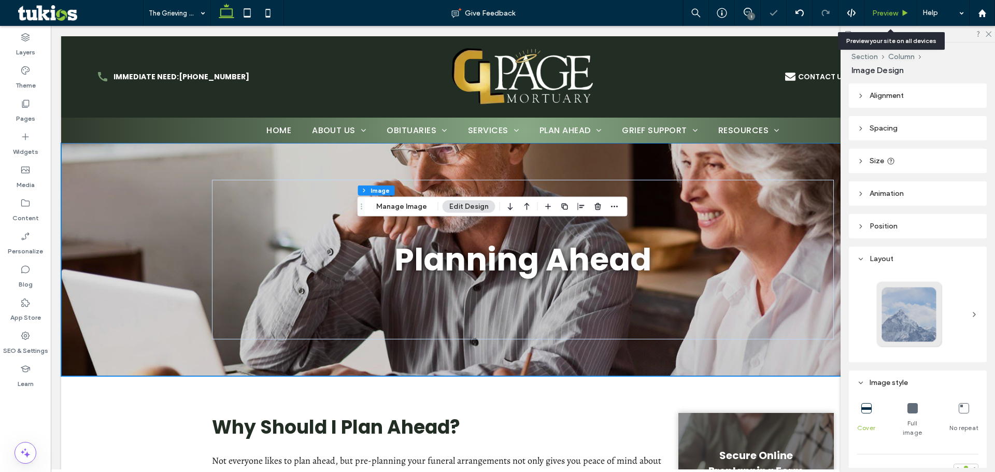
click at [884, 11] on span "Preview" at bounding box center [885, 13] width 26 height 9
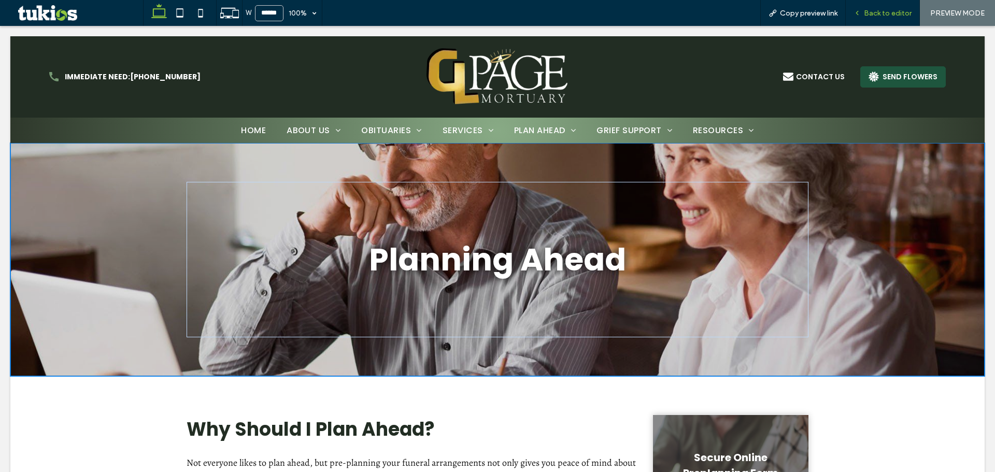
click at [885, 15] on span "Back to editor" at bounding box center [888, 13] width 48 height 9
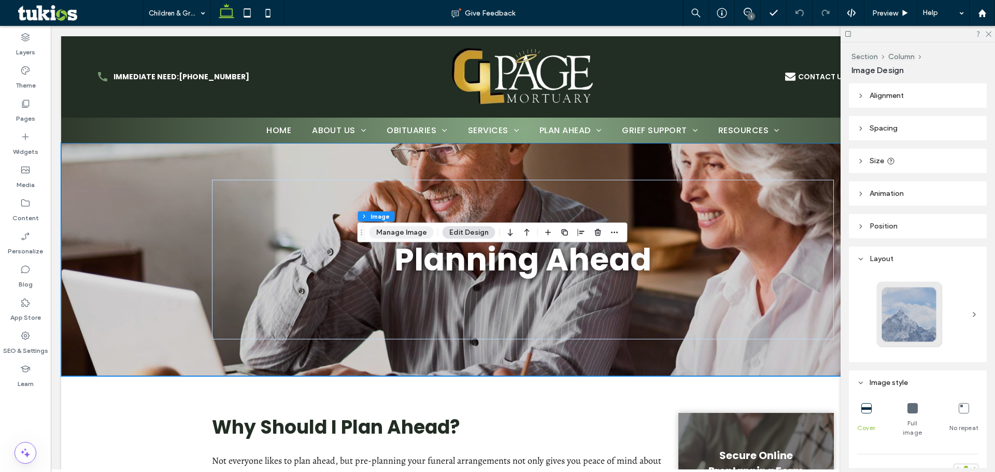
click at [401, 237] on button "Manage Image" at bounding box center [402, 233] width 64 height 12
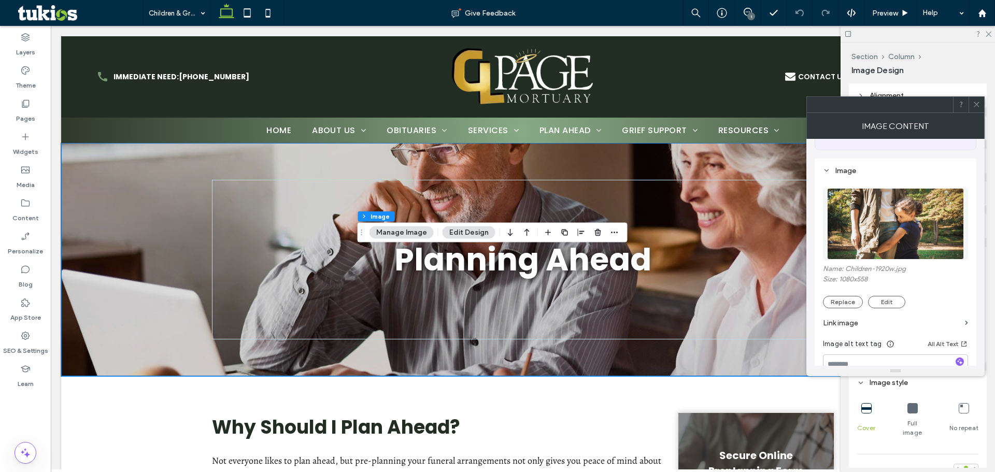
scroll to position [104, 0]
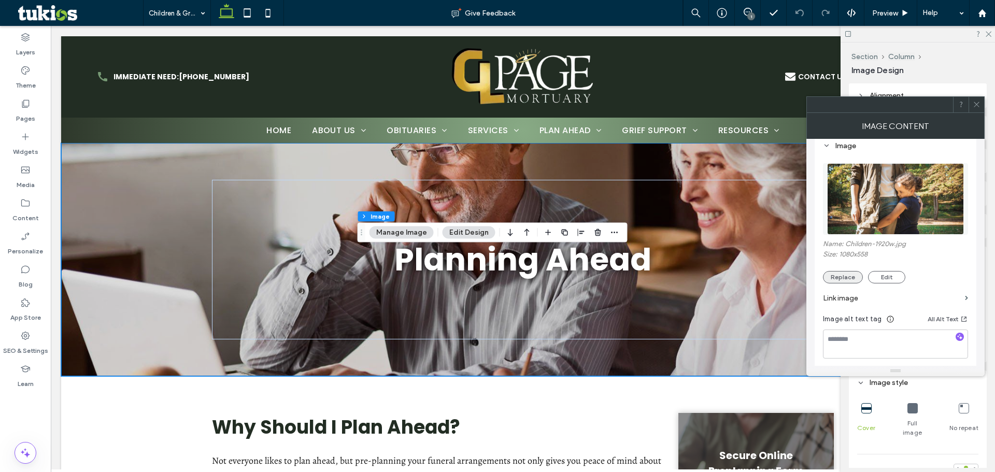
click at [854, 279] on button "Replace" at bounding box center [843, 277] width 40 height 12
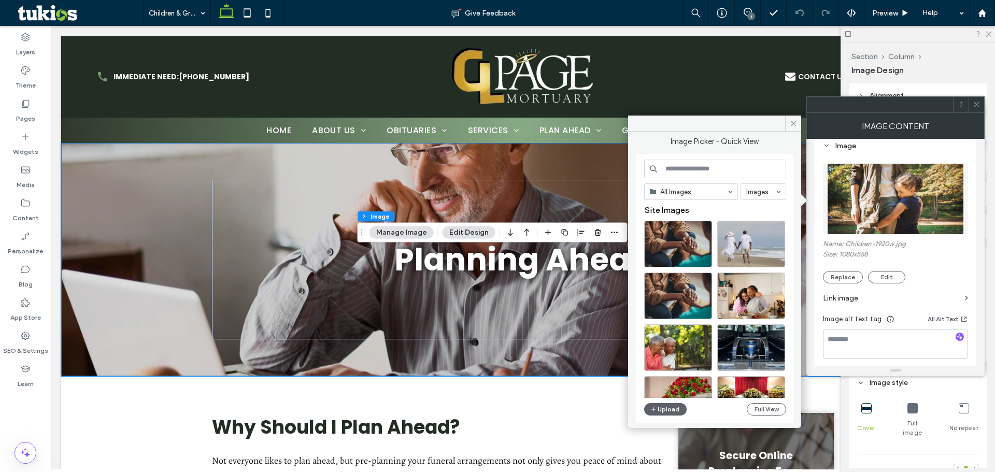
click at [665, 416] on div "All Images Images Site Images Upload Full View" at bounding box center [715, 289] width 142 height 259
click at [676, 414] on button "Upload" at bounding box center [665, 409] width 43 height 12
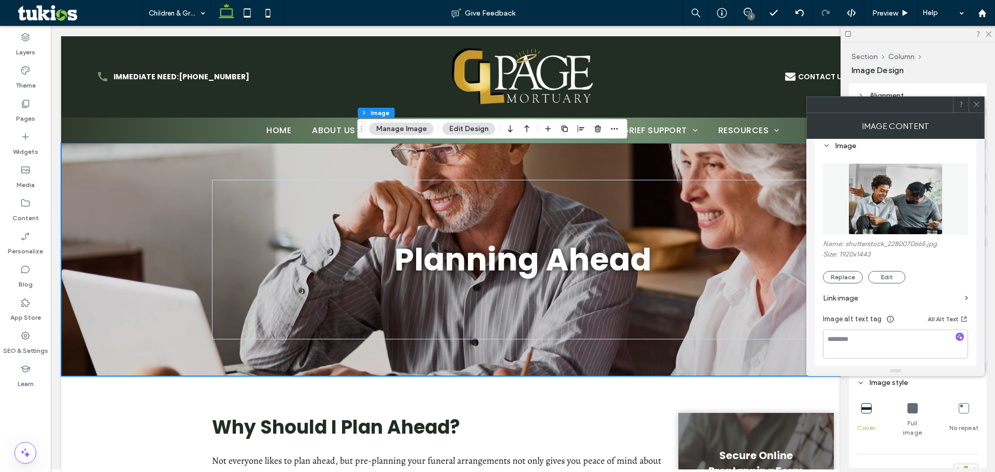
click at [964, 472] on div at bounding box center [966, 476] width 4 height 4
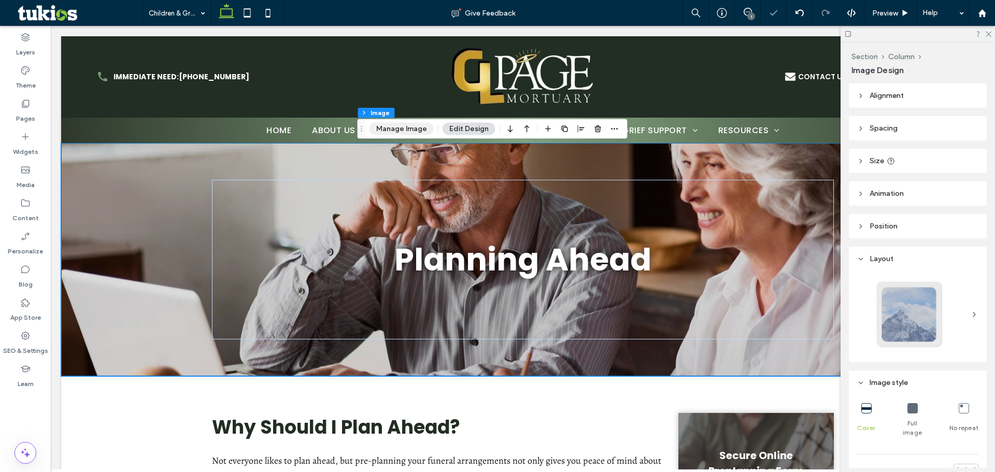
click at [372, 125] on button "Manage Image" at bounding box center [402, 129] width 64 height 12
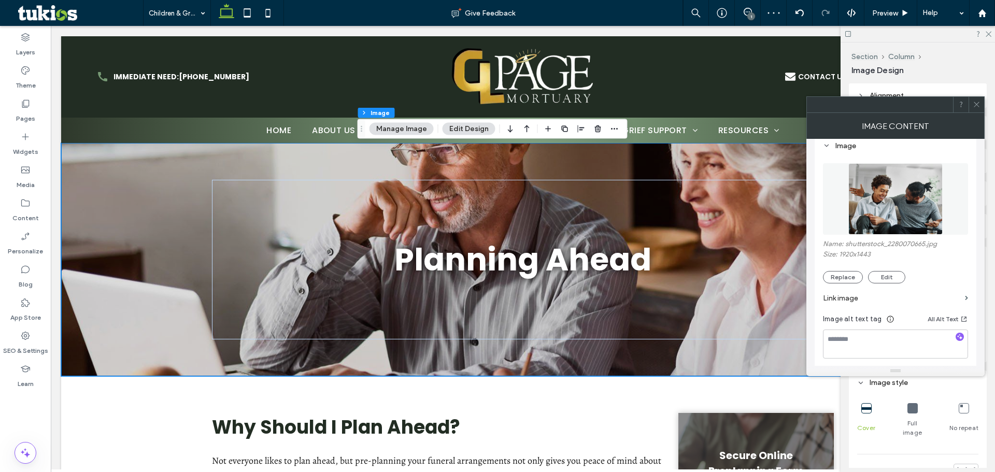
drag, startPoint x: 962, startPoint y: 337, endPoint x: 984, endPoint y: 313, distance: 33.4
click at [961, 337] on use "button" at bounding box center [961, 337] width 6 height 6
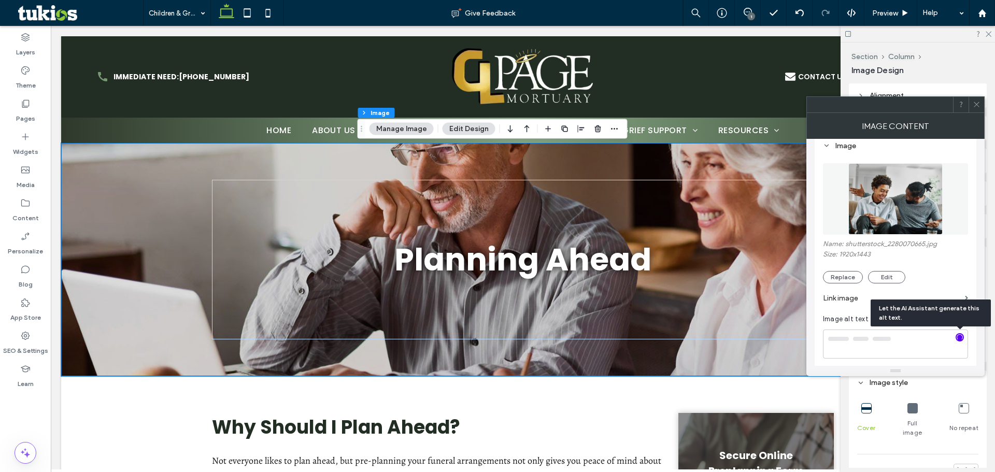
click at [978, 104] on use at bounding box center [976, 104] width 5 height 5
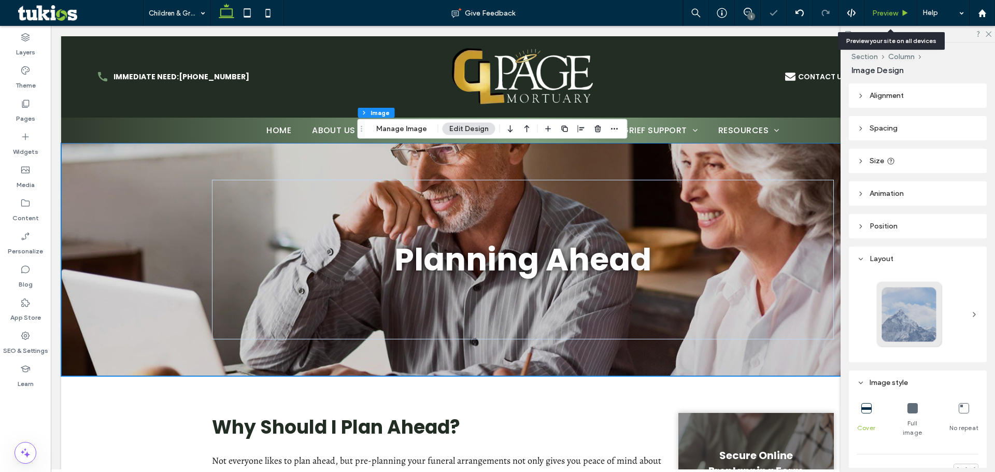
click at [885, 17] on span "Preview" at bounding box center [885, 13] width 26 height 9
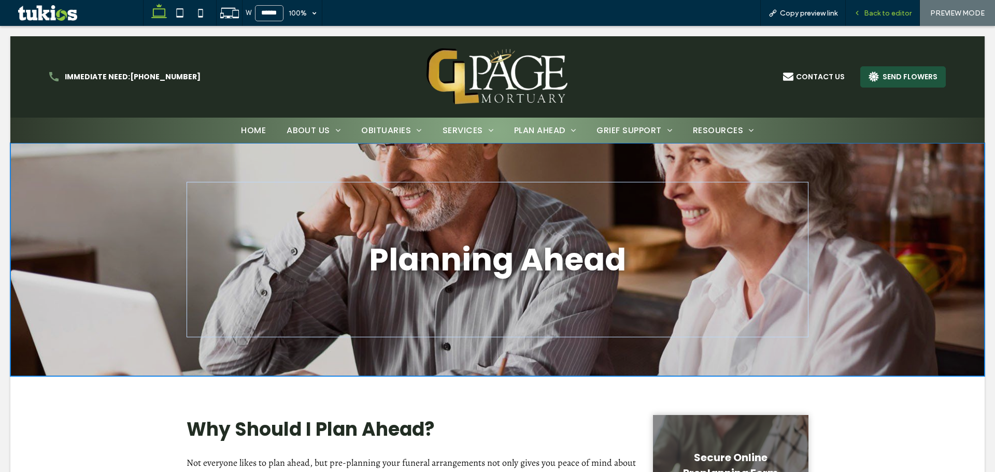
click at [886, 20] on div "Back to editor" at bounding box center [883, 13] width 74 height 26
click at [890, 16] on span "Back to editor" at bounding box center [888, 13] width 48 height 9
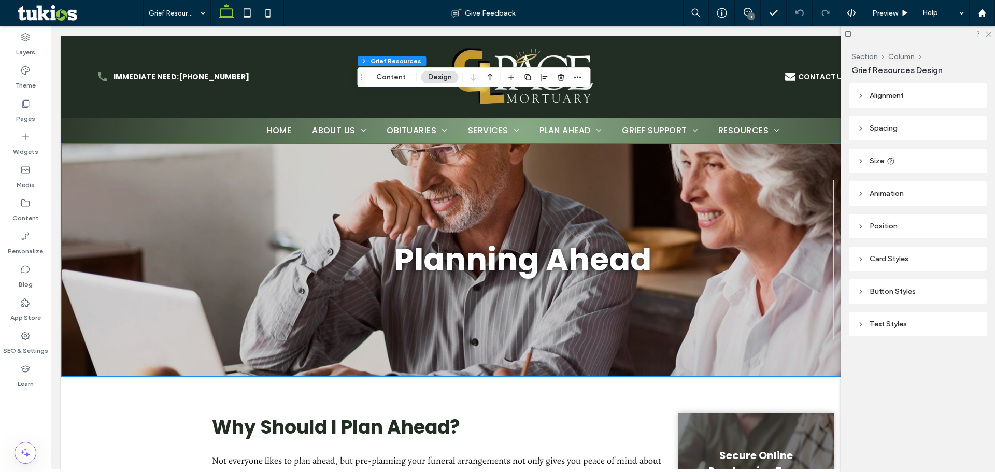
click at [888, 325] on div "Text Styles" at bounding box center [917, 324] width 121 height 9
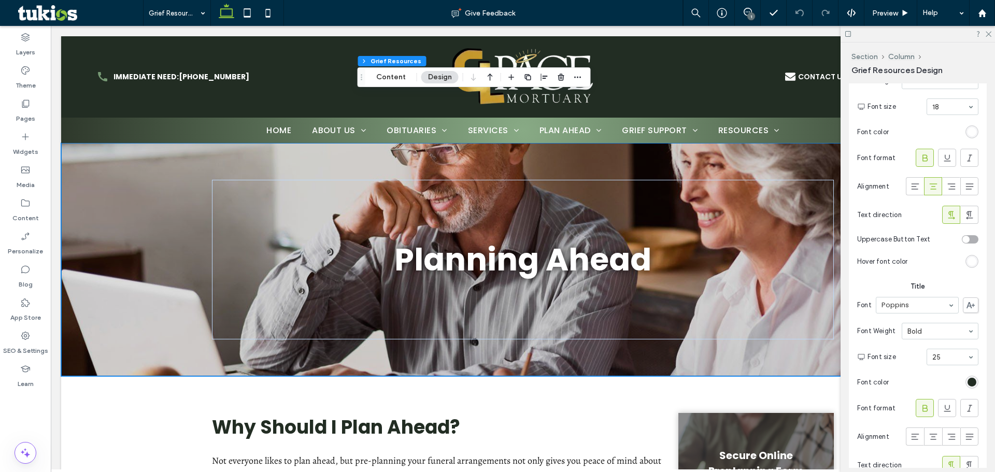
scroll to position [311, 0]
click at [964, 235] on div "toggle" at bounding box center [966, 236] width 7 height 7
click at [884, 11] on span "Preview" at bounding box center [885, 13] width 26 height 9
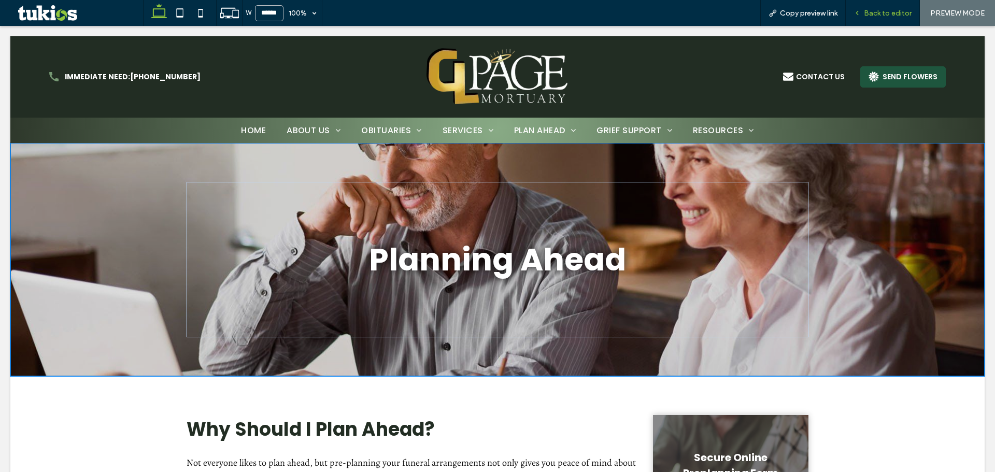
click at [874, 15] on span "Back to editor" at bounding box center [888, 13] width 48 height 9
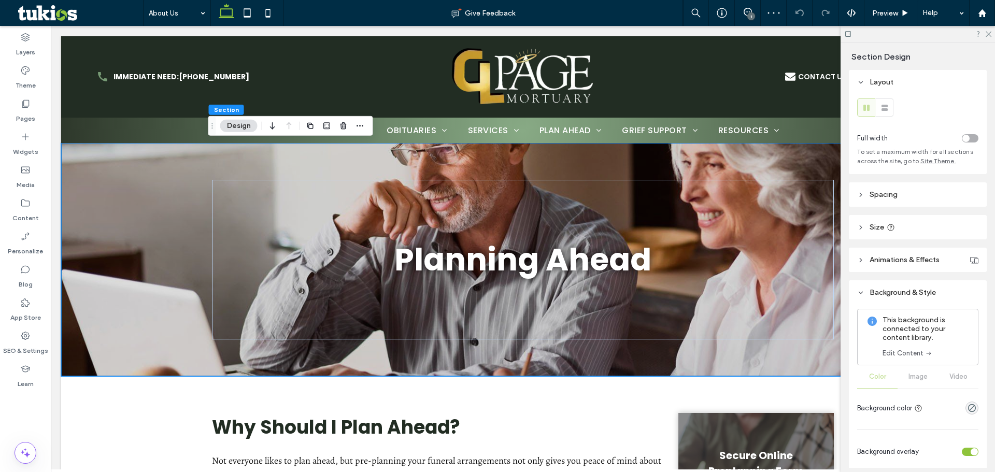
click at [913, 357] on link "Edit Content" at bounding box center [908, 353] width 50 height 10
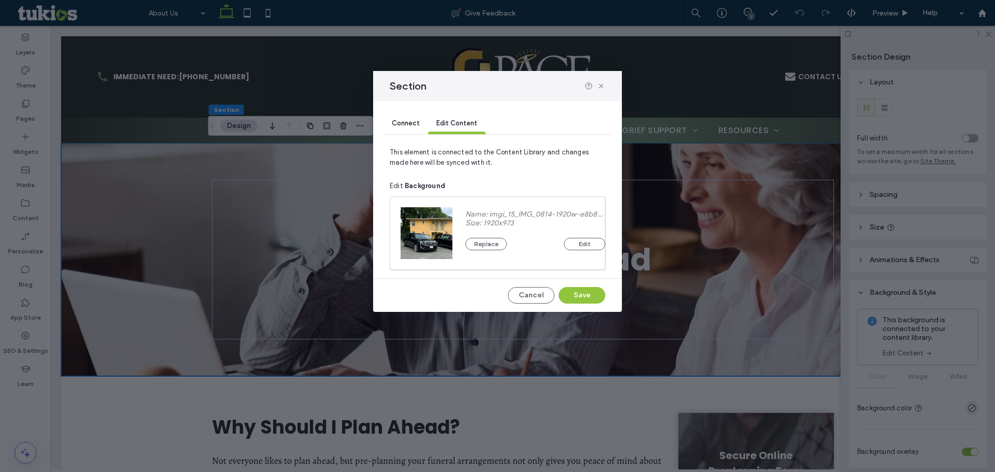
click at [597, 233] on div "Replace Edit" at bounding box center [536, 239] width 140 height 23
click at [587, 247] on button "Edit" at bounding box center [584, 244] width 41 height 12
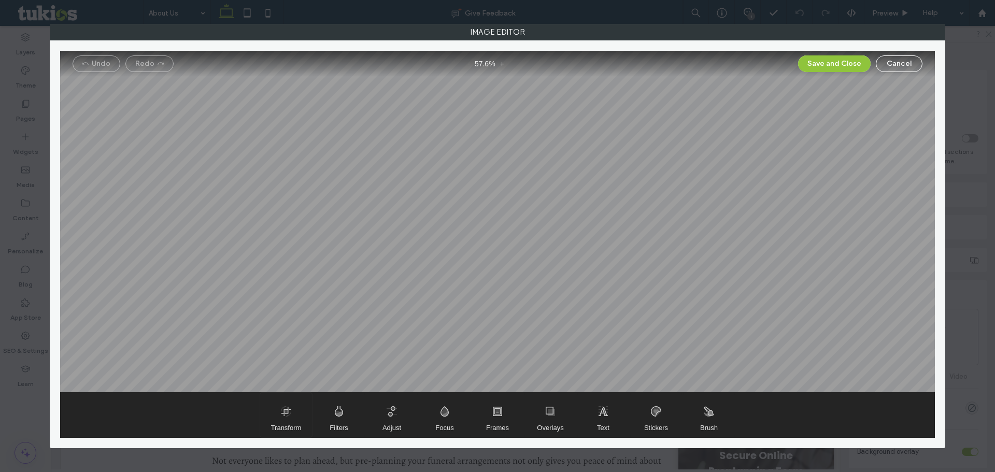
click at [272, 417] on span "Transform" at bounding box center [286, 415] width 52 height 45
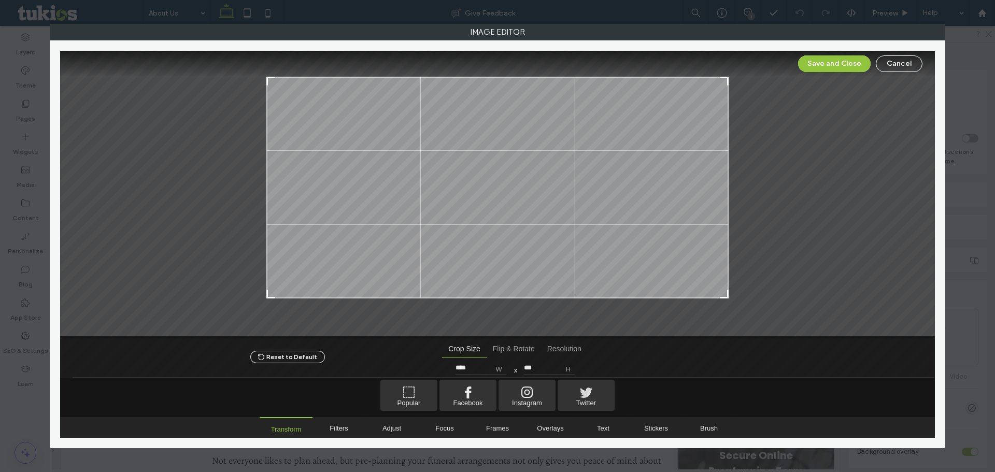
type input "***"
drag, startPoint x: 726, startPoint y: 308, endPoint x: 734, endPoint y: 295, distance: 15.1
click at [734, 295] on div at bounding box center [497, 194] width 875 height 286
click at [847, 62] on button "Save and Close" at bounding box center [834, 63] width 73 height 17
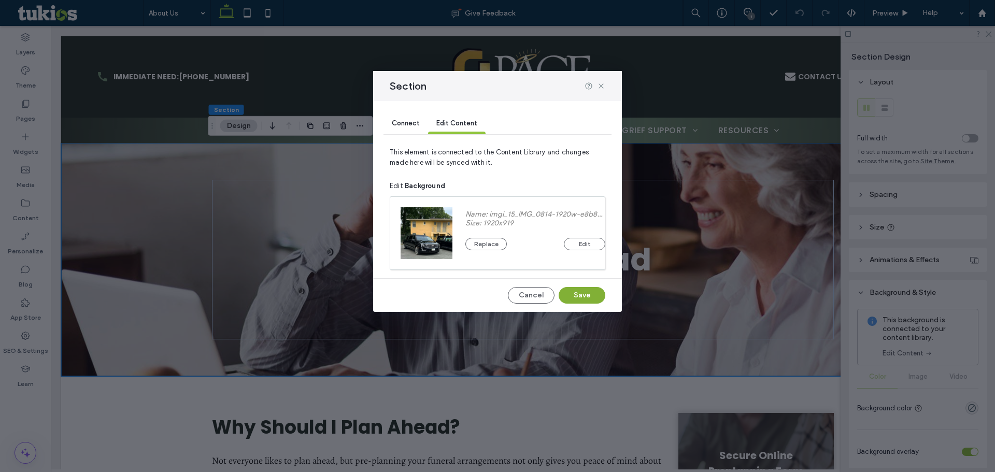
click at [578, 295] on button "Save" at bounding box center [582, 295] width 47 height 17
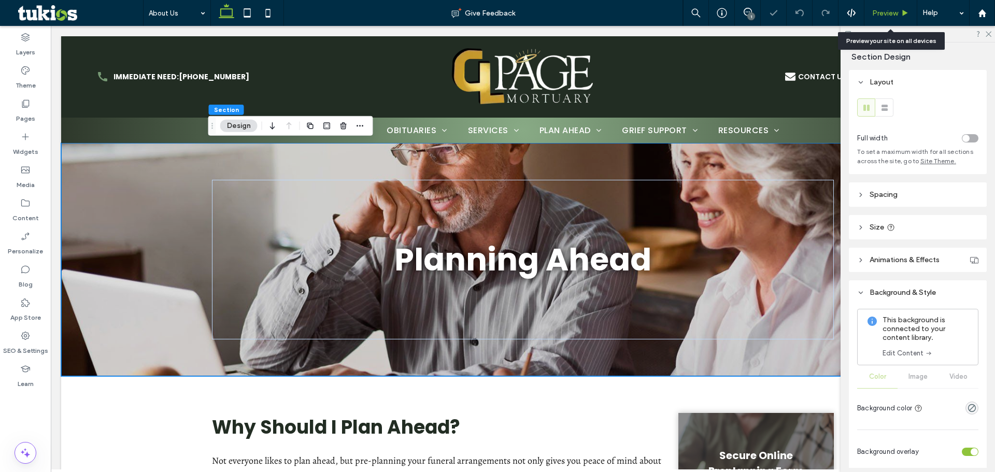
click at [888, 11] on span "Preview" at bounding box center [885, 13] width 26 height 9
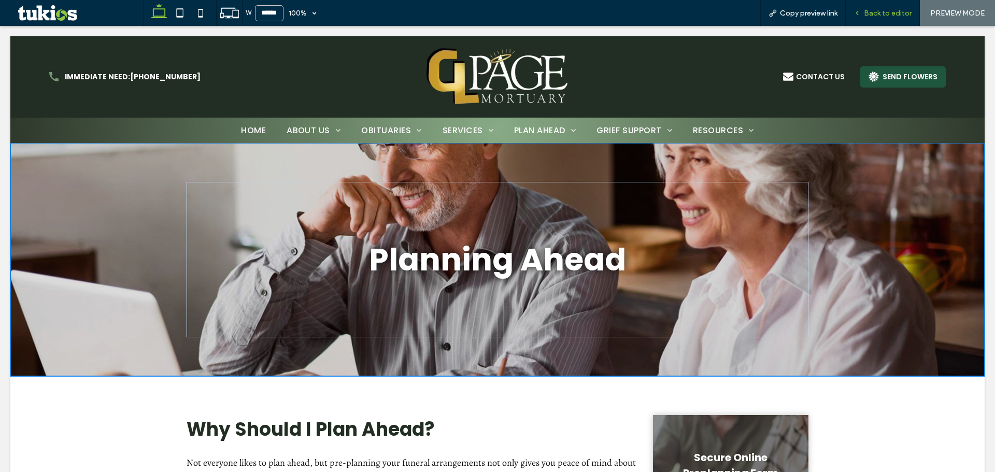
click at [900, 15] on span "Back to editor" at bounding box center [888, 13] width 48 height 9
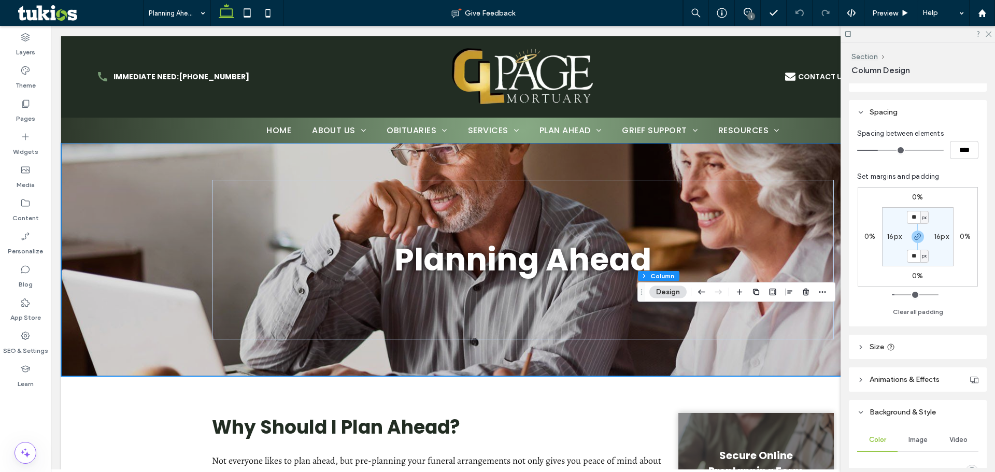
scroll to position [259, 0]
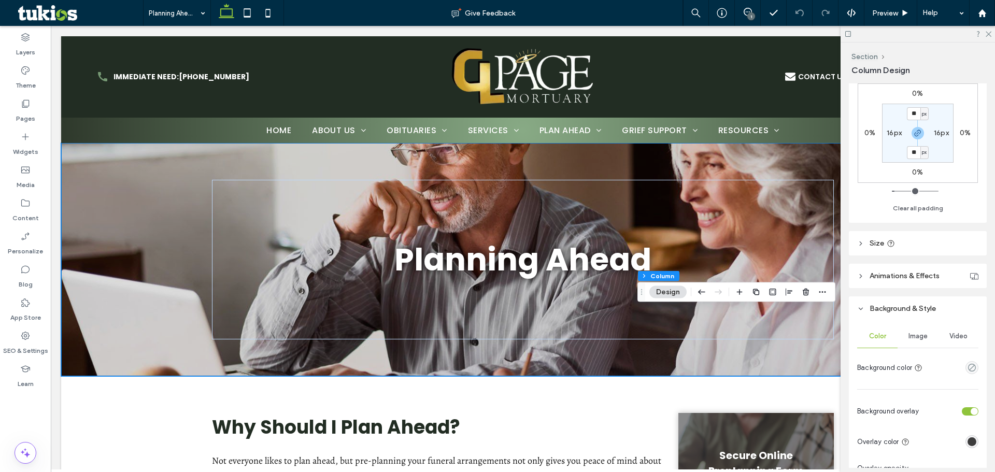
click at [927, 343] on div "Image" at bounding box center [918, 336] width 40 height 23
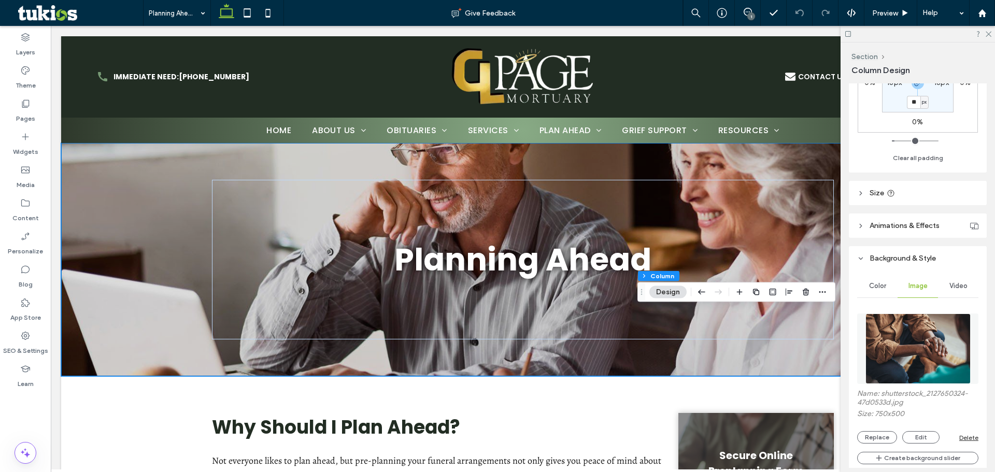
scroll to position [363, 0]
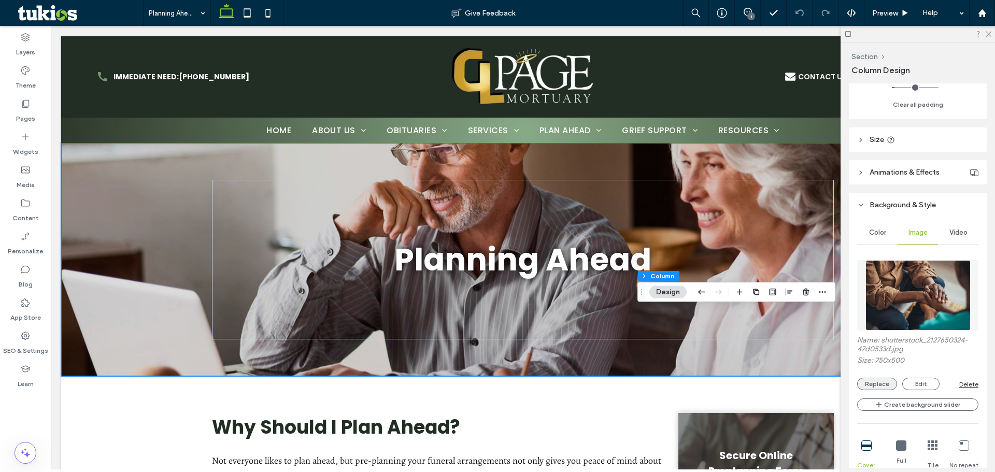
click at [880, 383] on button "Replace" at bounding box center [877, 384] width 40 height 12
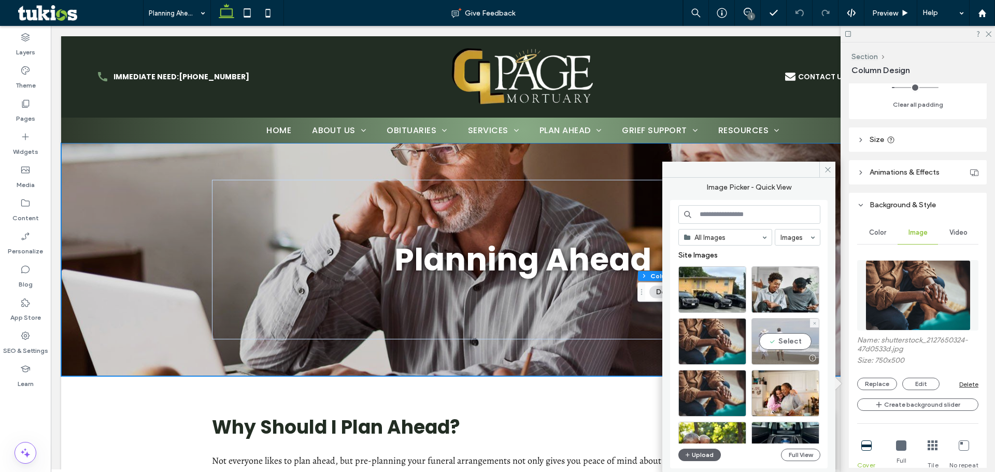
click at [788, 349] on div "Select" at bounding box center [786, 341] width 68 height 47
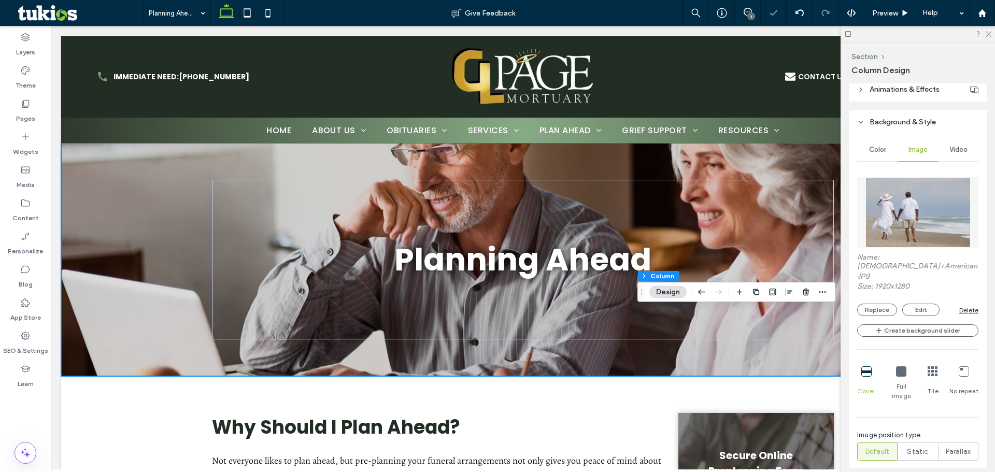
scroll to position [518, 0]
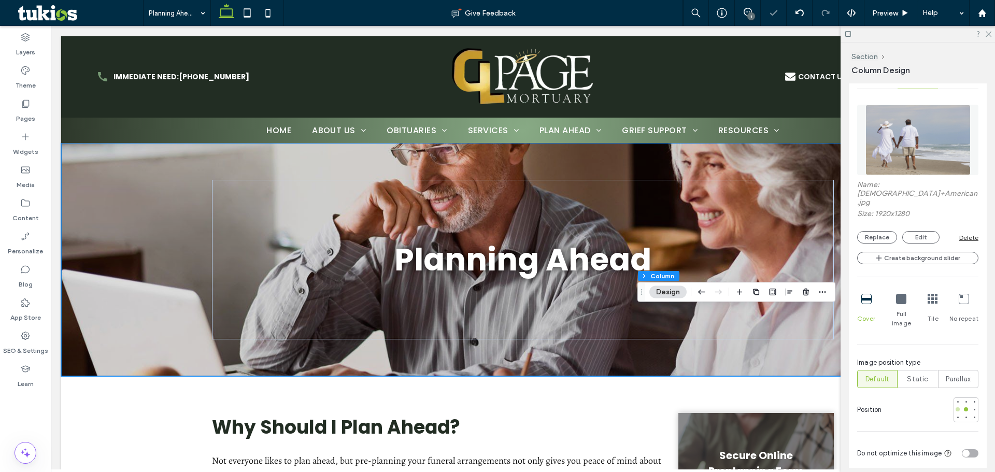
click at [956, 407] on div at bounding box center [958, 409] width 4 height 4
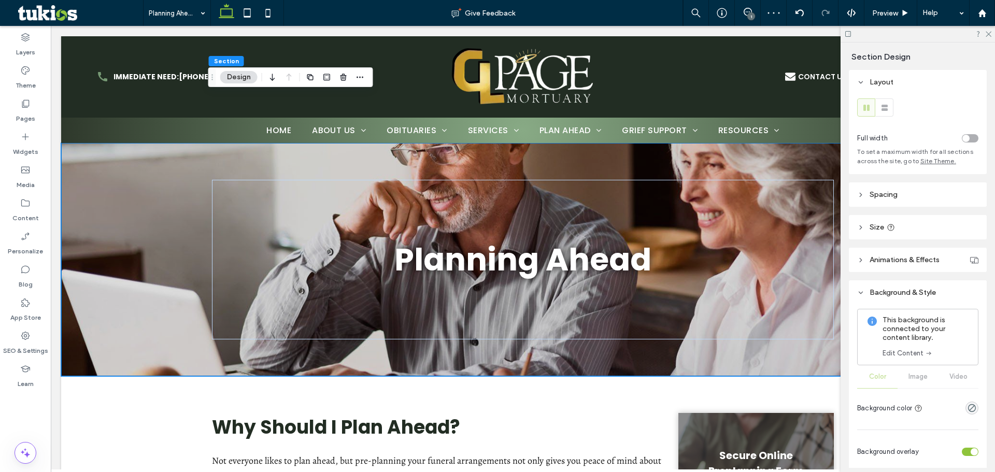
click at [897, 348] on link "Edit Content" at bounding box center [908, 353] width 50 height 10
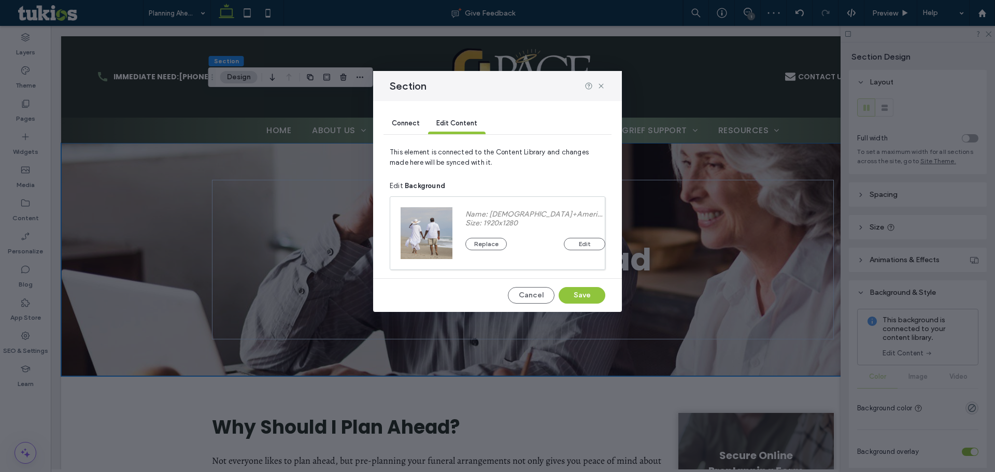
click at [470, 253] on div "Name: African+American.jpg Size: 1920x1280 Replace Edit" at bounding box center [536, 233] width 166 height 73
click at [495, 249] on button "Replace" at bounding box center [486, 244] width 41 height 12
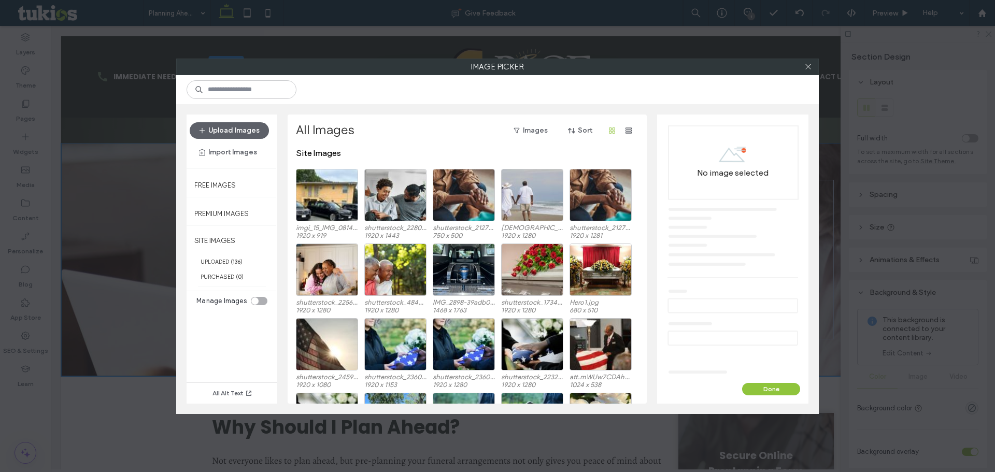
click at [241, 118] on div "Upload Images Import Images" at bounding box center [232, 142] width 91 height 54
click at [243, 134] on button "Upload Images" at bounding box center [229, 130] width 79 height 17
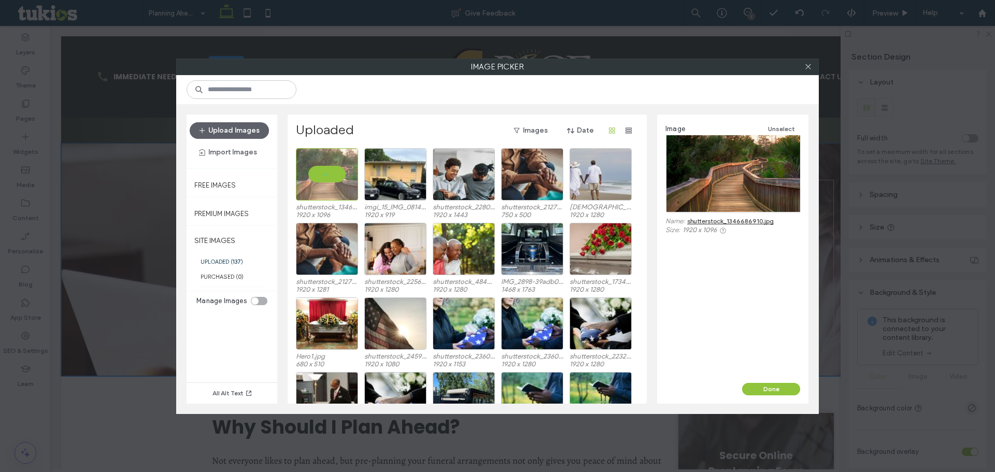
drag, startPoint x: 792, startPoint y: 392, endPoint x: 791, endPoint y: 385, distance: 6.8
click at [791, 391] on button "Done" at bounding box center [771, 389] width 58 height 12
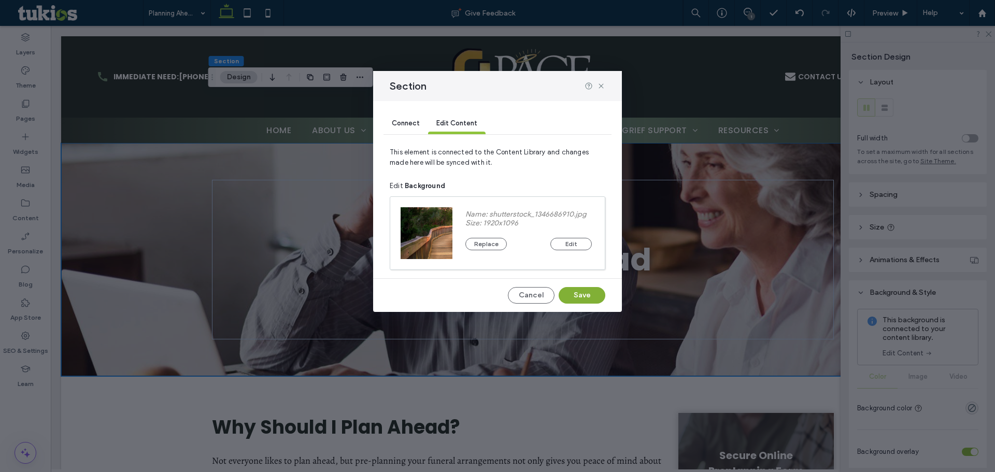
click at [591, 295] on button "Save" at bounding box center [582, 295] width 47 height 17
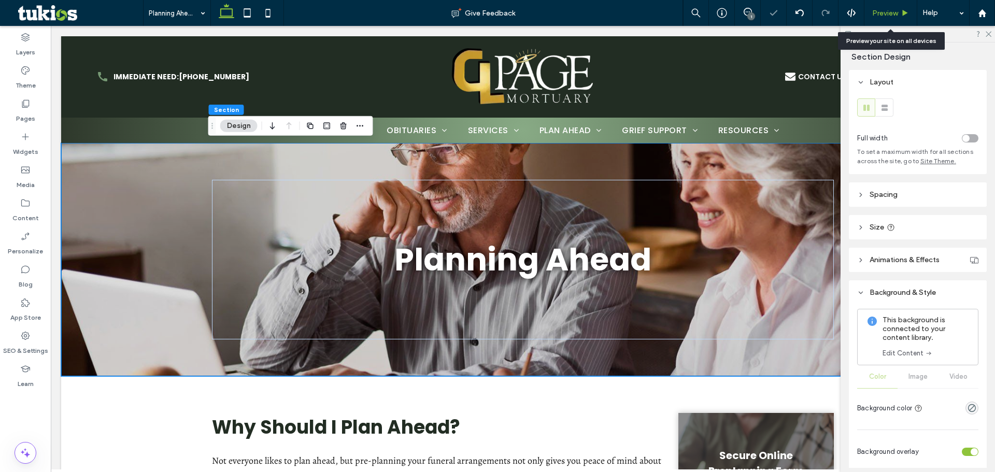
click at [877, 7] on div "Preview" at bounding box center [891, 13] width 53 height 26
click at [898, 17] on span "Preview" at bounding box center [885, 13] width 26 height 9
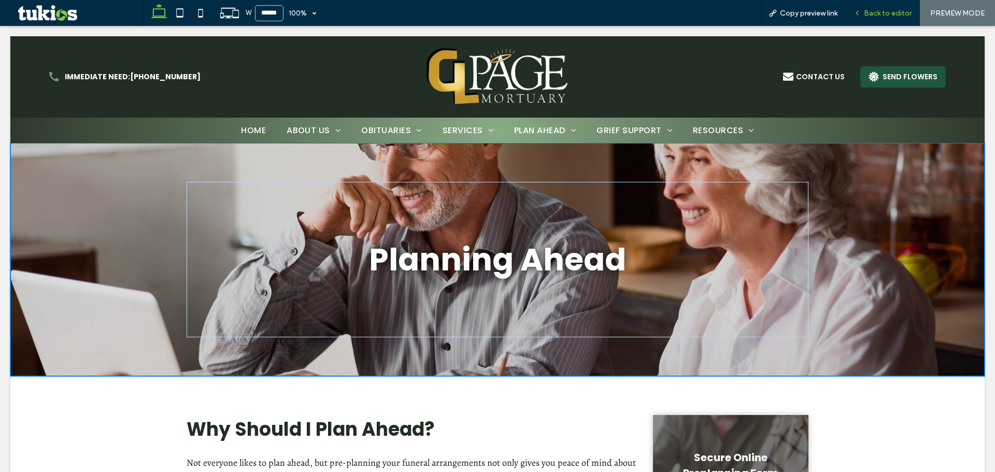
click at [866, 16] on span "Back to editor" at bounding box center [888, 13] width 48 height 9
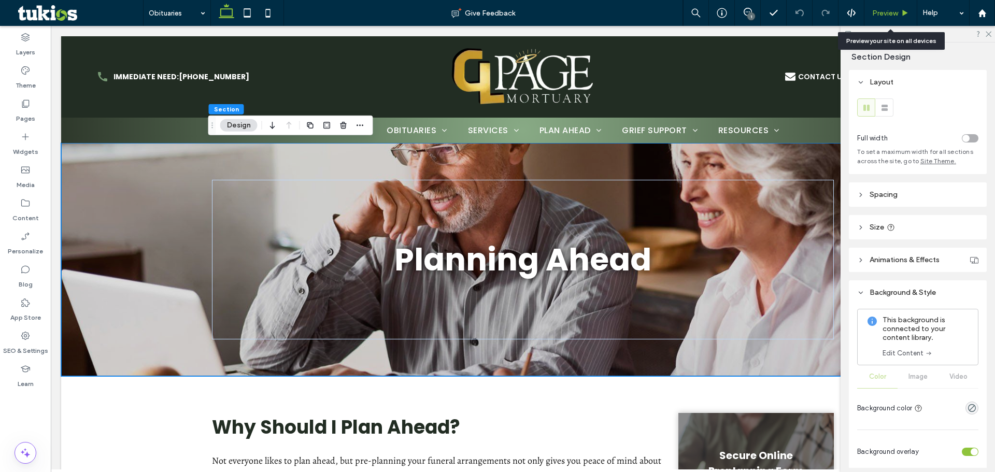
click at [885, 15] on span "Preview" at bounding box center [885, 13] width 26 height 9
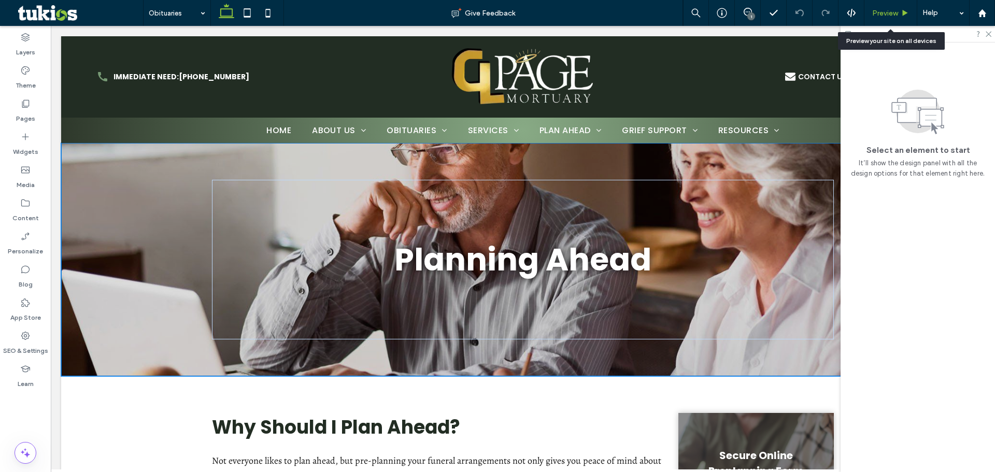
click at [888, 12] on span "Preview" at bounding box center [885, 13] width 26 height 9
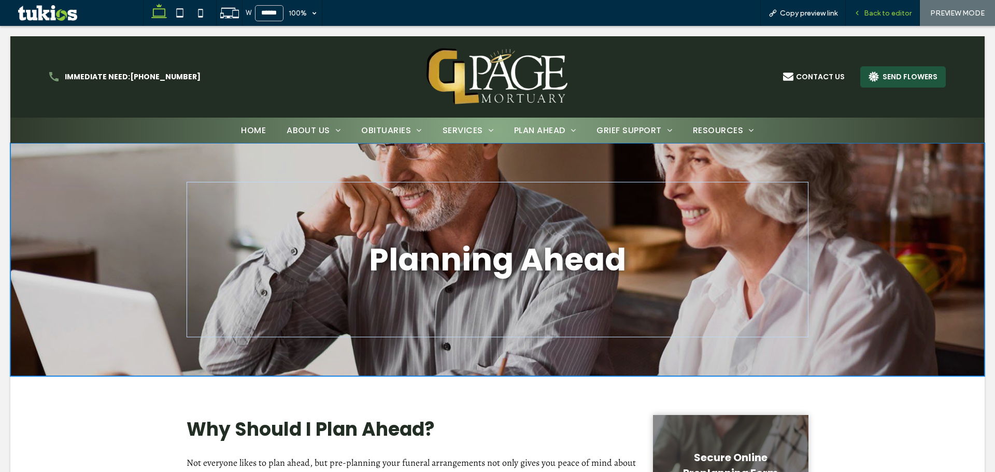
click at [861, 16] on icon at bounding box center [857, 12] width 7 height 7
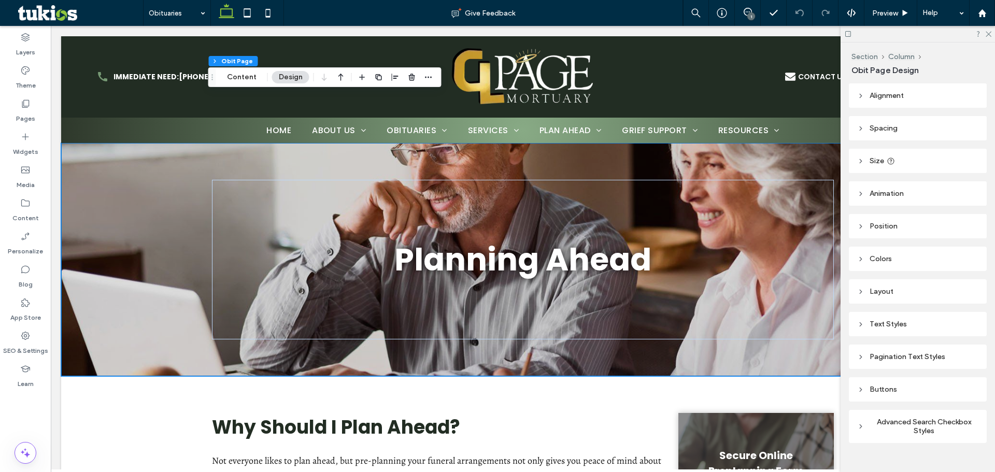
click at [917, 94] on header "Alignment" at bounding box center [918, 95] width 138 height 24
click at [921, 120] on icon at bounding box center [925, 121] width 8 height 8
type input "***"
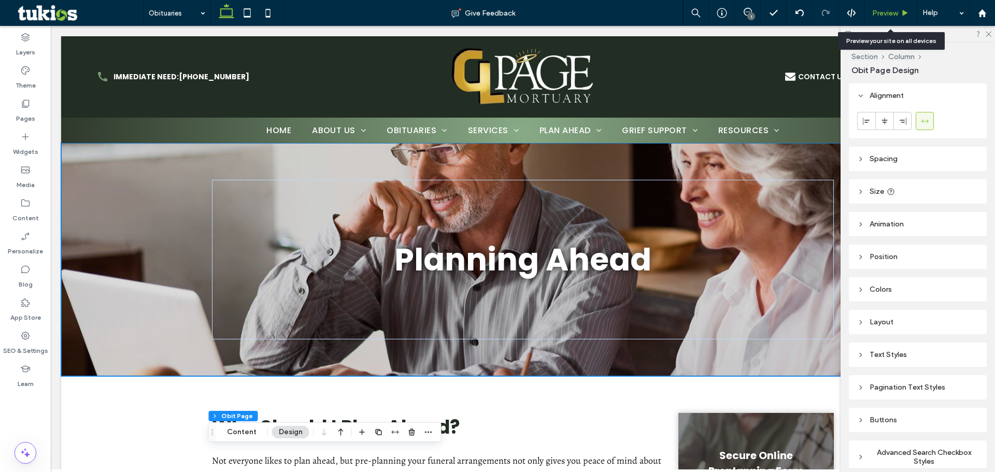
click at [878, 17] on span "Preview" at bounding box center [885, 13] width 26 height 9
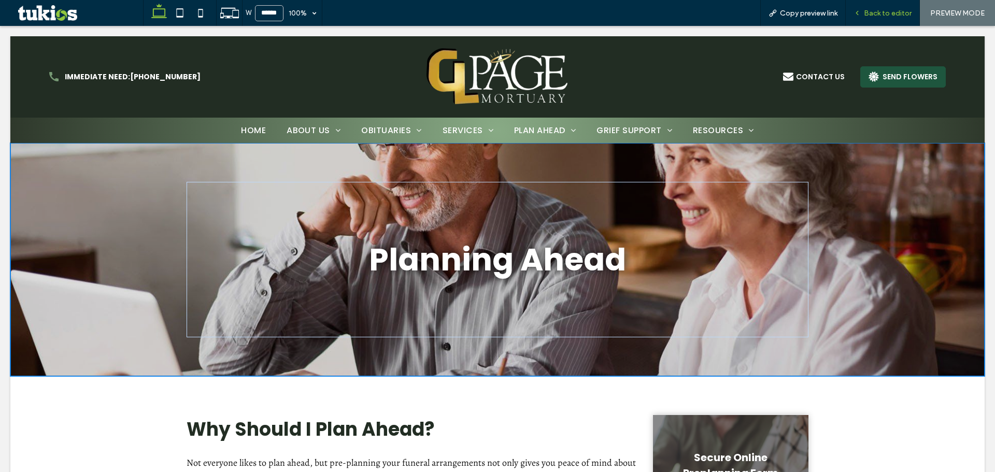
click at [877, 18] on div "Back to editor" at bounding box center [883, 13] width 74 height 26
click at [866, 6] on div "Back to editor" at bounding box center [883, 13] width 74 height 26
click at [864, 11] on div "Back to editor" at bounding box center [883, 13] width 74 height 9
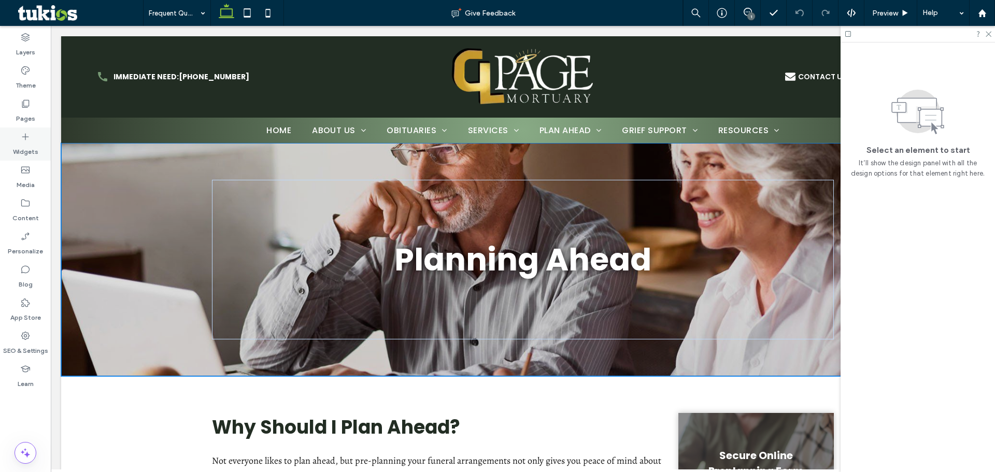
click at [23, 138] on icon at bounding box center [25, 137] width 10 height 10
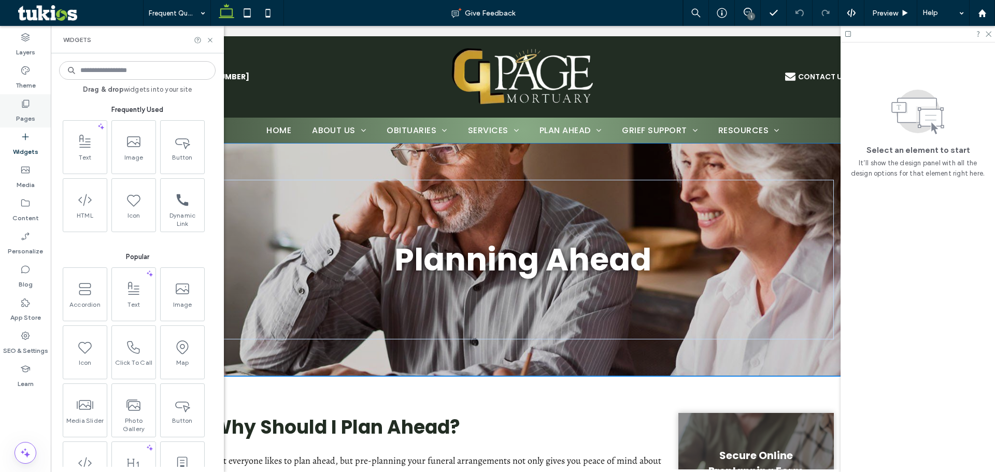
click at [37, 105] on div "Pages" at bounding box center [25, 110] width 51 height 33
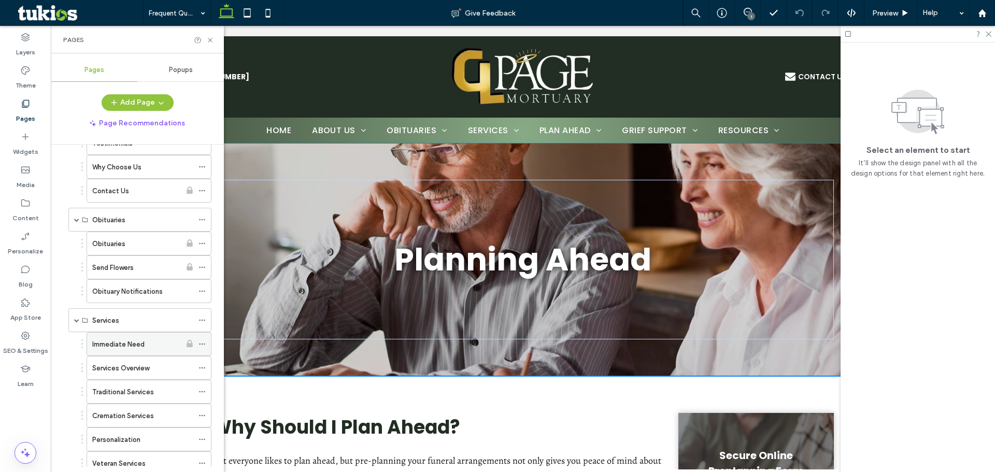
scroll to position [311, 0]
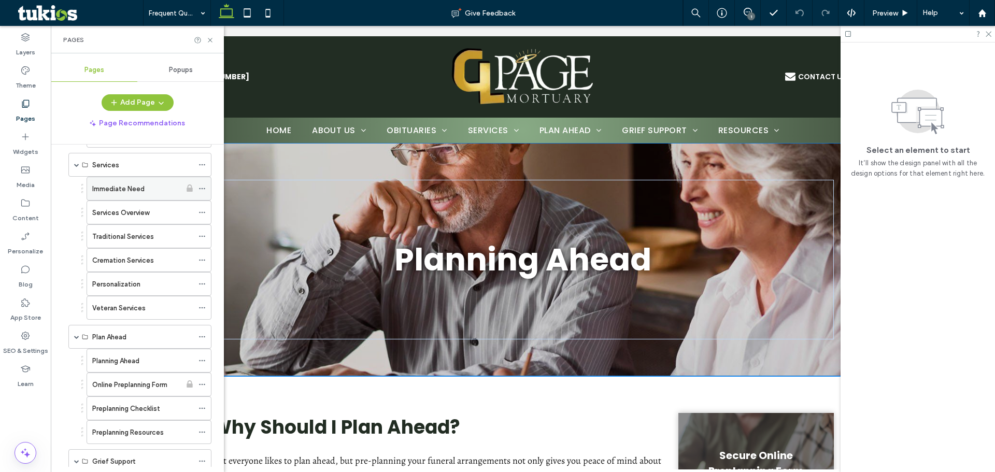
click at [201, 187] on icon at bounding box center [202, 188] width 7 height 7
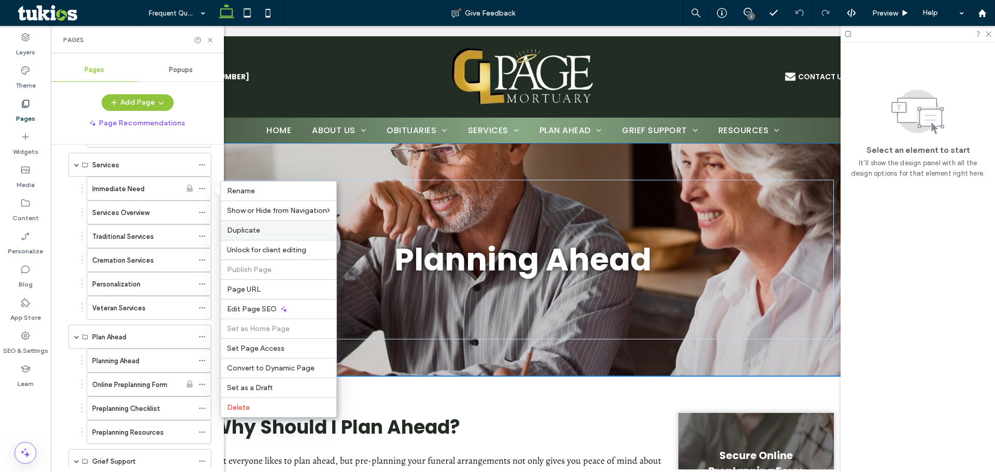
click at [250, 228] on span "Duplicate" at bounding box center [243, 230] width 33 height 9
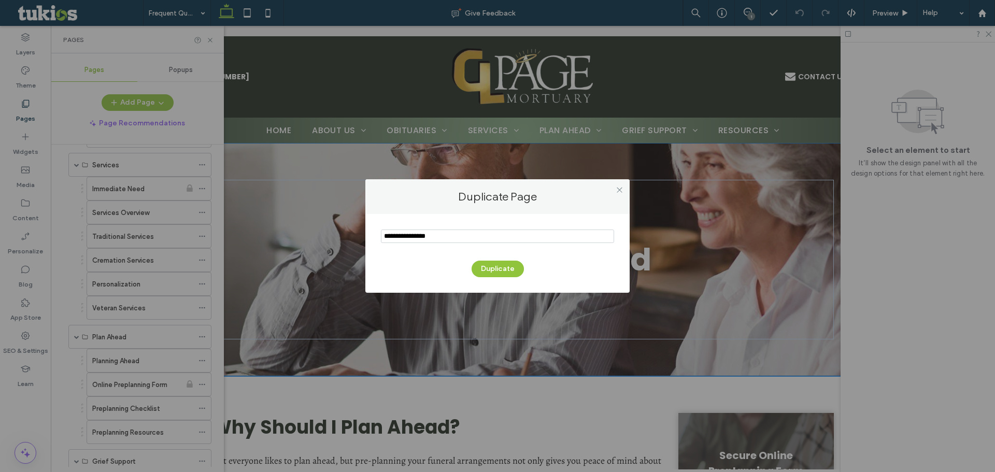
type input "**********"
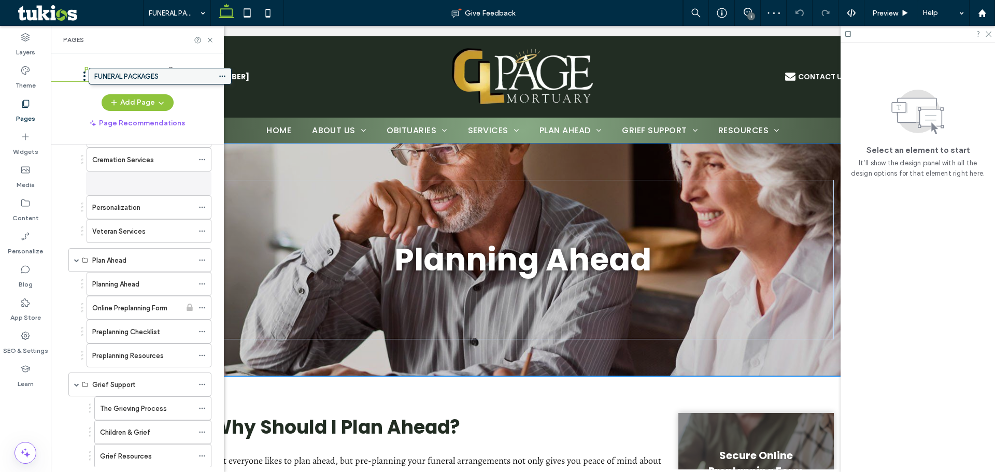
scroll to position [401, 0]
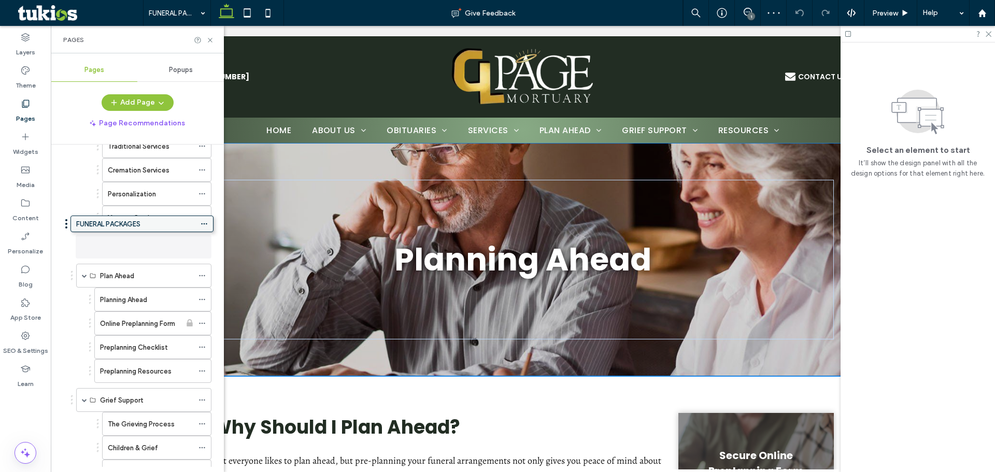
drag, startPoint x: 120, startPoint y: 424, endPoint x: 122, endPoint y: 222, distance: 201.7
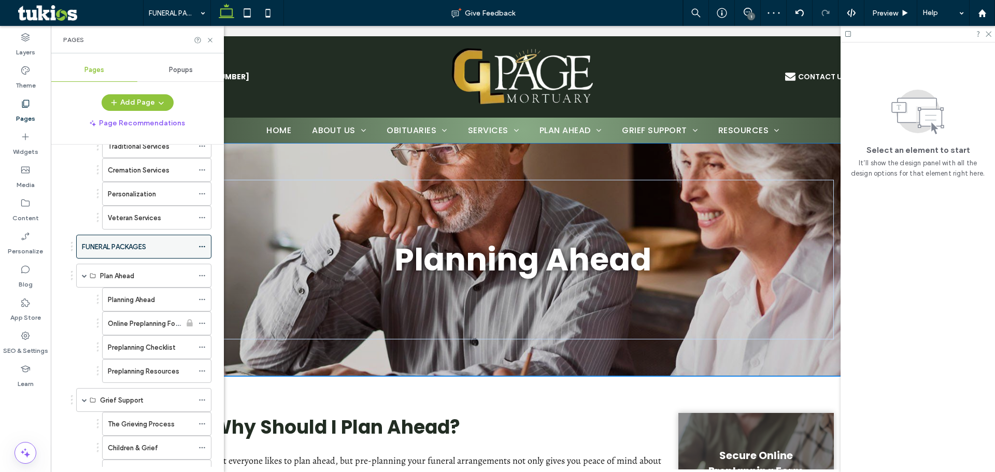
click at [200, 246] on use at bounding box center [202, 247] width 6 height 2
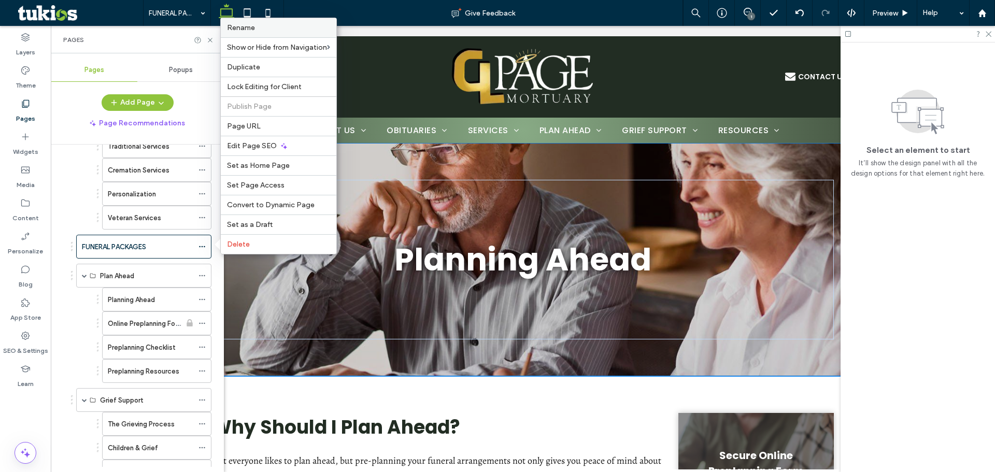
click at [257, 28] on label "Rename" at bounding box center [278, 27] width 103 height 9
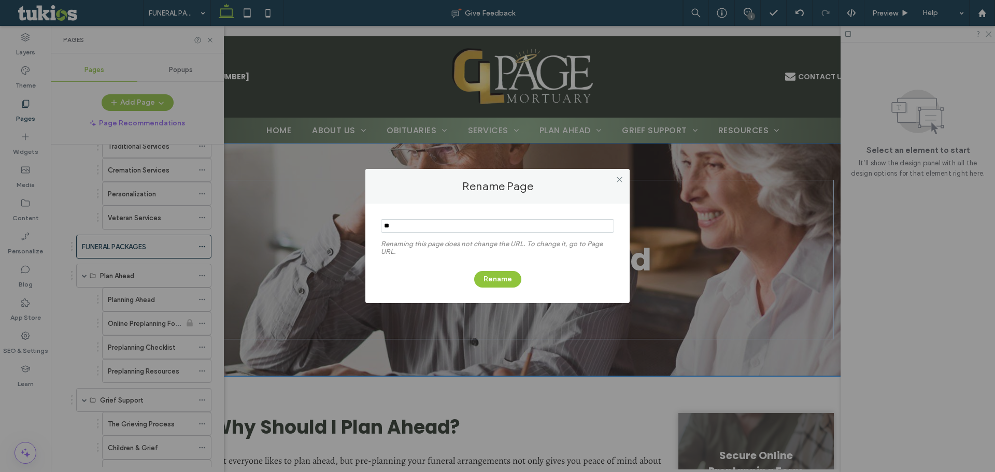
type input "*"
type input "********"
click at [494, 270] on div "Rename" at bounding box center [497, 274] width 233 height 27
click at [492, 279] on button "Rename" at bounding box center [497, 279] width 47 height 17
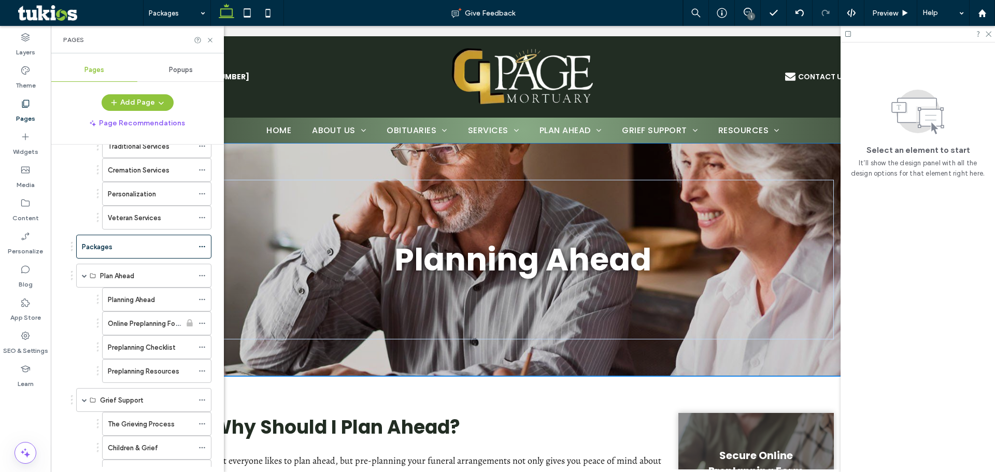
click at [65, 221] on ol "Home About Us About Us Our Staff Our Location Testimonials Why Choose Us Contac…" at bounding box center [137, 211] width 148 height 900
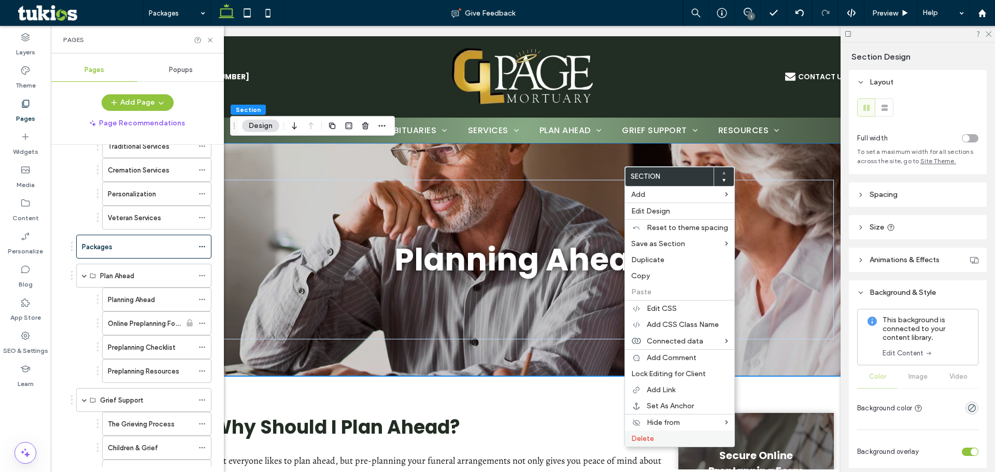
click at [679, 443] on label "Delete" at bounding box center [679, 438] width 97 height 9
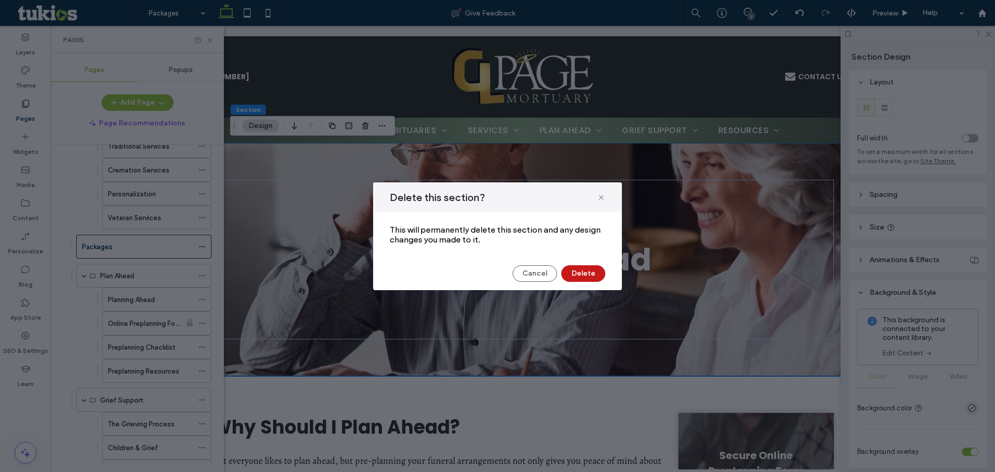
click at [570, 279] on button "Delete" at bounding box center [583, 273] width 44 height 17
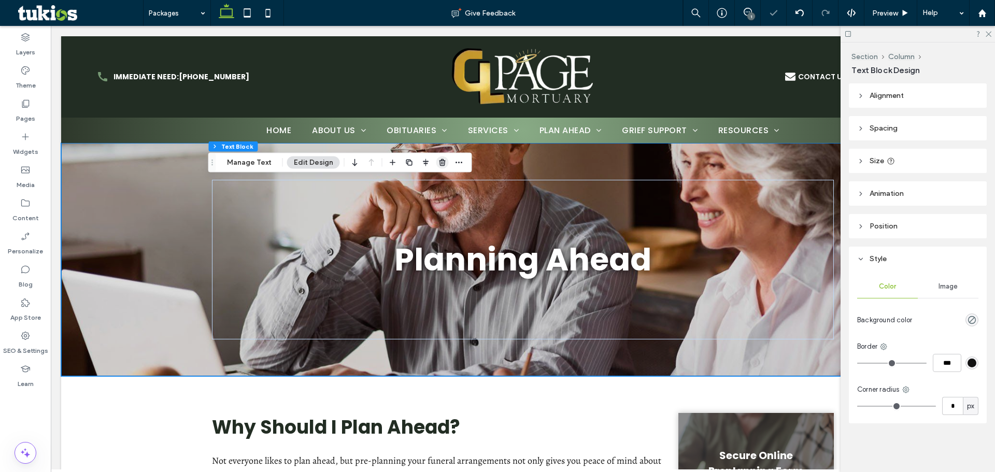
click at [441, 164] on icon "button" at bounding box center [443, 163] width 8 height 8
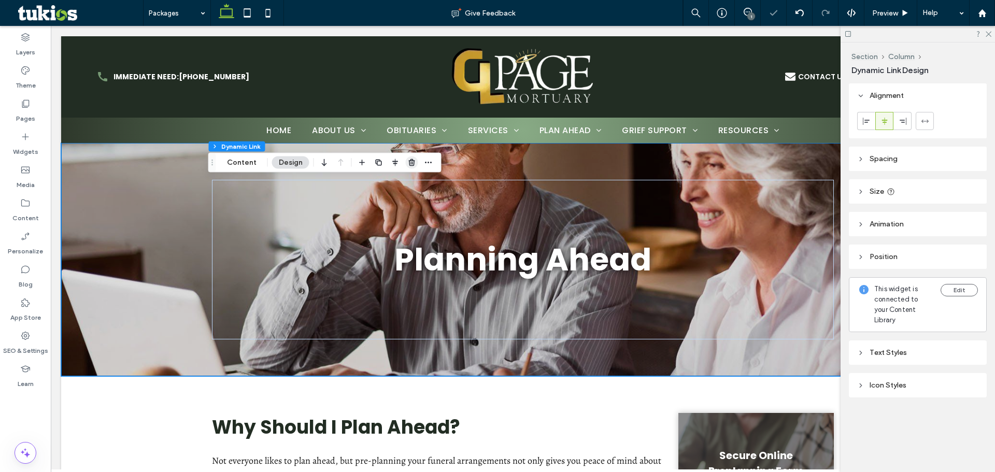
click at [410, 164] on icon "button" at bounding box center [412, 163] width 8 height 8
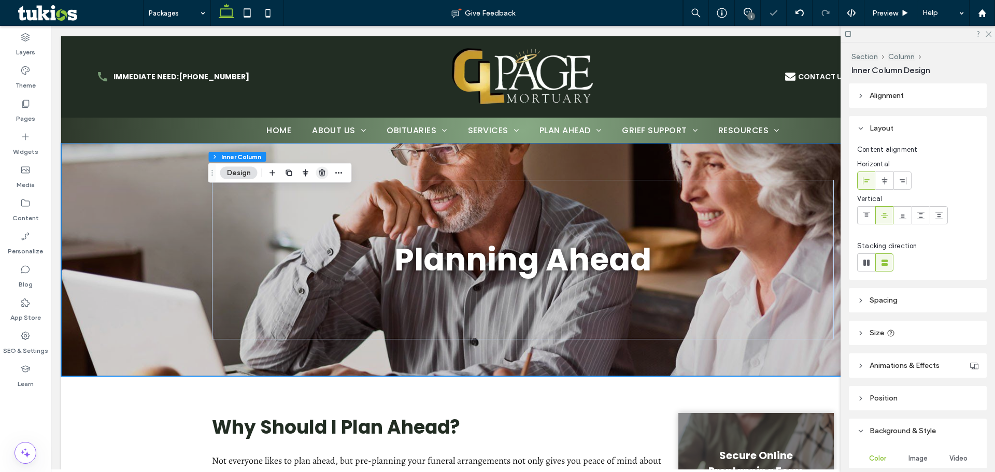
click at [323, 173] on use "button" at bounding box center [322, 173] width 6 height 7
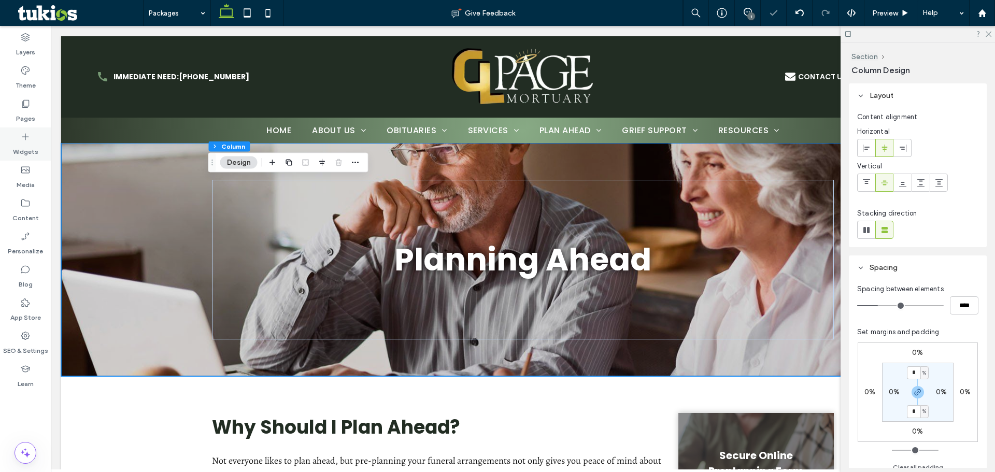
click at [15, 143] on label "Widgets" at bounding box center [25, 149] width 25 height 15
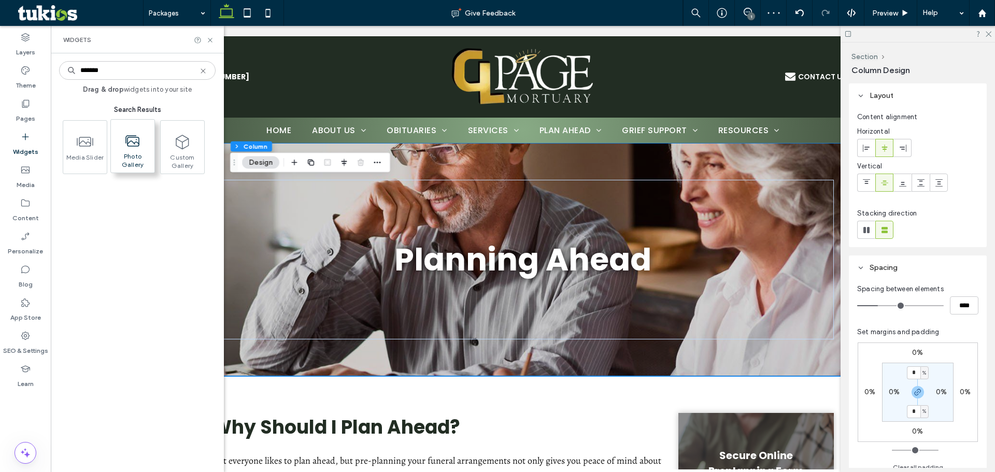
type input "*******"
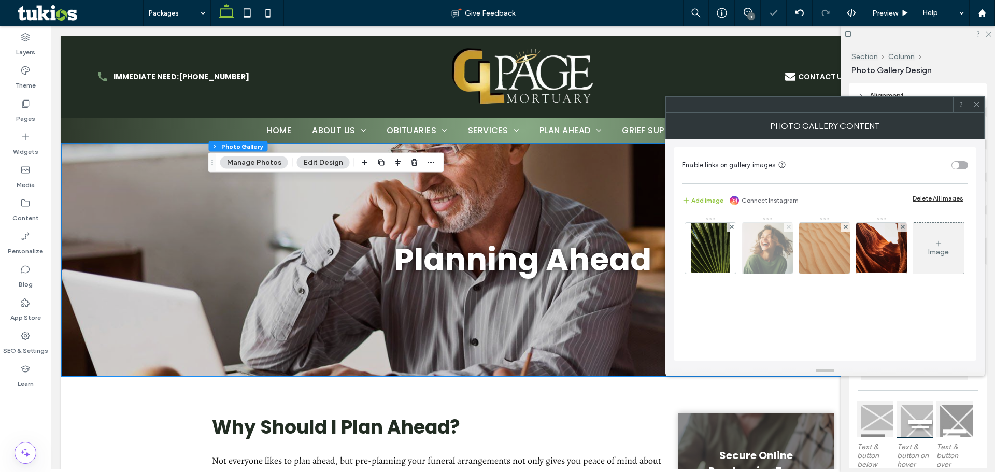
click at [787, 224] on span at bounding box center [789, 227] width 4 height 9
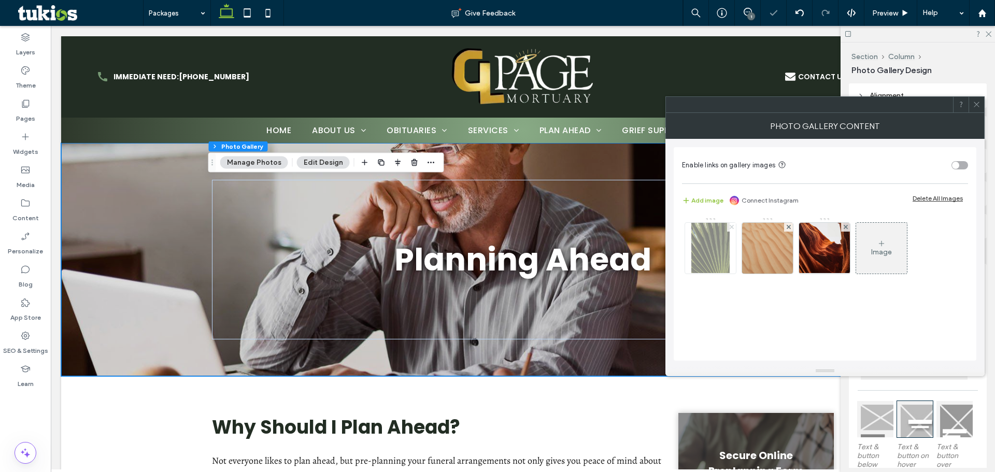
click at [731, 226] on icon at bounding box center [732, 227] width 4 height 4
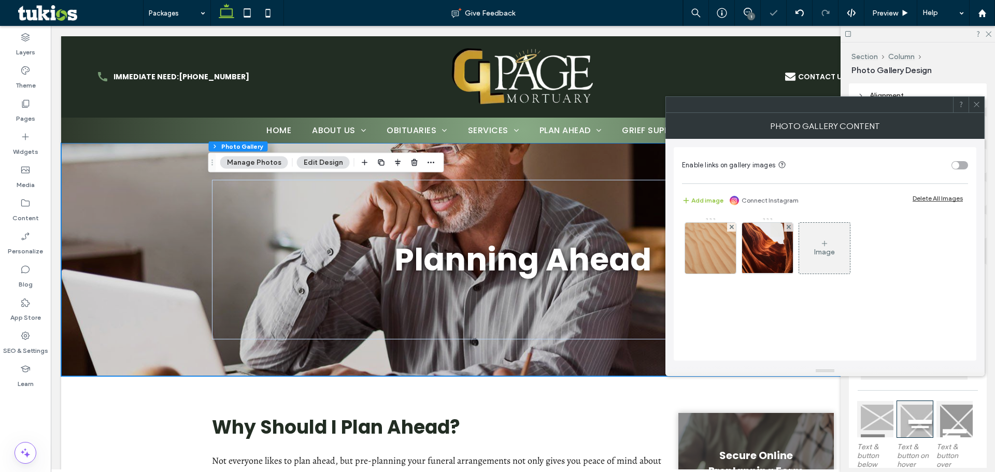
click at [731, 226] on icon at bounding box center [732, 227] width 4 height 4
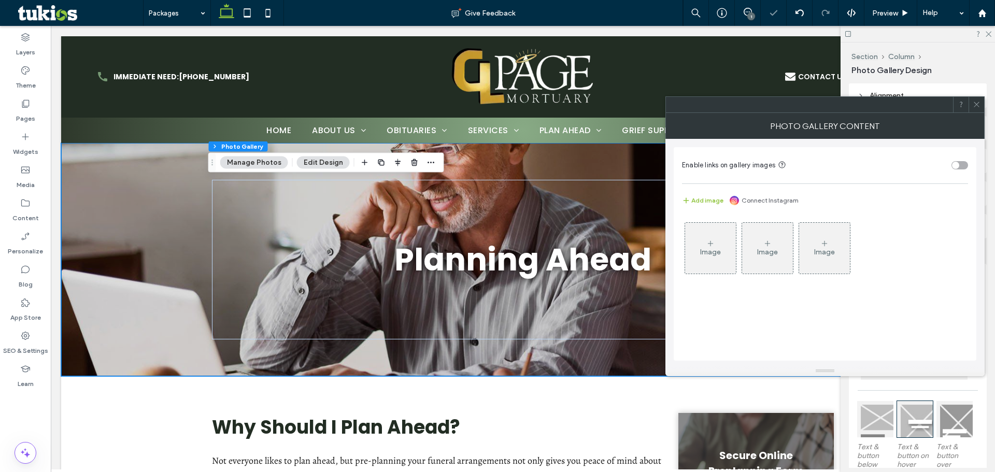
click at [716, 247] on div "Image" at bounding box center [710, 248] width 51 height 49
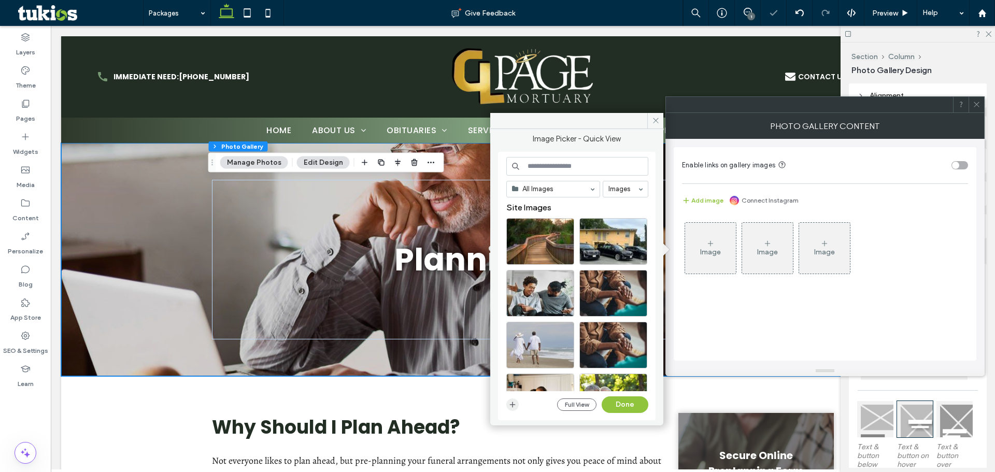
click at [513, 404] on use "button" at bounding box center [513, 405] width 6 height 6
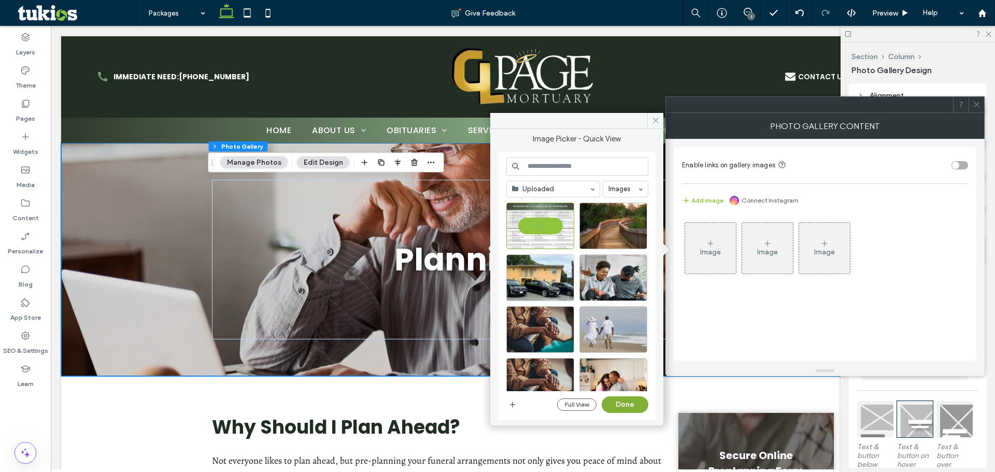
click at [636, 406] on button "Done" at bounding box center [625, 405] width 47 height 17
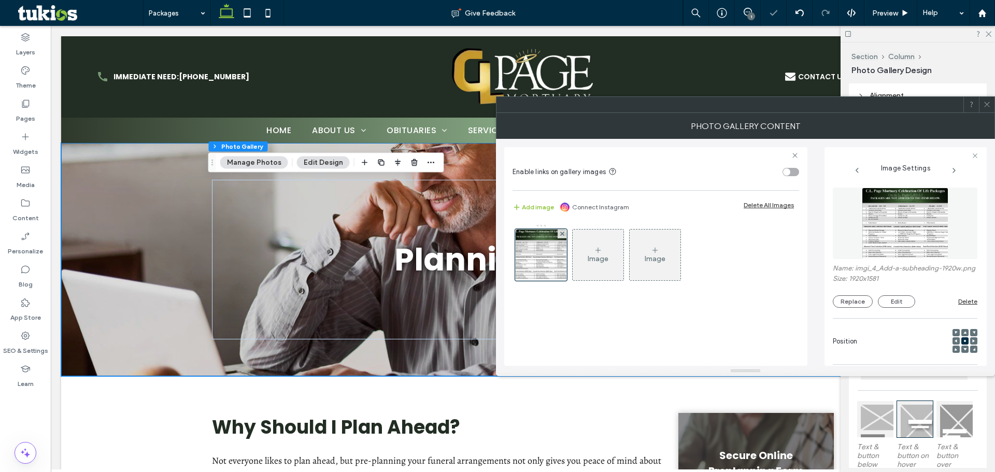
click at [985, 104] on icon at bounding box center [987, 105] width 8 height 8
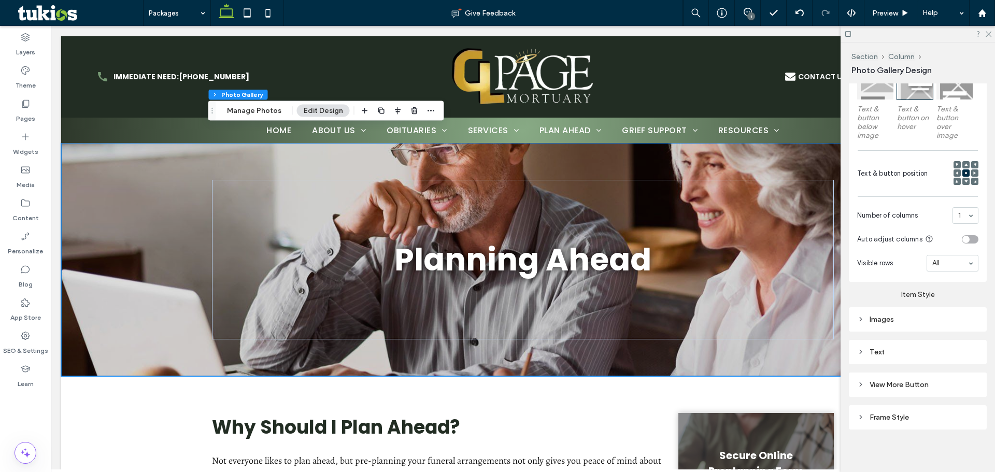
scroll to position [340, 0]
click at [923, 323] on div "Images" at bounding box center [918, 318] width 138 height 24
click at [891, 314] on div "Images" at bounding box center [917, 318] width 121 height 9
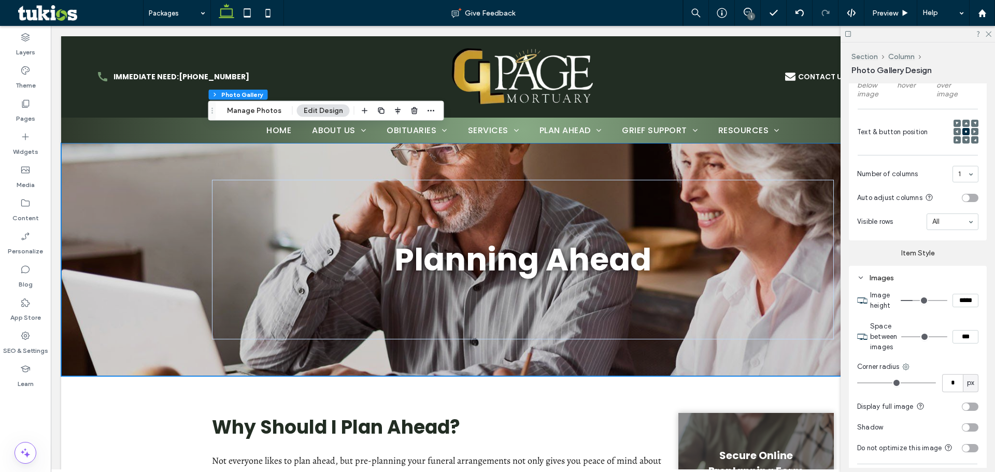
scroll to position [443, 0]
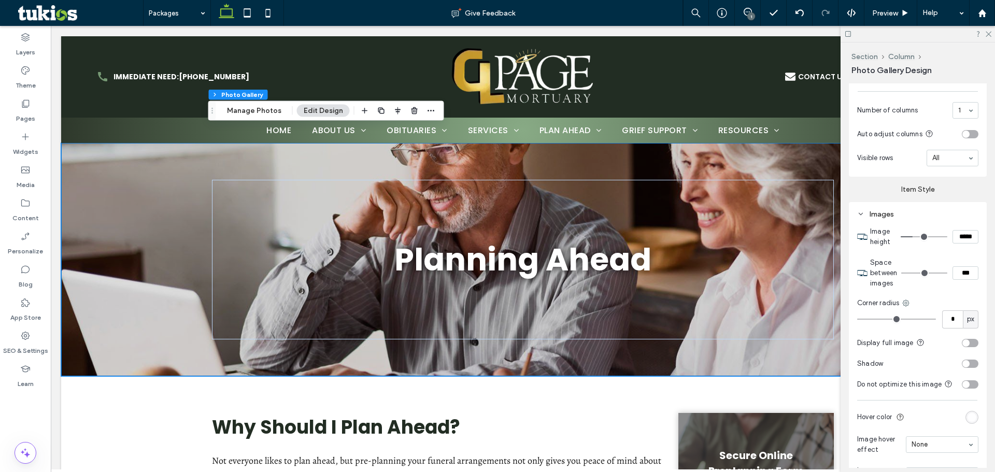
click at [967, 341] on div "toggle" at bounding box center [970, 343] width 17 height 8
click at [884, 5] on div "Preview" at bounding box center [891, 13] width 53 height 26
click at [883, 7] on div "Preview" at bounding box center [891, 13] width 53 height 26
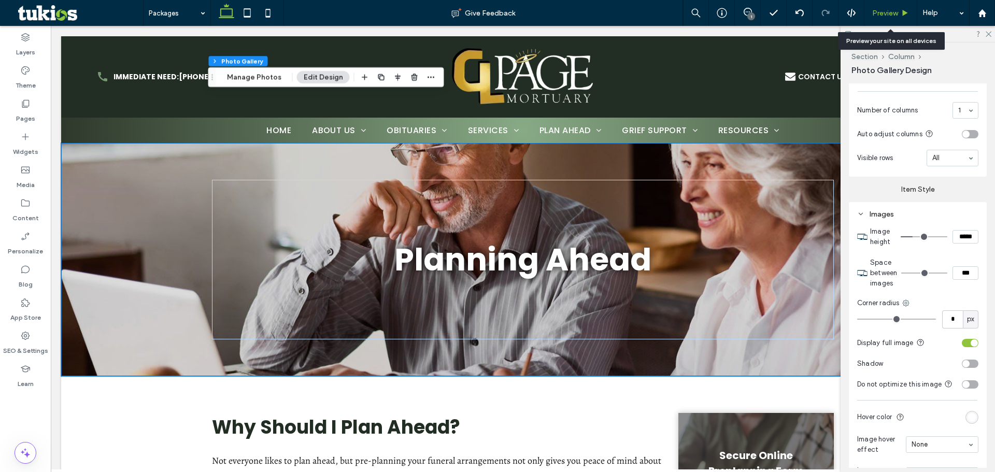
click at [897, 17] on span "Preview" at bounding box center [885, 13] width 26 height 9
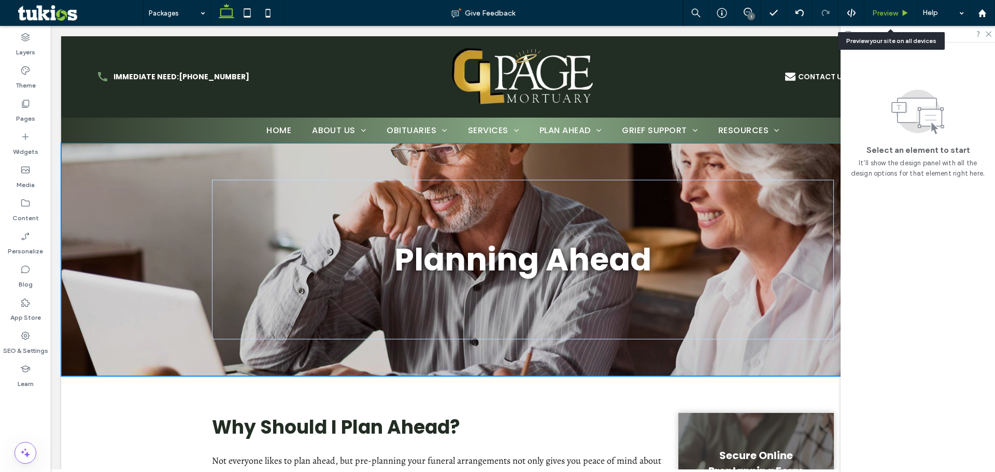
click at [889, 10] on span "Preview" at bounding box center [885, 13] width 26 height 9
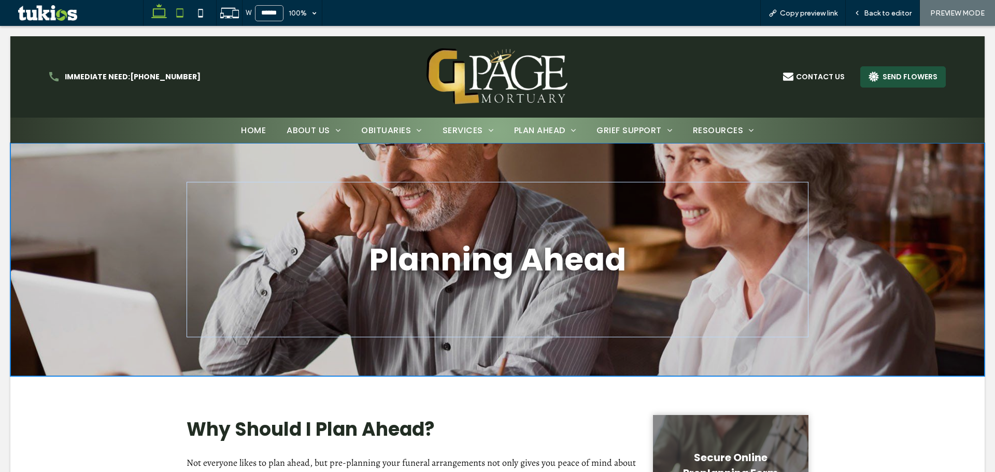
click at [179, 12] on icon at bounding box center [180, 13] width 21 height 21
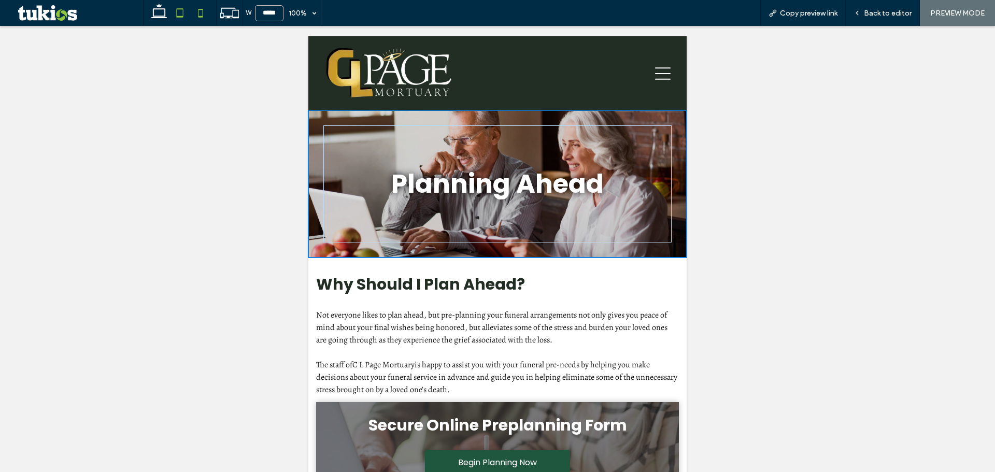
click at [196, 12] on icon at bounding box center [200, 13] width 21 height 21
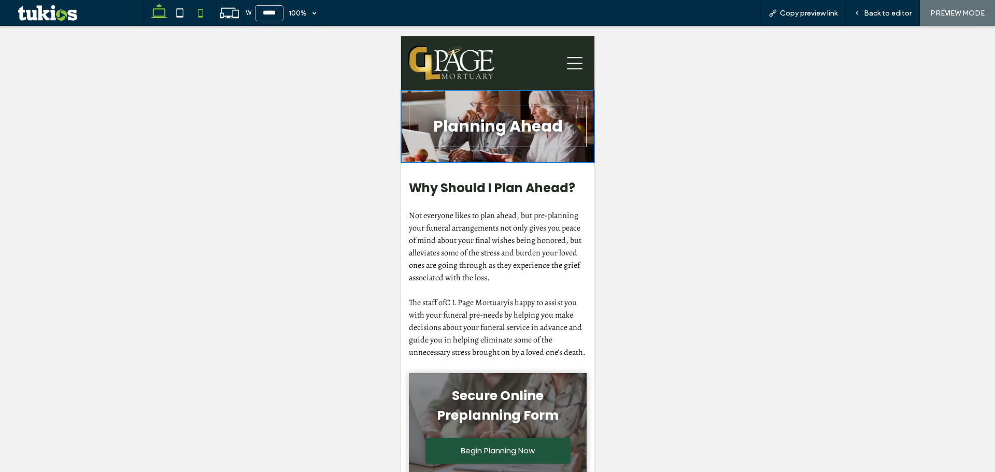
click at [150, 13] on icon at bounding box center [159, 13] width 21 height 21
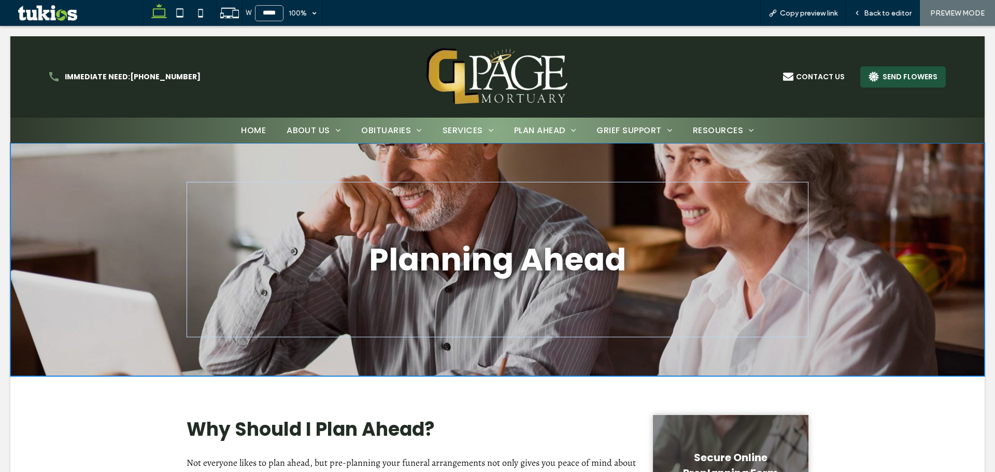
type input "******"
click at [877, 16] on span "Back to editor" at bounding box center [888, 13] width 48 height 9
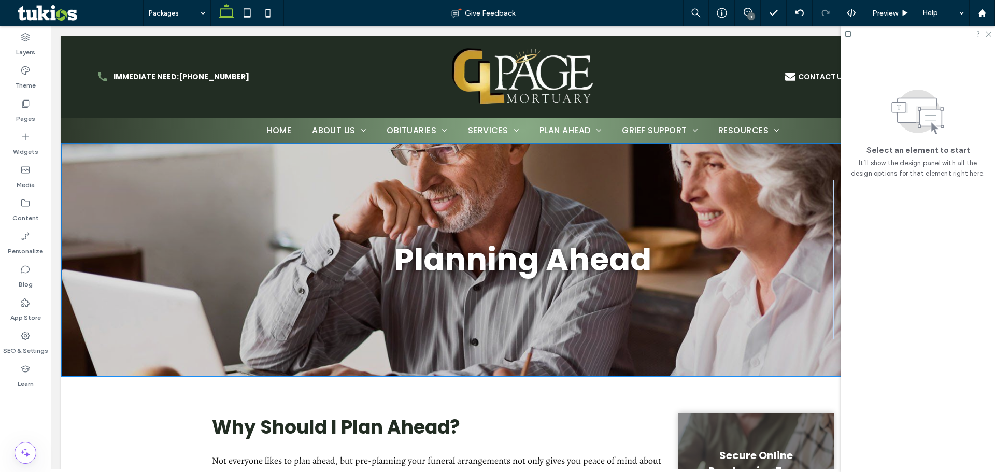
click at [748, 14] on div "1" at bounding box center [752, 16] width 8 height 8
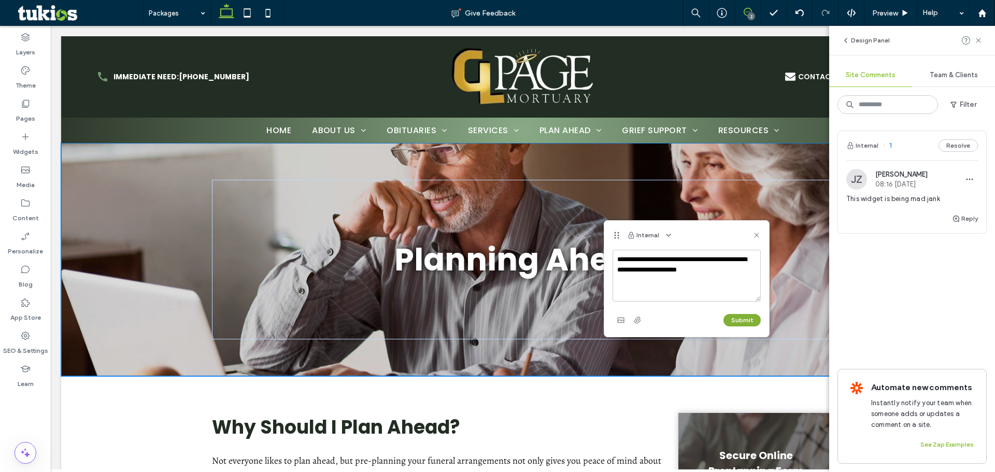
type textarea "**********"
click at [729, 322] on button "Submit" at bounding box center [742, 320] width 37 height 12
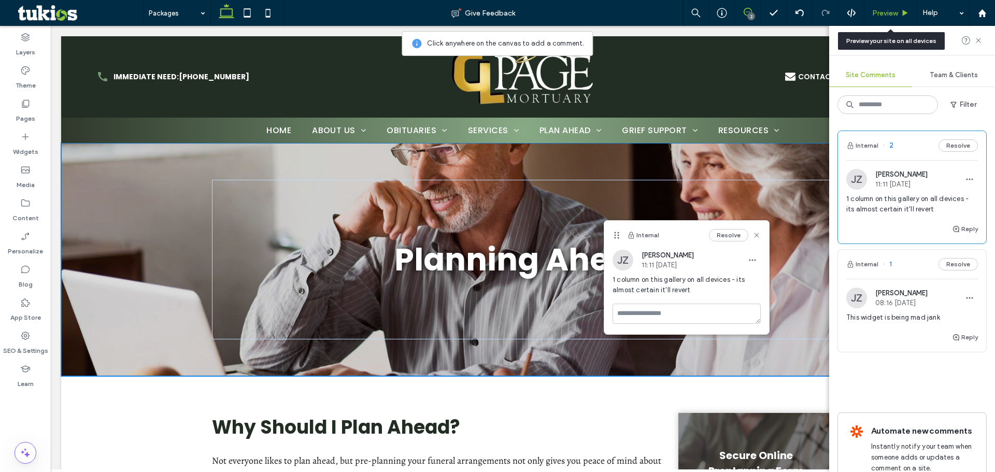
click at [889, 10] on span "Preview" at bounding box center [885, 13] width 26 height 9
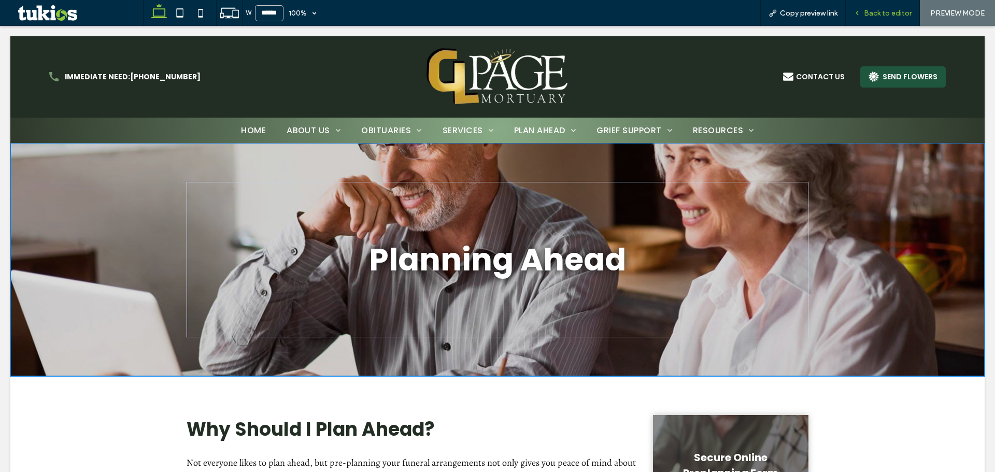
click at [884, 11] on span "Back to editor" at bounding box center [888, 13] width 48 height 9
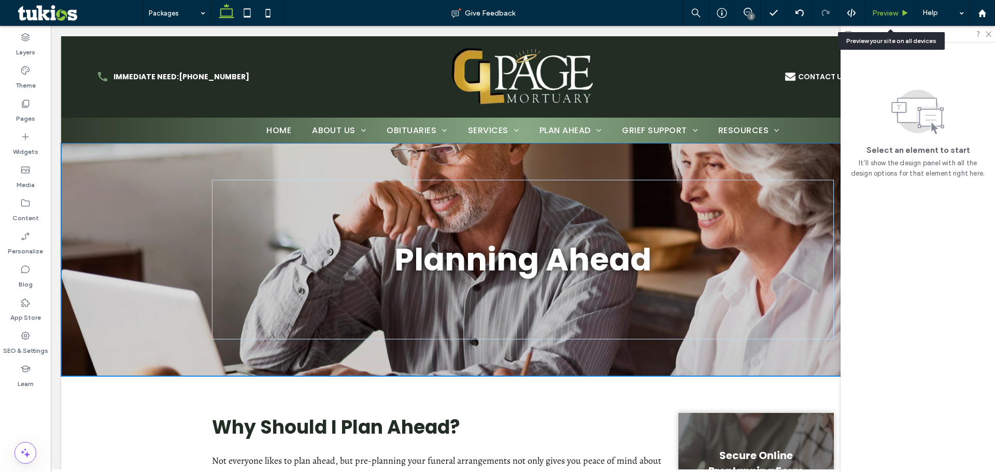
click at [910, 14] on div "Preview" at bounding box center [891, 13] width 52 height 9
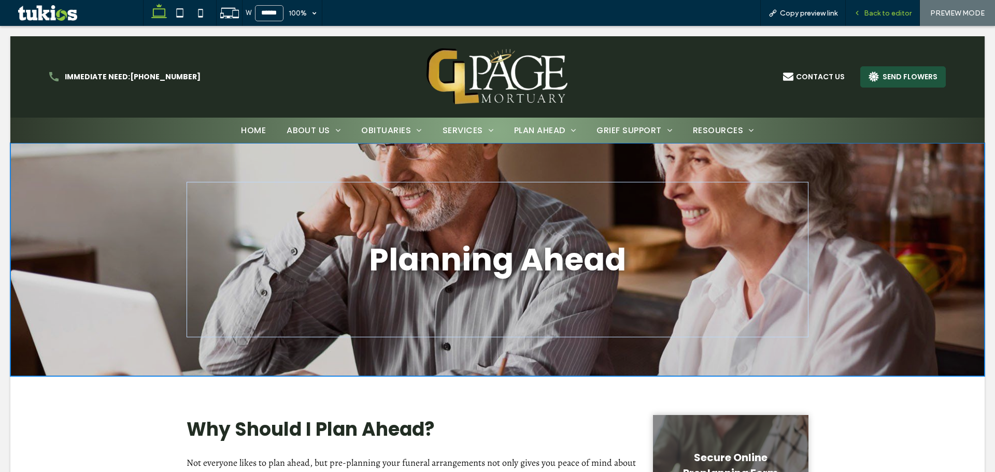
click at [889, 9] on span "Back to editor" at bounding box center [888, 13] width 48 height 9
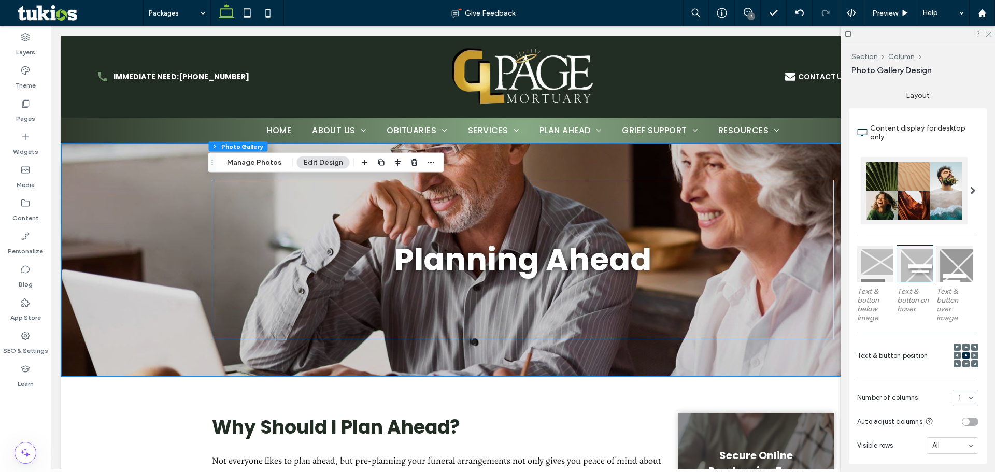
scroll to position [307, 0]
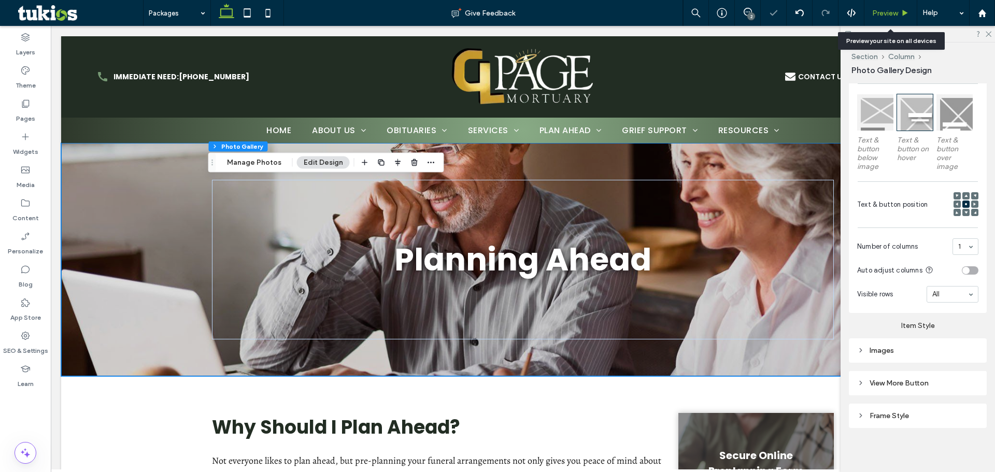
click at [878, 14] on span "Preview" at bounding box center [885, 13] width 26 height 9
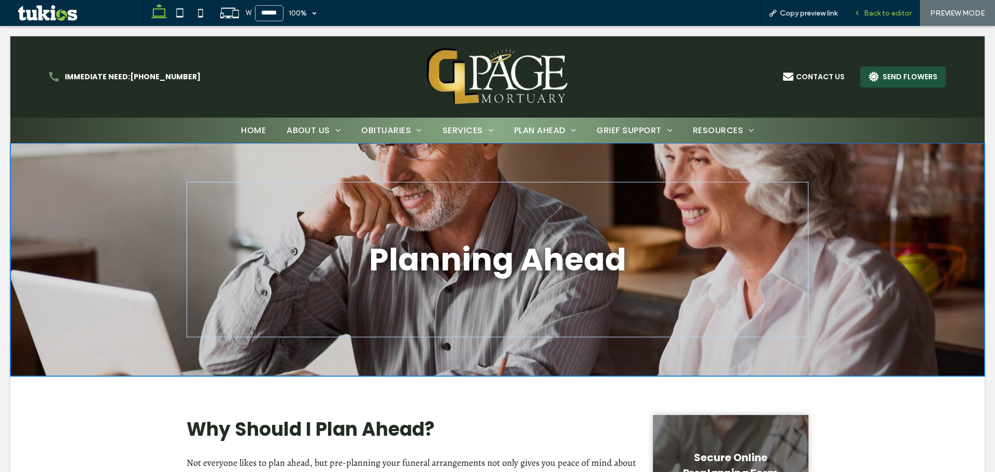
click at [886, 9] on span "Back to editor" at bounding box center [888, 13] width 48 height 9
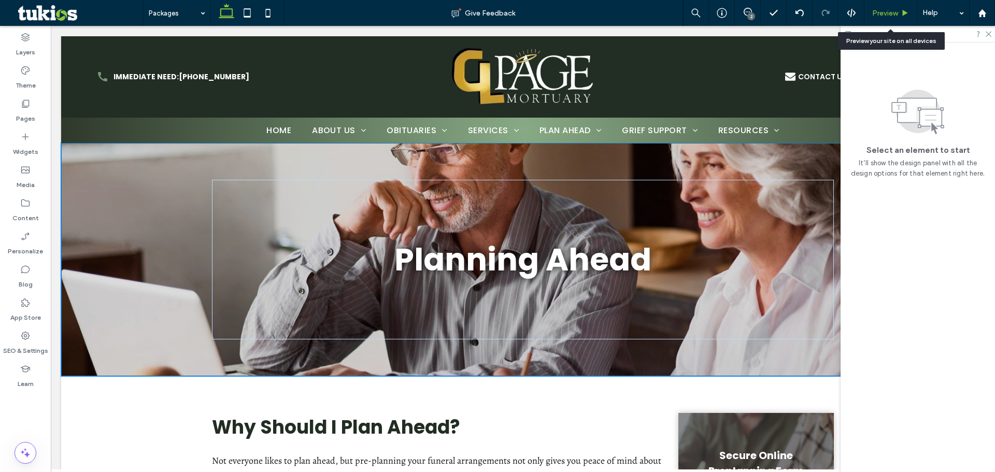
click at [884, 12] on span "Preview" at bounding box center [885, 13] width 26 height 9
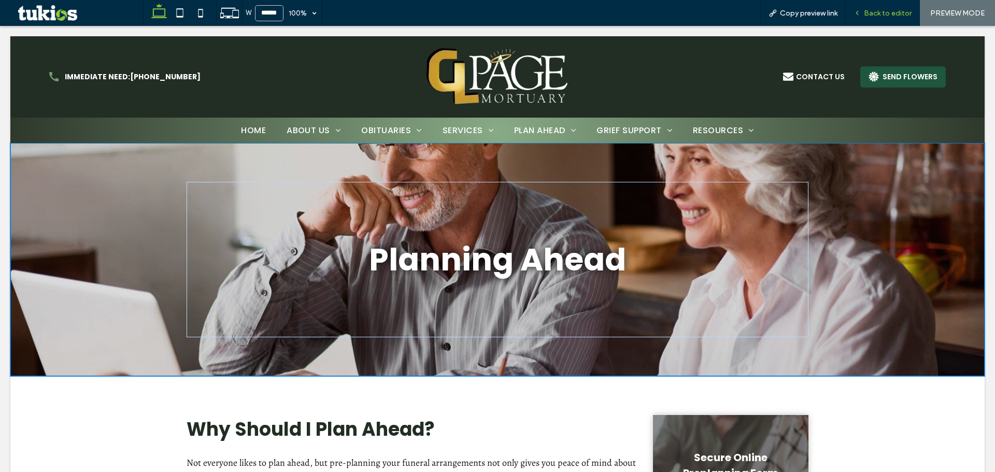
click at [866, 15] on span "Back to editor" at bounding box center [888, 13] width 48 height 9
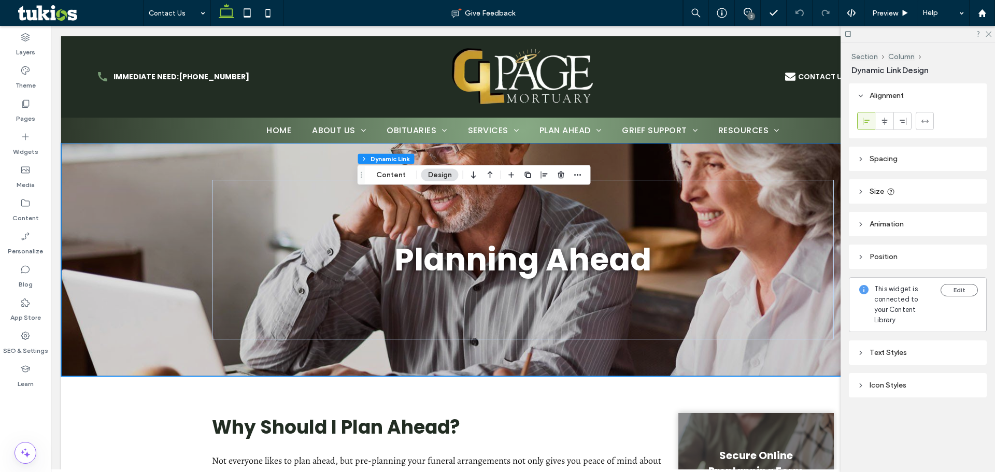
click at [875, 349] on div "Text Styles" at bounding box center [917, 353] width 121 height 14
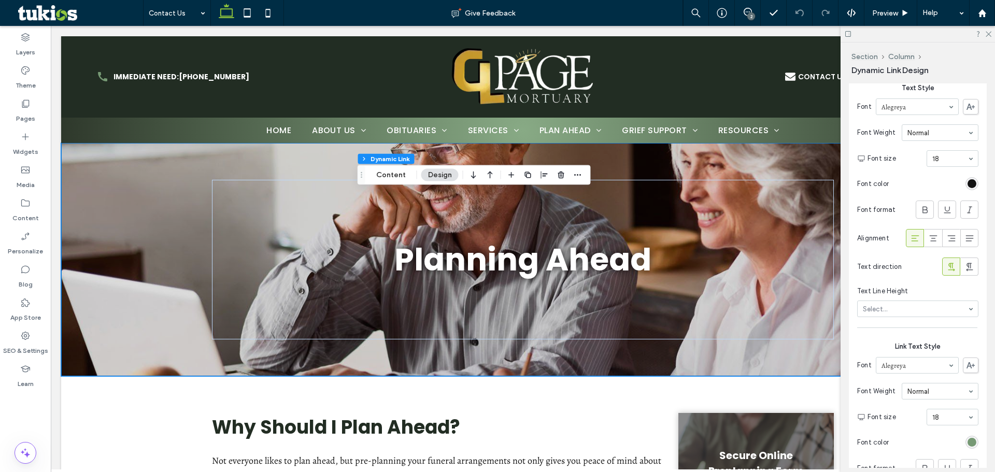
scroll to position [415, 0]
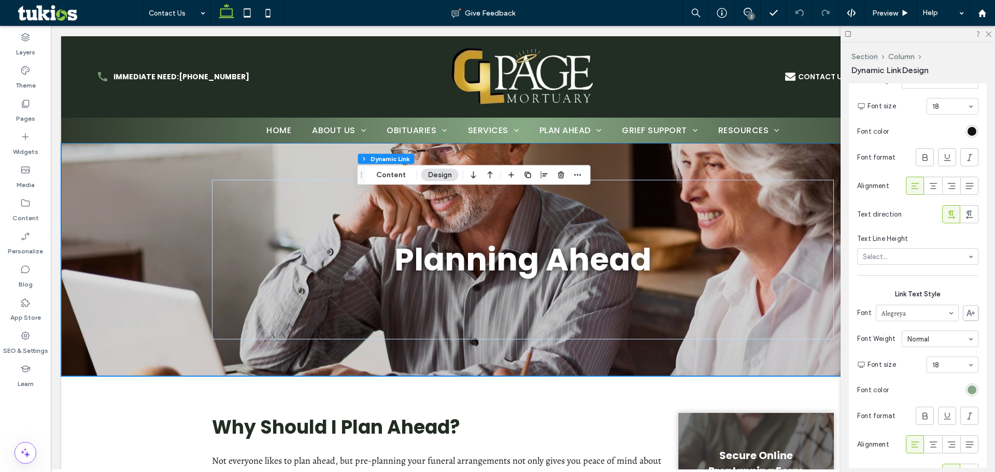
click at [969, 392] on div "rgb(118, 153, 116)" at bounding box center [972, 390] width 9 height 9
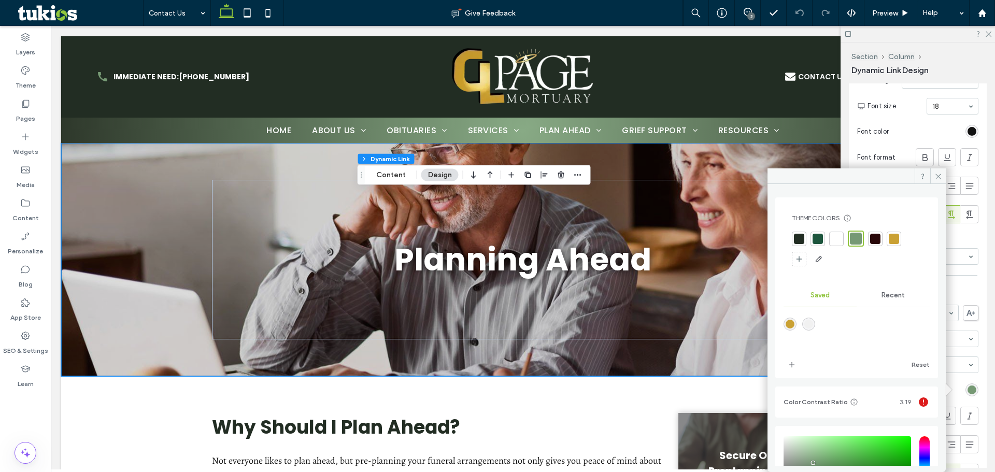
click at [820, 244] on div at bounding box center [818, 239] width 15 height 15
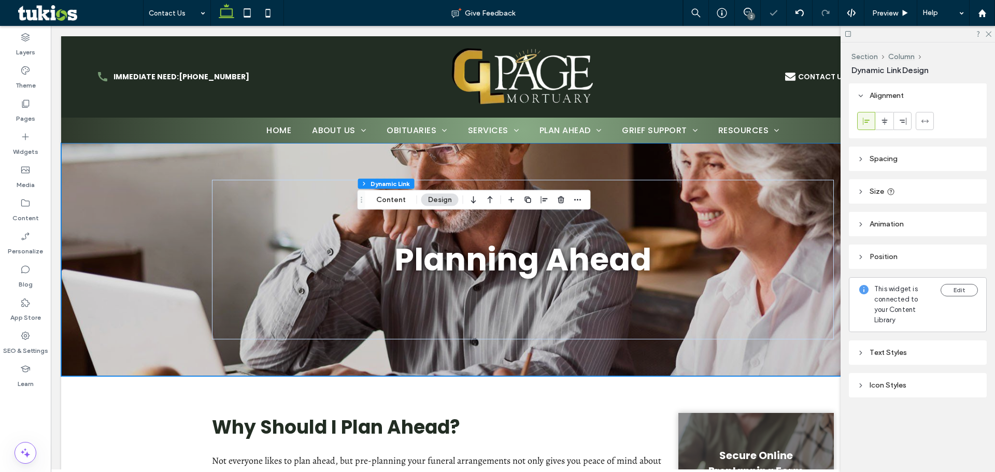
click at [920, 353] on div "Text Styles" at bounding box center [918, 353] width 138 height 24
click at [914, 348] on div "Text Styles" at bounding box center [917, 352] width 121 height 9
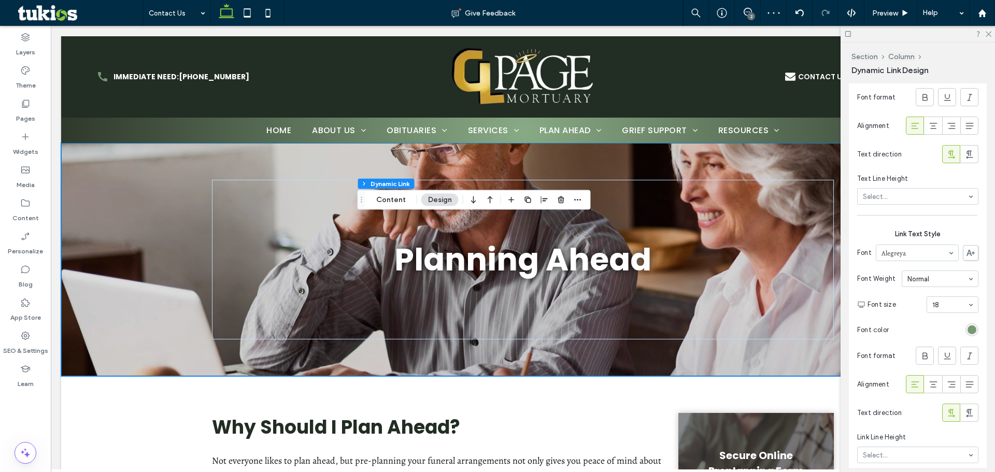
scroll to position [570, 0]
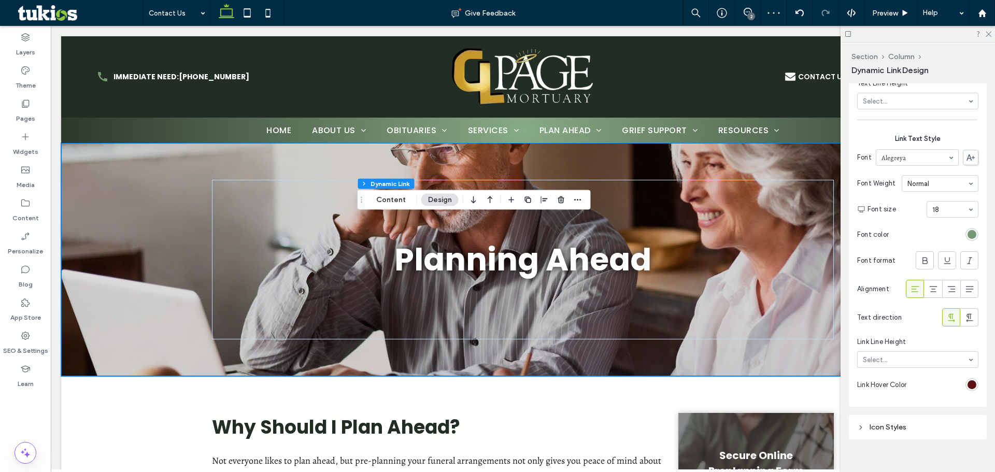
click at [967, 240] on div "rgb(118, 153, 116)" at bounding box center [972, 234] width 13 height 13
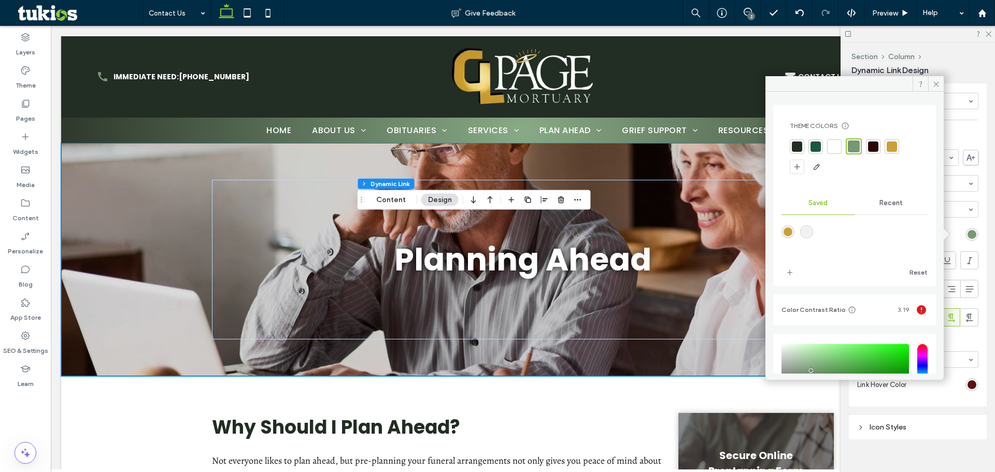
click at [813, 144] on div at bounding box center [816, 147] width 10 height 10
click at [968, 381] on div "rgb(92, 18, 20)" at bounding box center [972, 385] width 9 height 9
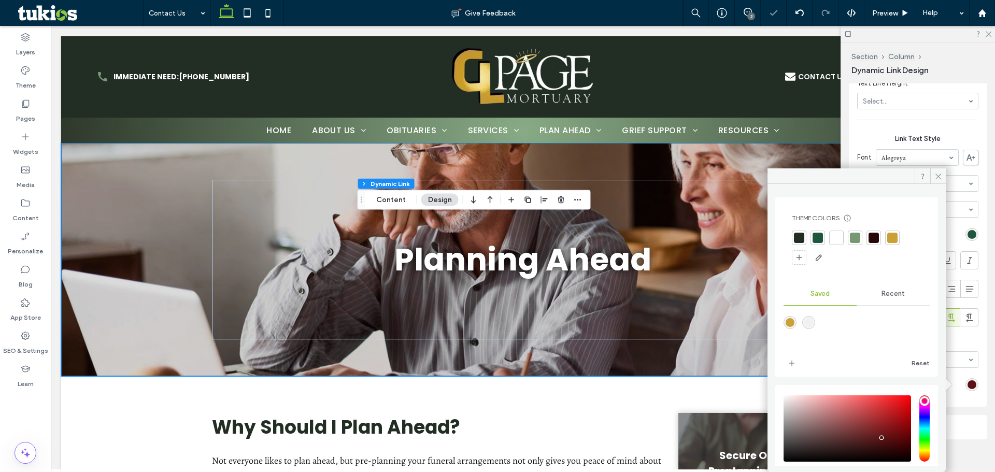
click at [892, 239] on div at bounding box center [893, 238] width 10 height 10
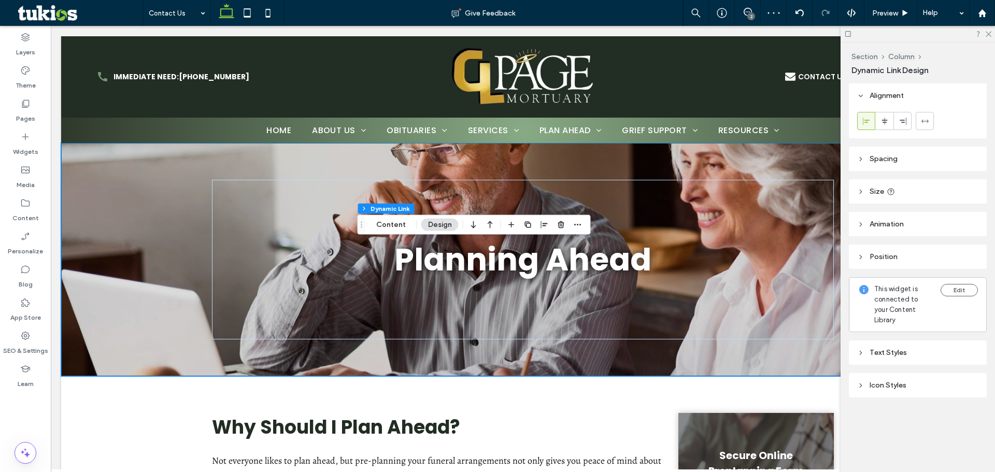
click at [879, 348] on div "Text Styles" at bounding box center [917, 352] width 121 height 9
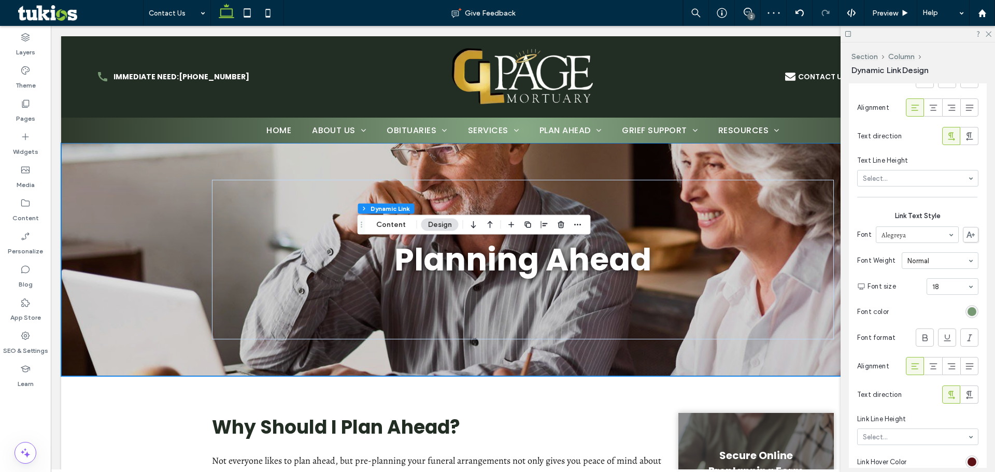
scroll to position [588, 0]
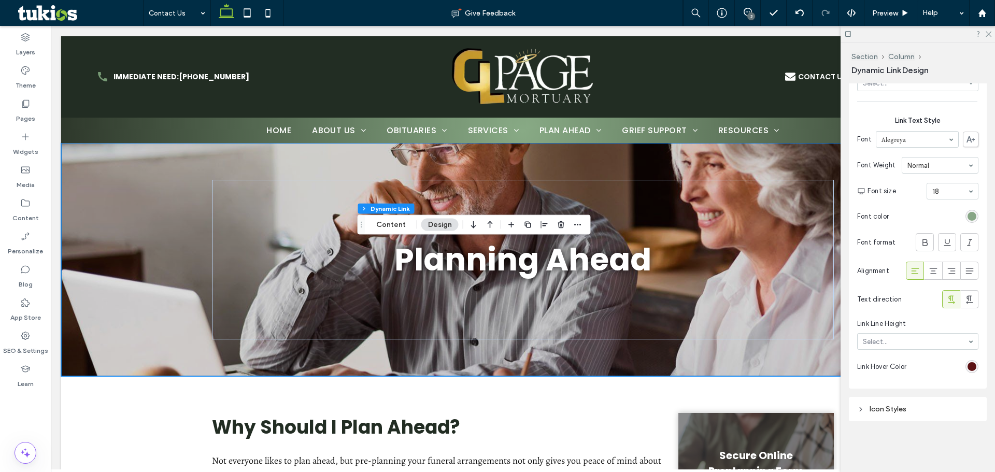
click at [968, 219] on div "rgb(118, 153, 116)" at bounding box center [972, 216] width 9 height 9
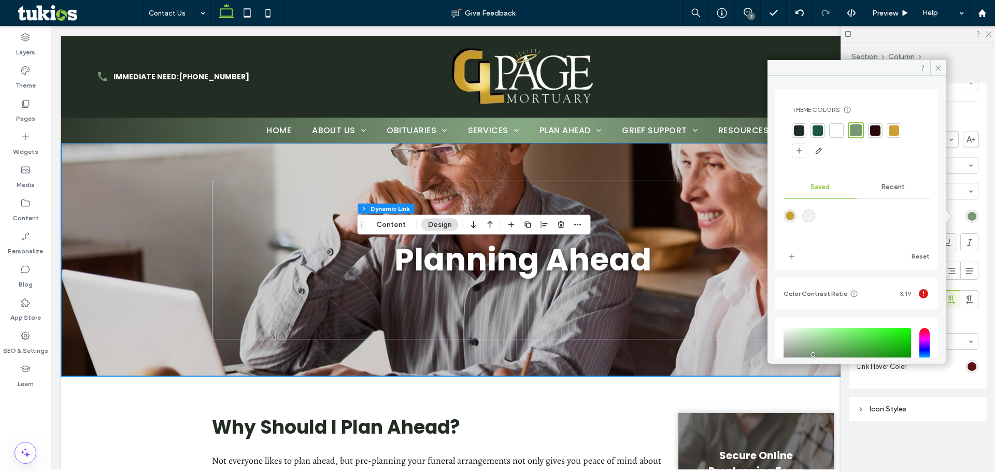
click at [818, 136] on div at bounding box center [818, 130] width 15 height 15
click at [967, 358] on section "Link Hover Color" at bounding box center [917, 366] width 121 height 23
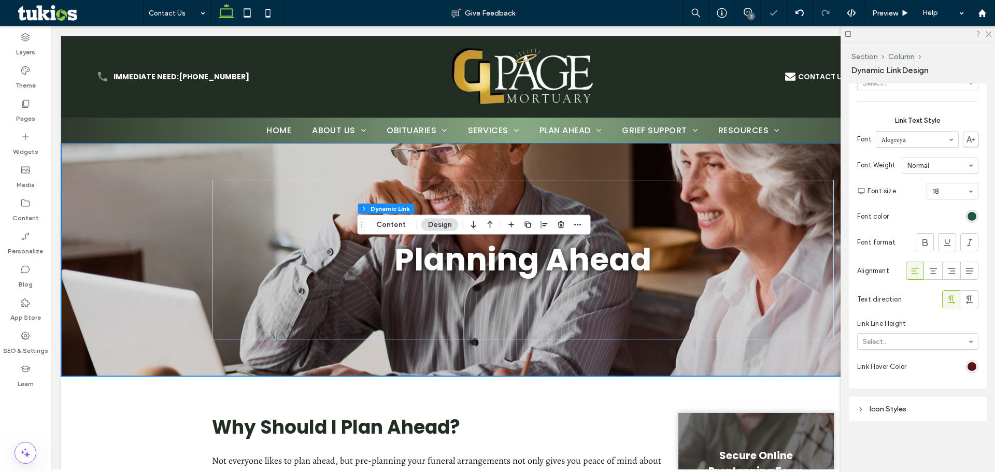
click at [968, 361] on div "rgb(92, 18, 20)" at bounding box center [972, 366] width 13 height 13
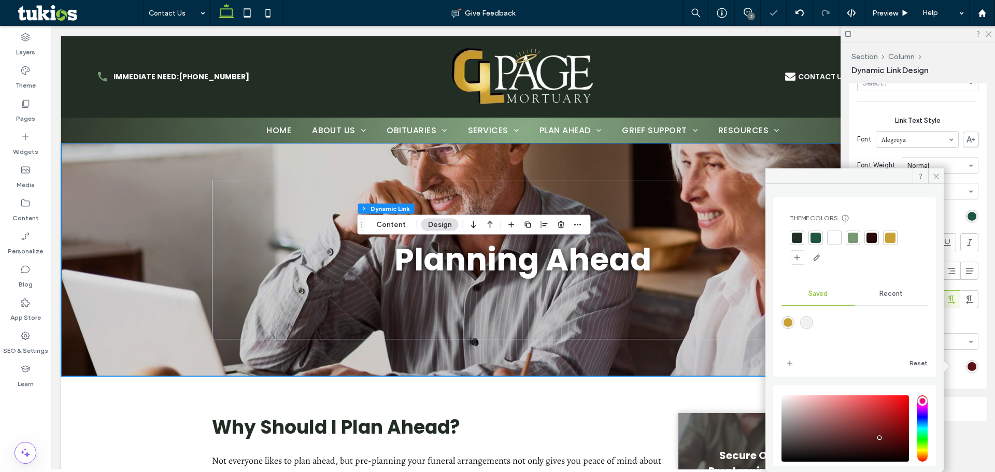
click at [892, 232] on div at bounding box center [890, 238] width 15 height 15
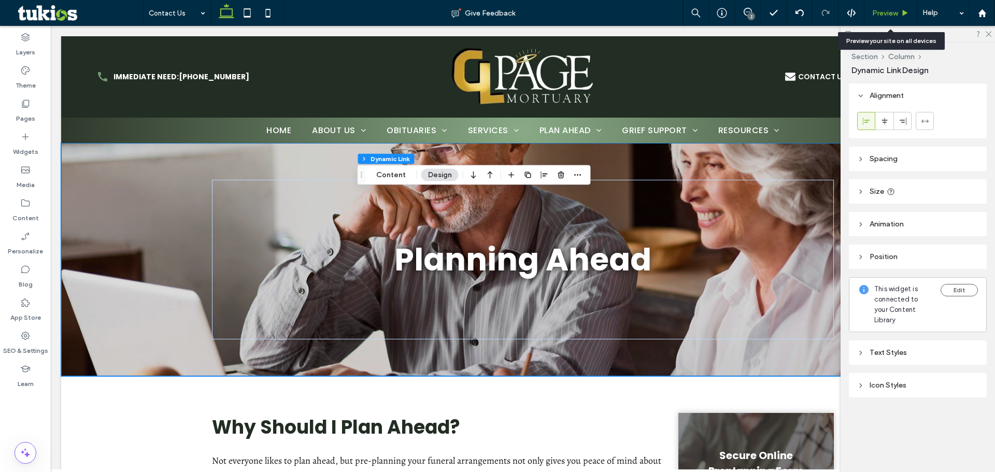
click at [882, 13] on span "Preview" at bounding box center [885, 13] width 26 height 9
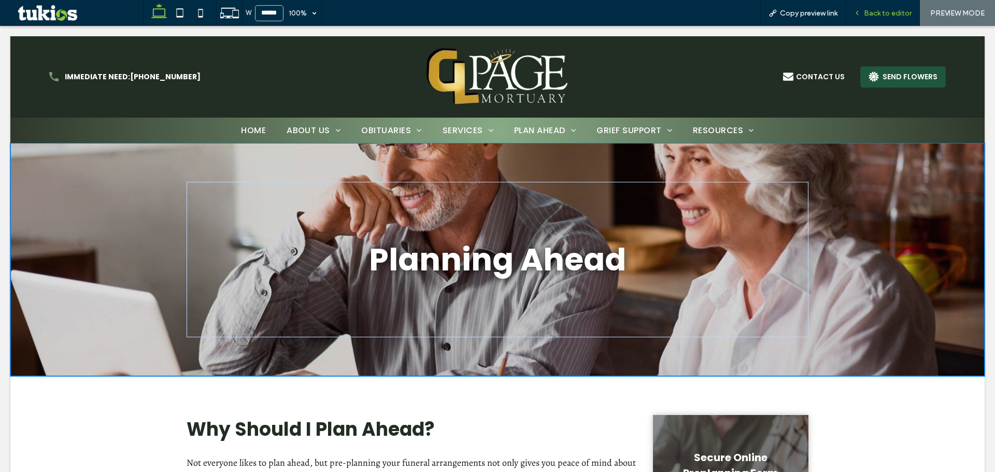
click at [872, 15] on span "Back to editor" at bounding box center [888, 13] width 48 height 9
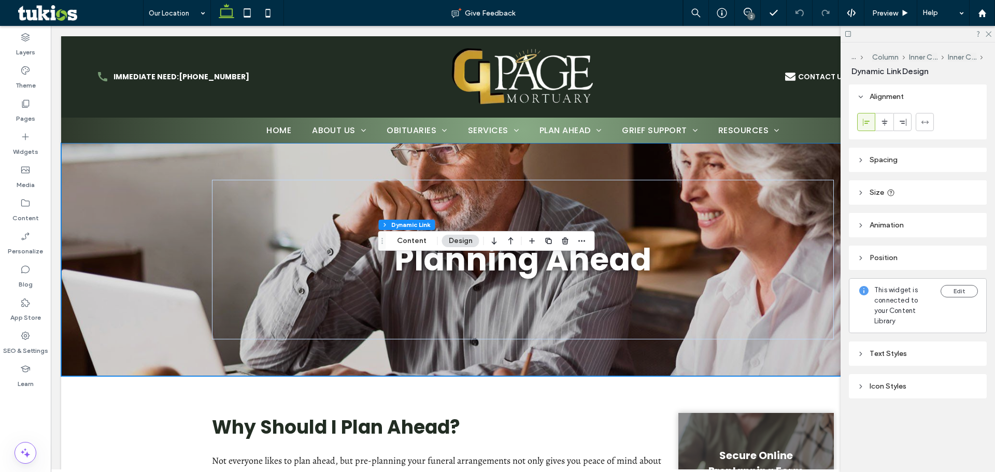
click at [898, 349] on div "Text Styles" at bounding box center [917, 353] width 121 height 9
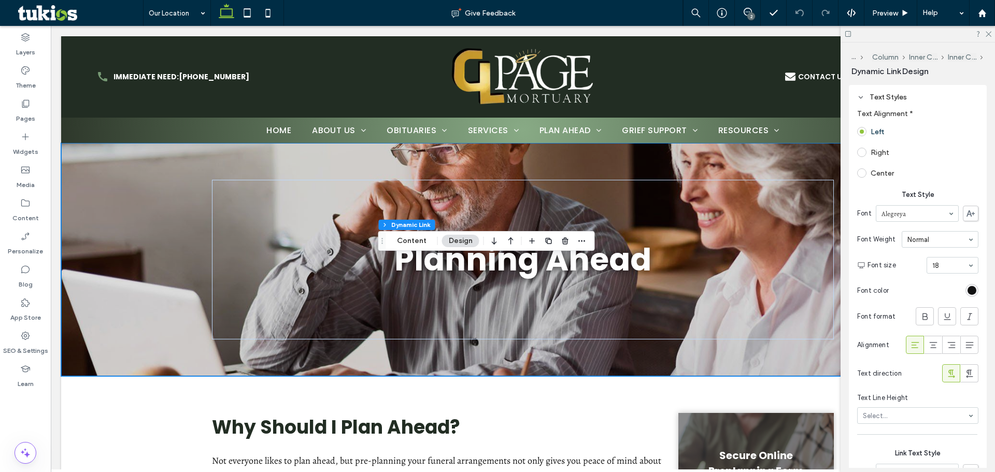
scroll to position [311, 0]
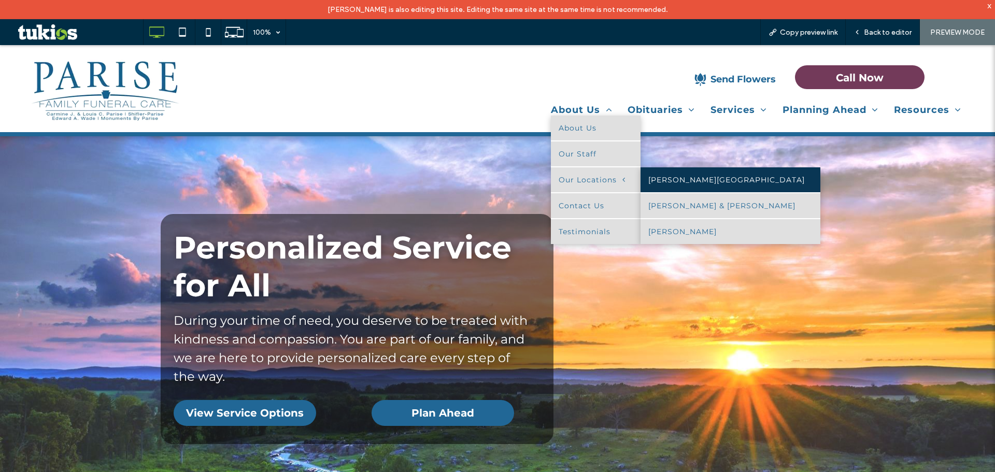
click at [684, 189] on link "[PERSON_NAME][GEOGRAPHIC_DATA]" at bounding box center [731, 179] width 180 height 25
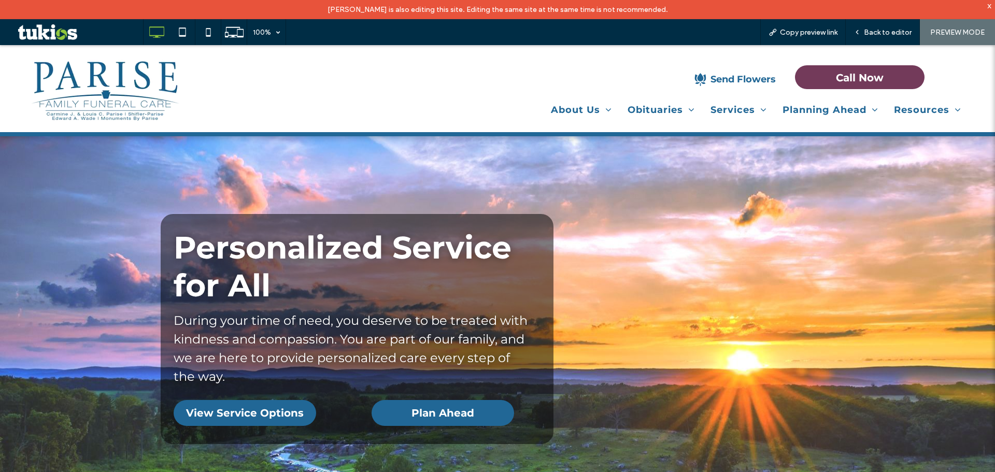
click at [989, 6] on div "x" at bounding box center [990, 5] width 5 height 9
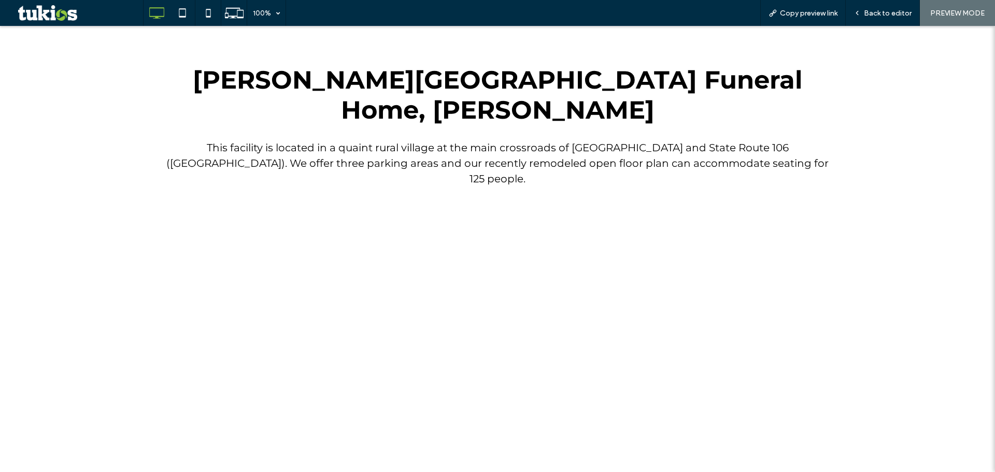
scroll to position [570, 0]
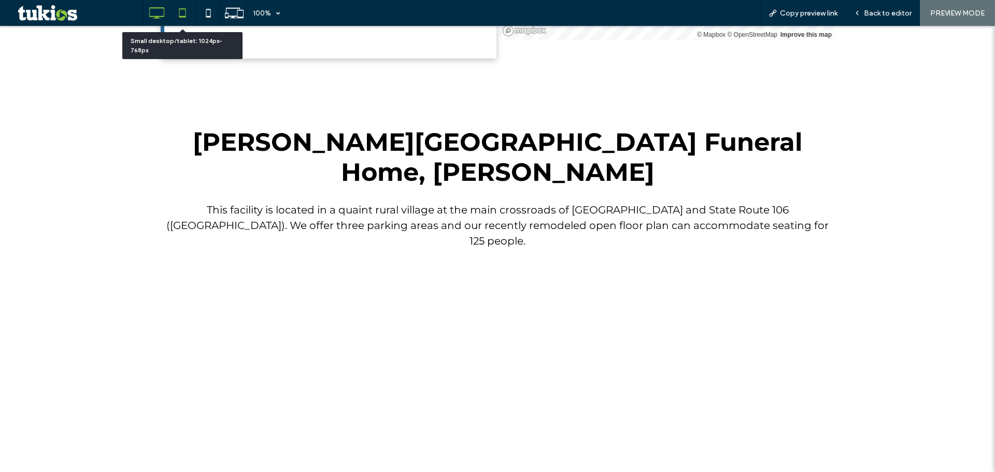
click at [191, 7] on icon at bounding box center [182, 13] width 21 height 21
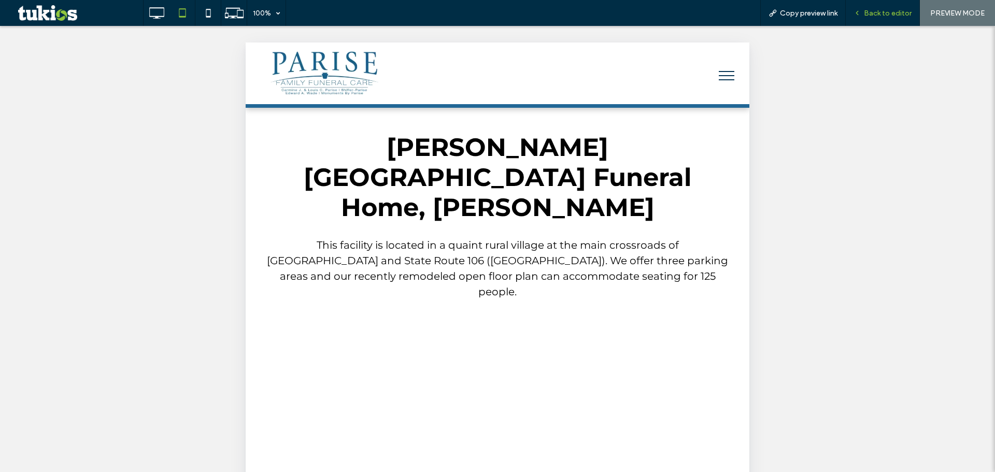
click at [888, 15] on span "Back to editor" at bounding box center [888, 13] width 48 height 9
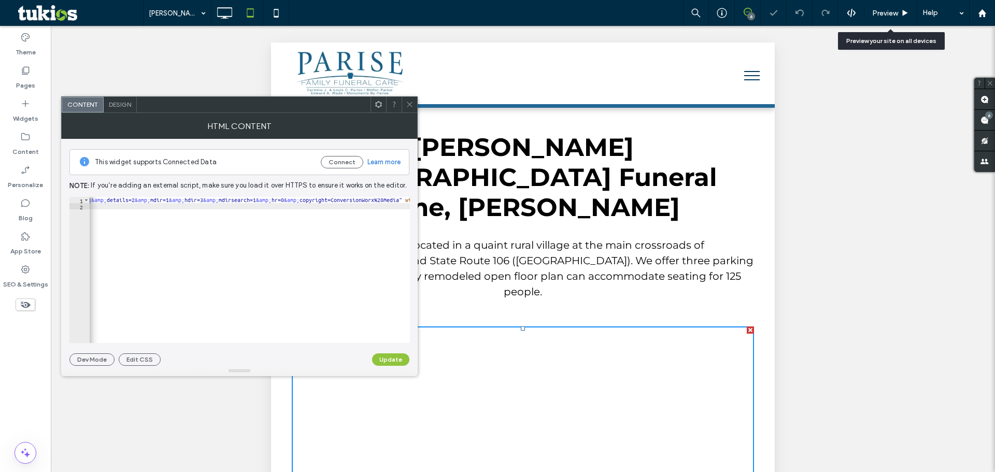
scroll to position [0, 433]
click at [411, 97] on span at bounding box center [410, 105] width 8 height 16
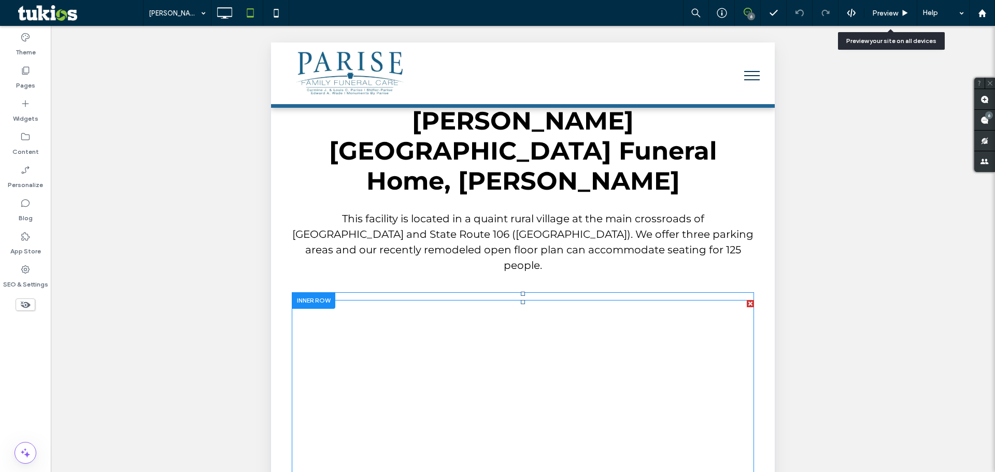
scroll to position [726, 0]
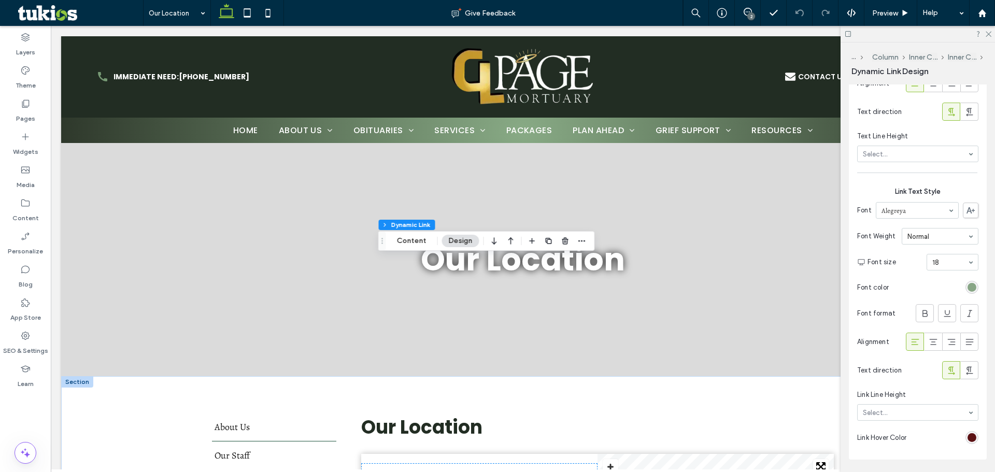
scroll to position [255, 0]
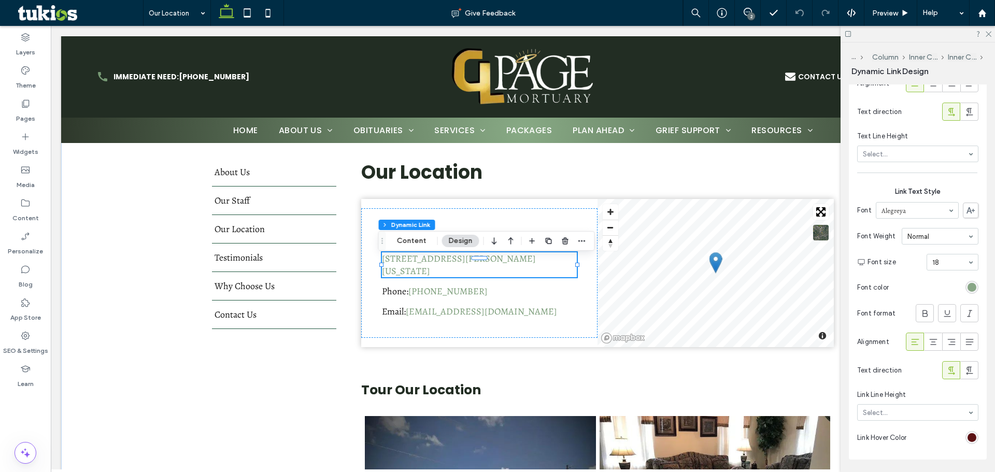
click at [970, 286] on div "rgb(118, 153, 116)" at bounding box center [972, 287] width 9 height 9
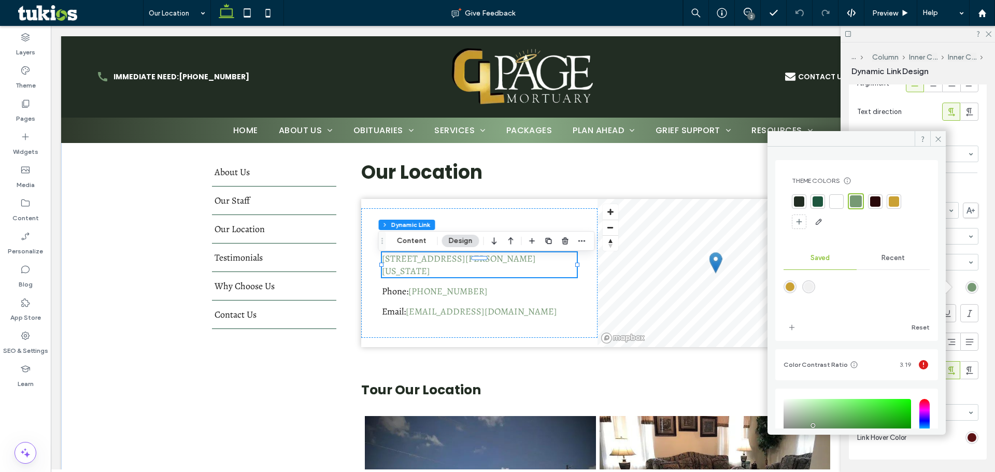
click at [820, 202] on div at bounding box center [818, 201] width 10 height 10
drag, startPoint x: 973, startPoint y: 437, endPoint x: 977, endPoint y: 391, distance: 45.3
click at [971, 437] on div "rgb(92, 18, 20)" at bounding box center [972, 437] width 13 height 13
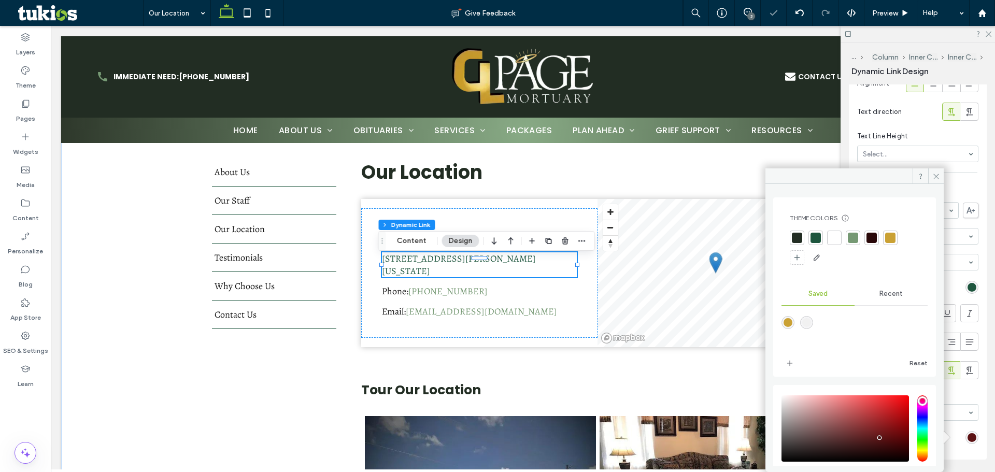
click at [890, 238] on div at bounding box center [890, 238] width 10 height 10
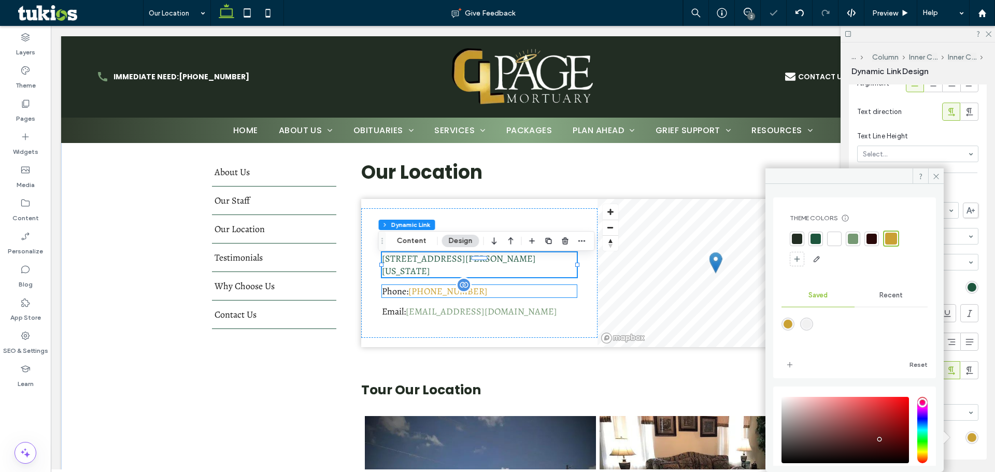
click at [447, 288] on link "[PHONE_NUMBER]" at bounding box center [448, 291] width 79 height 12
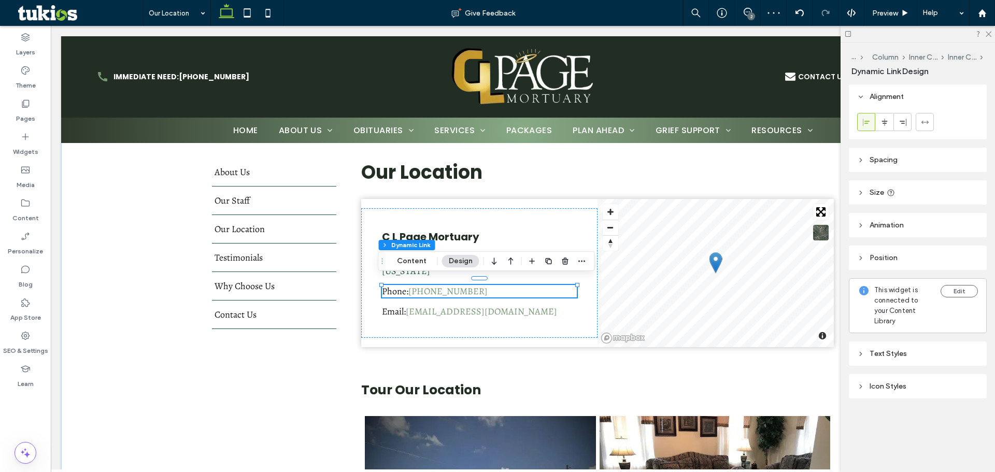
click at [902, 349] on div "Text Styles" at bounding box center [917, 353] width 121 height 9
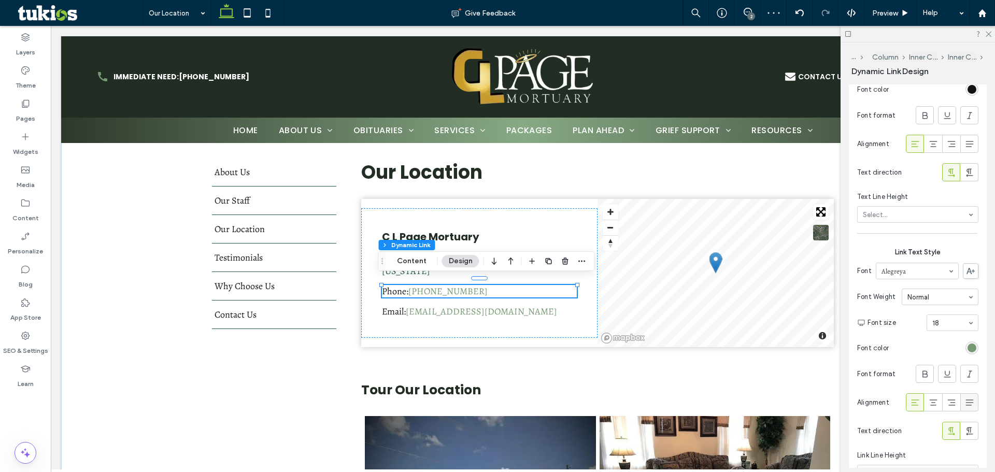
scroll to position [518, 0]
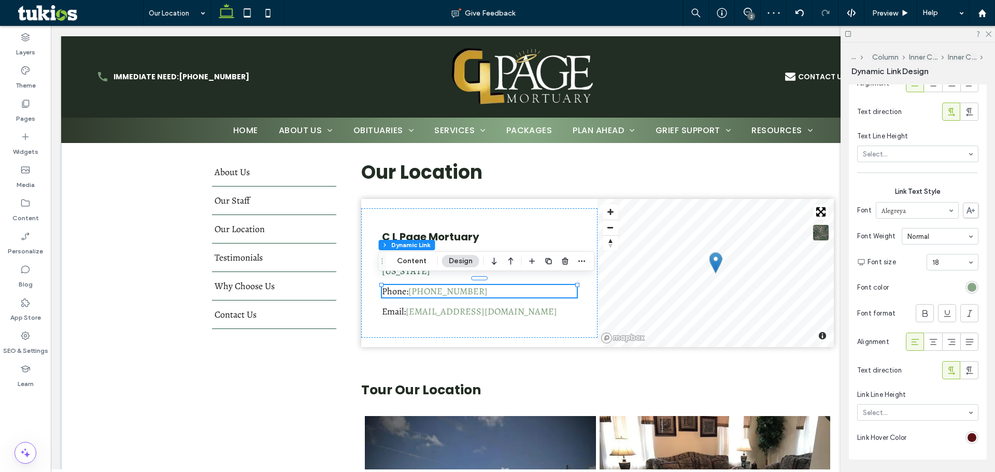
click at [969, 288] on div "rgb(118, 153, 116)" at bounding box center [972, 287] width 9 height 9
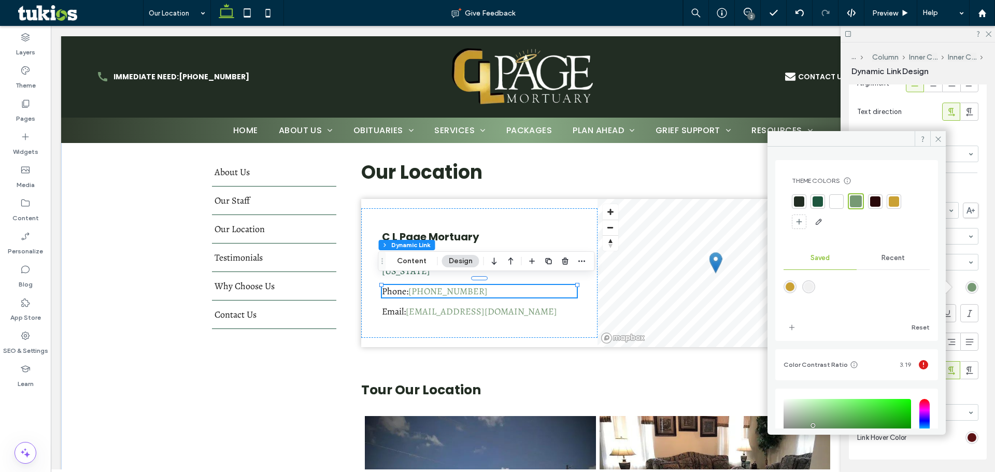
click at [823, 206] on div at bounding box center [818, 201] width 15 height 15
drag, startPoint x: 970, startPoint y: 437, endPoint x: 968, endPoint y: 429, distance: 8.0
click at [970, 438] on div "rgb(92, 18, 20)" at bounding box center [972, 437] width 9 height 9
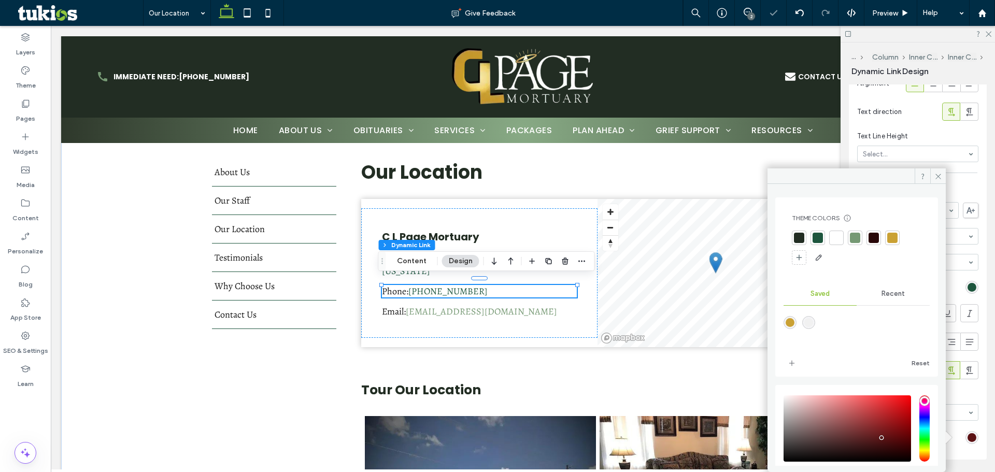
click at [894, 237] on div at bounding box center [893, 238] width 10 height 10
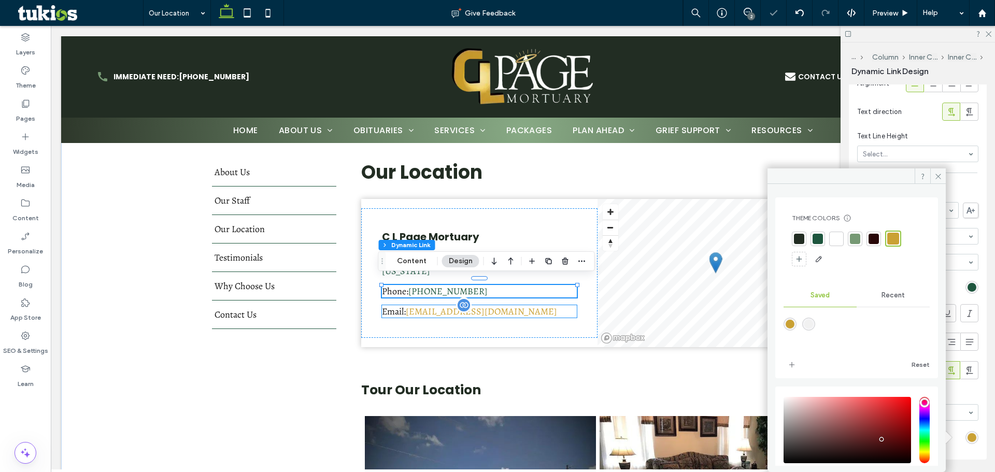
click at [434, 305] on link "clpmortuary@yahoo.com" at bounding box center [481, 311] width 151 height 12
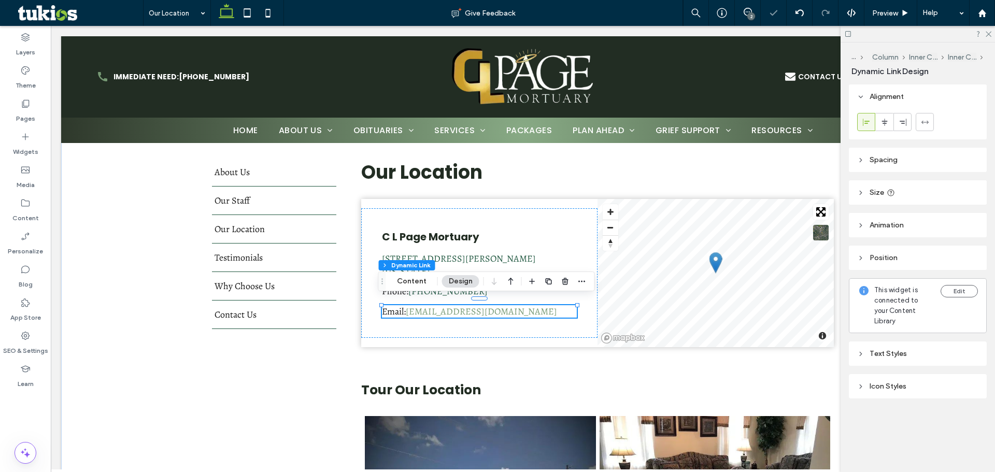
click at [928, 349] on div "Text Styles" at bounding box center [917, 353] width 121 height 9
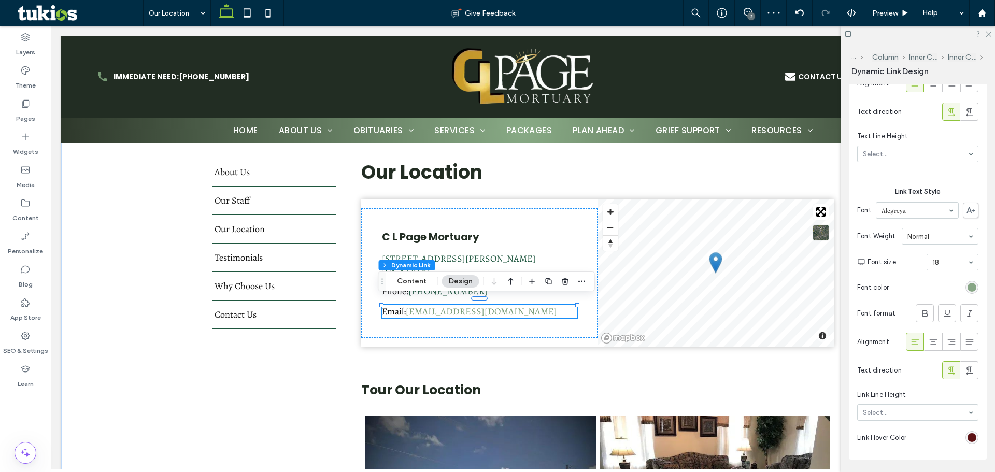
click at [968, 291] on div "rgb(118, 153, 116)" at bounding box center [972, 287] width 9 height 9
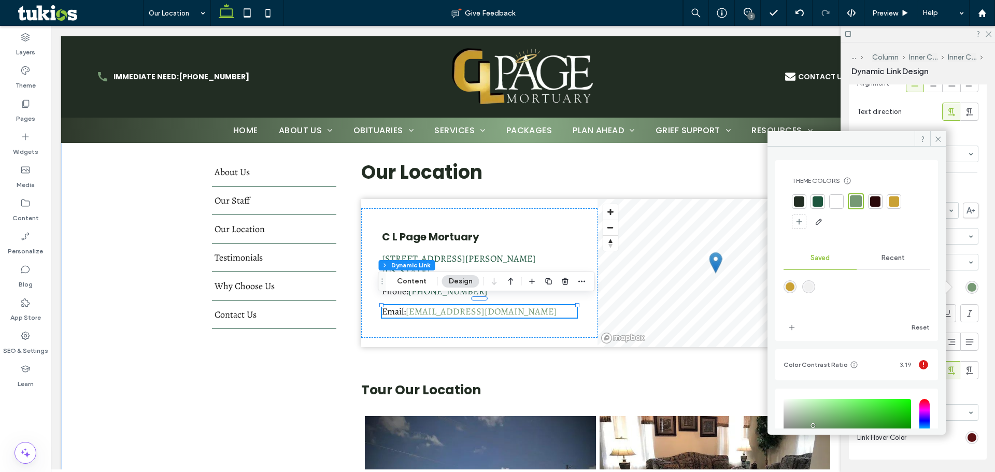
click at [823, 202] on div at bounding box center [818, 201] width 10 height 10
click at [969, 440] on div "rgb(92, 18, 20)" at bounding box center [972, 437] width 9 height 9
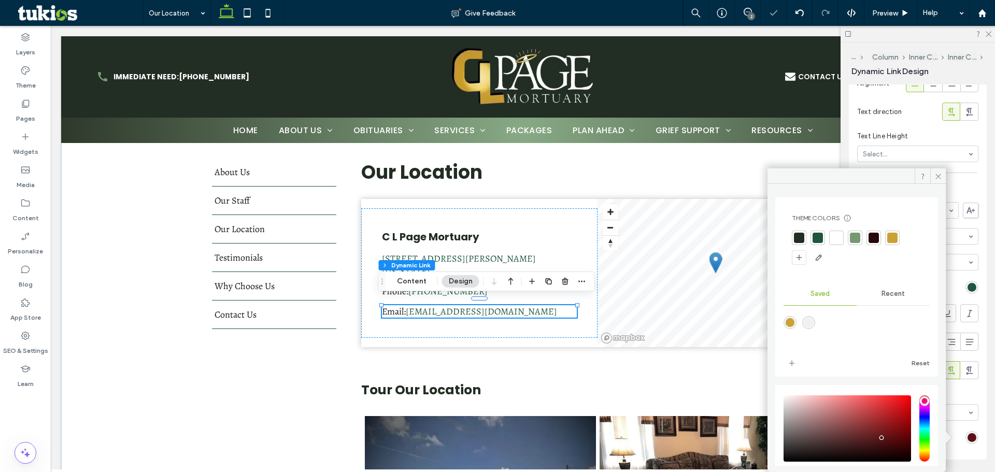
click at [893, 237] on div at bounding box center [893, 238] width 10 height 10
click at [943, 179] on span at bounding box center [939, 176] width 16 height 16
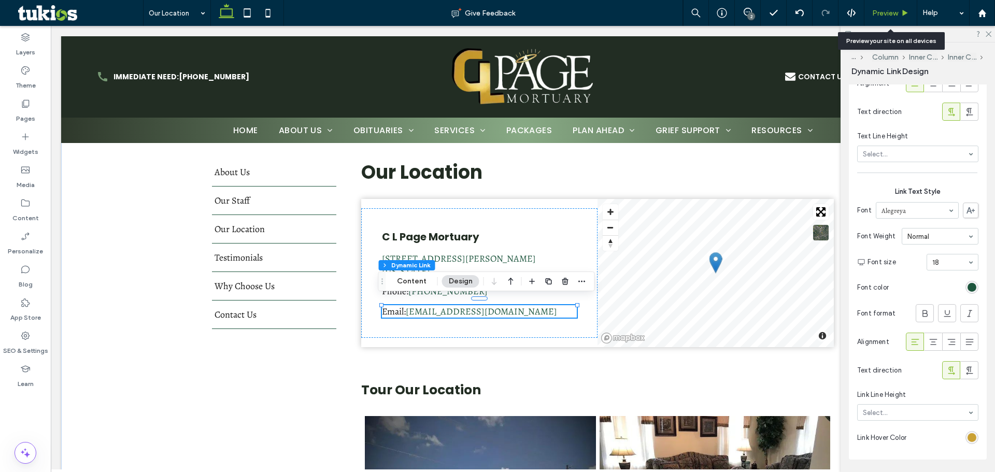
click at [896, 9] on span "Preview" at bounding box center [885, 13] width 26 height 9
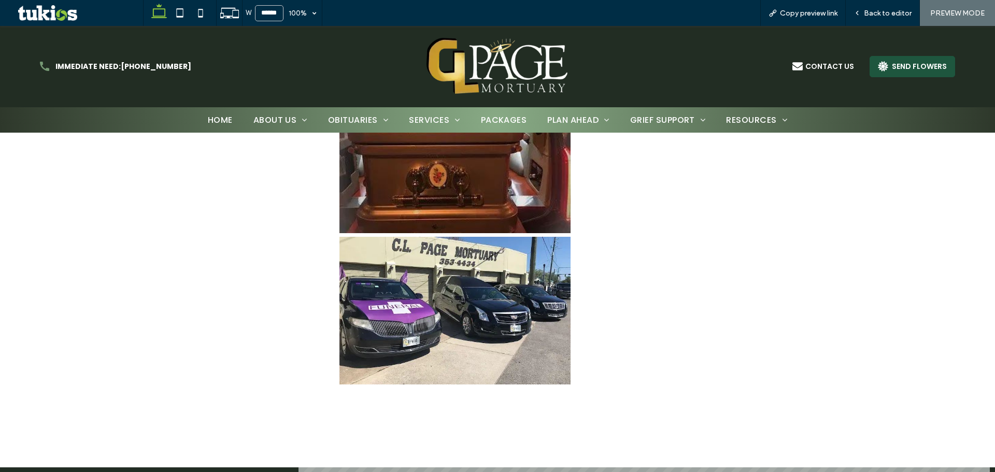
scroll to position [877, 0]
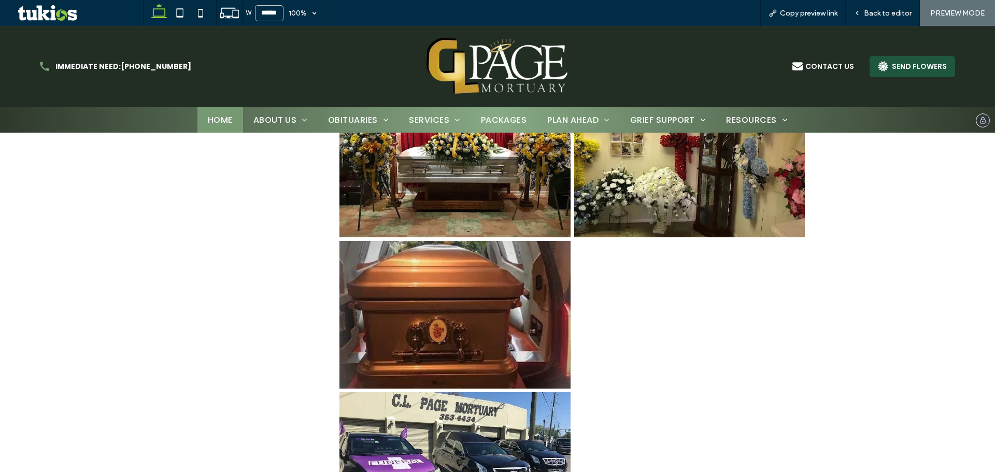
click at [226, 112] on link "Home" at bounding box center [221, 119] width 46 height 25
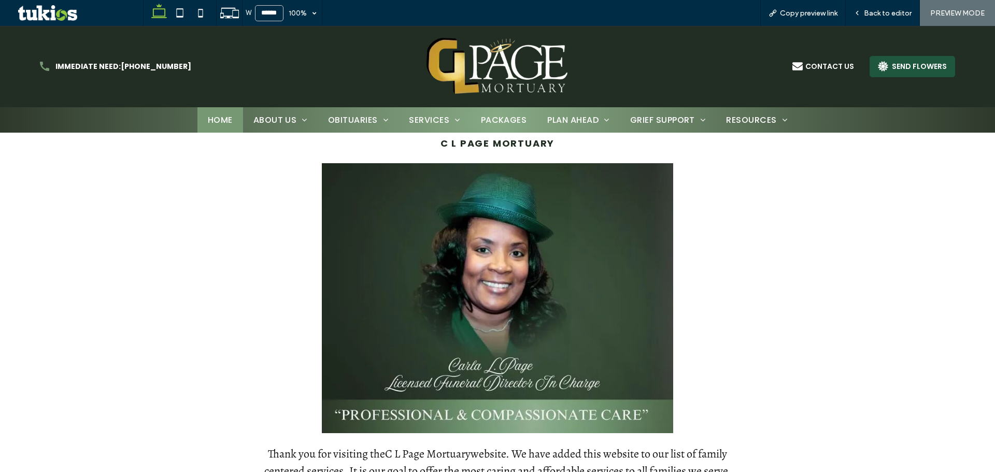
scroll to position [467, 0]
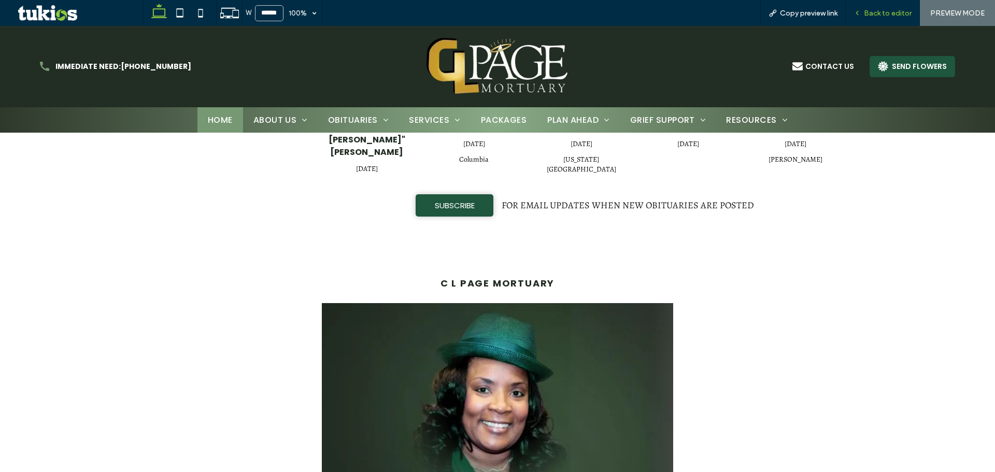
click at [859, 15] on icon at bounding box center [857, 12] width 7 height 7
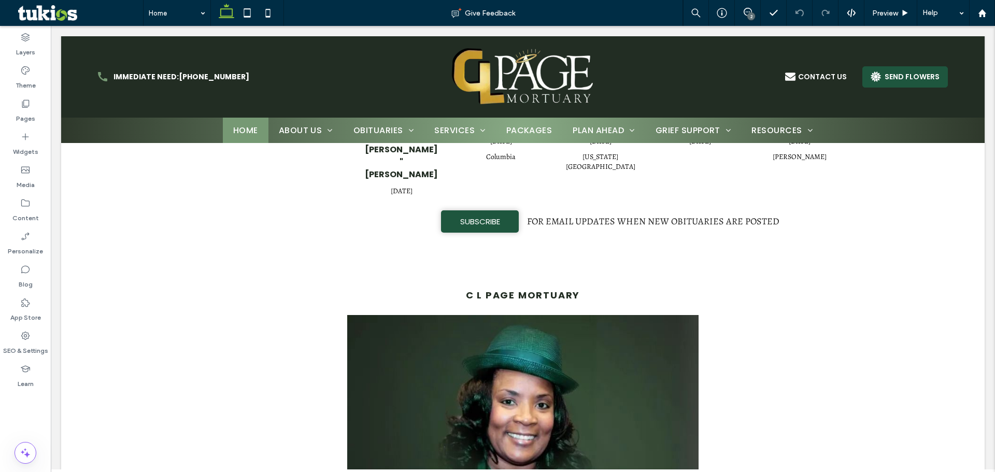
scroll to position [465, 0]
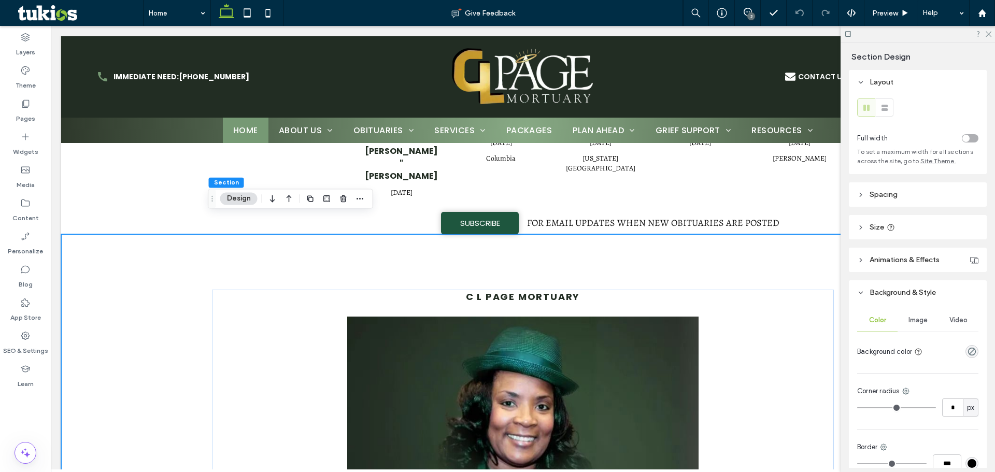
click at [910, 316] on div "Image" at bounding box center [918, 320] width 40 height 23
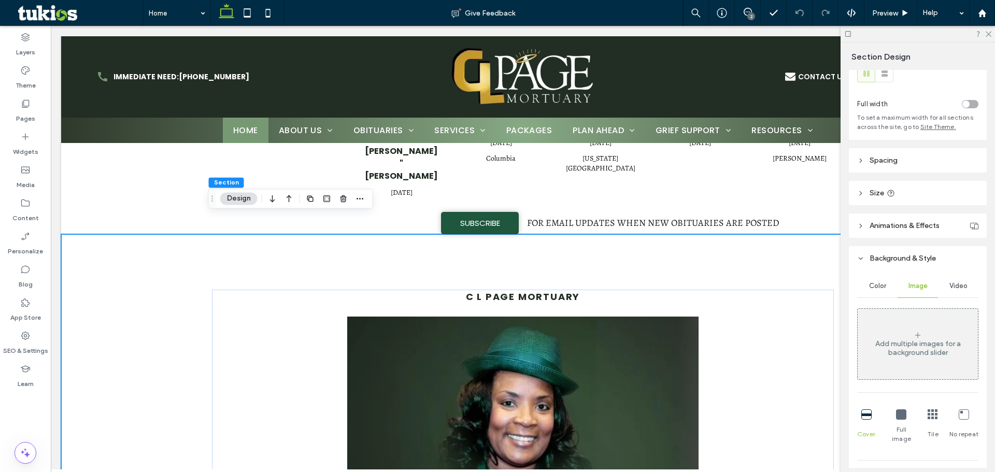
scroll to position [52, 0]
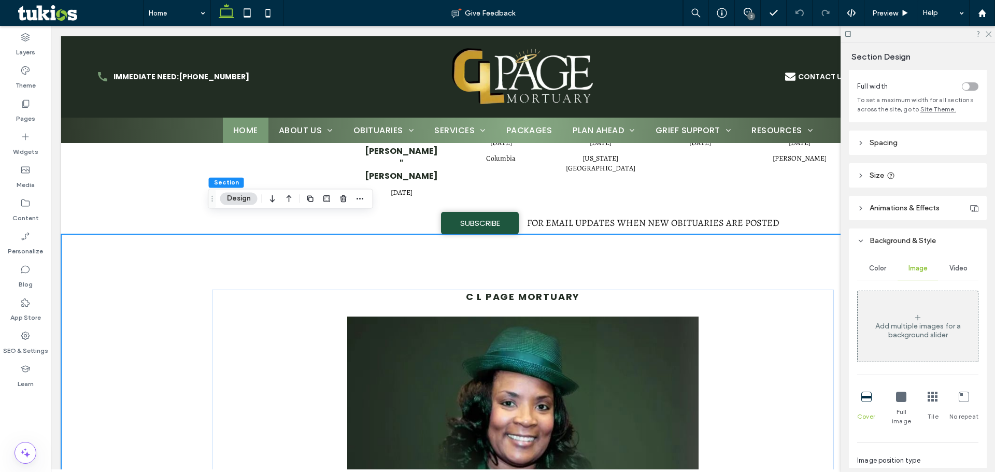
click at [925, 372] on div "Add multiple images for a background slider Cover Full image Tile No repeat Ima…" at bounding box center [917, 404] width 121 height 226
click at [916, 336] on div "Add multiple images for a background slider" at bounding box center [918, 331] width 120 height 18
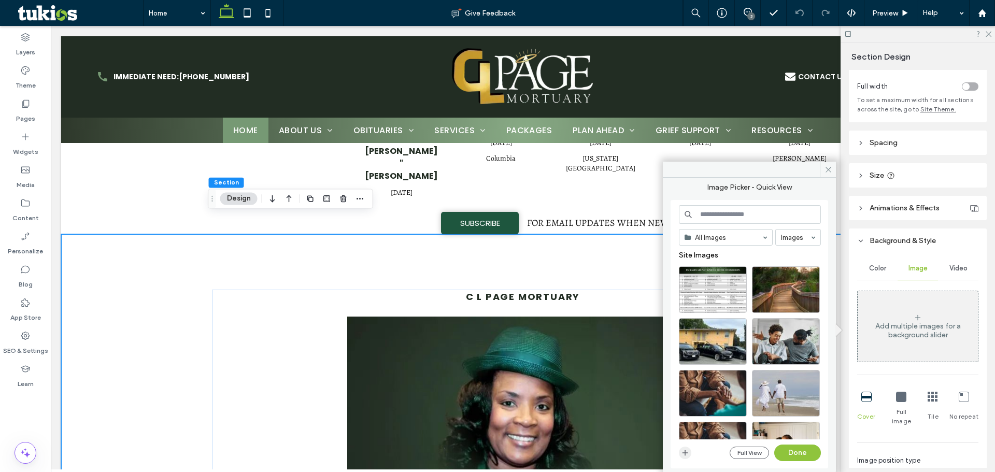
click at [690, 454] on span "button" at bounding box center [685, 453] width 12 height 12
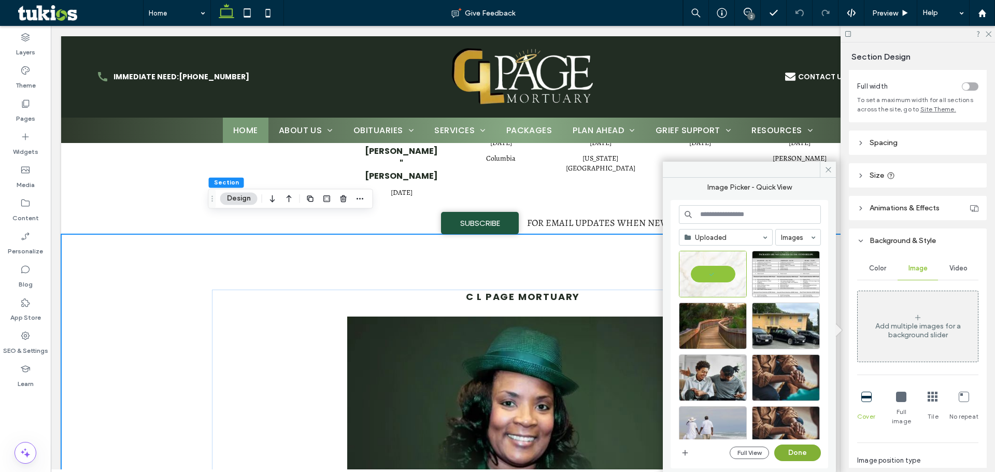
click at [789, 450] on button "Done" at bounding box center [798, 453] width 47 height 17
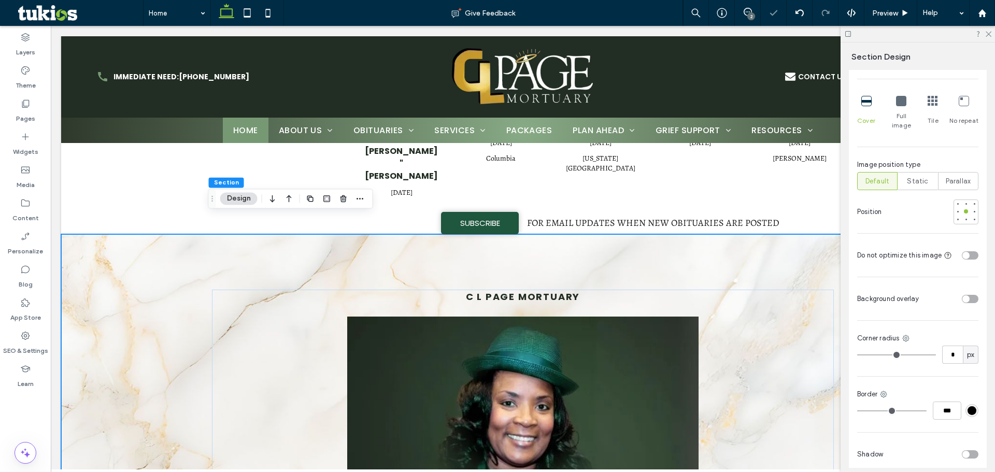
scroll to position [467, 0]
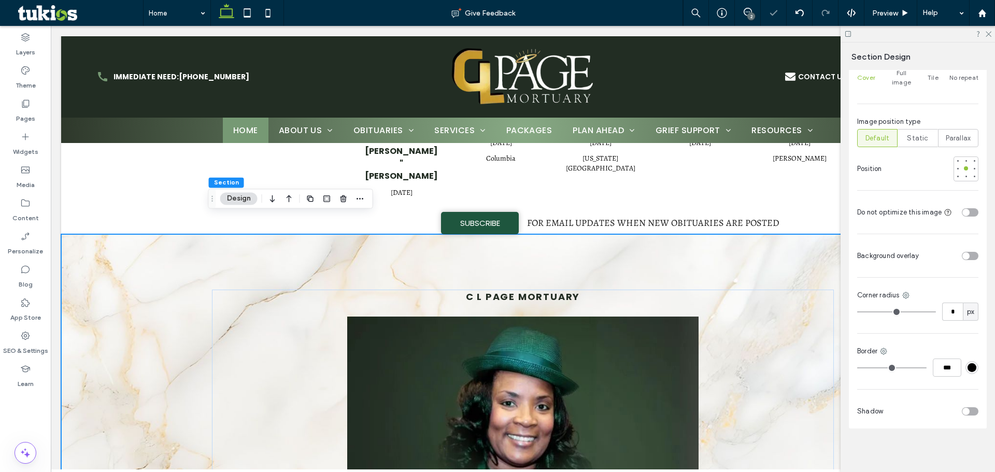
click at [962, 259] on div "toggle" at bounding box center [970, 256] width 17 height 8
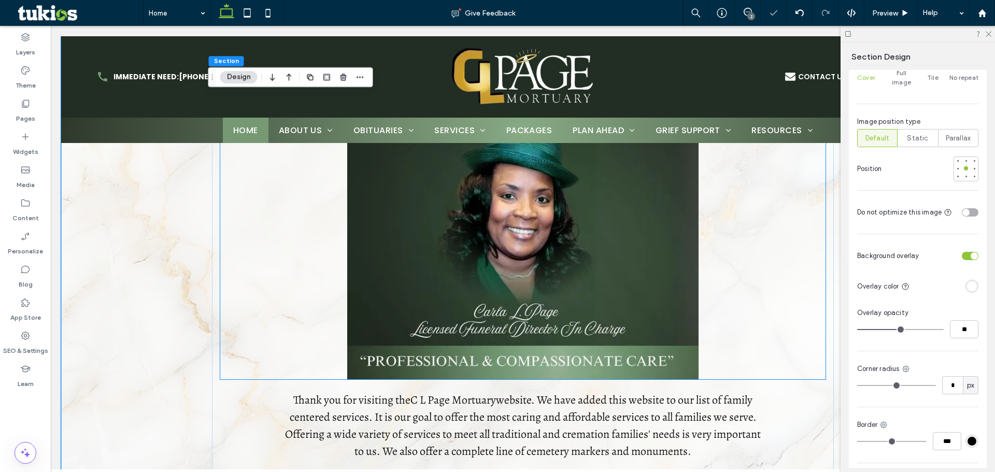
scroll to position [776, 0]
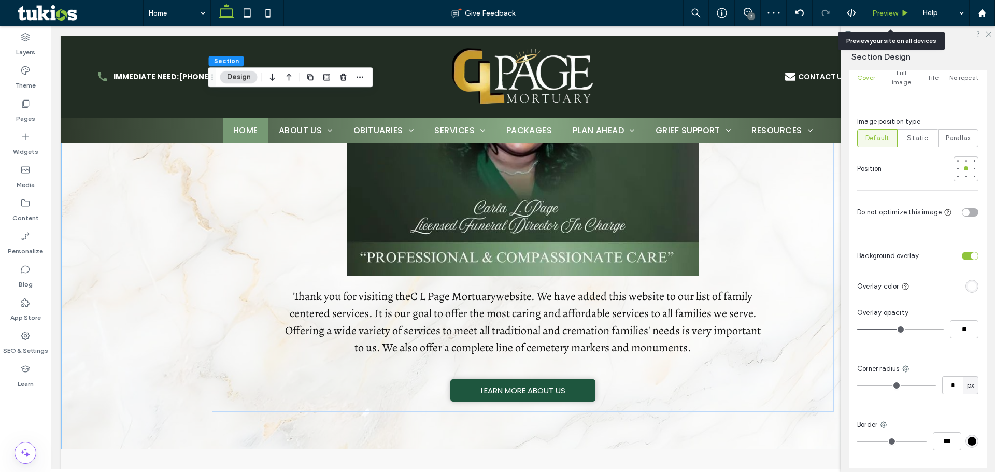
click at [896, 15] on span "Preview" at bounding box center [885, 13] width 26 height 9
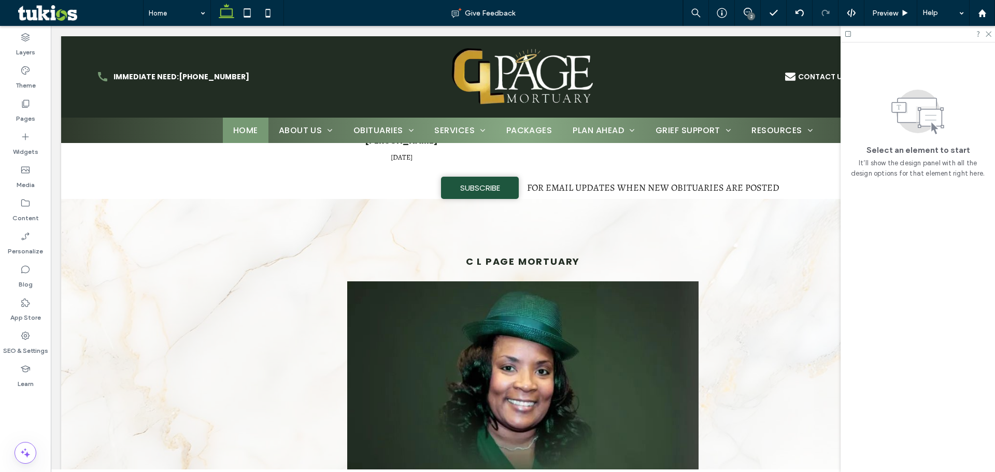
scroll to position [413, 0]
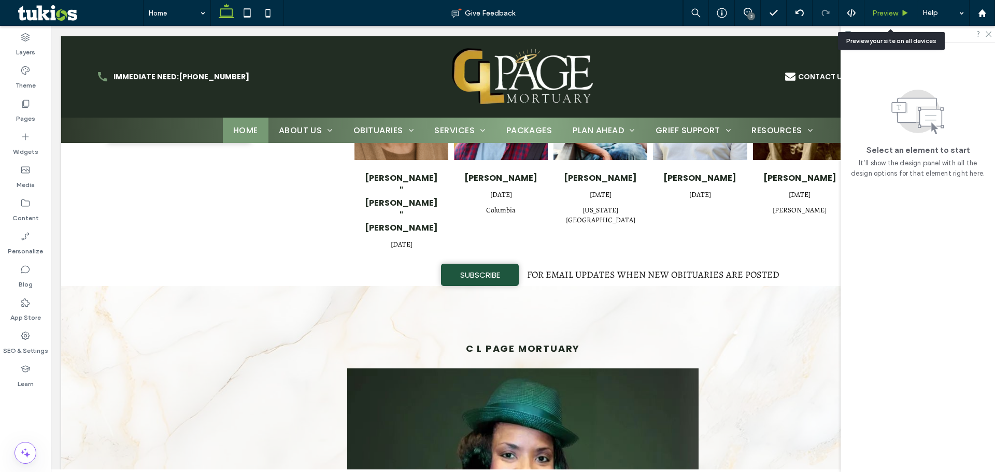
click at [905, 15] on icon at bounding box center [906, 13] width 8 height 8
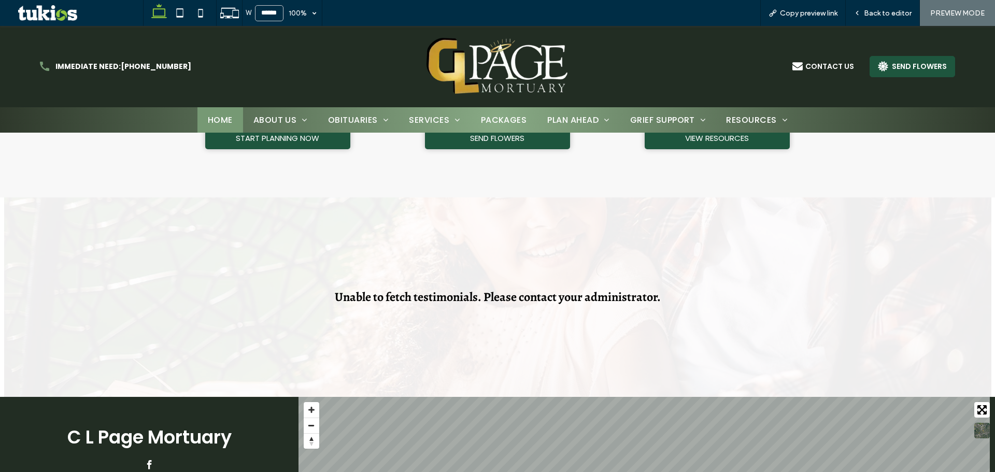
scroll to position [1297, 0]
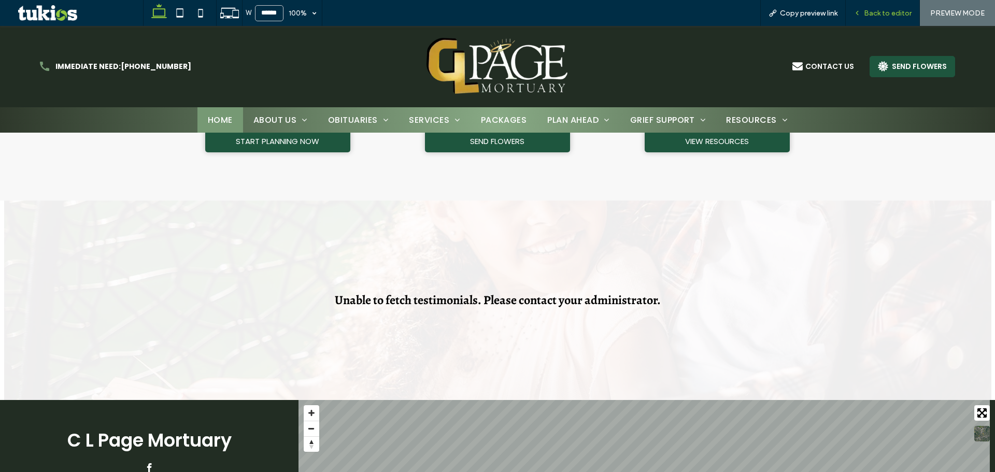
click at [869, 13] on span "Back to editor" at bounding box center [888, 13] width 48 height 9
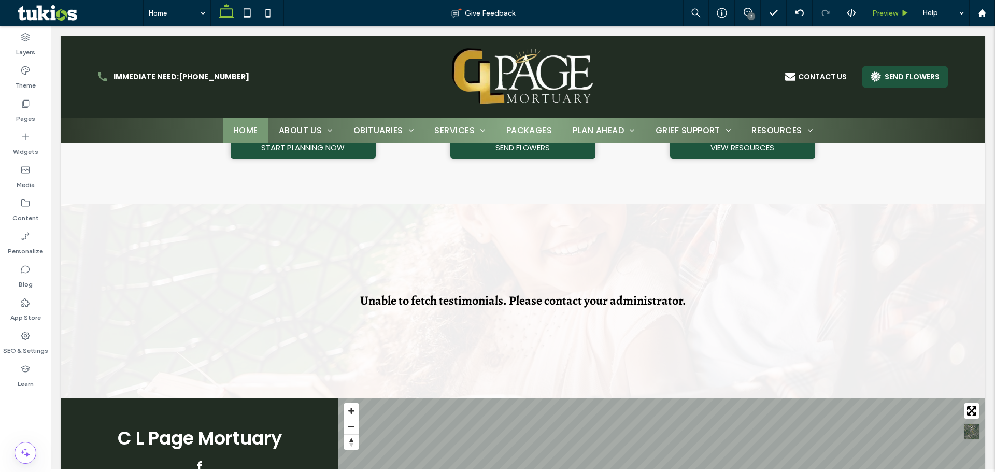
scroll to position [1292, 0]
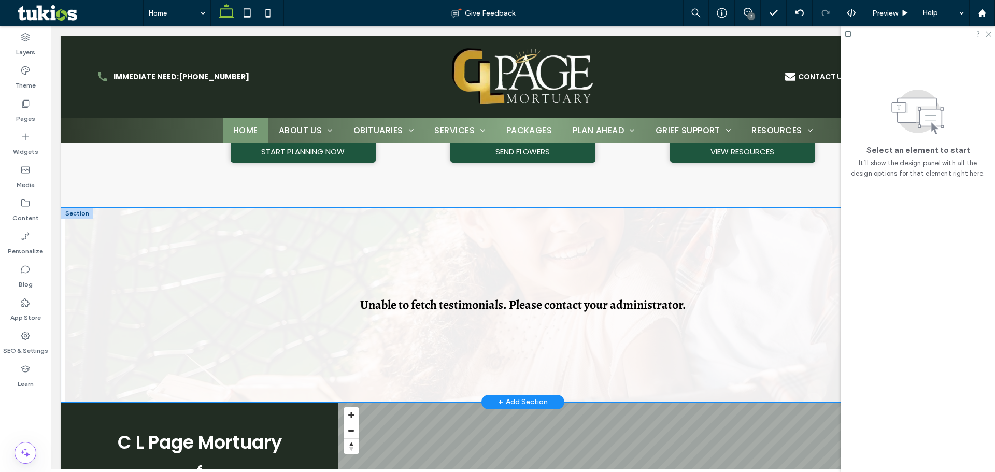
click at [217, 216] on div "Unable to fetch testimonials. Please contact your administrator." at bounding box center [523, 305] width 622 height 194
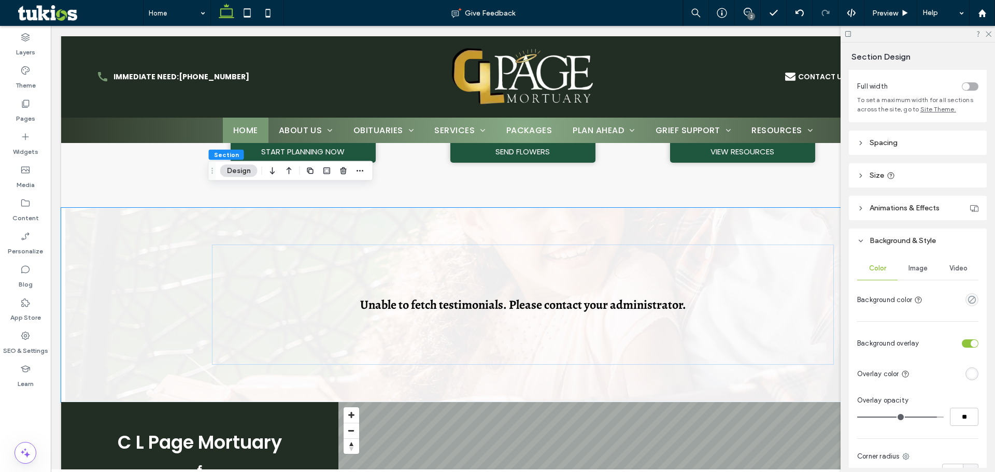
click at [926, 263] on div "Image" at bounding box center [918, 268] width 40 height 23
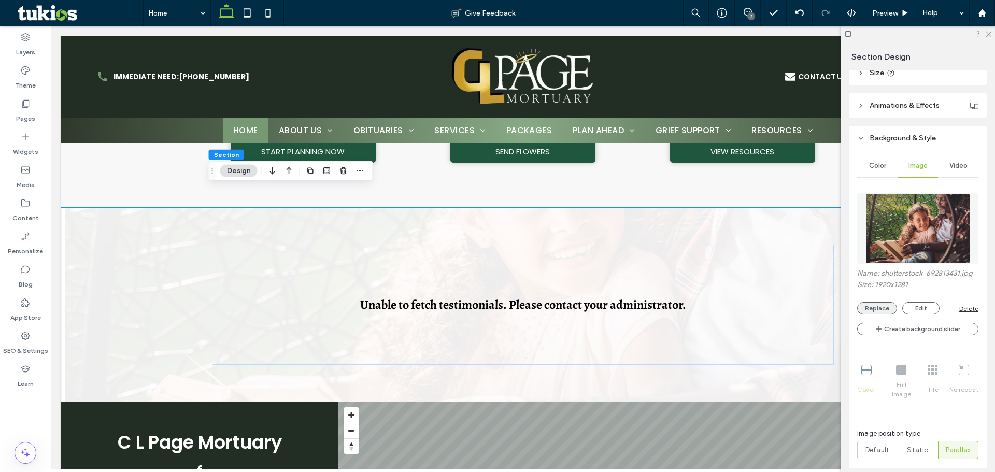
scroll to position [156, 0]
drag, startPoint x: 881, startPoint y: 297, endPoint x: 880, endPoint y: 309, distance: 12.5
click at [881, 297] on div "Name: shutterstock_692813431.jpg Size: 1920x1281 Replace Edit Delete" at bounding box center [917, 291] width 121 height 46
click at [880, 309] on button "Replace" at bounding box center [877, 307] width 40 height 12
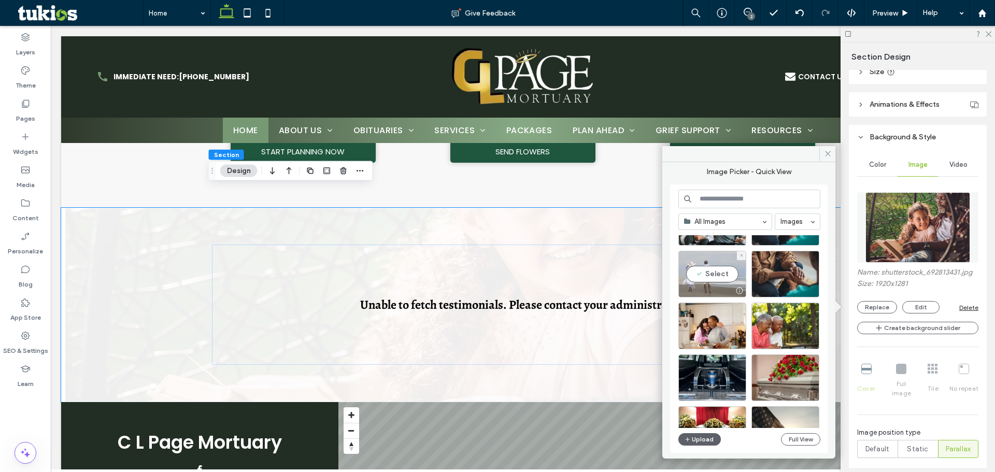
click at [715, 278] on div "Select" at bounding box center [713, 274] width 68 height 47
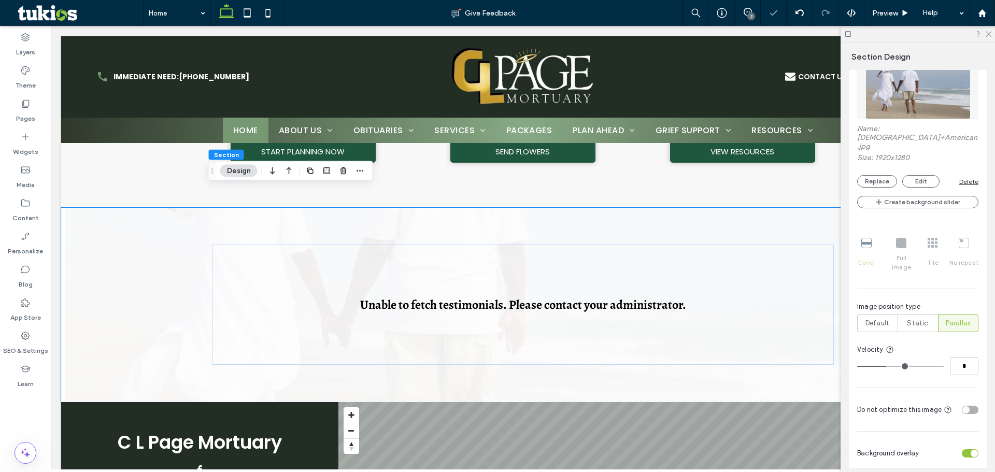
scroll to position [363, 0]
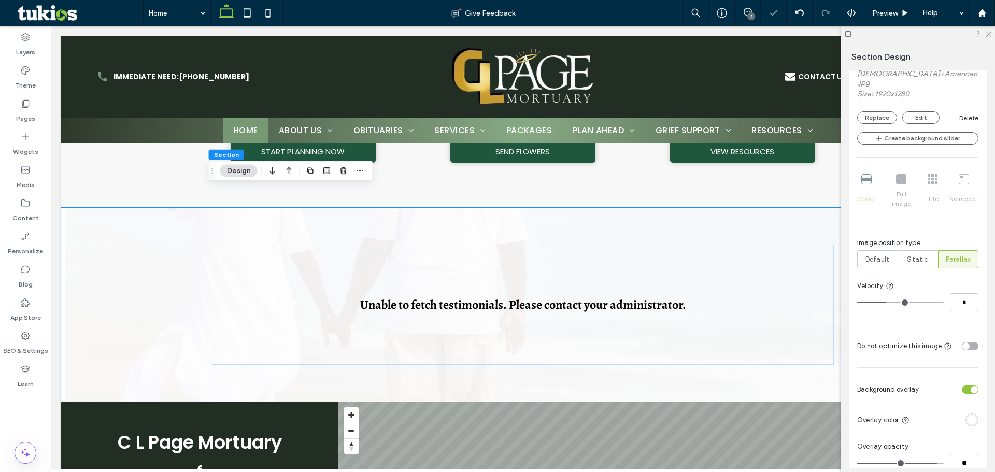
type input "**"
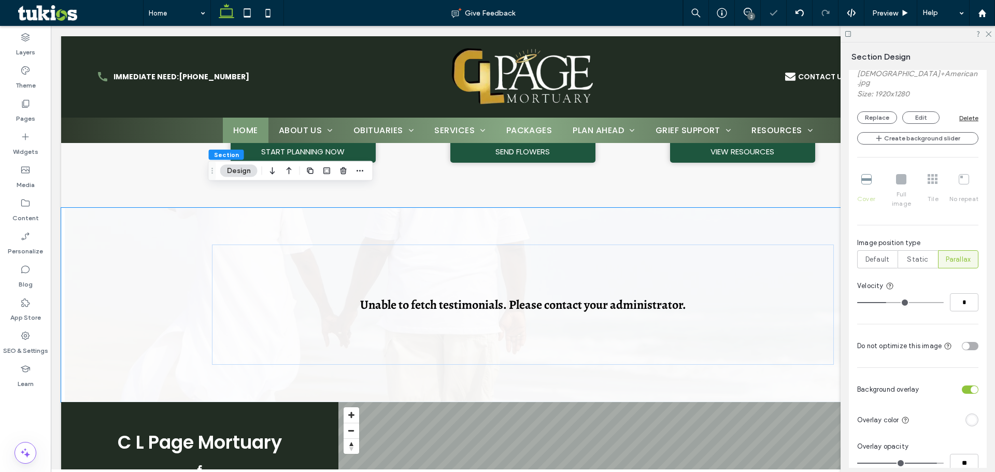
click at [924, 463] on input "range" at bounding box center [900, 463] width 87 height 1
type input "**"
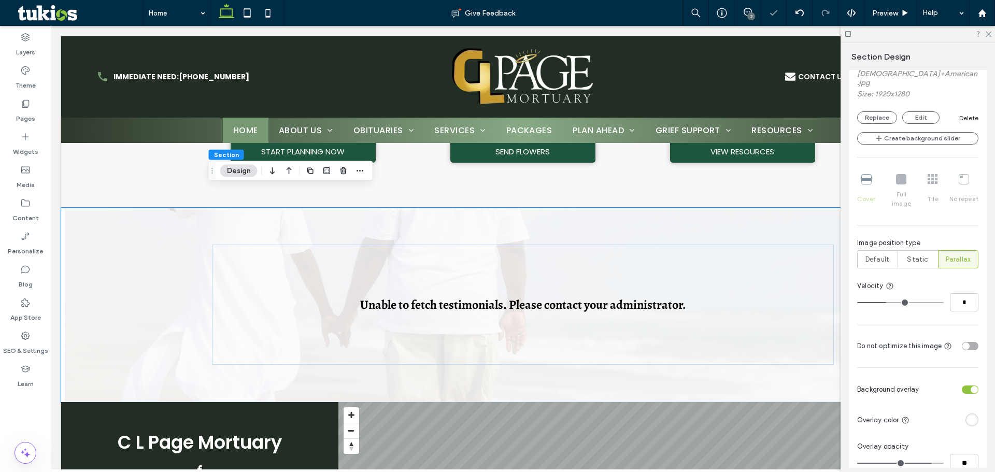
click at [923, 463] on input "range" at bounding box center [900, 463] width 87 height 1
type input "**"
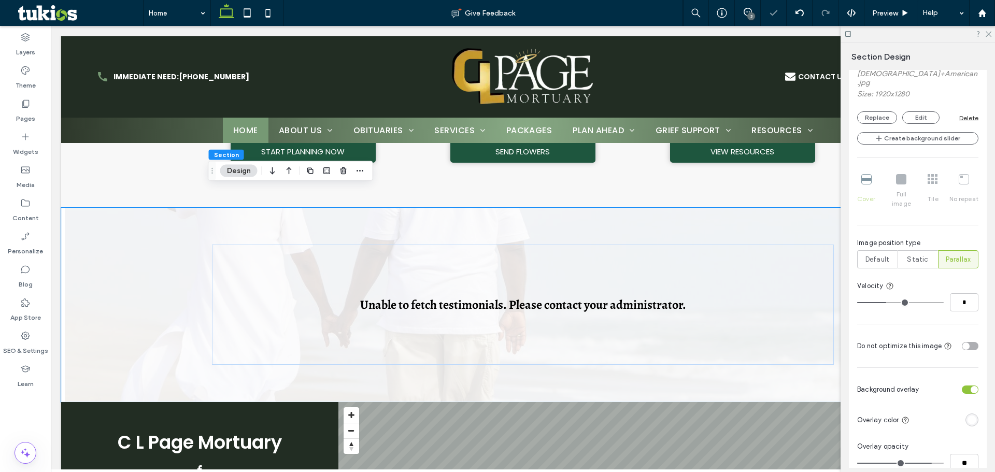
type input "**"
click at [920, 463] on input "range" at bounding box center [900, 463] width 87 height 1
type input "**"
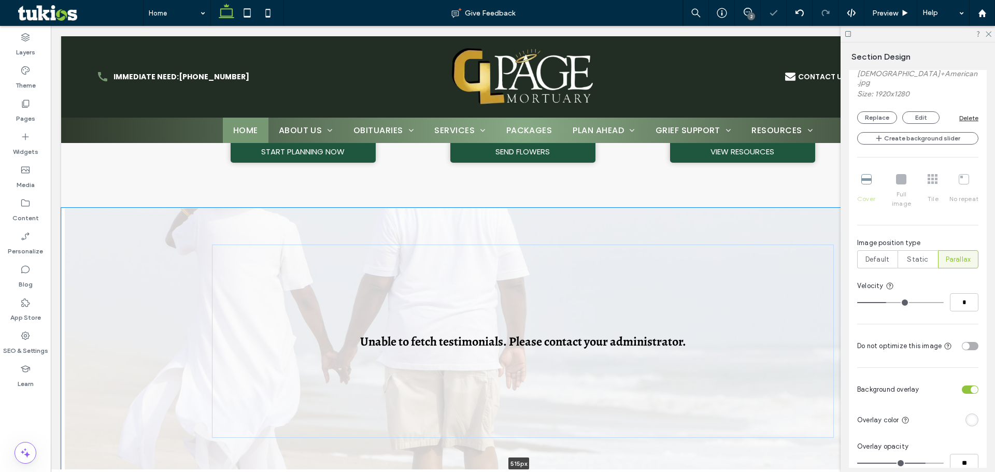
drag, startPoint x: 741, startPoint y: 380, endPoint x: 719, endPoint y: 462, distance: 85.3
type input "***"
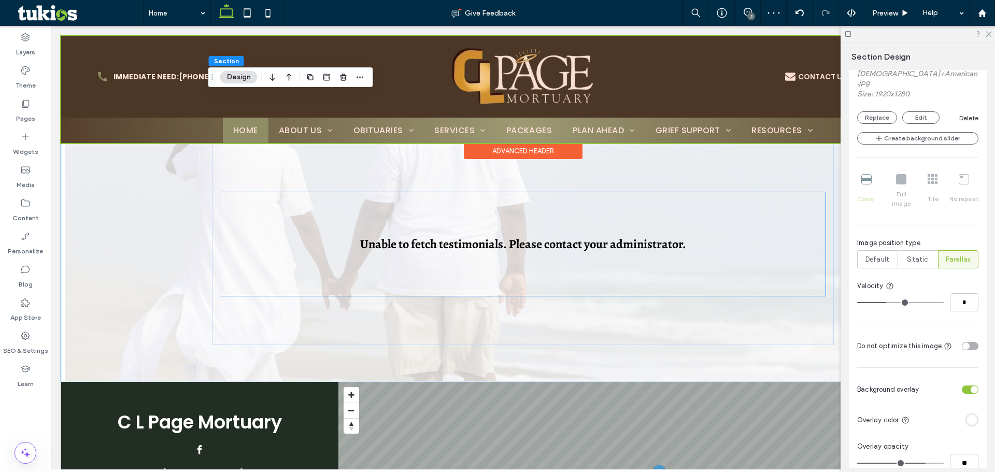
scroll to position [1344, 0]
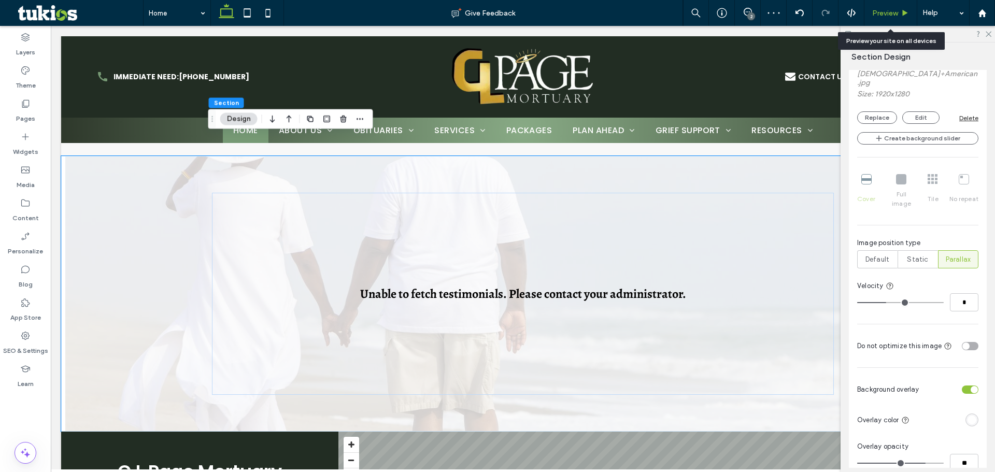
click at [879, 15] on span "Preview" at bounding box center [885, 13] width 26 height 9
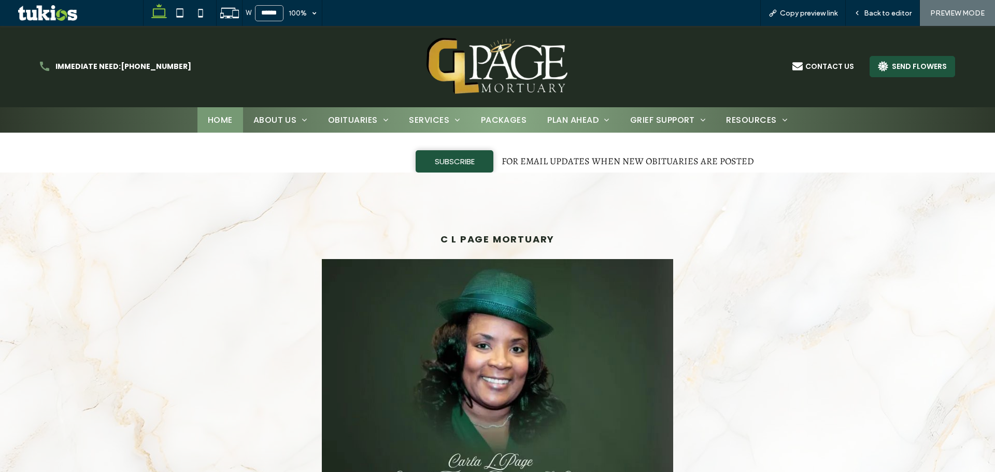
scroll to position [303, 0]
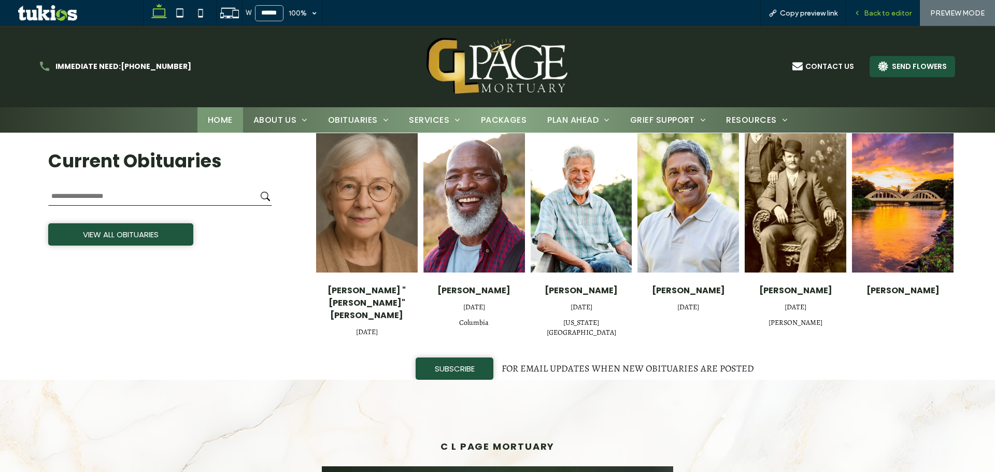
click at [875, 17] on span "Back to editor" at bounding box center [888, 13] width 48 height 9
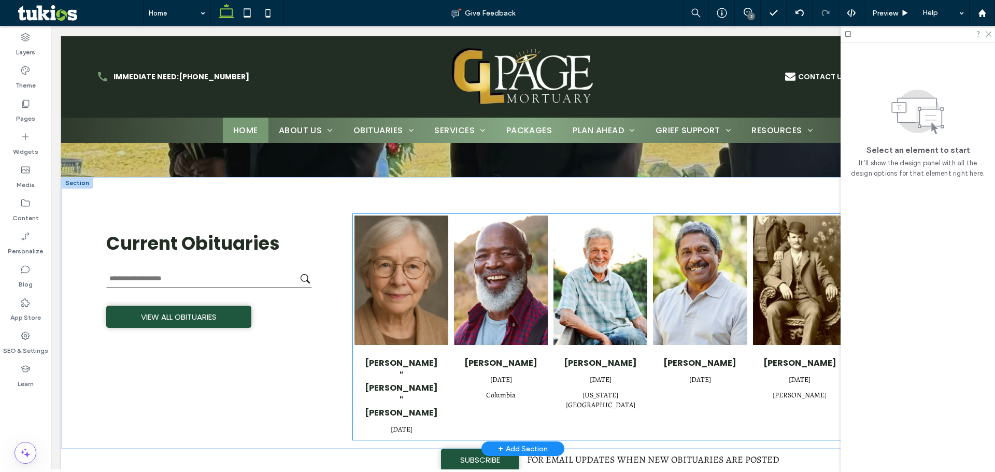
scroll to position [148, 0]
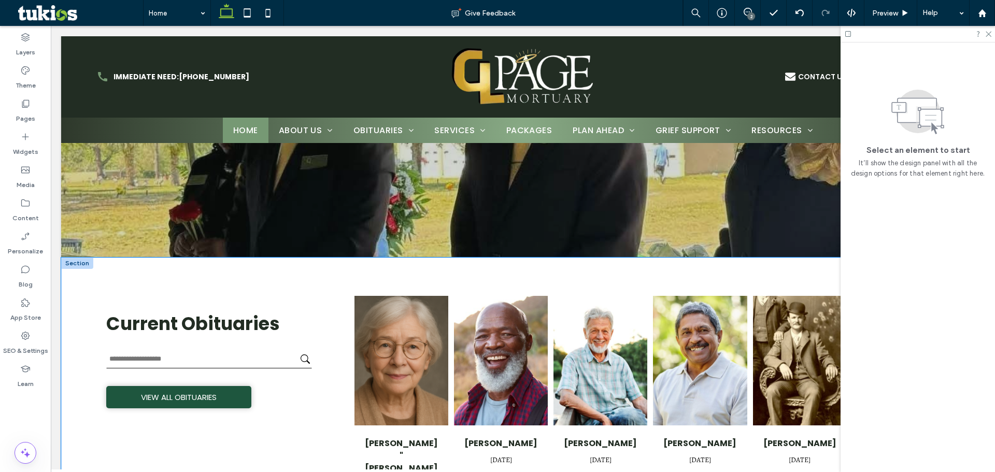
click at [305, 267] on div "Current Obituaries VIEW ALL OBITUARIES Margaret "Maggie" Whitlow May 13, 2025 R…" at bounding box center [523, 394] width 924 height 272
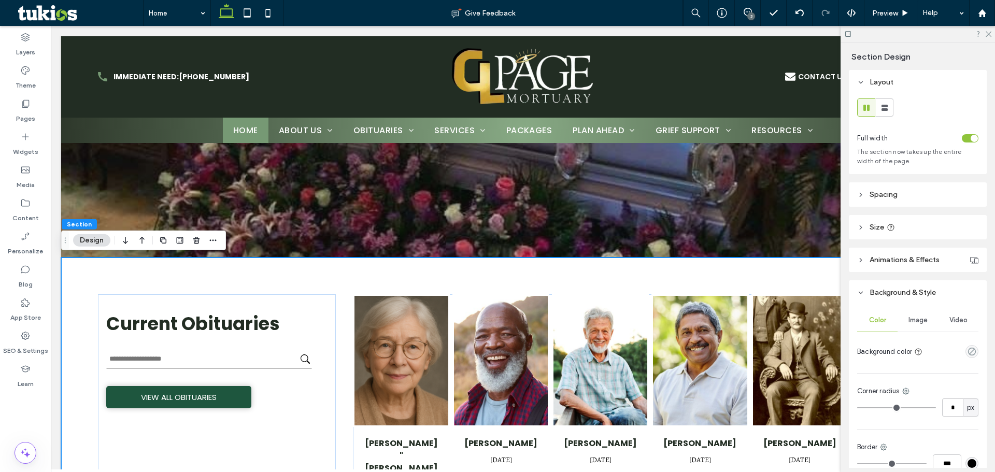
click at [911, 195] on header "Spacing" at bounding box center [918, 194] width 138 height 24
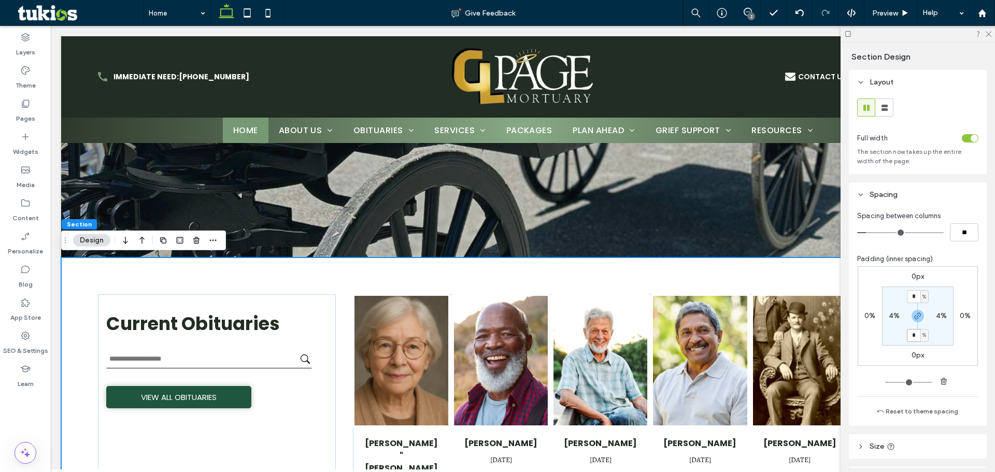
click at [913, 336] on input "*" at bounding box center [913, 335] width 13 height 13
type input "*"
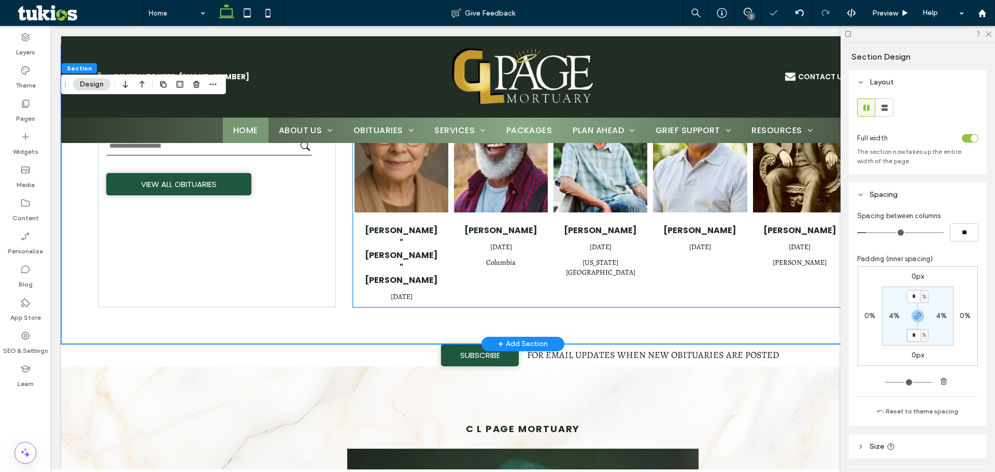
scroll to position [407, 0]
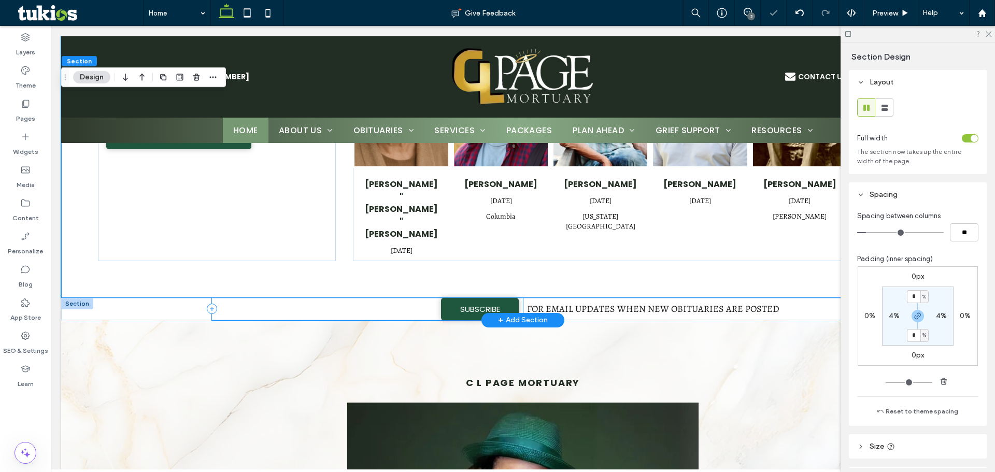
click at [389, 298] on div "SUBSCRIBE" at bounding box center [367, 309] width 311 height 22
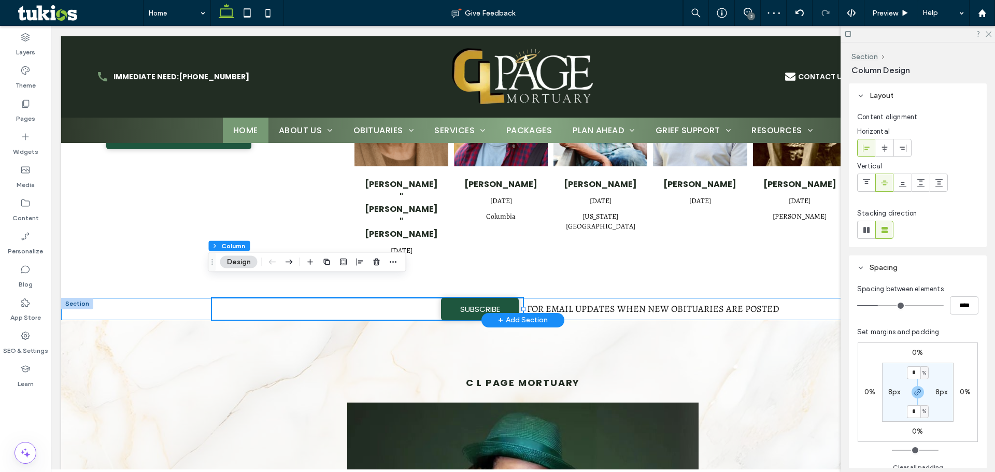
click at [174, 298] on div "SUBSCRIBE FOR EMAIL UPDATES WHEN NEW OBITUARIES ARE POSTED" at bounding box center [523, 309] width 924 height 22
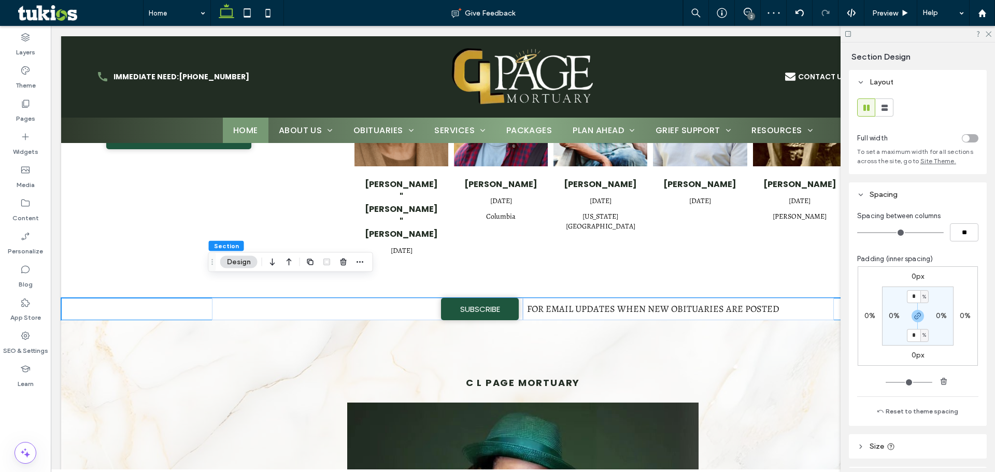
type input "*"
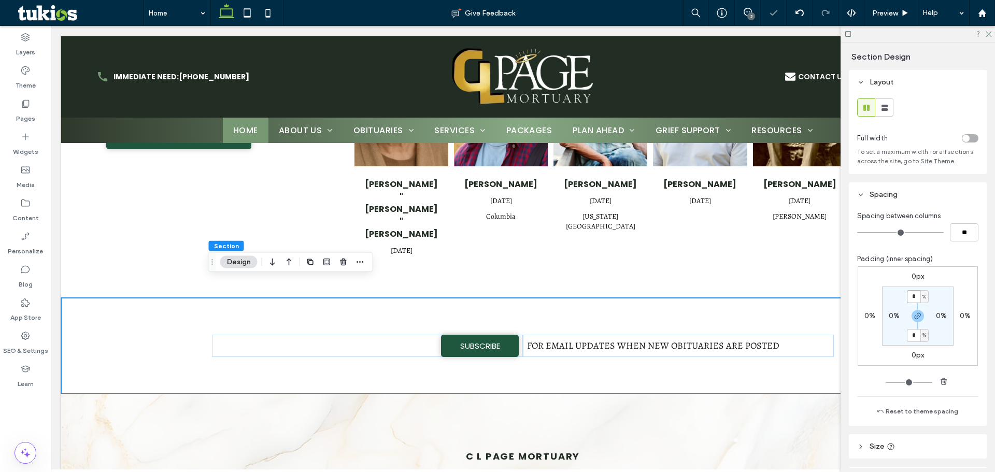
click at [910, 298] on input "*" at bounding box center [913, 296] width 13 height 13
type input "*"
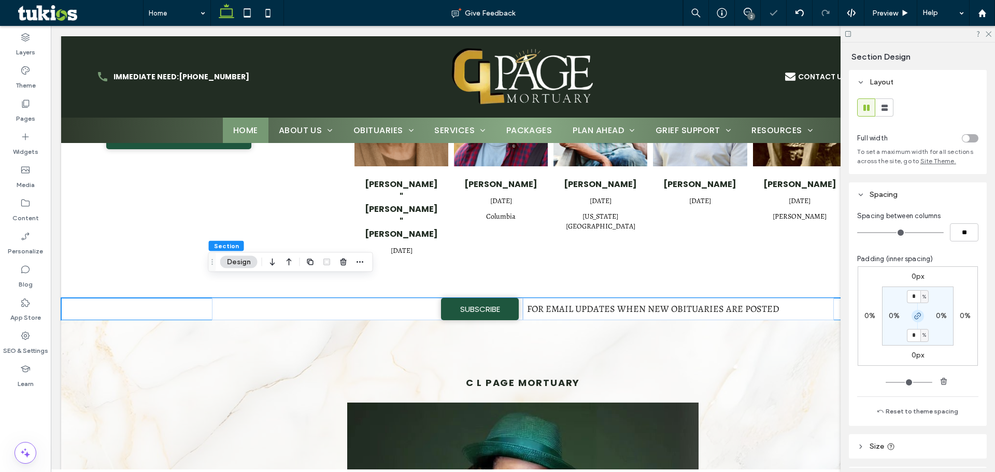
click at [918, 317] on icon "button" at bounding box center [918, 316] width 8 height 8
click at [912, 332] on label "0%" at bounding box center [917, 335] width 11 height 9
type input "*"
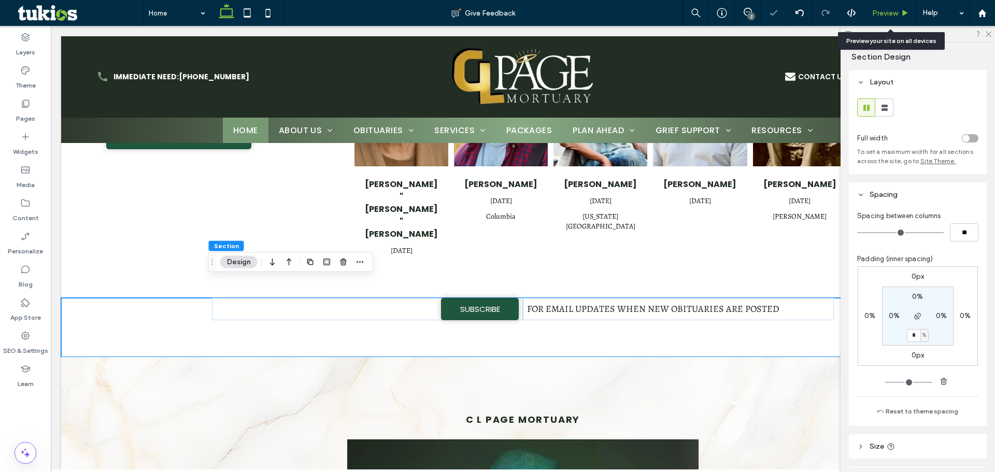
click at [895, 13] on span "Preview" at bounding box center [885, 13] width 26 height 9
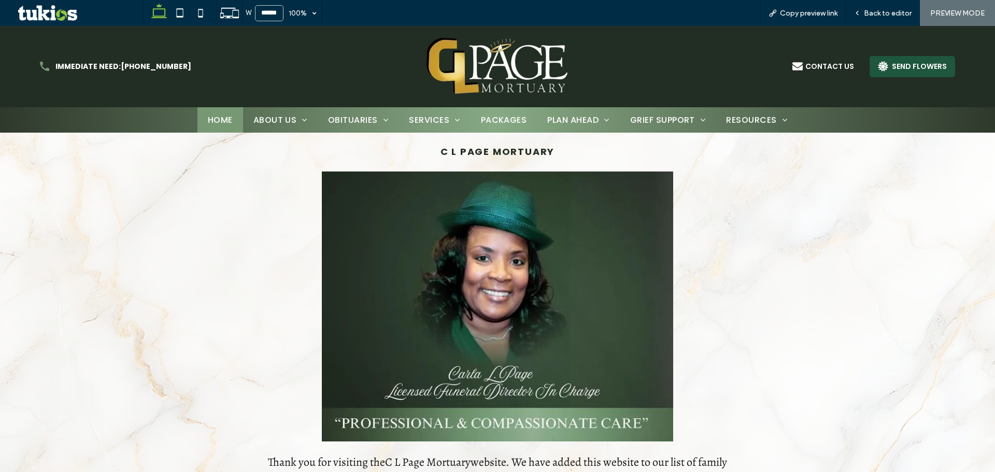
scroll to position [616, 0]
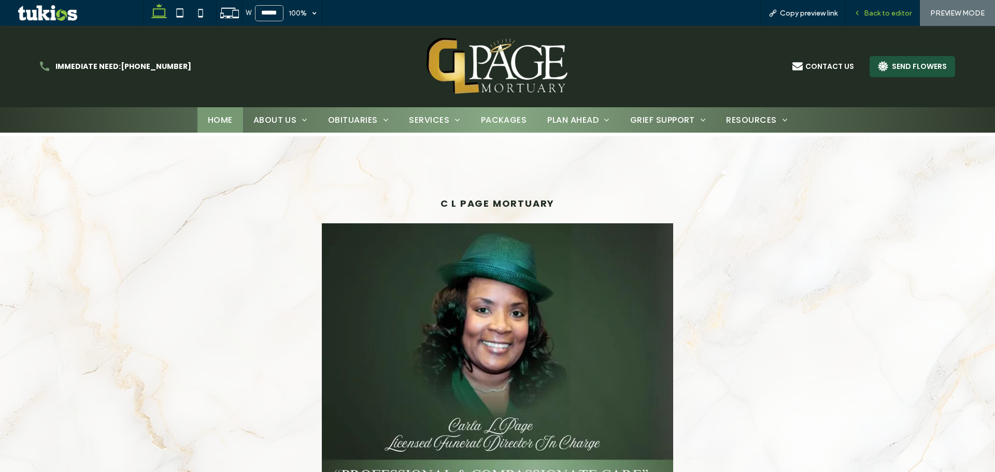
click at [894, 11] on span "Back to editor" at bounding box center [888, 13] width 48 height 9
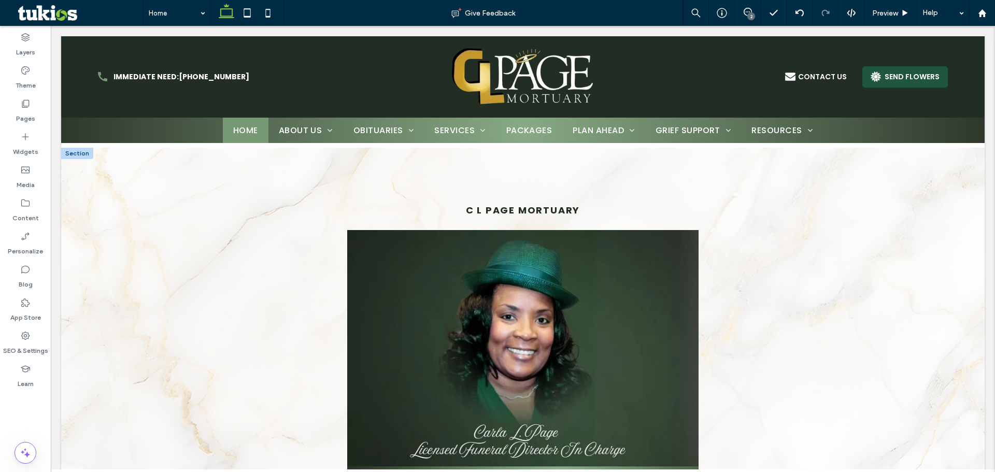
scroll to position [615, 0]
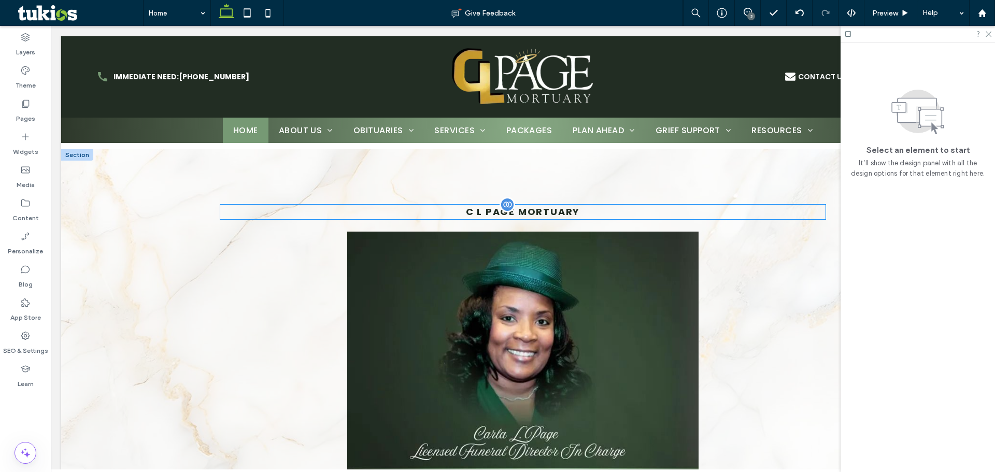
click at [553, 205] on span "C L Page Mortuary" at bounding box center [523, 211] width 115 height 13
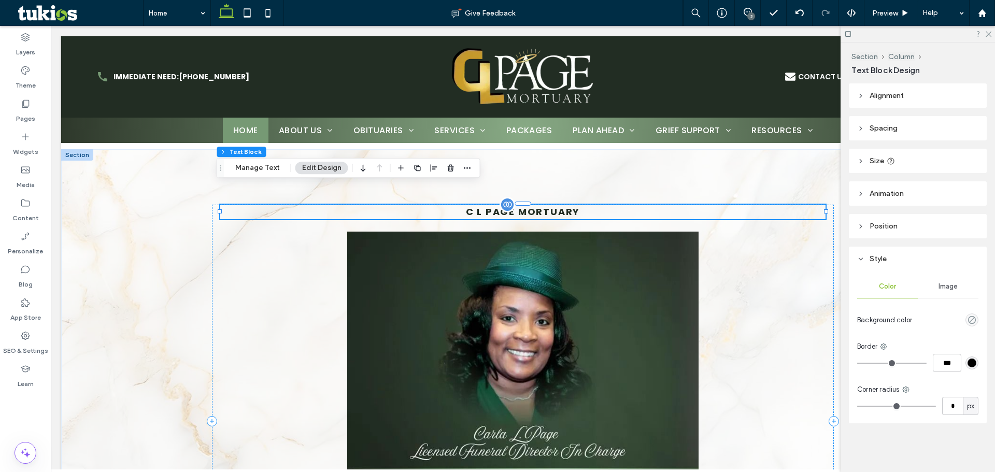
click at [553, 205] on div "C L Page Mortuary" at bounding box center [523, 212] width 606 height 15
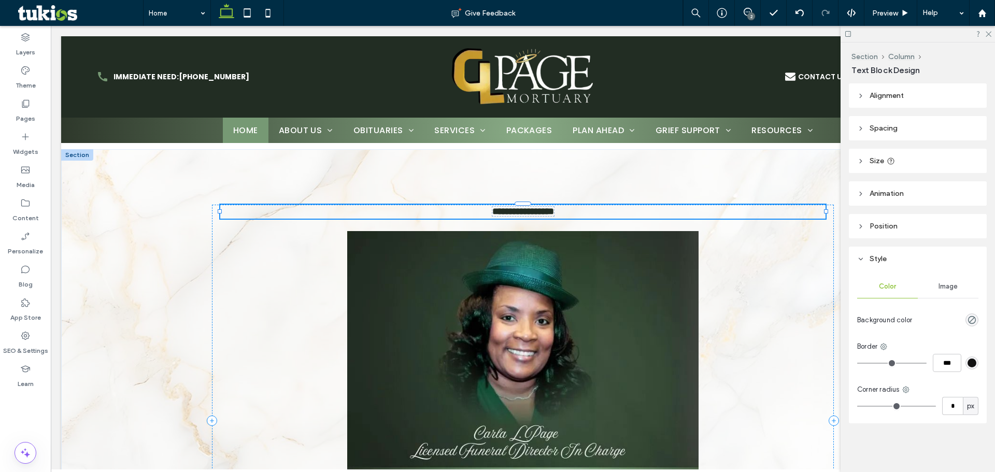
type input "*******"
type input "**"
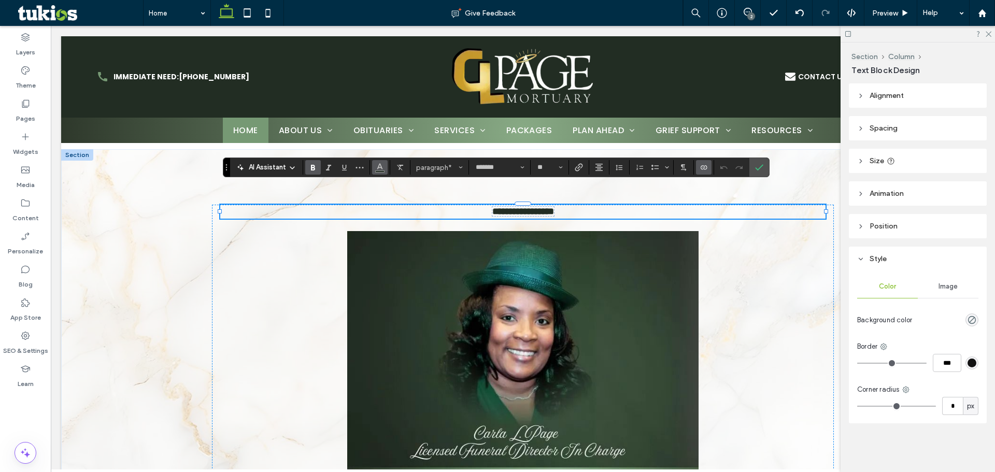
click at [376, 165] on icon "Color" at bounding box center [380, 166] width 8 height 8
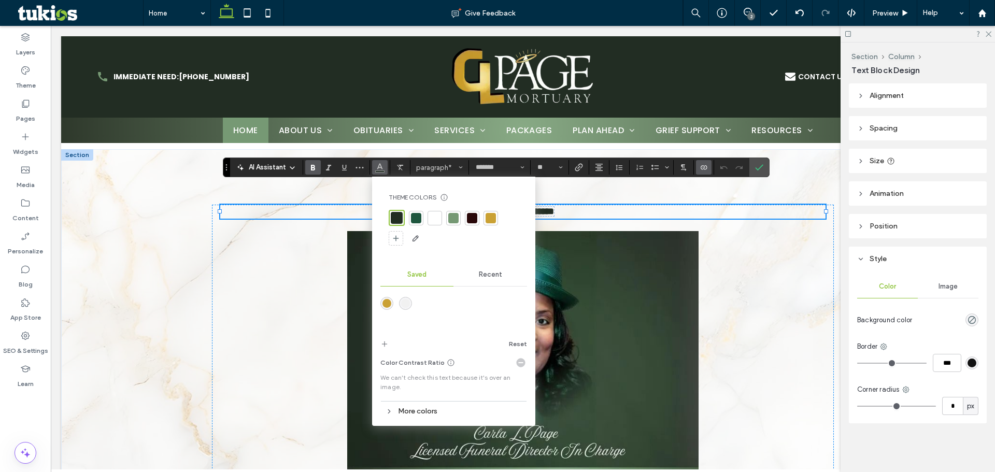
click at [418, 213] on div at bounding box center [416, 218] width 10 height 10
click at [543, 165] on input "**" at bounding box center [547, 167] width 20 height 8
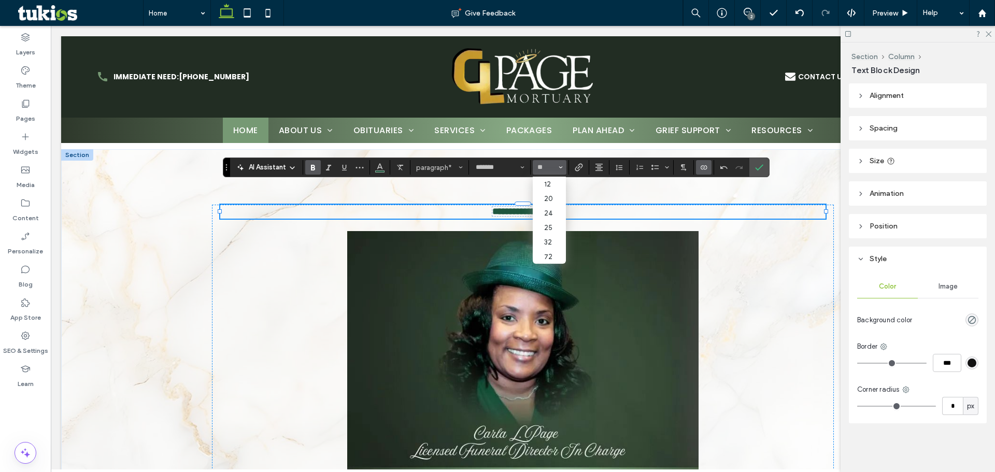
type input "**"
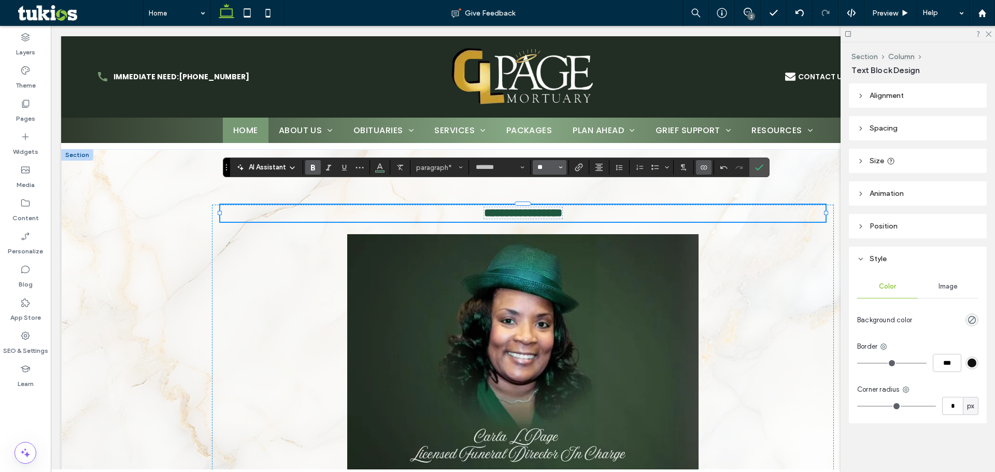
click at [543, 165] on input "**" at bounding box center [547, 167] width 20 height 8
type input "**"
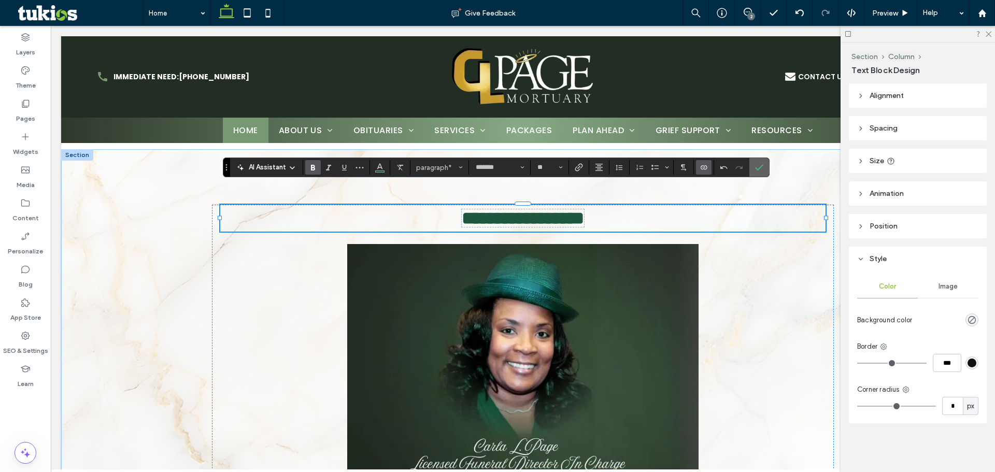
click at [759, 162] on span "Confirm" at bounding box center [757, 167] width 5 height 19
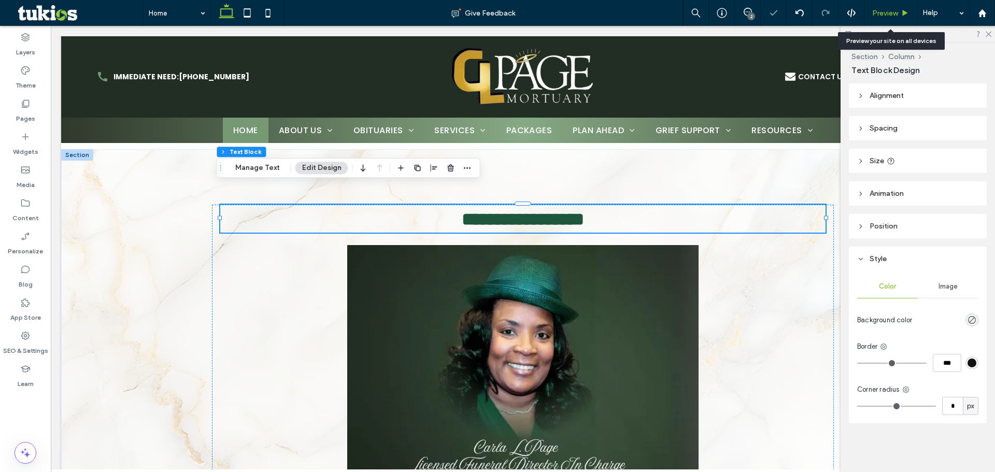
click at [886, 8] on div "Preview" at bounding box center [891, 13] width 53 height 26
click at [883, 11] on span "Preview" at bounding box center [885, 13] width 26 height 9
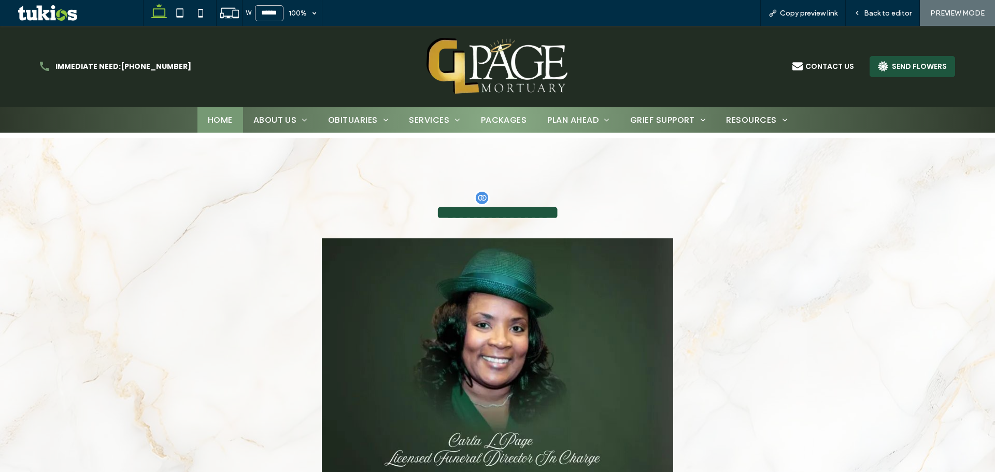
click at [533, 204] on span "**********" at bounding box center [498, 213] width 122 height 18
click at [473, 204] on span "**********" at bounding box center [498, 213] width 122 height 18
click at [871, 16] on span "Back to editor" at bounding box center [888, 13] width 48 height 9
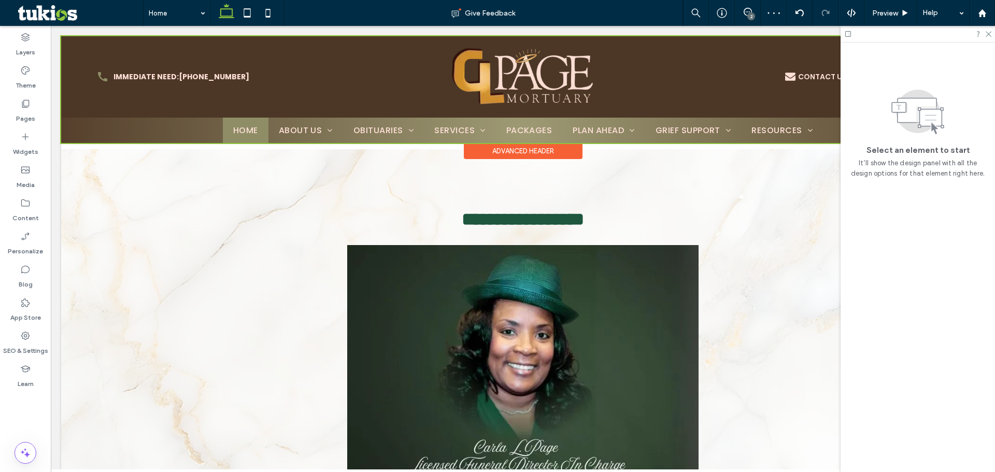
scroll to position [613, 0]
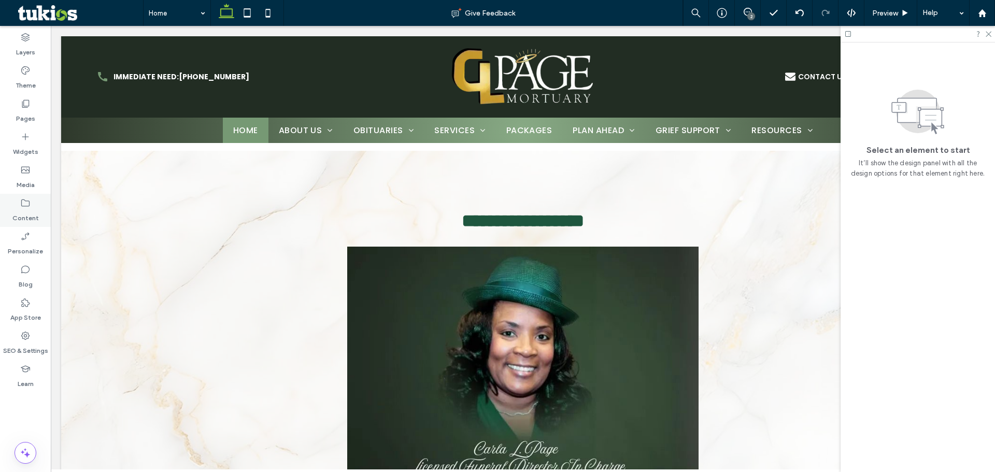
click at [28, 207] on icon at bounding box center [25, 203] width 10 height 10
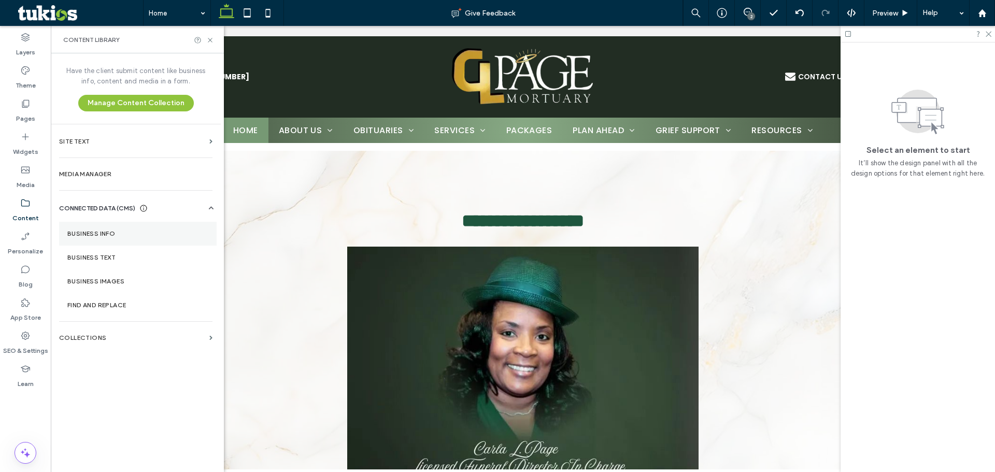
click at [75, 227] on section "Business Info" at bounding box center [138, 234] width 158 height 24
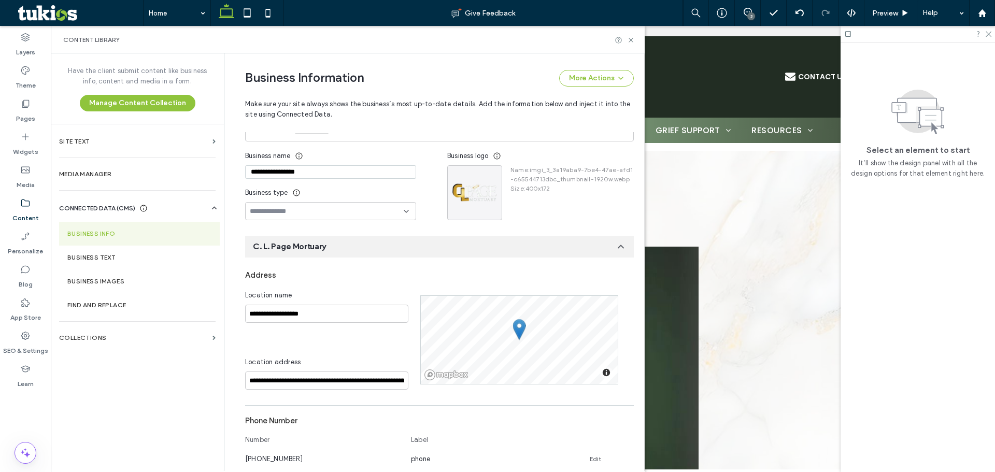
scroll to position [2, 0]
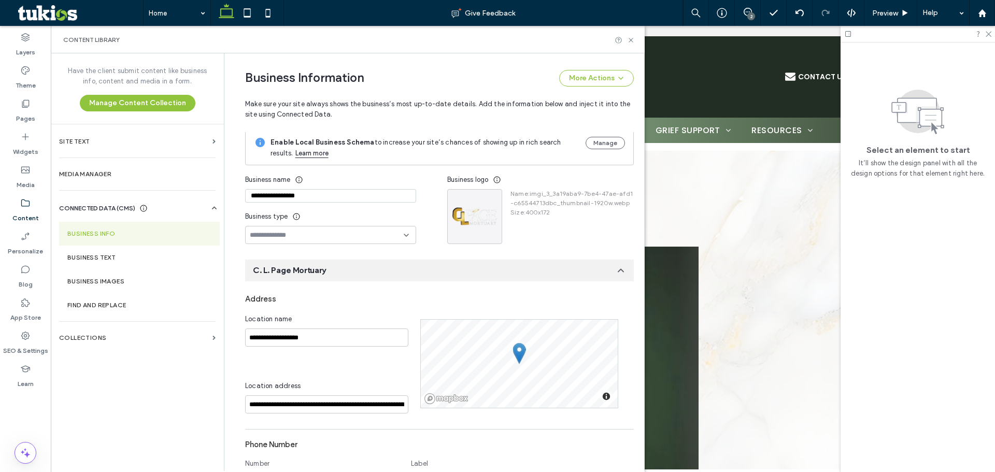
click at [250, 196] on input "**********" at bounding box center [330, 195] width 171 height 13
click at [257, 196] on input "**********" at bounding box center [330, 195] width 171 height 13
type input "**********"
click at [326, 212] on div "Business type" at bounding box center [330, 216] width 171 height 19
click at [631, 33] on div "Content Library" at bounding box center [348, 39] width 594 height 27
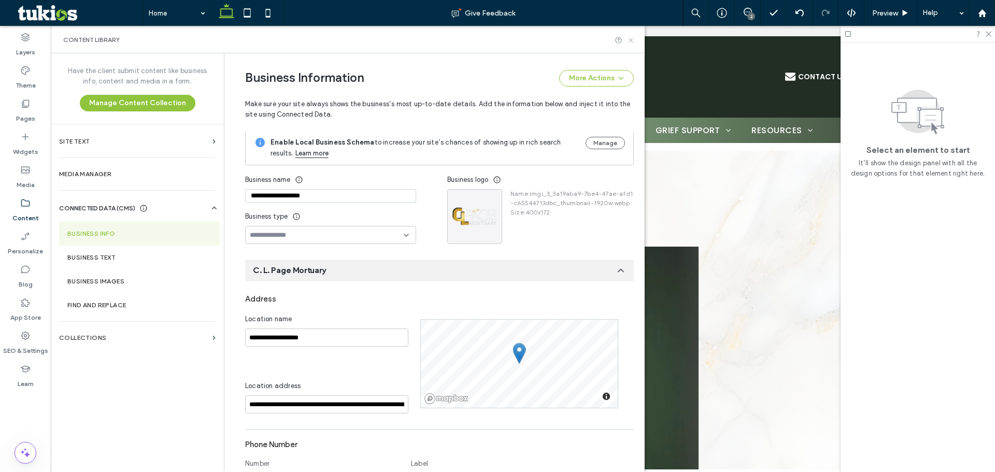
click at [632, 38] on use at bounding box center [631, 40] width 4 height 4
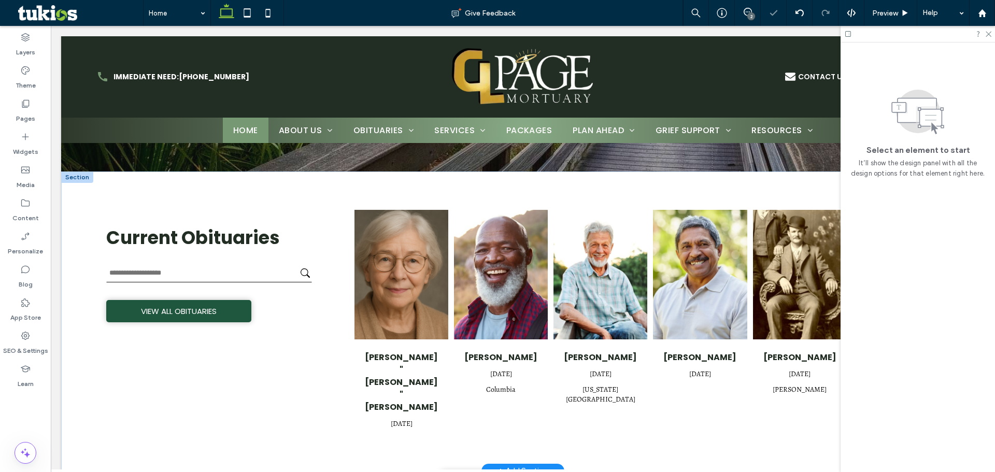
scroll to position [415, 0]
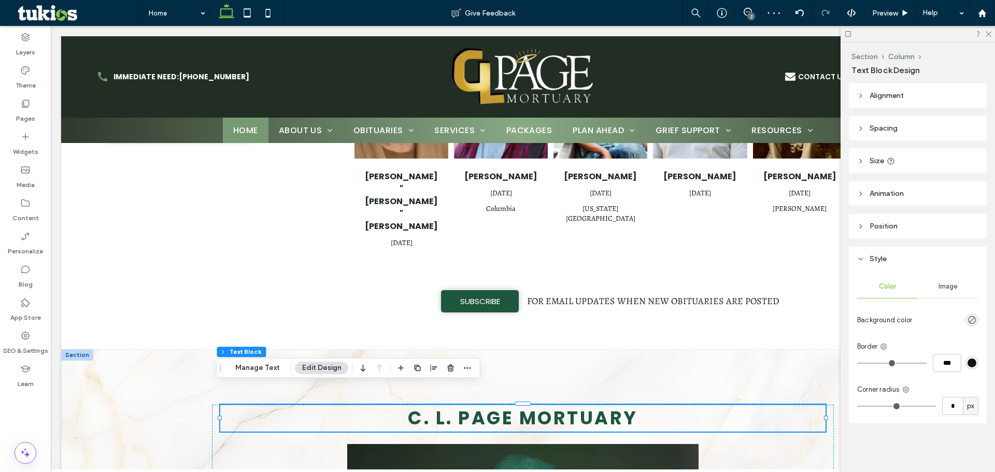
click at [500, 405] on span "C. L. Page Mortuary" at bounding box center [523, 417] width 230 height 25
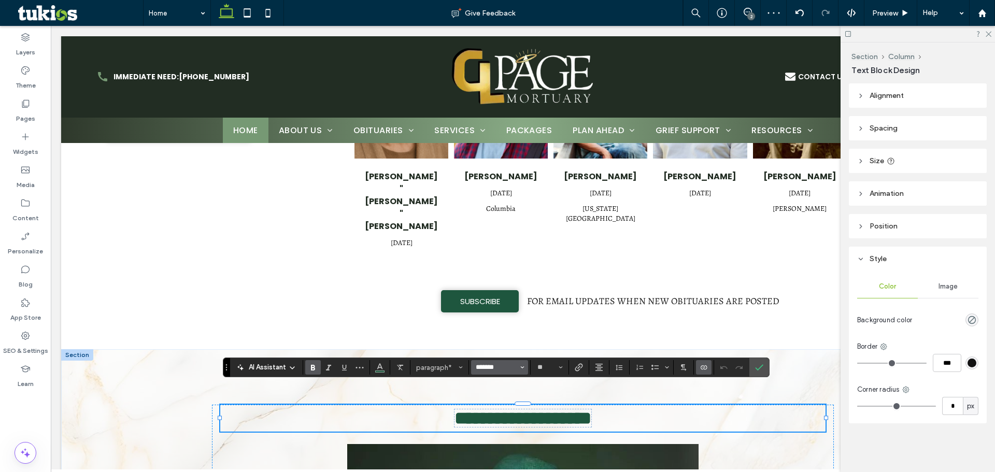
click at [488, 366] on input "*******" at bounding box center [497, 367] width 44 height 8
click at [496, 328] on label "Alex Brush" at bounding box center [519, 336] width 96 height 16
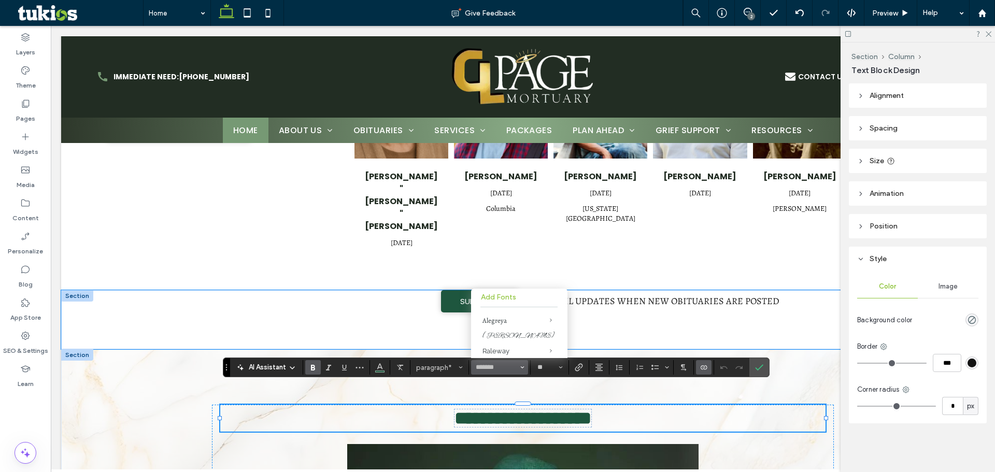
type input "**********"
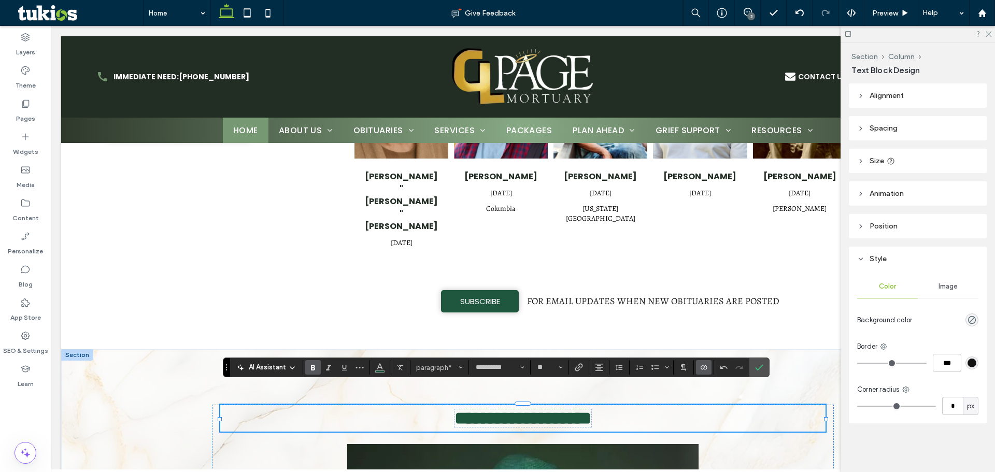
click at [311, 363] on icon "Bold" at bounding box center [313, 367] width 8 height 8
drag, startPoint x: 488, startPoint y: 405, endPoint x: 628, endPoint y: 402, distance: 140.0
click at [488, 410] on span "**********" at bounding box center [523, 419] width 137 height 18
click at [359, 370] on icon "More" at bounding box center [360, 367] width 8 height 8
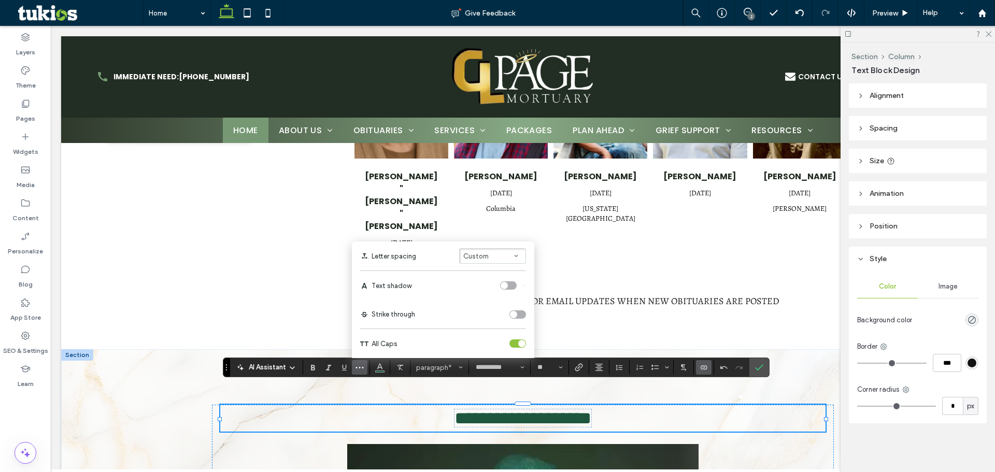
click at [516, 346] on div "toggle" at bounding box center [518, 344] width 17 height 8
click at [618, 408] on p "**********" at bounding box center [523, 418] width 606 height 27
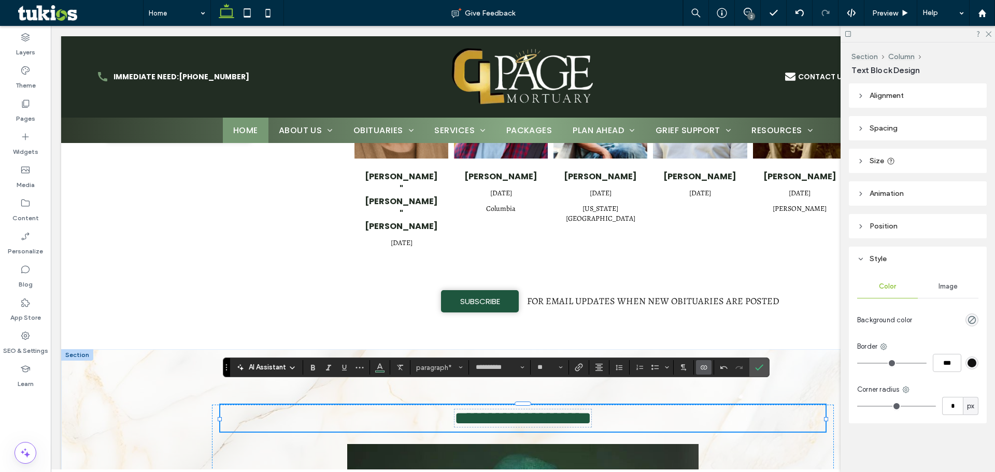
click at [569, 410] on span "**********" at bounding box center [523, 419] width 137 height 18
click at [573, 410] on span "**********" at bounding box center [523, 419] width 137 height 18
click at [363, 364] on button "More" at bounding box center [360, 367] width 16 height 15
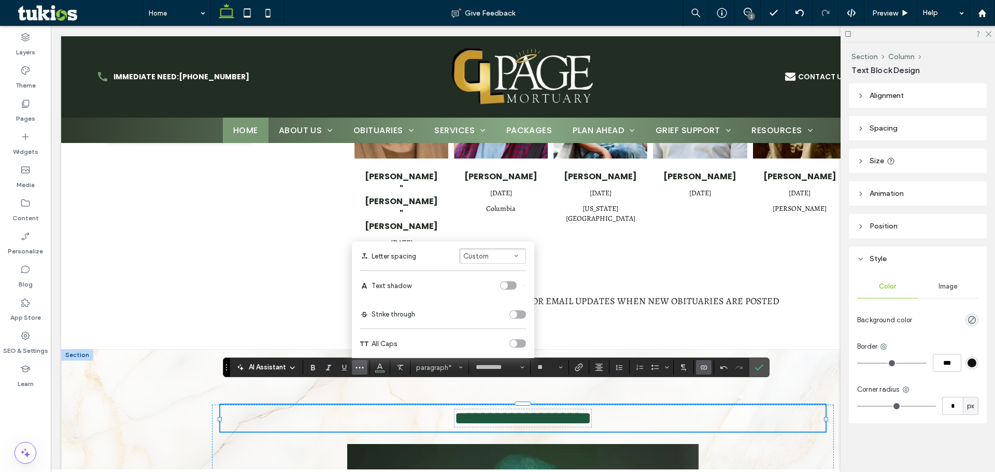
click at [491, 255] on button "Custom" at bounding box center [492, 256] width 67 height 16
click at [492, 196] on div "Auto" at bounding box center [487, 196] width 32 height 8
click at [553, 365] on input "**" at bounding box center [547, 367] width 20 height 8
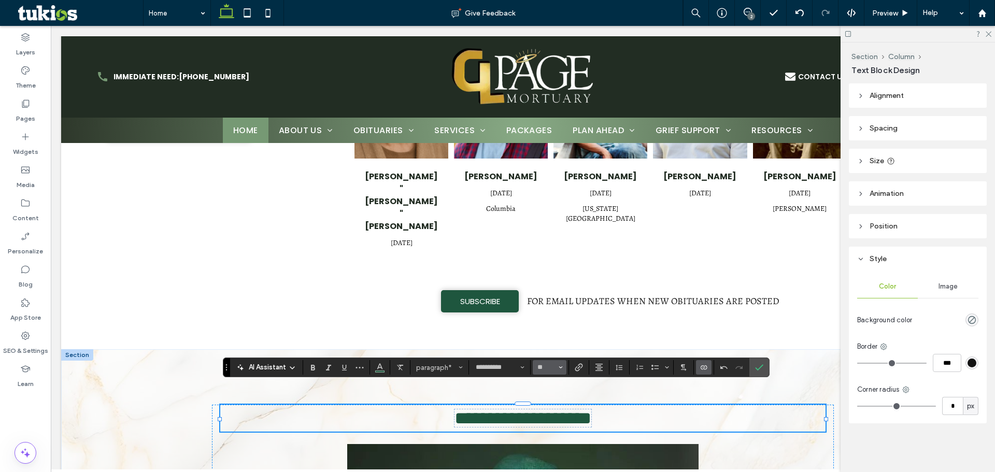
type input "**"
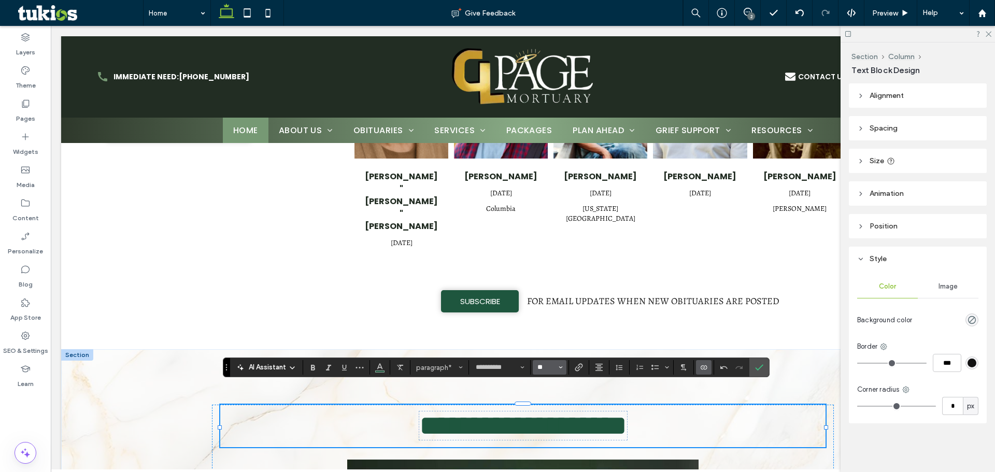
click at [553, 365] on input "**" at bounding box center [547, 367] width 20 height 8
type input "**"
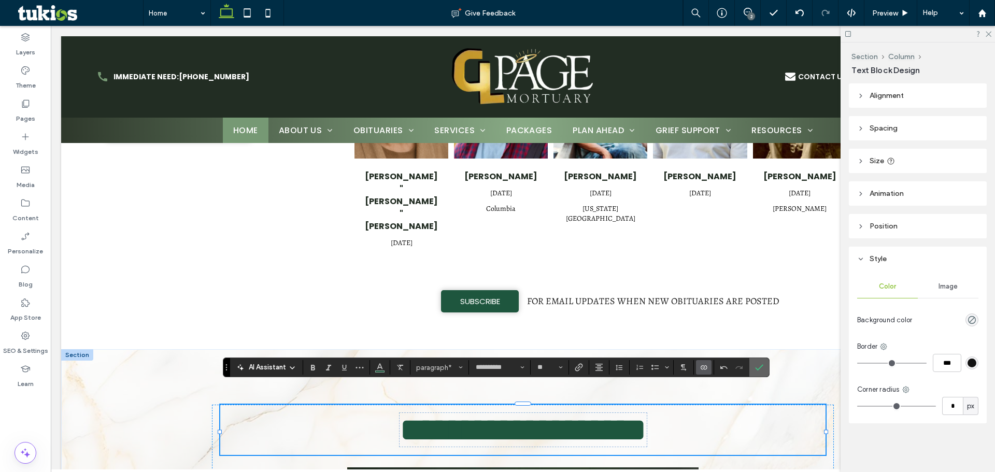
click at [758, 369] on icon "Confirm" at bounding box center [759, 367] width 8 height 8
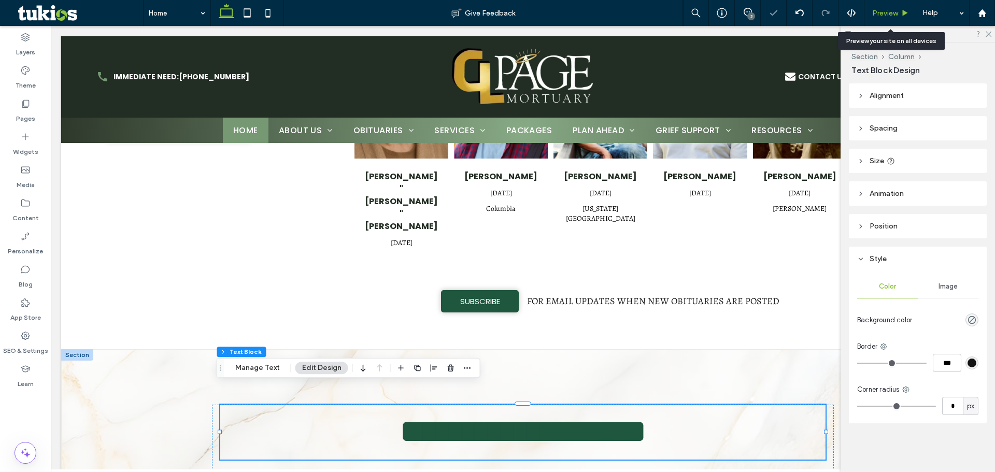
click at [896, 18] on div "Preview" at bounding box center [891, 13] width 53 height 26
drag, startPoint x: 893, startPoint y: 12, endPoint x: 673, endPoint y: 311, distance: 370.1
click at [893, 12] on span "Preview" at bounding box center [885, 13] width 26 height 9
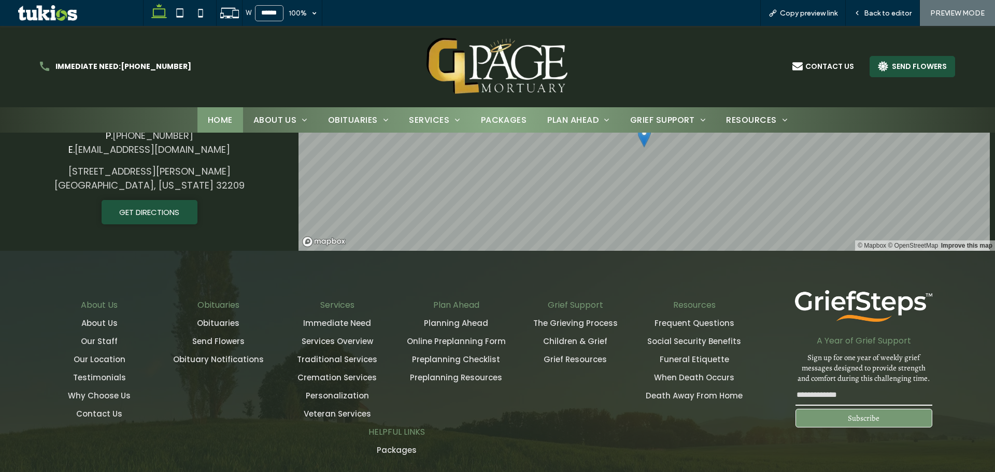
scroll to position [1917, 0]
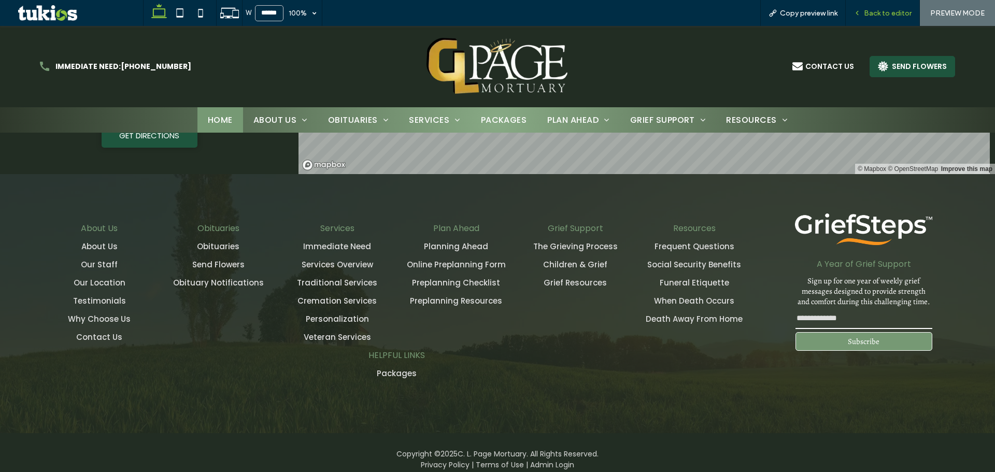
click at [886, 5] on div "Back to editor" at bounding box center [883, 13] width 74 height 26
click at [886, 7] on div "Back to editor" at bounding box center [883, 13] width 74 height 26
click at [886, 11] on span "Back to editor" at bounding box center [888, 13] width 48 height 9
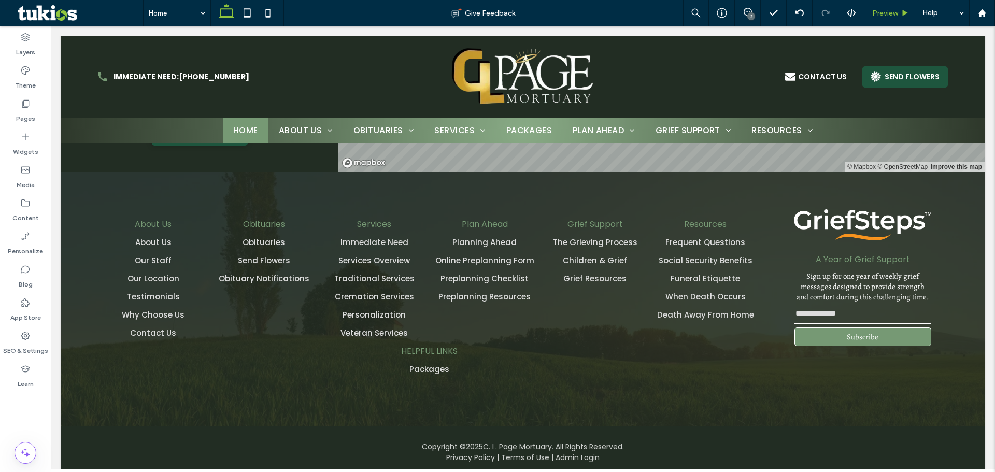
scroll to position [1907, 0]
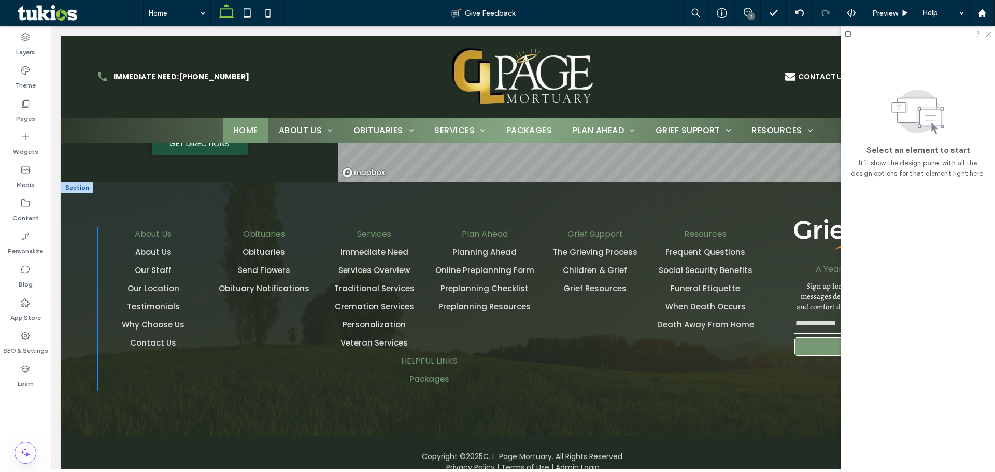
click at [463, 358] on div "HELPFUL LINKS Packages" at bounding box center [429, 373] width 110 height 36
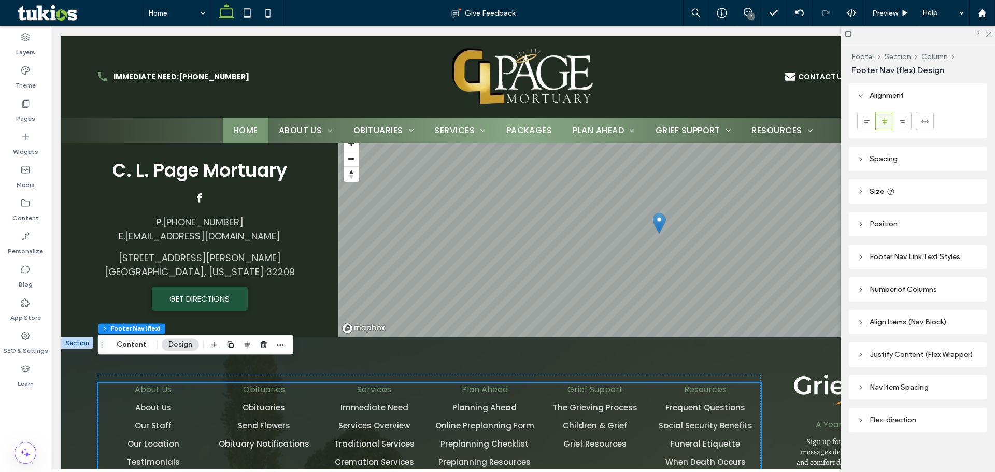
scroll to position [1855, 0]
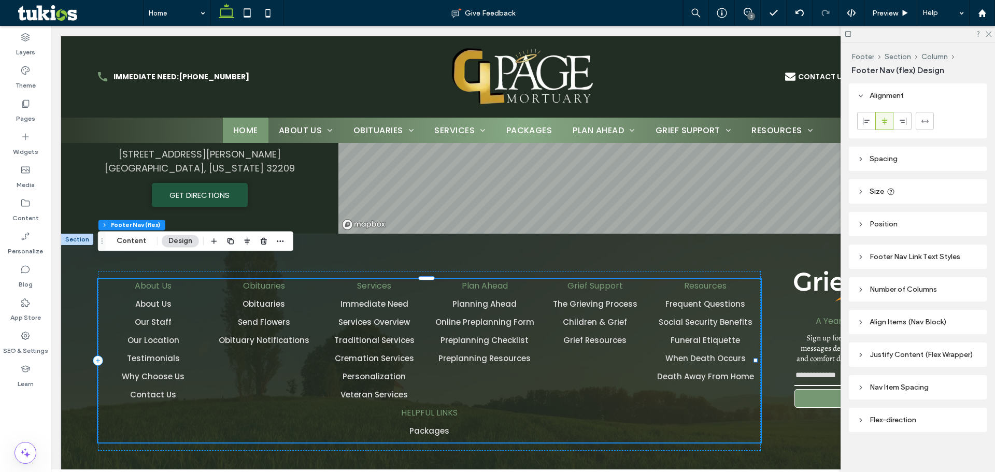
click at [492, 394] on div "About Us About Us Our Staff Our Location Testimonials Why Choose Us Contact Us …" at bounding box center [429, 360] width 663 height 163
click at [145, 237] on button "Content" at bounding box center [131, 241] width 43 height 12
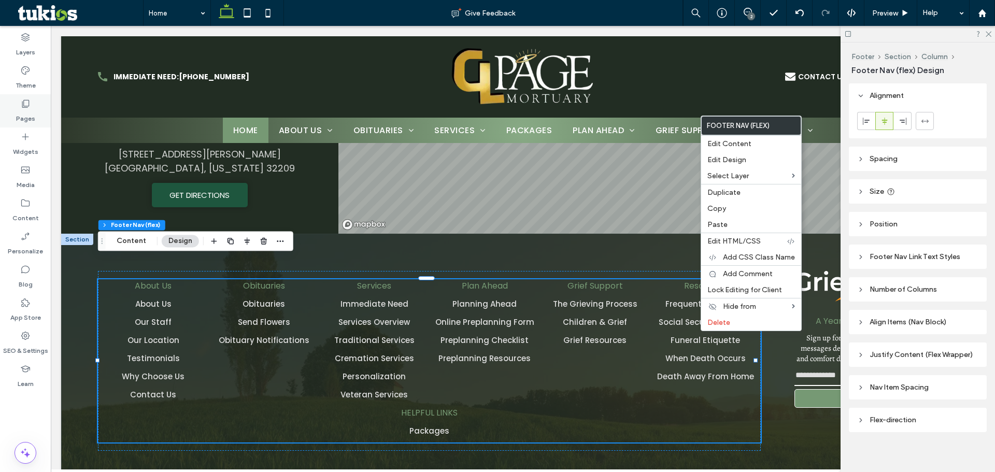
click at [23, 111] on label "Pages" at bounding box center [25, 116] width 19 height 15
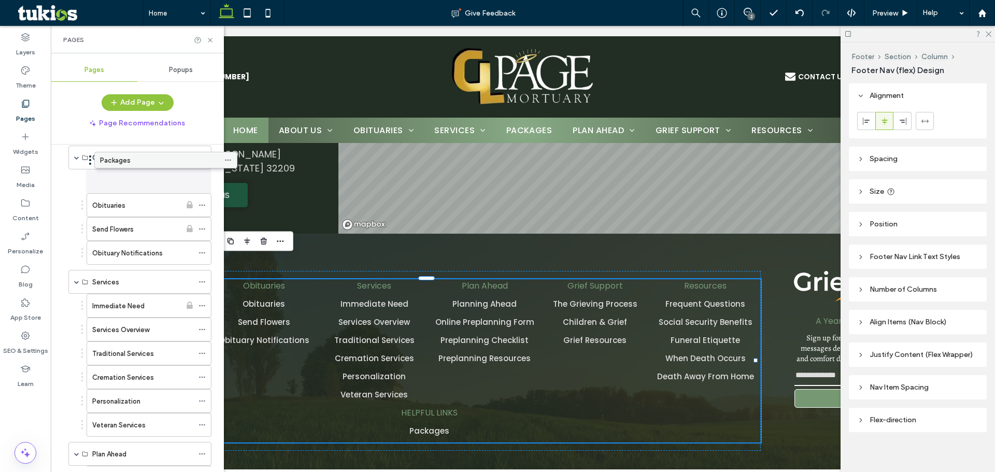
scroll to position [197, 0]
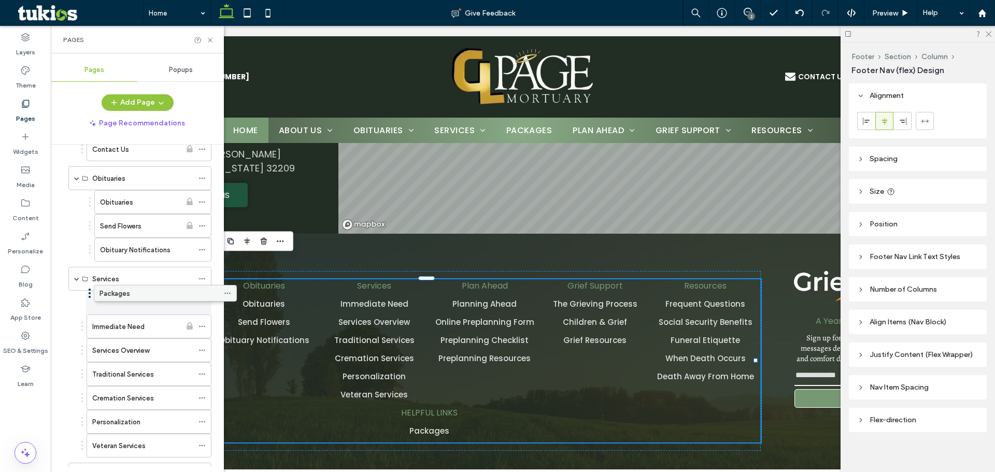
drag, startPoint x: 105, startPoint y: 281, endPoint x: 131, endPoint y: 293, distance: 28.1
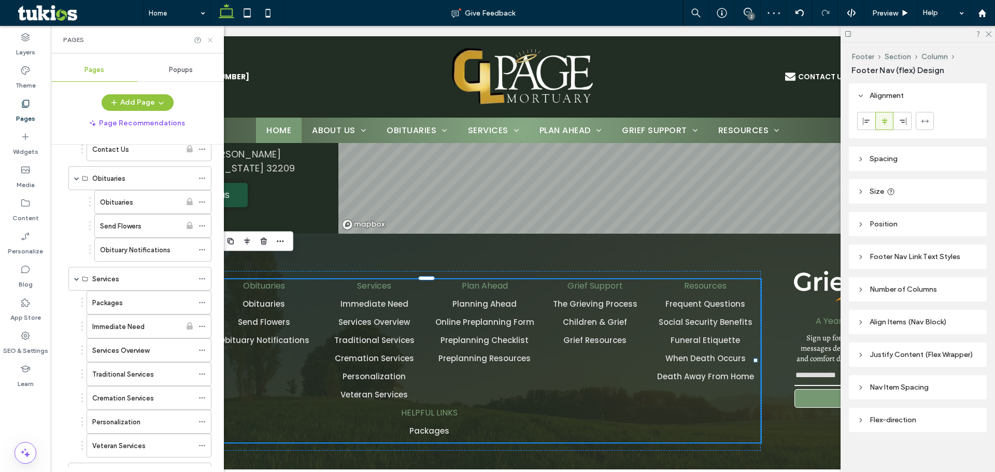
click at [211, 41] on icon at bounding box center [210, 40] width 8 height 8
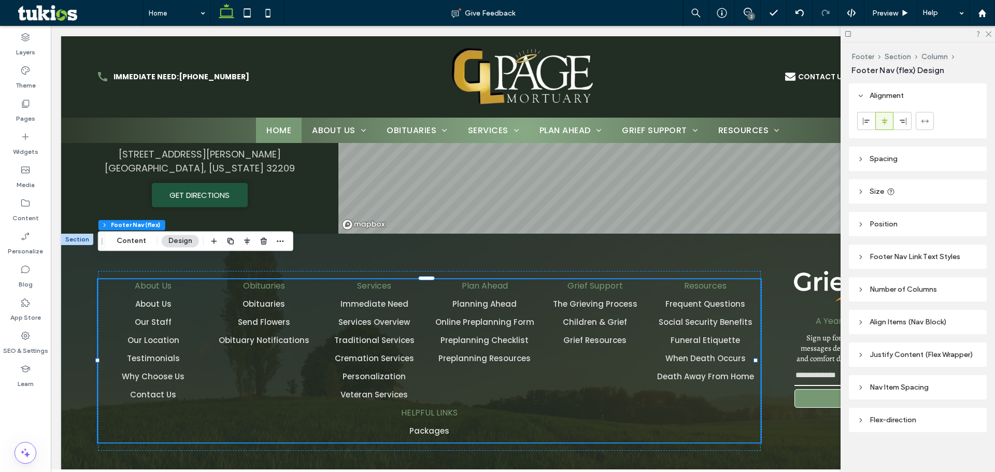
click at [753, 234] on div "About Us About Us Our Staff Our Location Testimonials Why Choose Us Contact Us …" at bounding box center [523, 361] width 924 height 254
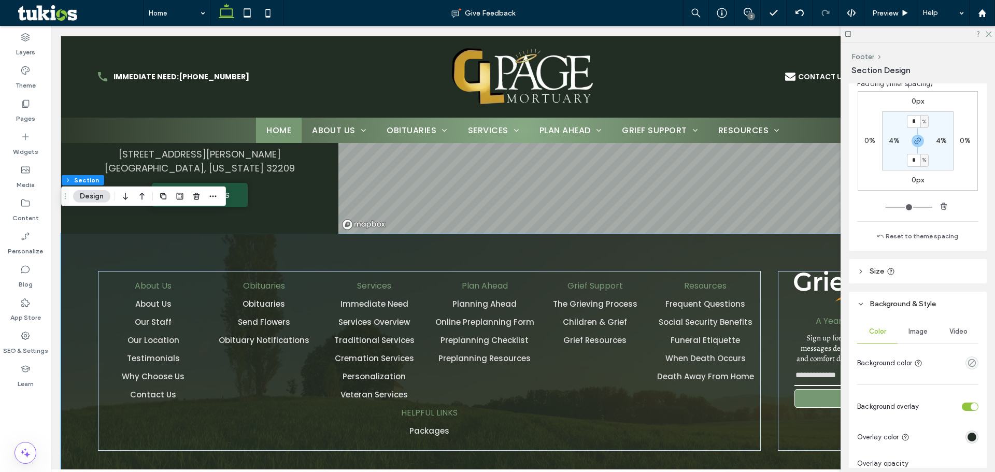
scroll to position [207, 0]
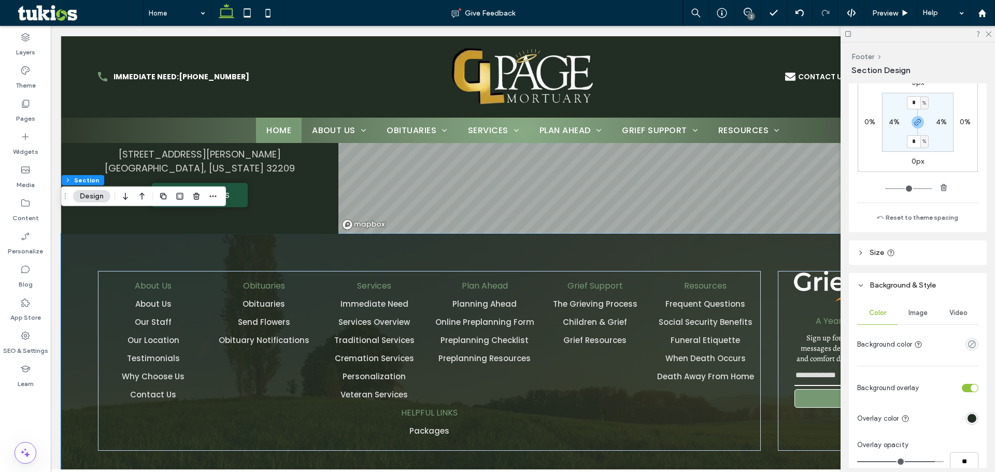
click at [909, 318] on div "Image" at bounding box center [918, 313] width 40 height 23
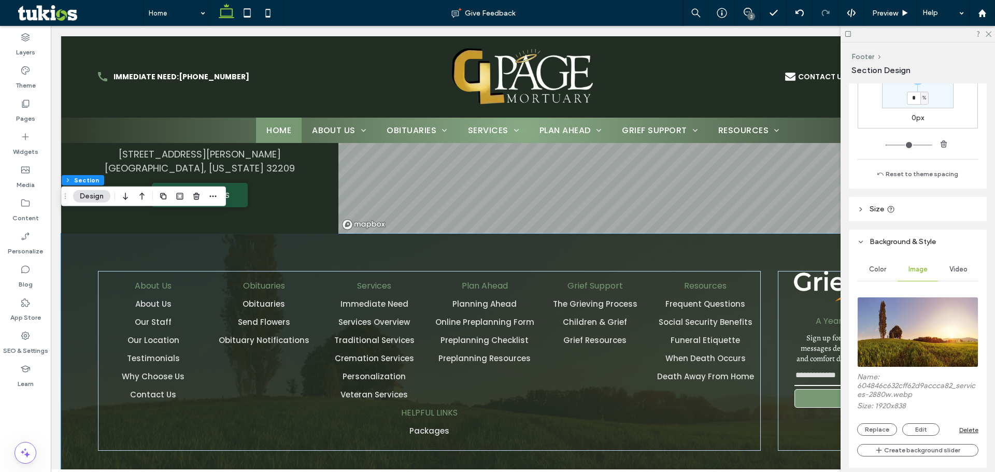
scroll to position [311, 0]
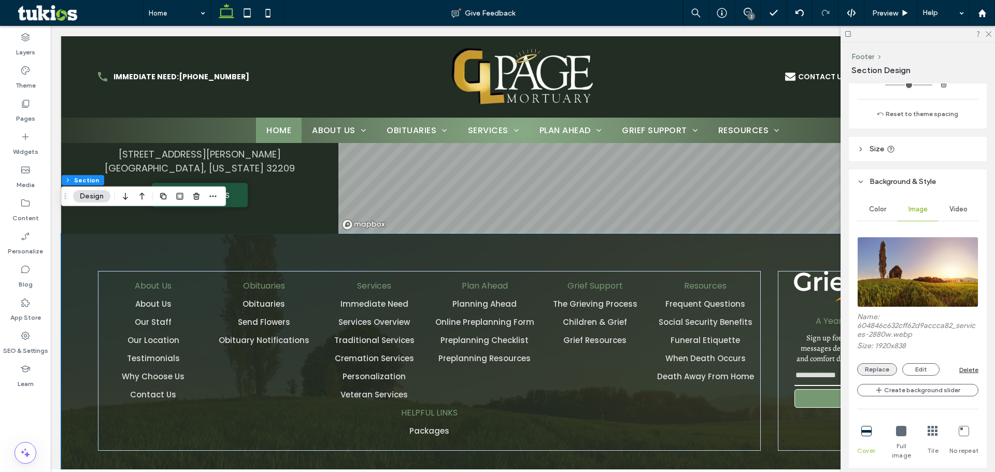
drag, startPoint x: 895, startPoint y: 374, endPoint x: 889, endPoint y: 372, distance: 6.4
click at [893, 374] on div "Replace Edit" at bounding box center [908, 369] width 102 height 12
click at [889, 372] on button "Replace" at bounding box center [877, 369] width 40 height 12
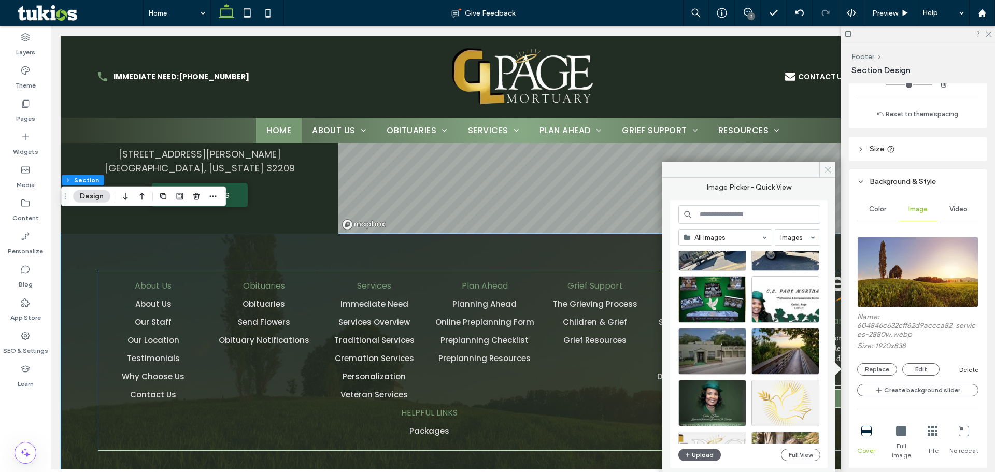
scroll to position [1854, 0]
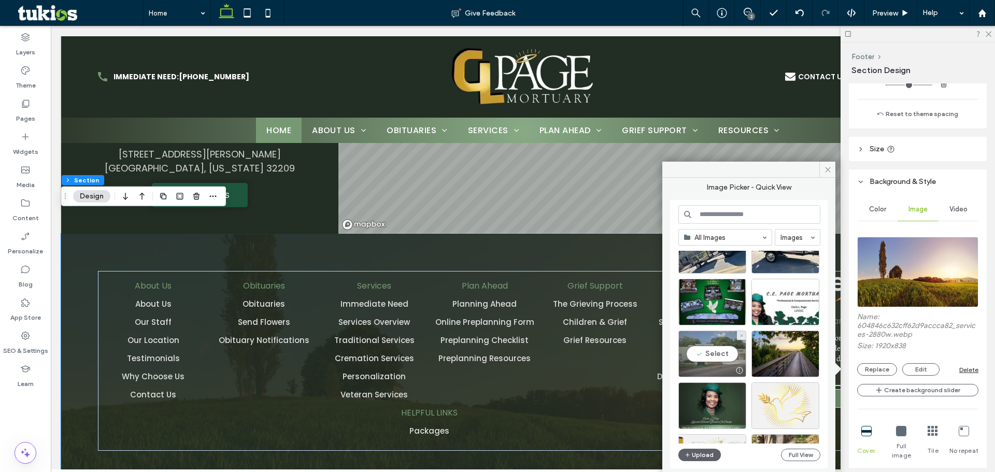
click at [729, 359] on div "Select" at bounding box center [713, 354] width 68 height 47
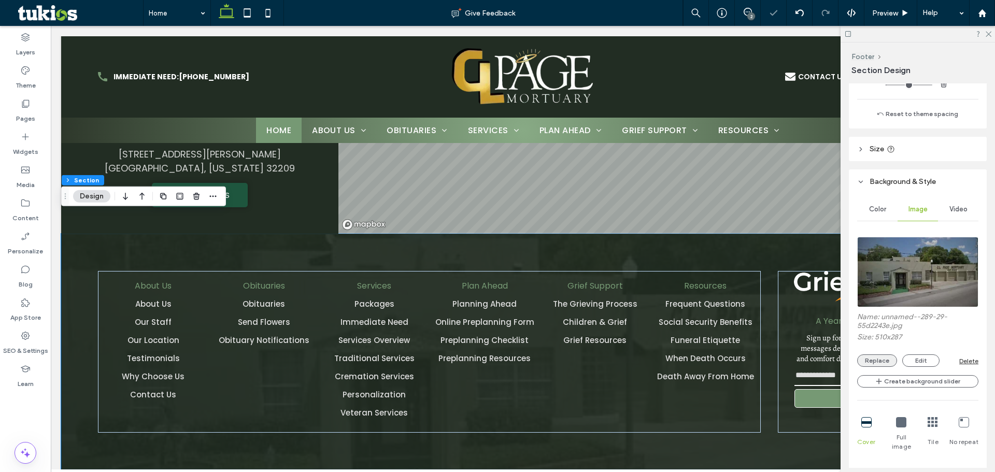
click at [893, 366] on button "Replace" at bounding box center [877, 361] width 40 height 12
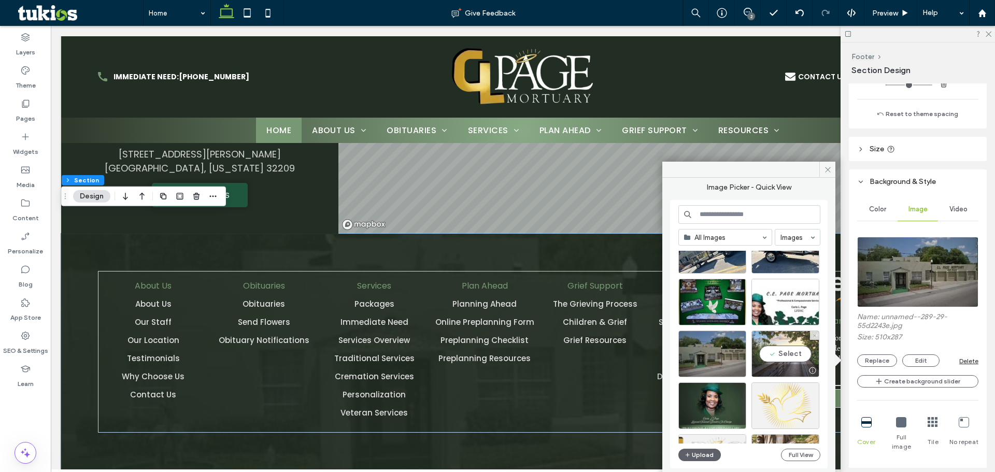
click at [782, 367] on div at bounding box center [785, 370] width 67 height 12
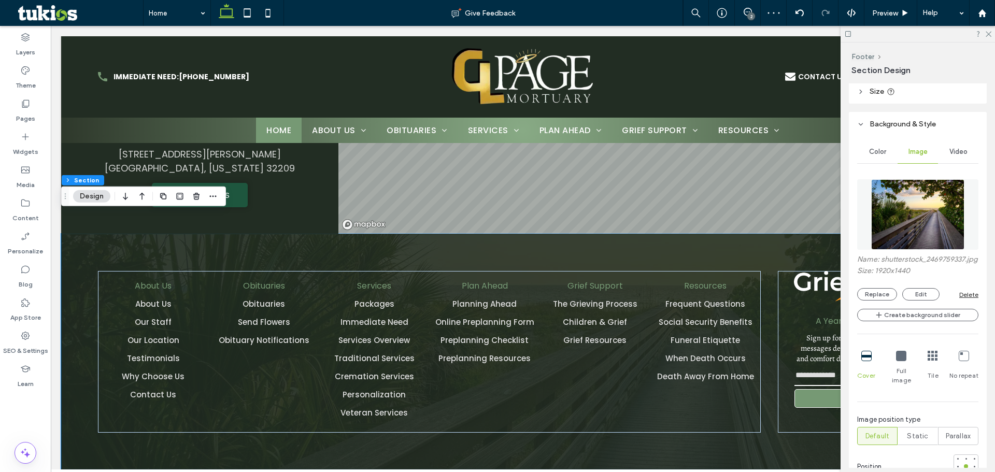
scroll to position [467, 0]
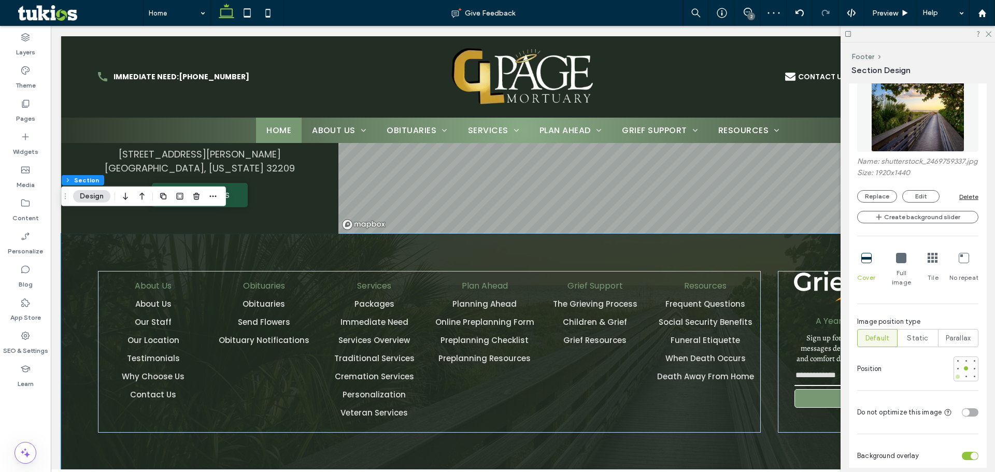
click at [954, 373] on div at bounding box center [957, 376] width 7 height 7
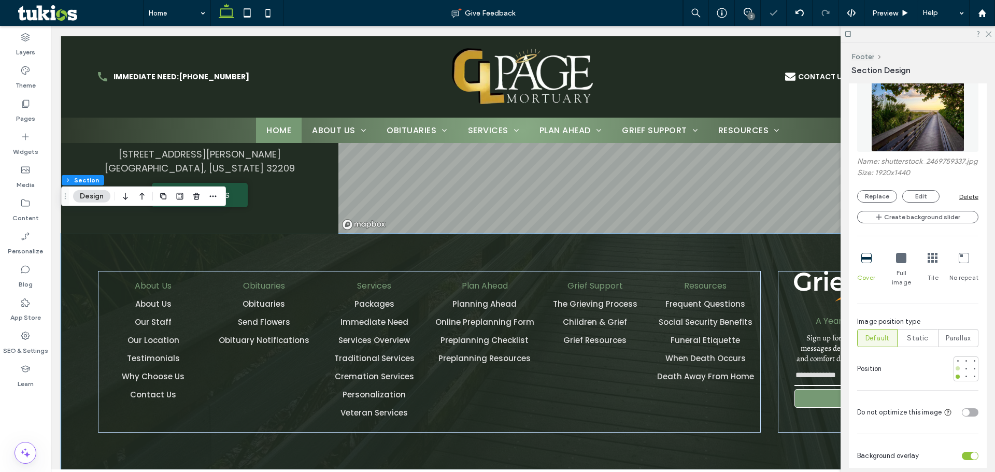
click at [956, 370] on div at bounding box center [958, 369] width 4 height 4
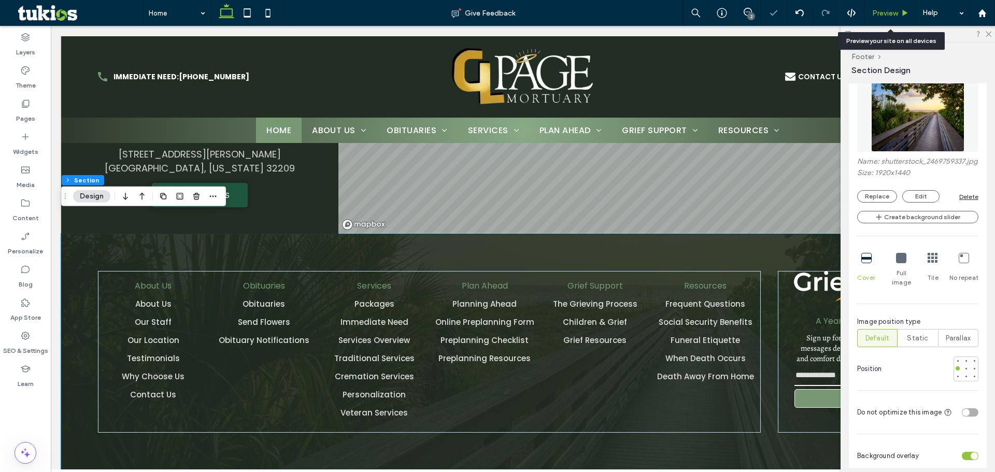
click at [889, 13] on span "Preview" at bounding box center [885, 13] width 26 height 9
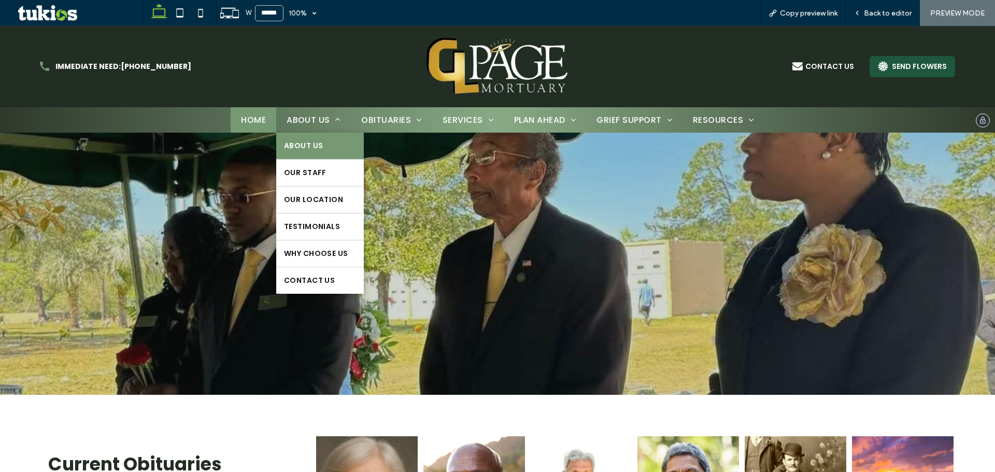
click at [316, 140] on span "About Us" at bounding box center [303, 145] width 39 height 11
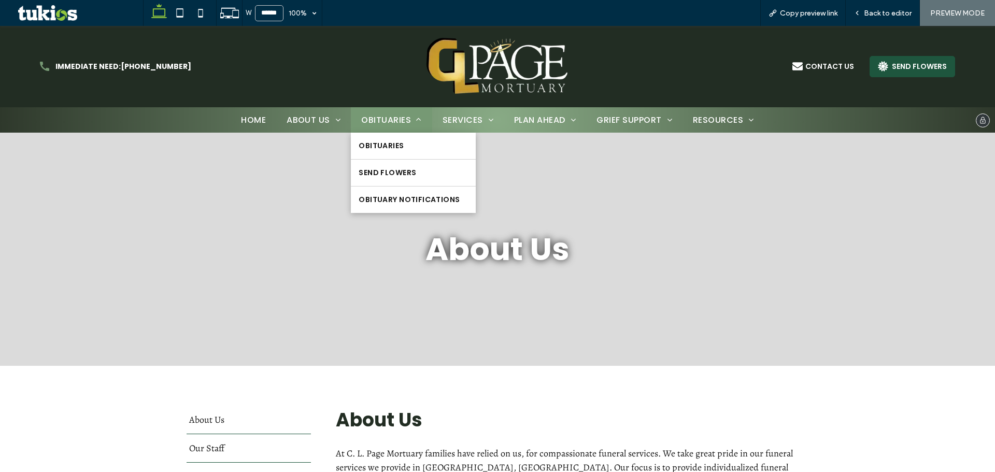
click at [375, 120] on span "Obituaries" at bounding box center [391, 120] width 60 height 13
click at [384, 143] on span "Obituaries" at bounding box center [381, 145] width 45 height 11
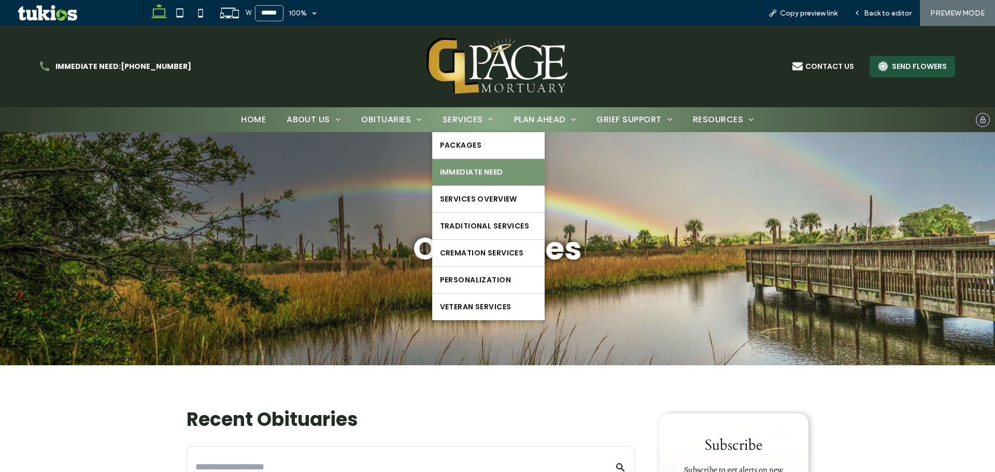
drag, startPoint x: 493, startPoint y: 162, endPoint x: 494, endPoint y: 189, distance: 27.0
click at [493, 162] on link "Immediate Need" at bounding box center [488, 172] width 112 height 26
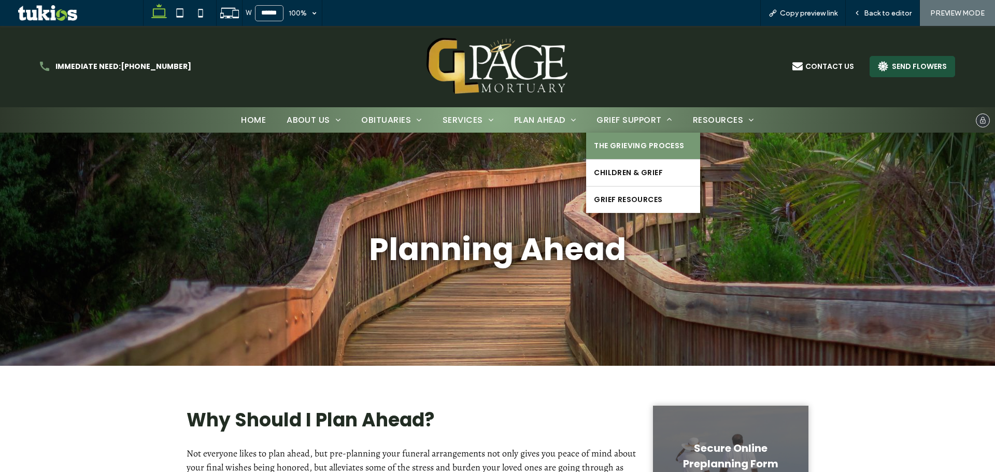
click at [640, 159] on link "The Grieving Process" at bounding box center [643, 146] width 114 height 26
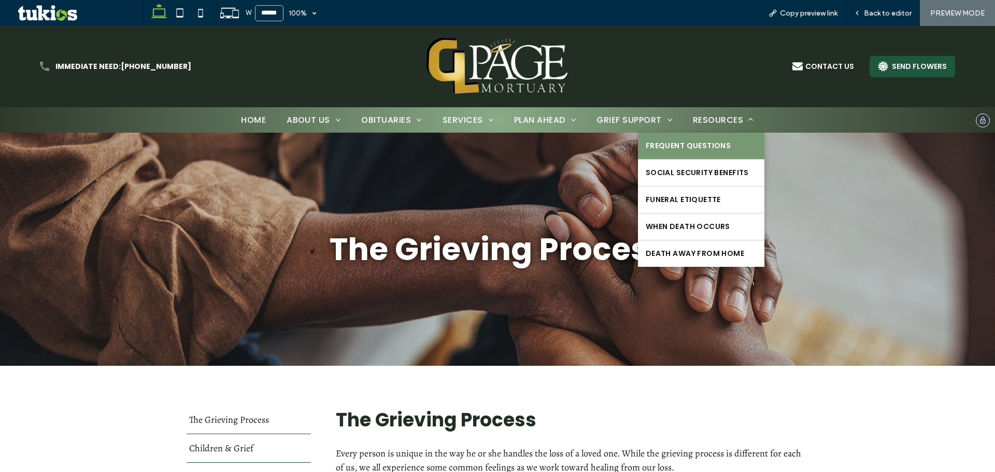
click at [727, 140] on link "Frequent Questions" at bounding box center [701, 146] width 126 height 26
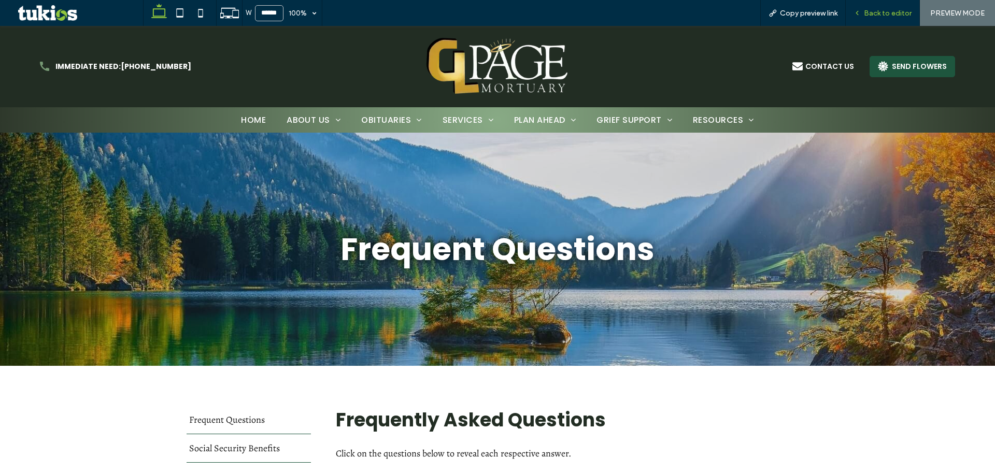
click at [888, 11] on span "Back to editor" at bounding box center [888, 13] width 48 height 9
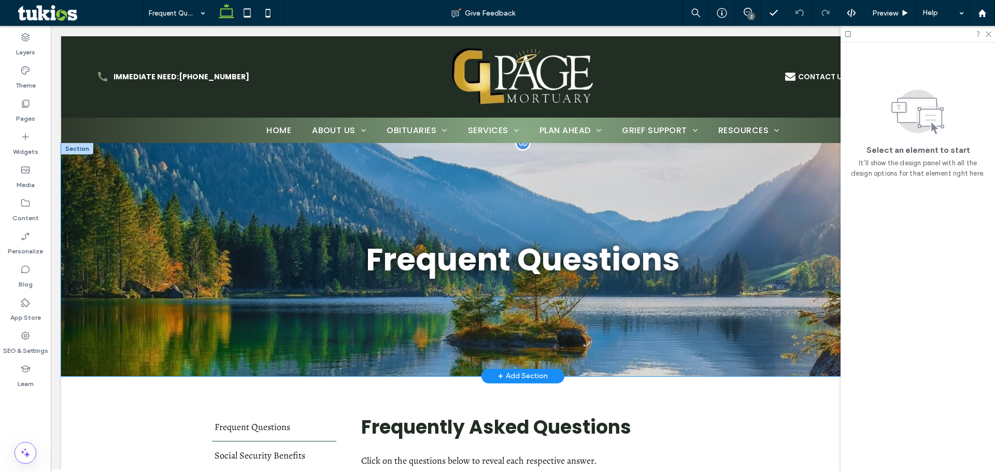
drag, startPoint x: 731, startPoint y: 350, endPoint x: 794, endPoint y: 339, distance: 64.2
click at [730, 350] on div "Frequent Questions" at bounding box center [523, 259] width 622 height 233
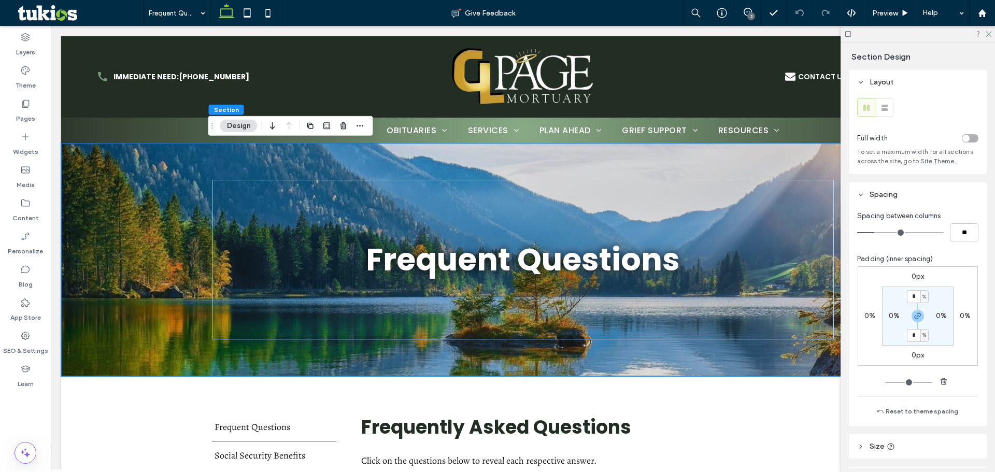
scroll to position [156, 0]
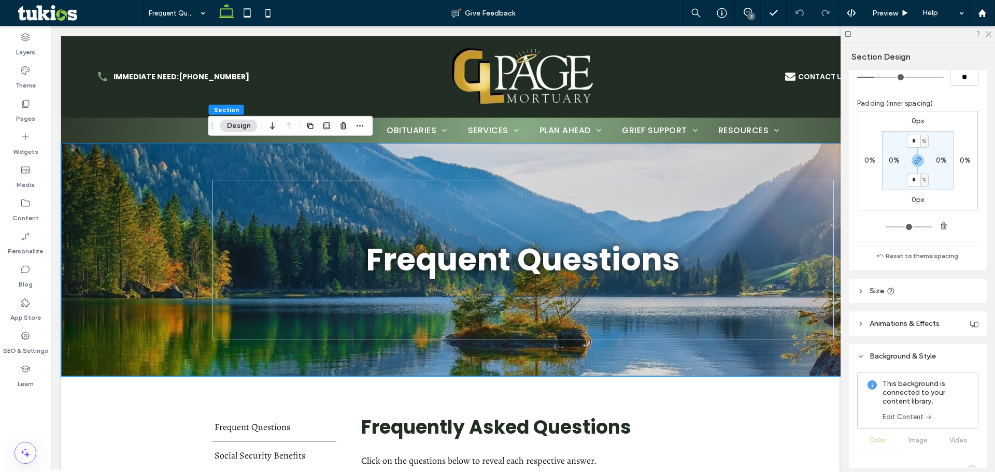
click at [892, 418] on link "Edit Content" at bounding box center [908, 417] width 50 height 10
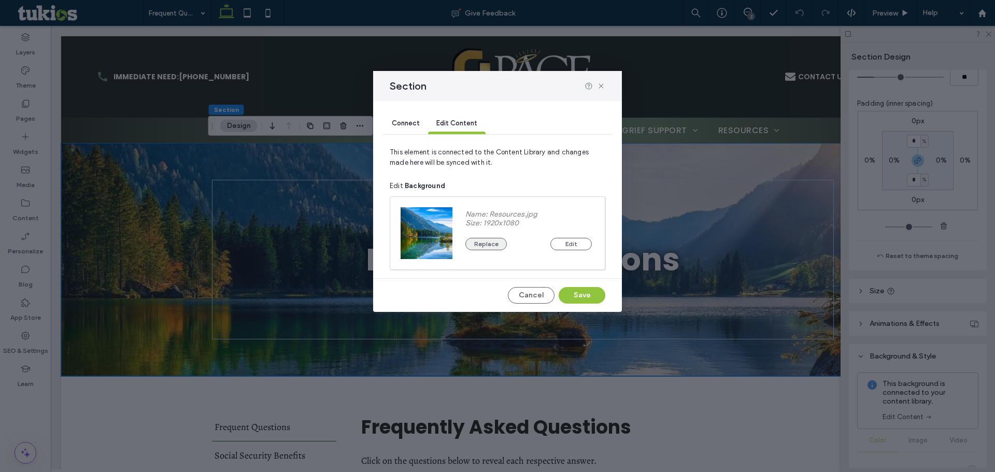
click at [500, 245] on button "Replace" at bounding box center [486, 244] width 41 height 12
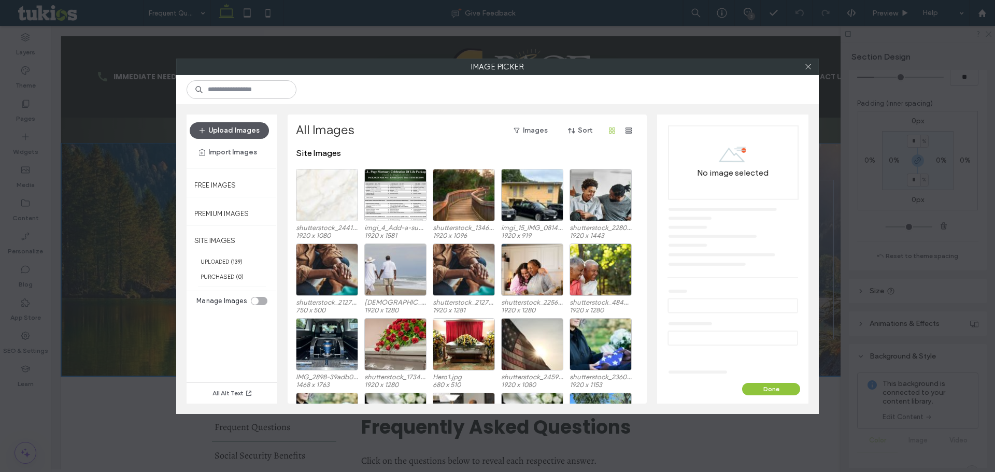
click at [265, 133] on button "Upload Images" at bounding box center [229, 130] width 79 height 17
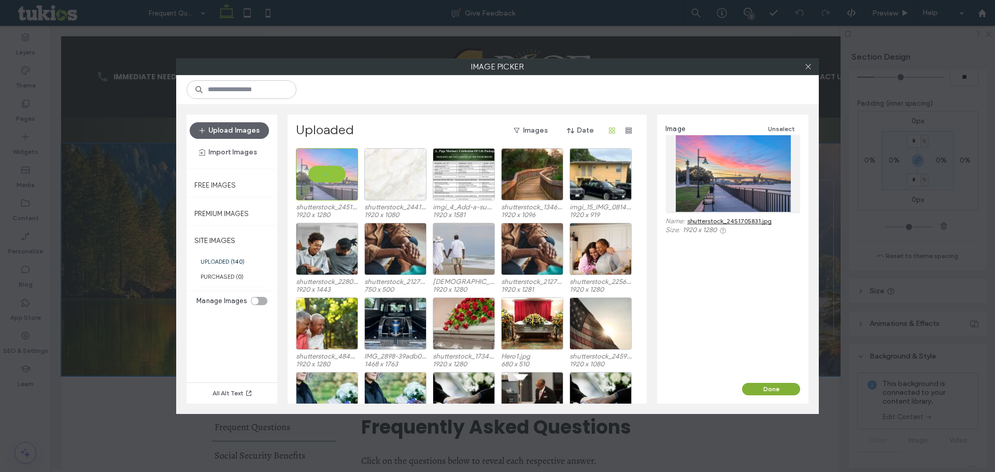
click at [779, 387] on button "Done" at bounding box center [771, 389] width 58 height 12
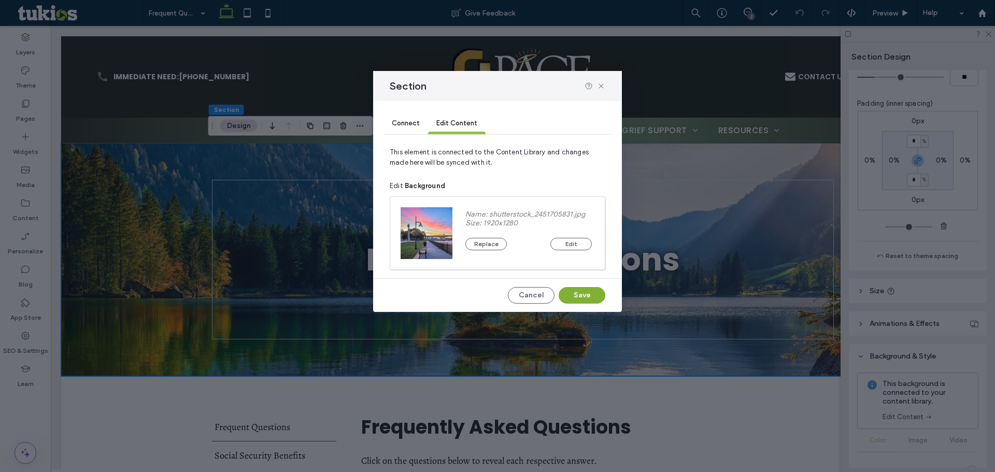
click at [580, 294] on button "Save" at bounding box center [582, 295] width 47 height 17
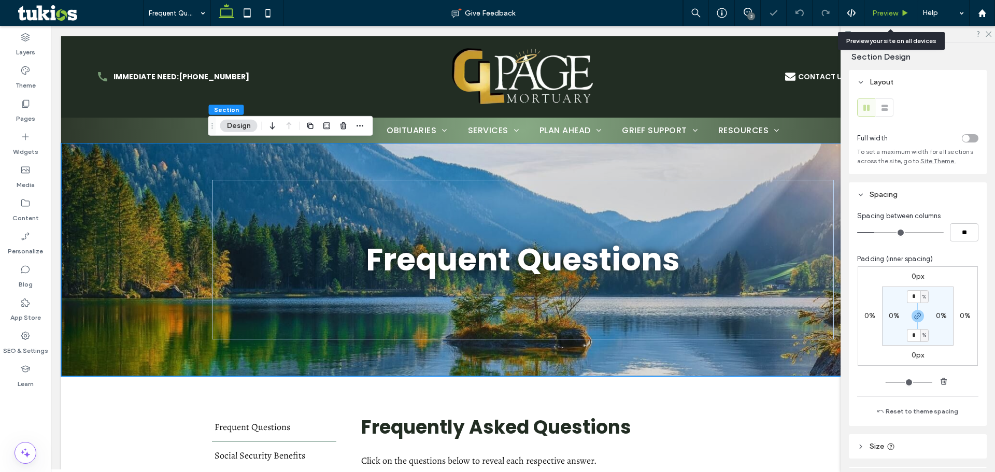
click at [871, 9] on div "Preview" at bounding box center [891, 13] width 52 height 9
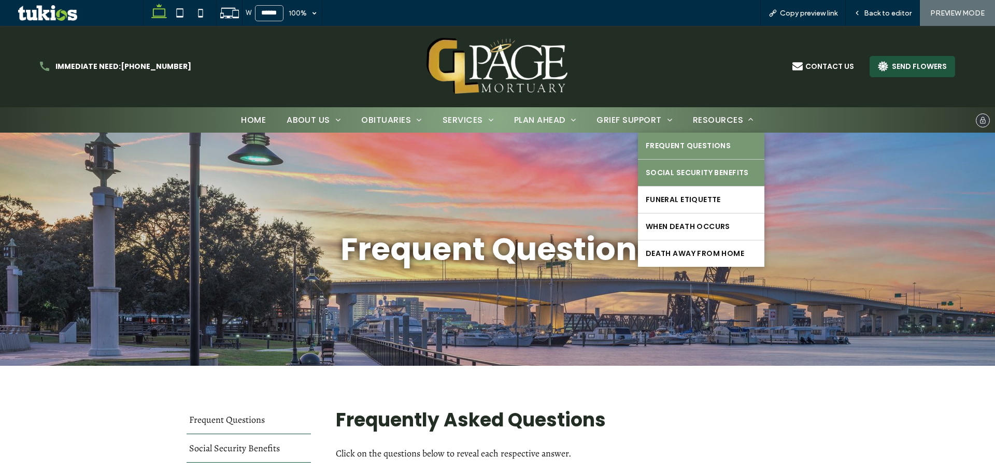
click at [722, 173] on span "Social Security Benefits" at bounding box center [697, 172] width 103 height 11
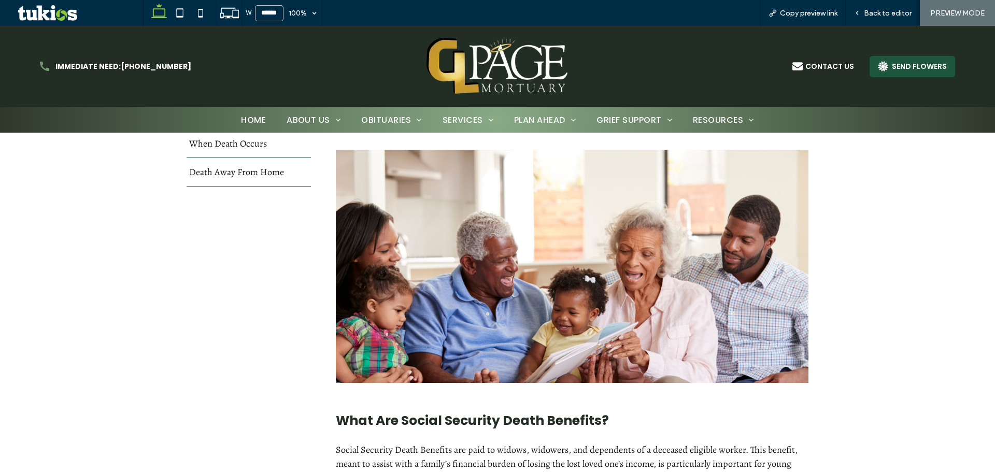
scroll to position [363, 0]
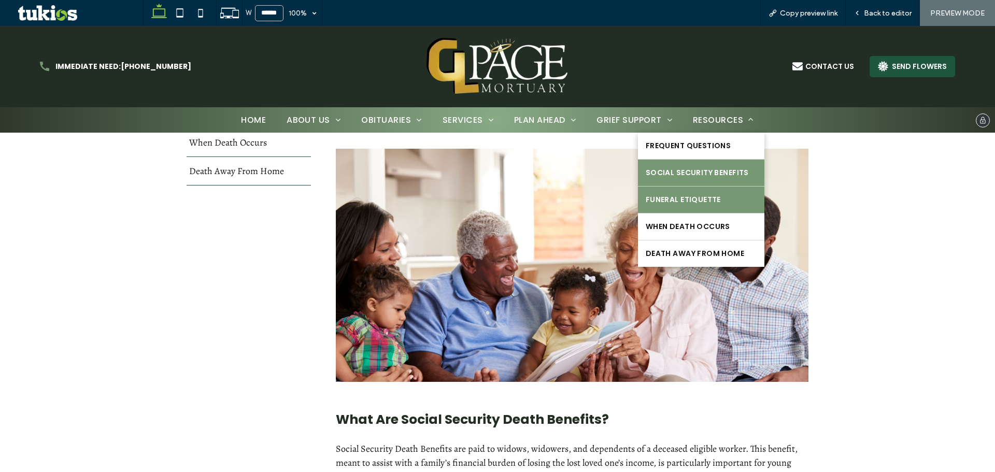
click at [687, 205] on span "Funeral Etiquette" at bounding box center [683, 199] width 75 height 11
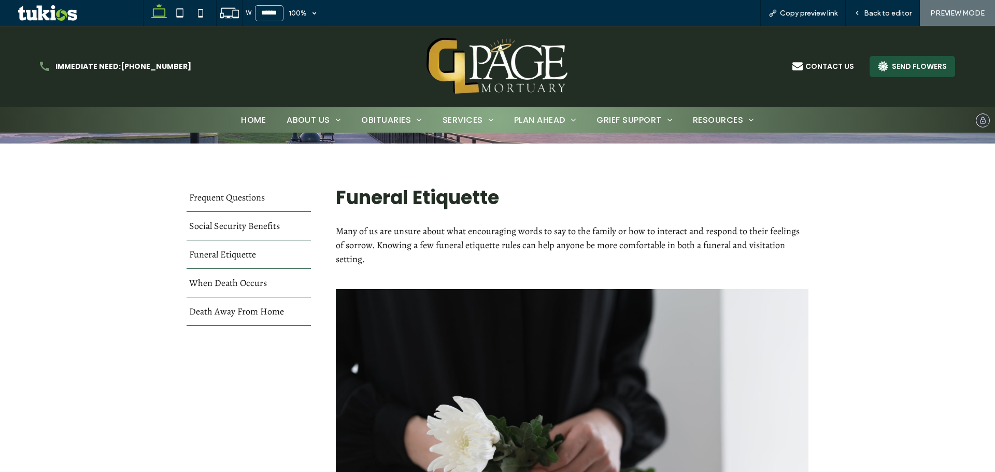
scroll to position [207, 0]
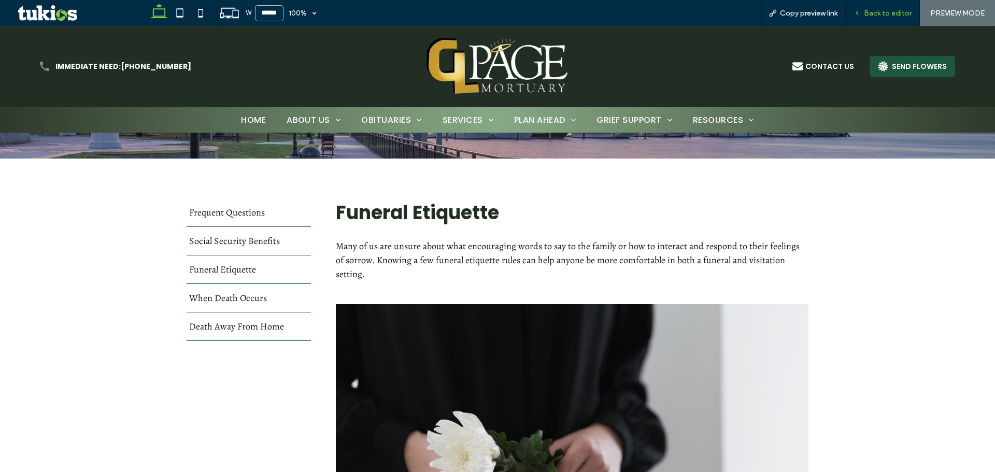
click at [876, 16] on span "Back to editor" at bounding box center [888, 13] width 48 height 9
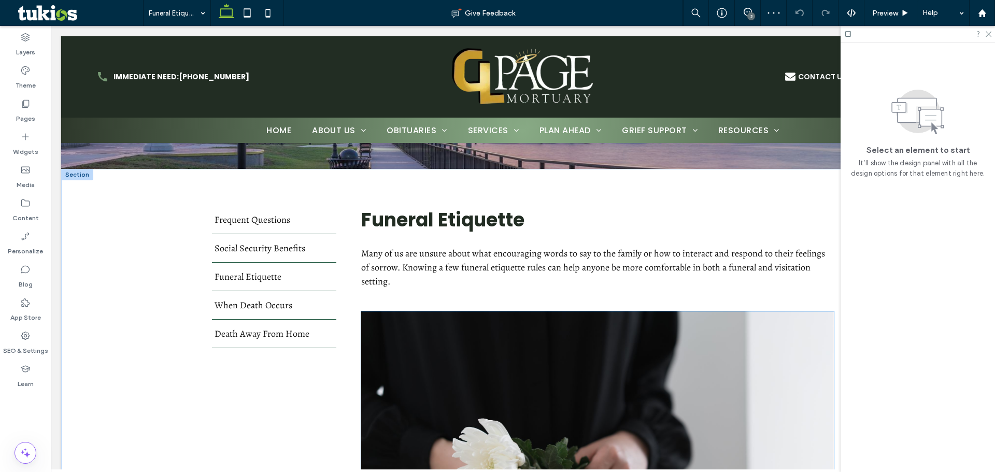
click at [661, 334] on img at bounding box center [597, 428] width 473 height 233
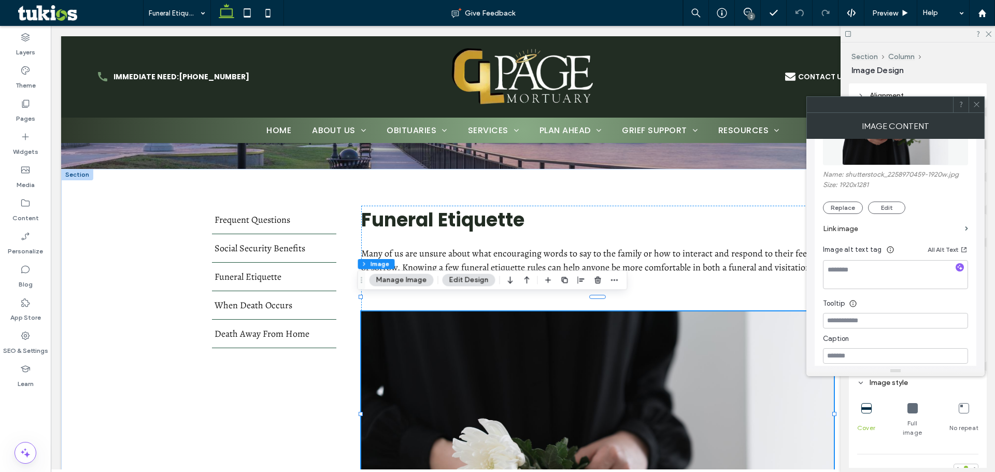
scroll to position [156, 0]
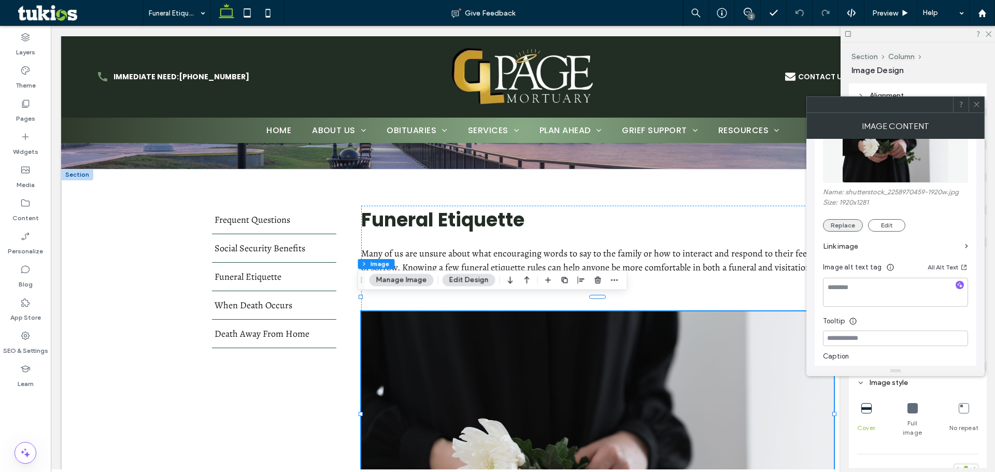
click at [856, 230] on button "Replace" at bounding box center [843, 225] width 40 height 12
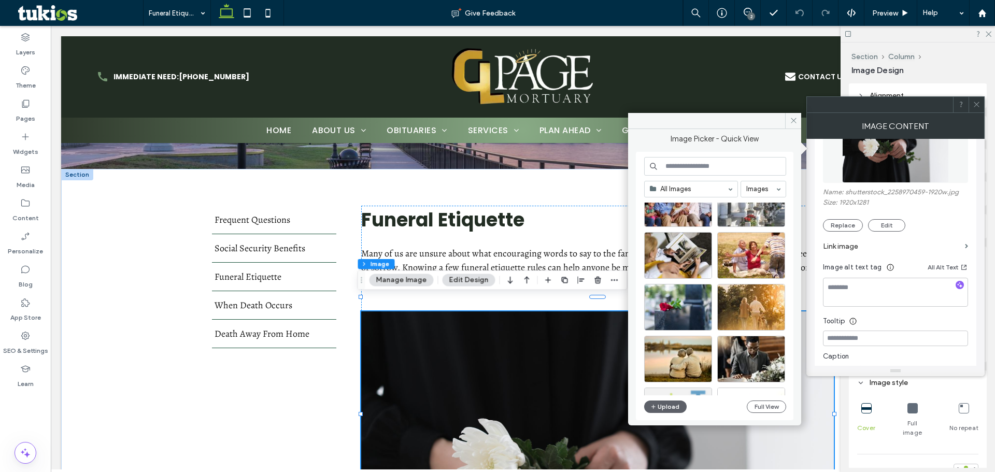
scroll to position [2321, 0]
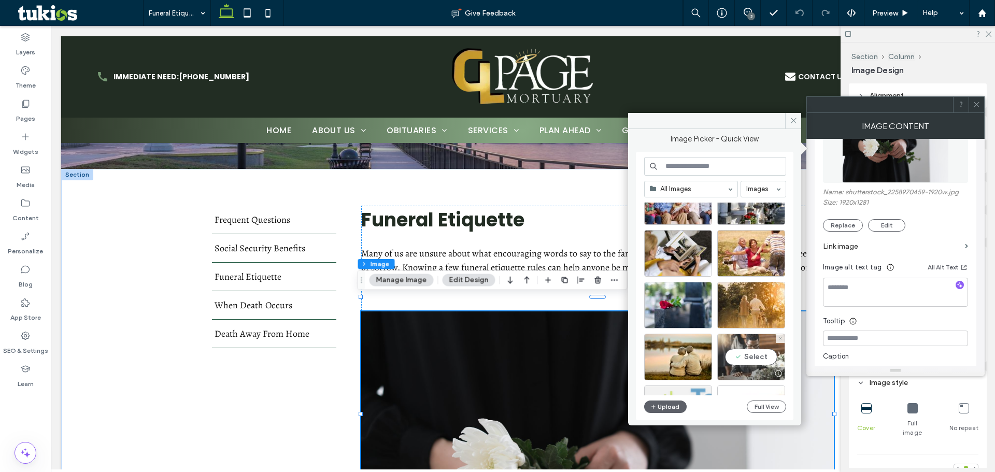
drag, startPoint x: 745, startPoint y: 349, endPoint x: 745, endPoint y: 270, distance: 78.8
click at [745, 349] on div "Select" at bounding box center [751, 357] width 68 height 47
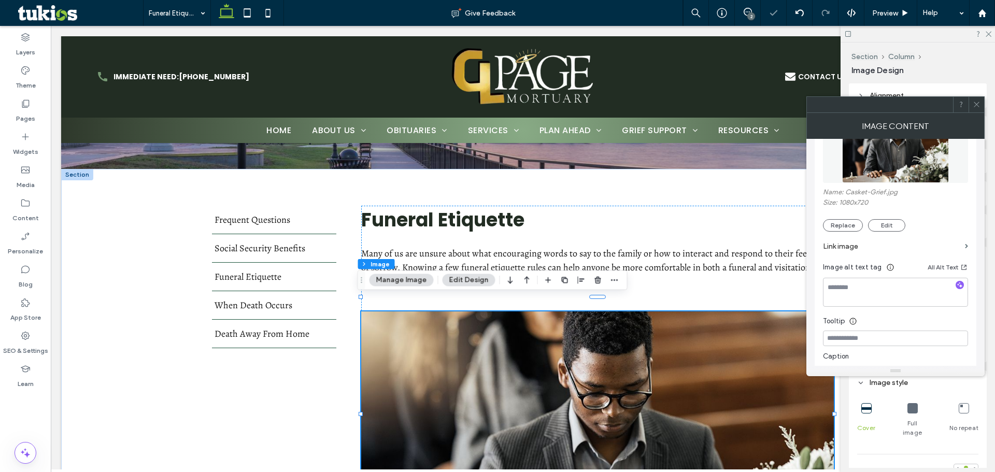
click at [977, 102] on icon at bounding box center [977, 105] width 8 height 8
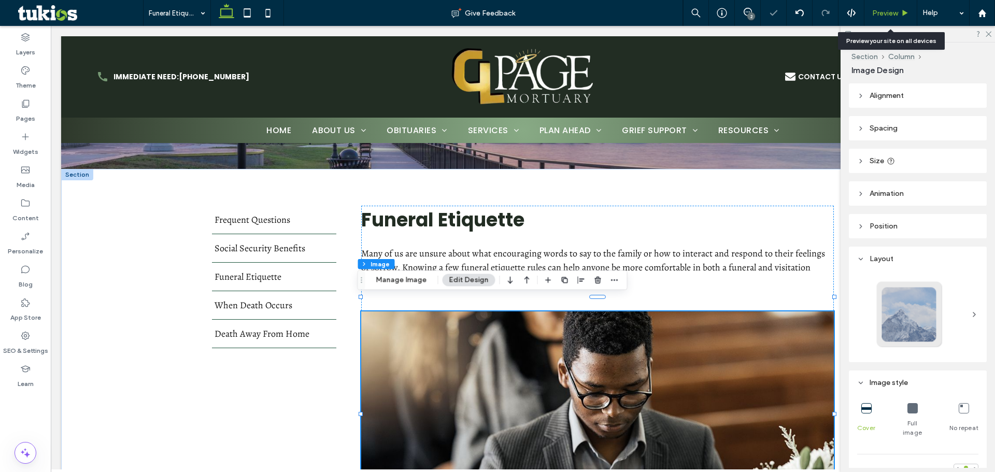
click at [879, 13] on span "Preview" at bounding box center [885, 13] width 26 height 9
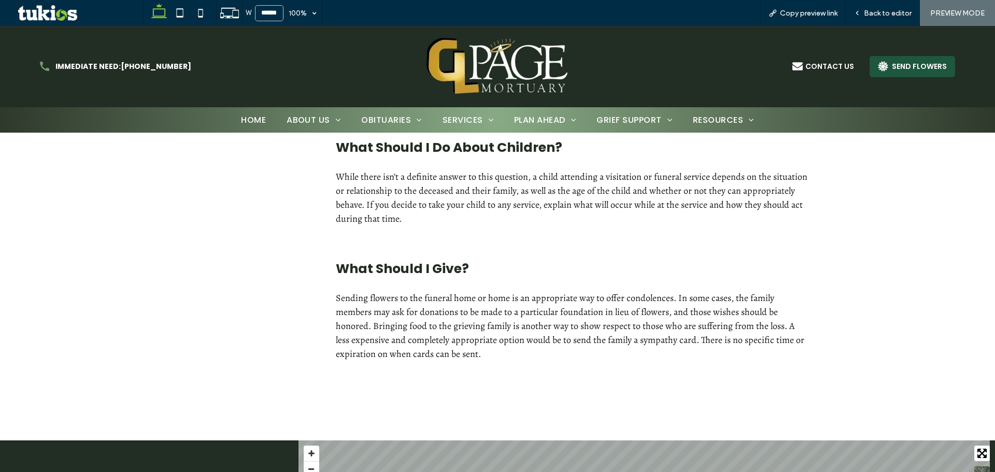
scroll to position [1296, 0]
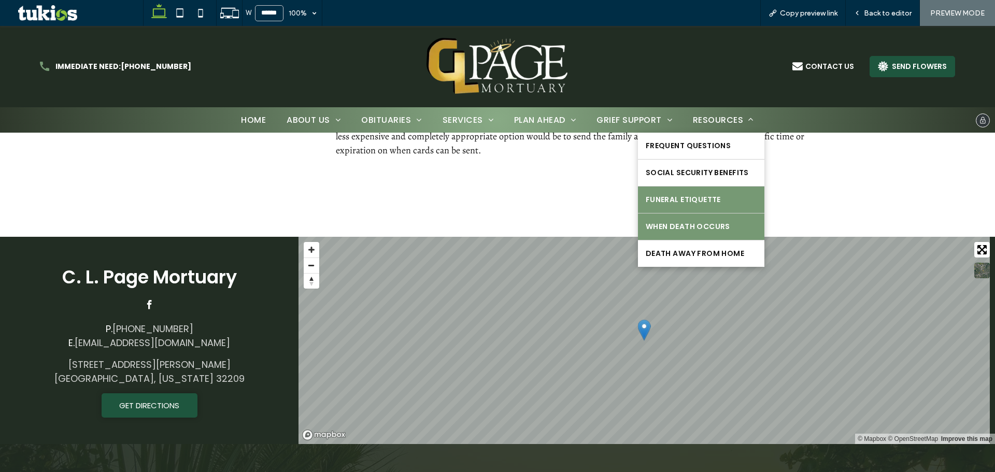
click at [728, 218] on link "When Death Occurs" at bounding box center [701, 227] width 126 height 26
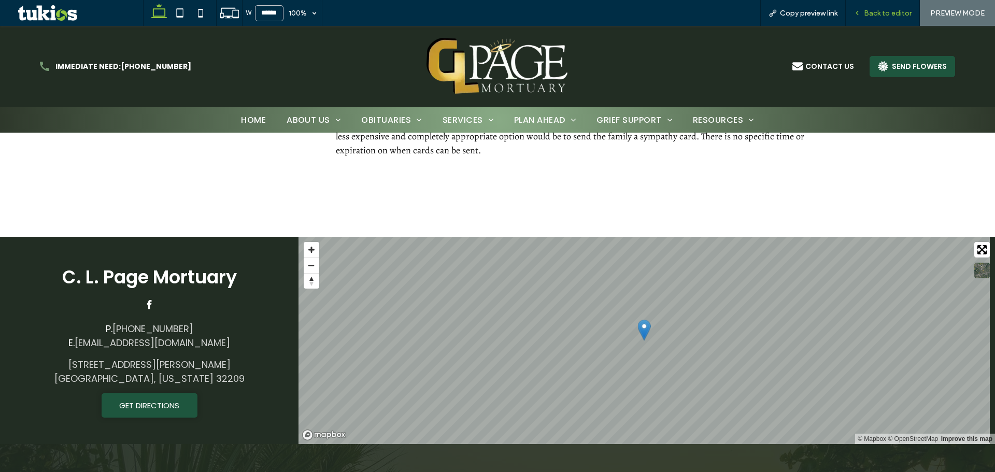
click at [881, 12] on span "Back to editor" at bounding box center [888, 13] width 48 height 9
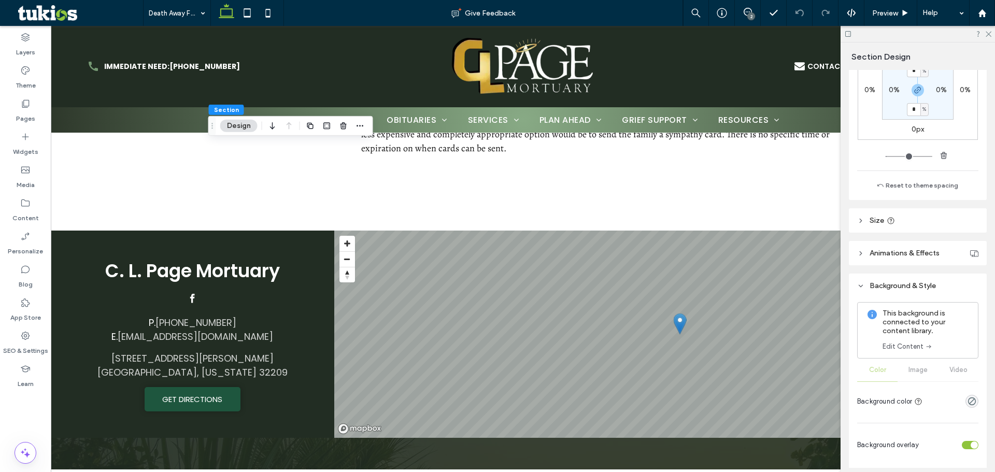
scroll to position [259, 0]
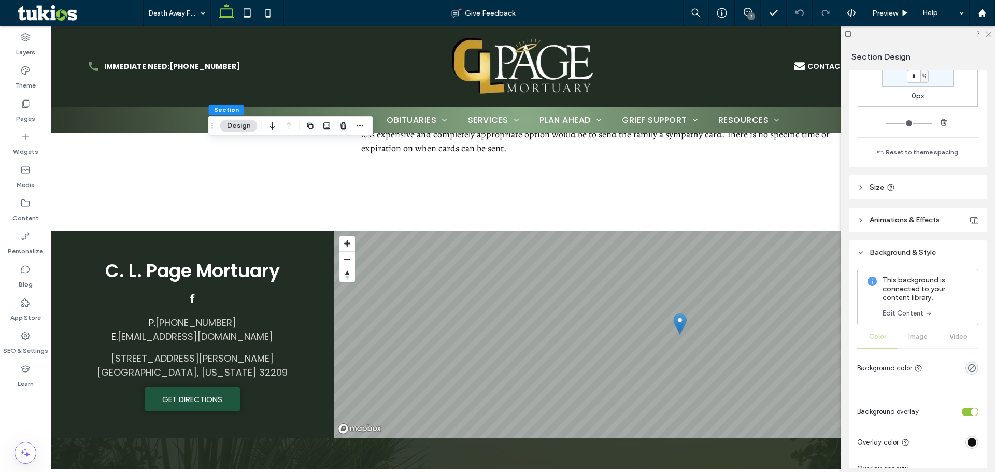
click at [906, 311] on link "Edit Content" at bounding box center [908, 313] width 50 height 10
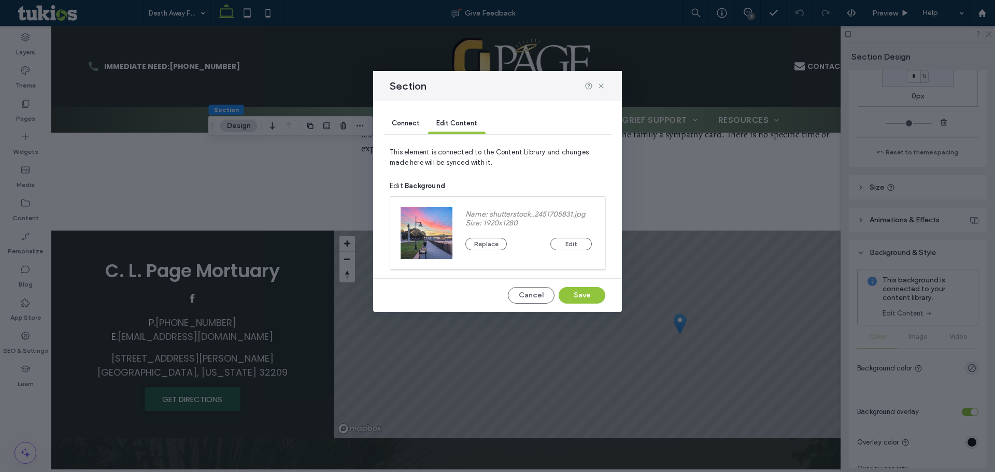
click at [458, 236] on div "Name: shutterstock_2451705831.jpg Size: 1920x1280 Replace Edit" at bounding box center [529, 233] width 152 height 73
click at [476, 247] on button "Replace" at bounding box center [486, 244] width 41 height 12
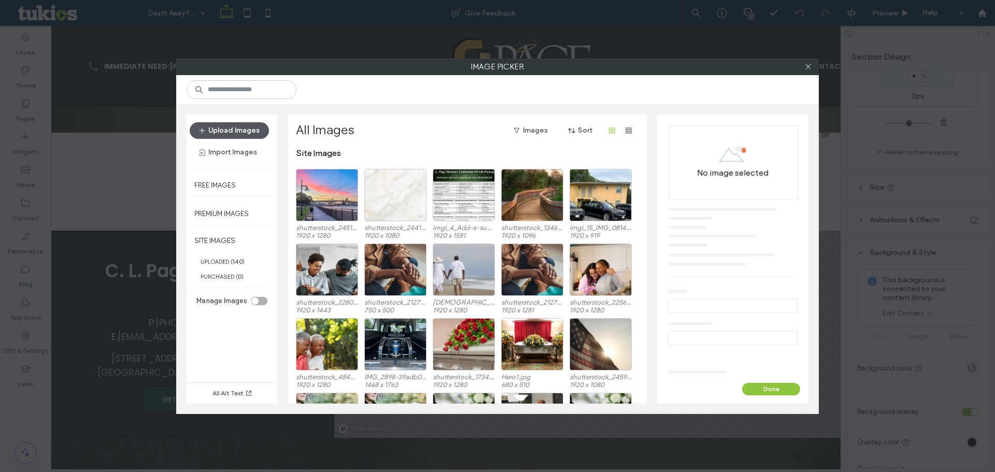
click at [261, 133] on button "Upload Images" at bounding box center [229, 130] width 79 height 17
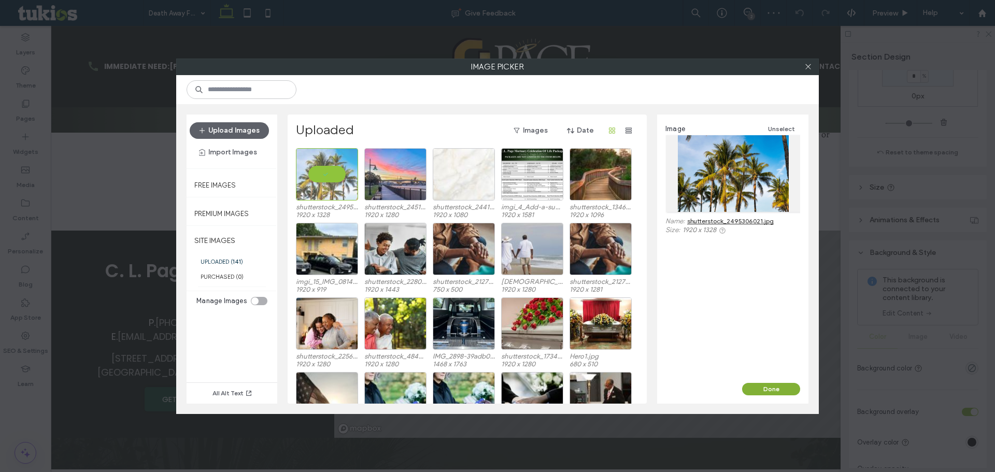
click at [767, 386] on button "Done" at bounding box center [771, 389] width 58 height 12
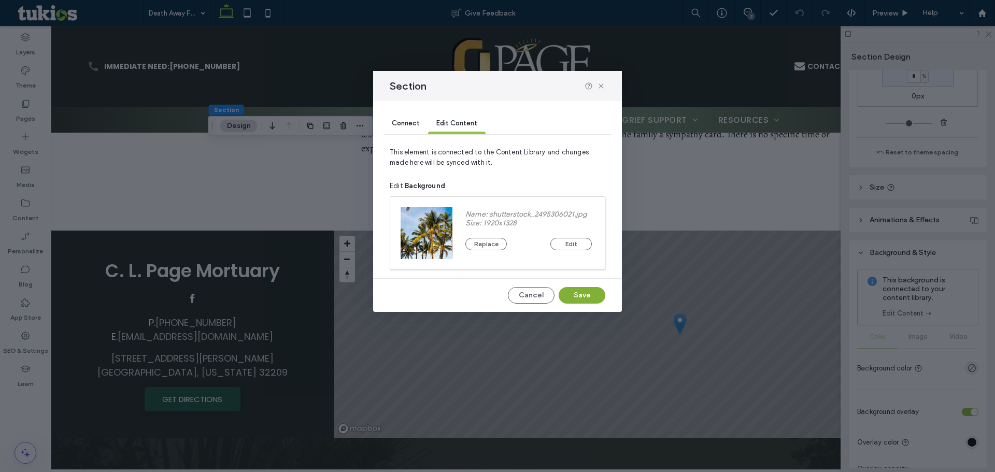
click at [598, 296] on button "Save" at bounding box center [582, 295] width 47 height 17
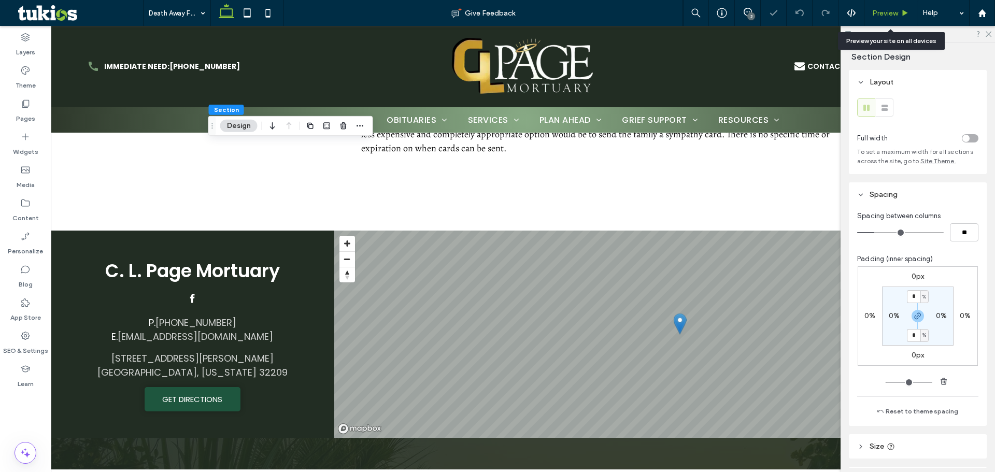
click at [888, 19] on div "Preview" at bounding box center [891, 13] width 53 height 26
click at [887, 7] on div "Preview" at bounding box center [891, 13] width 53 height 26
click at [882, 10] on span "Preview" at bounding box center [885, 13] width 26 height 9
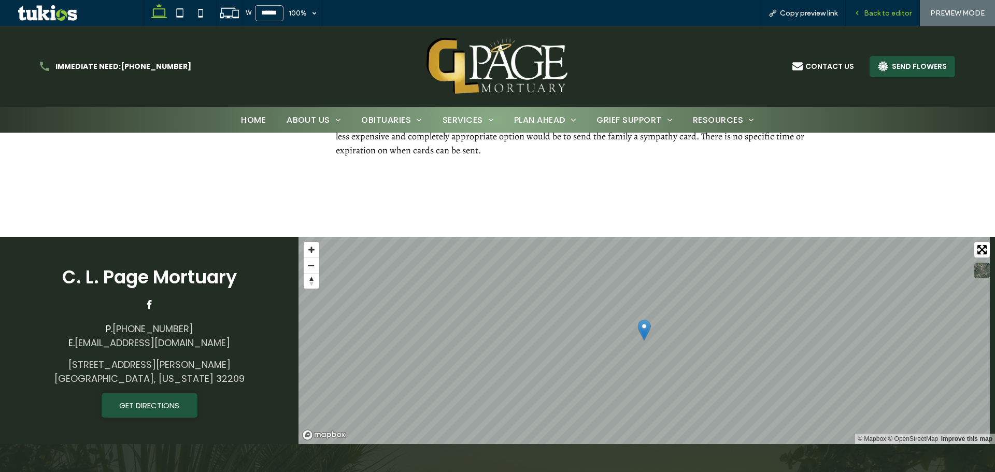
click at [893, 11] on span "Back to editor" at bounding box center [888, 13] width 48 height 9
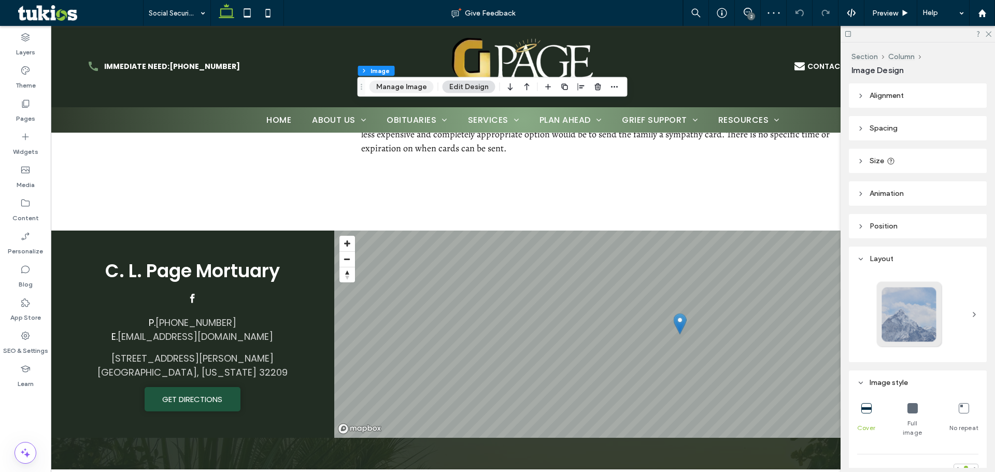
click at [408, 82] on button "Manage Image" at bounding box center [402, 87] width 64 height 12
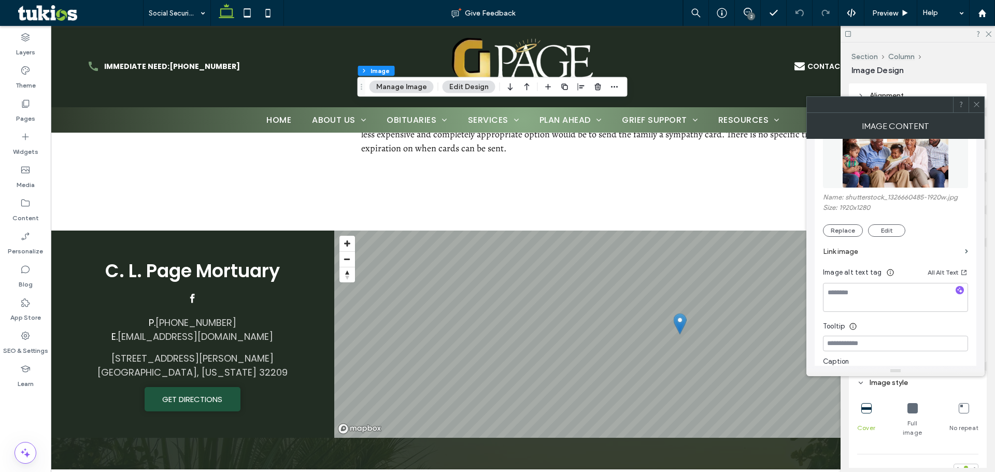
scroll to position [156, 0]
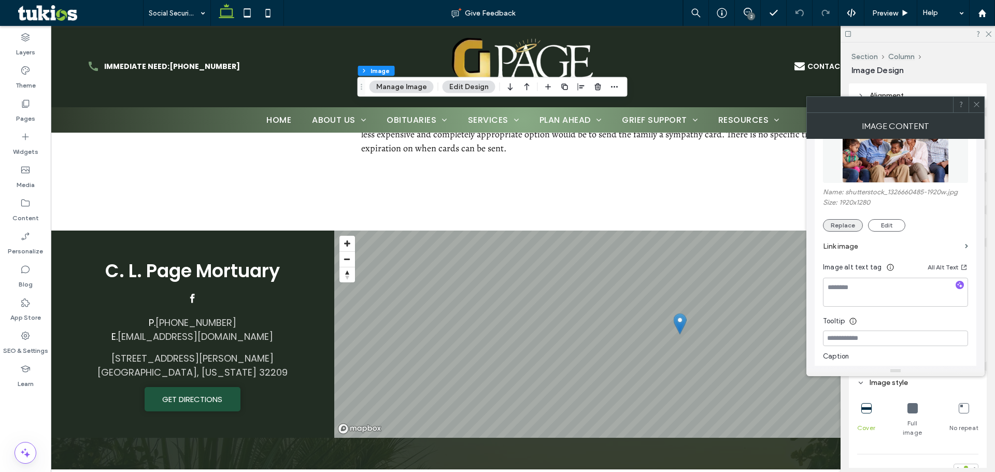
click at [835, 229] on button "Replace" at bounding box center [843, 225] width 40 height 12
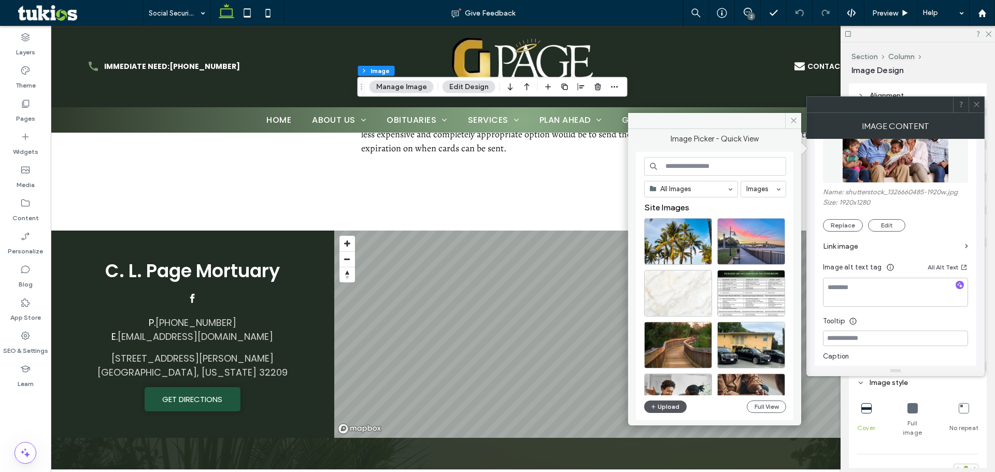
click at [680, 403] on button "Upload" at bounding box center [665, 407] width 43 height 12
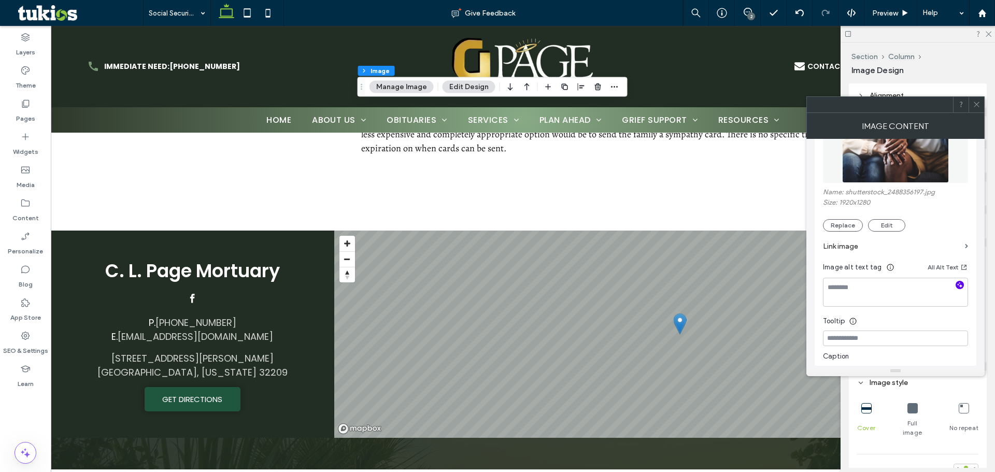
click at [964, 285] on span "button" at bounding box center [960, 285] width 8 height 8
type textarea "**********"
click at [974, 100] on span at bounding box center [977, 105] width 8 height 16
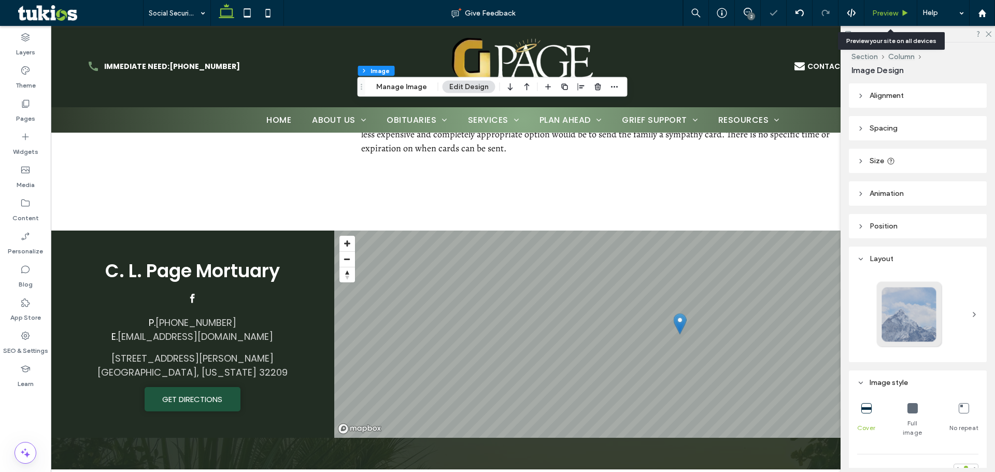
click at [897, 7] on div "Preview" at bounding box center [891, 13] width 53 height 26
click at [896, 13] on span "Preview" at bounding box center [885, 13] width 26 height 9
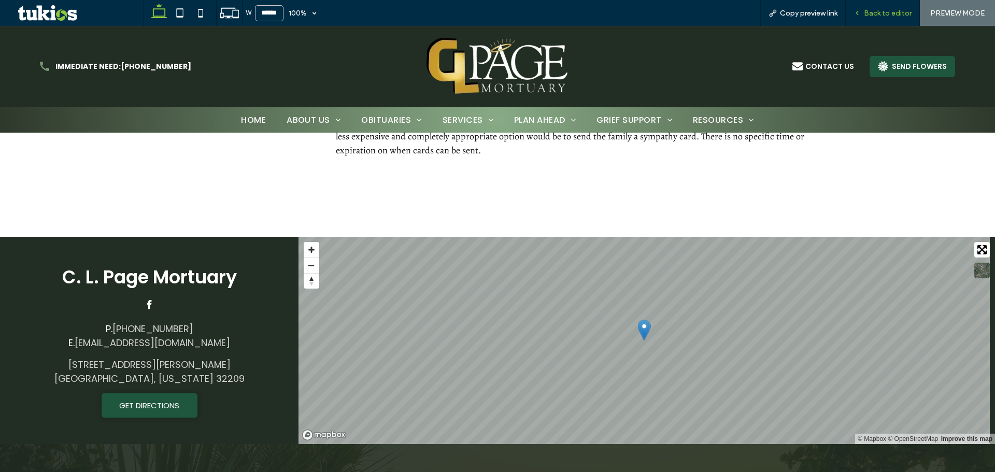
click at [883, 10] on span "Back to editor" at bounding box center [888, 13] width 48 height 9
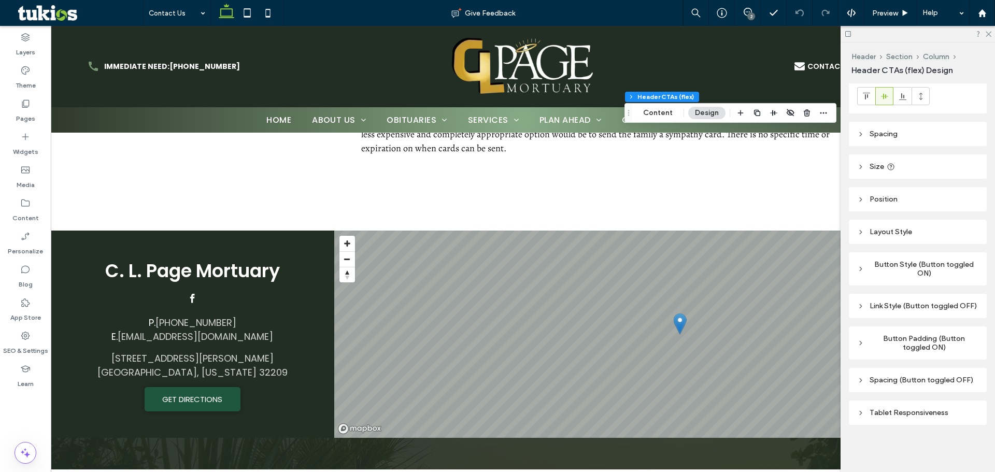
scroll to position [37, 0]
click at [908, 264] on div "Button Style (Button toggled ON)" at bounding box center [917, 266] width 121 height 18
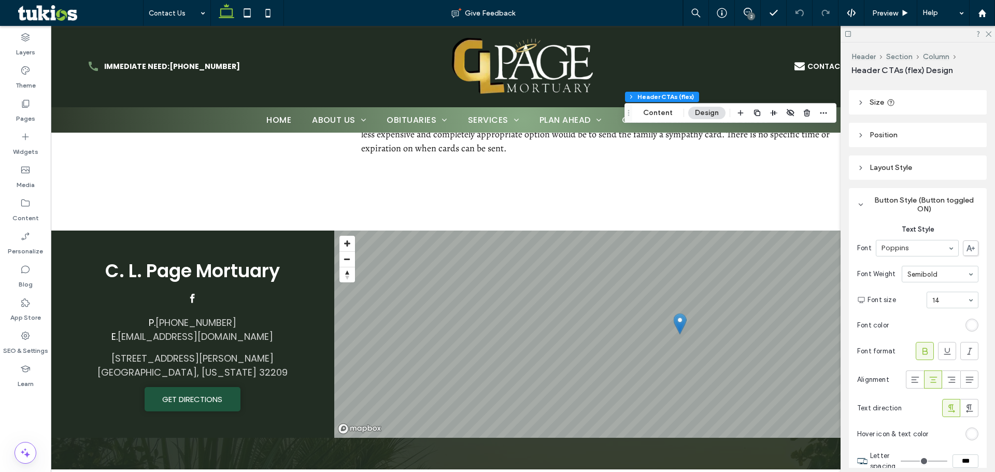
scroll to position [245, 0]
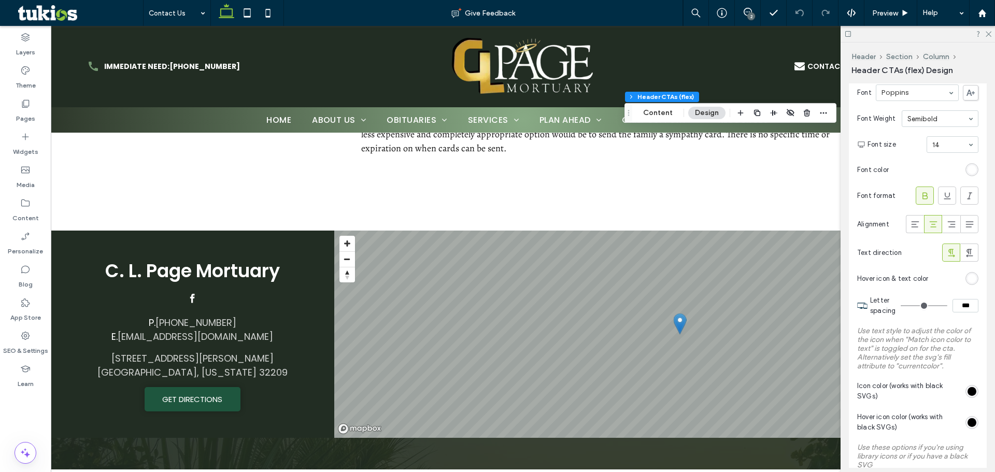
click at [968, 283] on div "rgb(255, 255, 255)" at bounding box center [972, 278] width 9 height 9
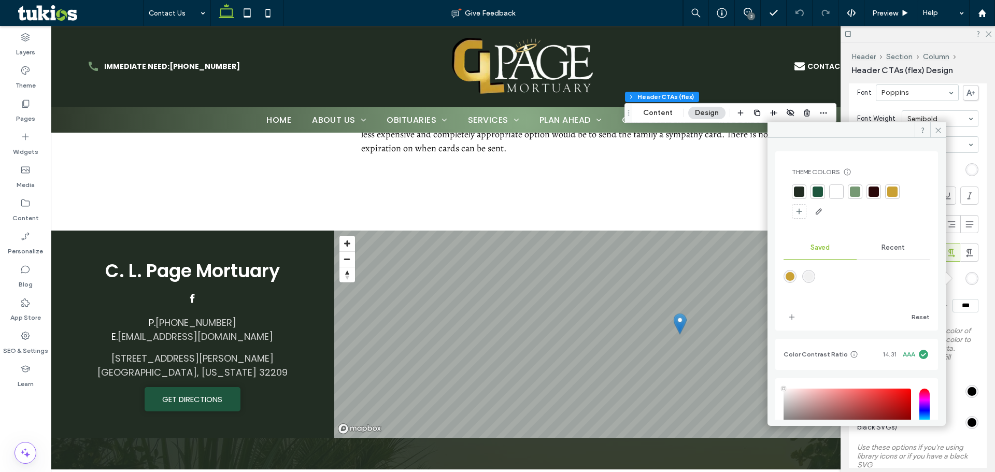
click at [854, 192] on div at bounding box center [855, 192] width 10 height 10
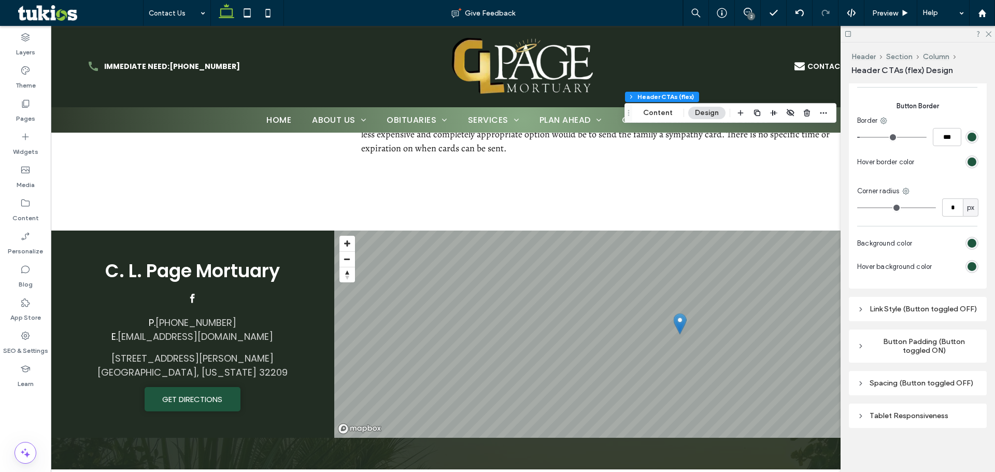
scroll to position [949, 0]
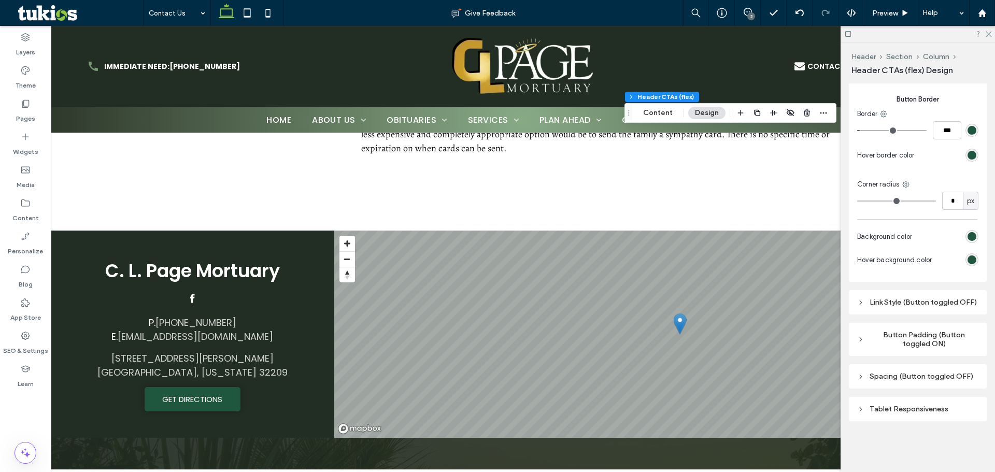
click at [915, 300] on div "Link Style (Button toggled OFF)" at bounding box center [917, 302] width 121 height 9
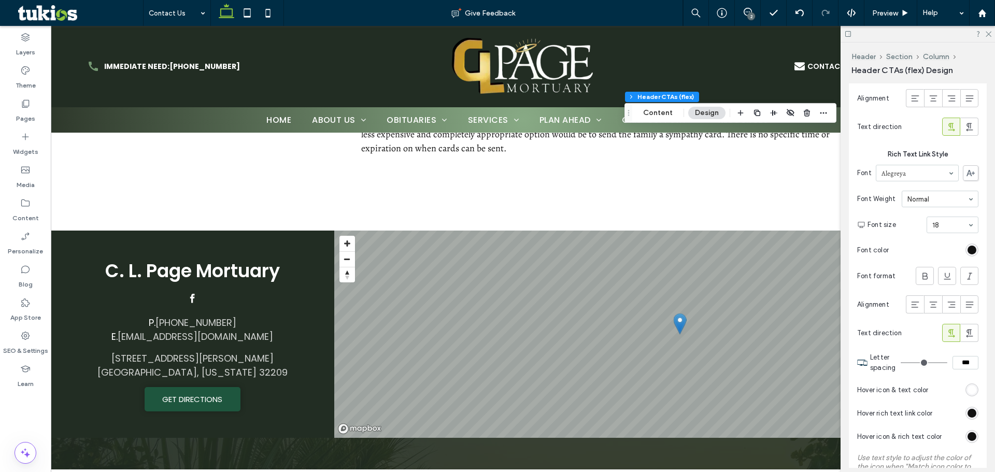
scroll to position [1674, 0]
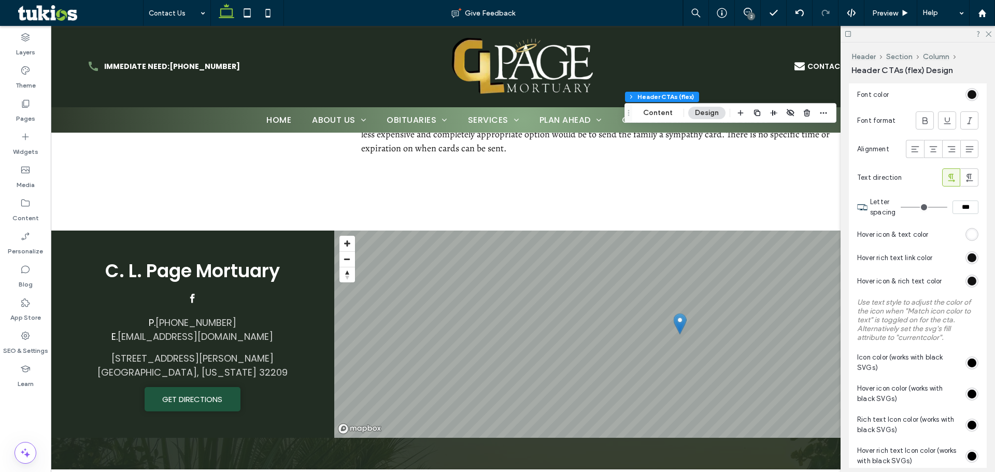
click at [970, 239] on div "rgb(255, 255, 255)" at bounding box center [972, 234] width 9 height 9
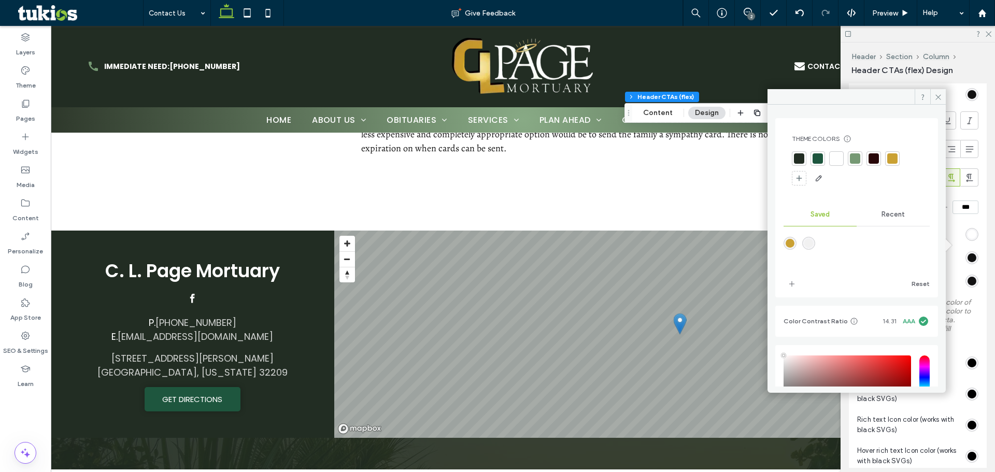
click at [856, 152] on div at bounding box center [855, 158] width 15 height 15
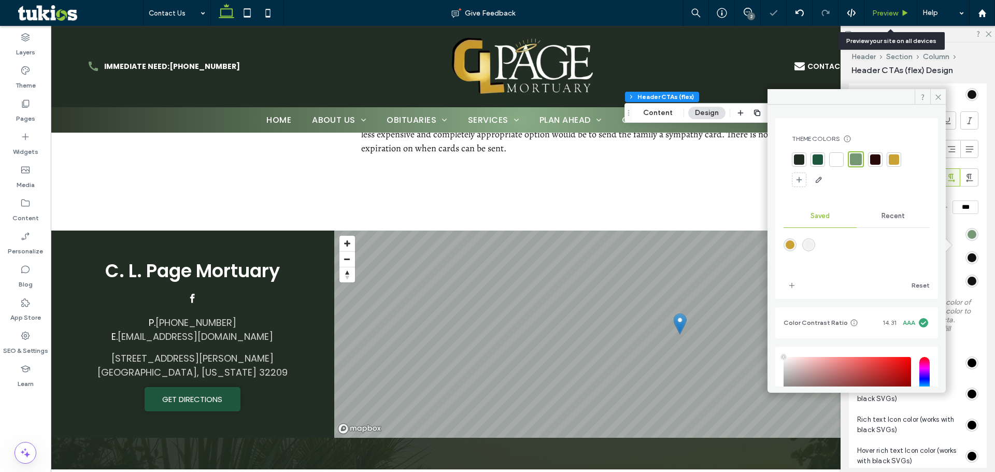
click at [896, 12] on span "Preview" at bounding box center [885, 13] width 26 height 9
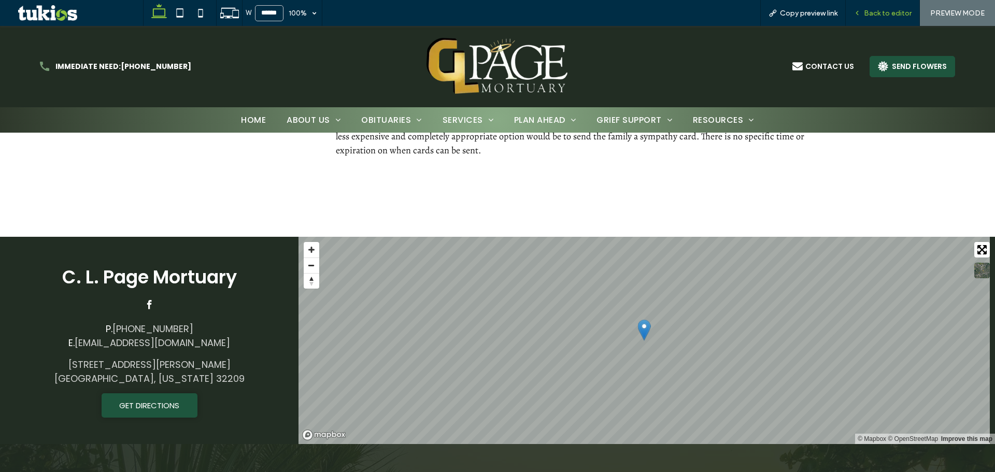
click at [869, 7] on div "Back to editor" at bounding box center [883, 13] width 74 height 26
click at [880, 6] on div "Back to editor" at bounding box center [883, 13] width 74 height 26
click at [880, 11] on span "Back to editor" at bounding box center [888, 13] width 48 height 9
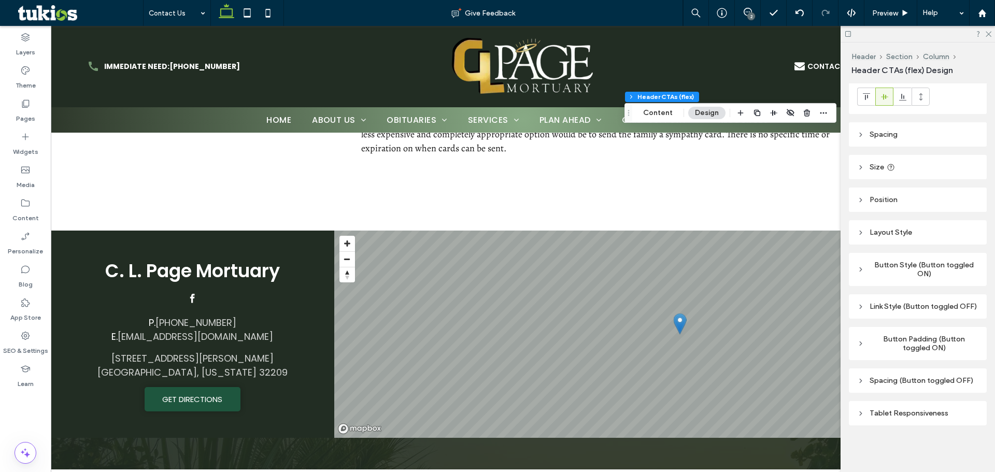
scroll to position [37, 0]
click at [908, 301] on div "Link Style (Button toggled OFF)" at bounding box center [917, 302] width 121 height 9
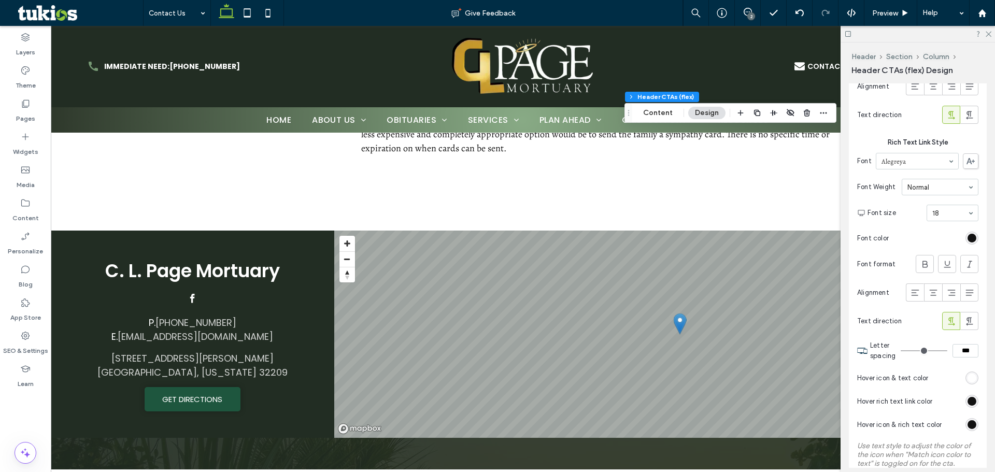
scroll to position [659, 0]
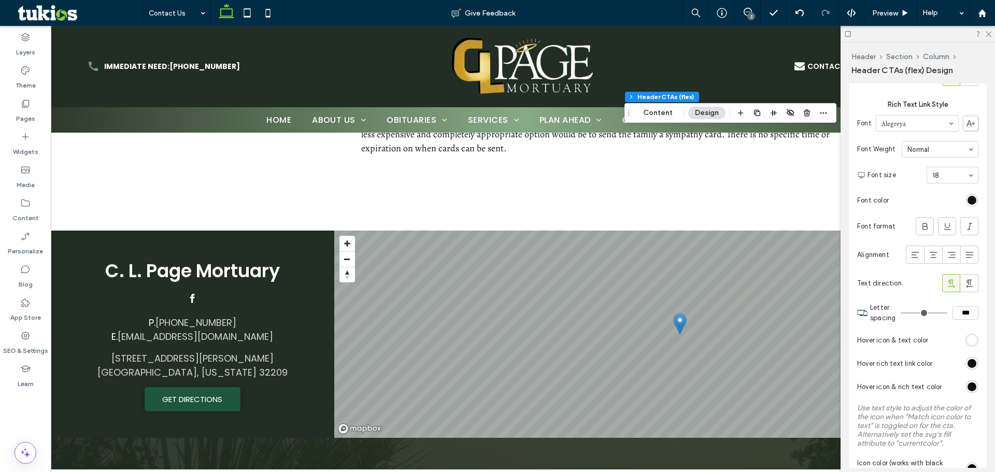
click at [971, 345] on div "rgb(255, 255, 255)" at bounding box center [972, 340] width 9 height 9
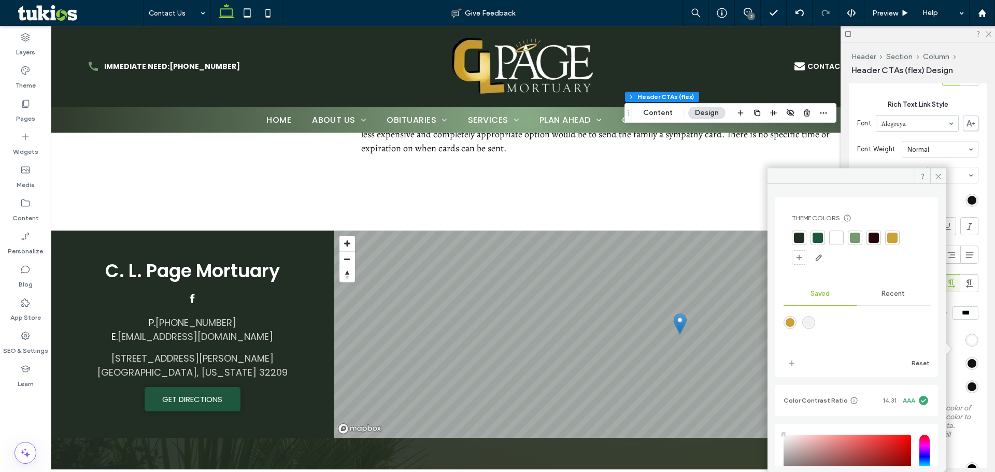
click at [843, 232] on div at bounding box center [836, 238] width 15 height 15
click at [988, 33] on use at bounding box center [989, 35] width 6 height 6
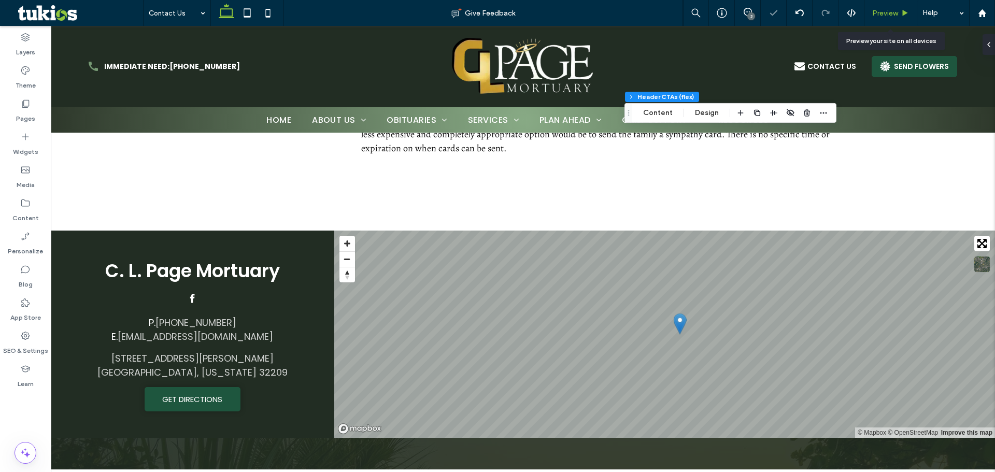
click at [900, 11] on div "Preview" at bounding box center [891, 13] width 52 height 9
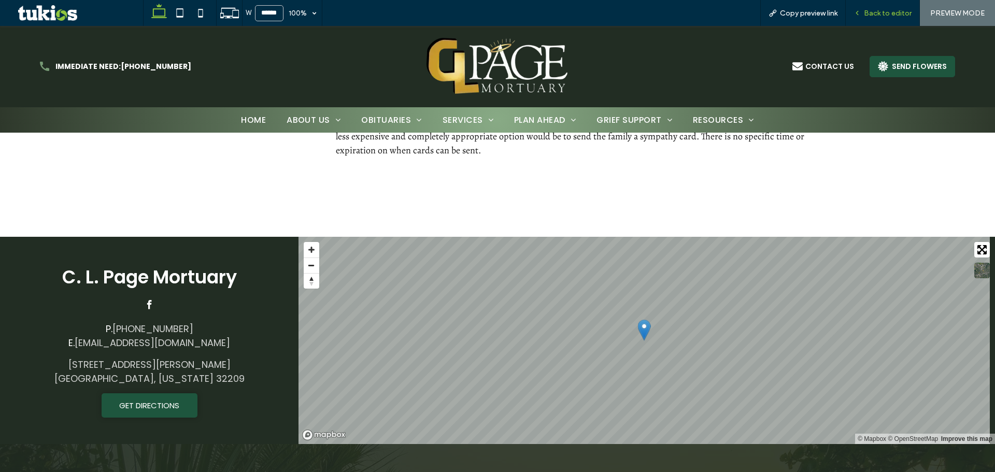
click at [871, 16] on span "Back to editor" at bounding box center [888, 13] width 48 height 9
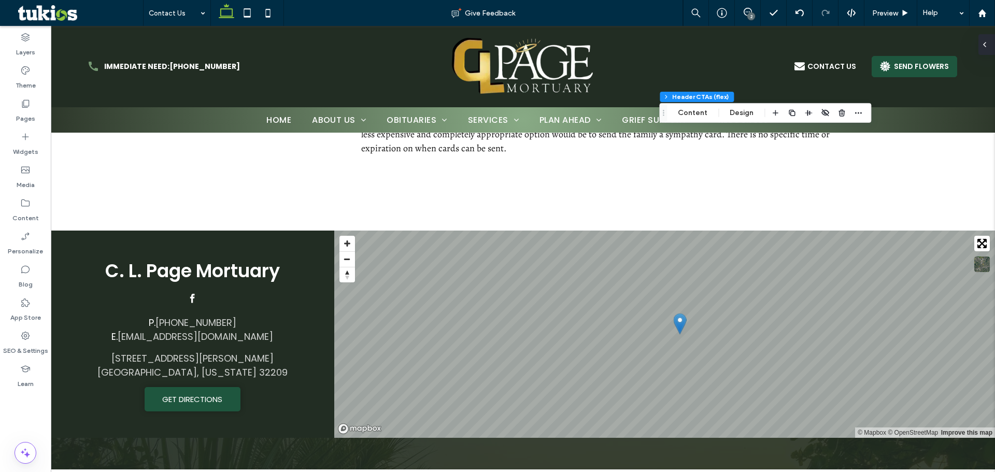
click at [989, 43] on div at bounding box center [987, 44] width 17 height 21
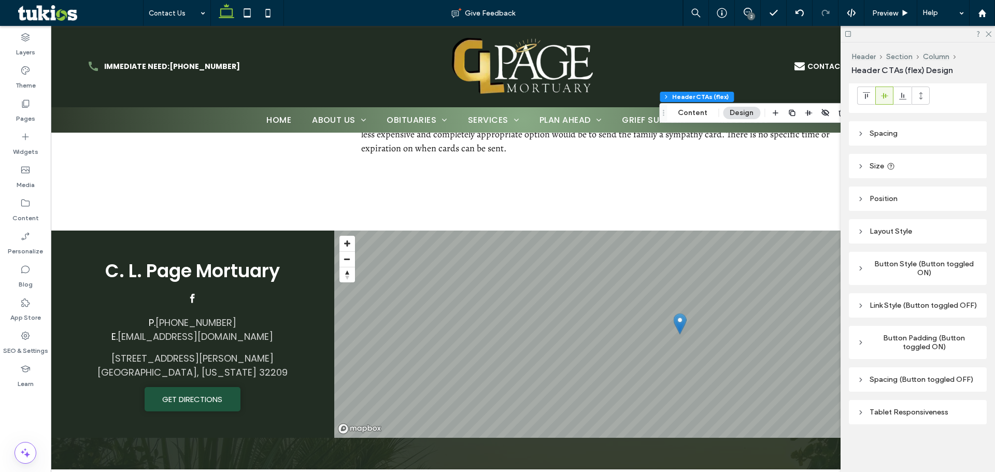
scroll to position [37, 0]
click at [922, 298] on div "Link Style (Button toggled OFF)" at bounding box center [917, 302] width 121 height 9
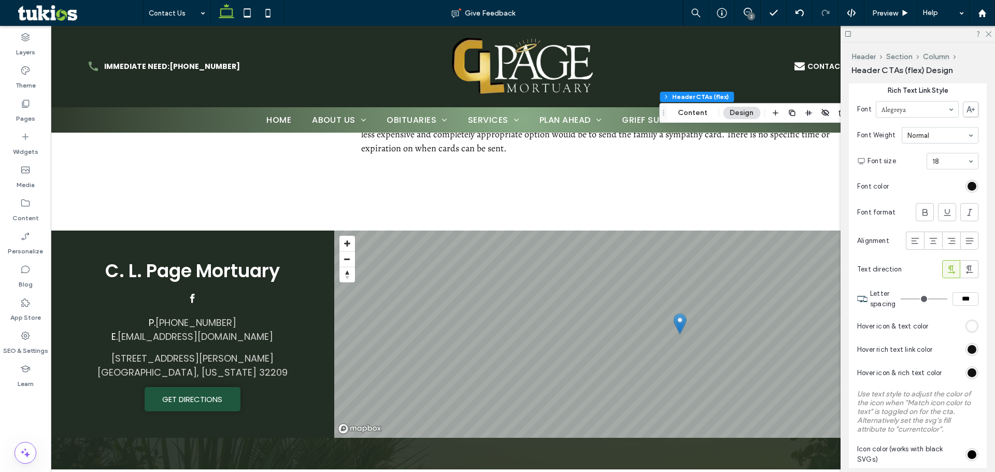
scroll to position [674, 0]
click at [968, 330] on div "rgb(255, 255, 255)" at bounding box center [972, 325] width 9 height 9
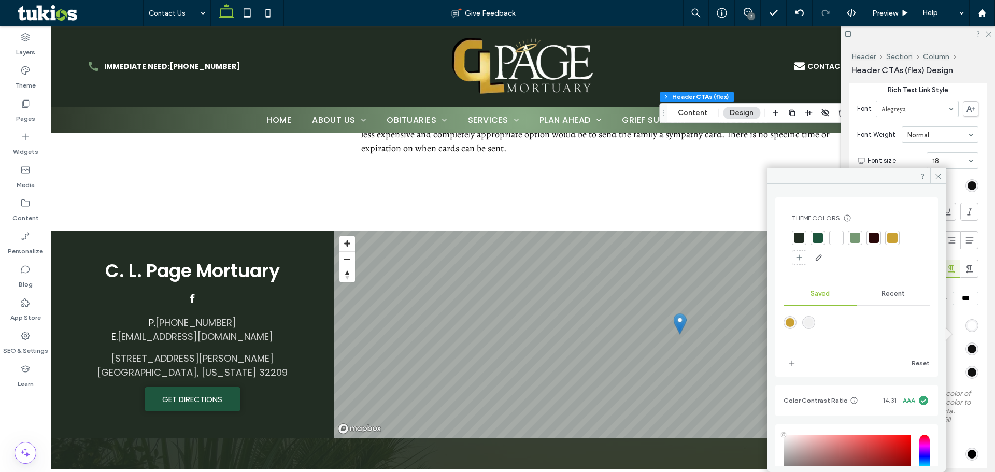
click at [838, 237] on div at bounding box center [837, 238] width 10 height 10
click at [979, 256] on div "Link Style (Button toggled OFF) Text & Icon Style Font Poppins Font Weight Semi…" at bounding box center [918, 242] width 138 height 1195
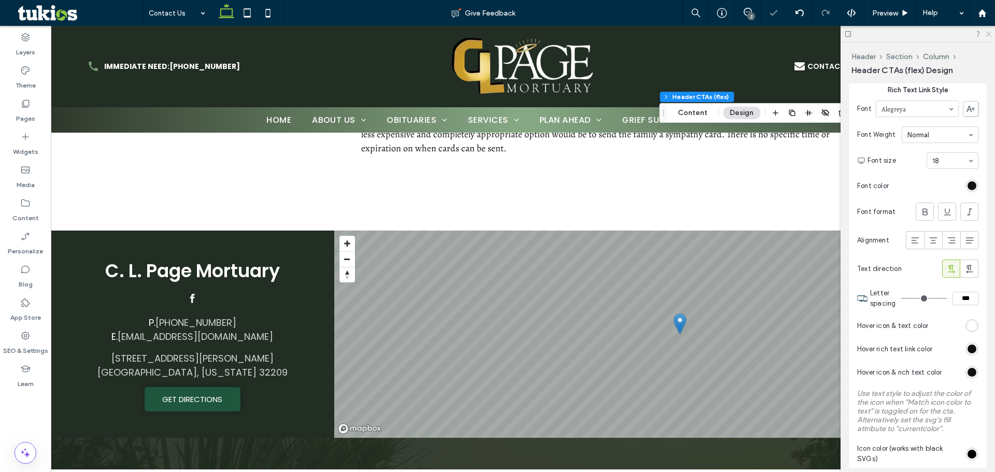
click at [990, 35] on use at bounding box center [989, 35] width 6 height 6
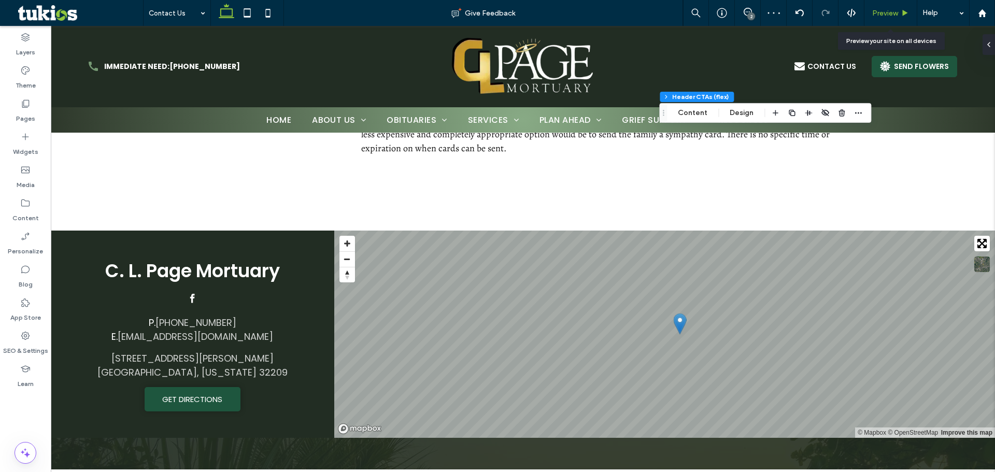
click at [895, 11] on span "Preview" at bounding box center [885, 13] width 26 height 9
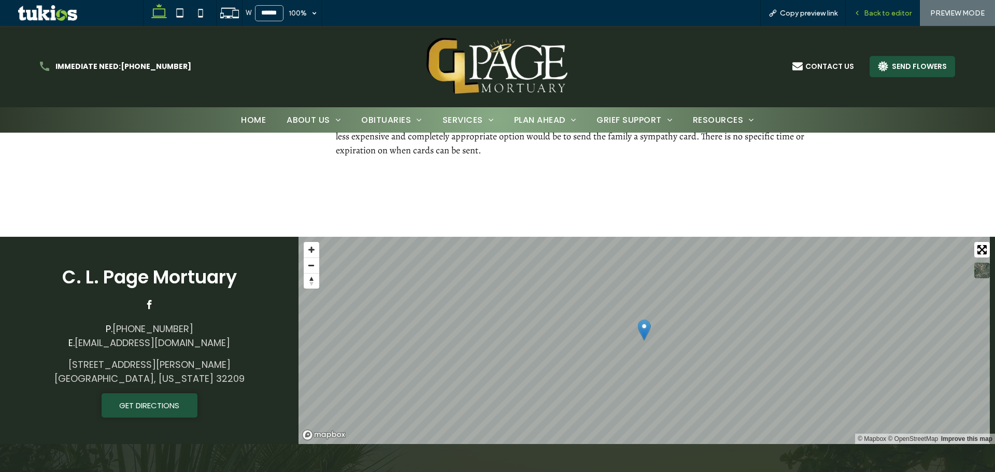
click at [883, 13] on span "Back to editor" at bounding box center [888, 13] width 48 height 9
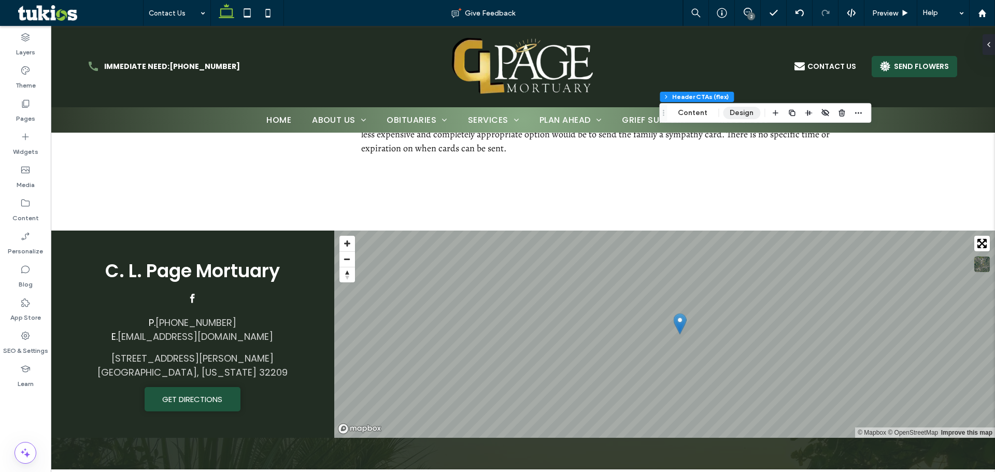
click at [750, 116] on button "Design" at bounding box center [741, 113] width 37 height 12
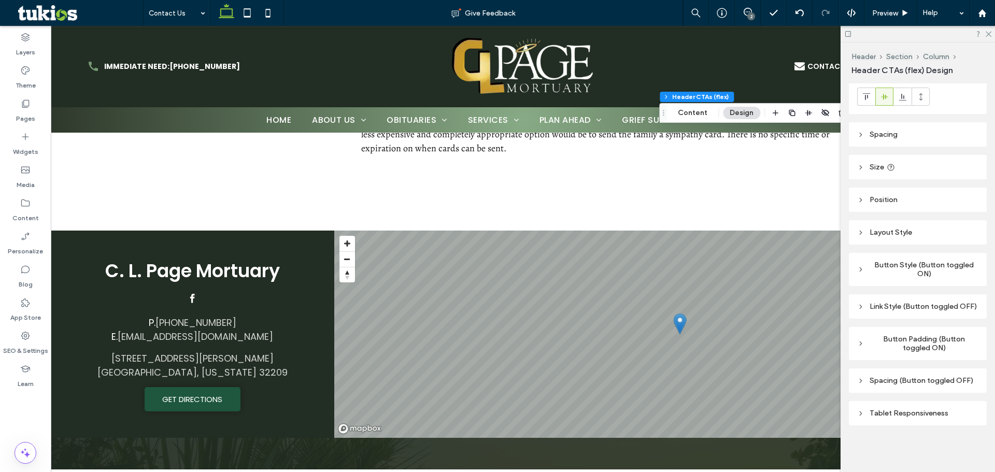
scroll to position [37, 0]
click at [928, 257] on div "Button Style (Button toggled ON)" at bounding box center [917, 266] width 121 height 18
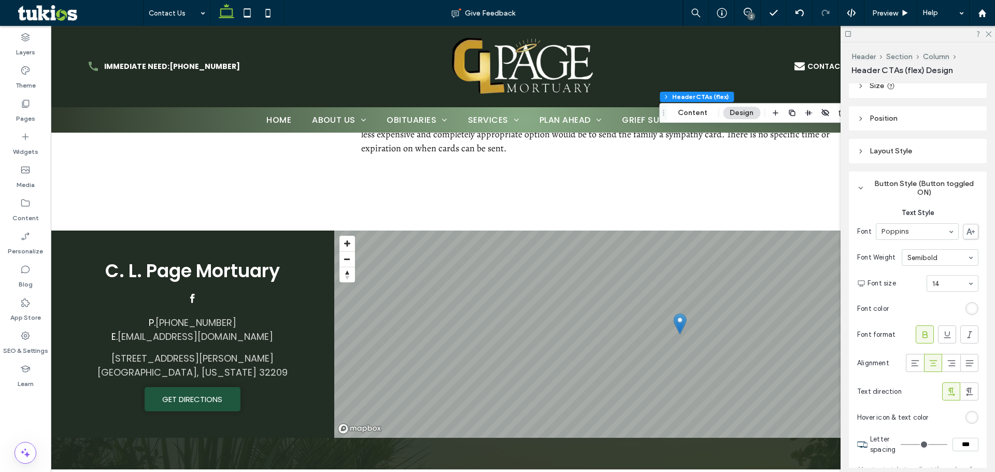
scroll to position [193, 0]
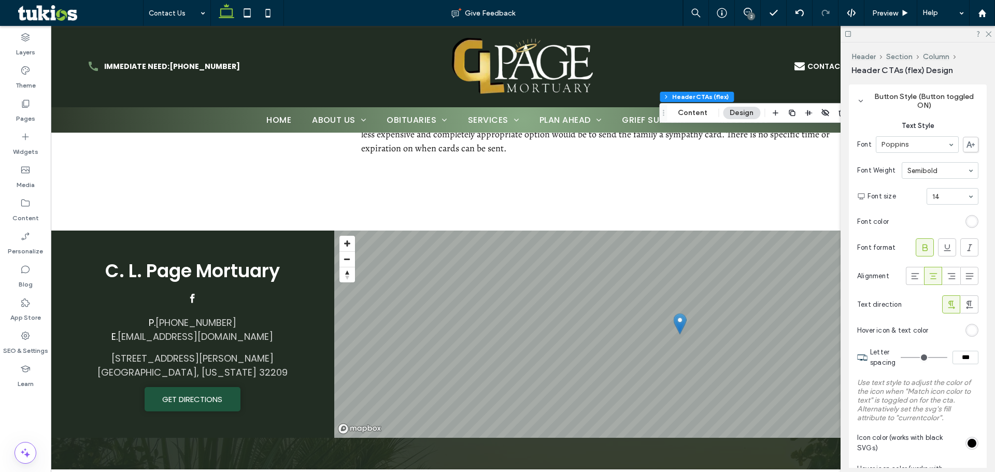
click at [968, 333] on div "rgb(255, 255, 255)" at bounding box center [972, 330] width 9 height 9
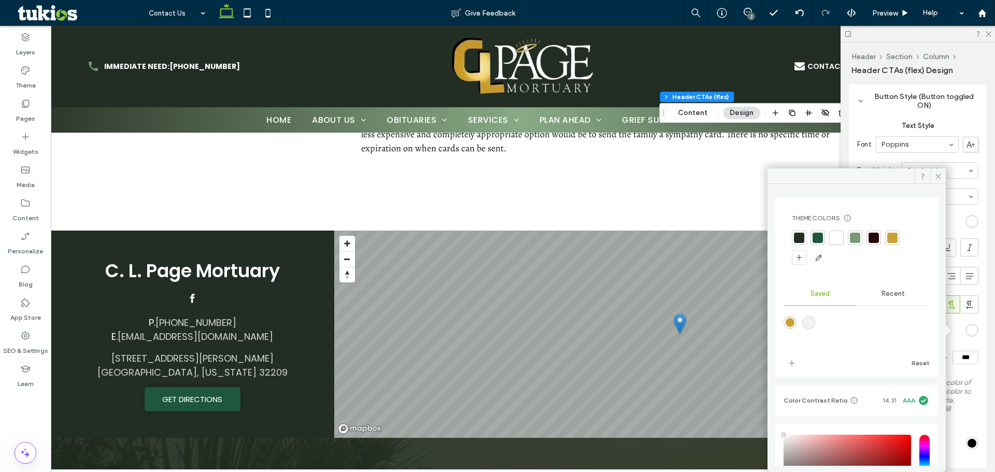
click at [830, 237] on div at bounding box center [836, 238] width 15 height 15
click at [986, 31] on icon at bounding box center [988, 33] width 7 height 7
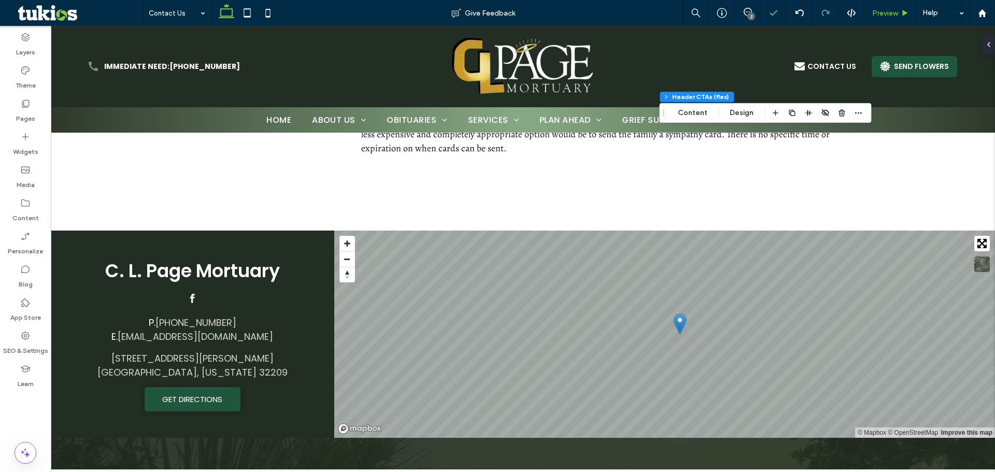
click at [906, 17] on icon at bounding box center [906, 13] width 8 height 8
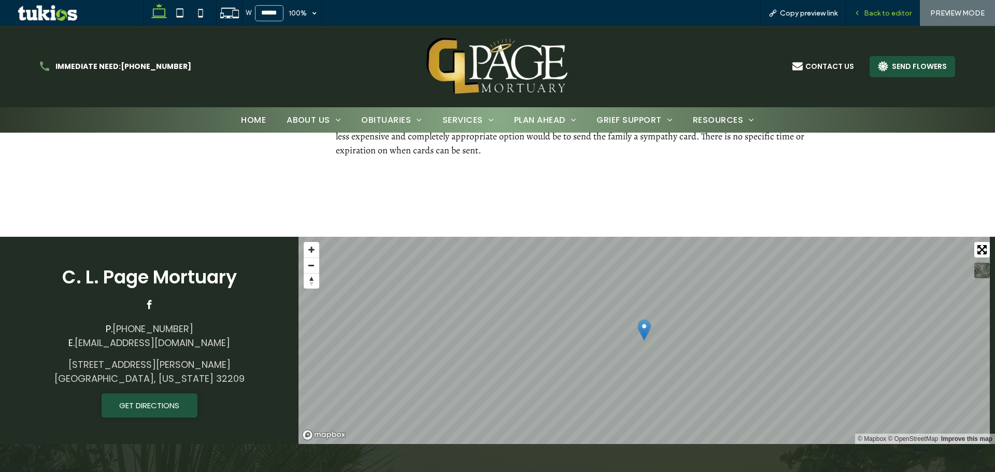
click at [881, 10] on span "Back to editor" at bounding box center [888, 13] width 48 height 9
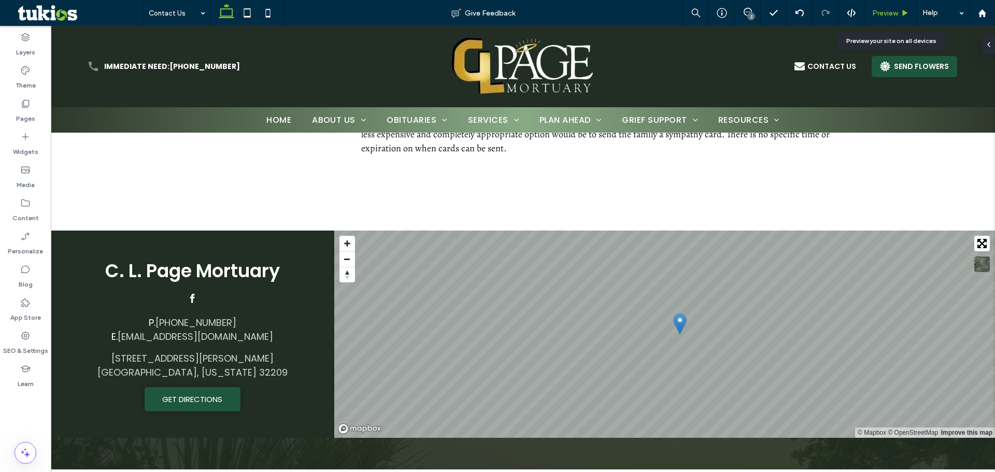
click at [881, 13] on span "Preview" at bounding box center [885, 13] width 26 height 9
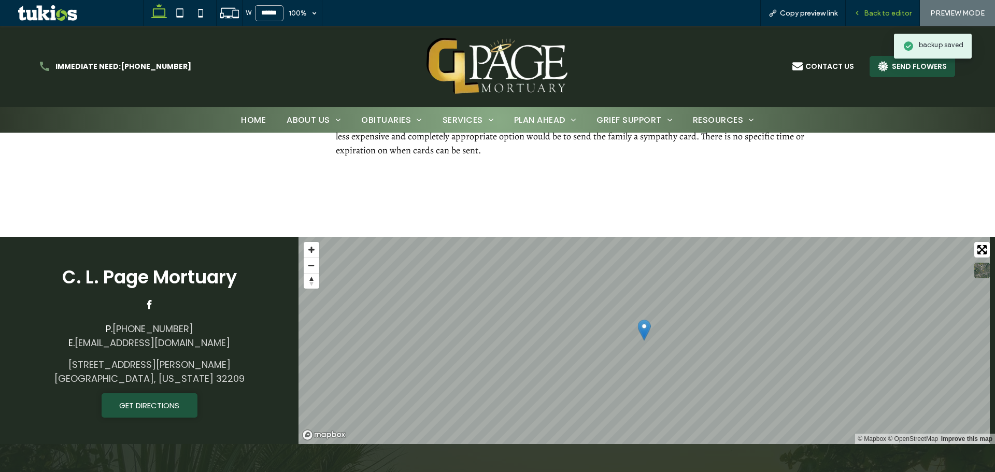
click at [889, 10] on span "Back to editor" at bounding box center [888, 13] width 48 height 9
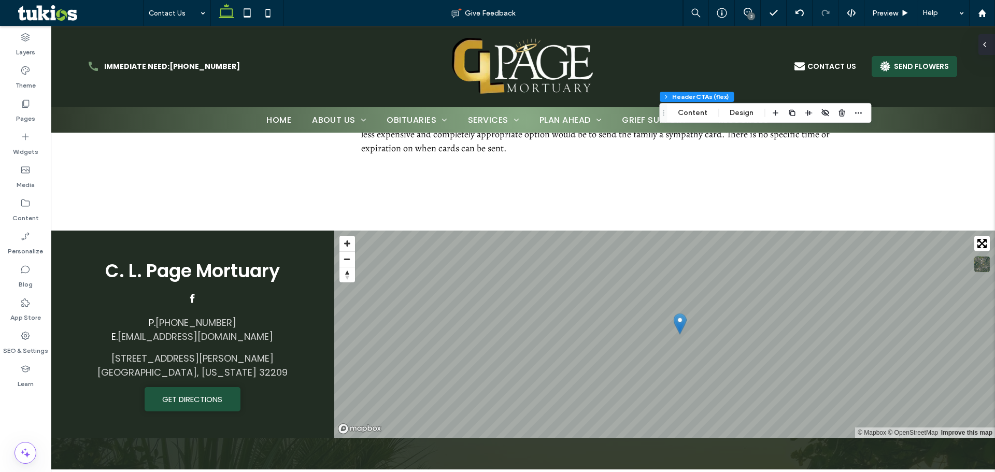
click at [986, 47] on icon at bounding box center [985, 44] width 8 height 8
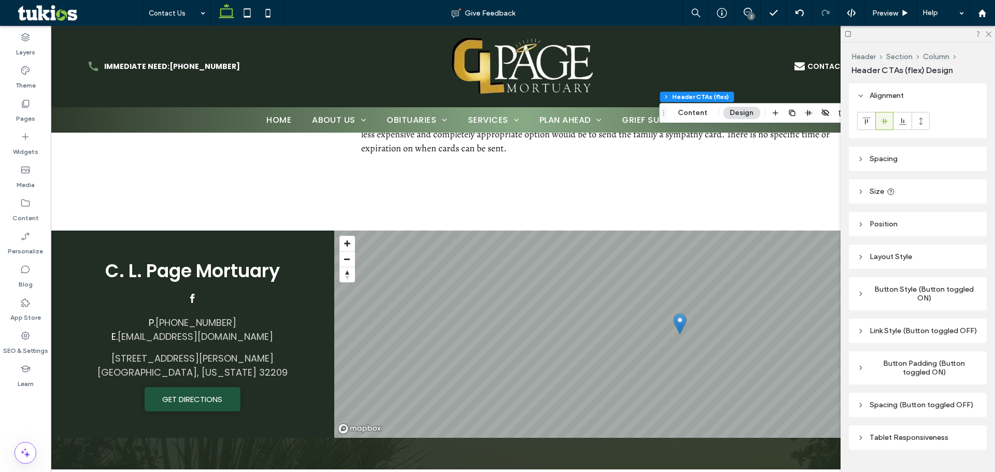
click at [905, 335] on div "Link Style (Button toggled OFF)" at bounding box center [917, 331] width 121 height 9
click at [906, 283] on div "Button Style (Button toggled ON)" at bounding box center [917, 294] width 121 height 23
type input "*"
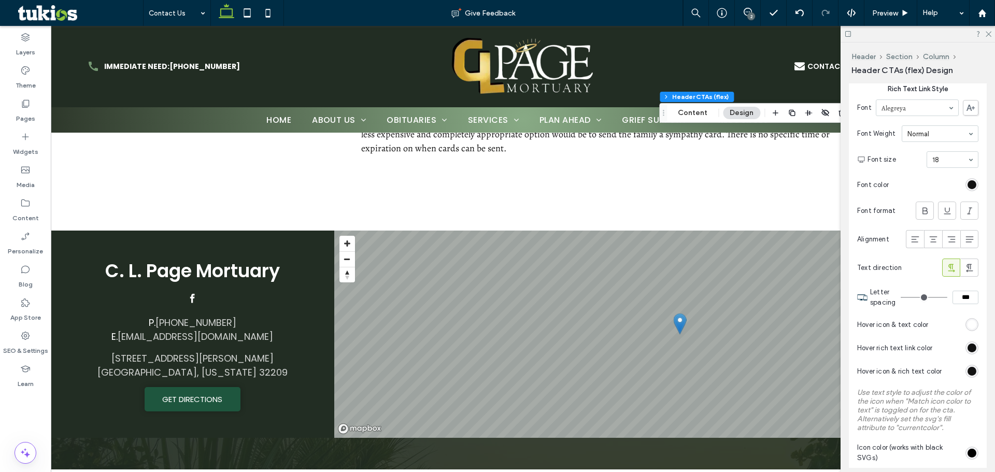
scroll to position [1644, 0]
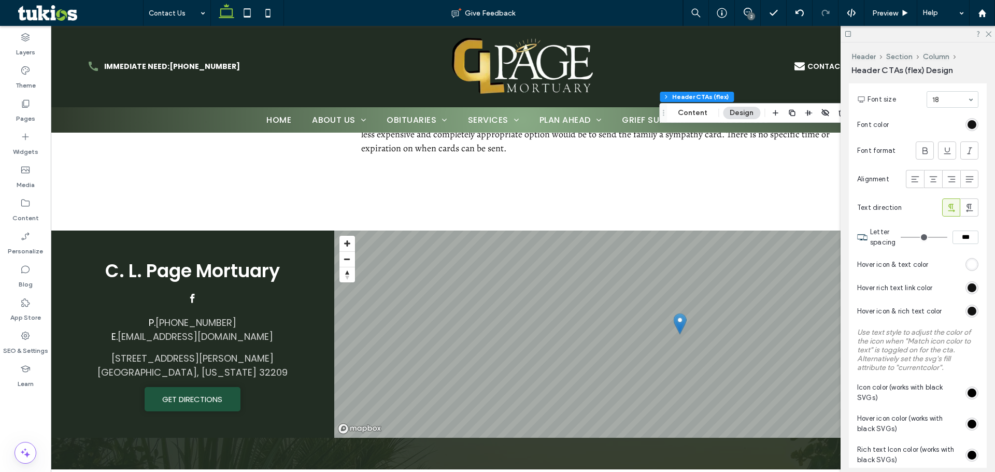
click at [972, 271] on div "rgb(255, 255, 255)" at bounding box center [972, 264] width 13 height 13
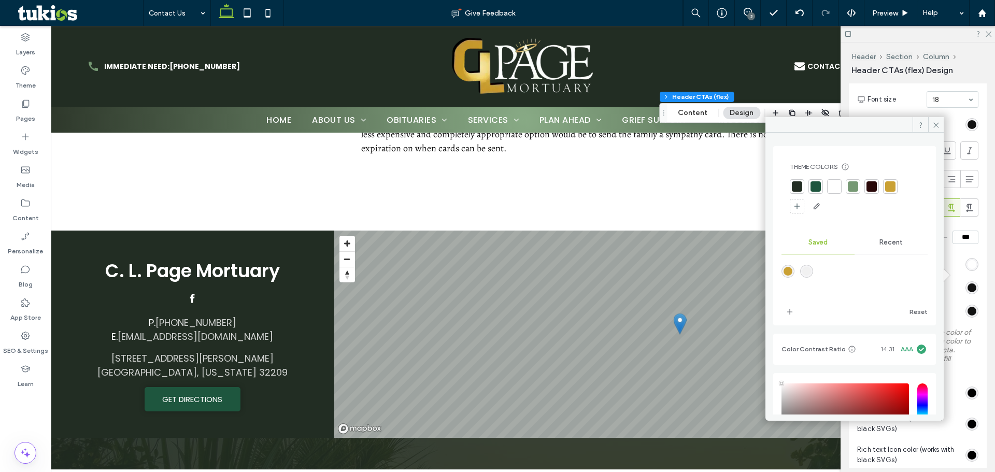
click at [853, 184] on div at bounding box center [853, 186] width 10 height 10
click at [902, 11] on icon at bounding box center [906, 13] width 8 height 8
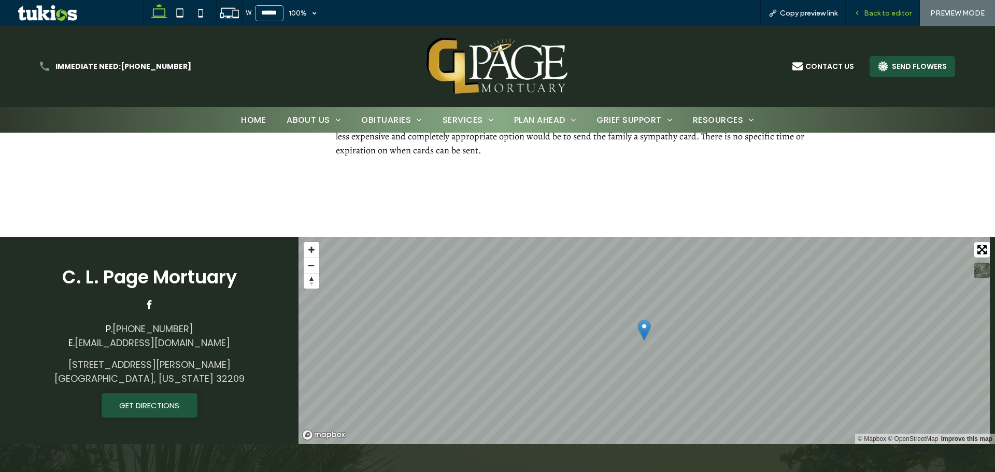
click at [872, 14] on span "Back to editor" at bounding box center [888, 13] width 48 height 9
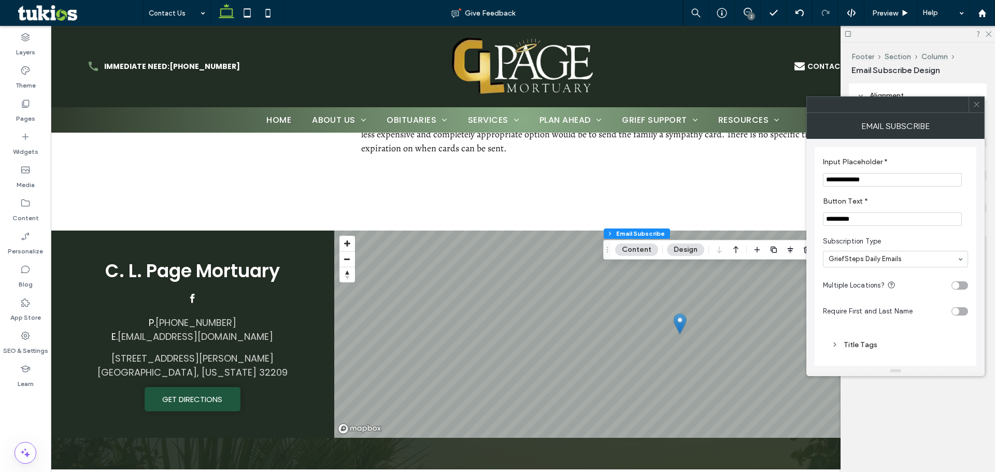
click at [820, 312] on div "**********" at bounding box center [896, 273] width 162 height 253
drag, startPoint x: 863, startPoint y: 218, endPoint x: 810, endPoint y: 213, distance: 53.1
click at [816, 214] on div "**********" at bounding box center [896, 273] width 162 height 253
type input "*********"
click at [965, 188] on section "**********" at bounding box center [895, 171] width 145 height 39
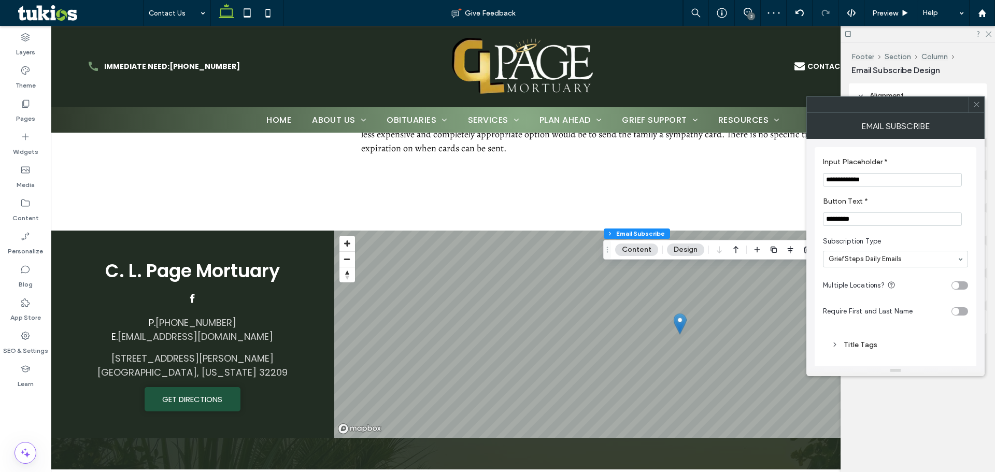
click at [977, 107] on icon at bounding box center [977, 105] width 8 height 8
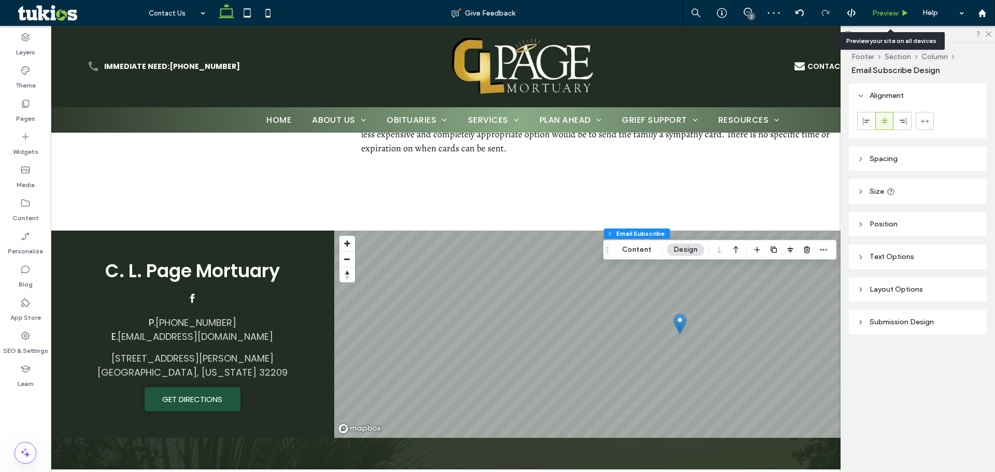
click at [897, 11] on span "Preview" at bounding box center [885, 13] width 26 height 9
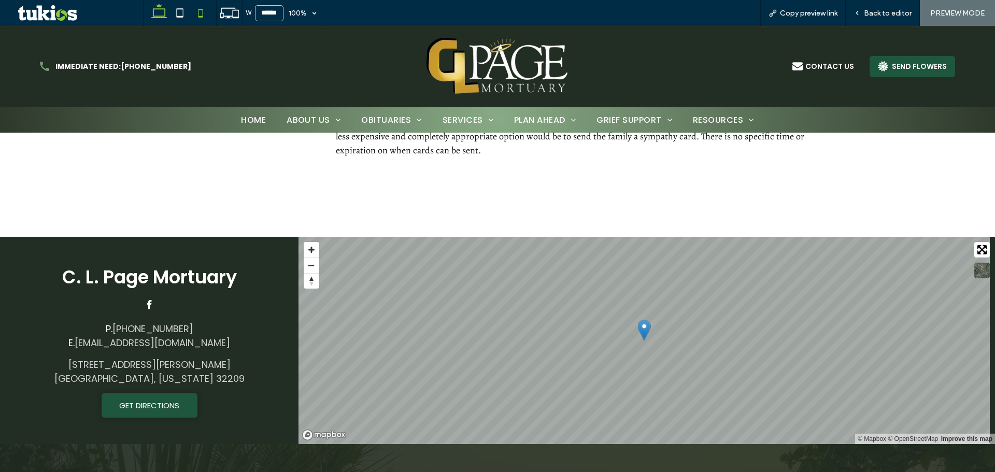
click at [205, 17] on icon at bounding box center [200, 13] width 21 height 21
type input "*****"
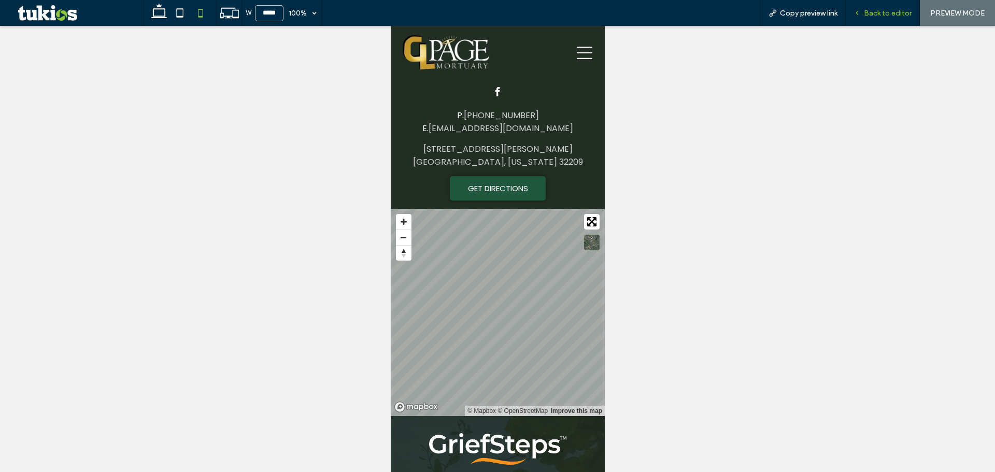
click at [899, 13] on span "Back to editor" at bounding box center [888, 13] width 48 height 9
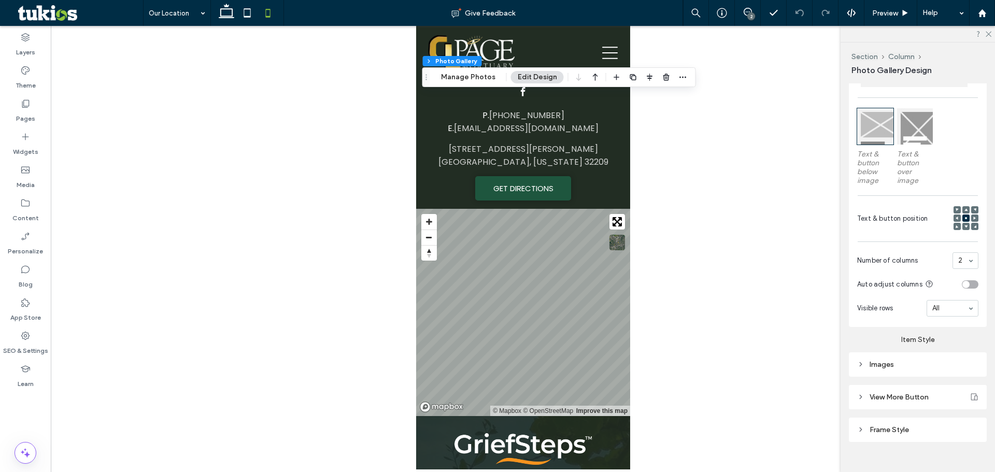
scroll to position [307, 0]
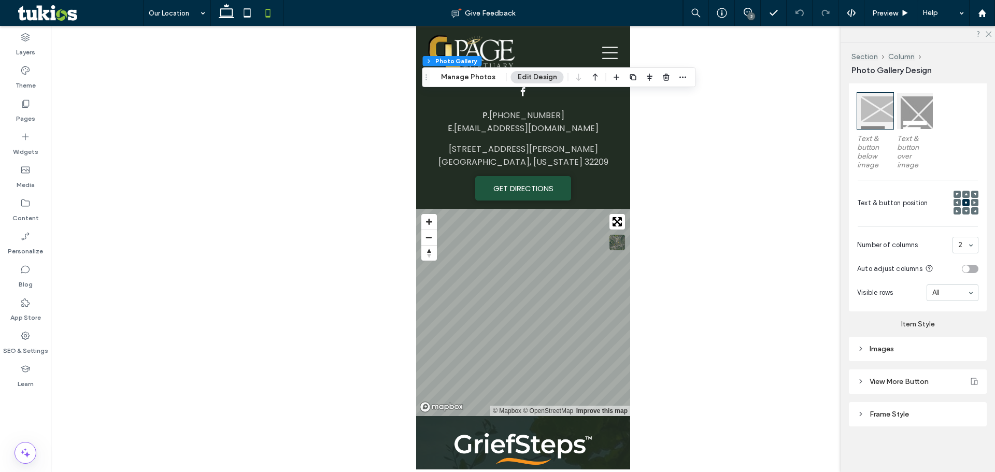
click at [911, 353] on div "Images" at bounding box center [917, 349] width 121 height 9
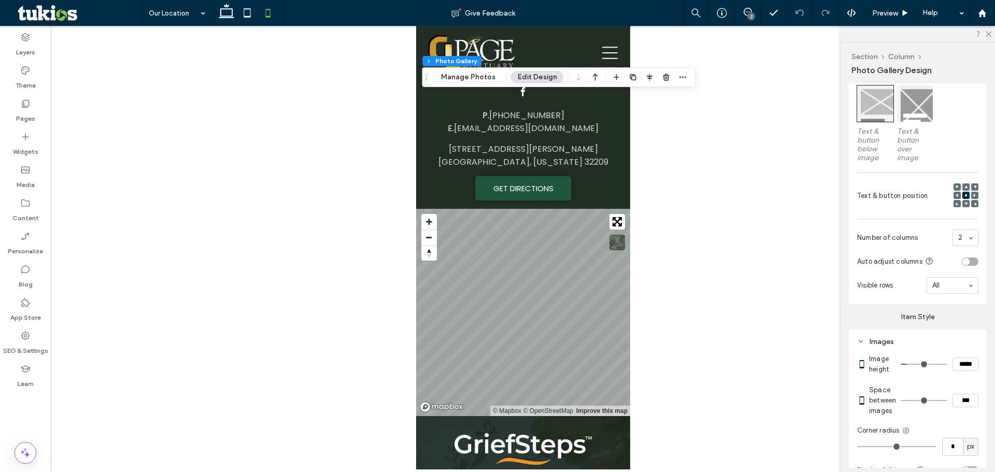
drag, startPoint x: 965, startPoint y: 411, endPoint x: 944, endPoint y: 415, distance: 21.1
click at [944, 415] on section "Space between images ***" at bounding box center [923, 400] width 109 height 41
type input "***"
type input "*"
click at [885, 16] on span "Preview" at bounding box center [885, 13] width 26 height 9
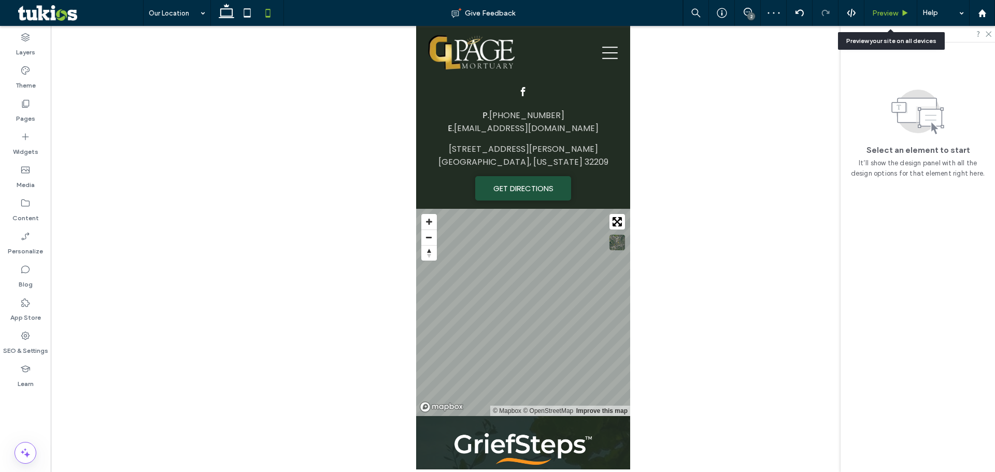
click at [891, 18] on div "Preview" at bounding box center [891, 13] width 53 height 26
click at [894, 11] on span "Preview" at bounding box center [885, 13] width 26 height 9
click at [896, 14] on span "Preview" at bounding box center [885, 13] width 26 height 9
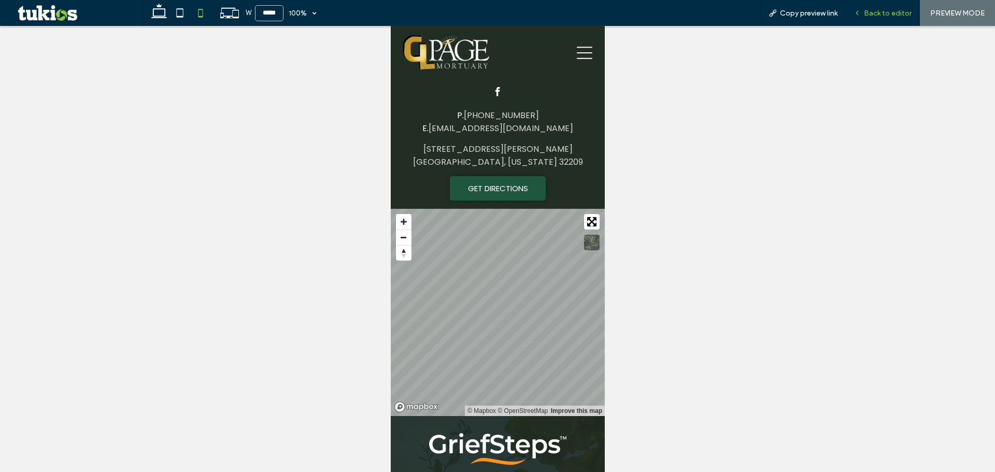
click at [888, 14] on span "Back to editor" at bounding box center [888, 13] width 48 height 9
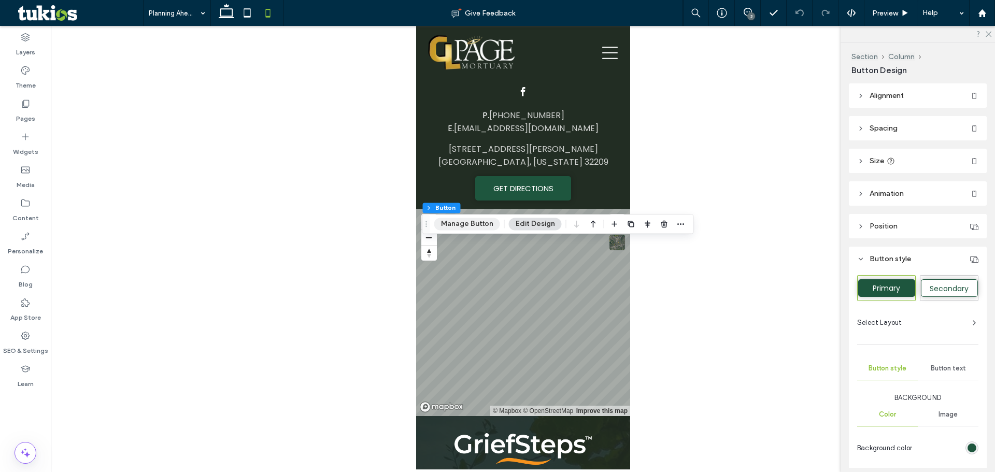
click at [474, 223] on button "Manage Button" at bounding box center [467, 224] width 66 height 12
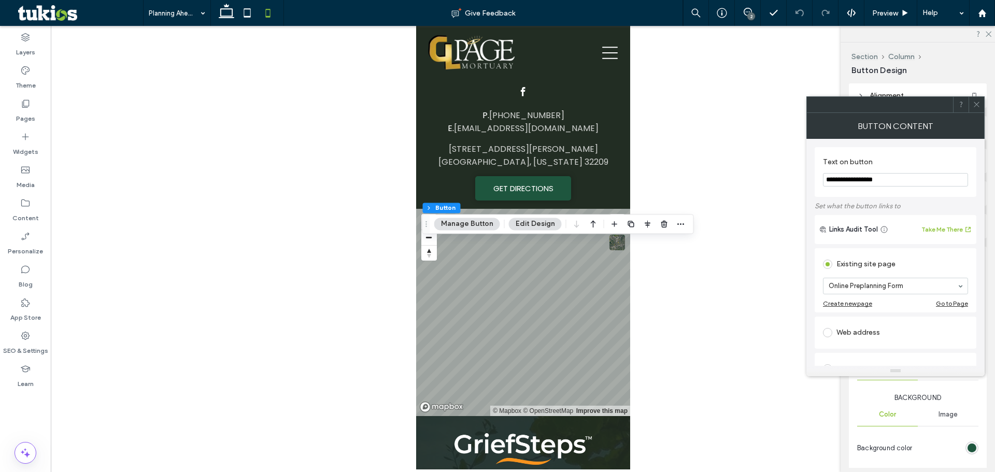
drag, startPoint x: 803, startPoint y: 184, endPoint x: 789, endPoint y: 185, distance: 14.5
click at [794, 185] on body ".wqwq-1{fill:#231f20;} .cls-1q, .cls-2q { fill-rule: evenodd; } .cls-2q { fill:…" at bounding box center [497, 236] width 995 height 472
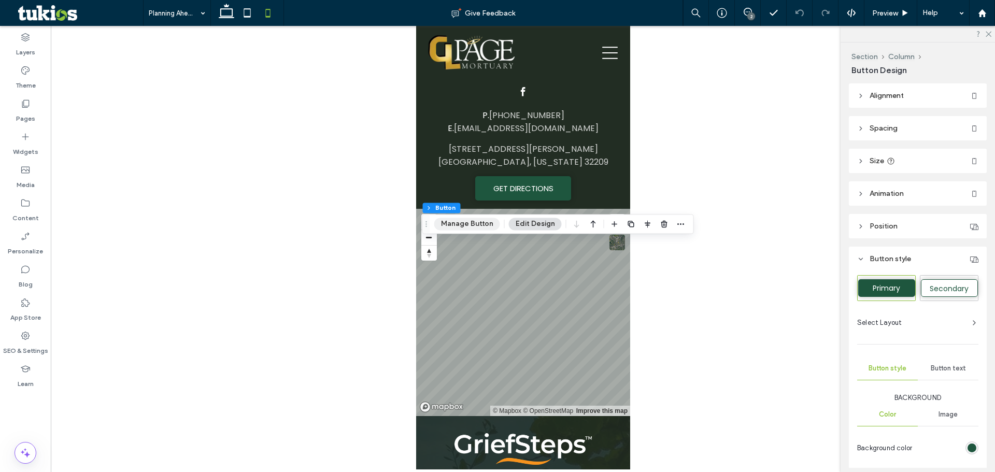
click at [470, 219] on button "Manage Button" at bounding box center [467, 224] width 66 height 12
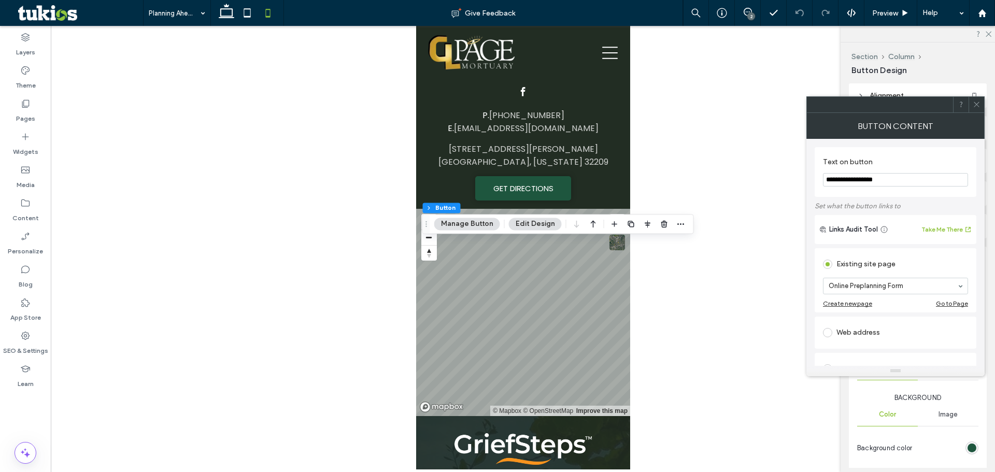
click at [923, 184] on input "**********" at bounding box center [895, 179] width 145 height 13
type input "*"
type input "**********"
click at [939, 204] on label "Set what the button links to" at bounding box center [896, 206] width 162 height 18
click at [981, 98] on div at bounding box center [977, 105] width 16 height 16
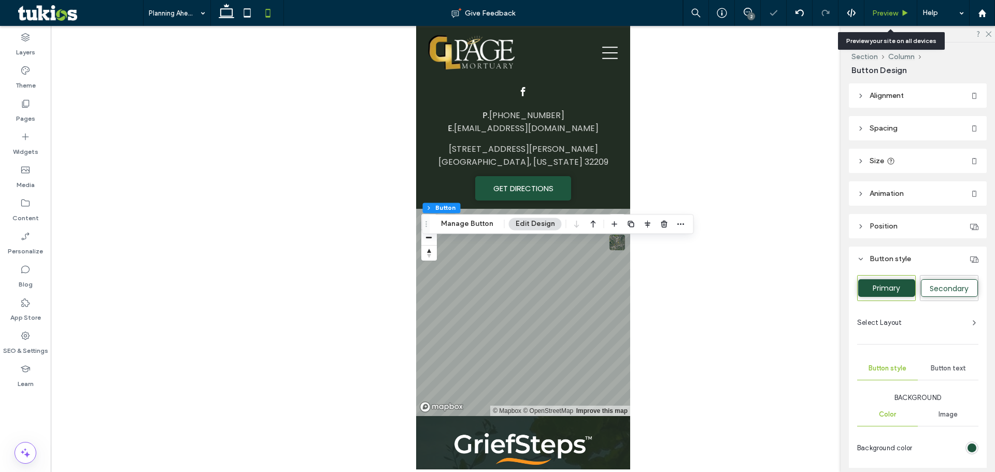
click at [897, 16] on span "Preview" at bounding box center [885, 13] width 26 height 9
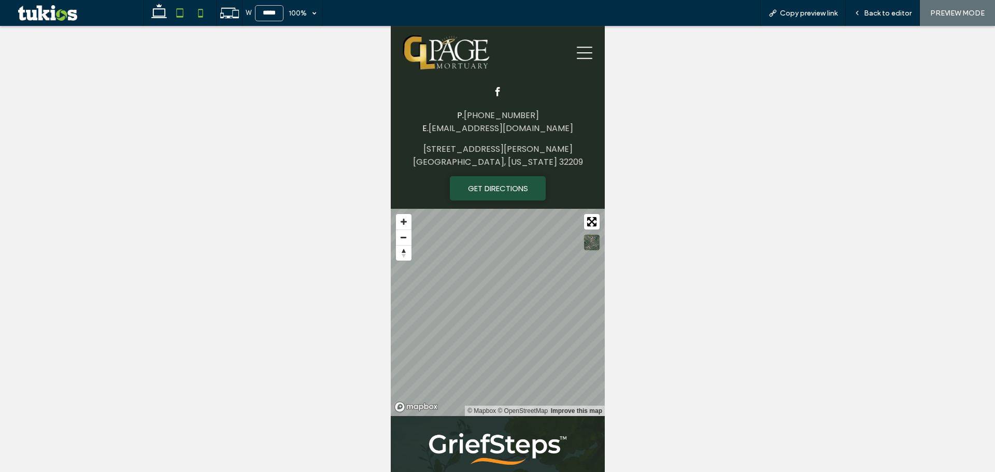
click at [179, 17] on use at bounding box center [180, 12] width 7 height 9
type input "*****"
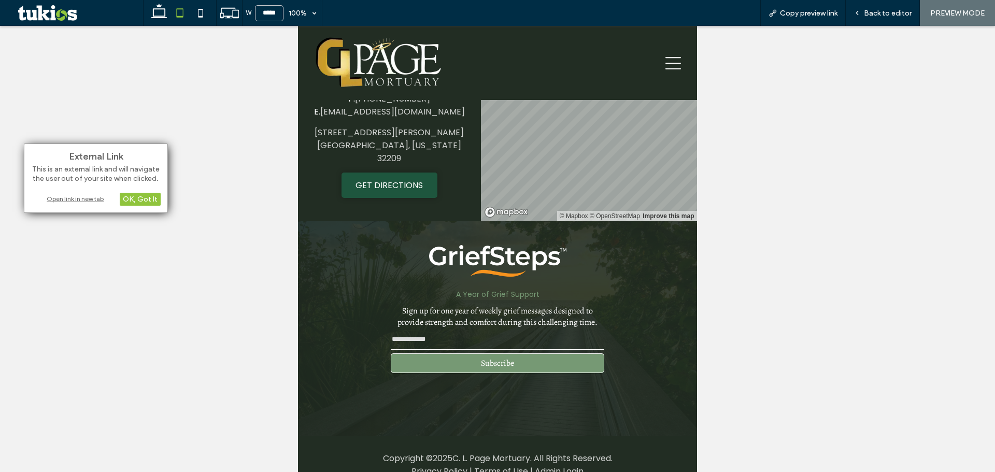
click at [58, 196] on div "Open link in new tab" at bounding box center [96, 198] width 130 height 11
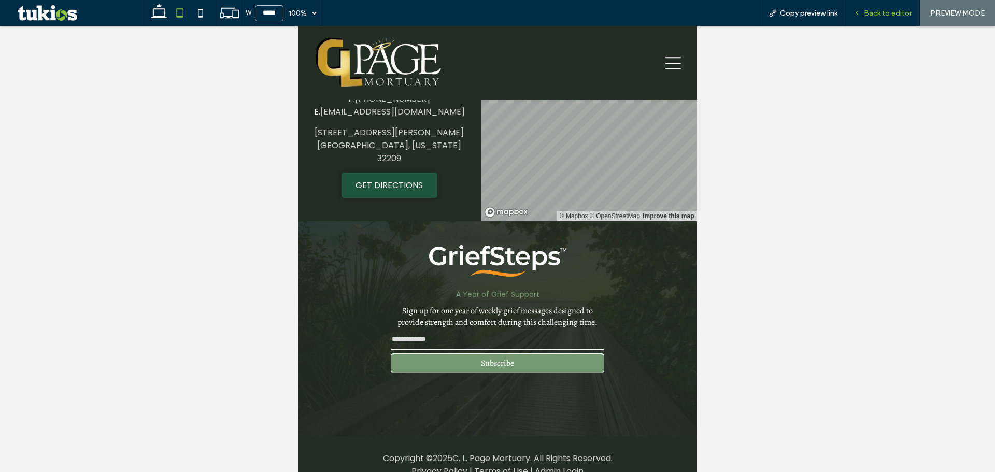
click at [874, 16] on span "Back to editor" at bounding box center [888, 13] width 48 height 9
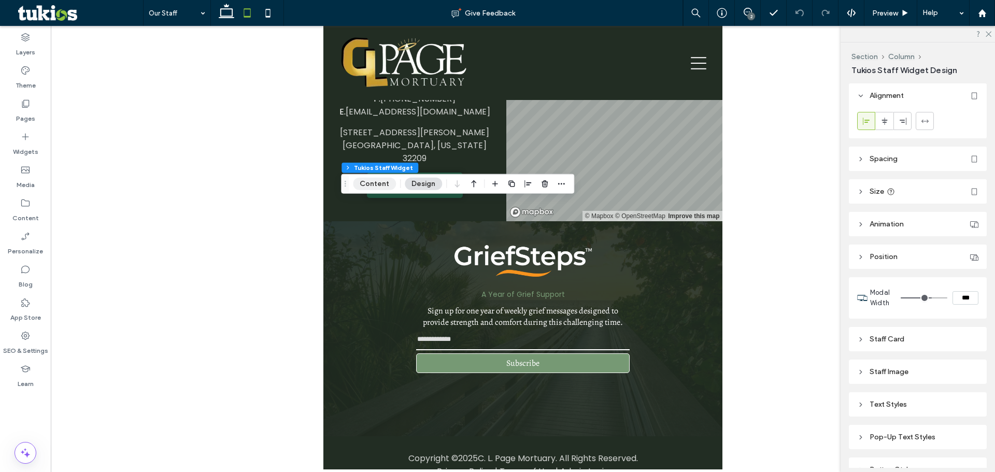
click at [378, 185] on button "Content" at bounding box center [374, 184] width 43 height 12
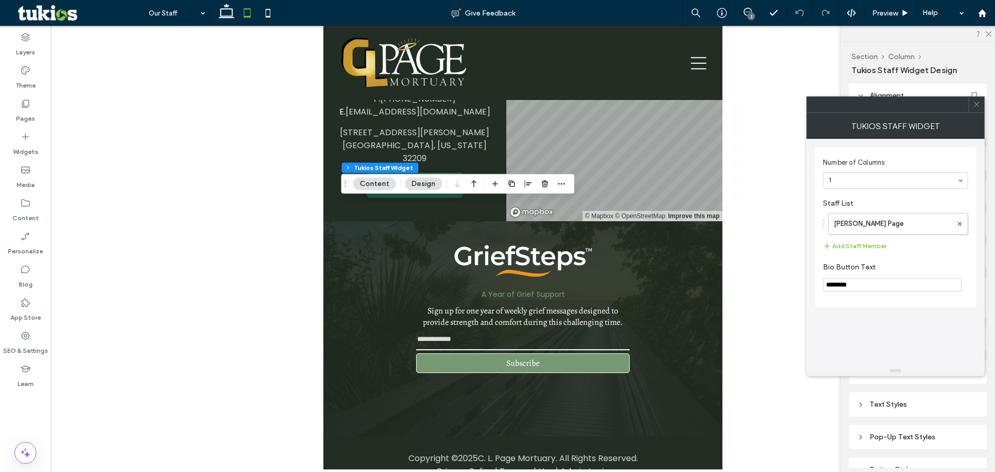
drag, startPoint x: 868, startPoint y: 284, endPoint x: 797, endPoint y: 286, distance: 70.6
click at [802, 285] on body ".wqwq-1{fill:#231f20;} .cls-1q, .cls-2q { fill-rule: evenodd; } .cls-2q { fill:…" at bounding box center [497, 236] width 995 height 472
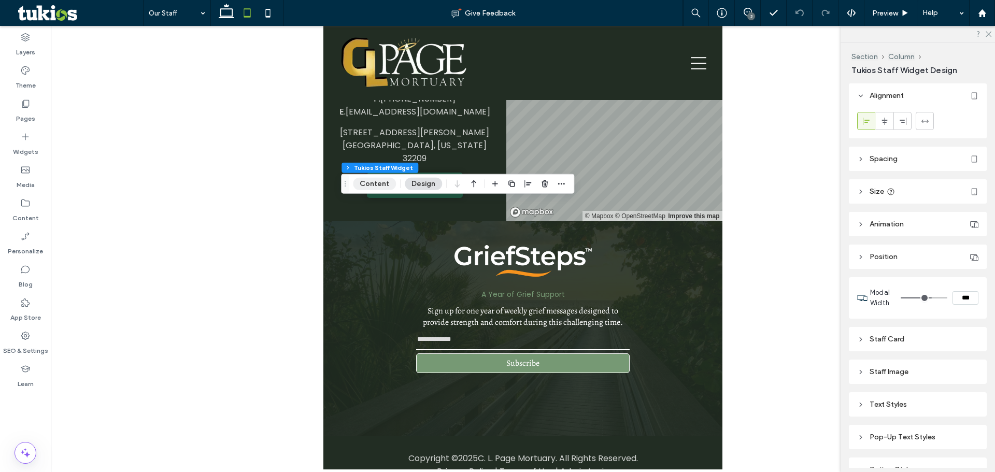
click at [372, 188] on button "Content" at bounding box center [374, 184] width 43 height 12
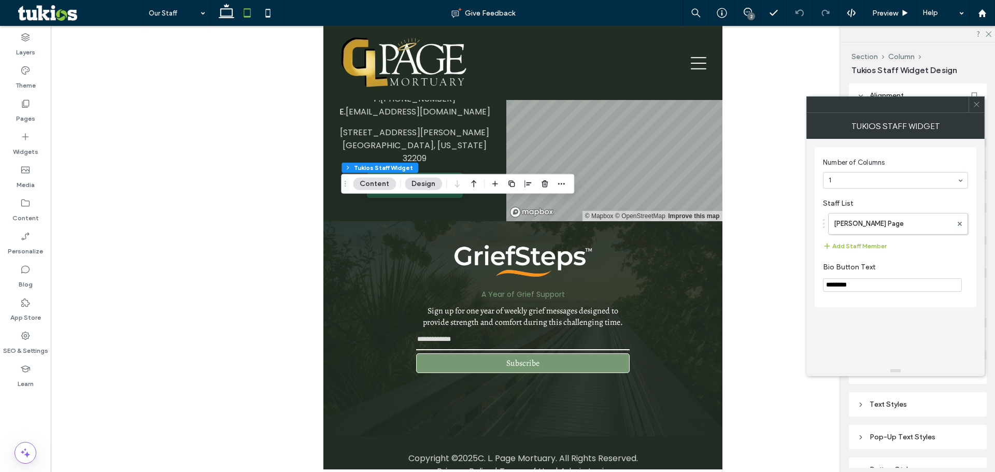
click at [861, 281] on input "********" at bounding box center [892, 284] width 139 height 13
type input "*"
type input "********"
click at [878, 256] on div "Carla L. Page Add Staff Member" at bounding box center [895, 233] width 145 height 50
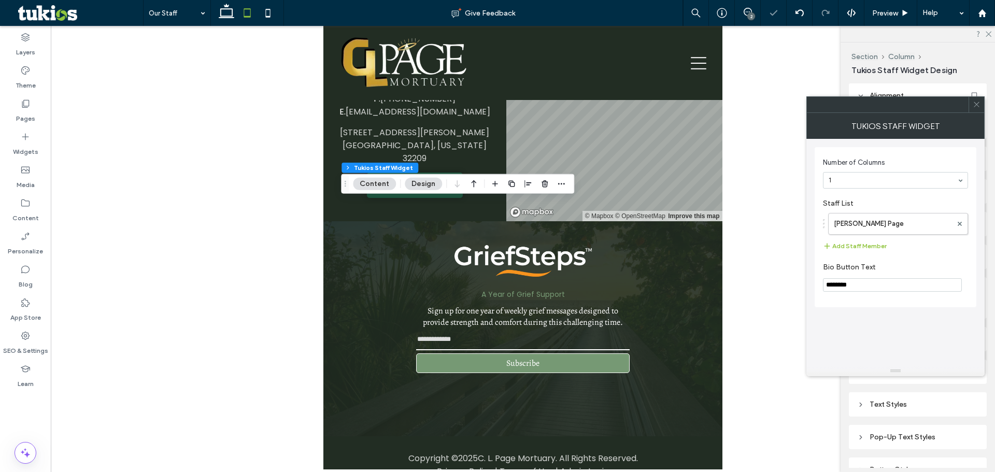
click at [981, 101] on div at bounding box center [977, 105] width 16 height 16
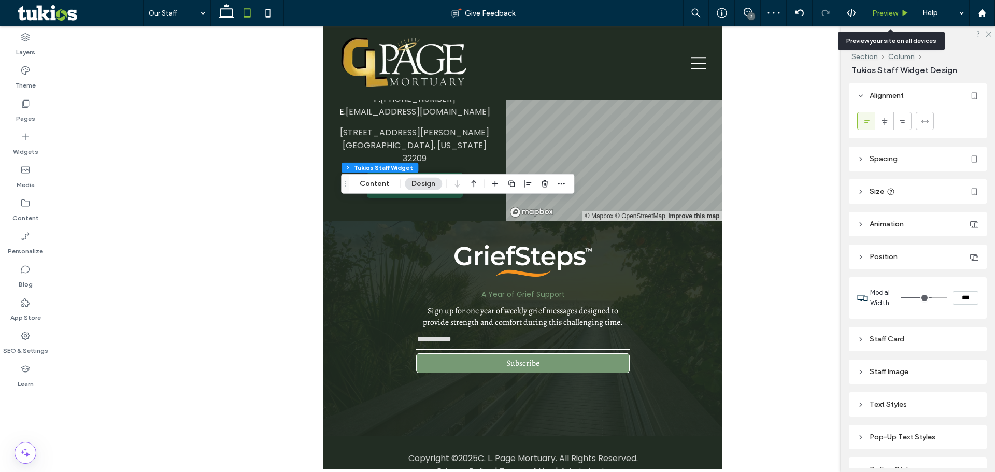
click at [906, 12] on use at bounding box center [905, 13] width 5 height 6
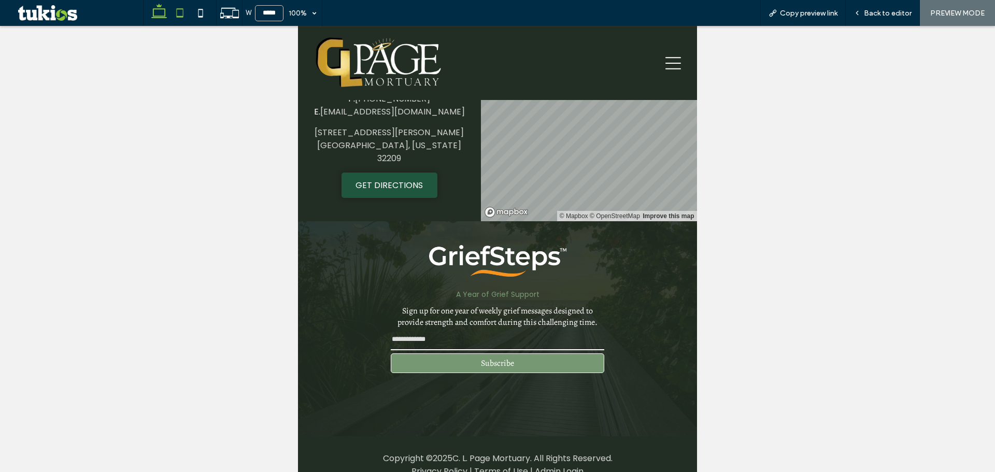
click at [157, 15] on icon at bounding box center [159, 13] width 21 height 21
type input "******"
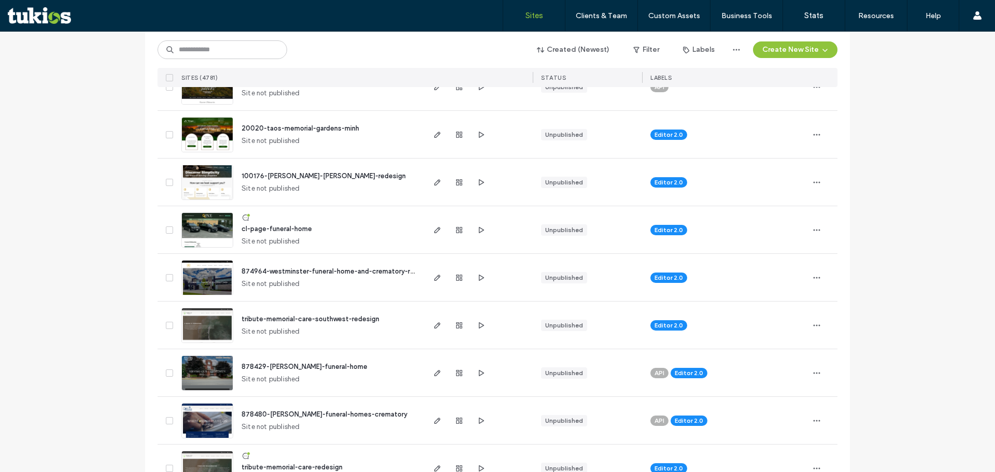
scroll to position [311, 0]
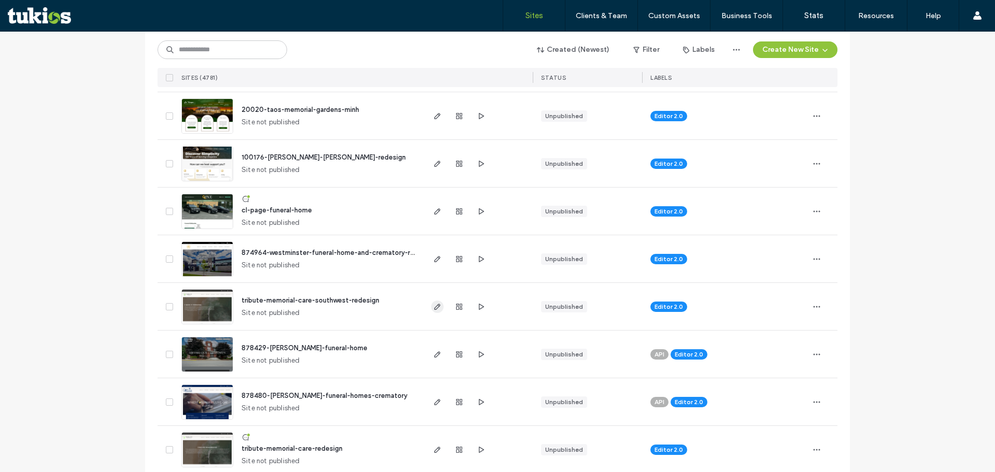
click at [433, 307] on icon "button" at bounding box center [437, 307] width 8 height 8
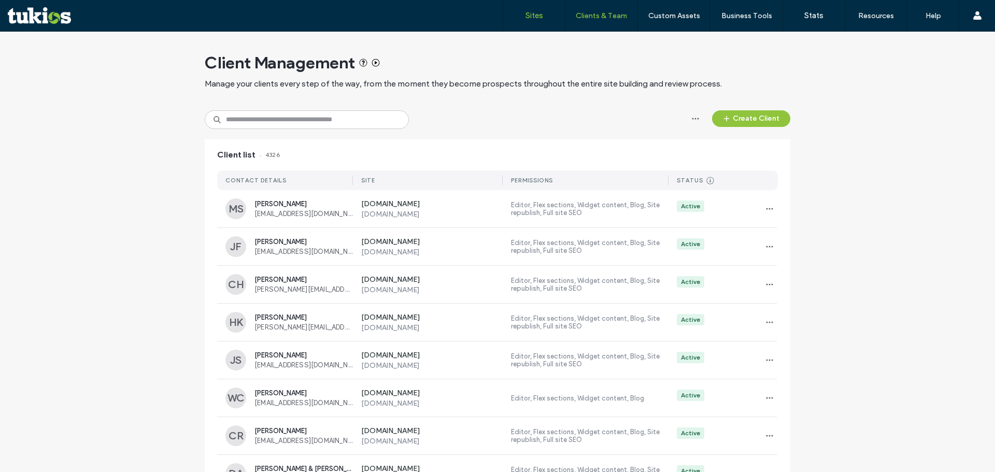
click at [518, 22] on link "Sites" at bounding box center [534, 15] width 62 height 31
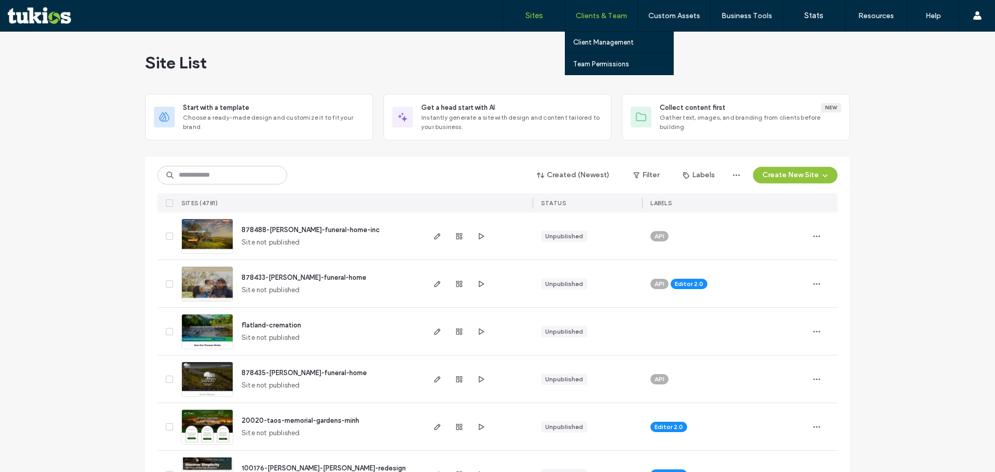
click at [596, 19] on label "Clients & Team" at bounding box center [601, 15] width 51 height 9
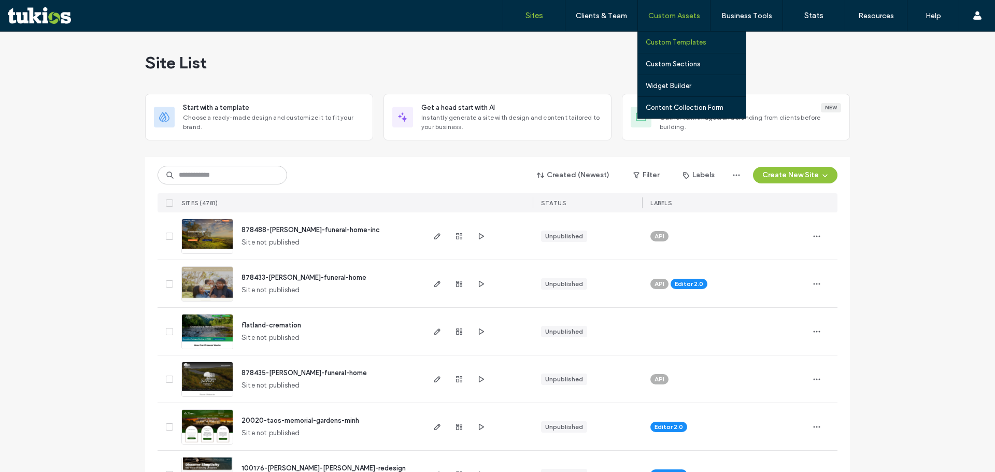
click at [695, 47] on link "Custom Templates" at bounding box center [696, 42] width 100 height 21
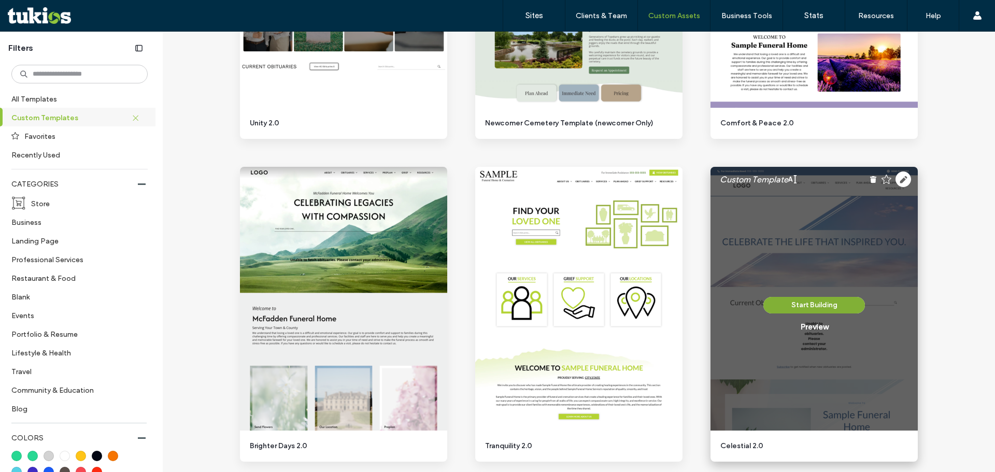
scroll to position [2333, 0]
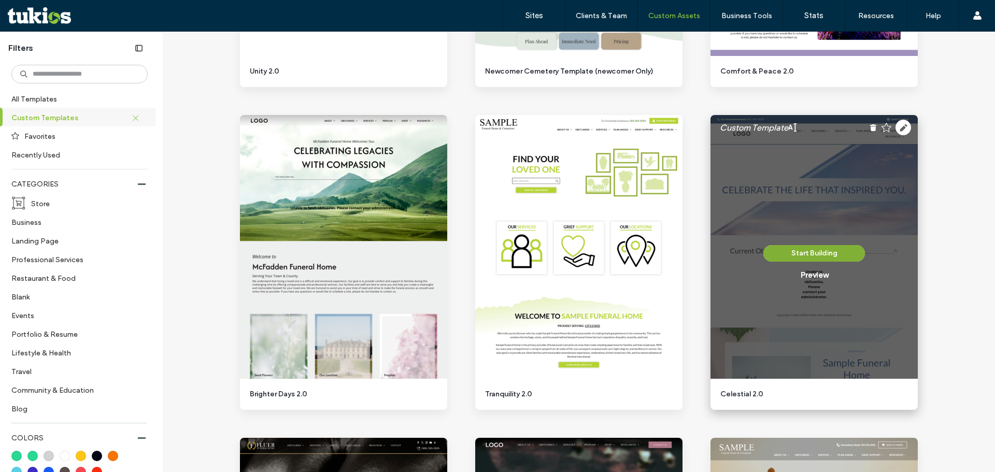
click at [799, 255] on button "Start Building" at bounding box center [815, 253] width 102 height 17
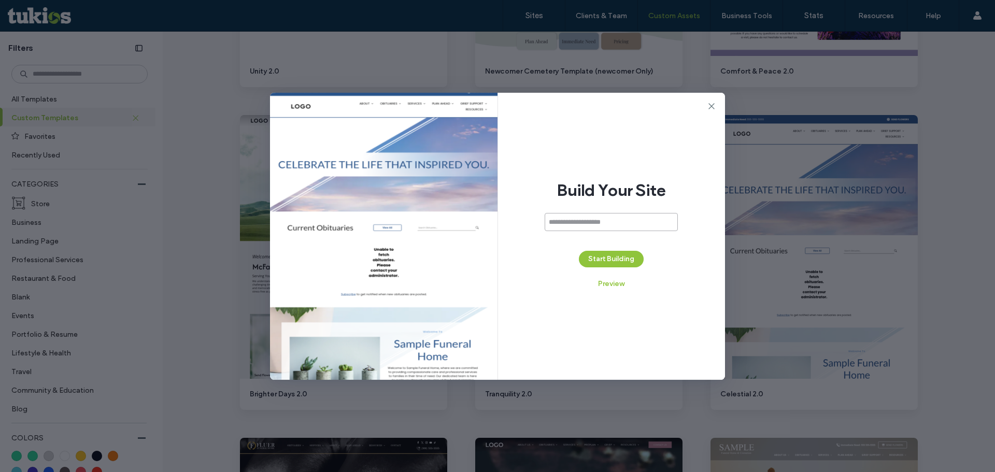
click at [602, 222] on input at bounding box center [611, 222] width 133 height 18
paste input "**********"
type input "**********"
click at [636, 263] on button "Start Building" at bounding box center [611, 259] width 65 height 17
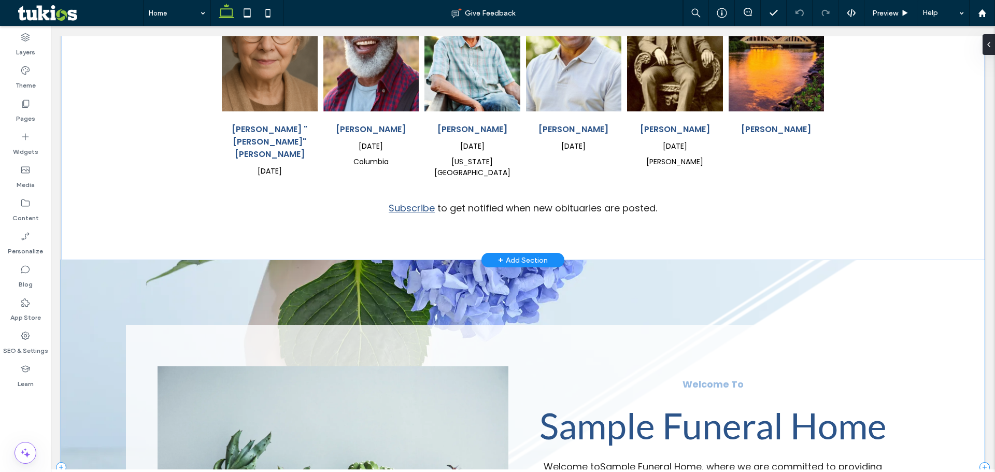
scroll to position [518, 0]
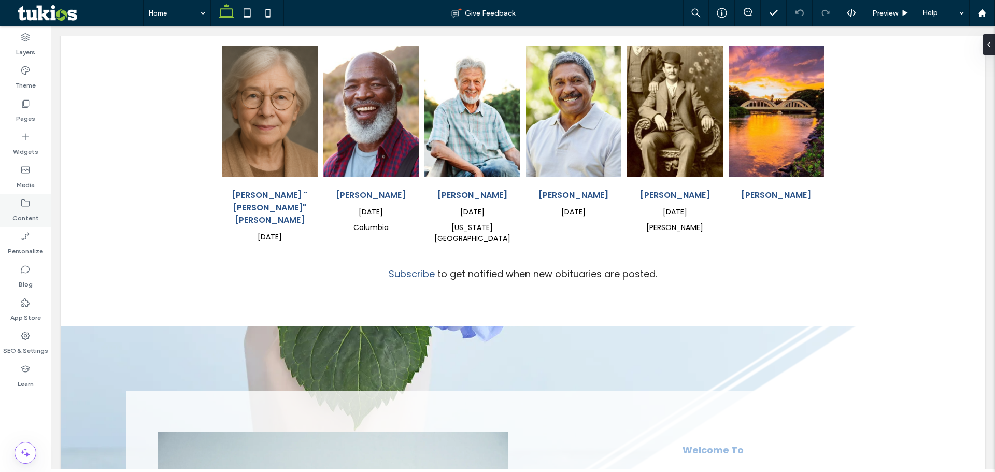
drag, startPoint x: 22, startPoint y: 206, endPoint x: 50, endPoint y: 209, distance: 27.7
click at [22, 206] on use at bounding box center [25, 203] width 8 height 7
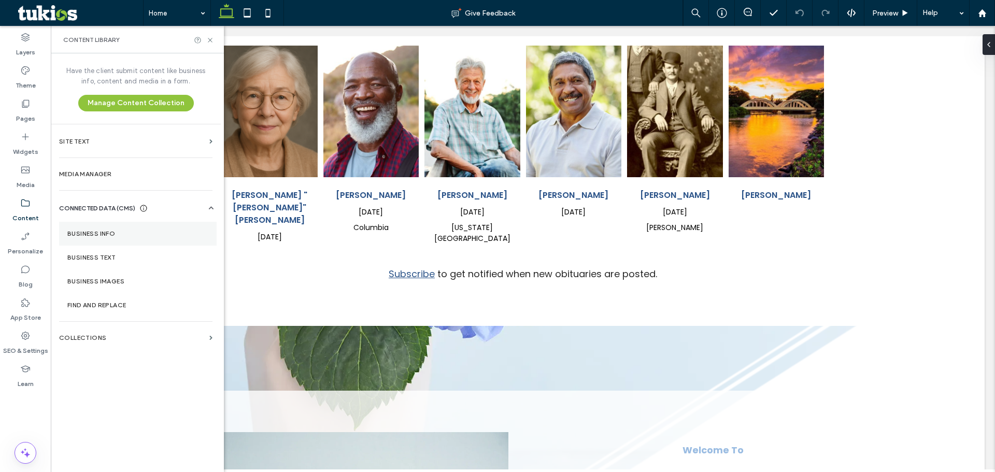
click at [134, 227] on section "Business Info" at bounding box center [138, 234] width 158 height 24
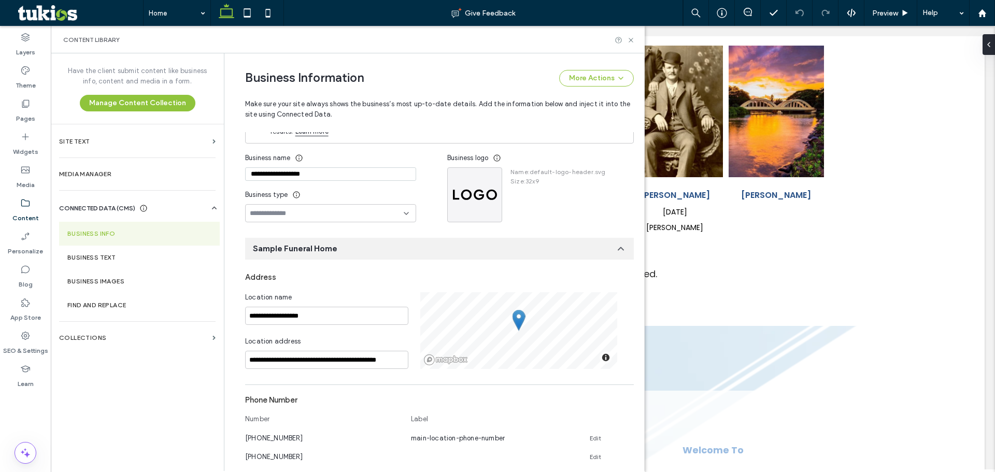
scroll to position [0, 0]
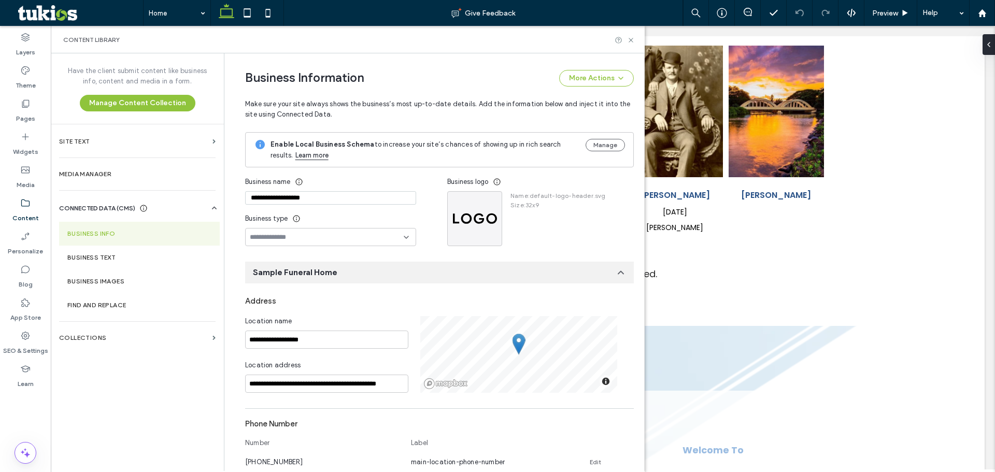
click at [355, 194] on input "**********" at bounding box center [330, 197] width 171 height 13
paste input
click at [249, 199] on input "**********" at bounding box center [330, 197] width 171 height 13
type input "**********"
click at [337, 341] on input "**********" at bounding box center [326, 340] width 163 height 18
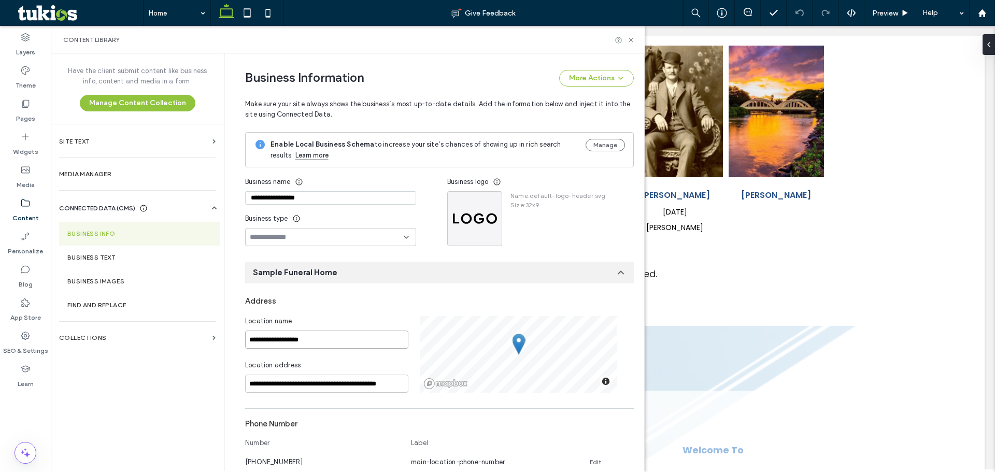
paste input
type input "**********"
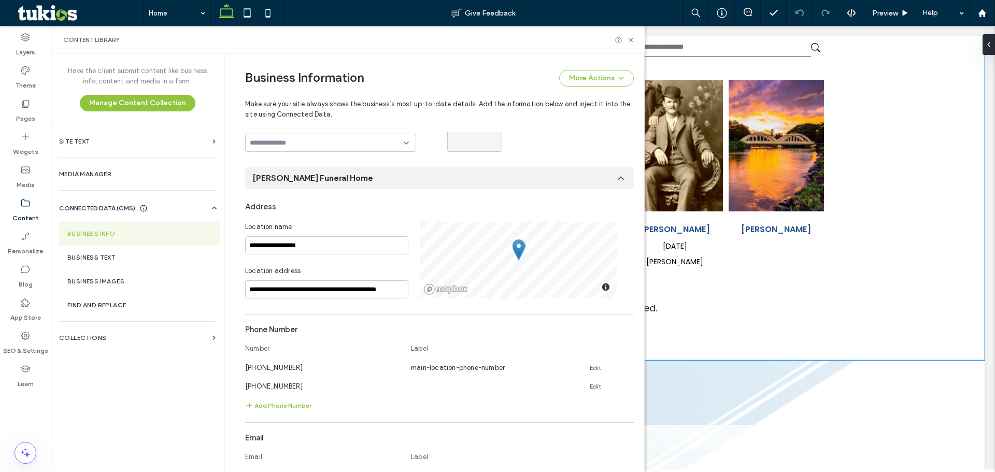
scroll to position [467, 0]
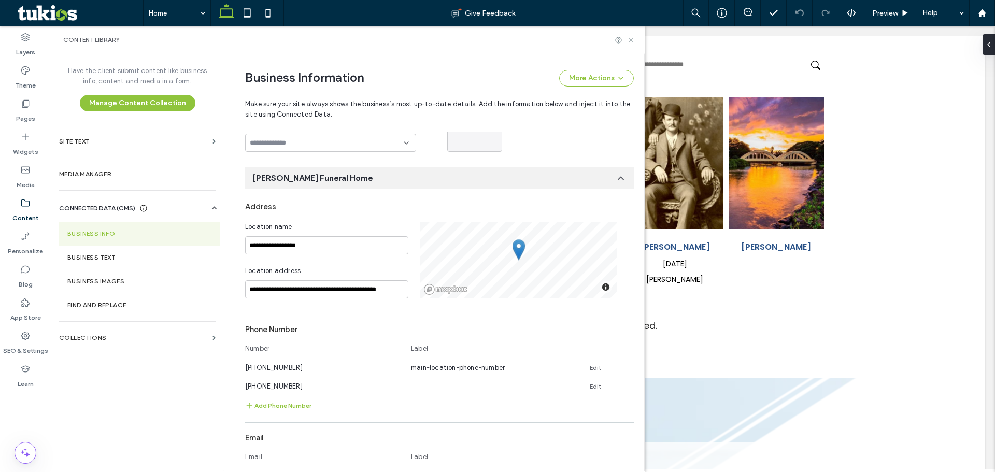
click at [632, 41] on icon at bounding box center [631, 40] width 8 height 8
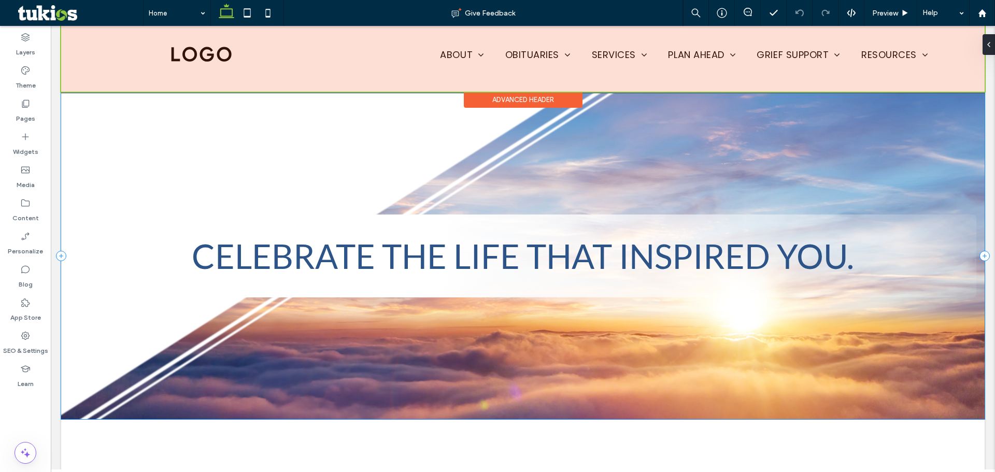
scroll to position [0, 0]
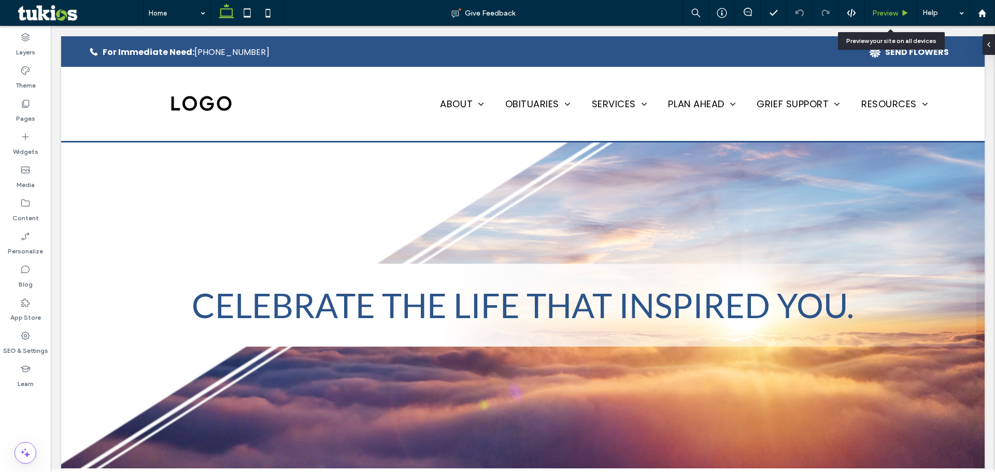
click at [896, 12] on span "Preview" at bounding box center [885, 13] width 26 height 9
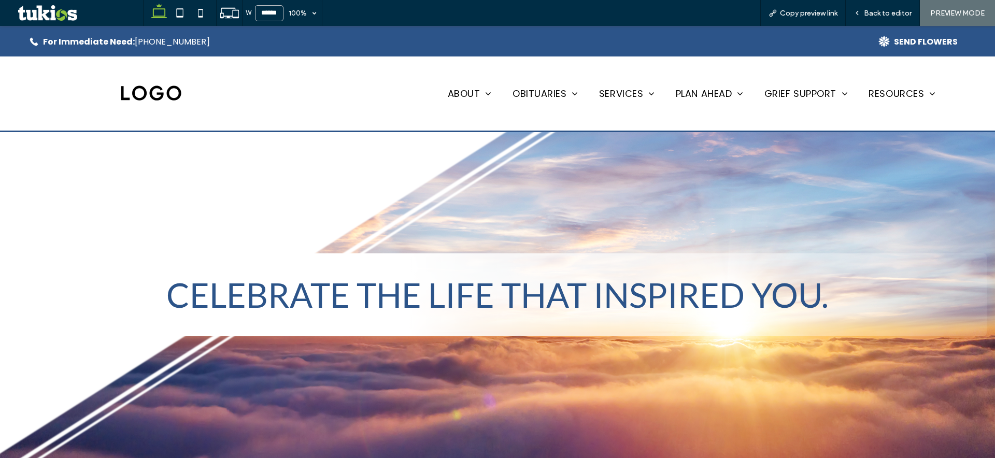
click at [165, 107] on div at bounding box center [151, 94] width 222 height 74
click at [158, 94] on img at bounding box center [151, 94] width 62 height 18
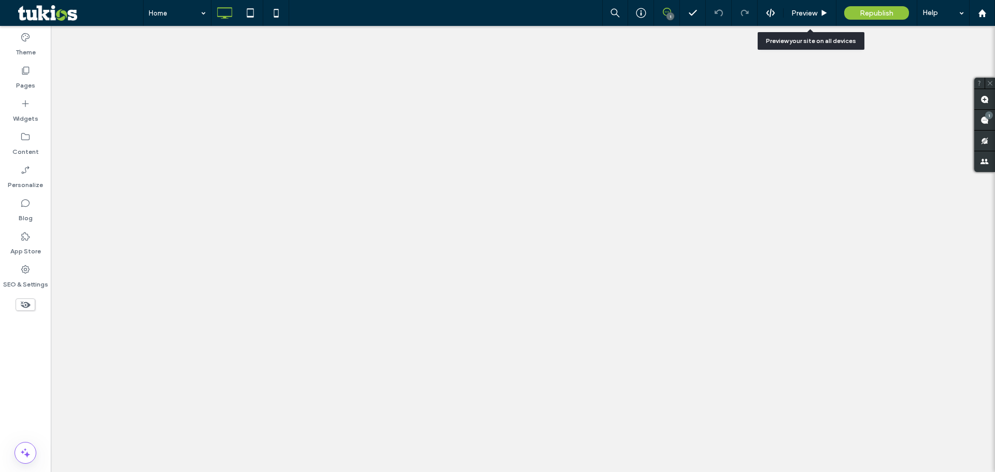
drag, startPoint x: 0, startPoint y: 0, endPoint x: 828, endPoint y: 33, distance: 828.6
click at [811, 11] on span "Preview" at bounding box center [805, 13] width 26 height 9
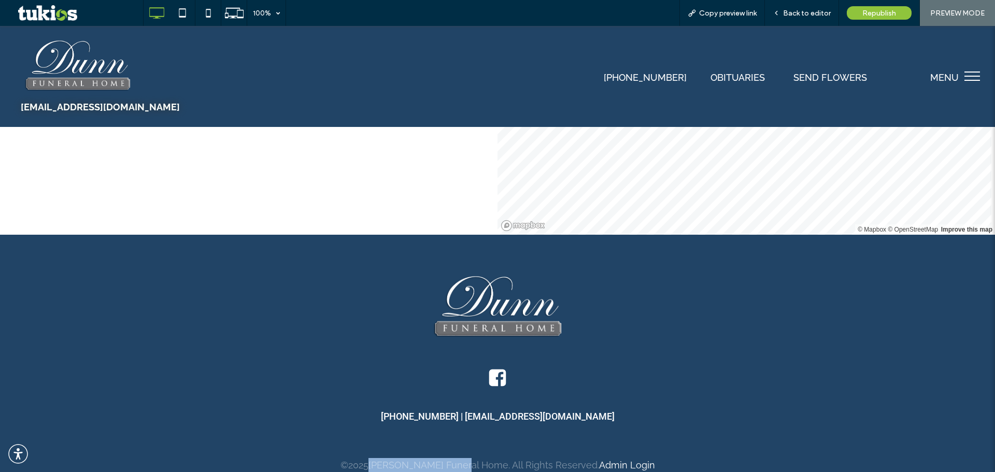
drag, startPoint x: 393, startPoint y: 423, endPoint x: 479, endPoint y: 428, distance: 86.2
click at [479, 458] on p "© 2025 [PERSON_NAME] Funeral Home. All Rights Reserved. Admin Login" at bounding box center [498, 465] width 570 height 14
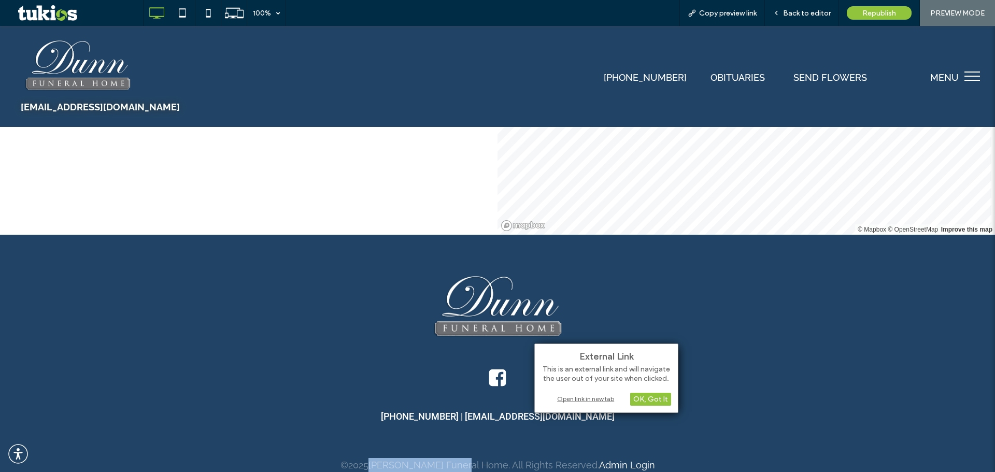
copy p "[PERSON_NAME] Funeral Home"
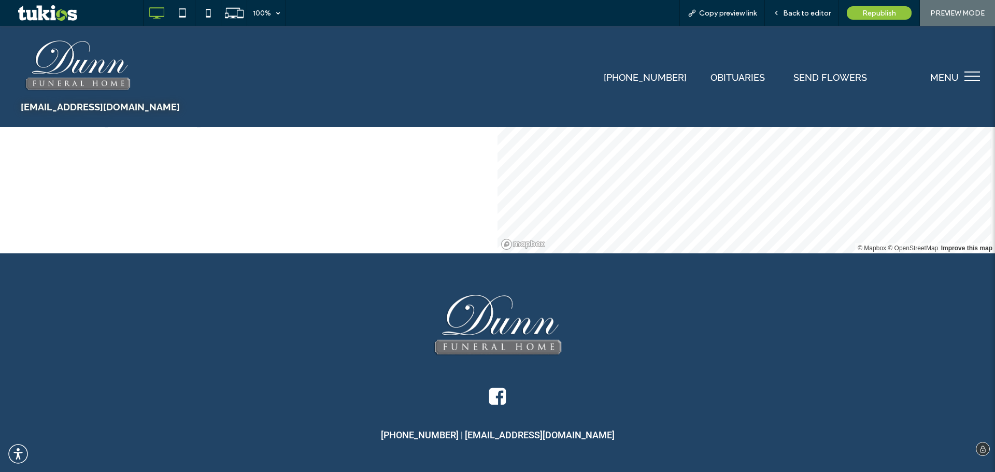
scroll to position [2621, 0]
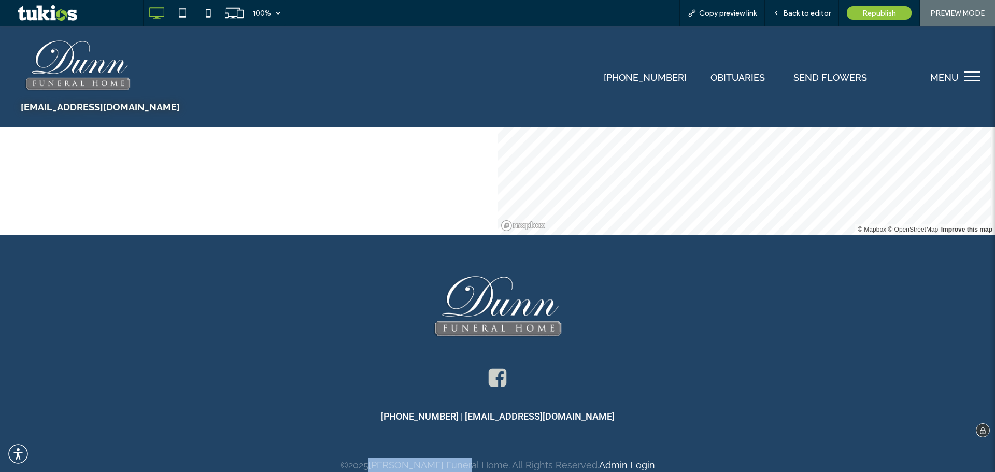
click at [495, 368] on icon at bounding box center [498, 378] width 20 height 21
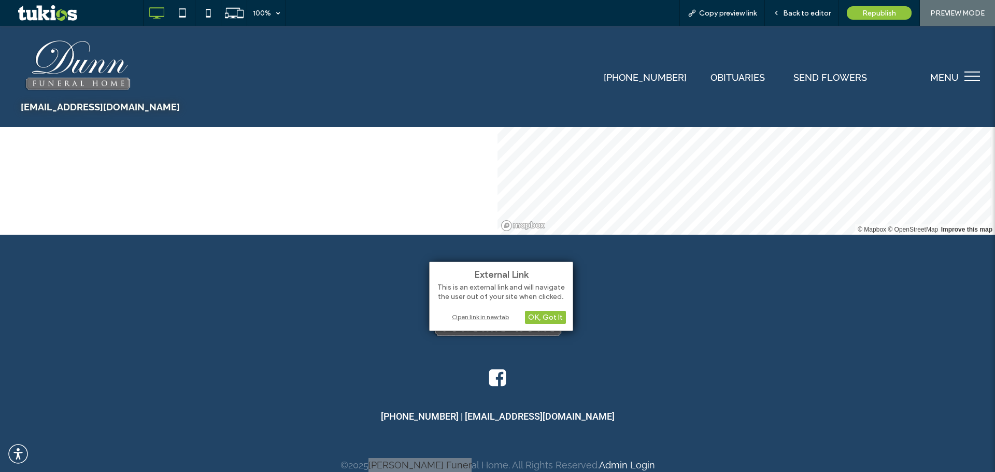
click at [495, 316] on div "Open link in new tab" at bounding box center [502, 317] width 130 height 11
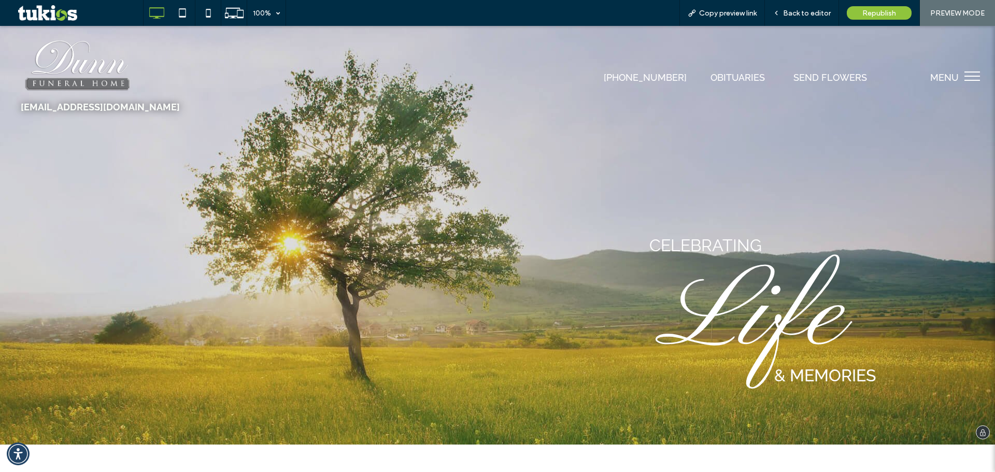
scroll to position [0, 0]
